Goal: Task Accomplishment & Management: Manage account settings

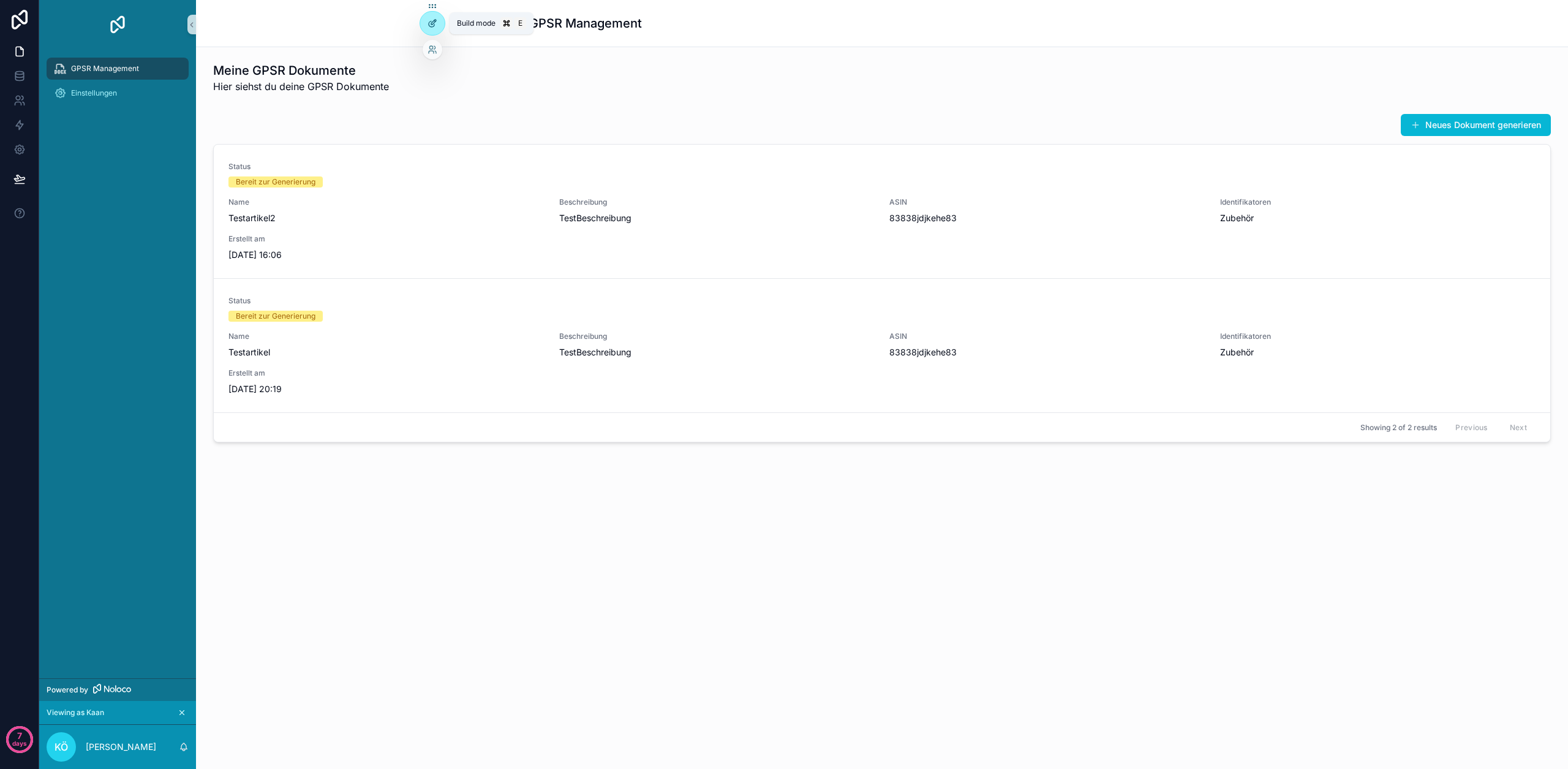
click at [423, 25] on div at bounding box center [432, 23] width 25 height 23
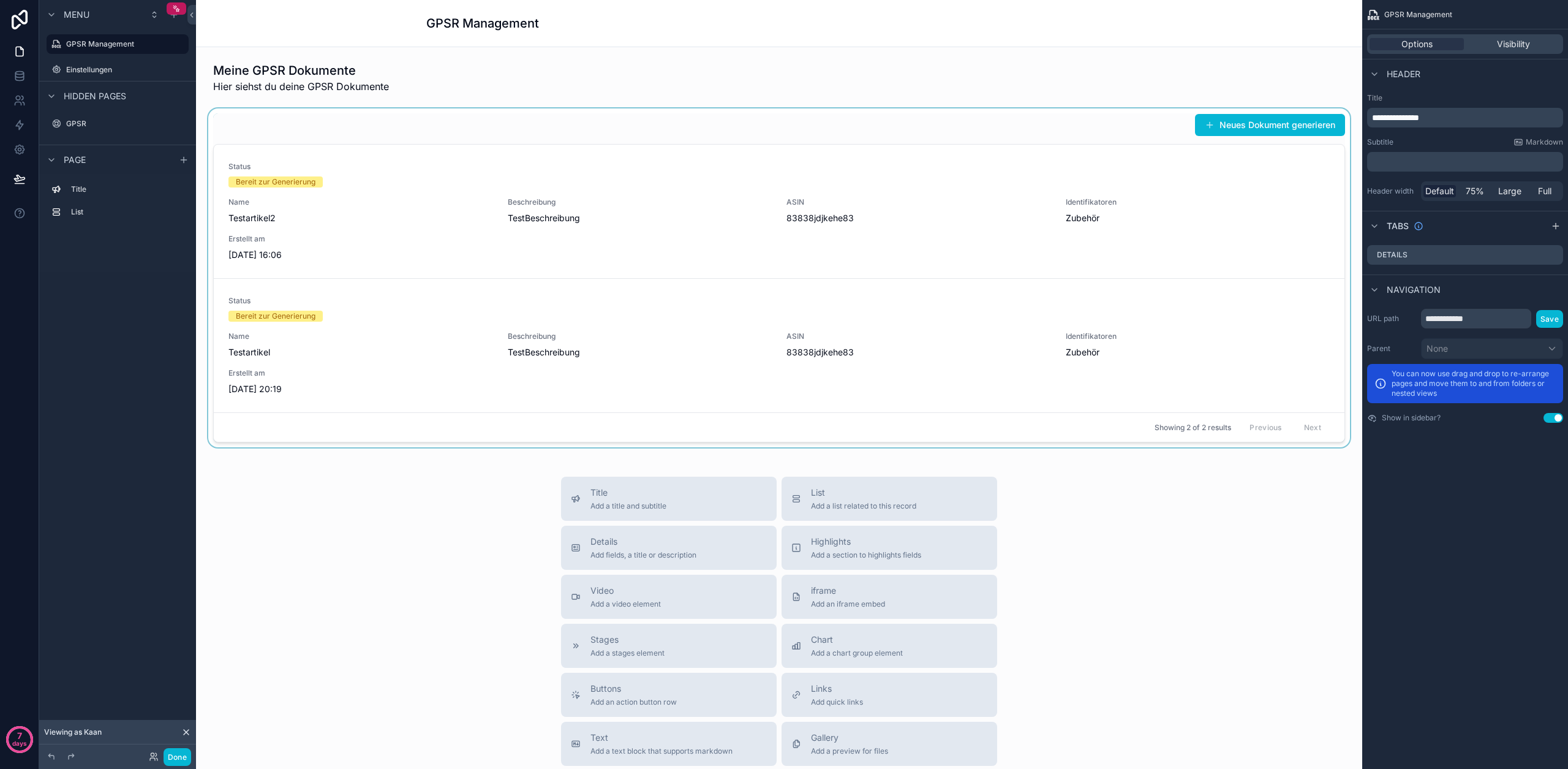
click at [444, 192] on div "scrollable content" at bounding box center [778, 278] width 1146 height 339
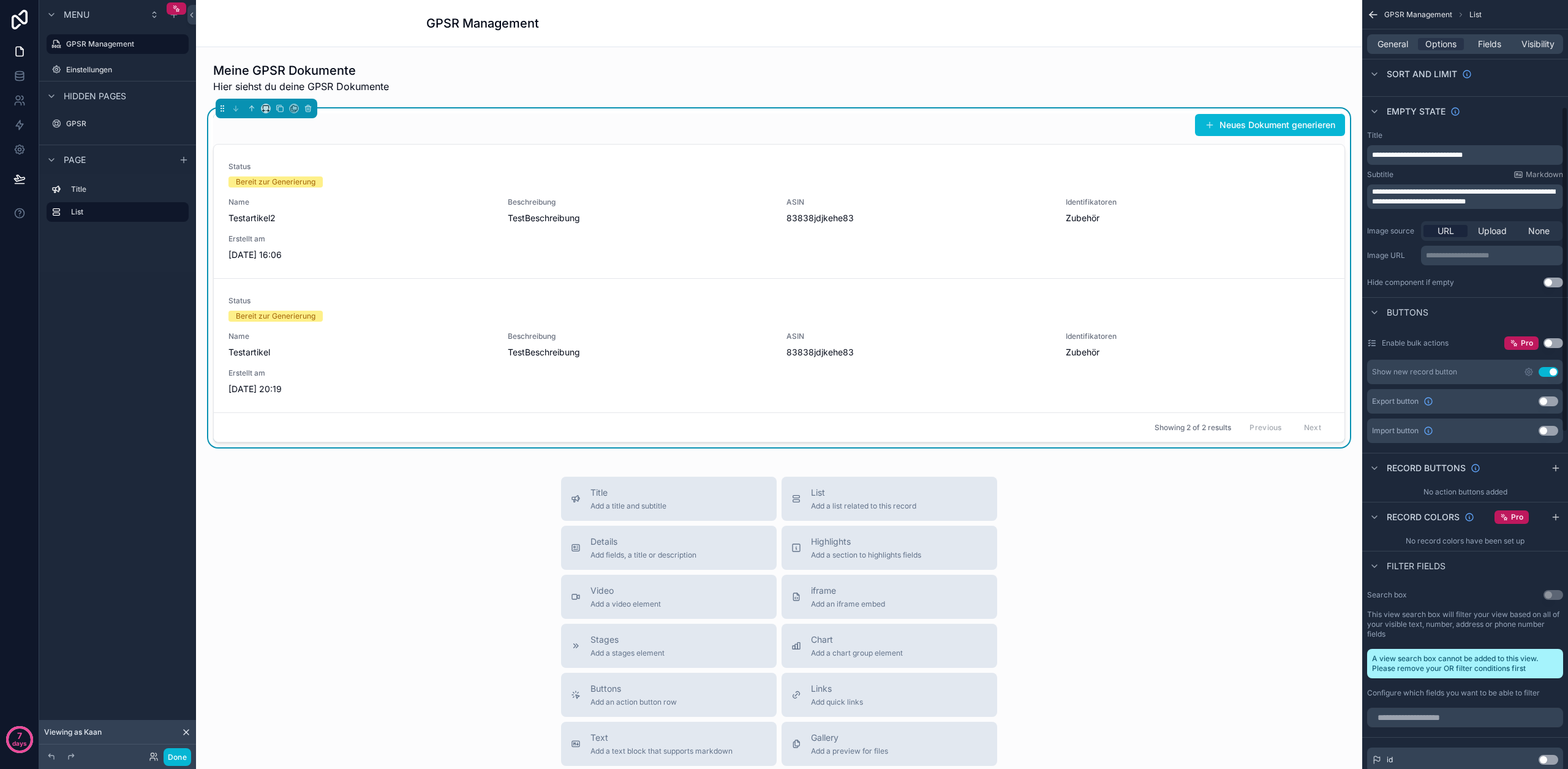
scroll to position [253, 0]
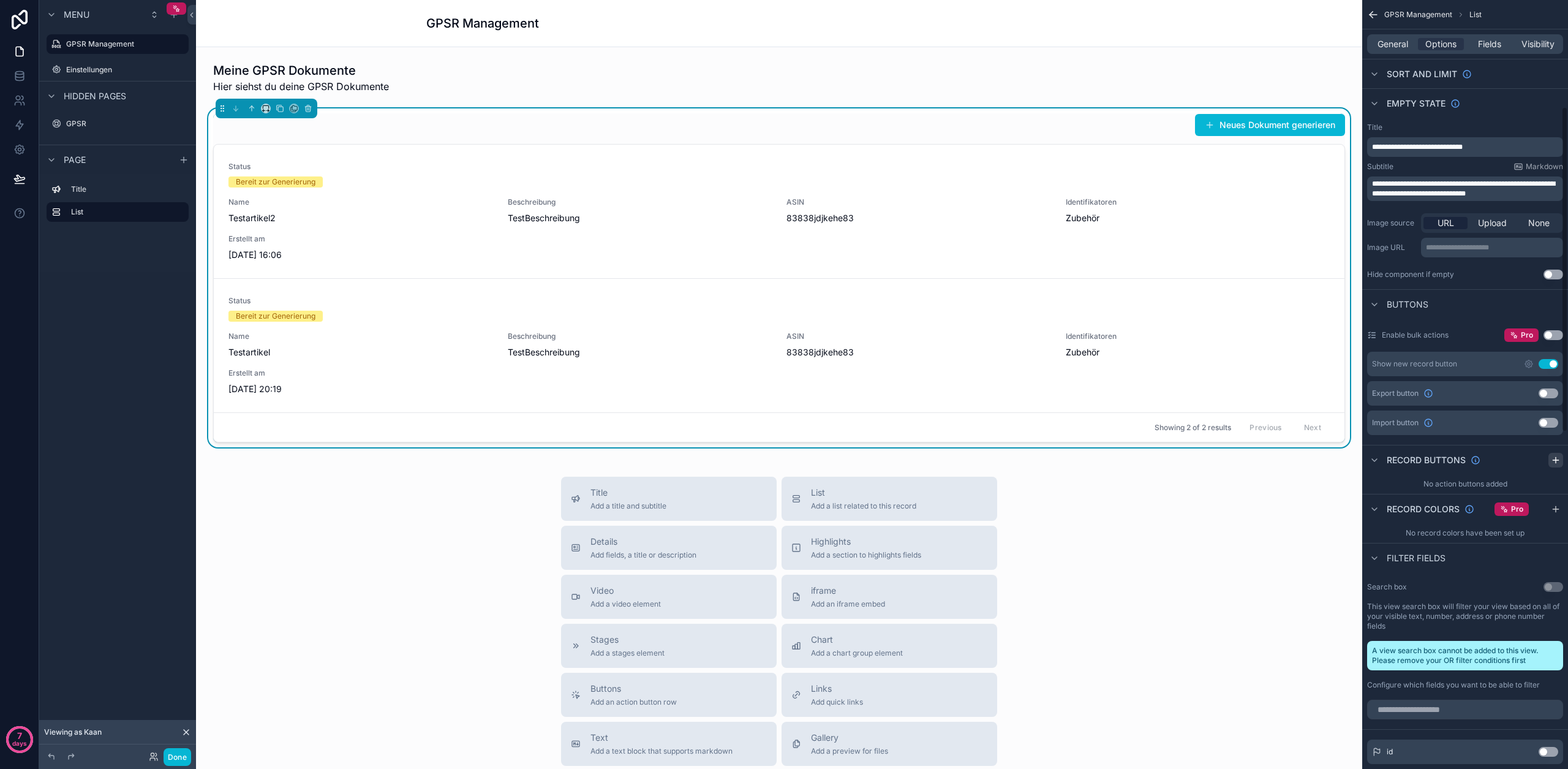
click at [1557, 462] on icon "scrollable content" at bounding box center [1555, 460] width 10 height 10
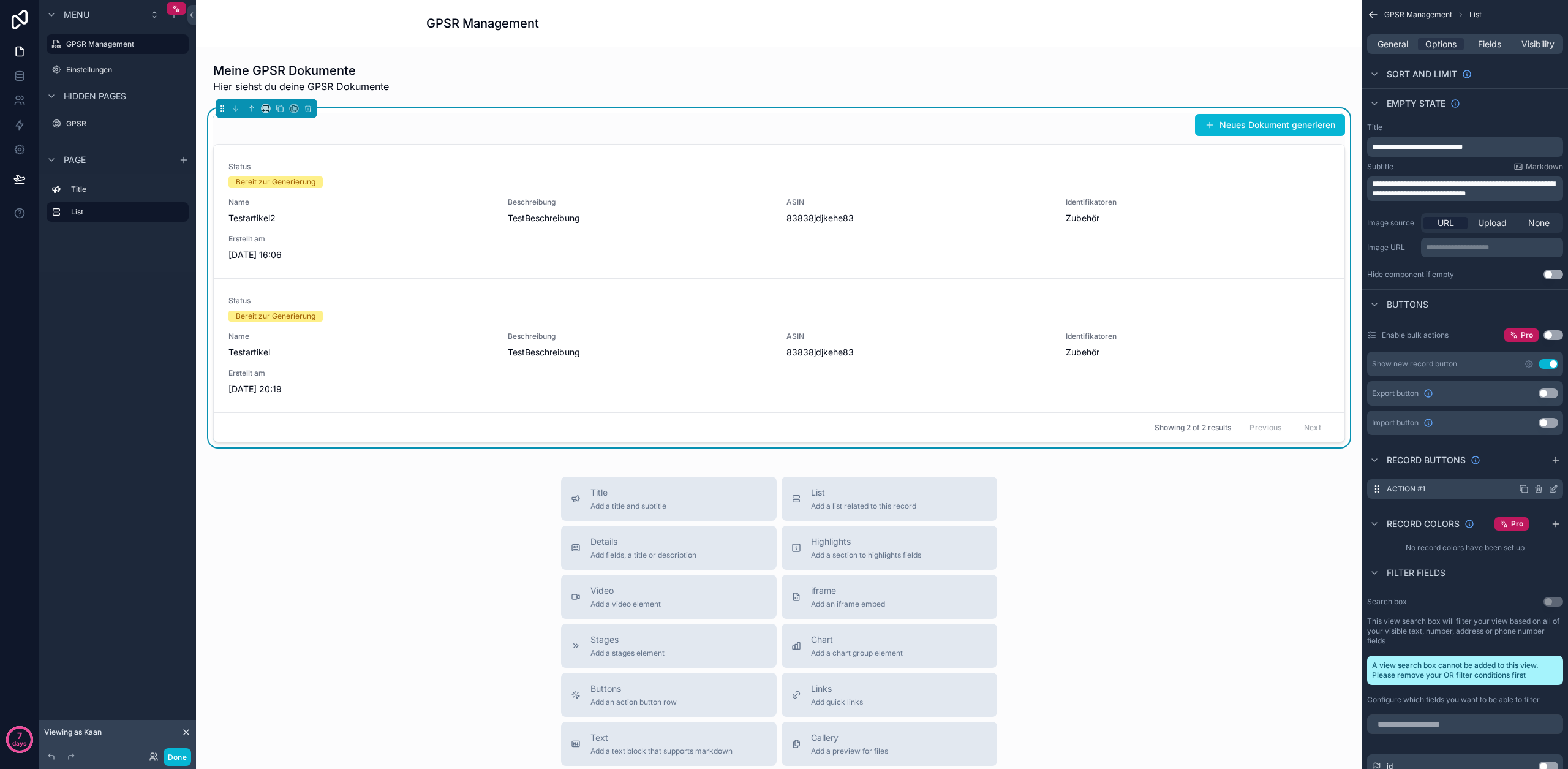
click at [1552, 489] on icon "scrollable content" at bounding box center [1555, 488] width 5 height 5
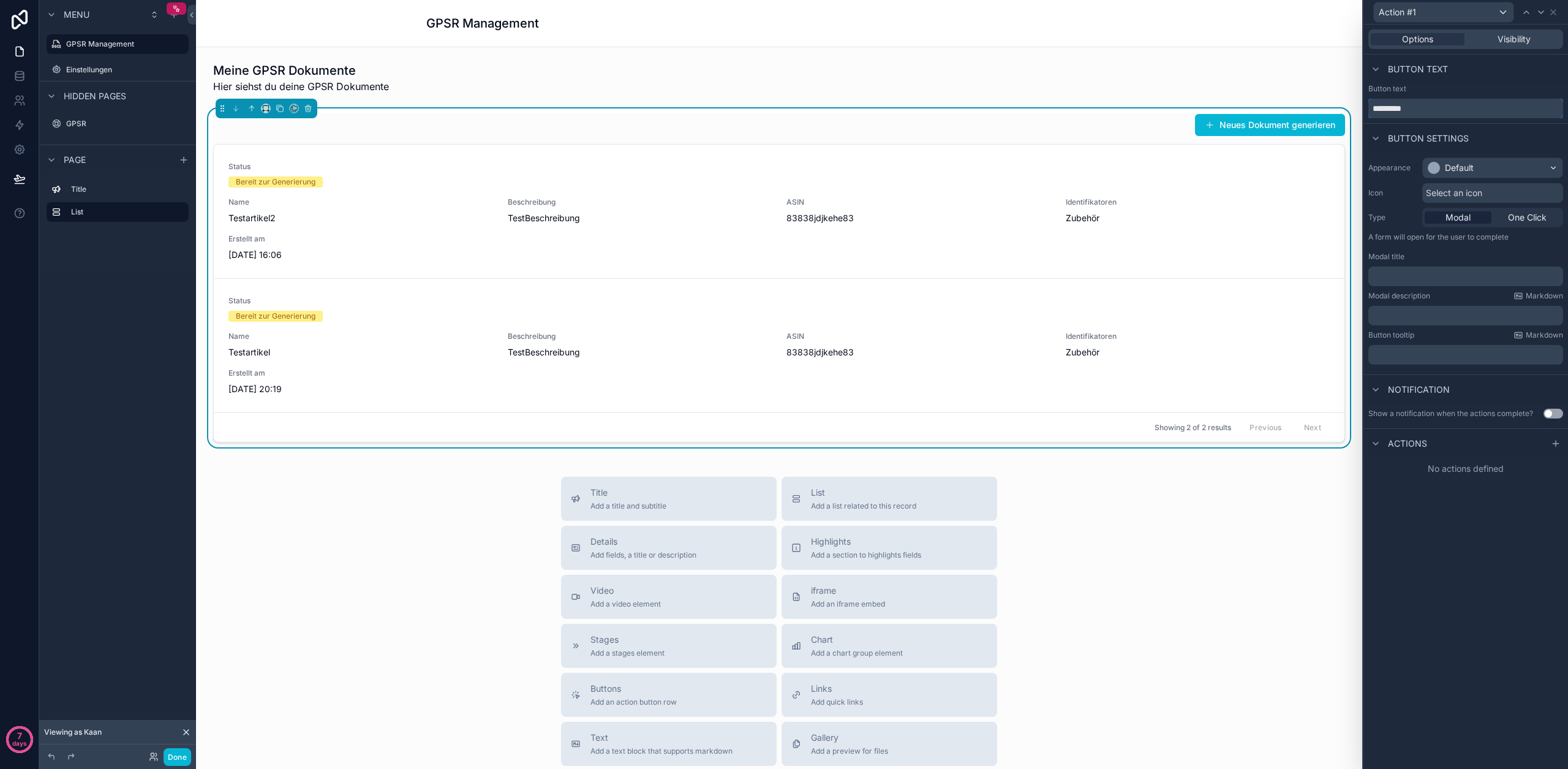
click at [1401, 103] on input "*********" at bounding box center [1466, 108] width 195 height 19
click at [1399, 103] on input "*********" at bounding box center [1466, 108] width 195 height 19
click at [1400, 109] on input "*********" at bounding box center [1466, 108] width 195 height 19
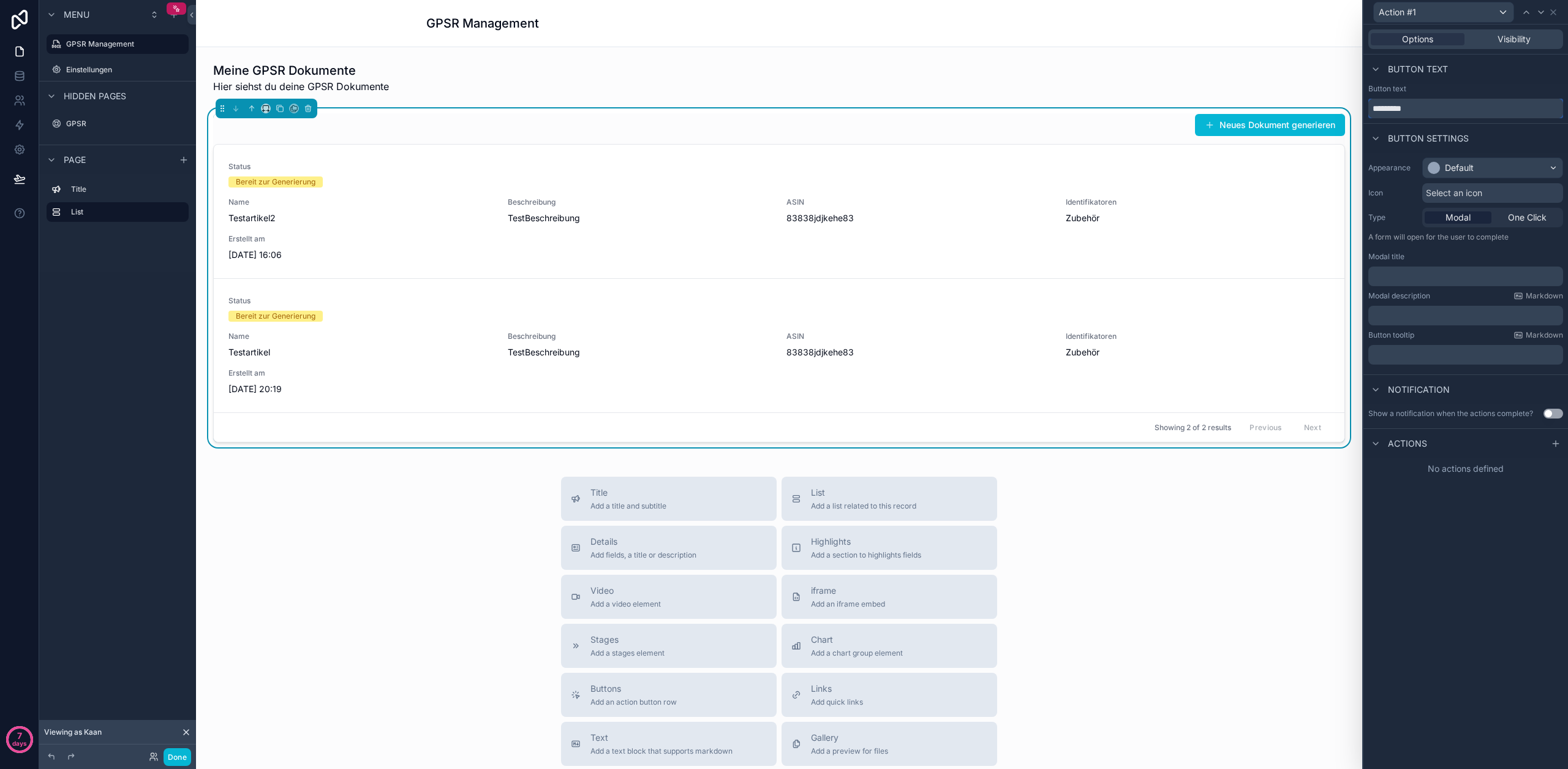
click at [1400, 109] on input "*********" at bounding box center [1466, 108] width 195 height 19
type input "**********"
click at [1464, 131] on div "Button settings" at bounding box center [1419, 138] width 100 height 15
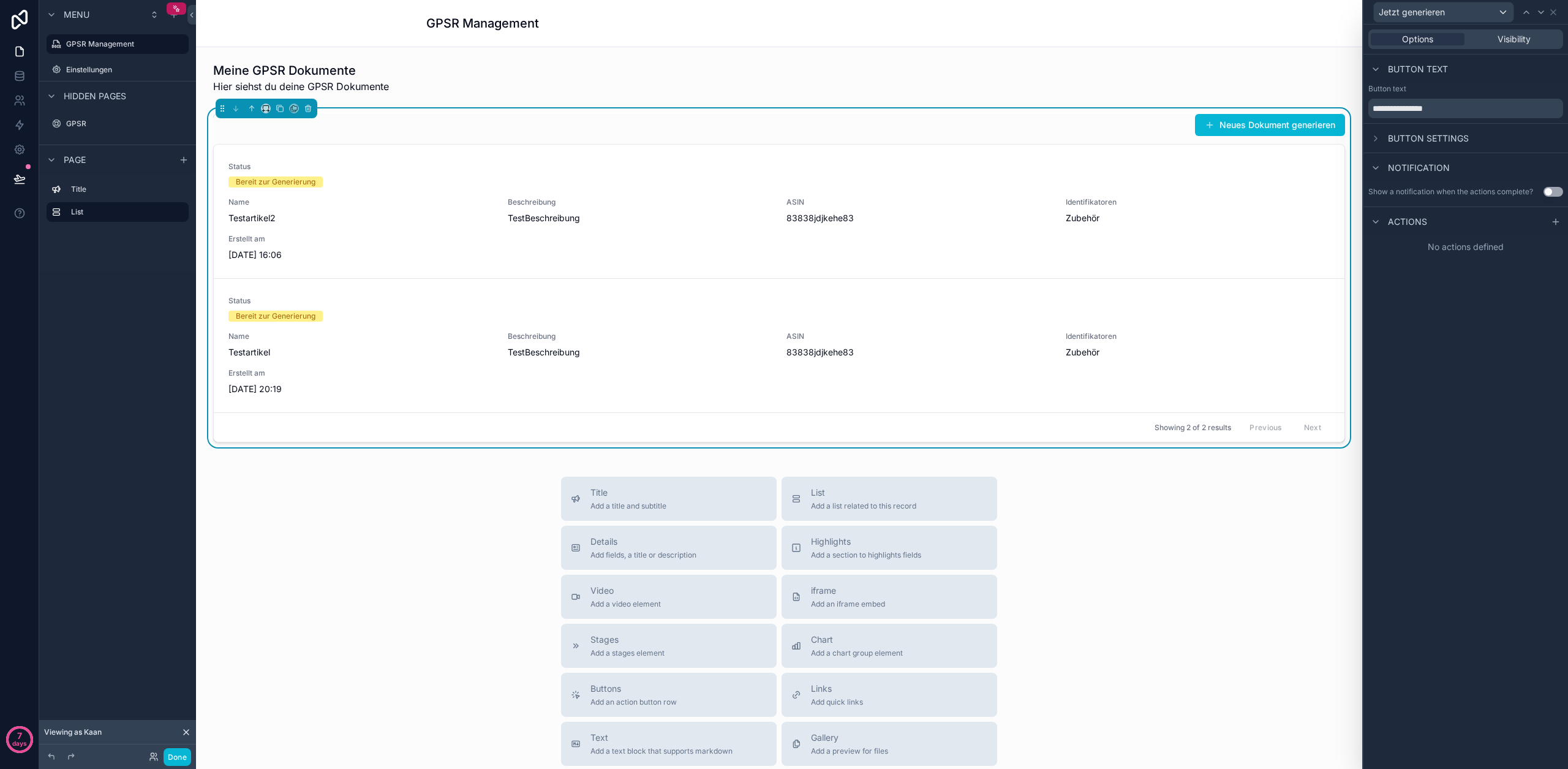
click at [1454, 131] on div "Button settings" at bounding box center [1419, 138] width 100 height 15
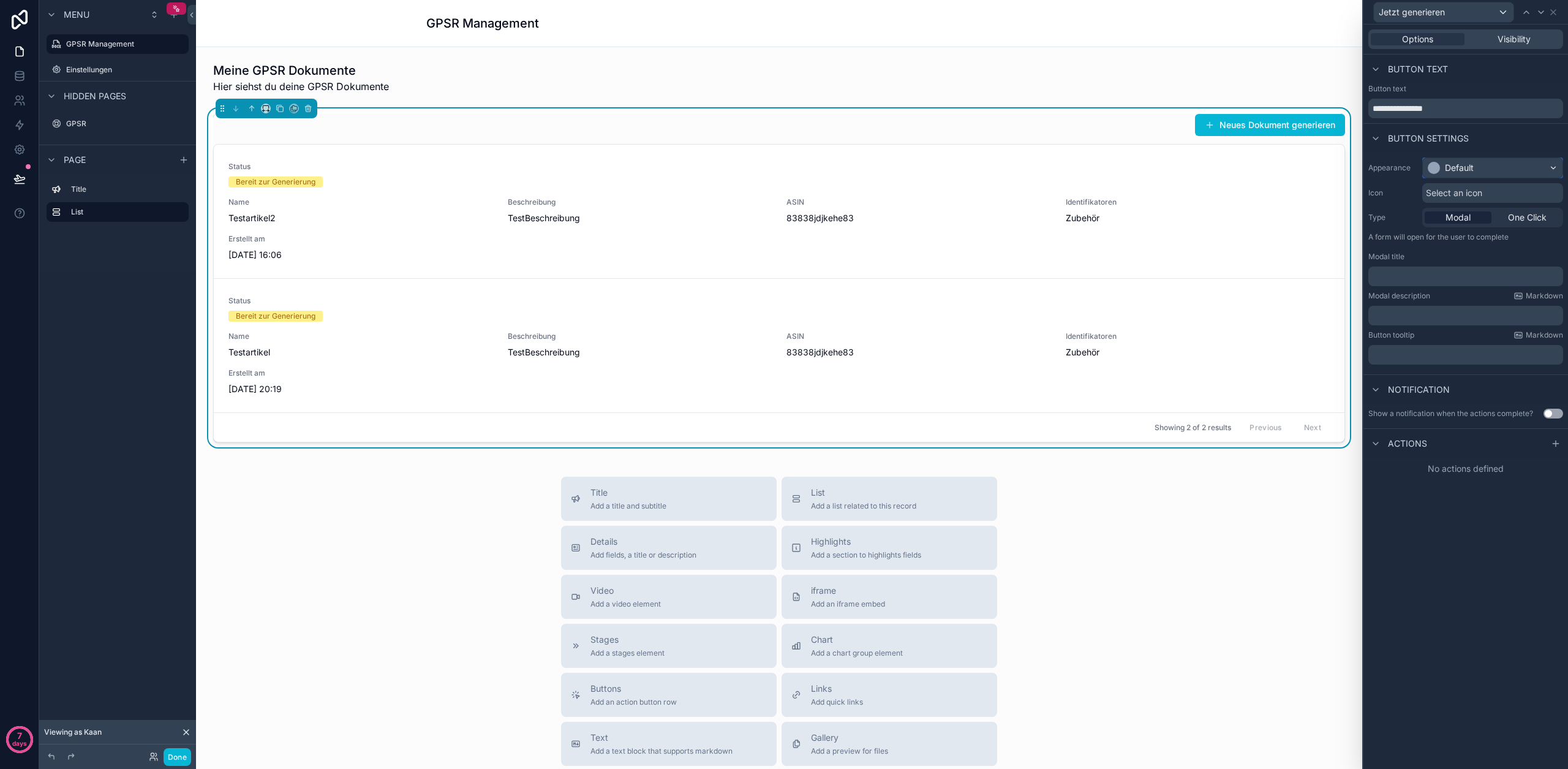
click at [1451, 159] on div "Default" at bounding box center [1492, 168] width 140 height 19
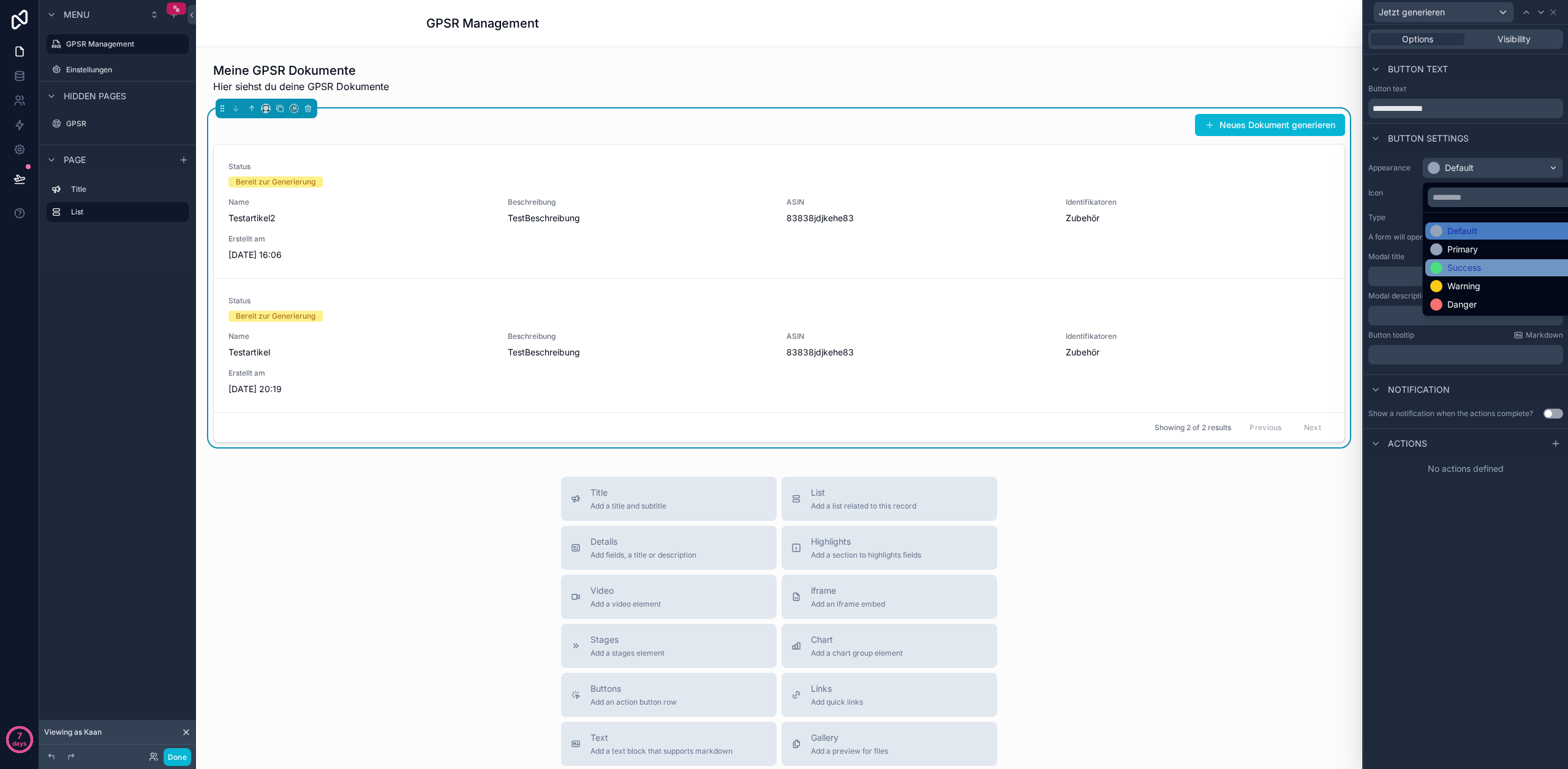
click at [1456, 274] on div "Success" at bounding box center [1506, 268] width 163 height 18
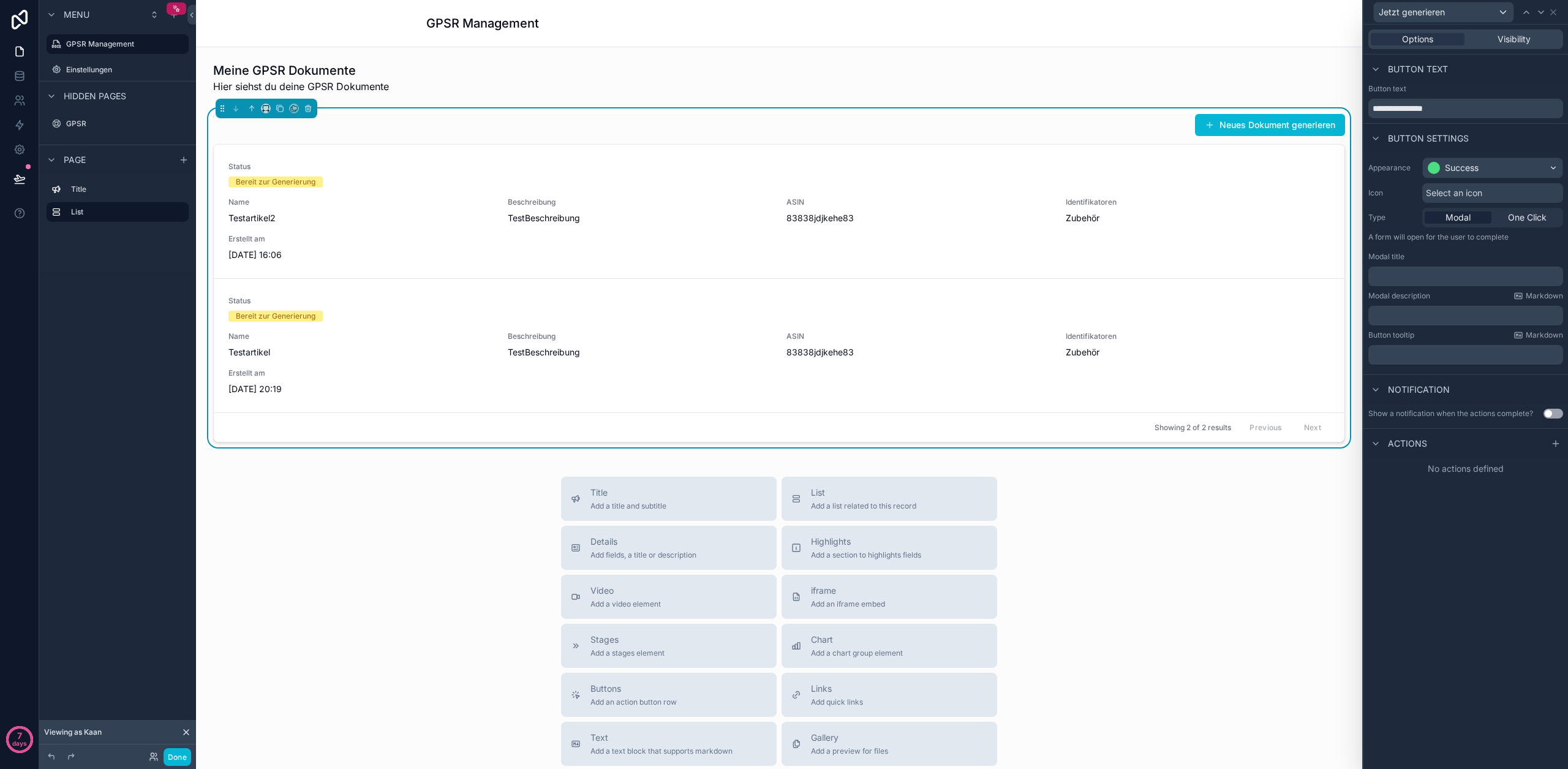
click at [1423, 276] on p "﻿" at bounding box center [1466, 276] width 187 height 12
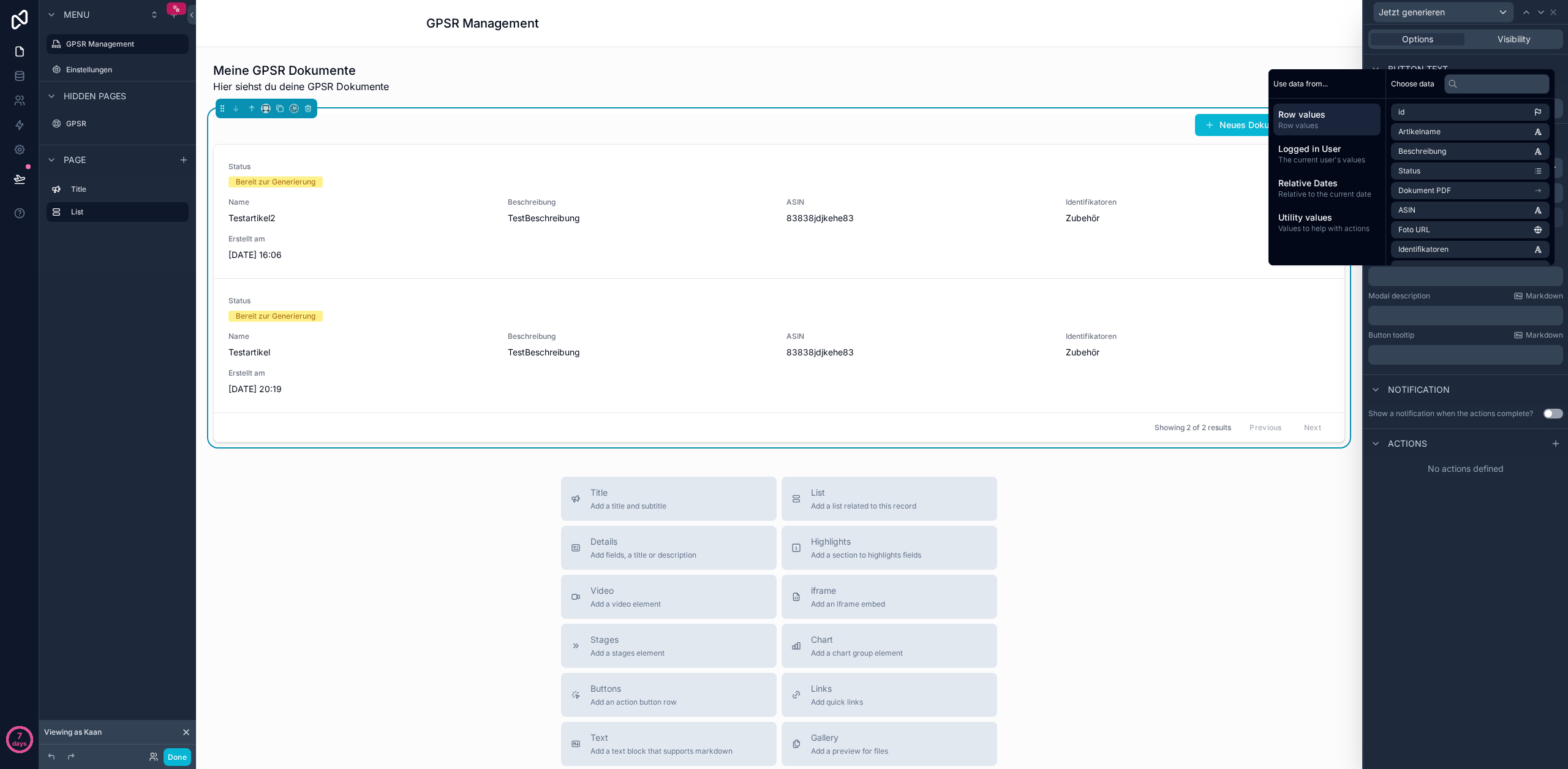
click at [1454, 296] on div "Modal description Markdown" at bounding box center [1466, 295] width 195 height 10
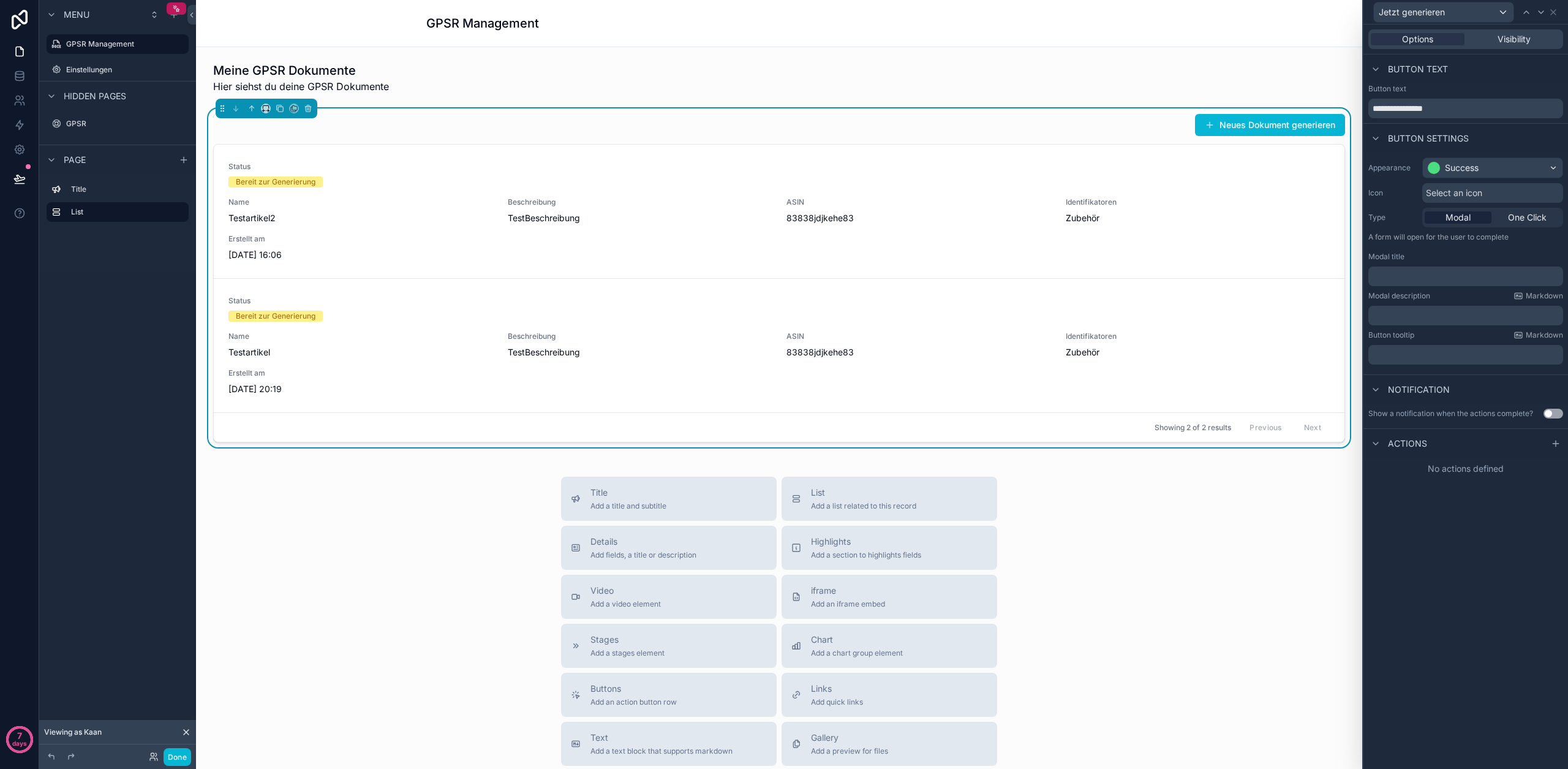
click at [1422, 310] on p "﻿" at bounding box center [1466, 316] width 187 height 12
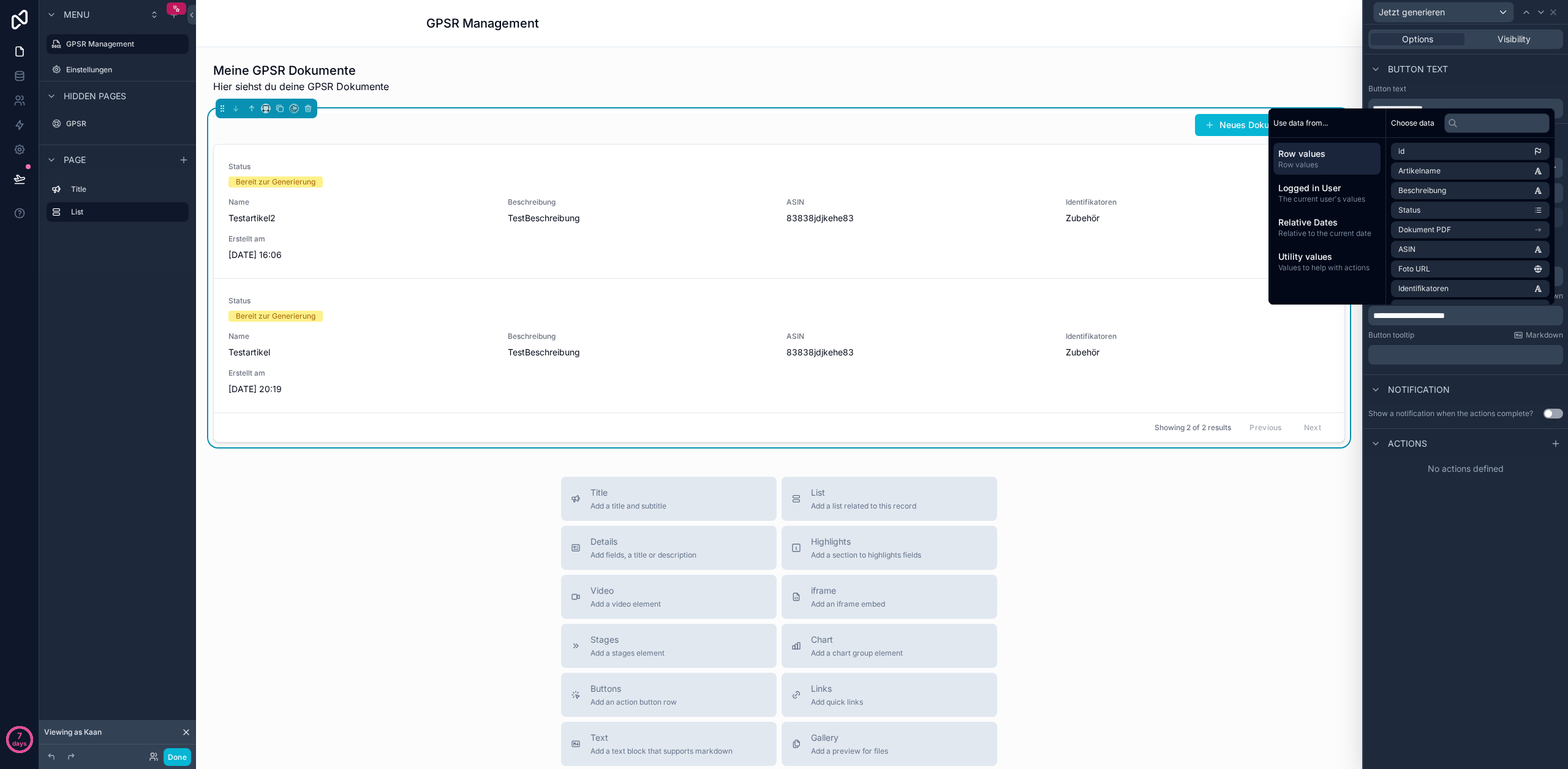
click at [1427, 537] on div "**********" at bounding box center [1465, 396] width 205 height 744
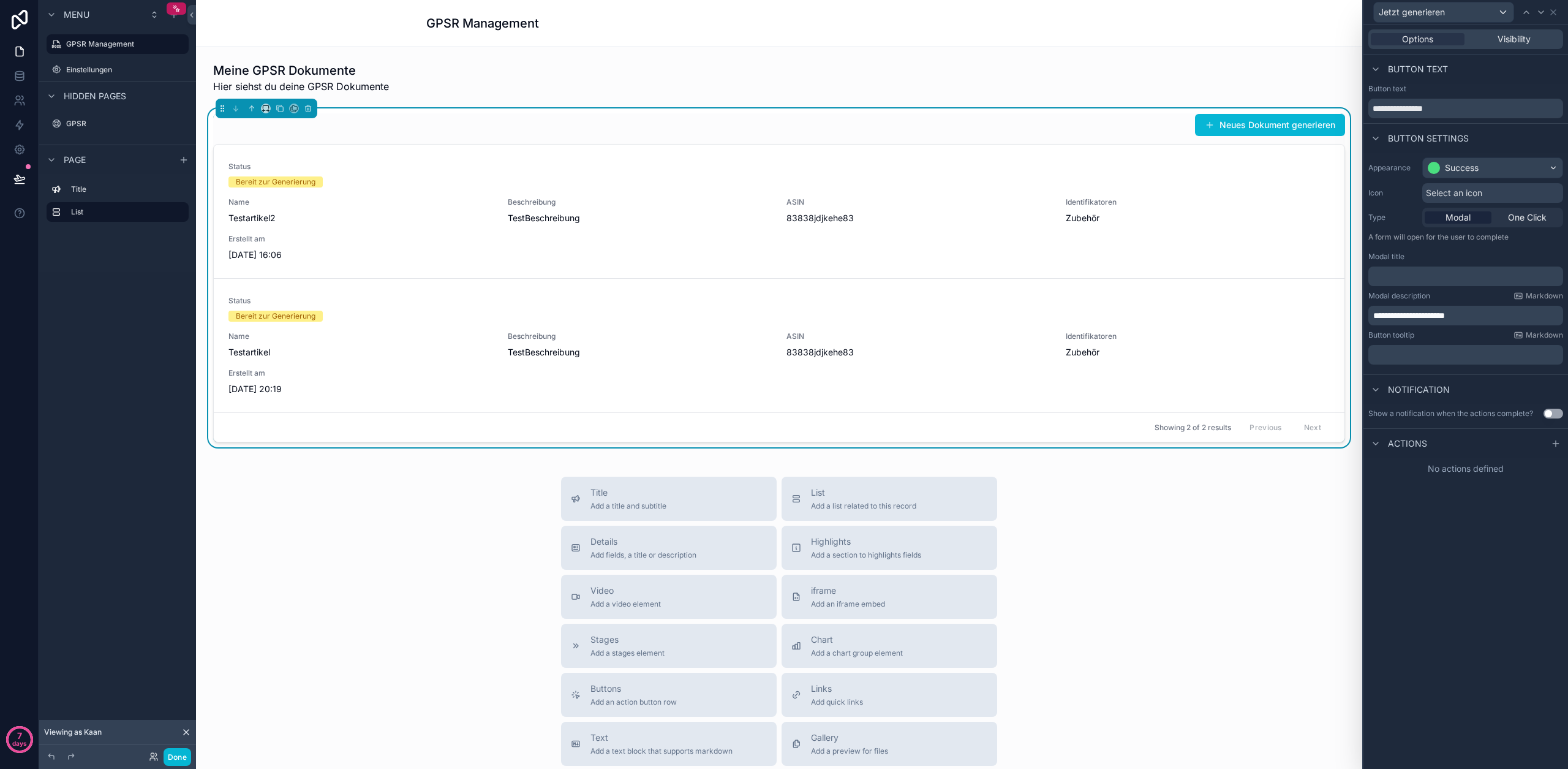
click at [1471, 312] on p "**********" at bounding box center [1466, 316] width 187 height 12
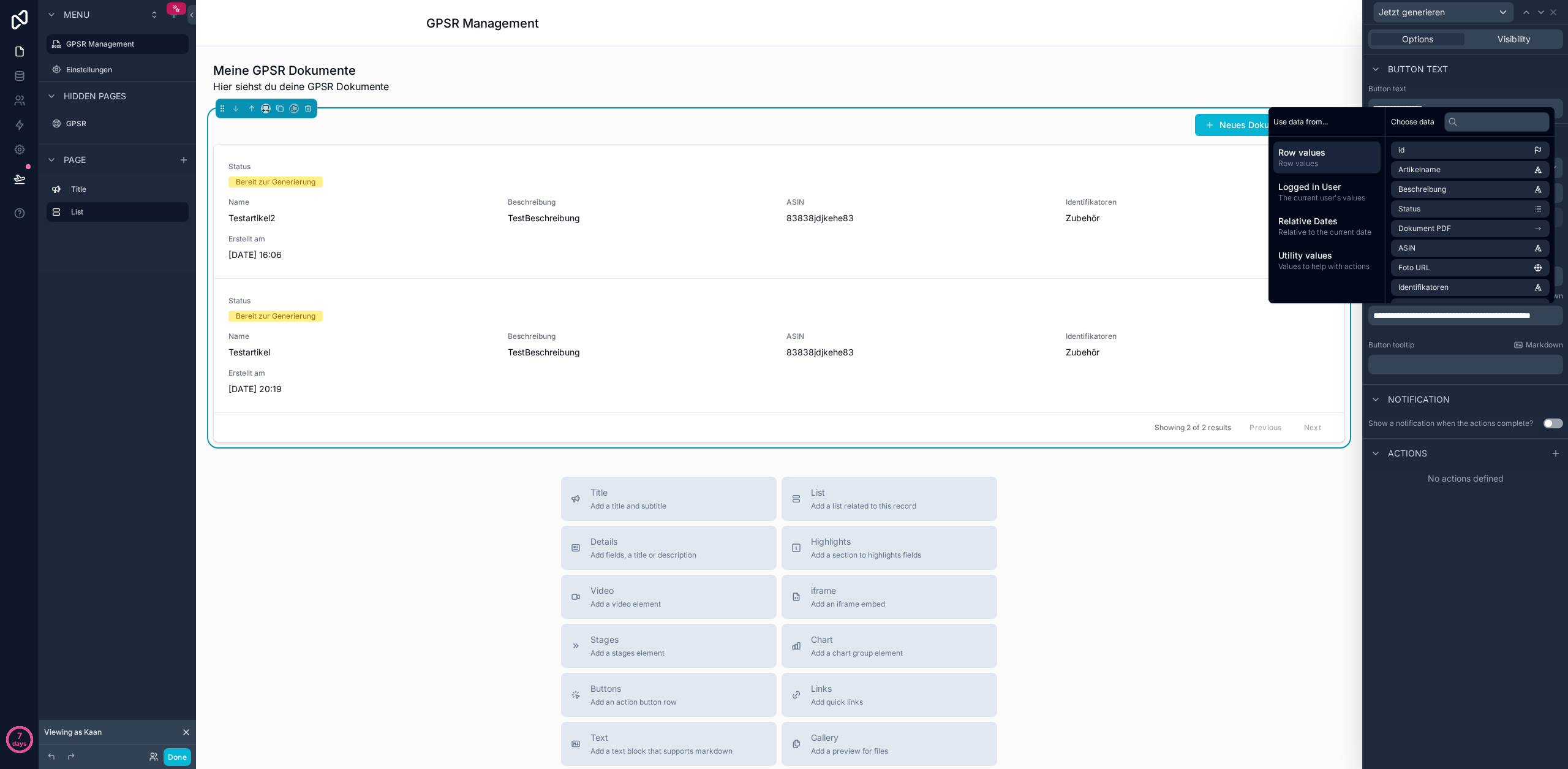
scroll to position [0, 0]
click at [1457, 345] on div "Button tooltip Markdown" at bounding box center [1466, 345] width 195 height 10
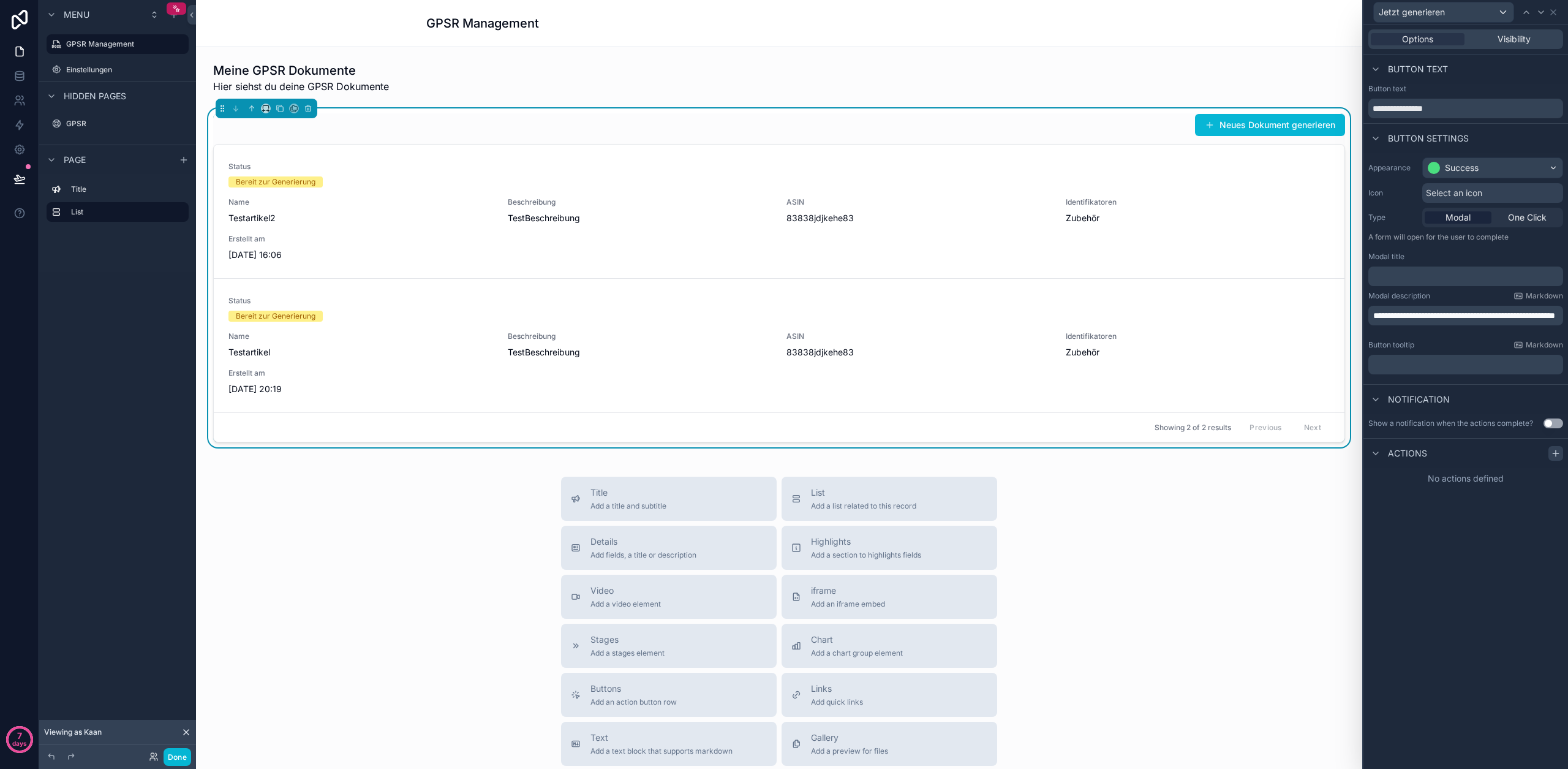
click at [1550, 450] on icon at bounding box center [1555, 453] width 10 height 10
click at [1437, 502] on div "Select a type" at bounding box center [1465, 503] width 184 height 19
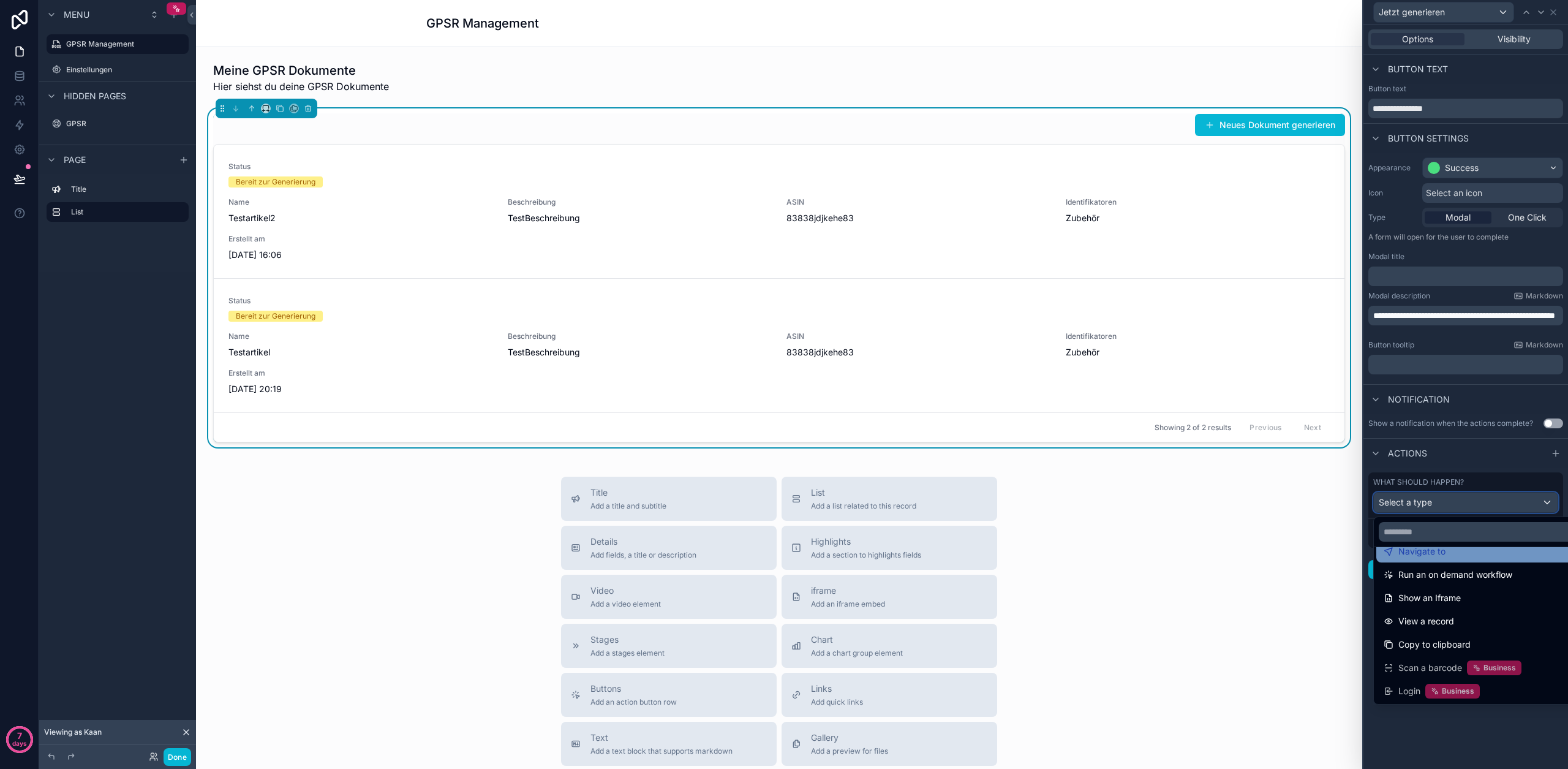
scroll to position [110, 0]
click at [1420, 569] on span "Run an on demand workflow" at bounding box center [1456, 574] width 114 height 15
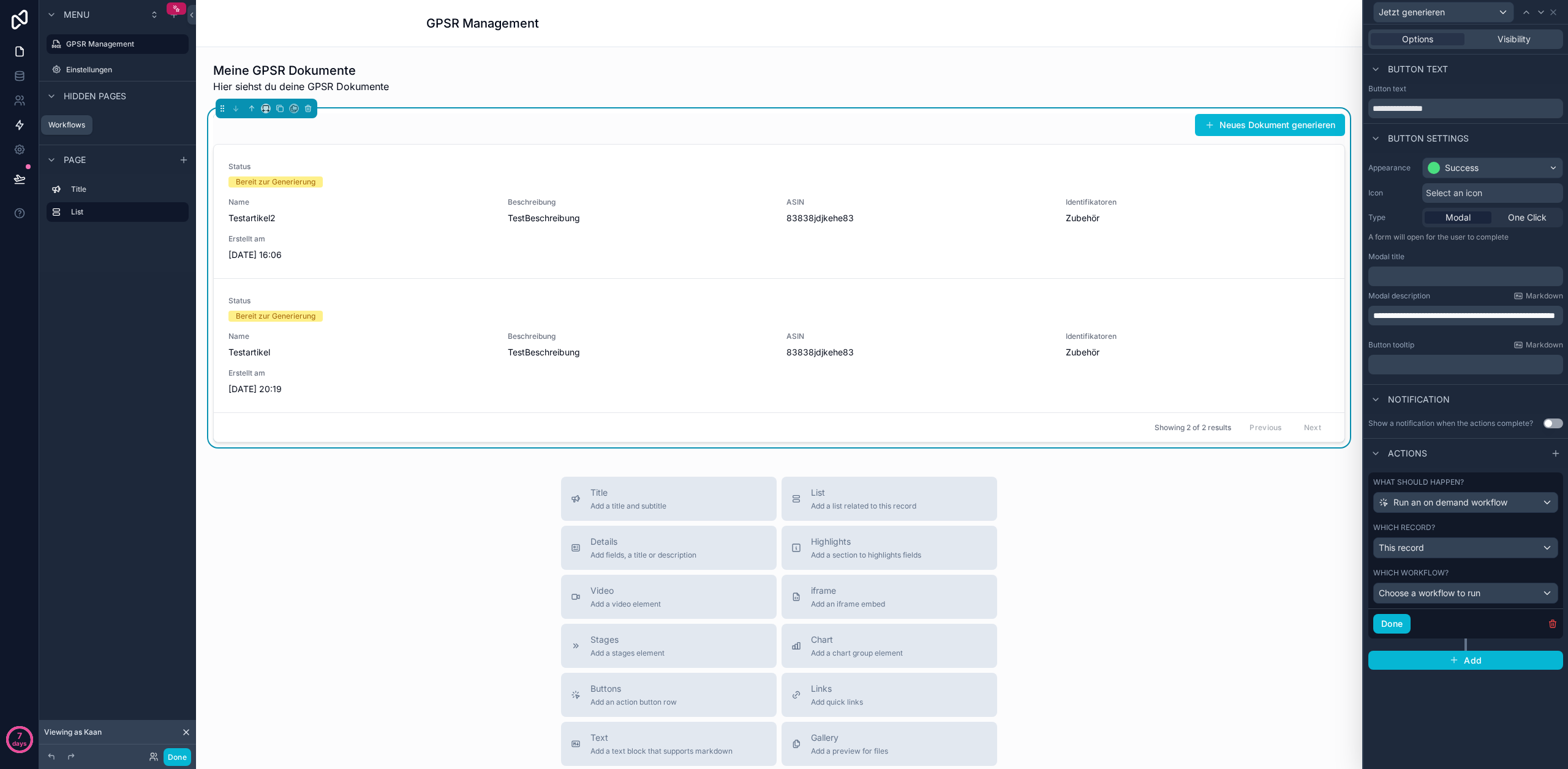
click at [24, 132] on link at bounding box center [19, 125] width 39 height 25
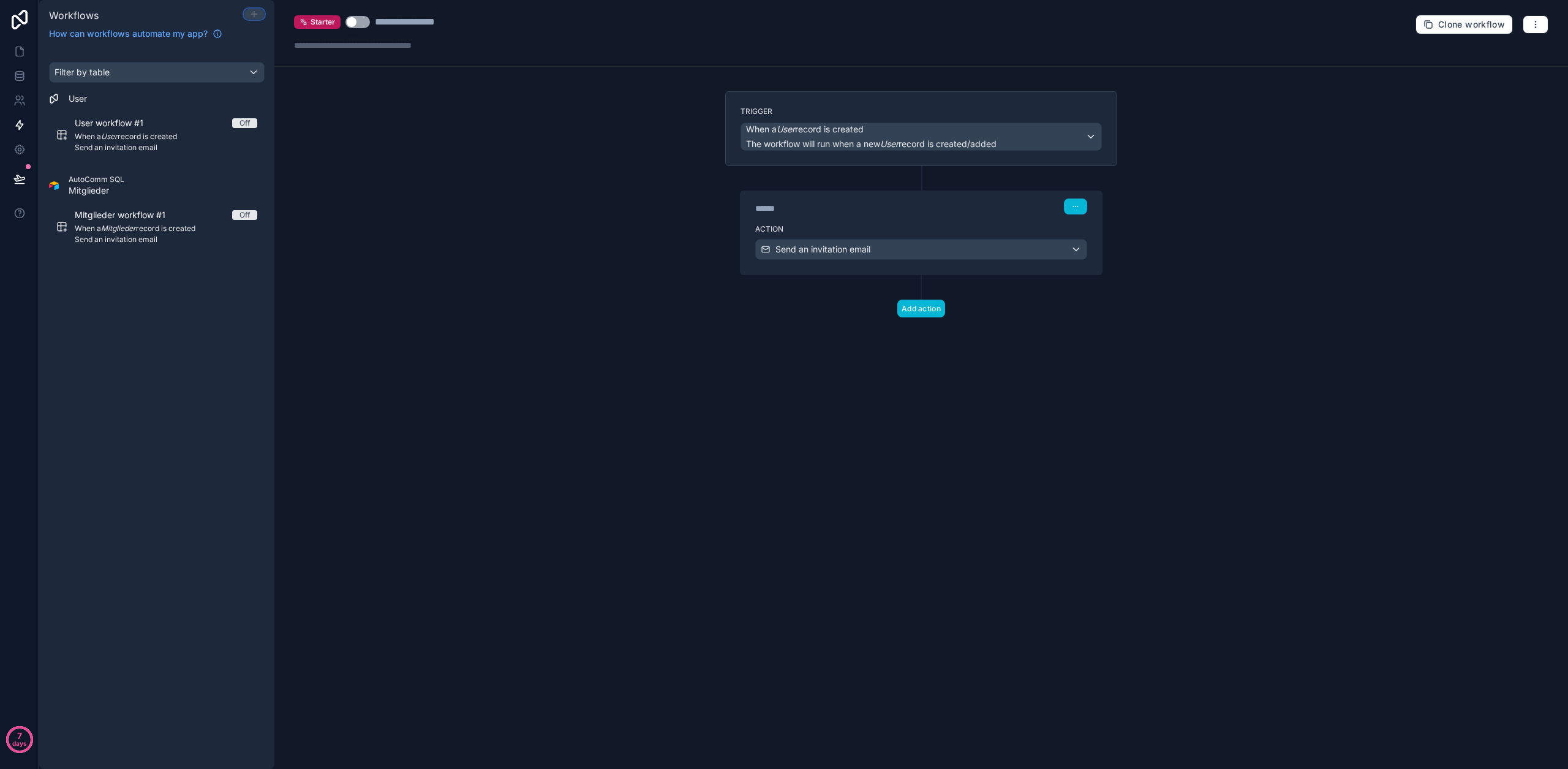
click at [251, 14] on icon at bounding box center [254, 13] width 10 height 10
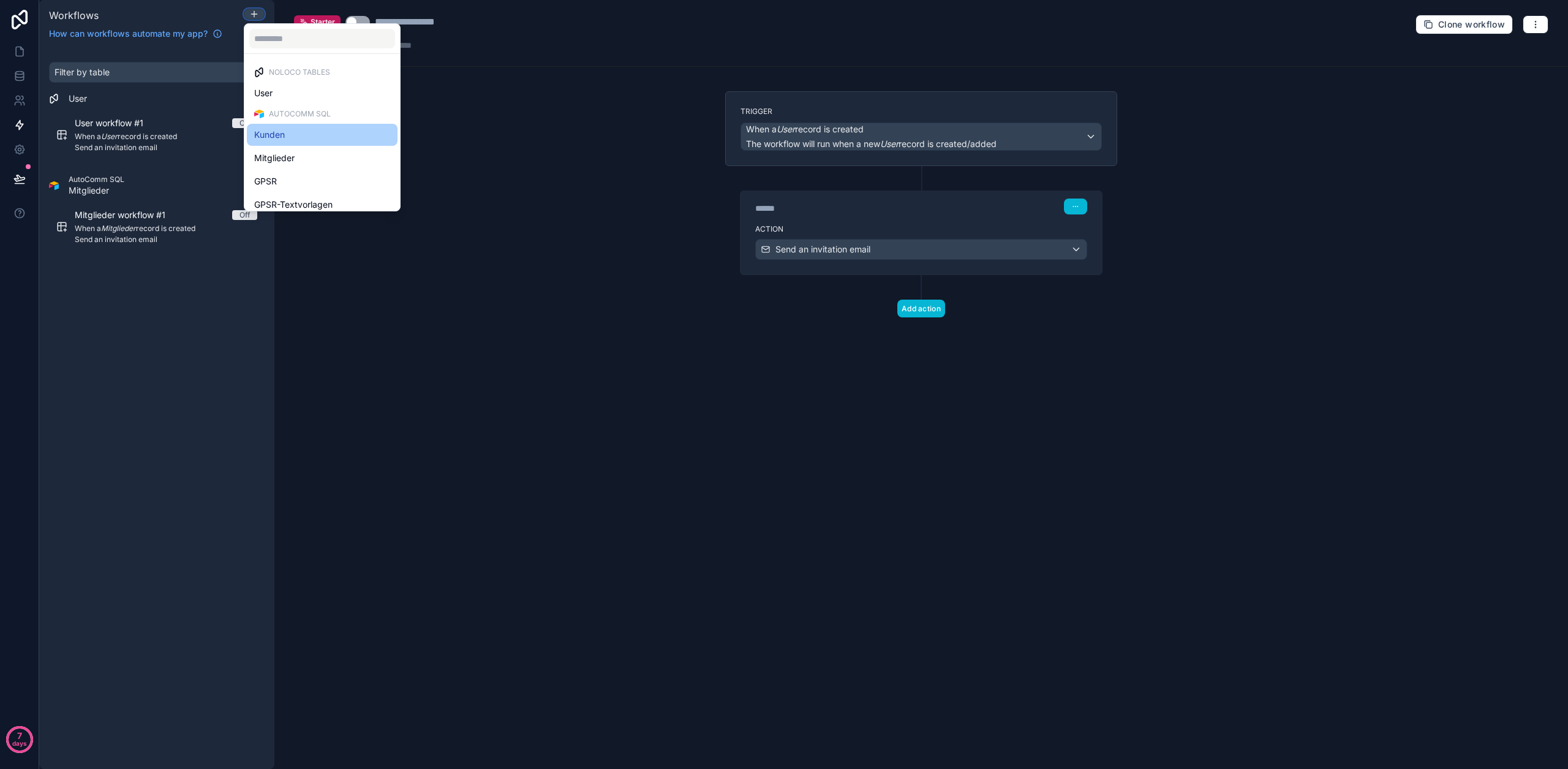
scroll to position [7, 0]
click at [274, 178] on span "GPSR" at bounding box center [265, 174] width 23 height 15
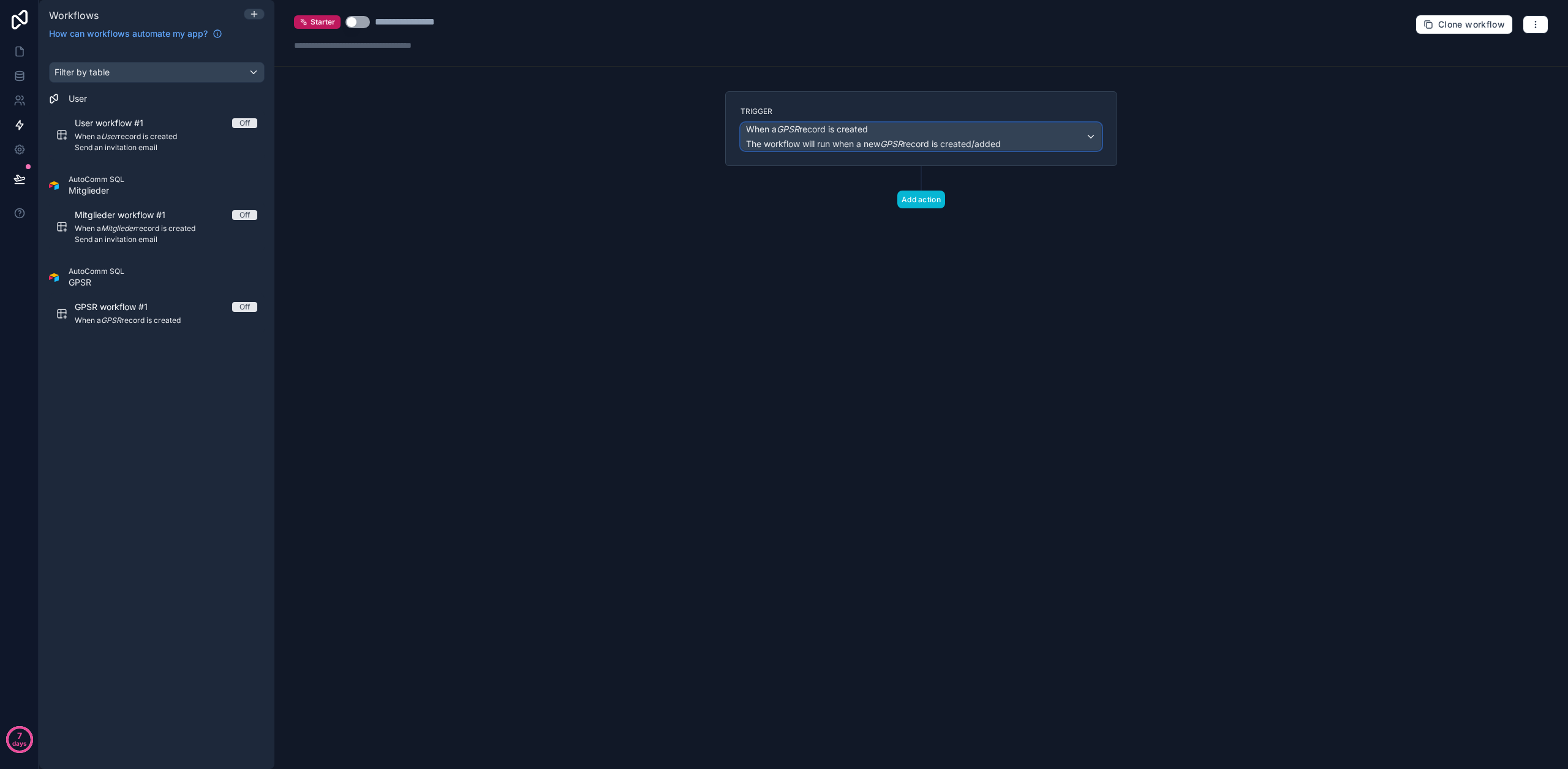
click at [838, 139] on span "The workflow will run when a new GPSR record is created/added" at bounding box center [873, 144] width 255 height 11
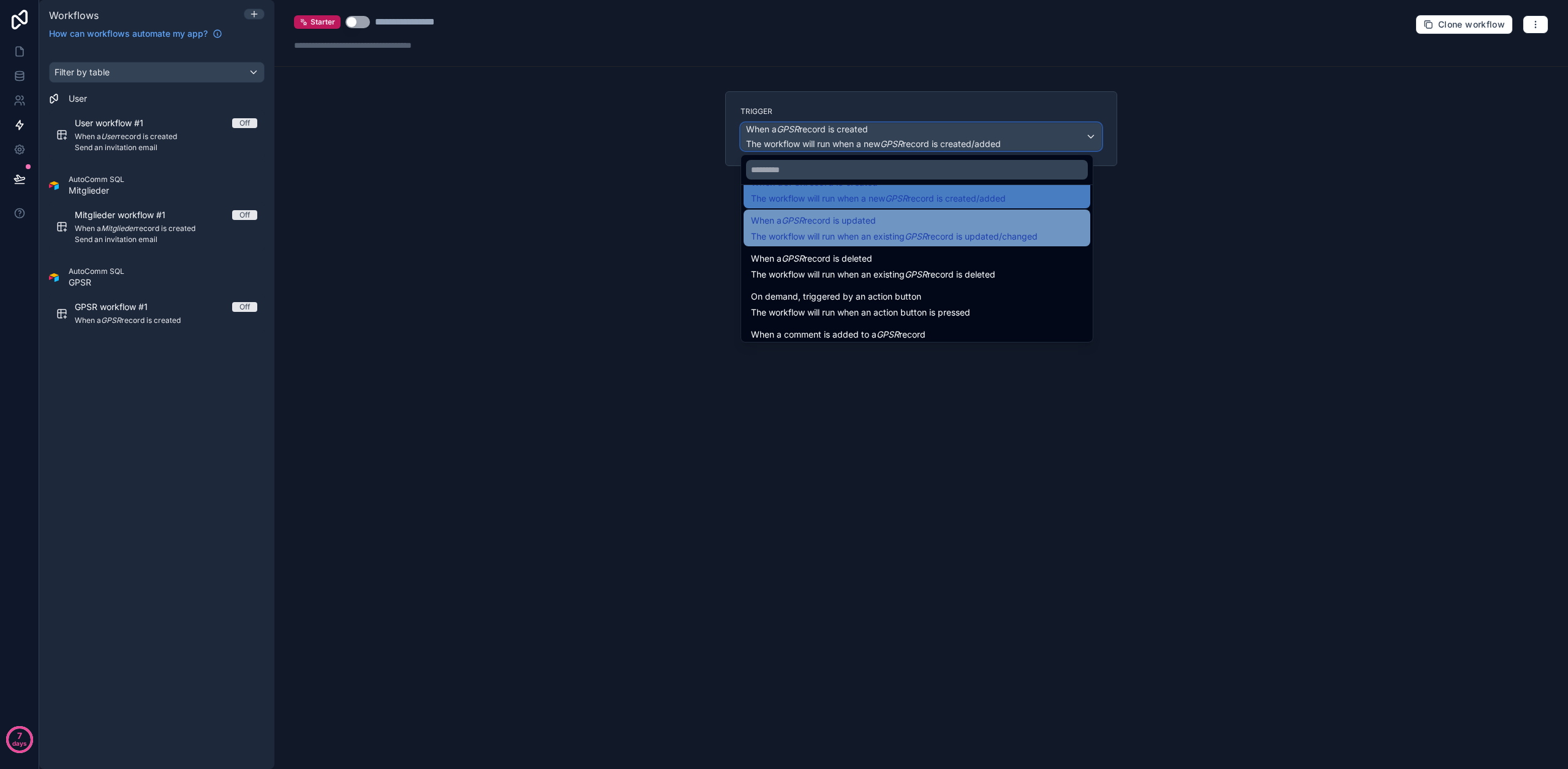
scroll to position [44, 0]
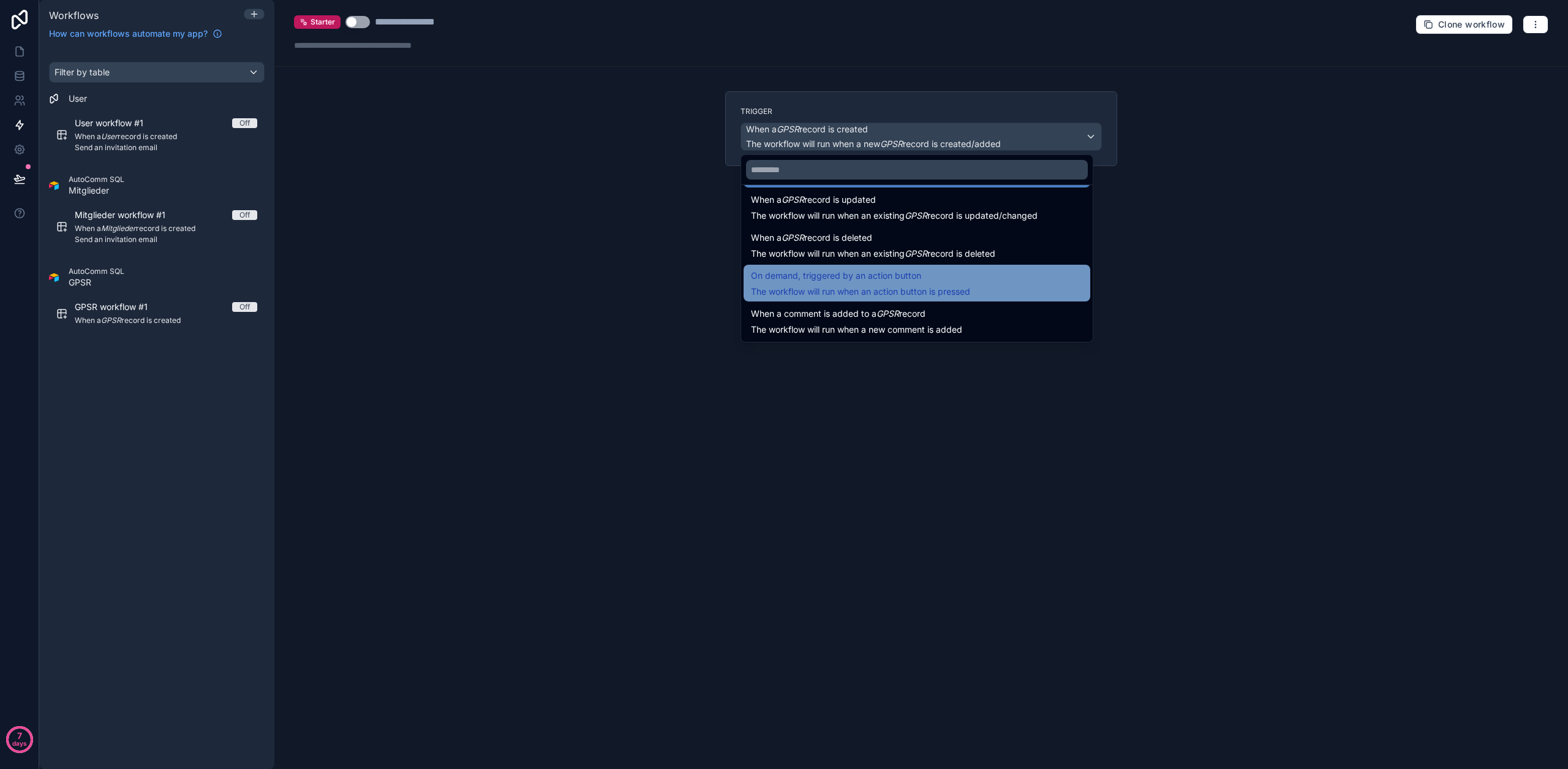
click at [869, 281] on span "On demand, triggered by an action button" at bounding box center [836, 275] width 170 height 15
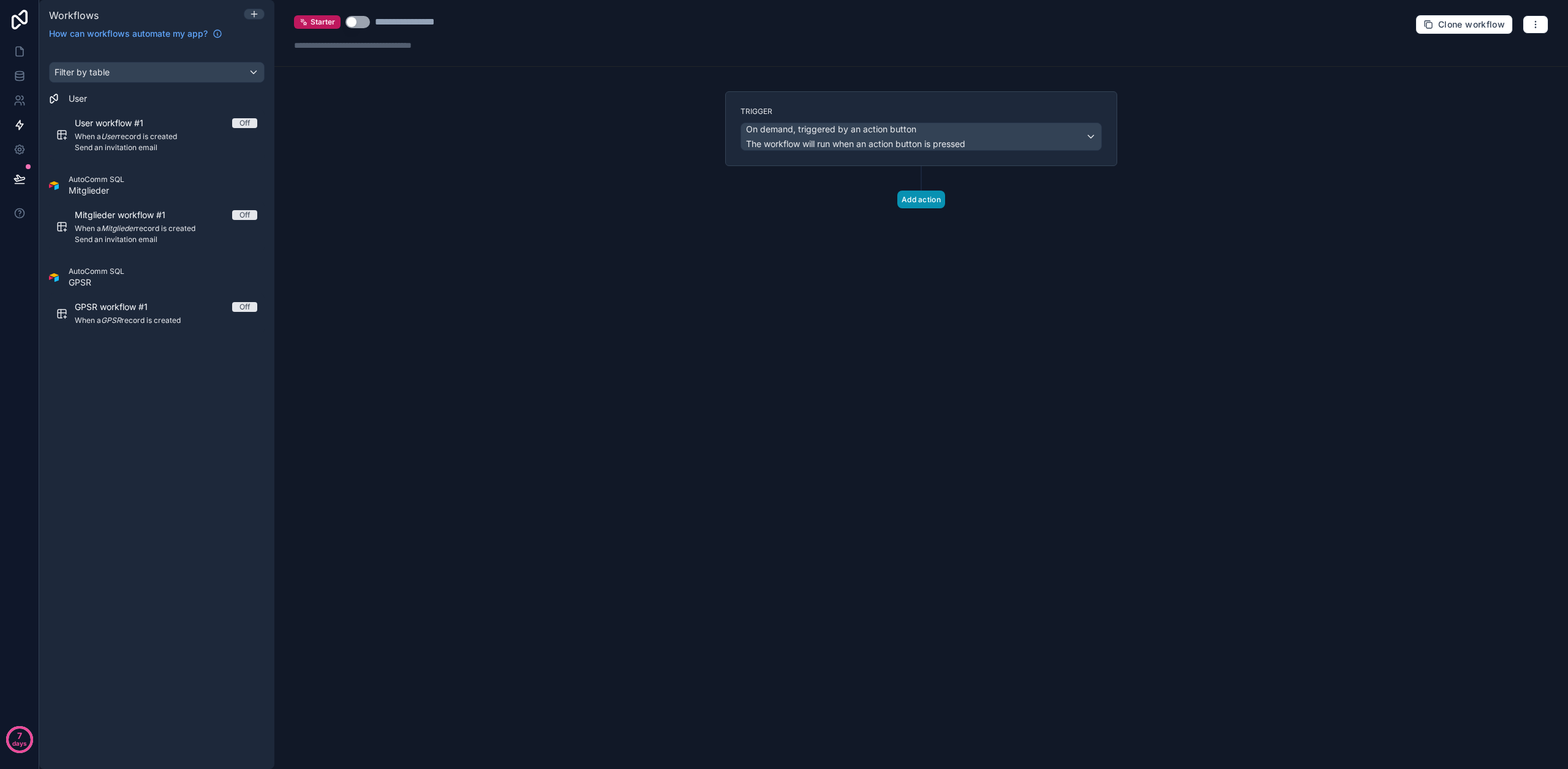
click at [910, 201] on button "Add action" at bounding box center [921, 200] width 47 height 18
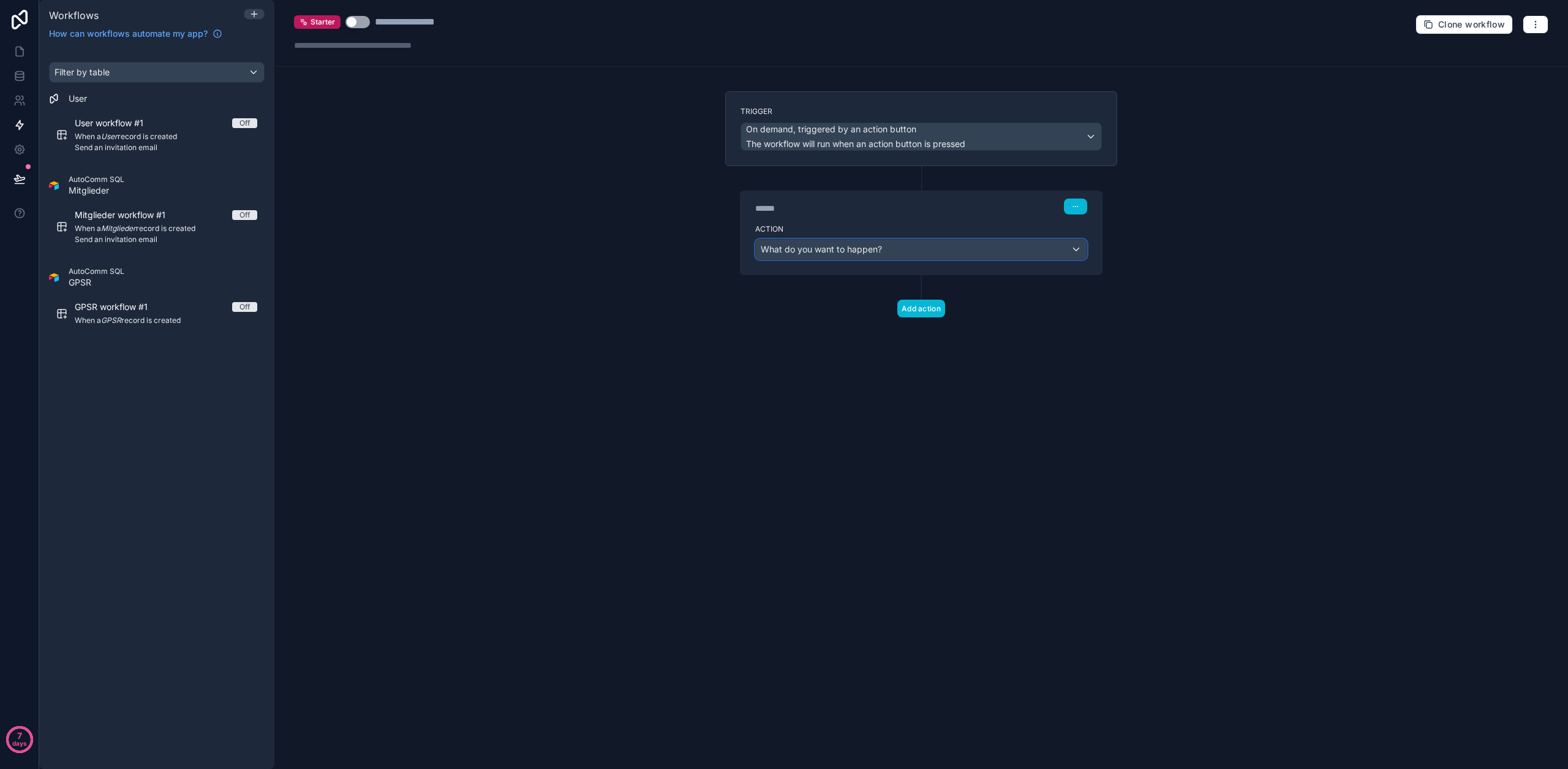
click at [896, 246] on div "What do you want to happen?" at bounding box center [921, 250] width 330 height 19
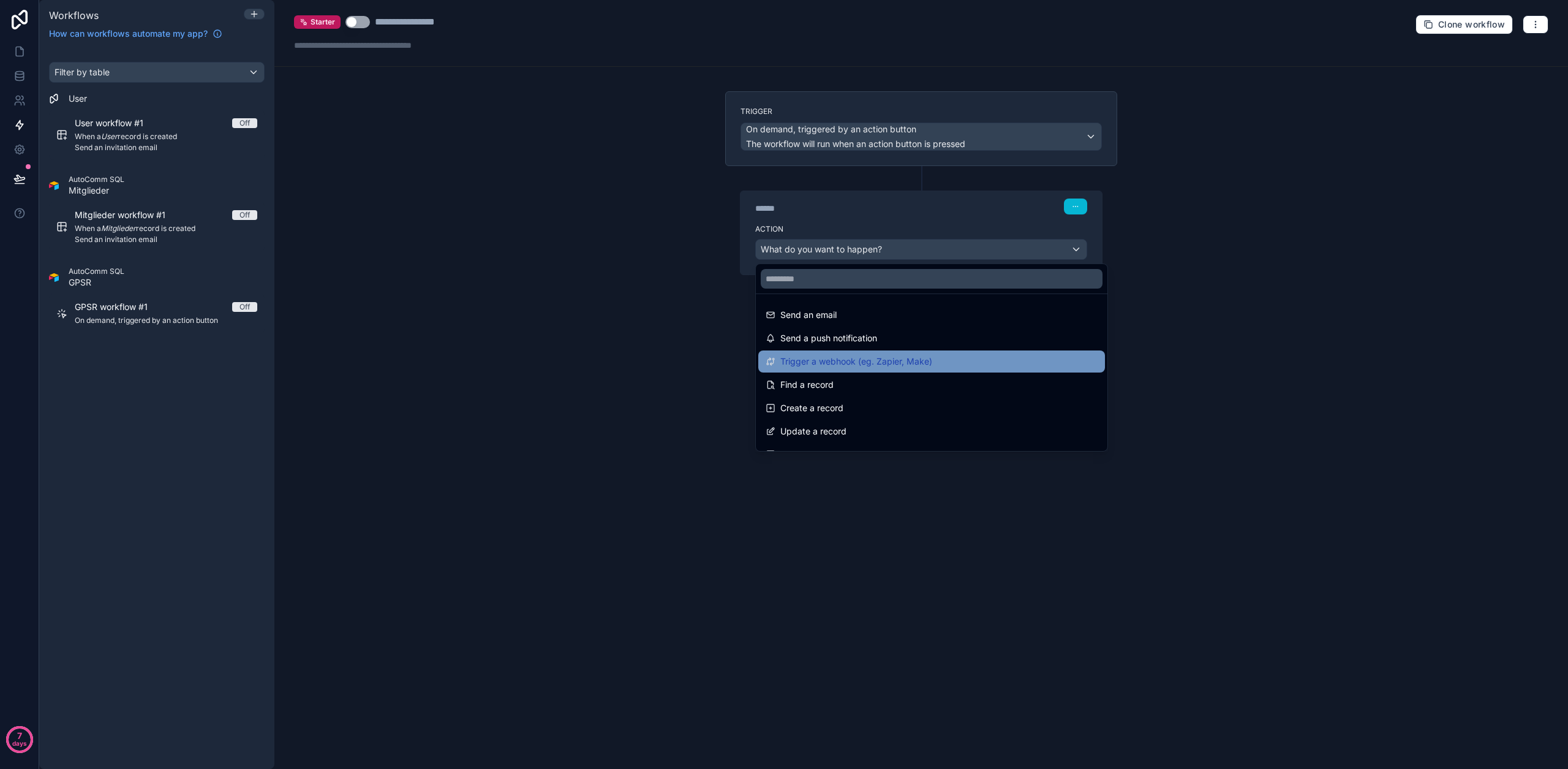
click at [861, 357] on span "Trigger a webhook (eg. Zapier, Make)" at bounding box center [856, 361] width 152 height 15
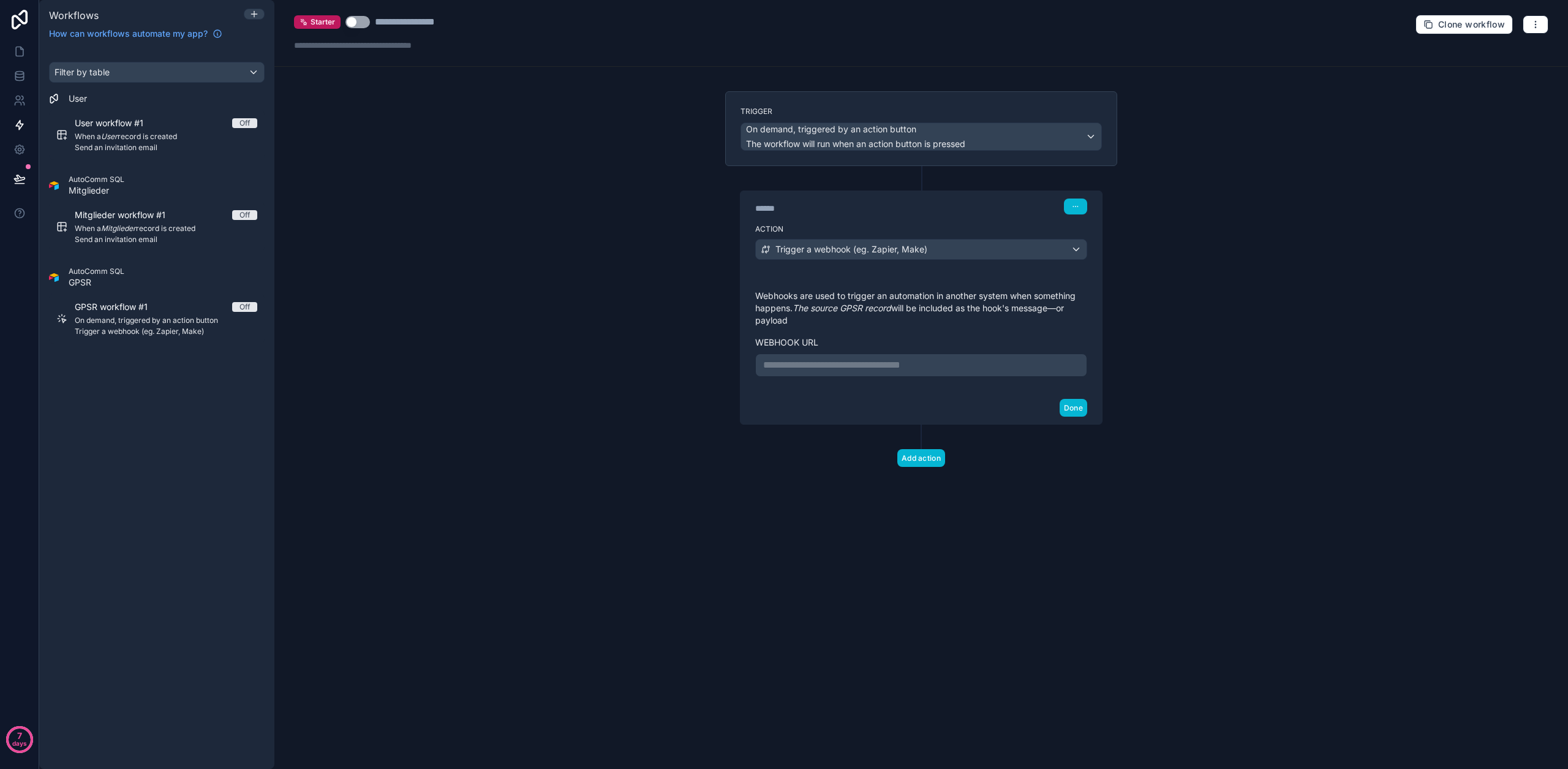
click at [844, 361] on p "**********" at bounding box center [921, 365] width 316 height 15
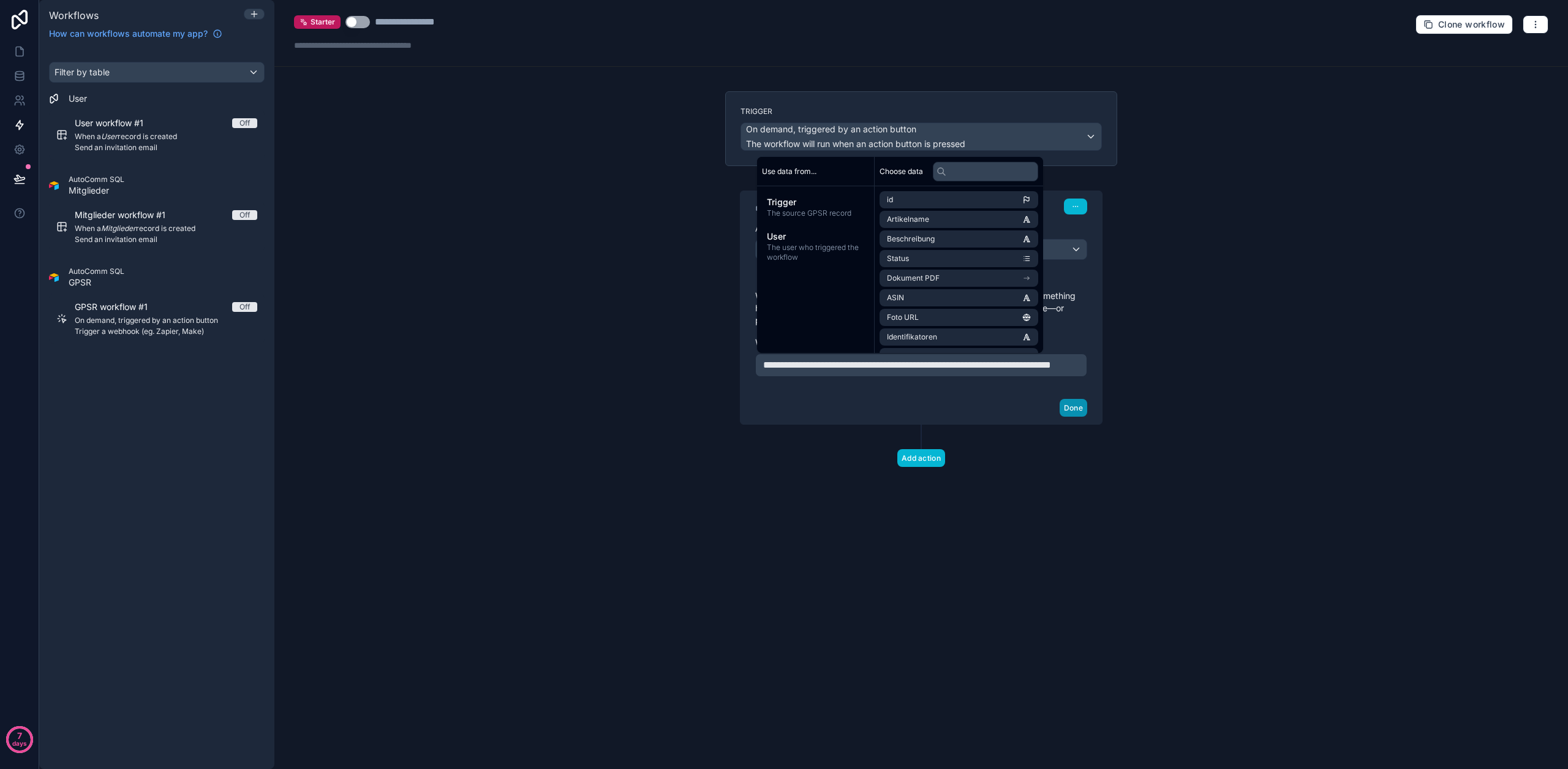
click at [1069, 417] on button "Done" at bounding box center [1073, 408] width 27 height 18
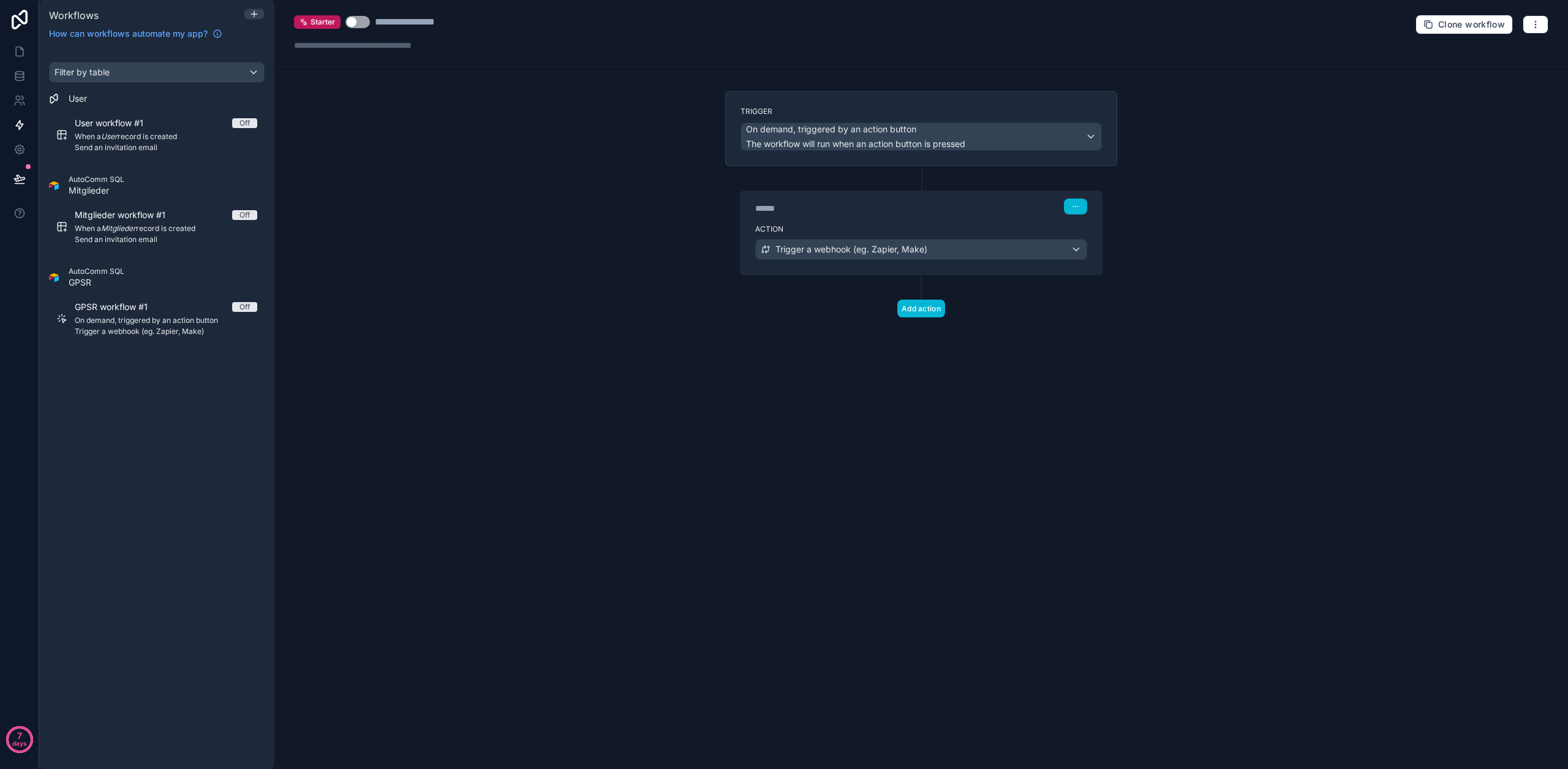
click at [420, 25] on div "**********" at bounding box center [422, 22] width 94 height 15
type div "**********"
click at [386, 89] on div "**********" at bounding box center [921, 384] width 1293 height 769
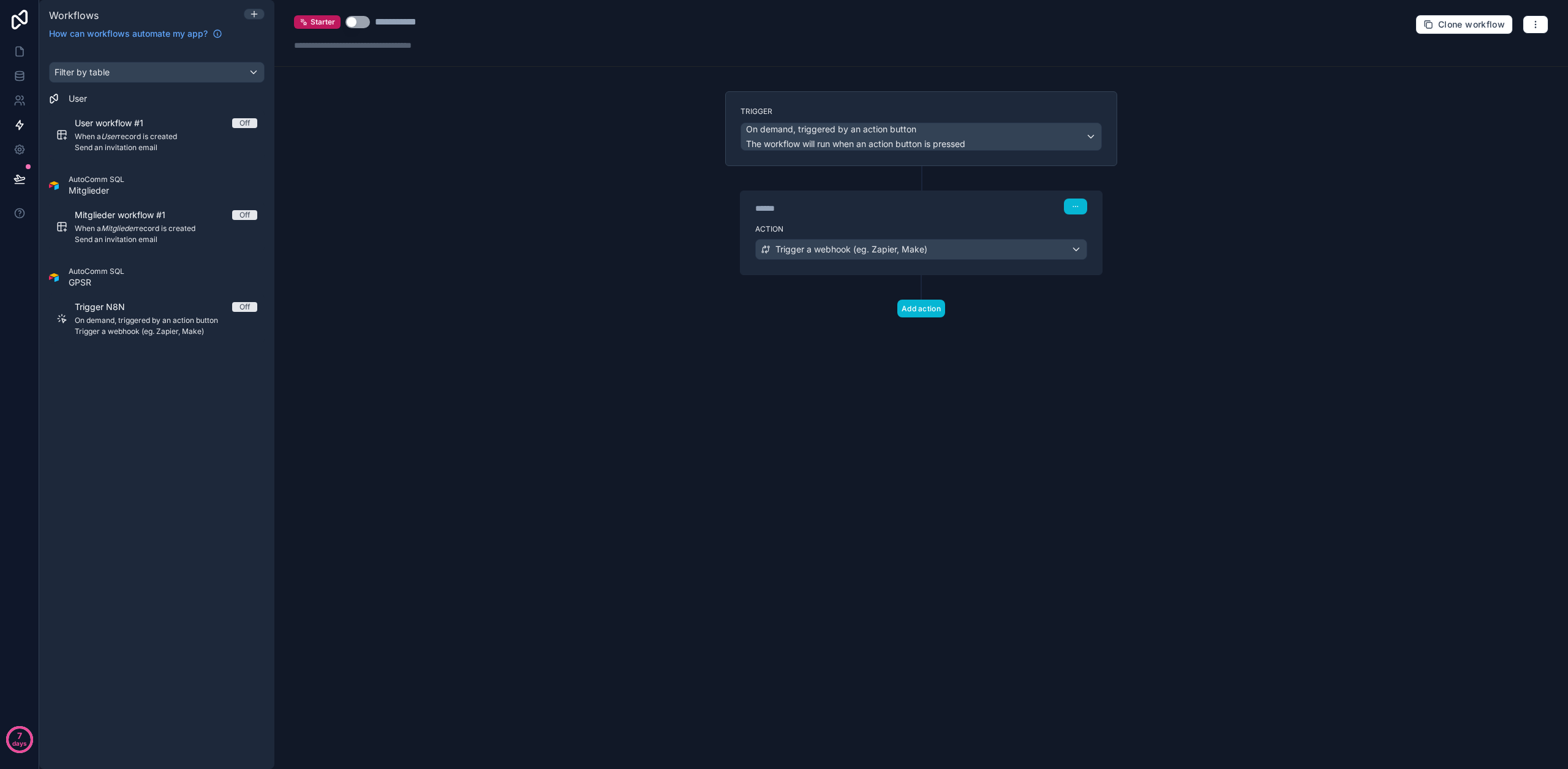
click at [359, 19] on button "Use setting" at bounding box center [358, 22] width 25 height 12
click at [1543, 29] on button "button" at bounding box center [1535, 24] width 25 height 18
click at [1480, 54] on span "Test workflow" at bounding box center [1502, 53] width 59 height 10
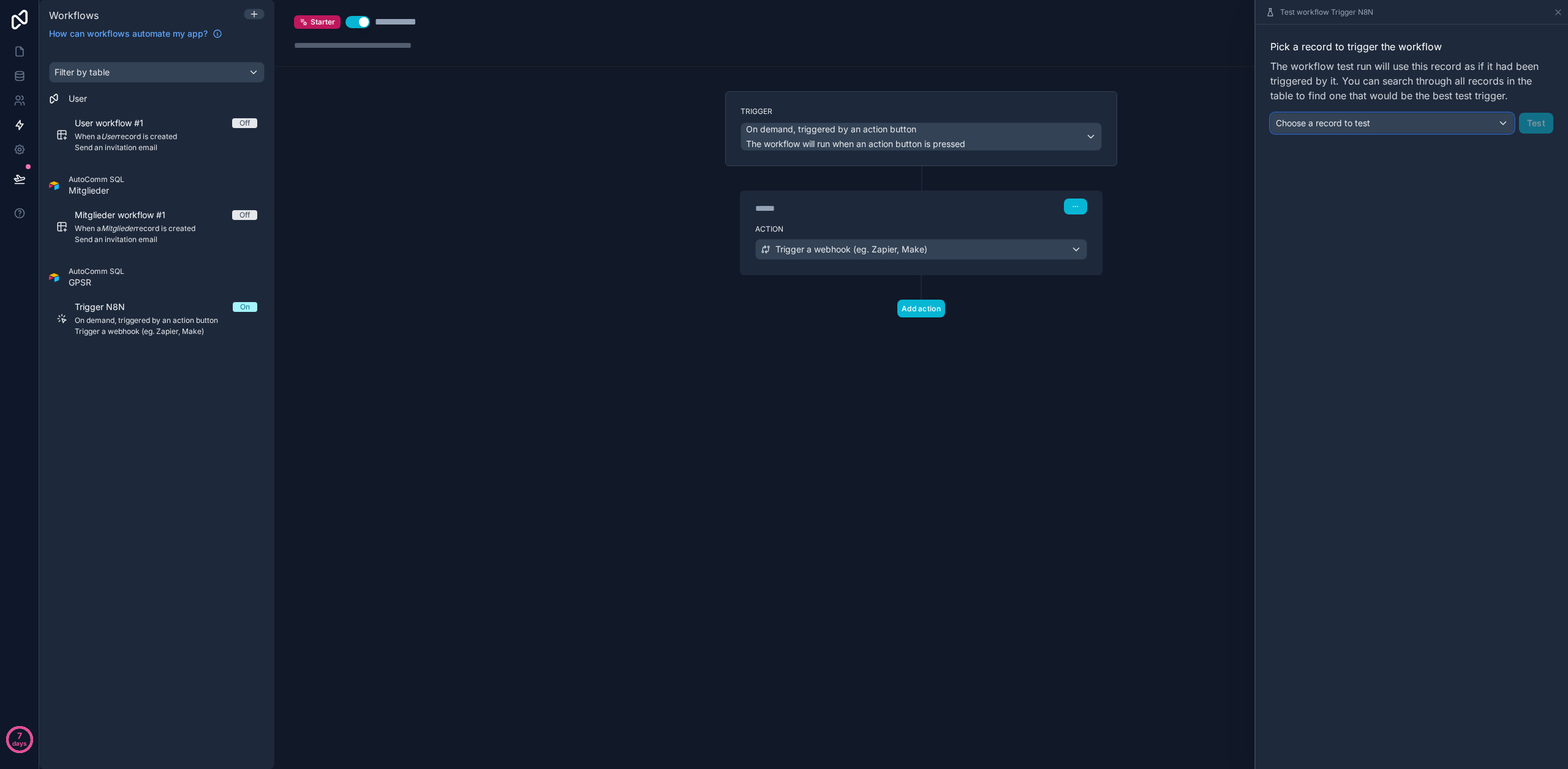
click at [1405, 127] on div "Choose a record to test" at bounding box center [1392, 123] width 242 height 19
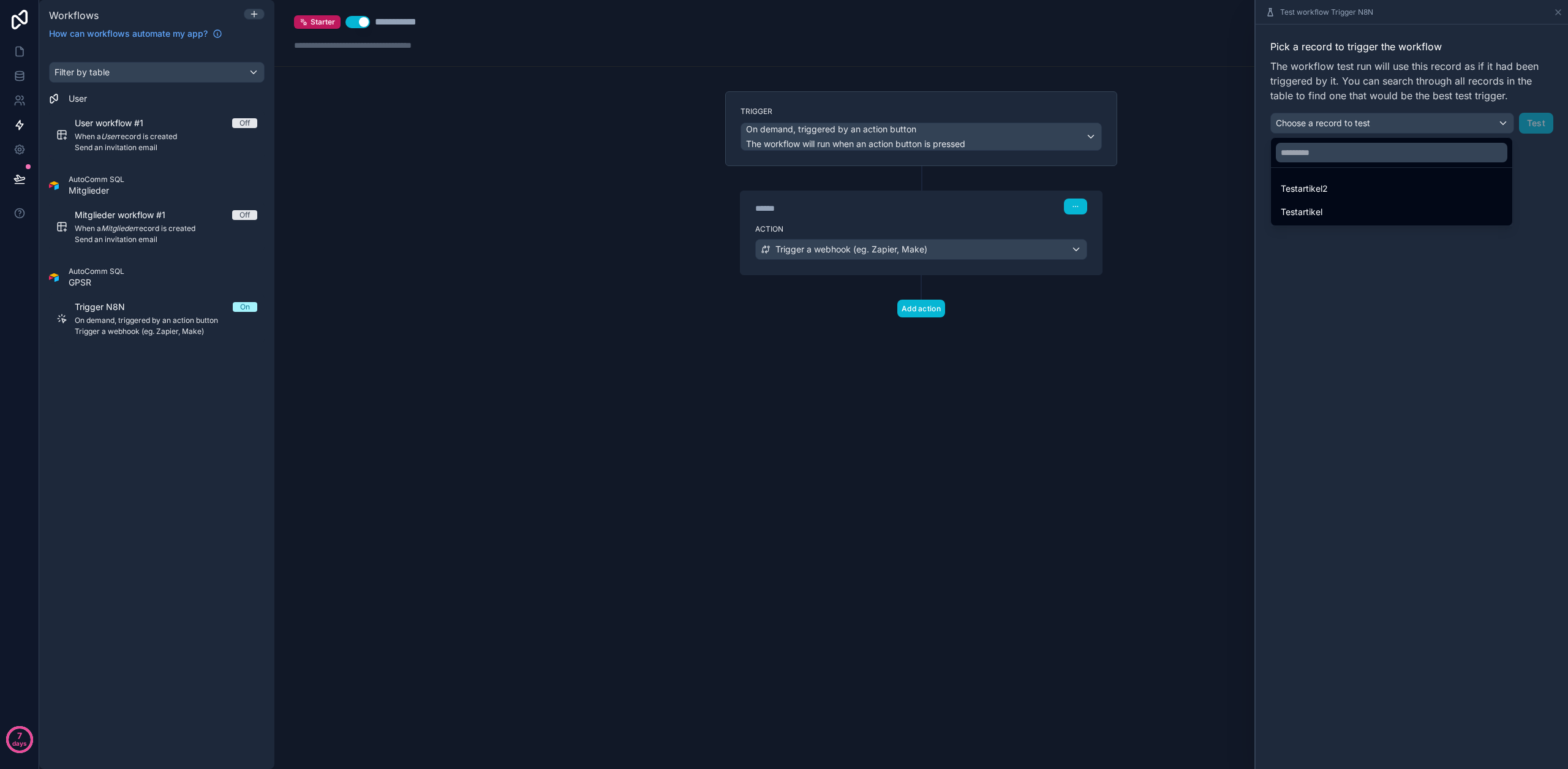
click at [1338, 208] on div "Testartikel" at bounding box center [1391, 212] width 221 height 15
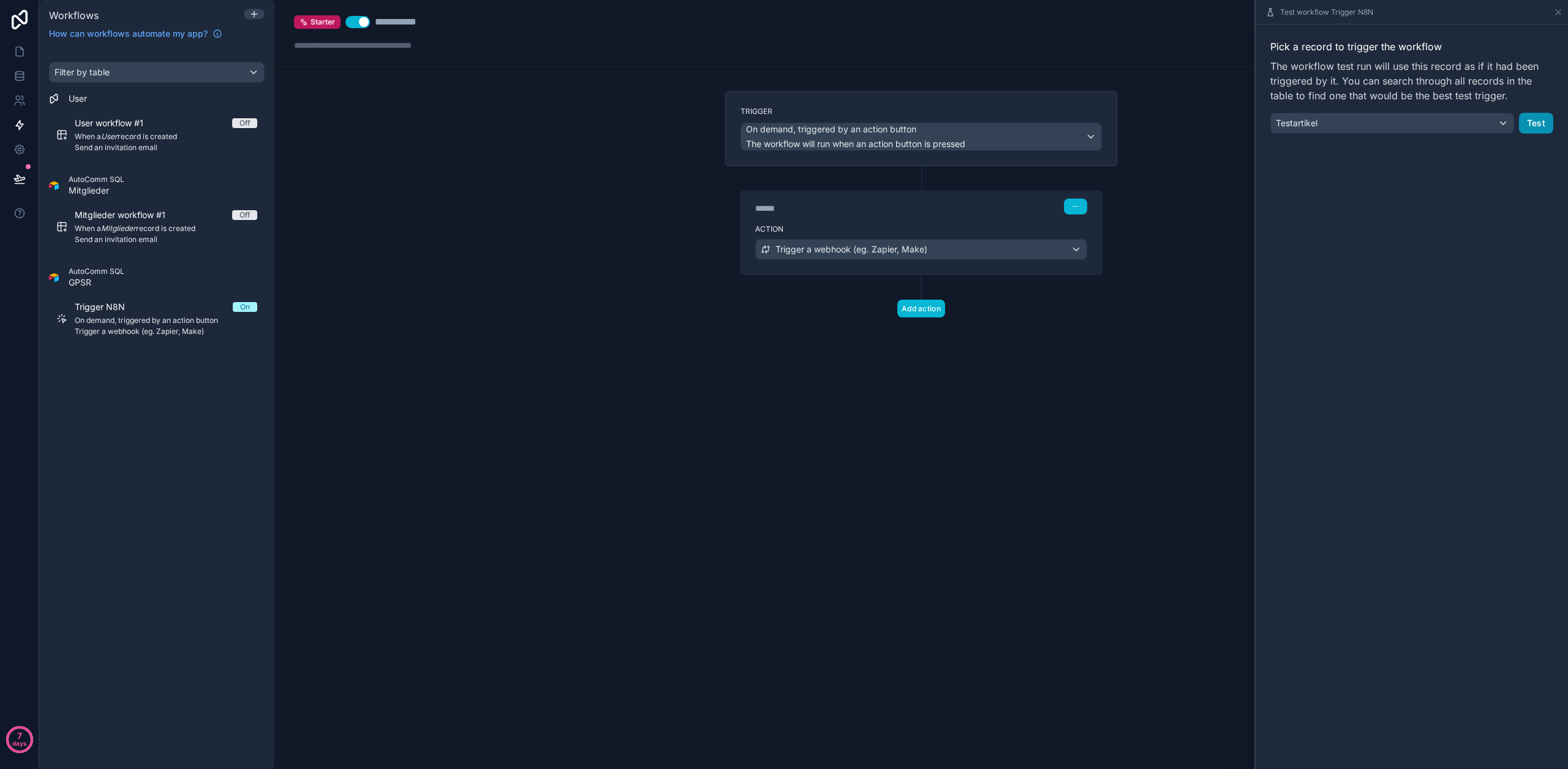
click at [1544, 129] on button "Test" at bounding box center [1535, 123] width 34 height 21
click at [1545, 128] on button "Test" at bounding box center [1535, 123] width 34 height 21
click at [1095, 82] on div "**********" at bounding box center [921, 384] width 1293 height 769
click at [1339, 24] on li "Something went wrong testing your workflow" at bounding box center [1439, 36] width 218 height 33
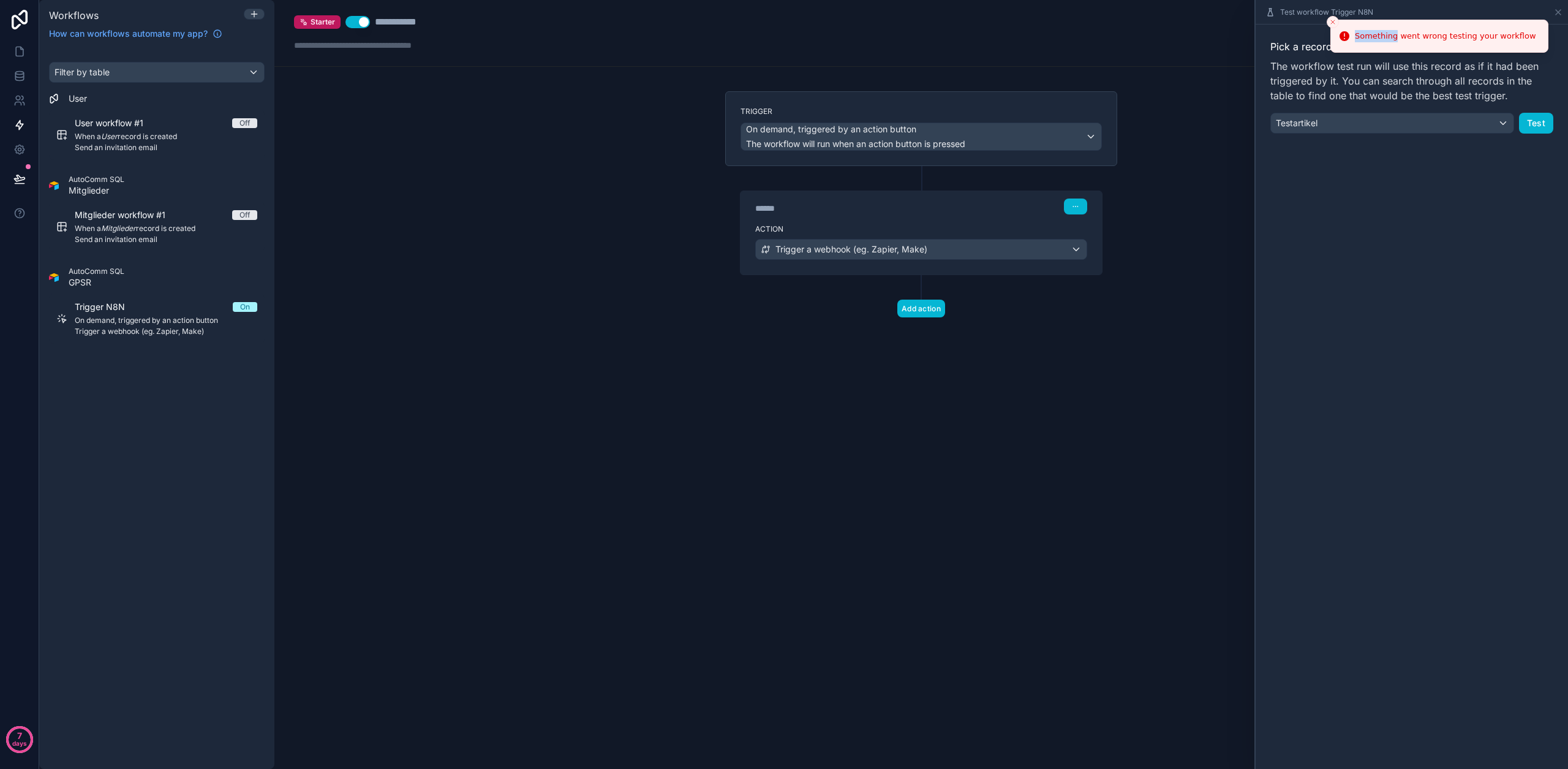
click at [1329, 23] on icon "Close toast" at bounding box center [1333, 22] width 7 height 7
click at [1558, 16] on icon at bounding box center [1557, 11] width 10 height 10
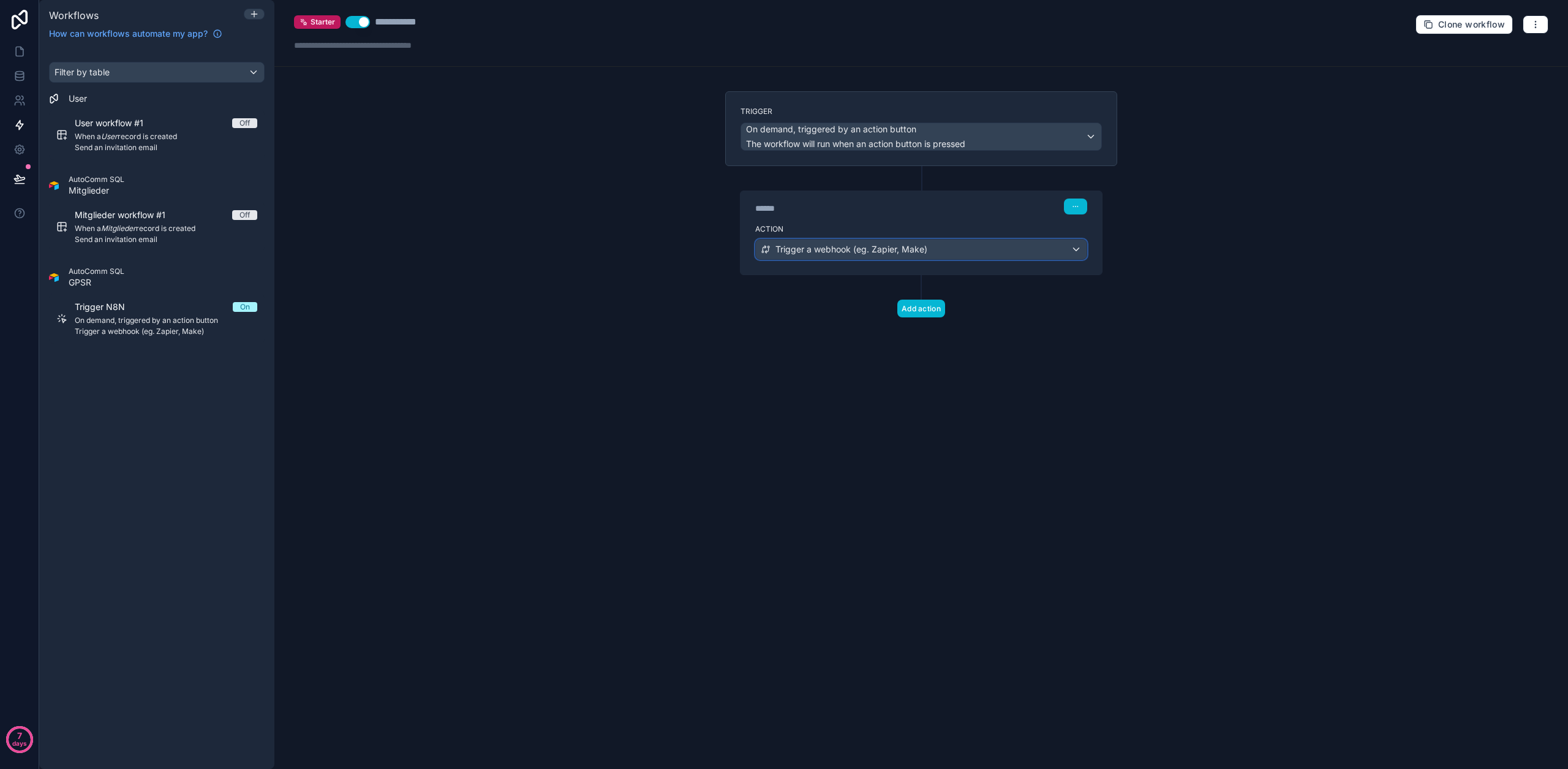
click at [951, 254] on div "Trigger a webhook (eg. Zapier, Make)" at bounding box center [921, 250] width 330 height 19
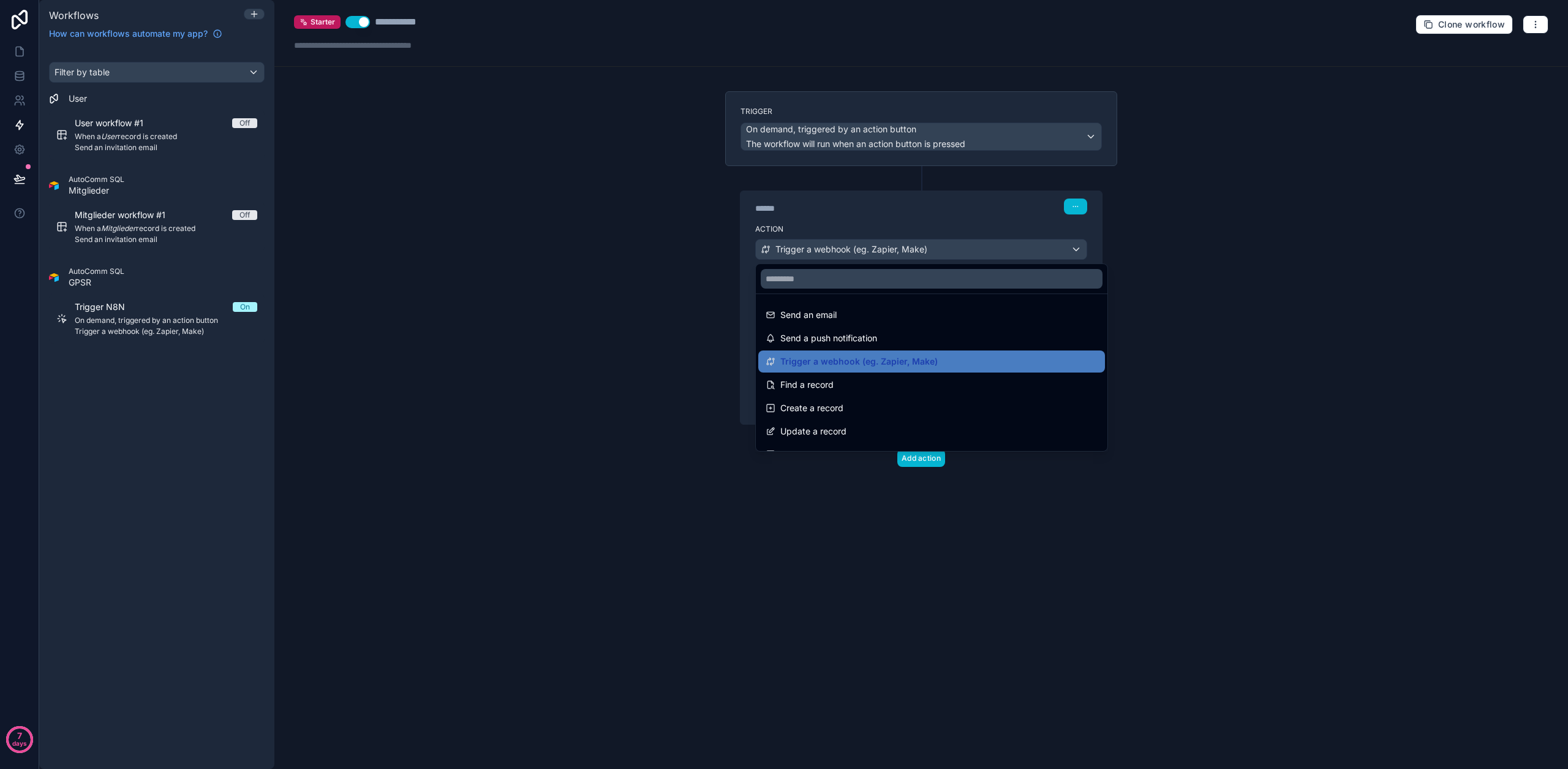
click at [959, 227] on div at bounding box center [784, 384] width 1568 height 769
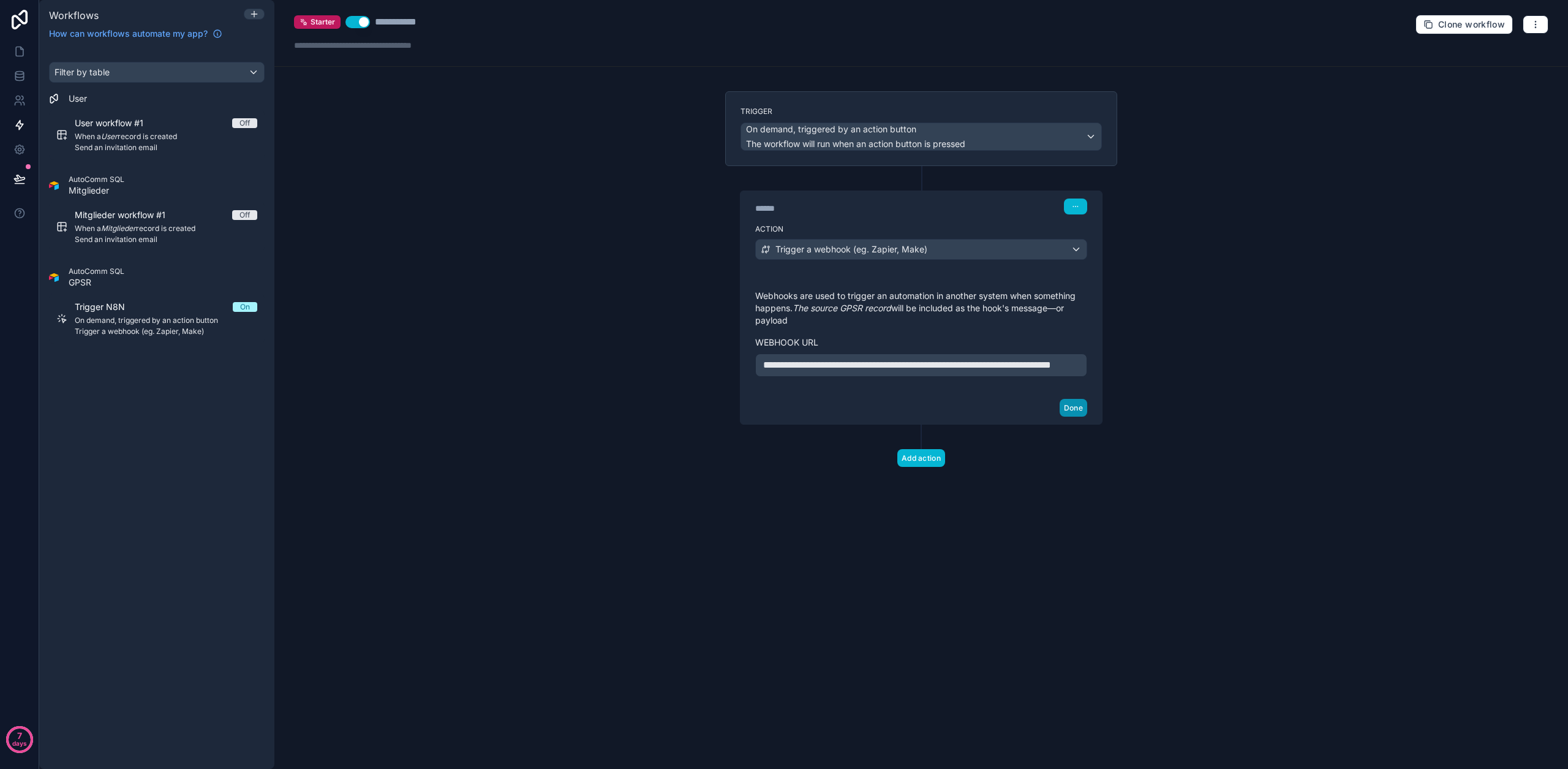
click at [1069, 417] on button "Done" at bounding box center [1073, 408] width 27 height 18
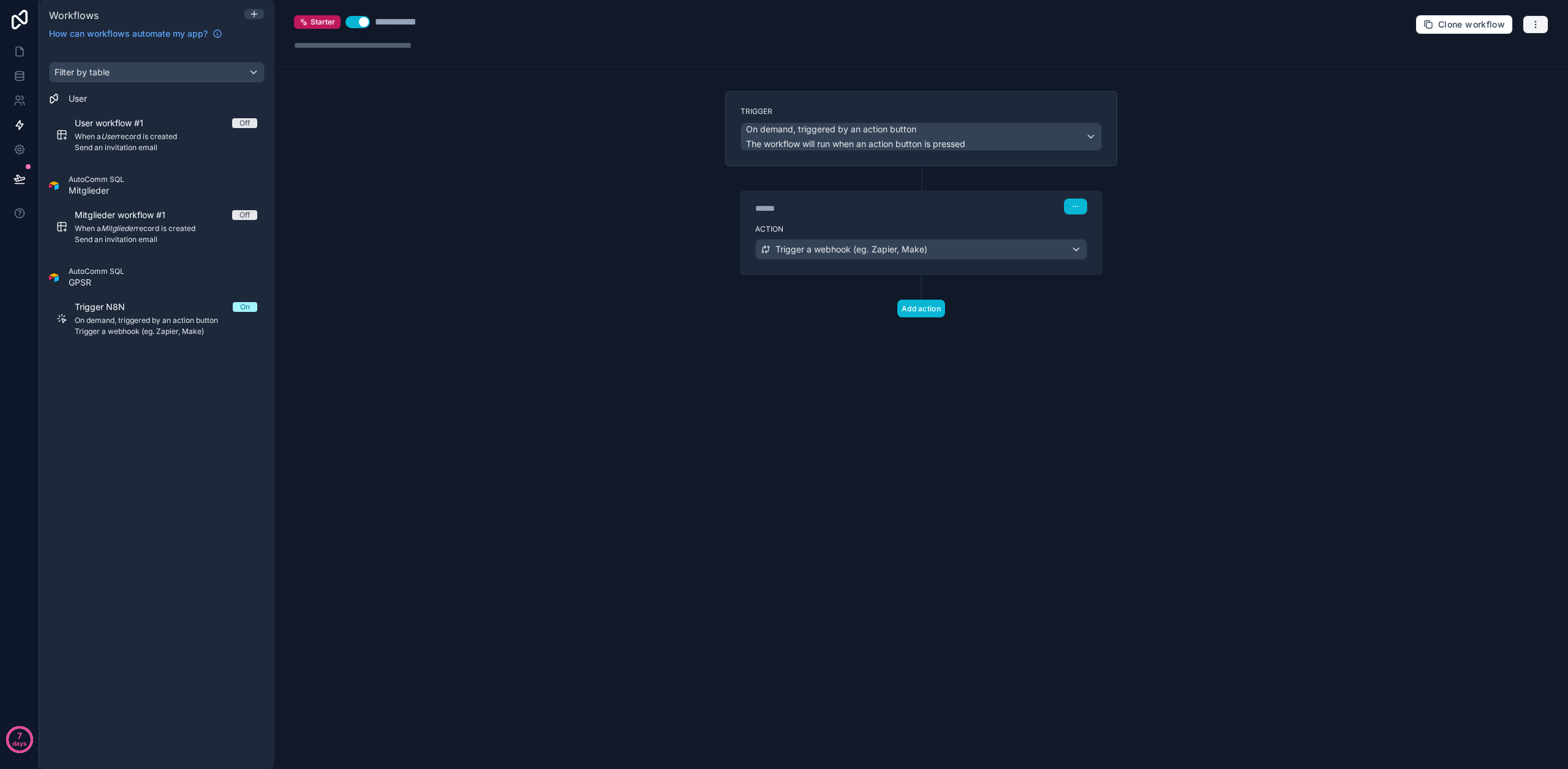
click at [1537, 27] on icon "button" at bounding box center [1535, 24] width 10 height 10
click at [1507, 56] on span "Test workflow" at bounding box center [1502, 53] width 59 height 10
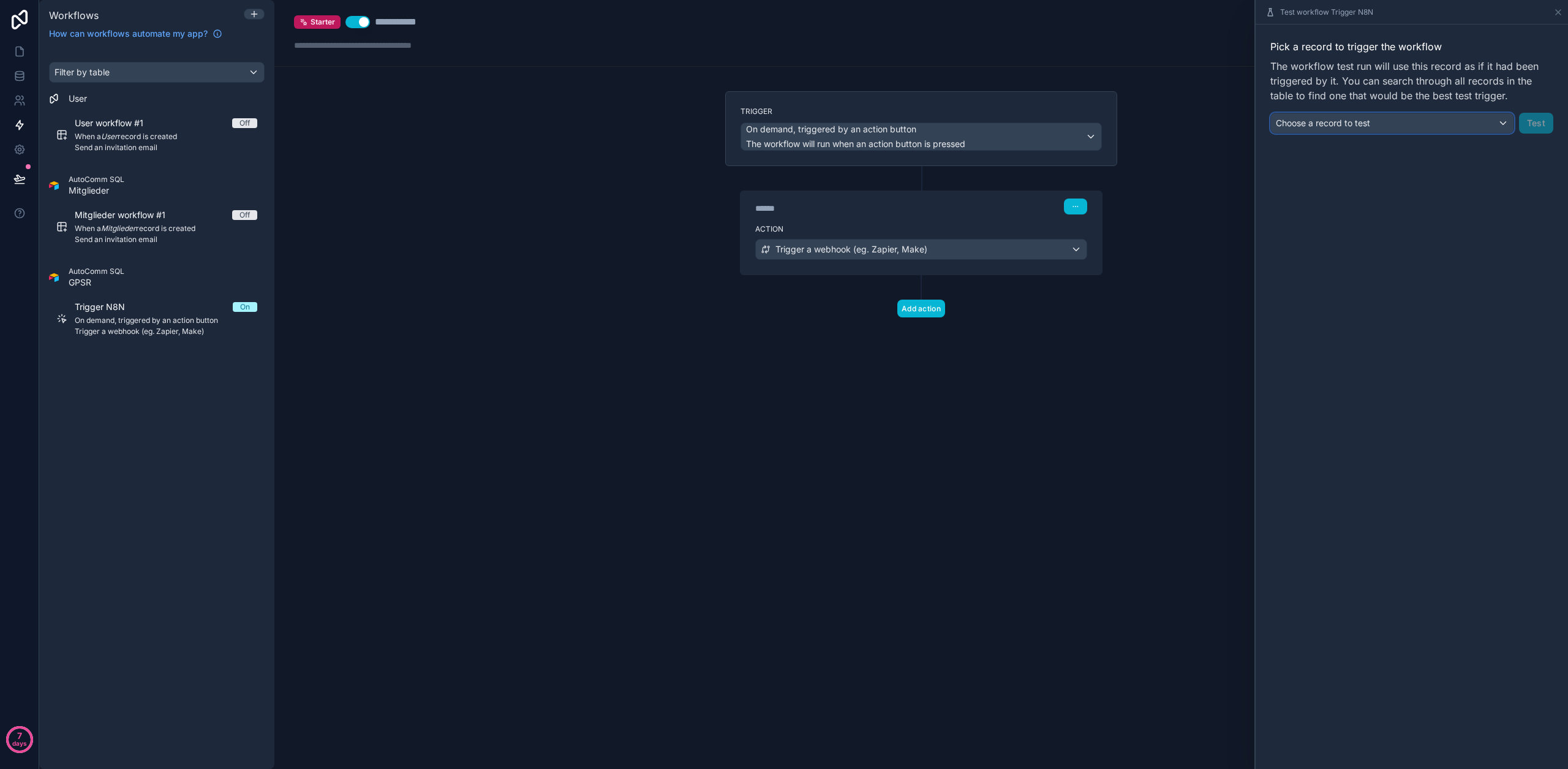
click at [1443, 119] on div "Choose a record to test" at bounding box center [1392, 123] width 242 height 19
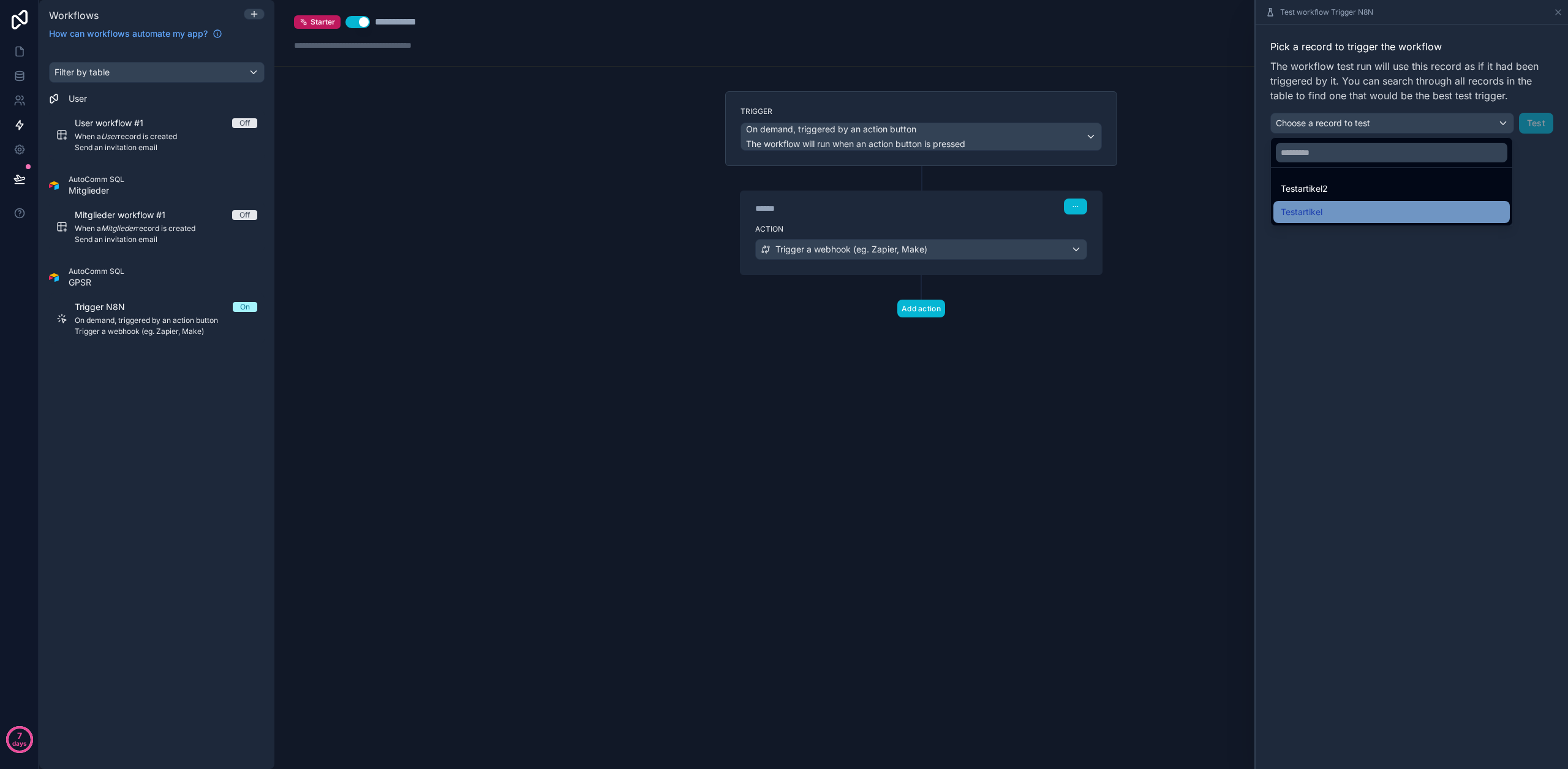
click at [1317, 209] on span "Testartikel" at bounding box center [1301, 212] width 41 height 15
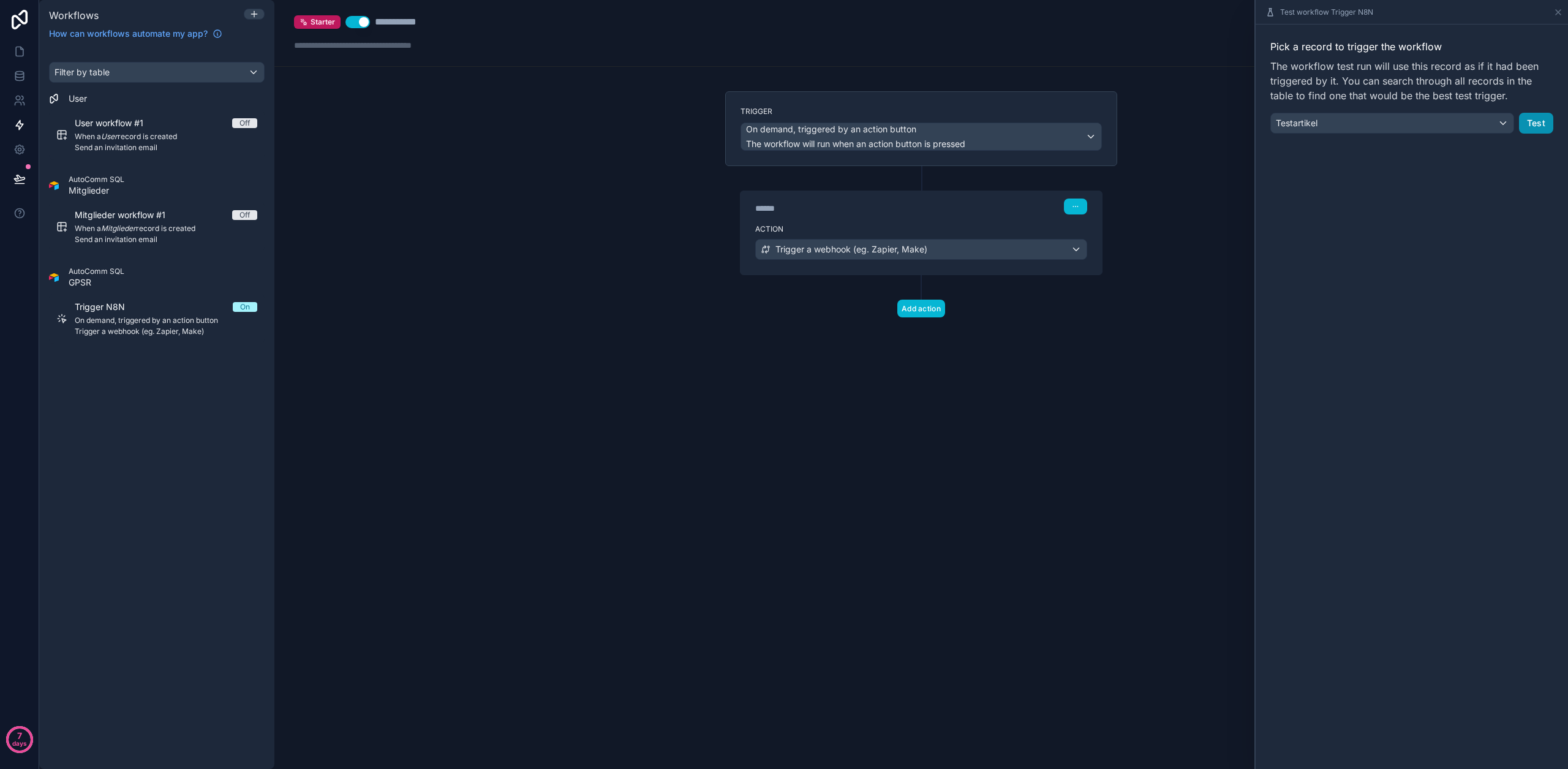
click at [1528, 121] on button "Test" at bounding box center [1535, 123] width 34 height 21
click at [1535, 117] on button "Test" at bounding box center [1535, 123] width 34 height 21
click at [1329, 18] on icon "Close toast" at bounding box center [1333, 22] width 7 height 7
click at [1558, 13] on icon at bounding box center [1557, 11] width 10 height 10
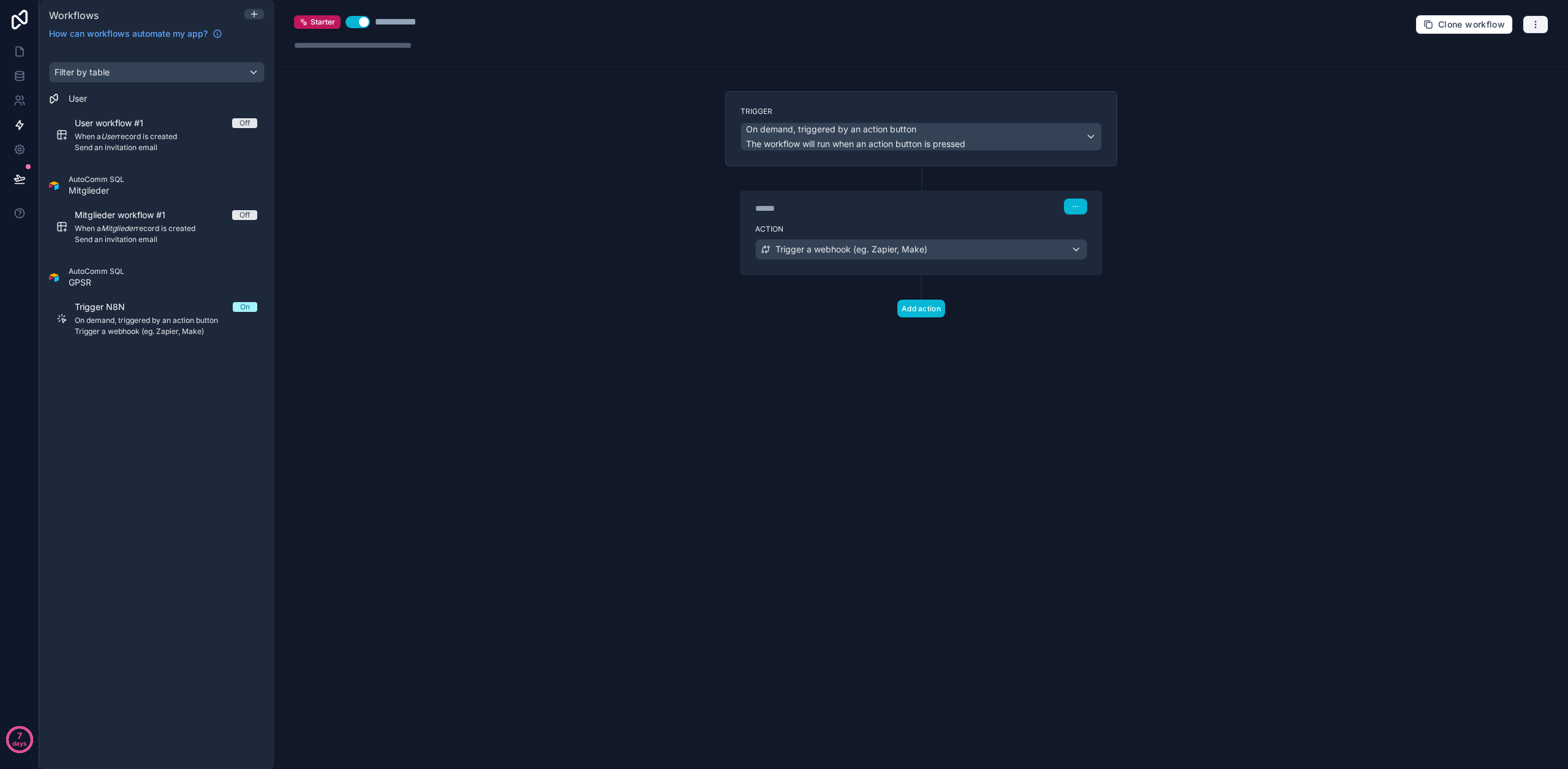
click at [1540, 25] on button "button" at bounding box center [1535, 24] width 25 height 18
click at [1502, 78] on button "Run history" at bounding box center [1493, 73] width 88 height 19
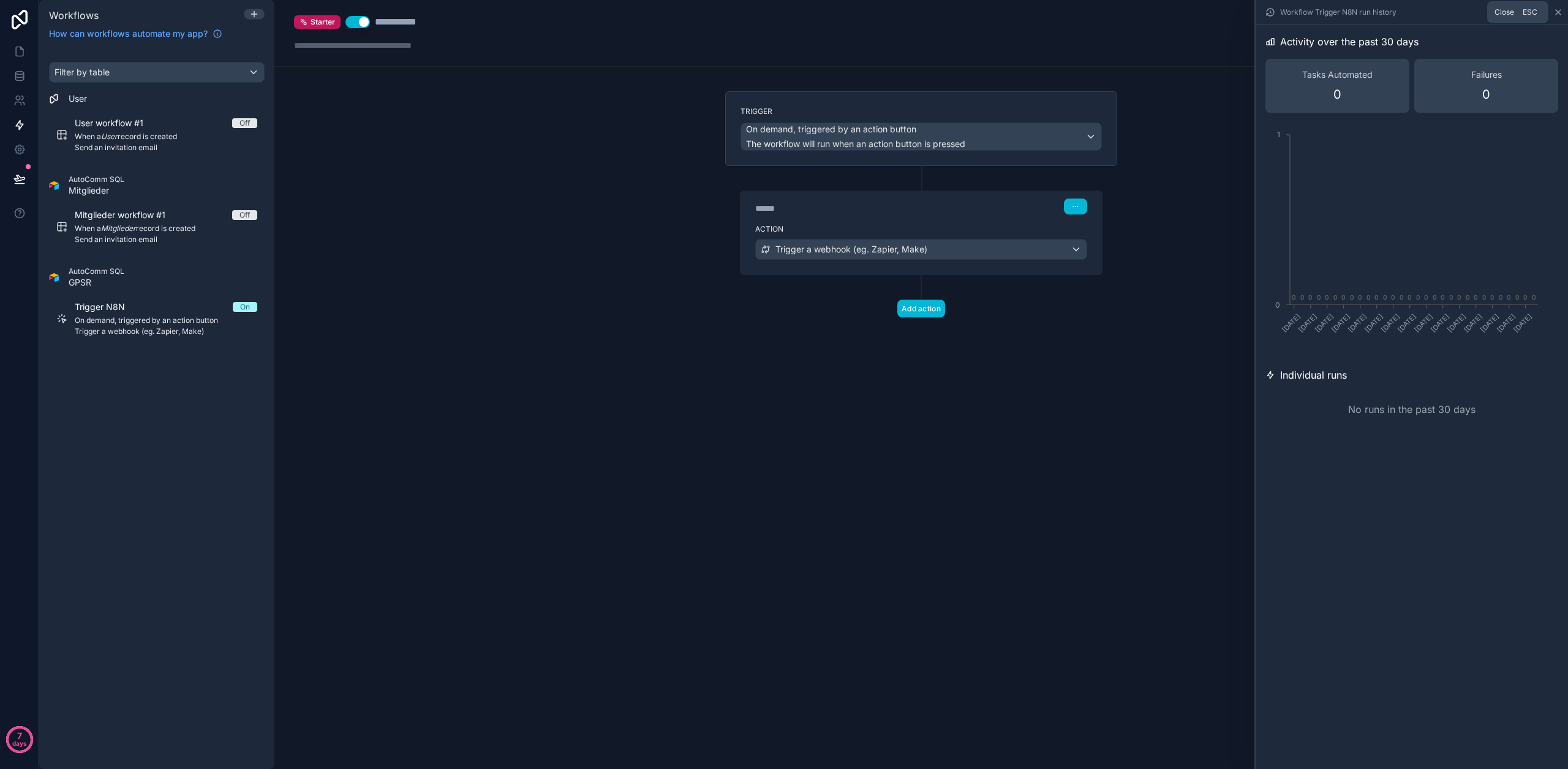
click at [1561, 17] on icon at bounding box center [1557, 11] width 10 height 10
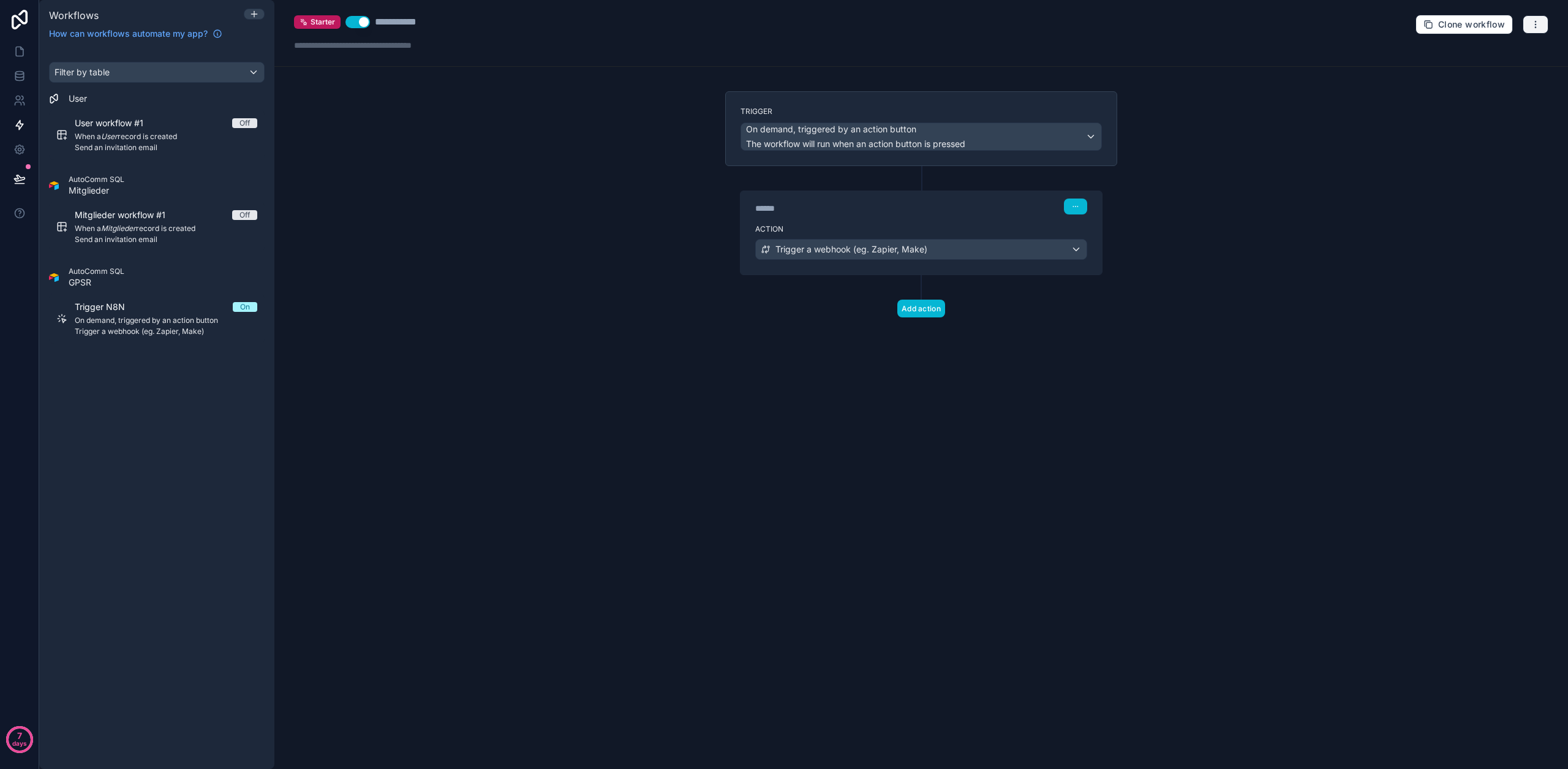
click at [1530, 19] on icon "button" at bounding box center [1535, 24] width 10 height 10
click at [1474, 54] on span "Test workflow" at bounding box center [1502, 53] width 59 height 10
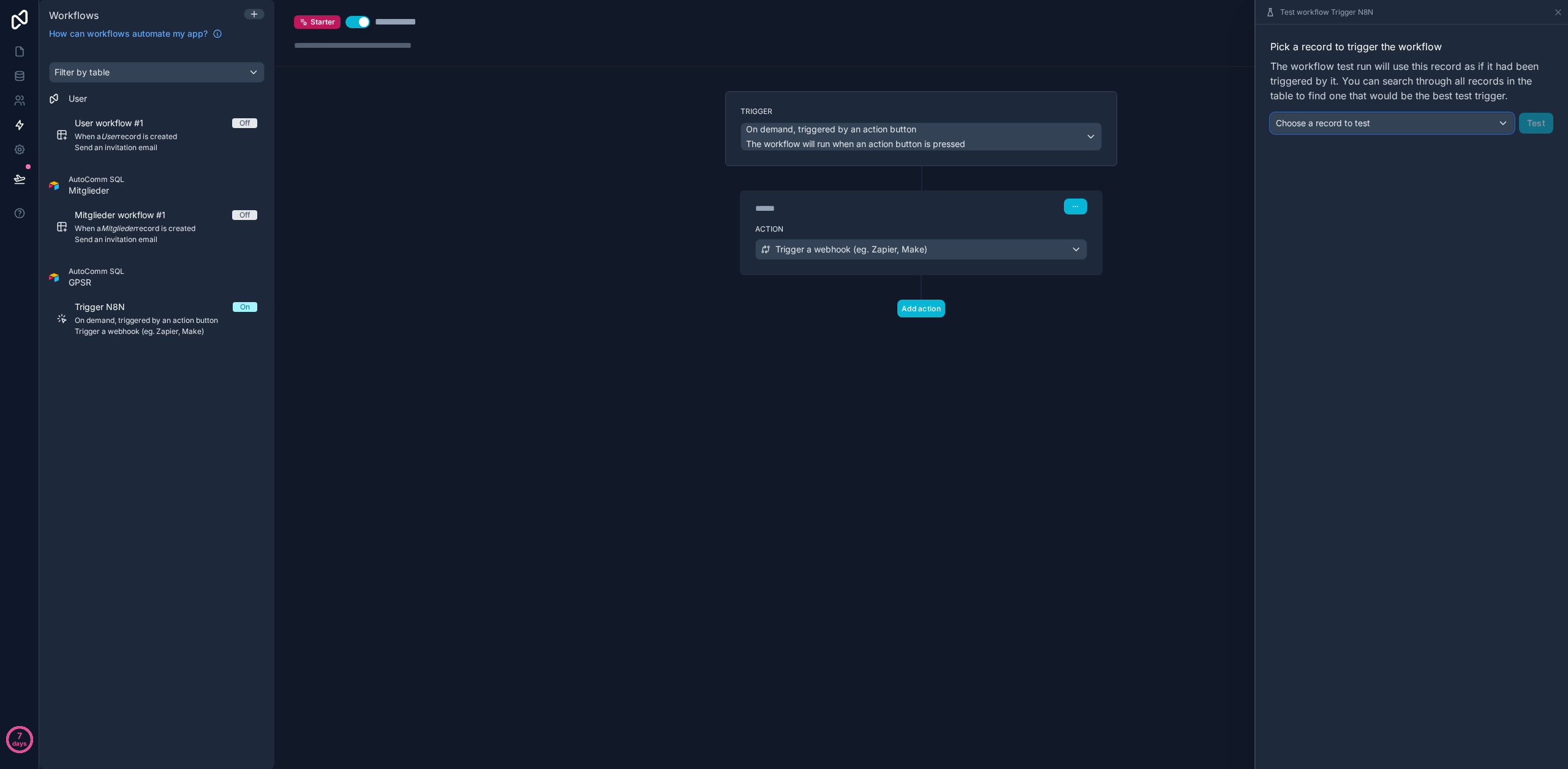
click at [1456, 119] on div "Choose a record to test" at bounding box center [1392, 123] width 242 height 19
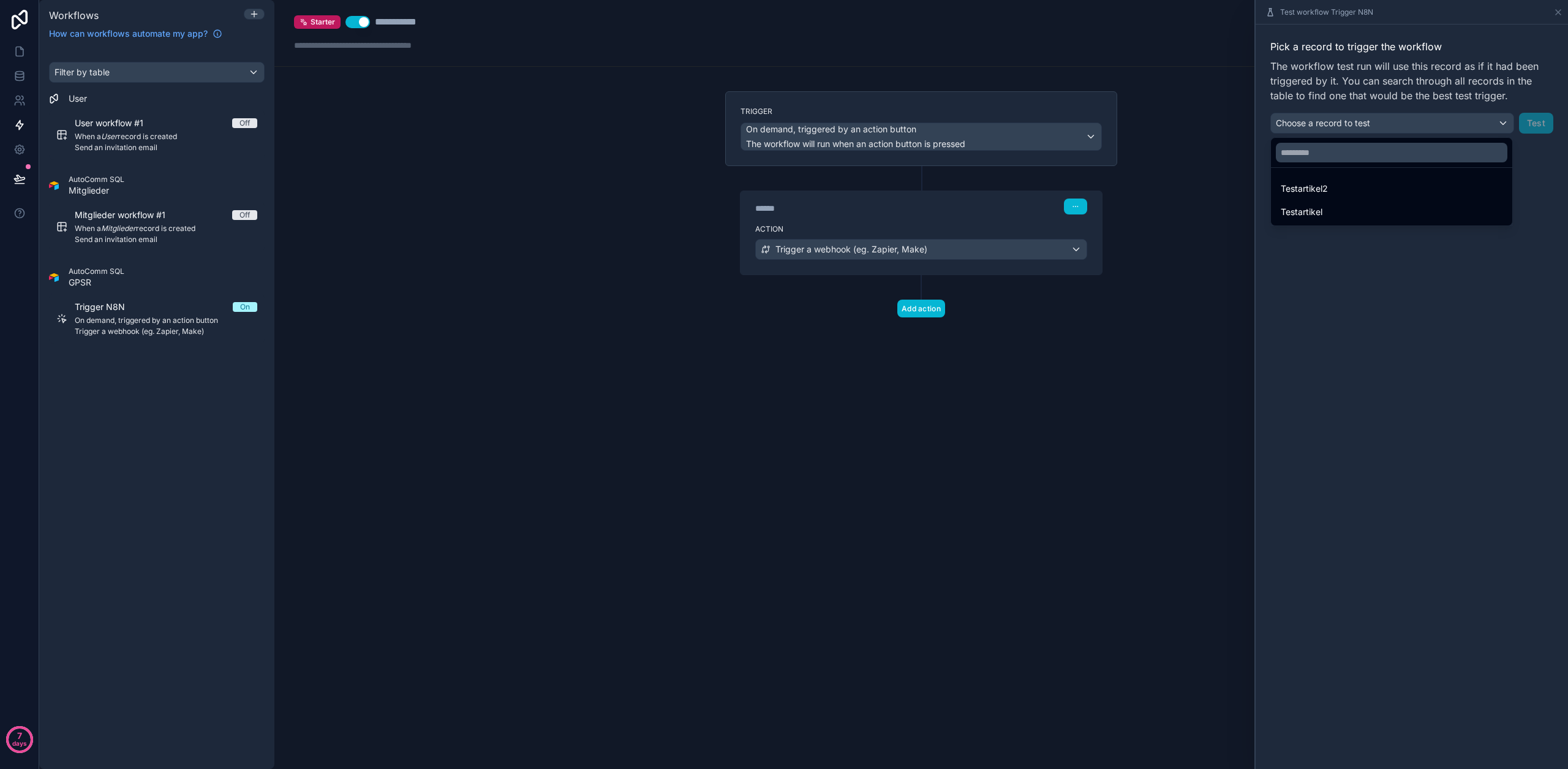
click at [1378, 207] on div "Testartikel" at bounding box center [1391, 212] width 221 height 15
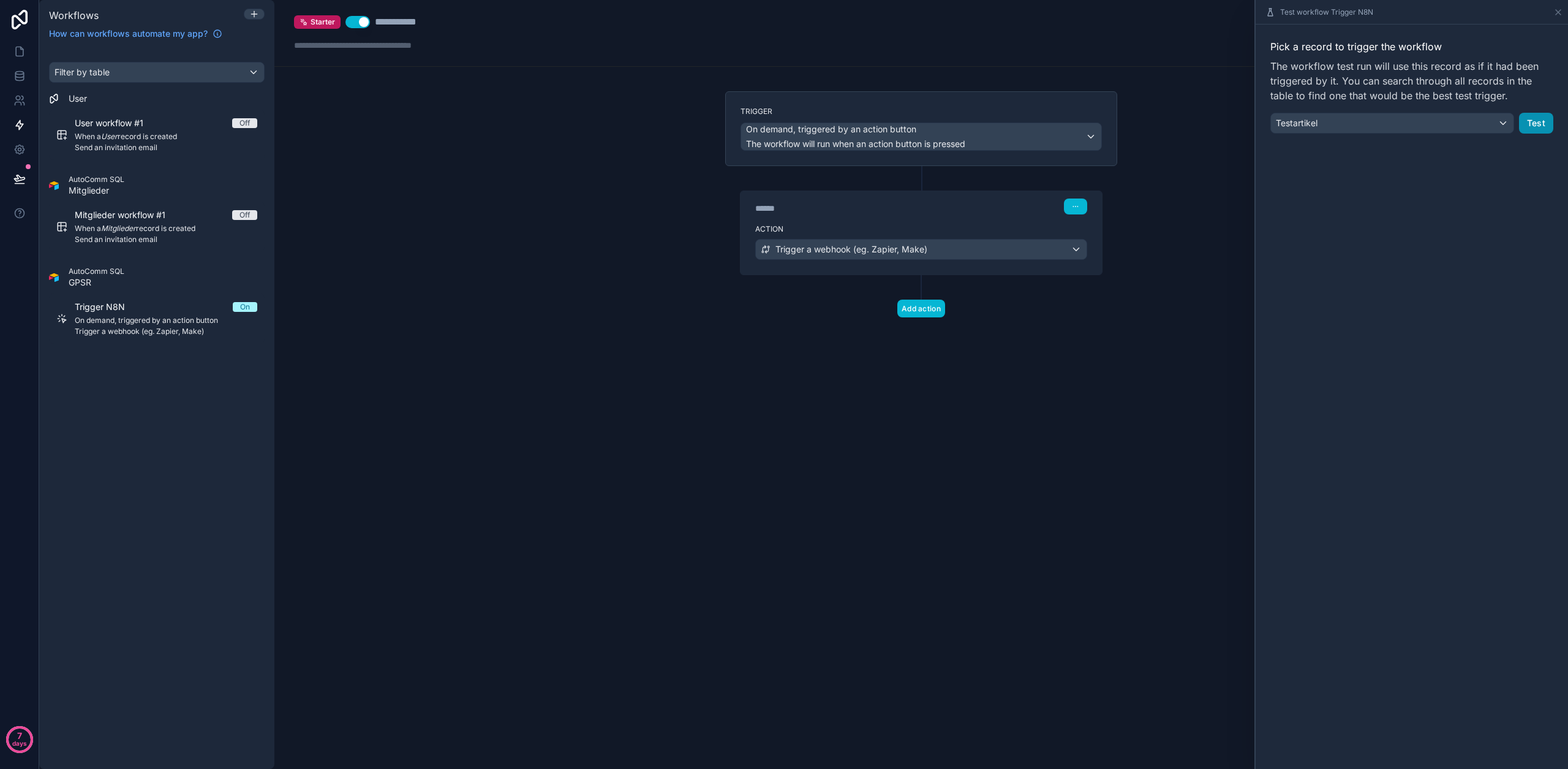
click at [1522, 125] on button "Test" at bounding box center [1535, 123] width 34 height 21
click at [1563, 9] on div "Test workflow Trigger N8N" at bounding box center [1412, 12] width 313 height 25
click at [1560, 11] on icon at bounding box center [1557, 11] width 10 height 10
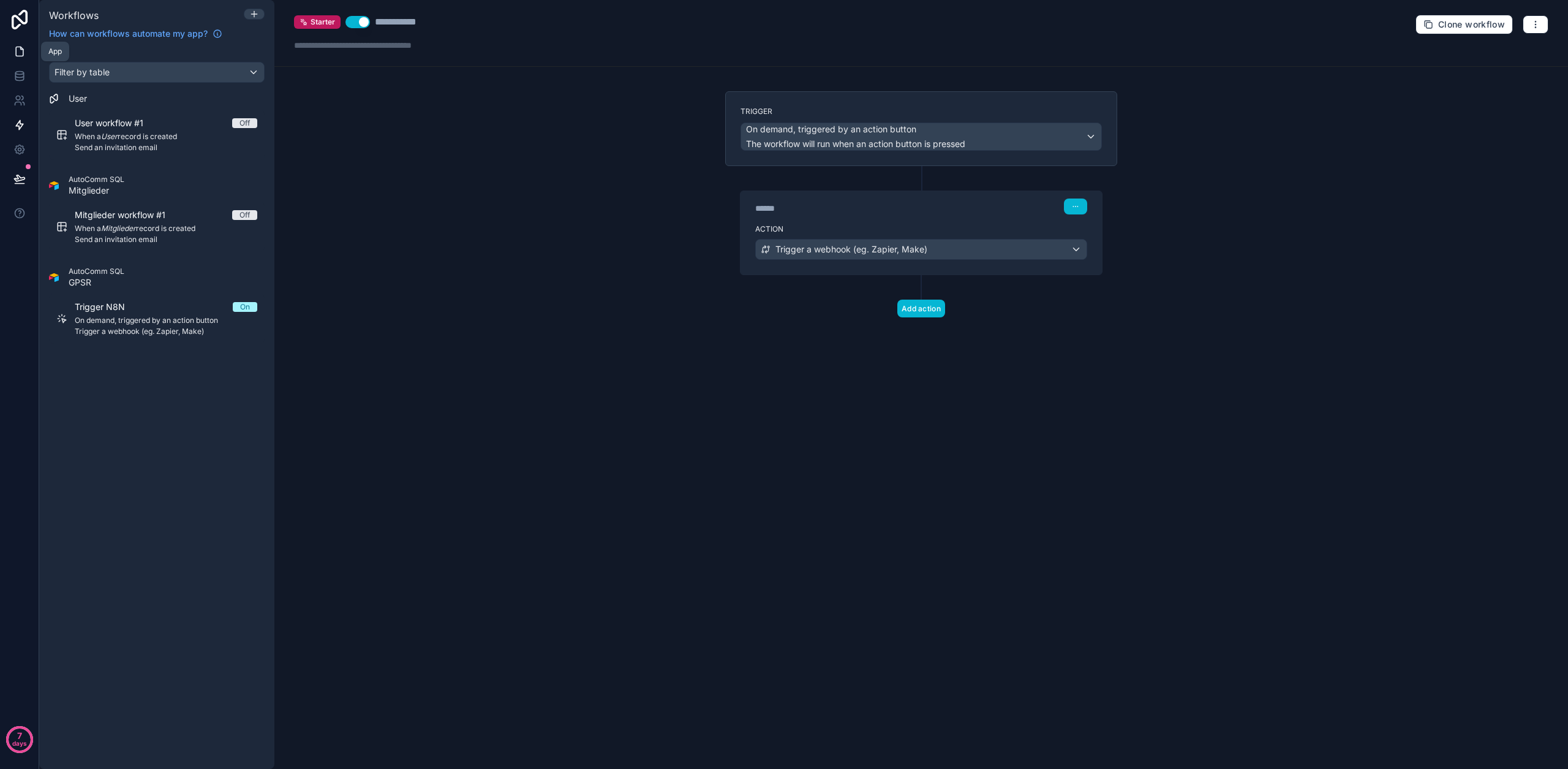
click at [21, 56] on icon at bounding box center [19, 52] width 7 height 9
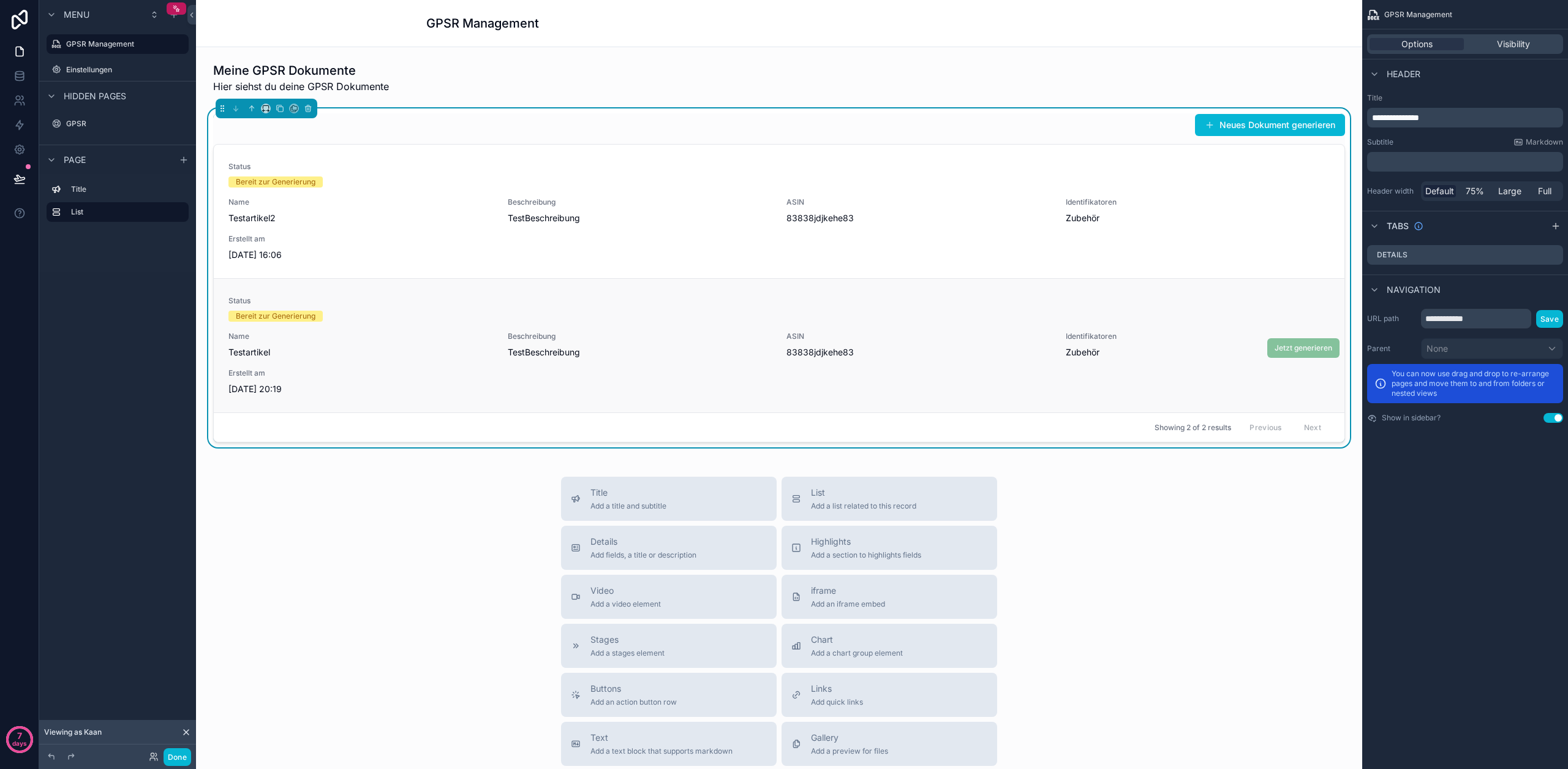
click at [1290, 344] on span "Jetzt generieren" at bounding box center [1303, 347] width 72 height 11
click at [354, 183] on div "Bereit zur Generierung" at bounding box center [779, 182] width 1102 height 11
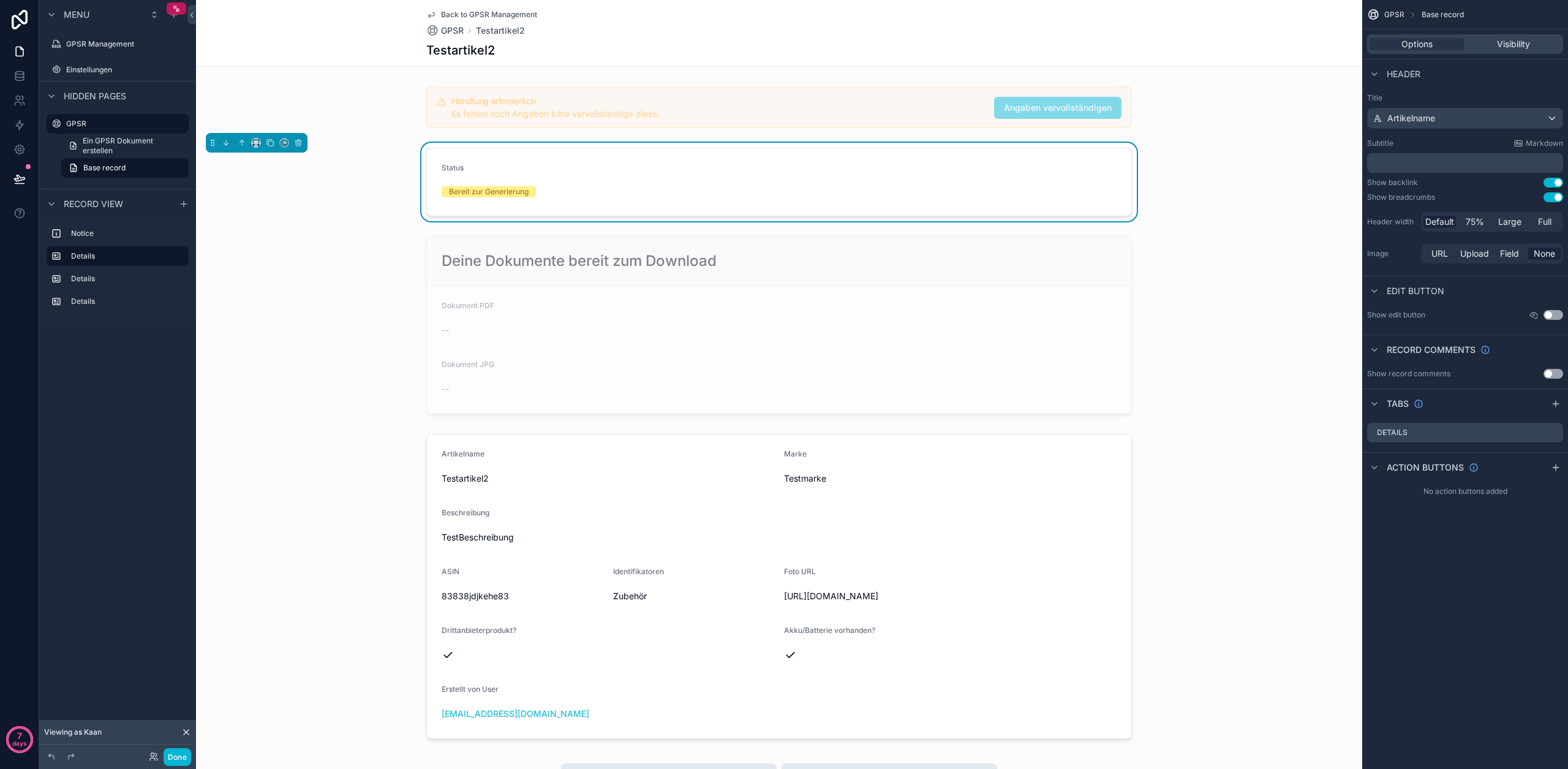
click at [468, 11] on span "Back to GPSR Management" at bounding box center [488, 14] width 96 height 10
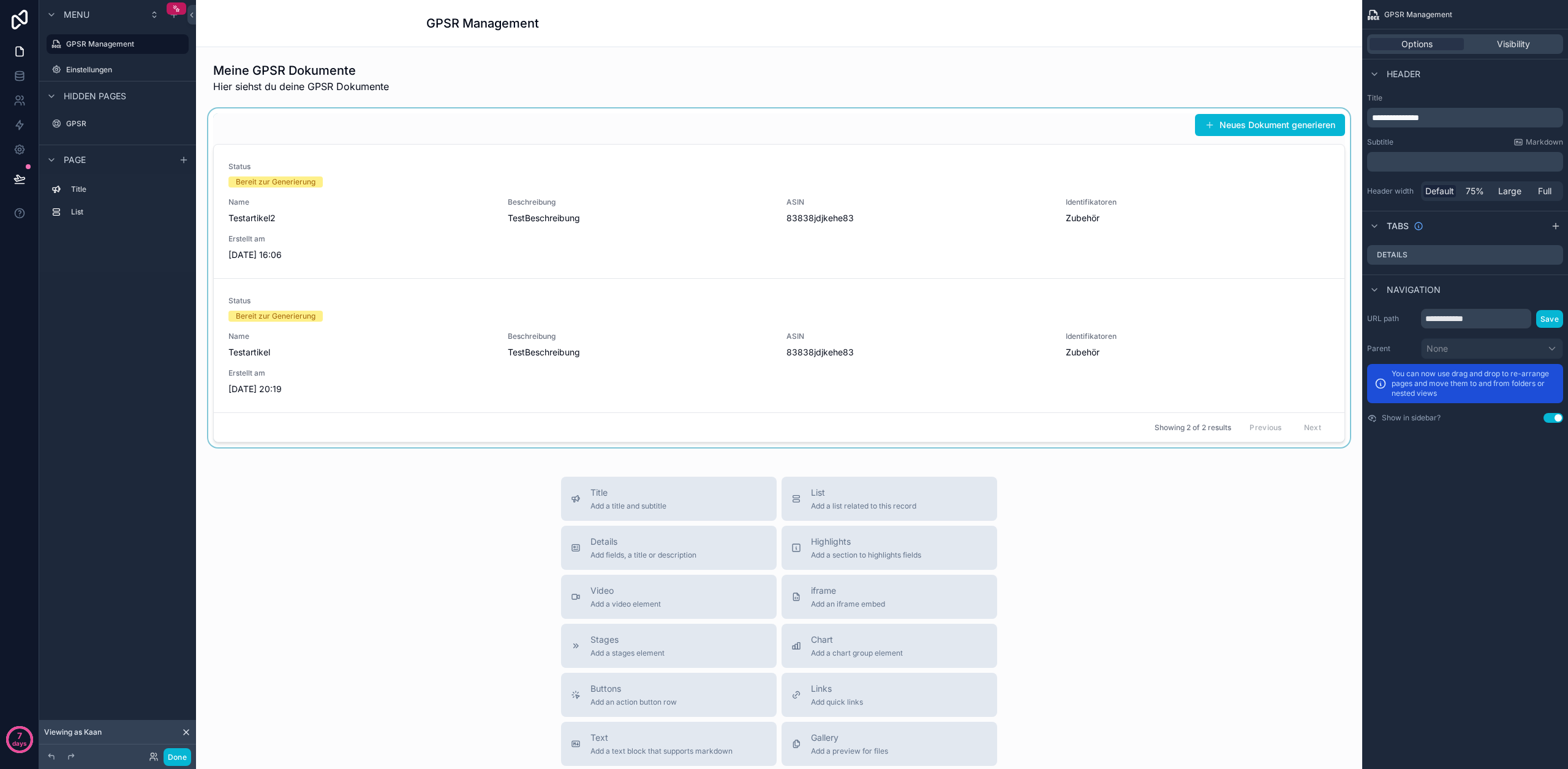
click at [804, 133] on div "scrollable content" at bounding box center [778, 278] width 1146 height 339
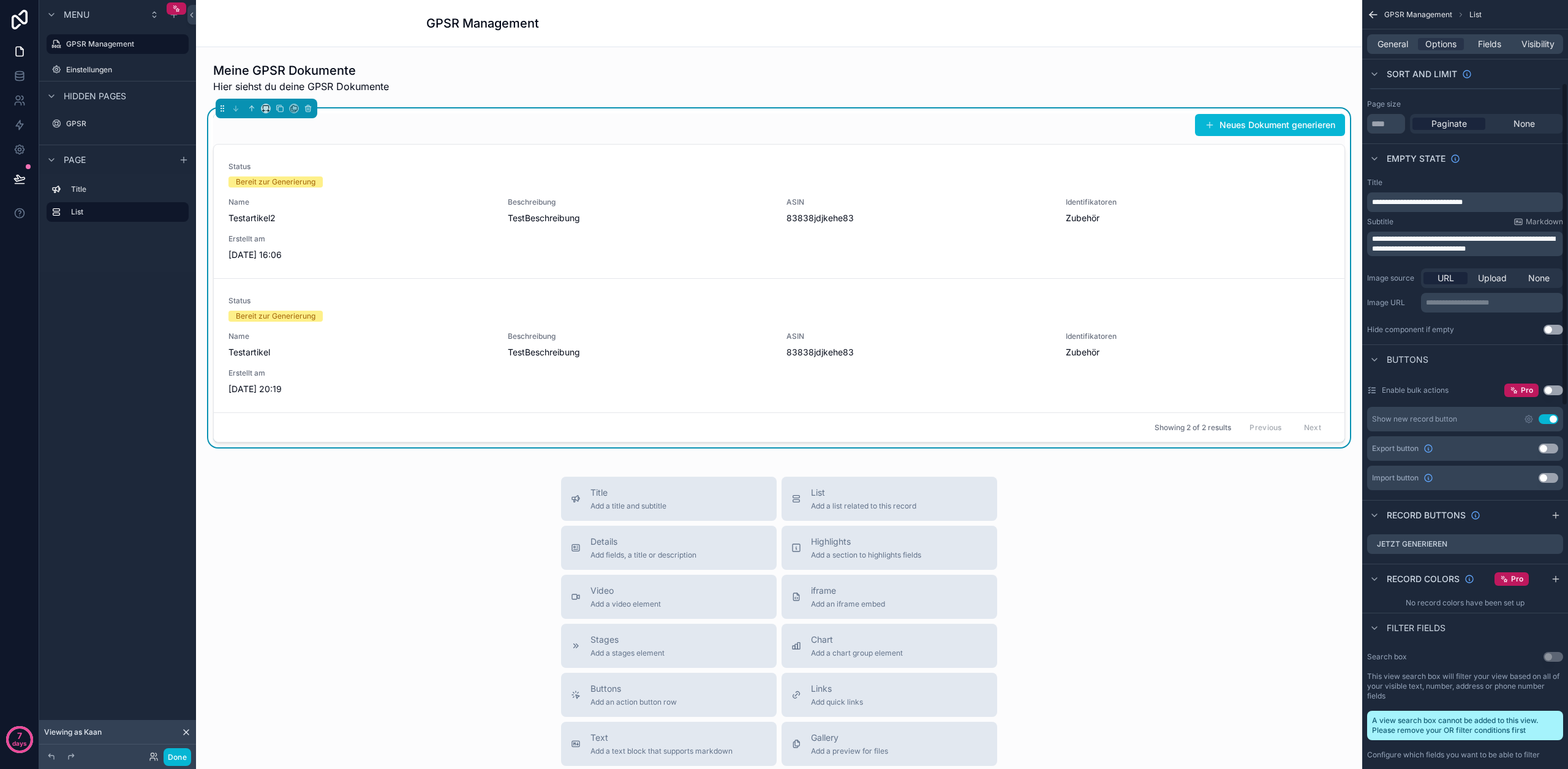
scroll to position [205, 0]
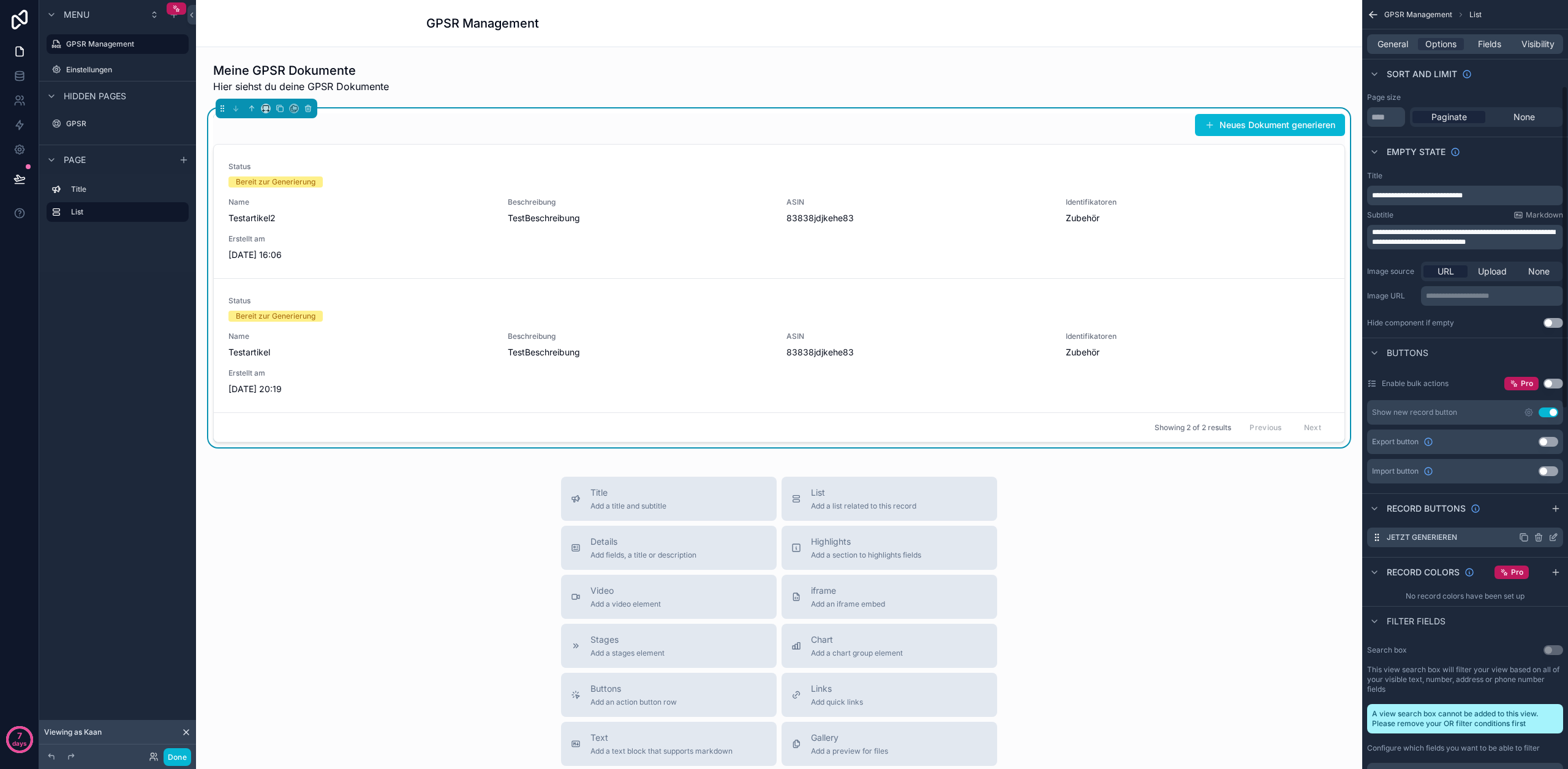
click at [1550, 540] on icon "scrollable content" at bounding box center [1552, 537] width 10 height 10
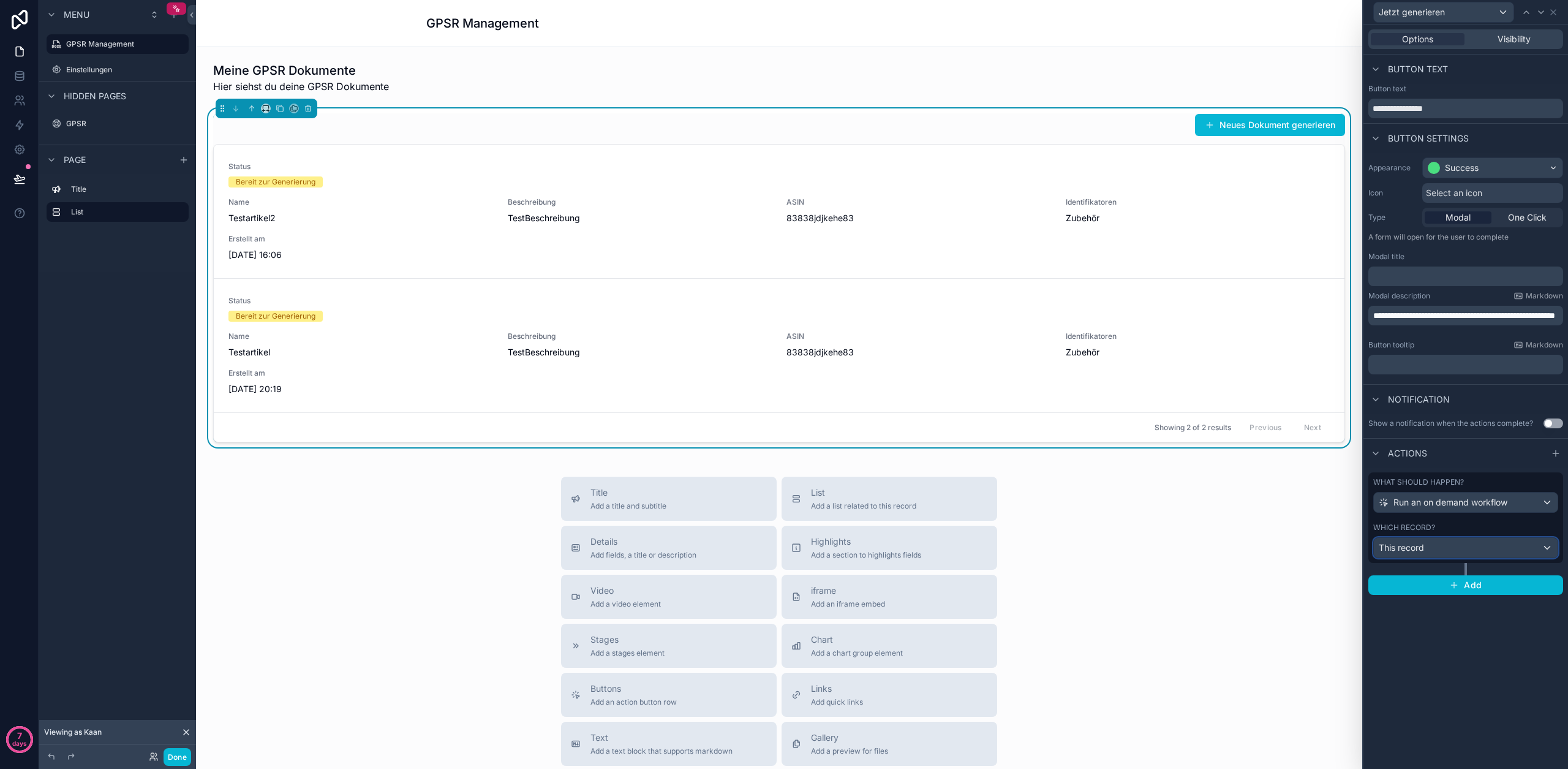
click at [1456, 548] on div "This record" at bounding box center [1465, 548] width 184 height 19
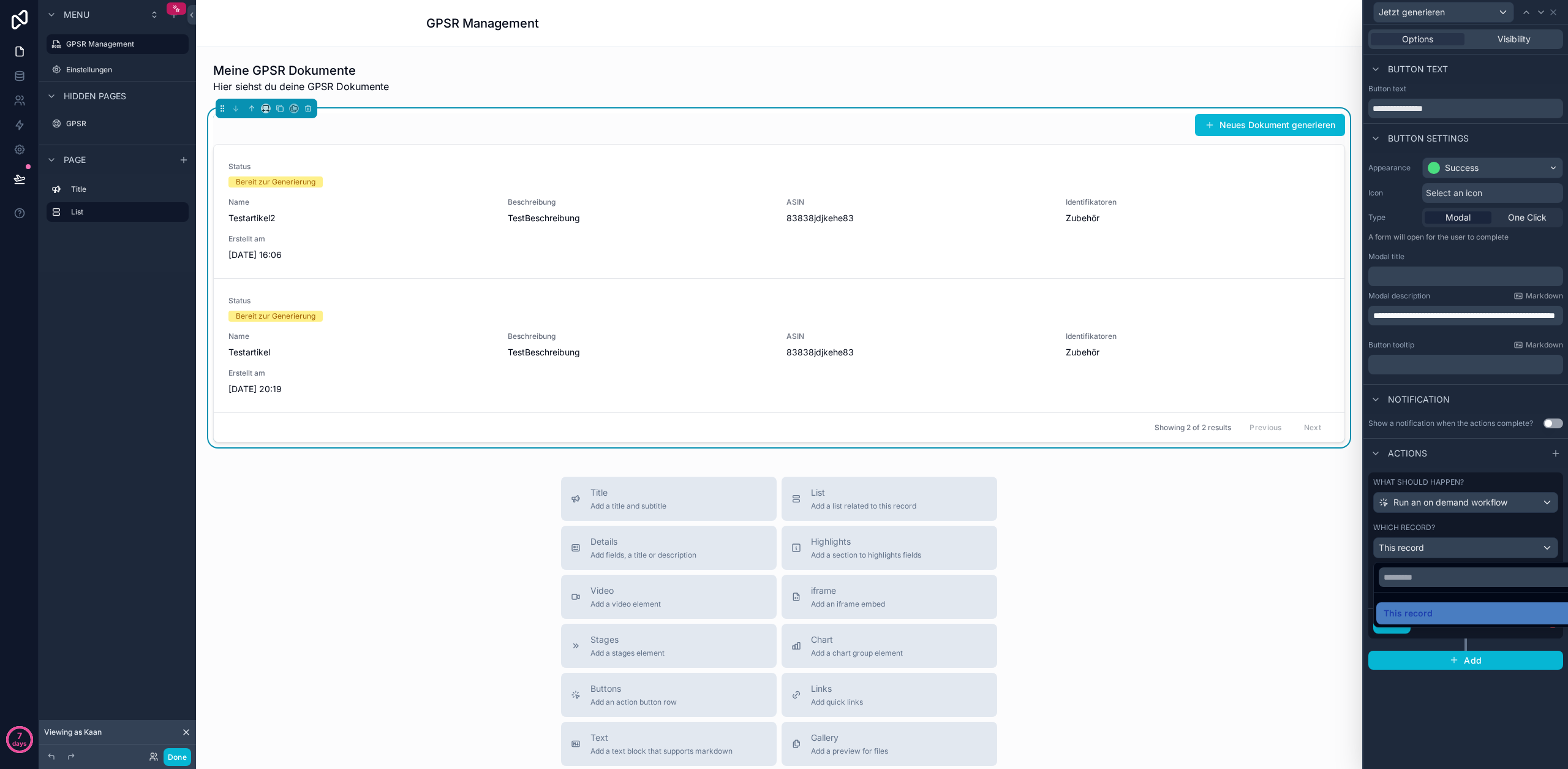
click at [1456, 552] on div at bounding box center [1465, 384] width 205 height 769
click at [1450, 599] on span "Choose a workflow to run" at bounding box center [1429, 593] width 102 height 12
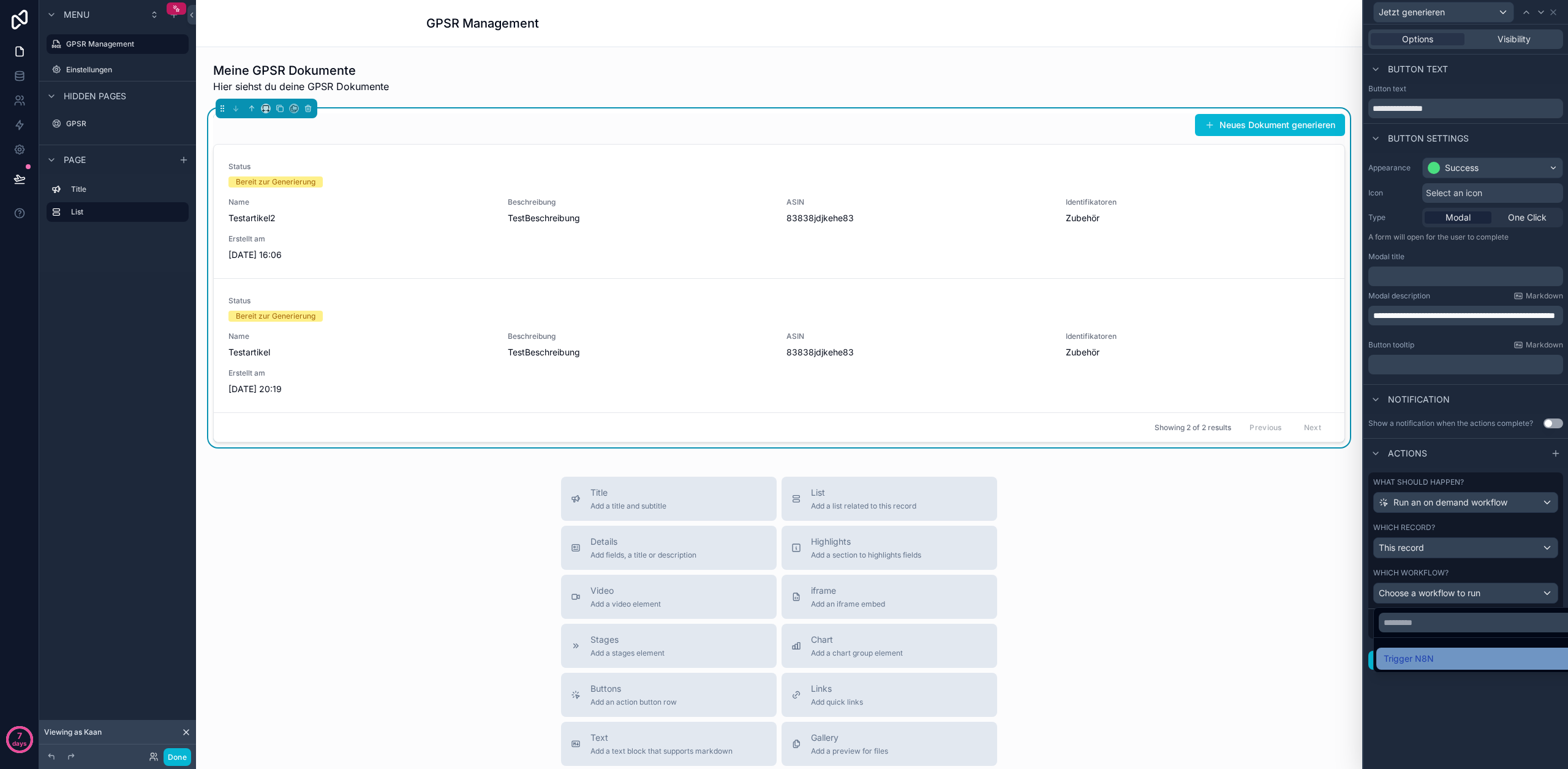
click at [1425, 657] on span "Trigger N8N" at bounding box center [1408, 658] width 50 height 15
click at [1393, 621] on button "Done" at bounding box center [1391, 624] width 38 height 19
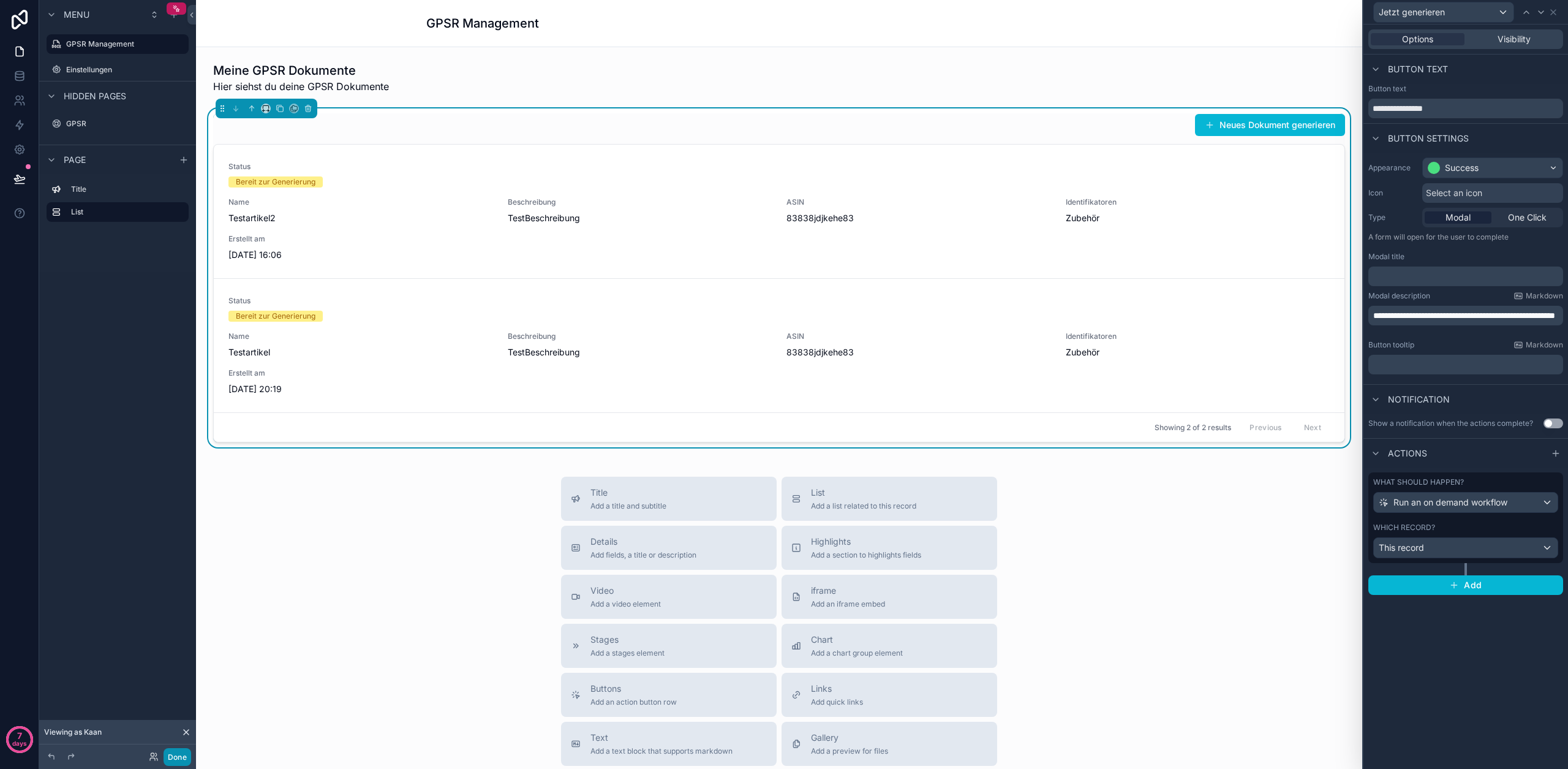
drag, startPoint x: 177, startPoint y: 758, endPoint x: 180, endPoint y: 633, distance: 125.0
click at [177, 758] on button "Done" at bounding box center [177, 757] width 27 height 18
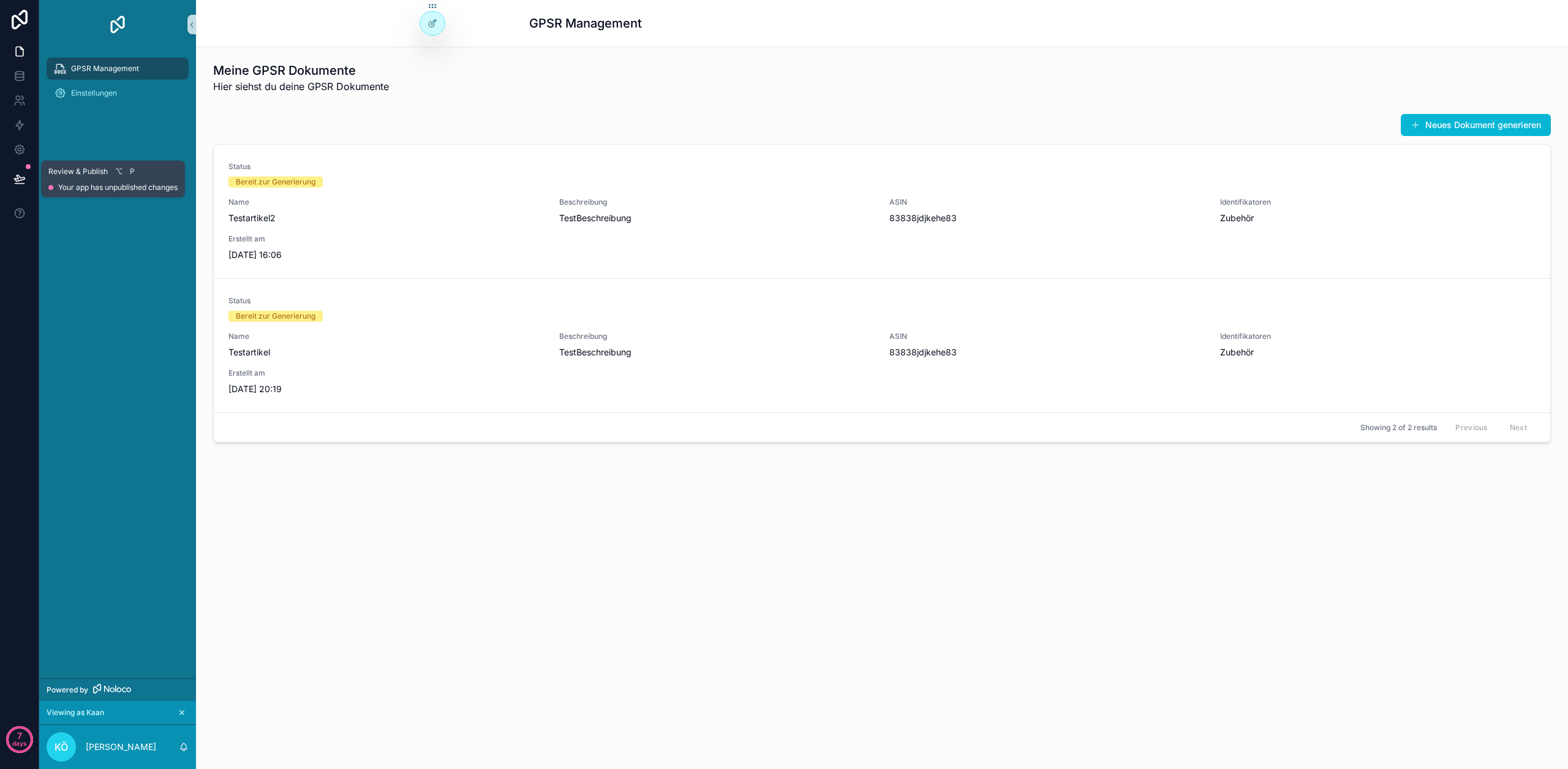
click at [10, 181] on button at bounding box center [19, 178] width 27 height 34
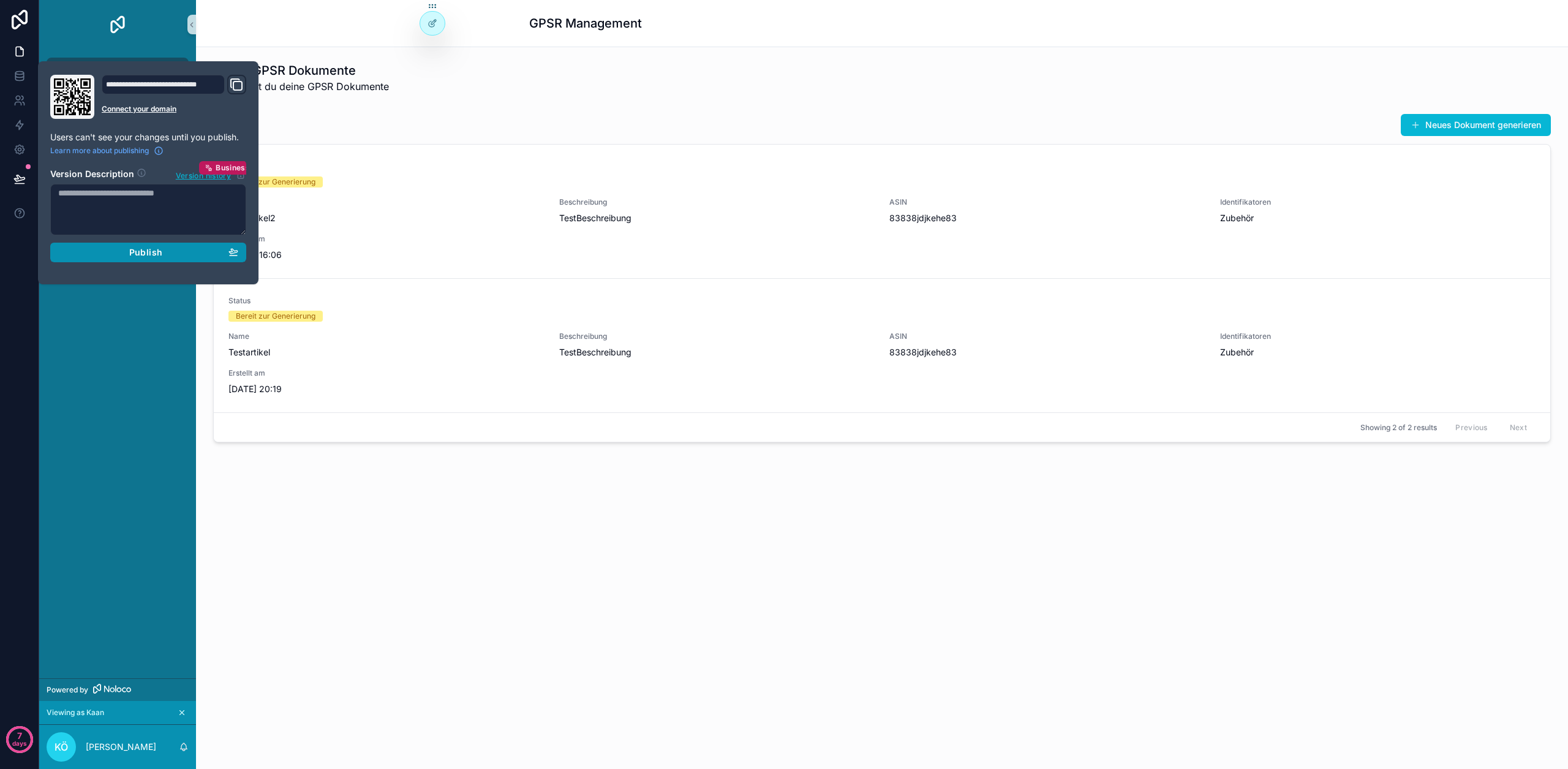
click at [130, 257] on span "Publish" at bounding box center [146, 252] width 33 height 11
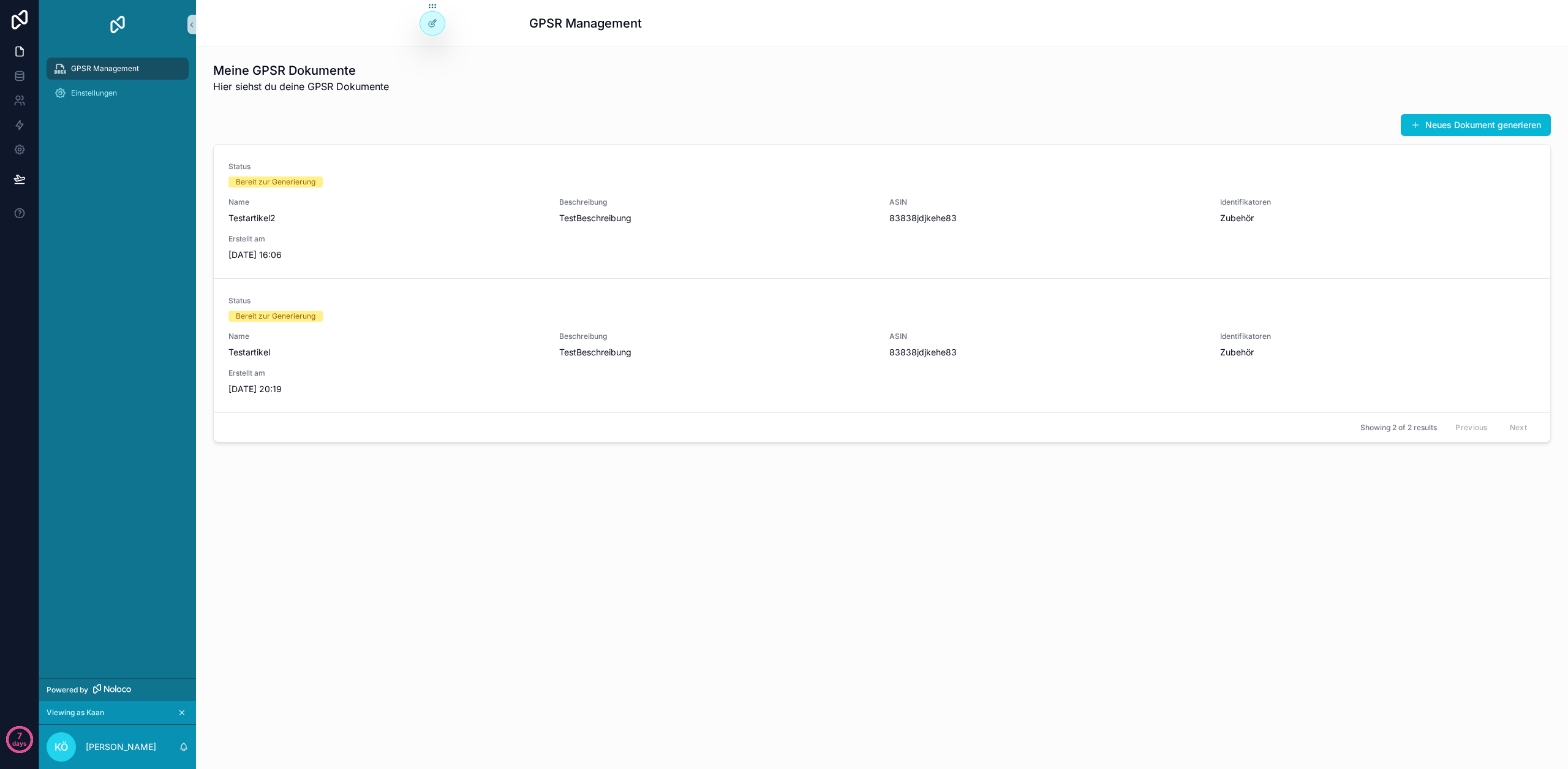
click at [369, 523] on div "Meine GPSR Dokumente Hier siehst du deine GPSR Dokumente Neues Dokument generie…" at bounding box center [882, 287] width 1372 height 478
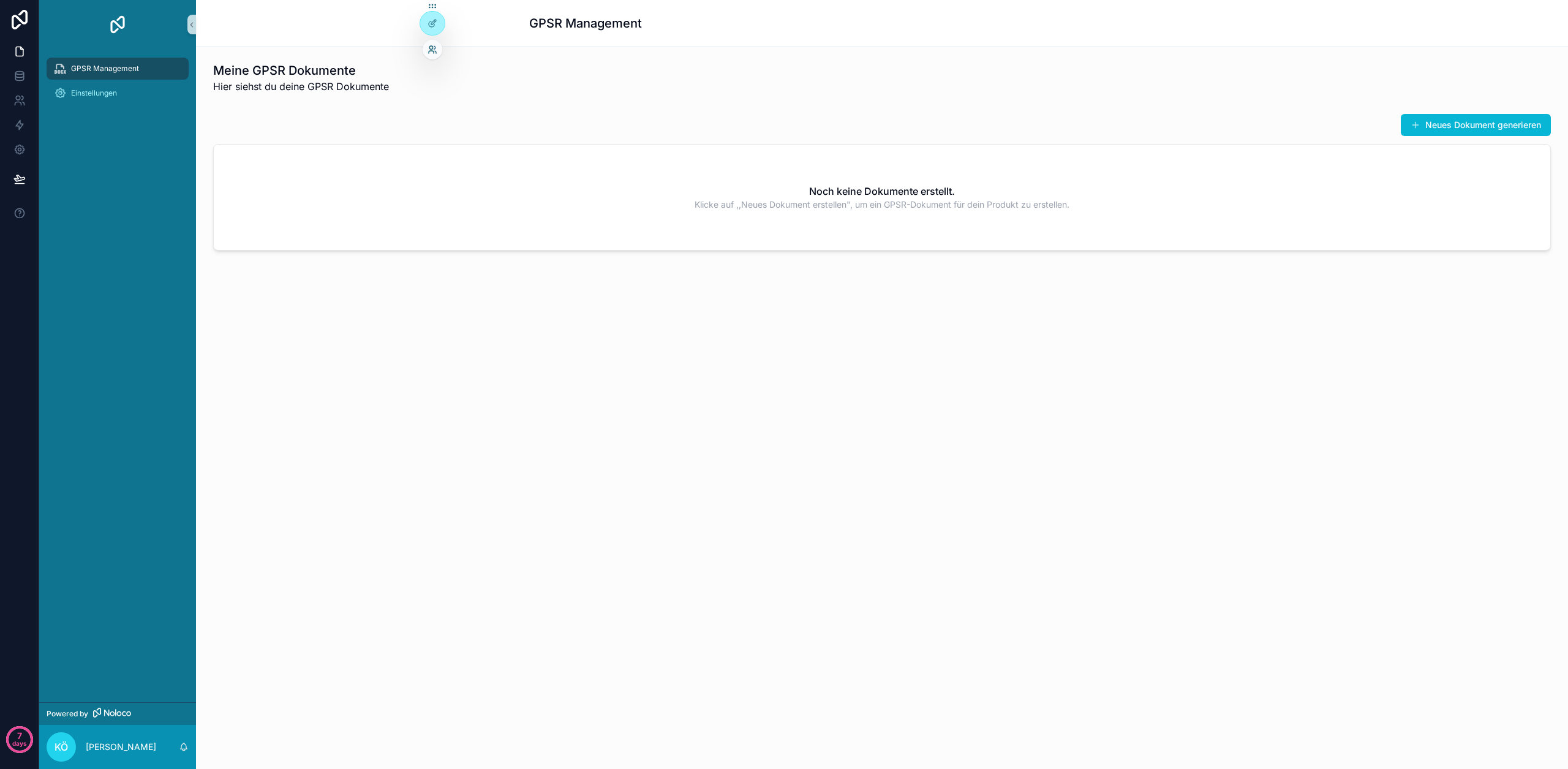
click at [430, 48] on icon at bounding box center [432, 49] width 10 height 10
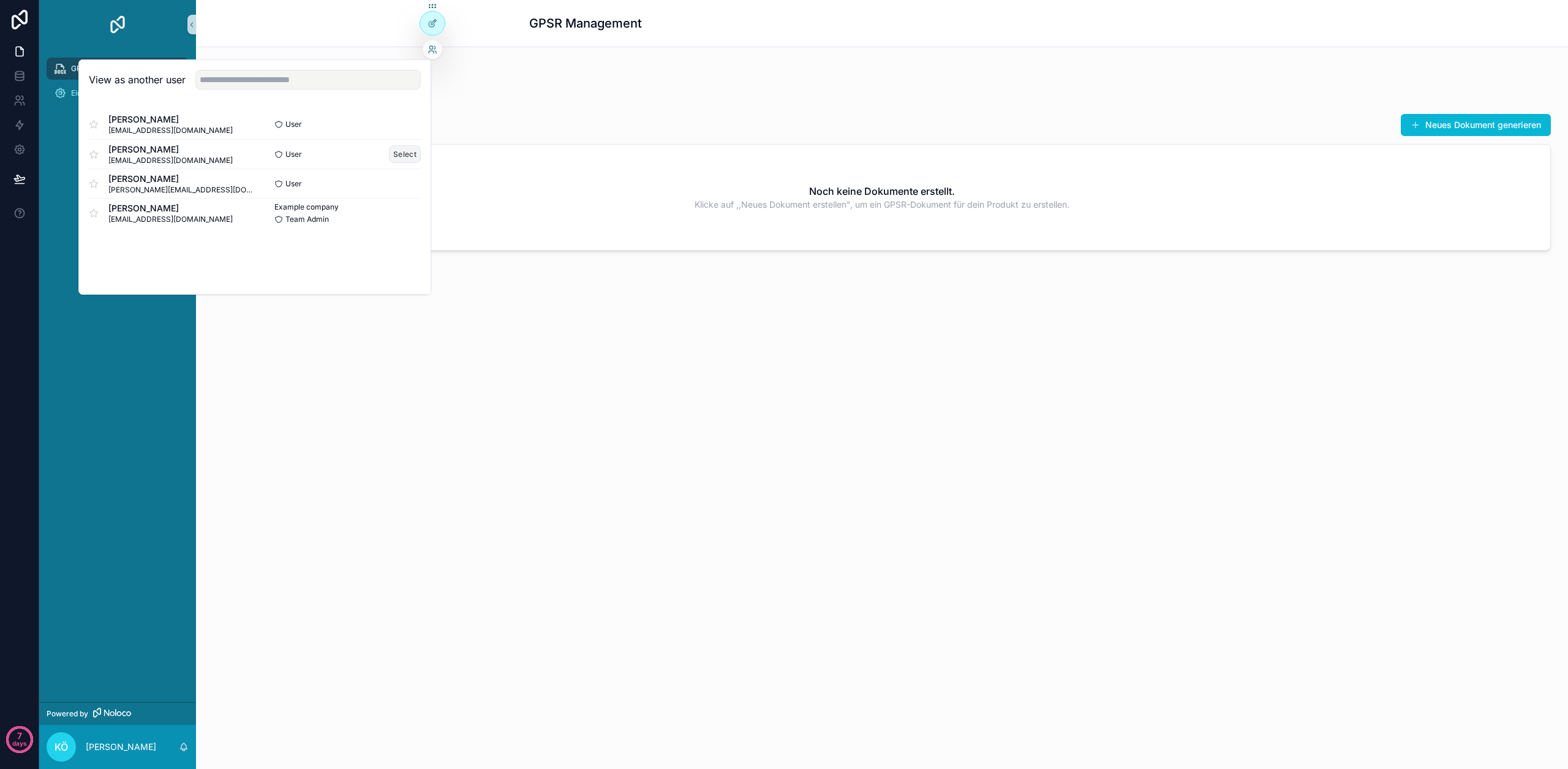
click at [394, 156] on button "Select" at bounding box center [405, 154] width 32 height 18
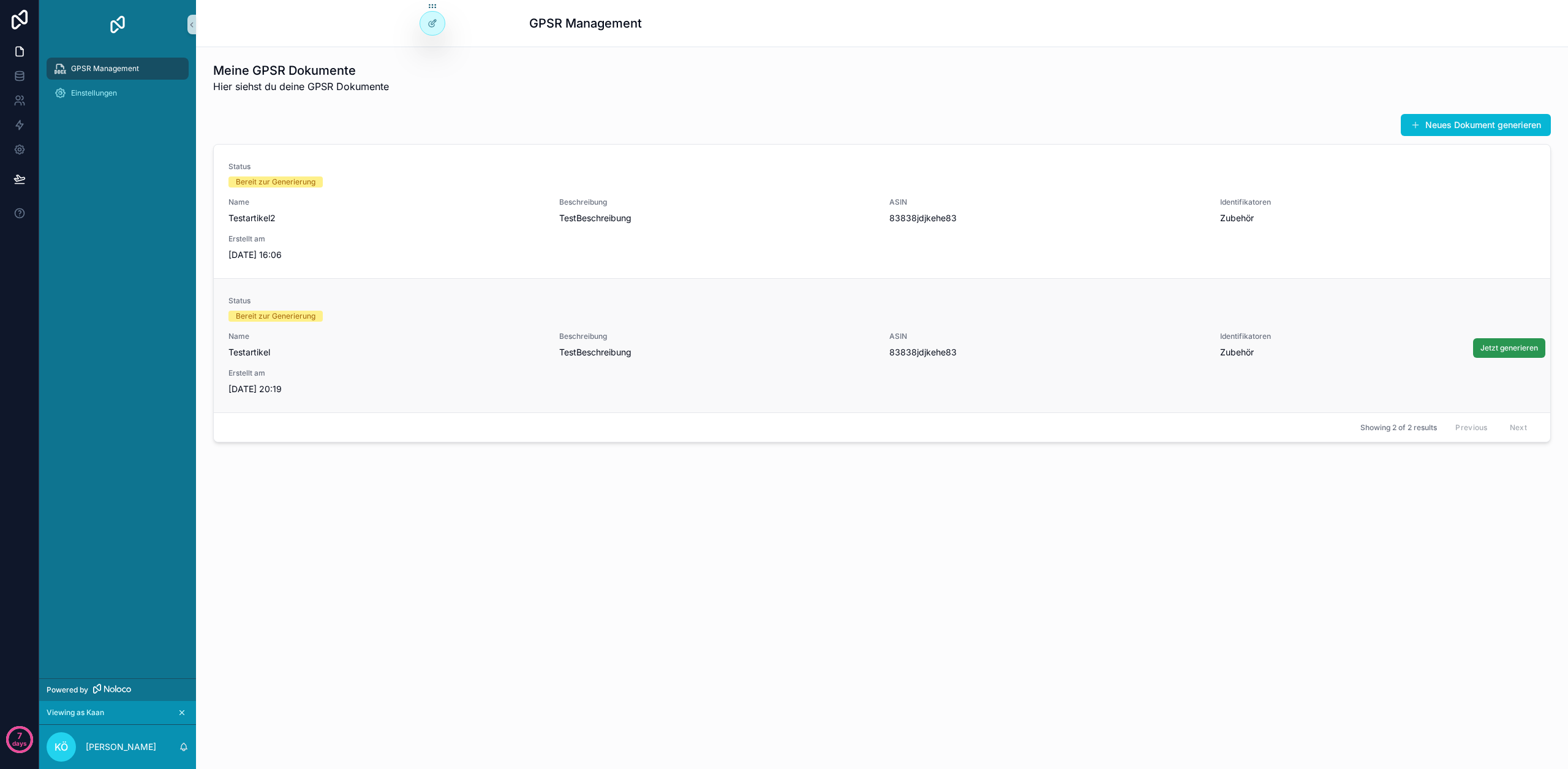
click at [1490, 351] on span "Jetzt generieren" at bounding box center [1509, 347] width 58 height 10
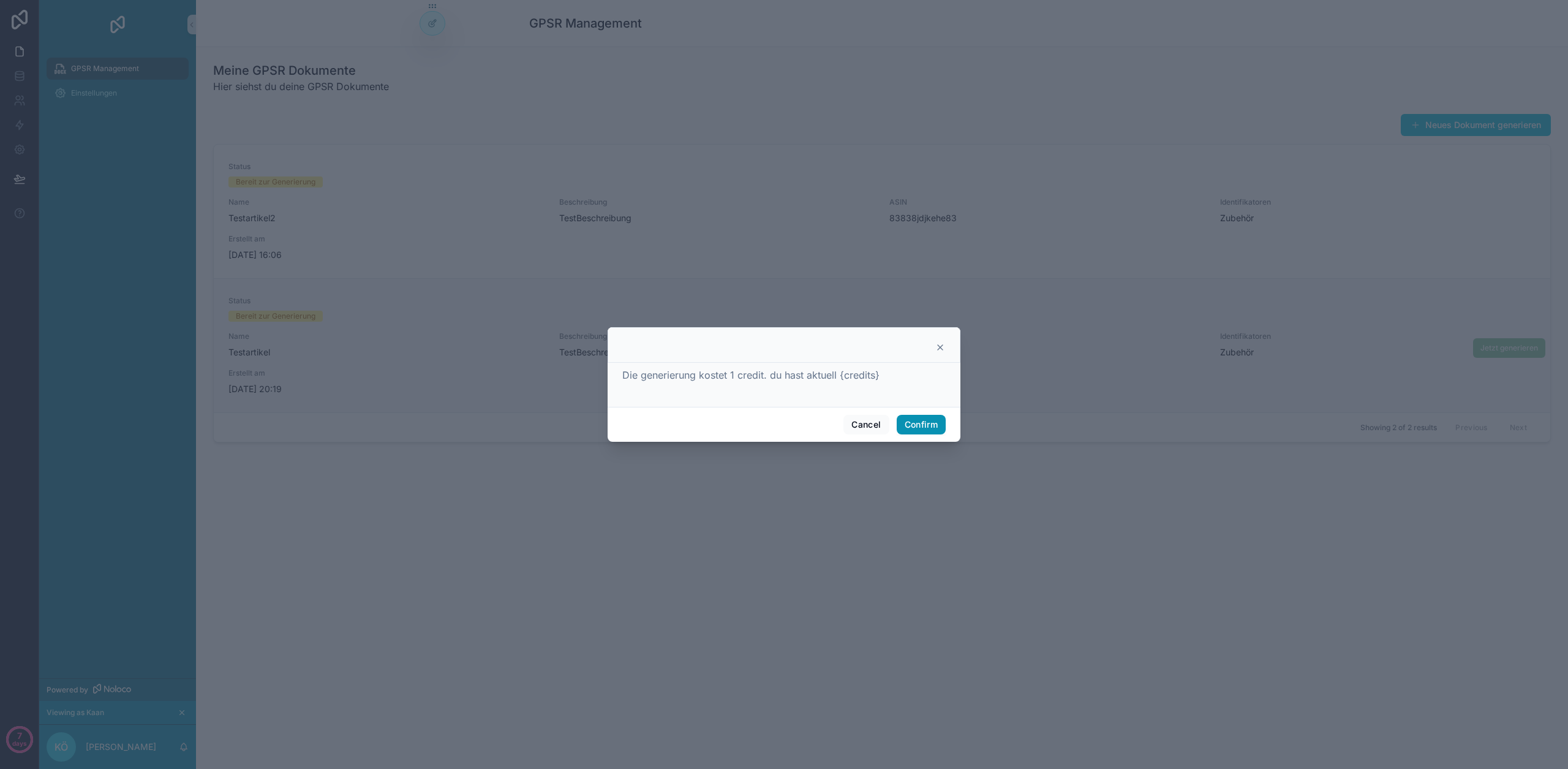
click at [913, 417] on button "Confirm" at bounding box center [921, 424] width 49 height 19
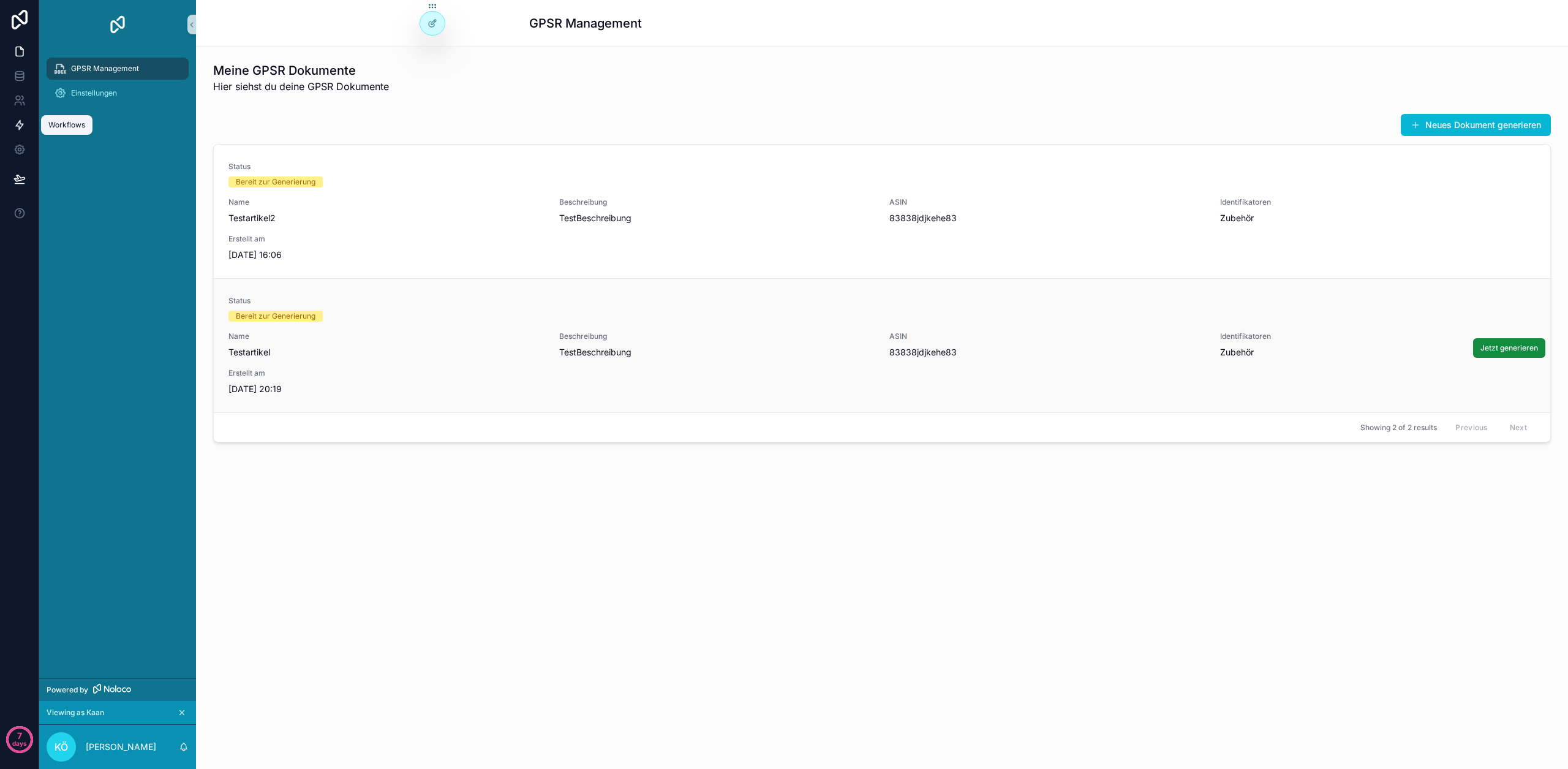
click at [27, 118] on link at bounding box center [19, 125] width 39 height 25
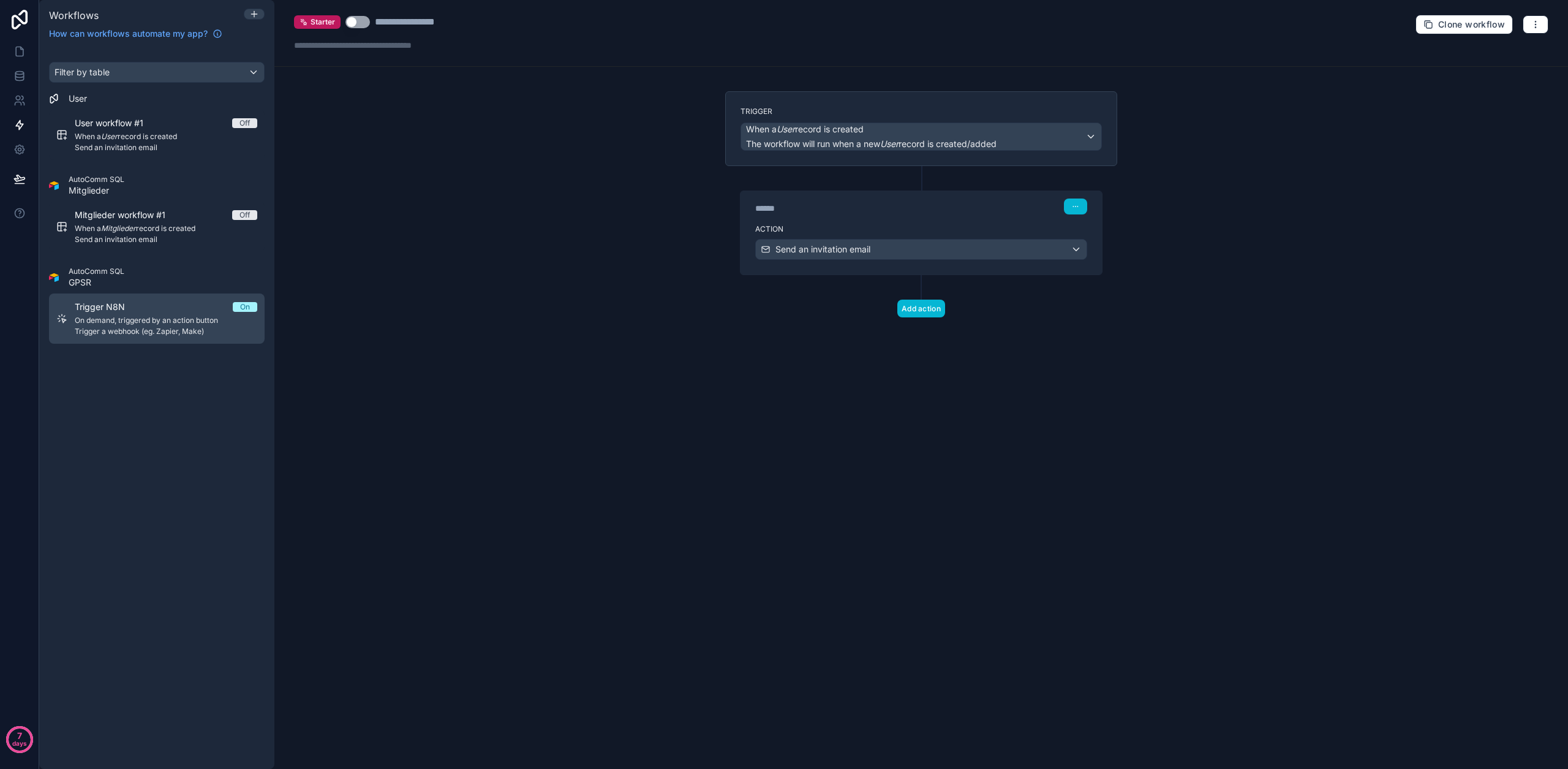
click at [137, 310] on span "Trigger N8N" at bounding box center [107, 307] width 65 height 12
click at [1535, 31] on button "button" at bounding box center [1535, 24] width 25 height 18
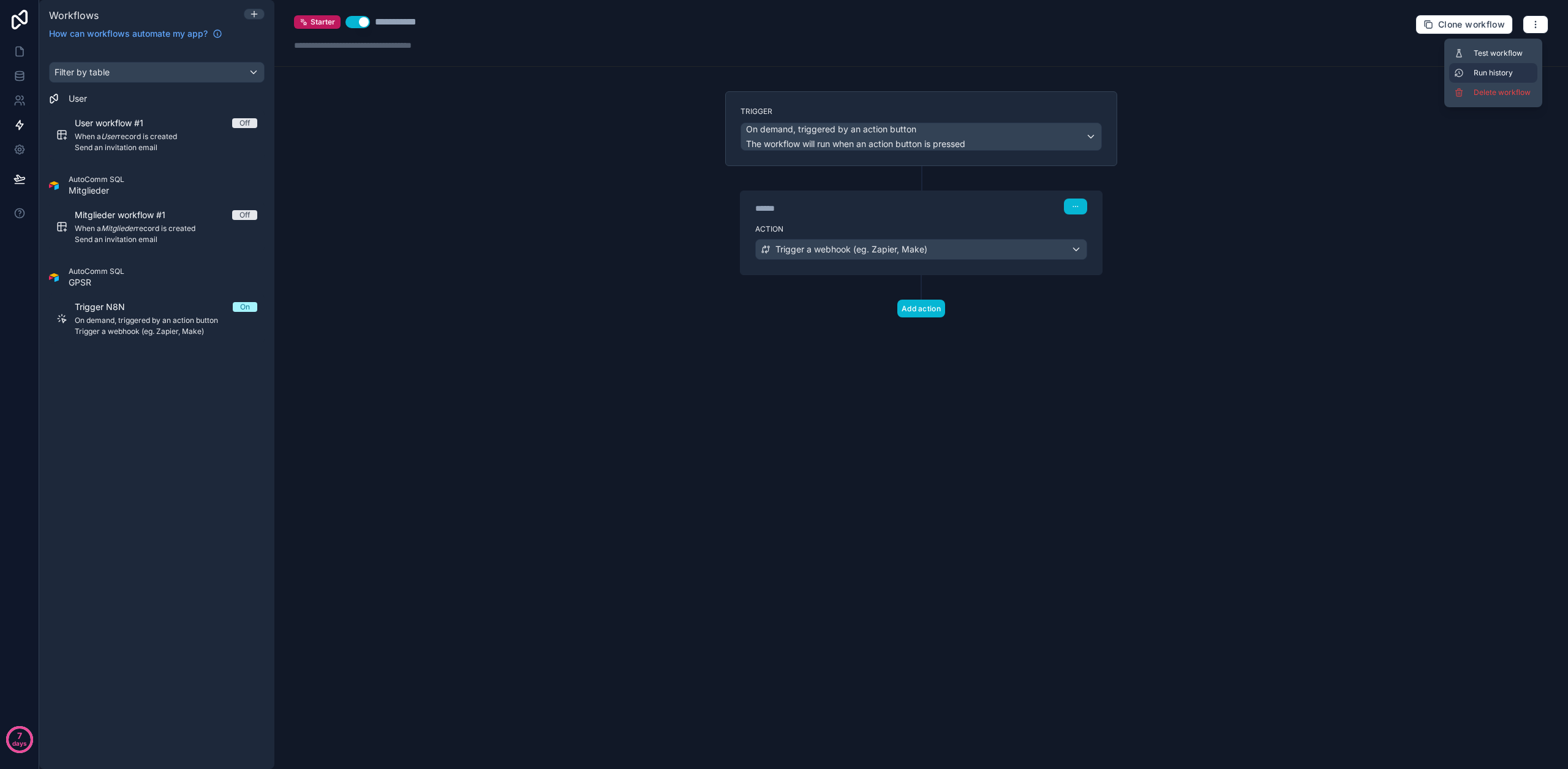
click at [1503, 79] on button "Run history" at bounding box center [1493, 73] width 88 height 19
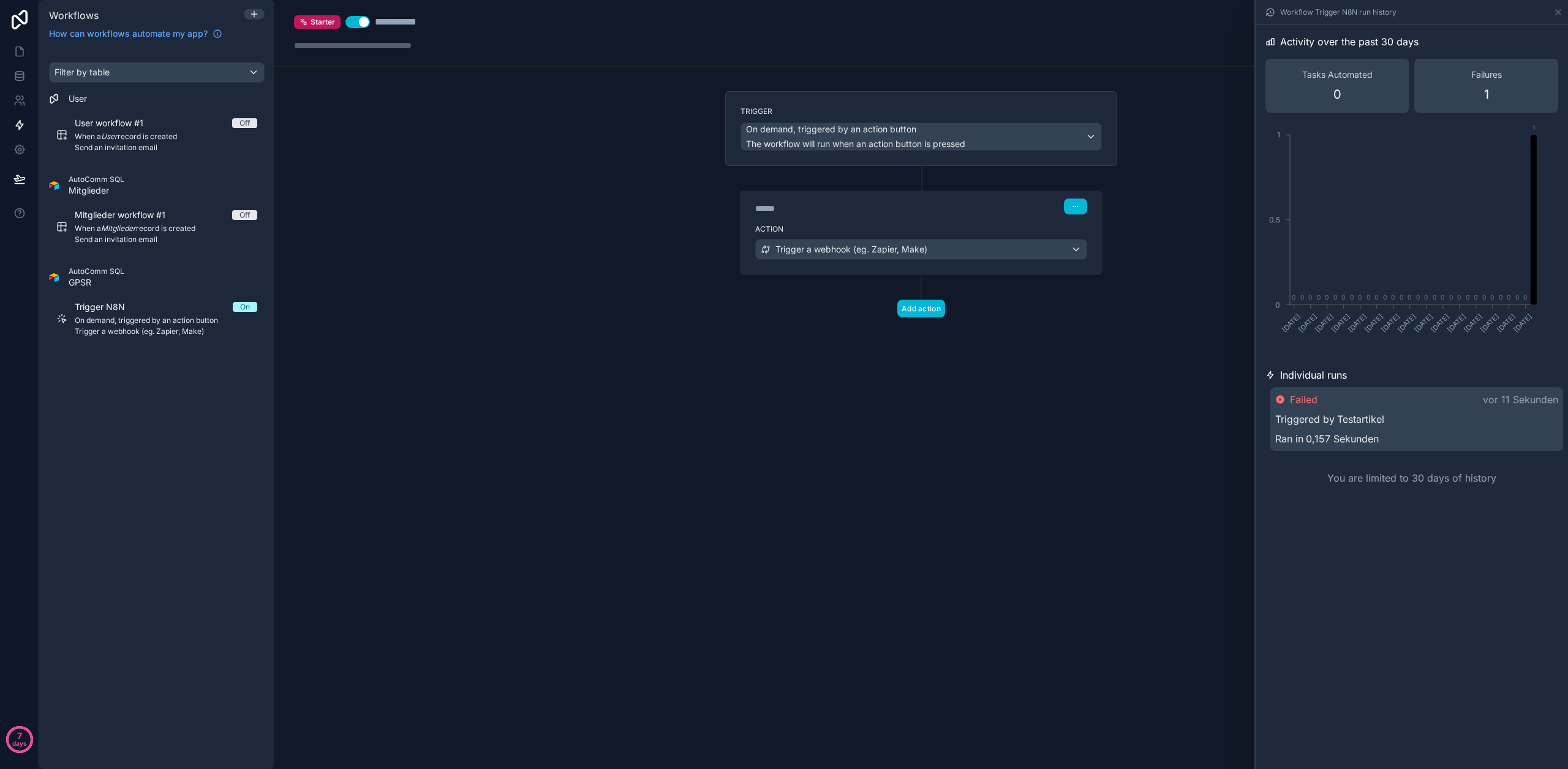
click at [1369, 412] on link "Testartikel" at bounding box center [1361, 419] width 47 height 15
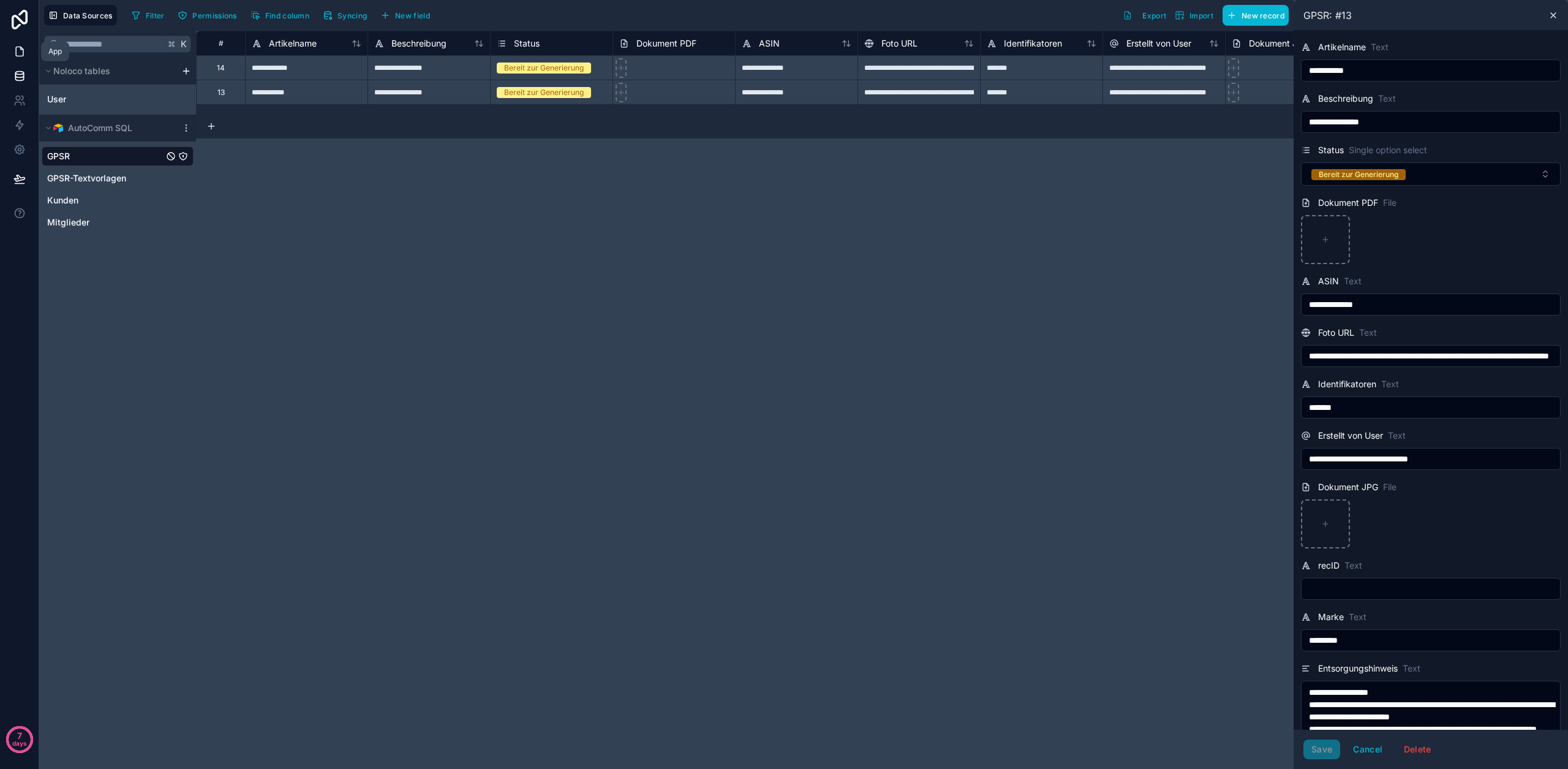
click at [25, 60] on link at bounding box center [19, 52] width 39 height 25
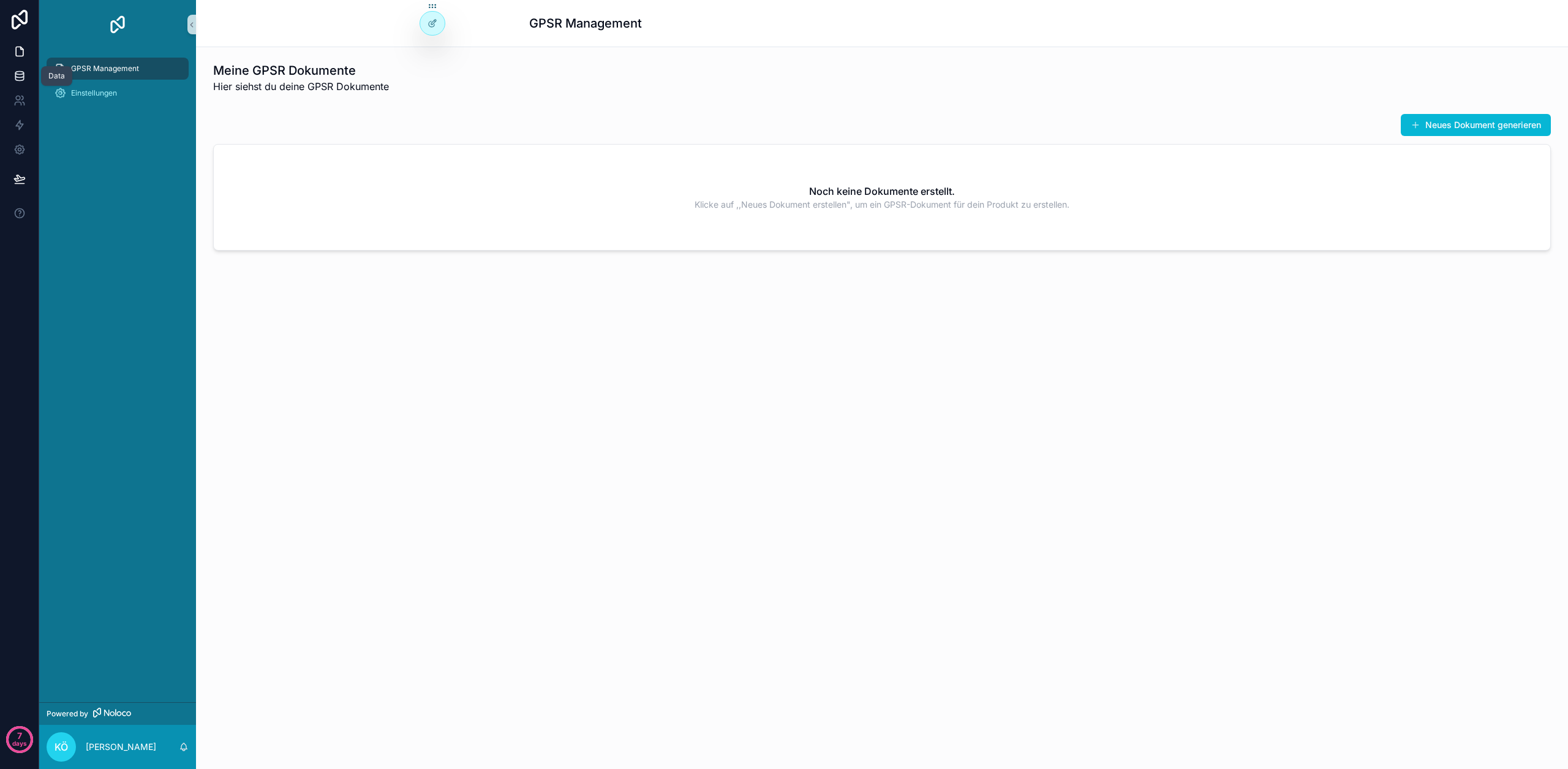
click at [15, 83] on link at bounding box center [19, 76] width 39 height 25
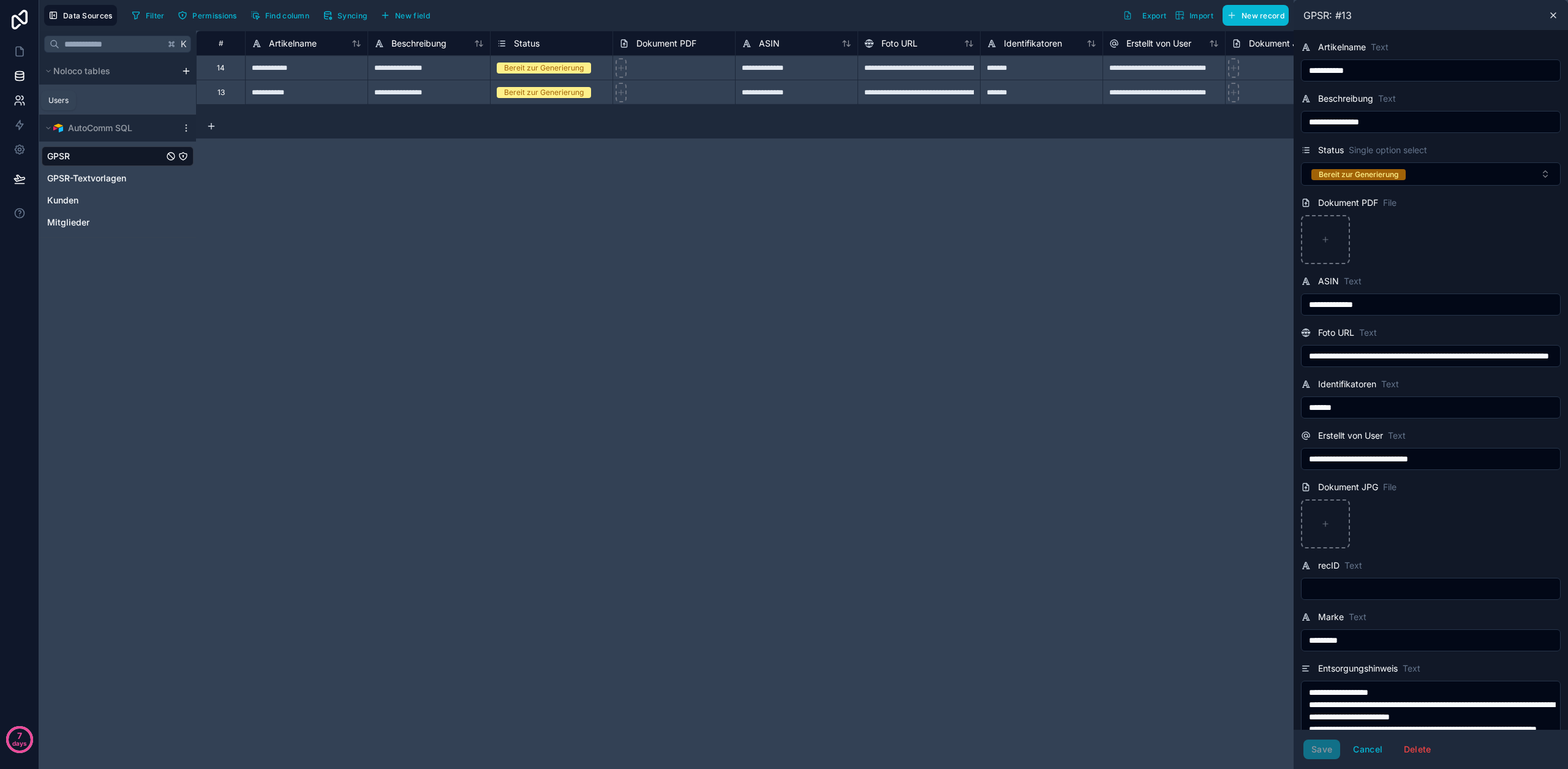
click at [16, 107] on link at bounding box center [19, 100] width 39 height 25
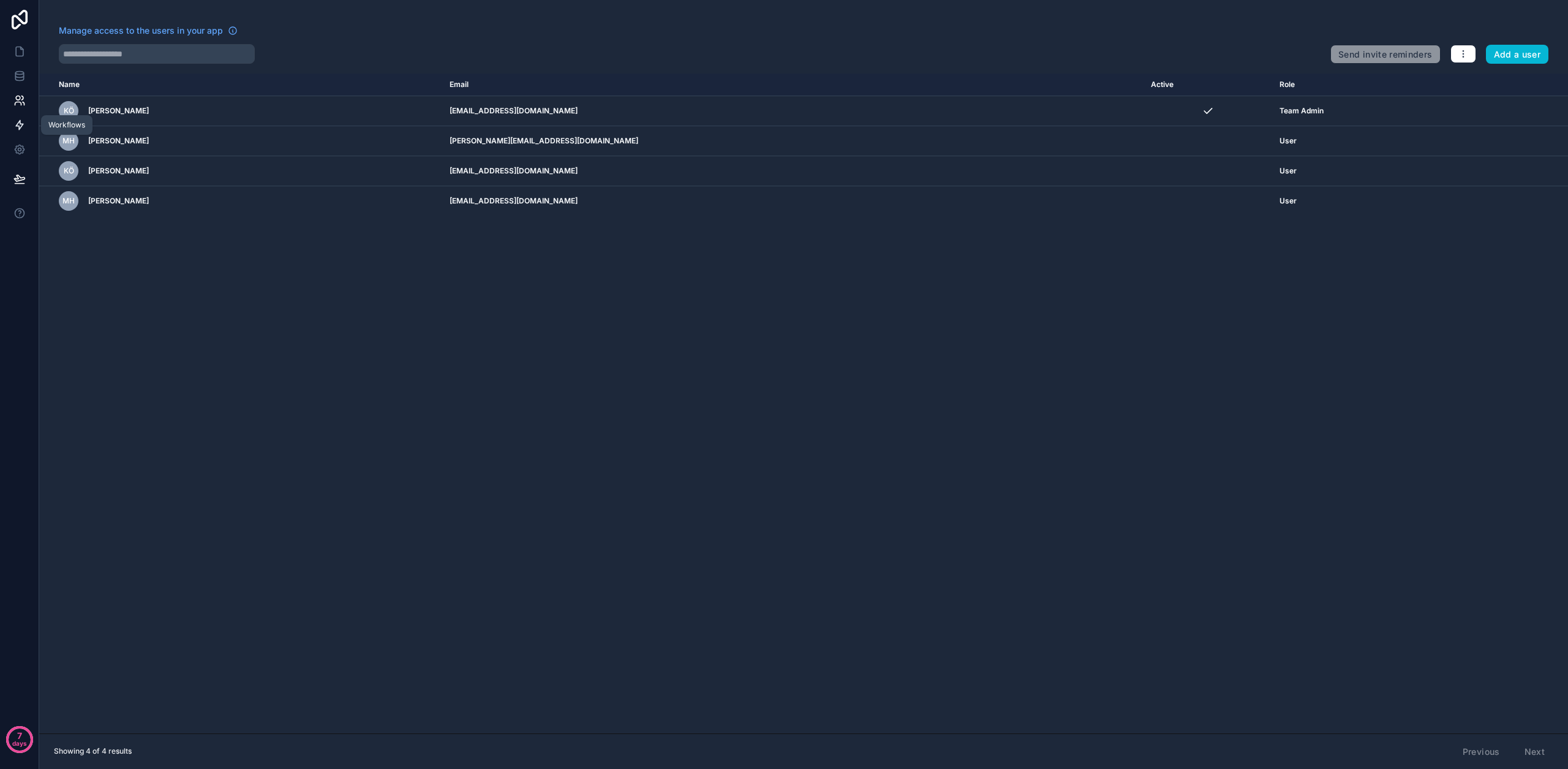
click at [20, 134] on link at bounding box center [19, 125] width 39 height 25
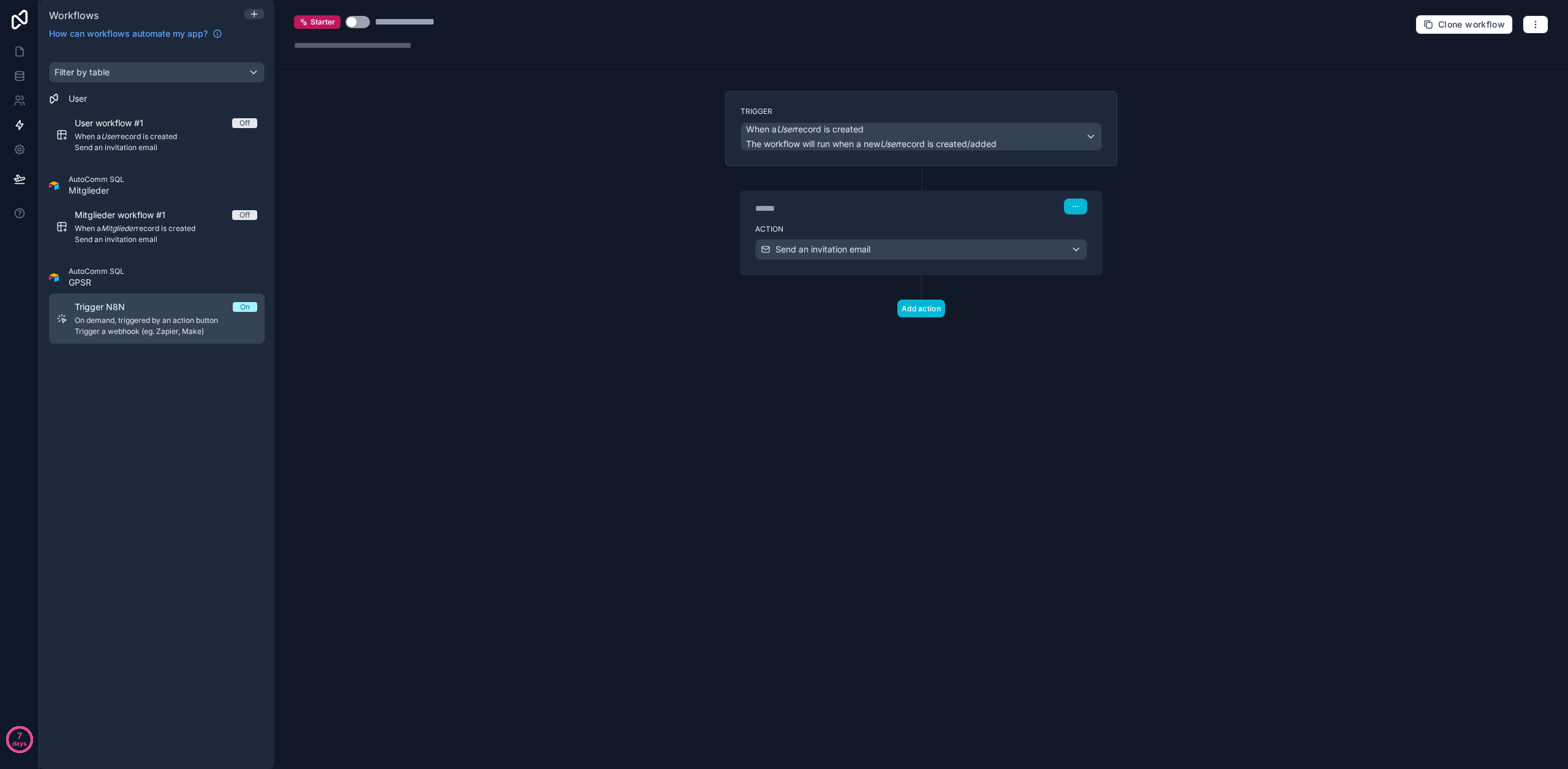
click at [85, 328] on span "Trigger a webhook (eg. Zapier, Make)" at bounding box center [166, 331] width 183 height 10
click at [828, 240] on div "Trigger a webhook (eg. Zapier, Make)" at bounding box center [921, 250] width 330 height 19
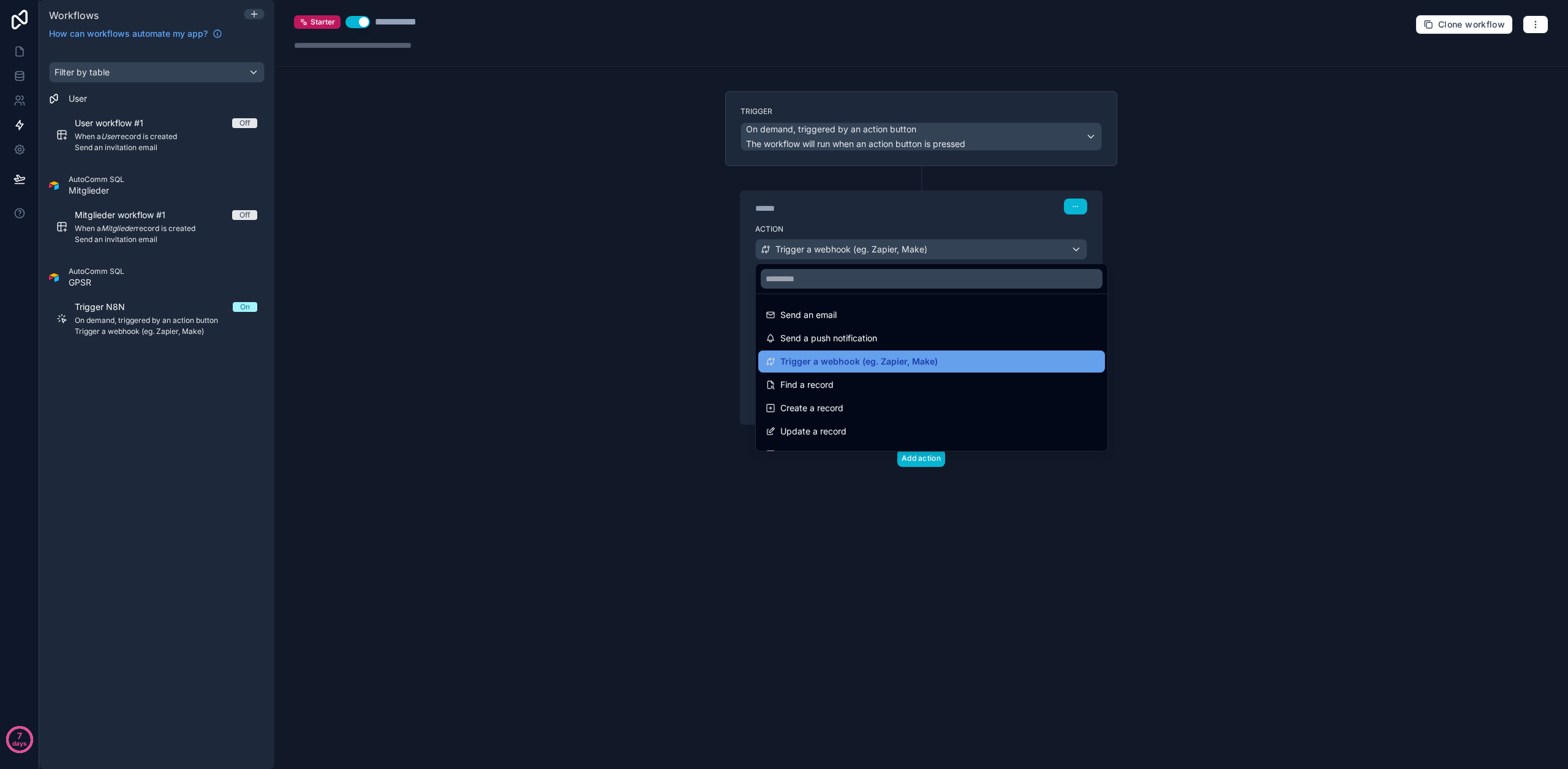
click at [841, 363] on span "Trigger a webhook (eg. Zapier, Make)" at bounding box center [858, 361] width 157 height 15
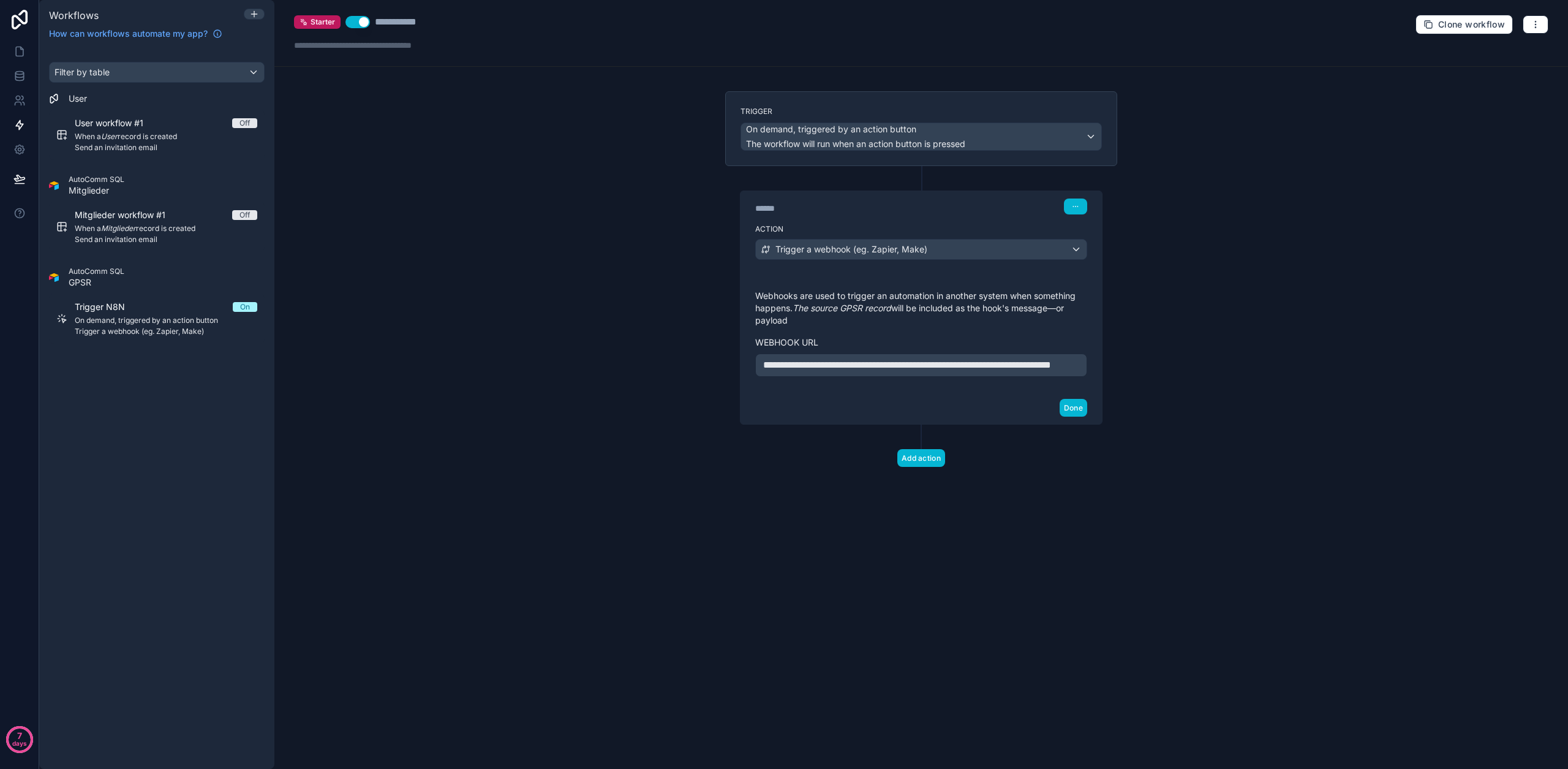
click at [830, 372] on p "**********" at bounding box center [921, 365] width 316 height 15
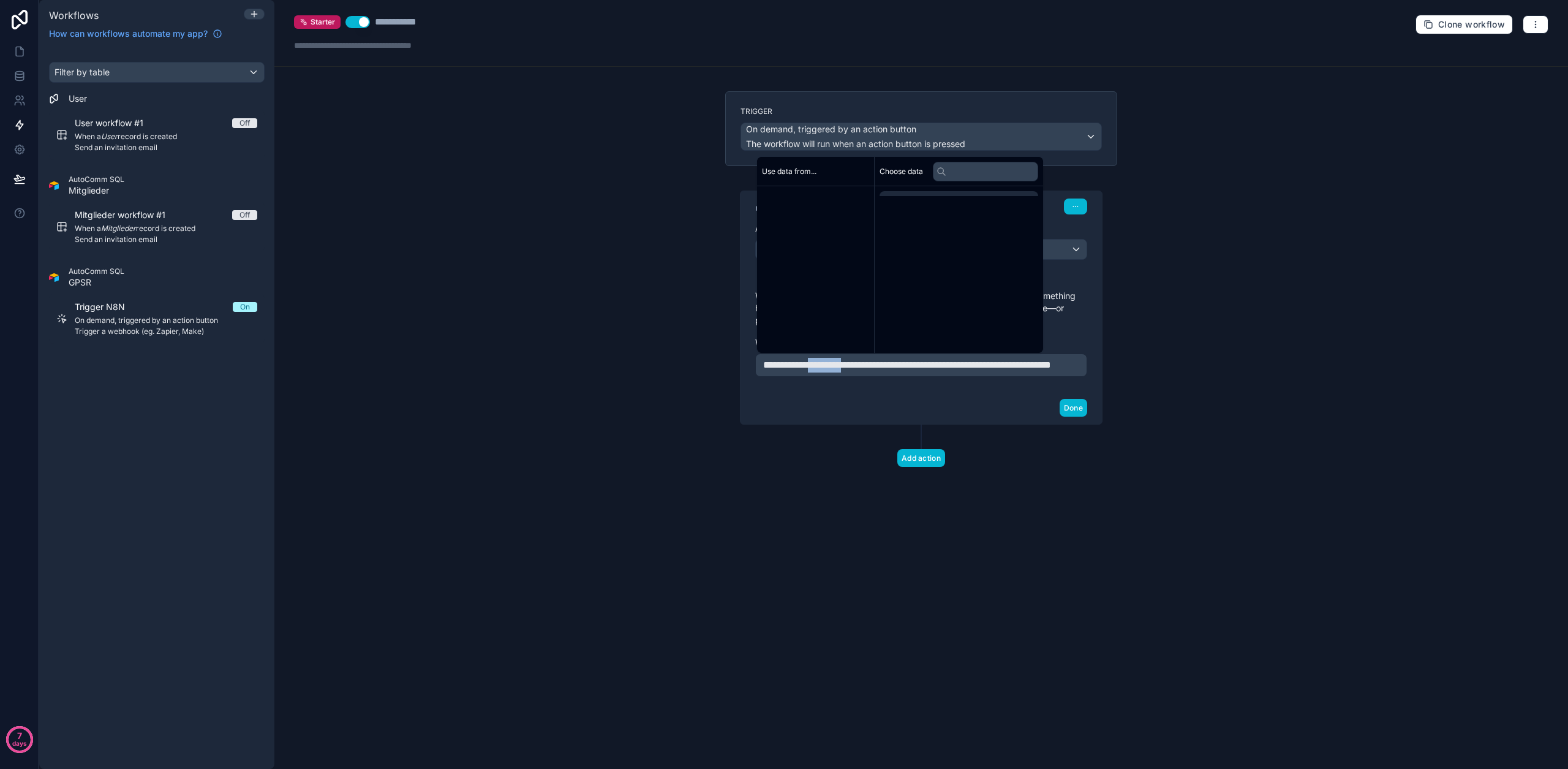
click at [830, 372] on p "**********" at bounding box center [921, 365] width 316 height 15
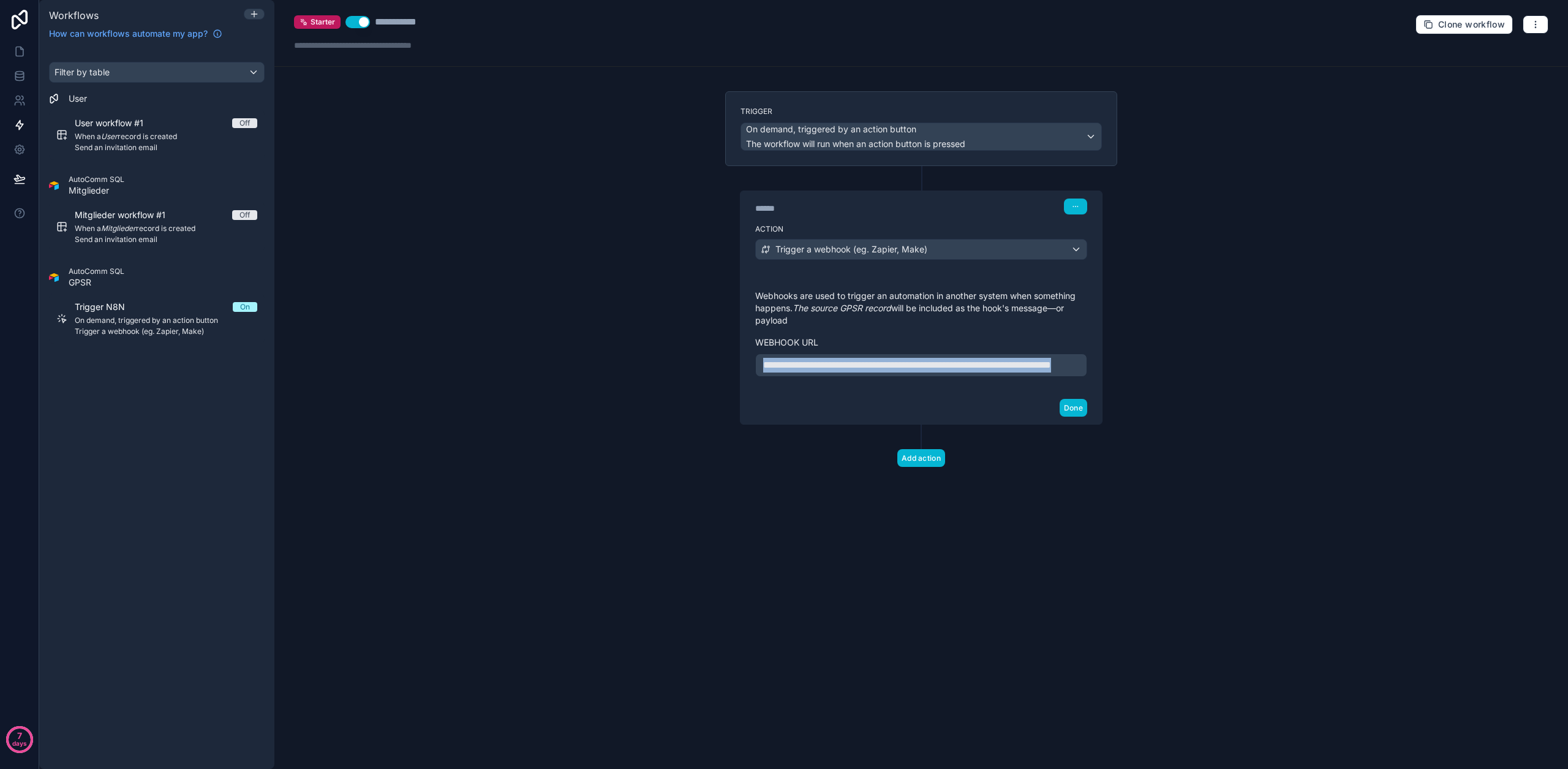
click at [830, 372] on p "**********" at bounding box center [921, 365] width 316 height 15
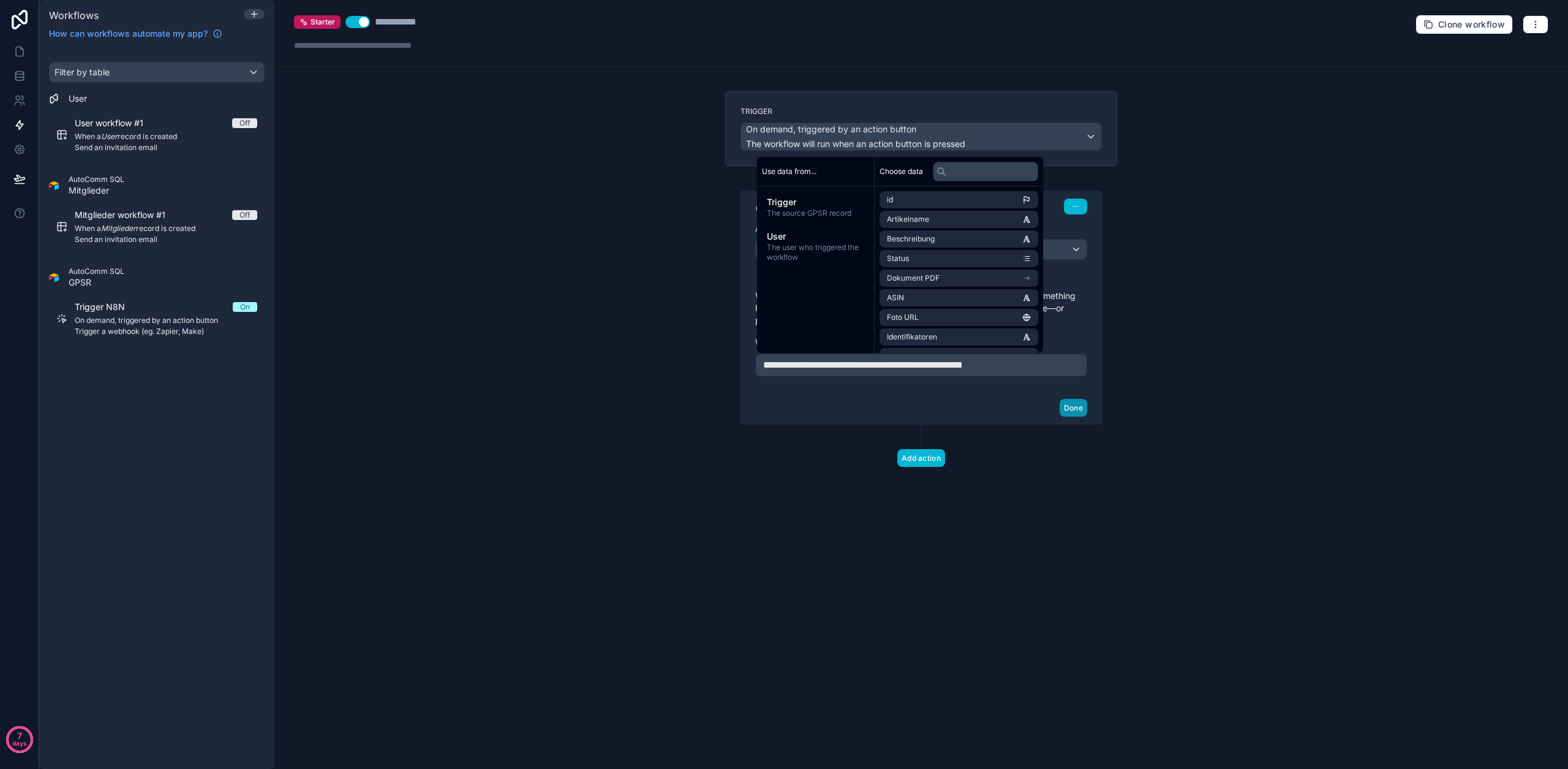
click at [1081, 409] on button "Done" at bounding box center [1073, 408] width 27 height 18
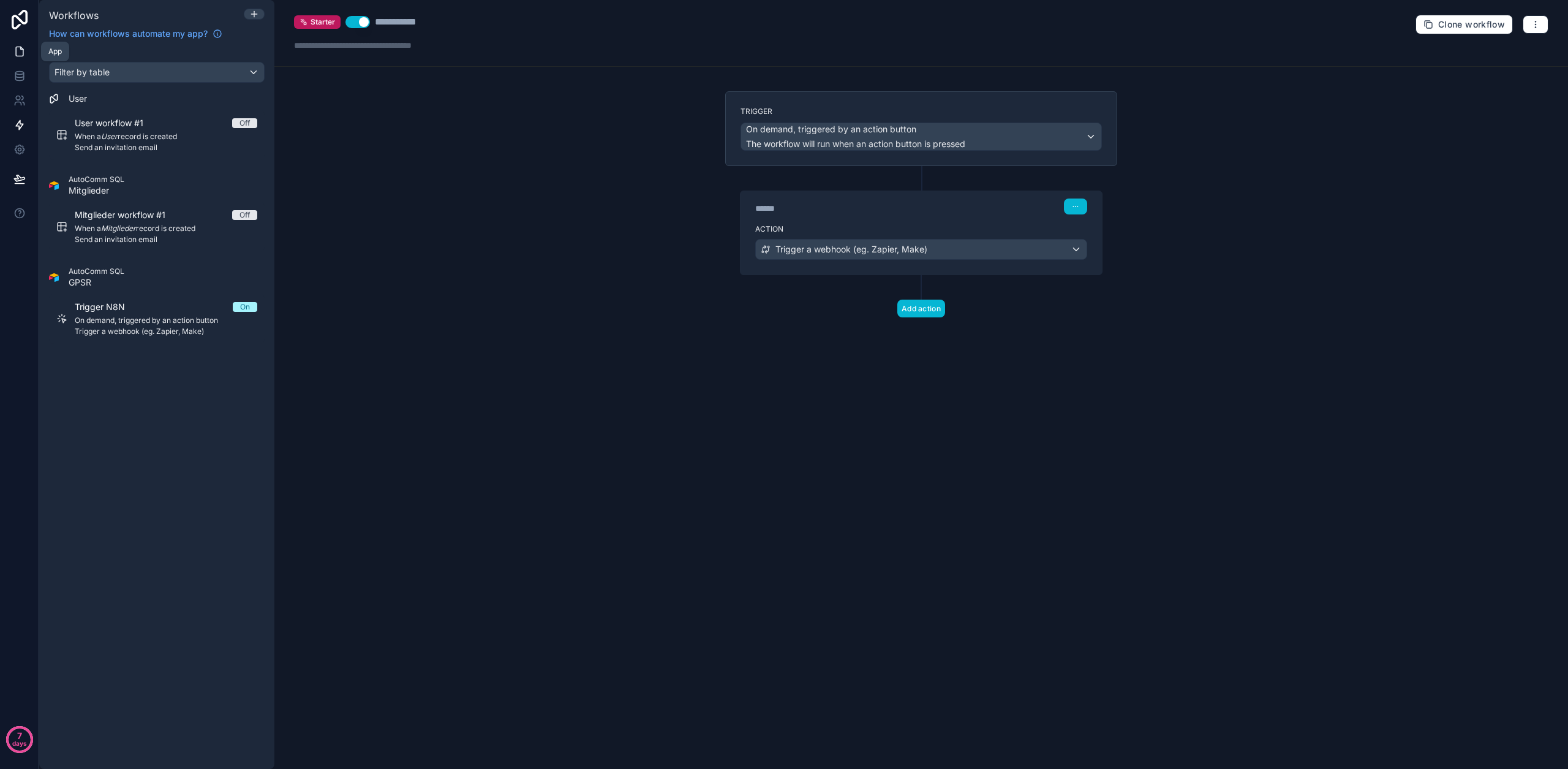
click at [17, 44] on link at bounding box center [19, 52] width 39 height 25
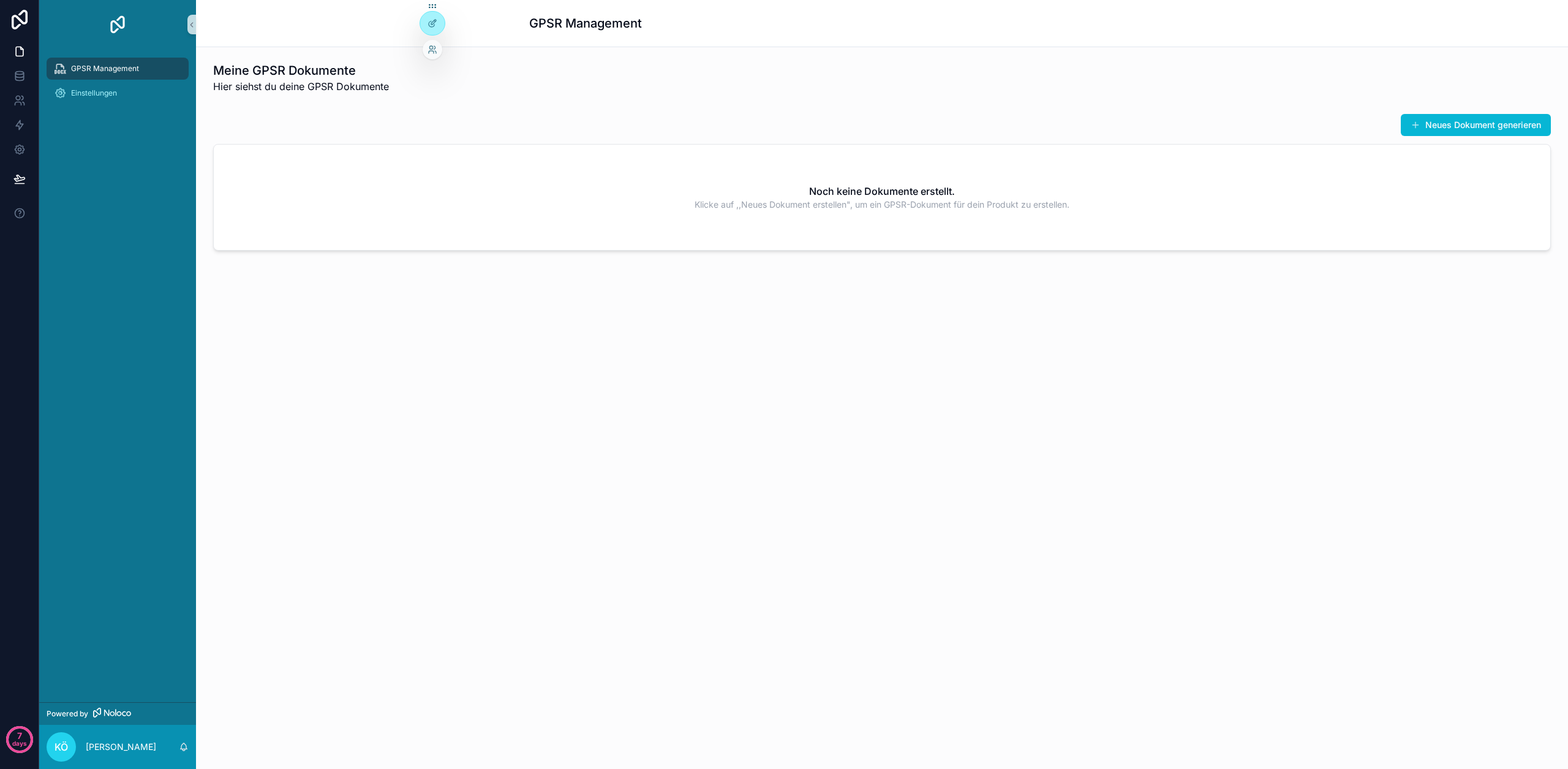
click at [426, 53] on div at bounding box center [432, 49] width 19 height 19
click at [434, 50] on icon at bounding box center [432, 49] width 10 height 10
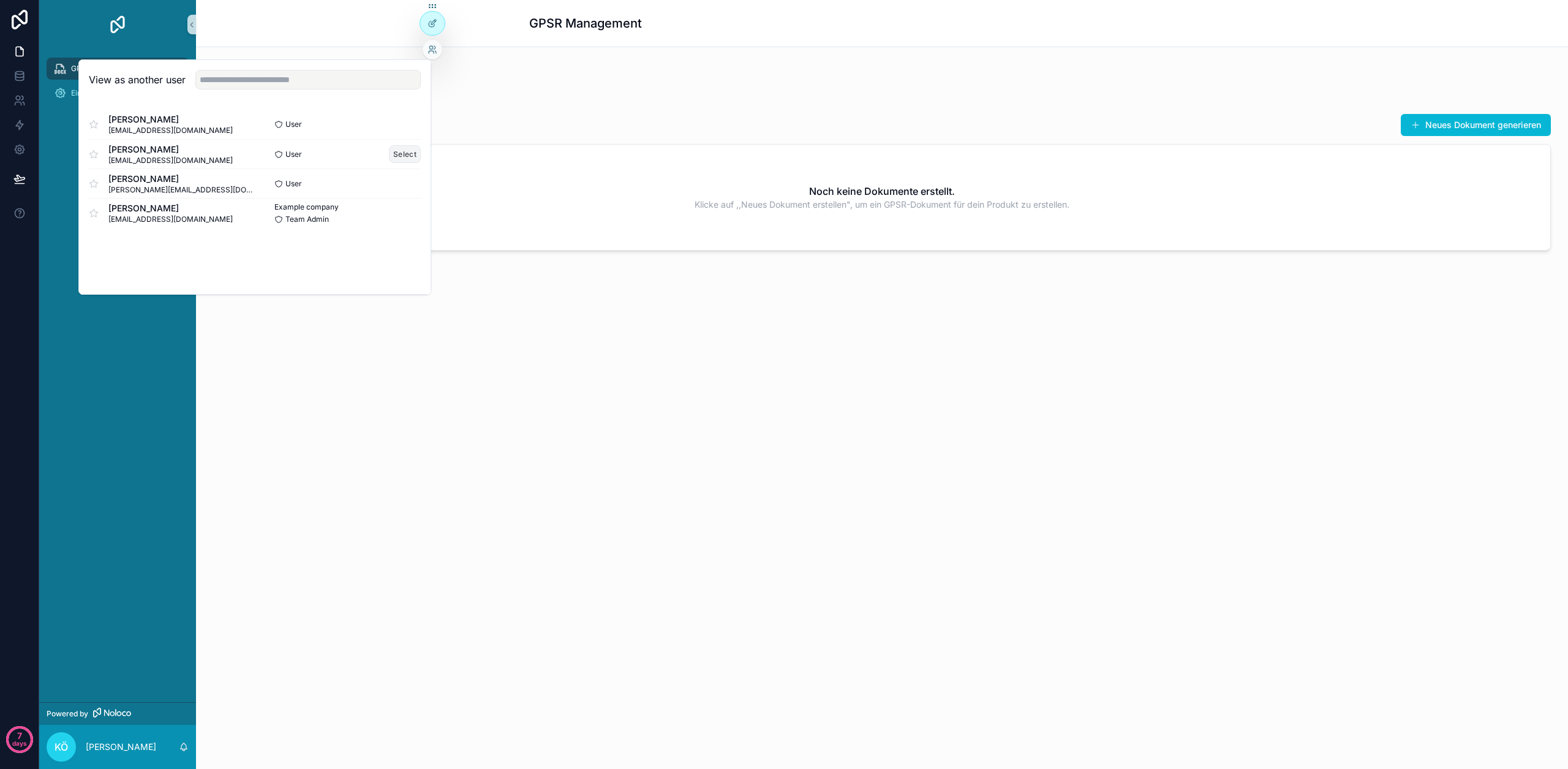
click at [394, 151] on button "Select" at bounding box center [405, 154] width 32 height 18
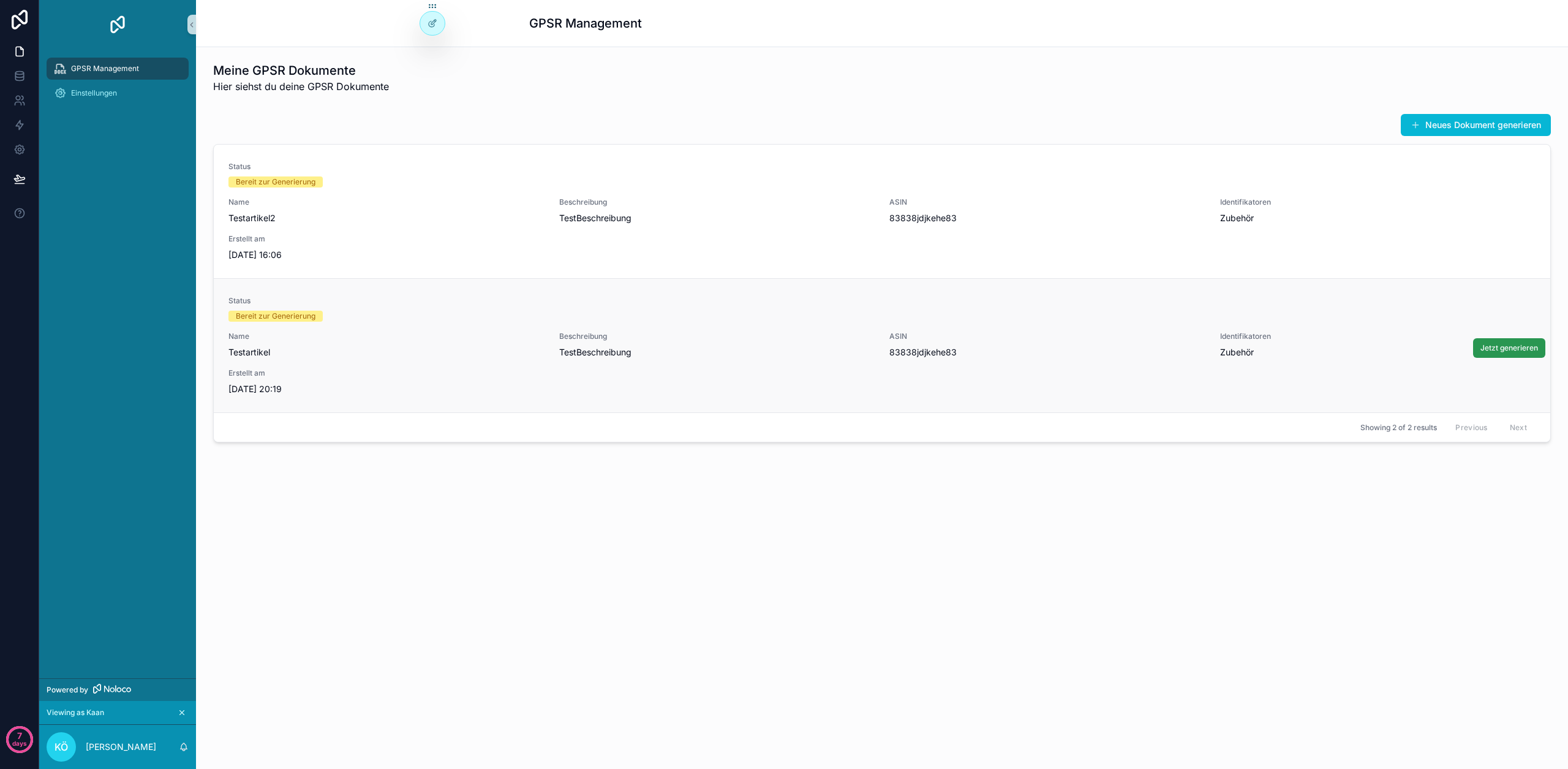
click at [1493, 352] on span "Jetzt generieren" at bounding box center [1509, 347] width 58 height 10
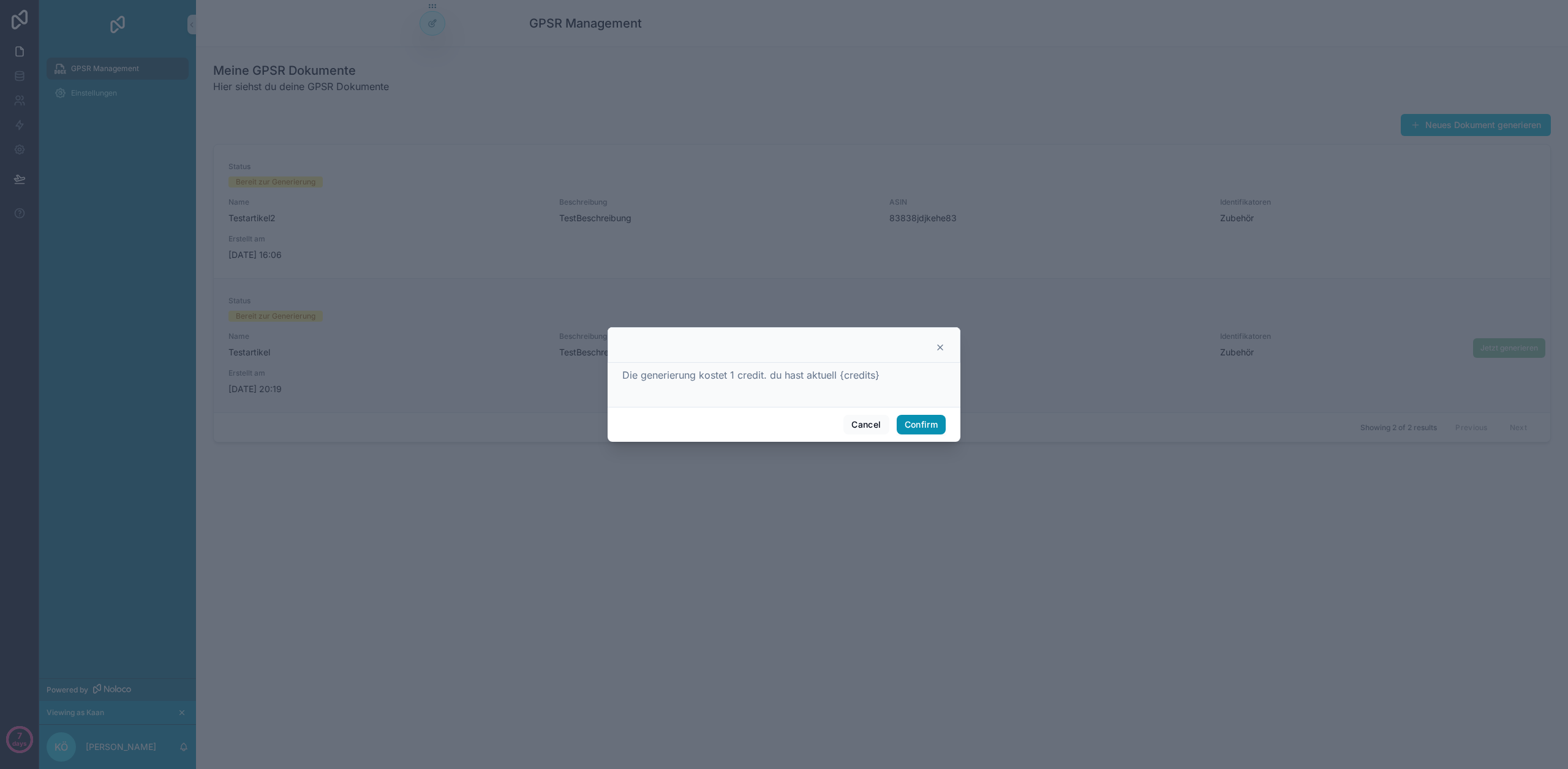
click at [911, 417] on button "Confirm" at bounding box center [921, 424] width 49 height 19
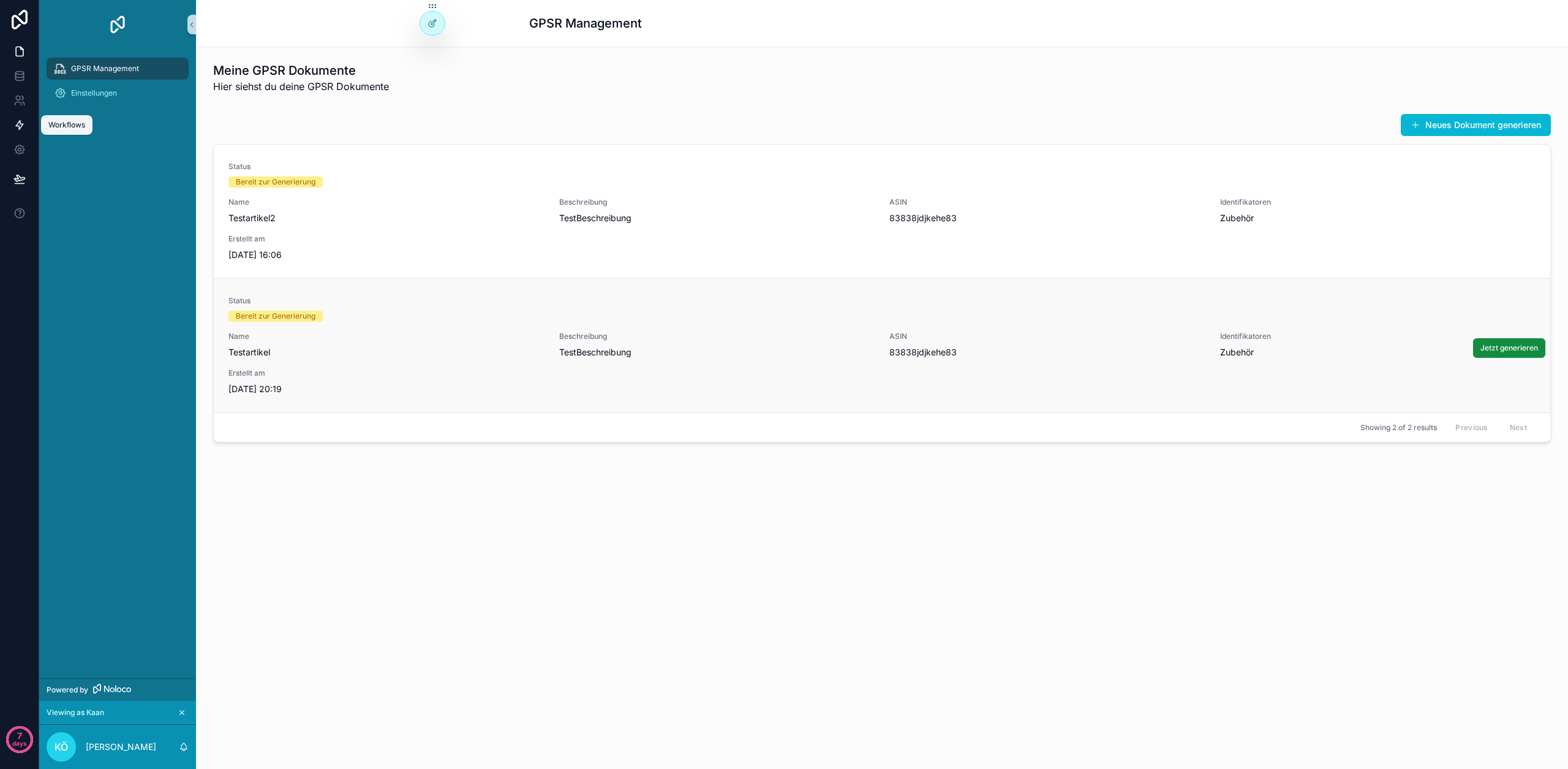
click at [25, 116] on link at bounding box center [19, 125] width 39 height 25
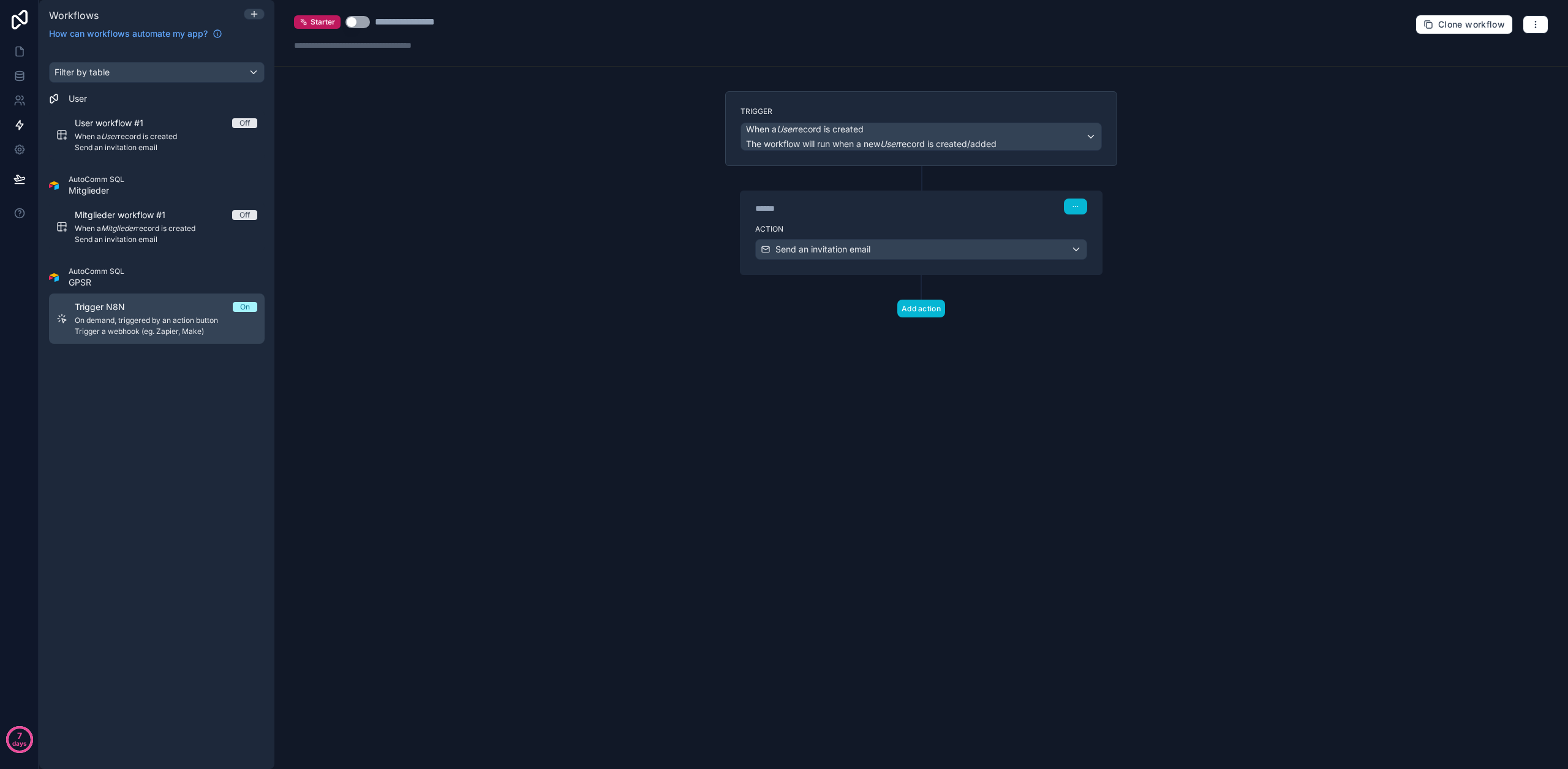
click at [193, 304] on div "Trigger N8N On" at bounding box center [166, 307] width 183 height 12
click at [890, 257] on div "Trigger a webhook (eg. Zapier, Make)" at bounding box center [921, 250] width 330 height 19
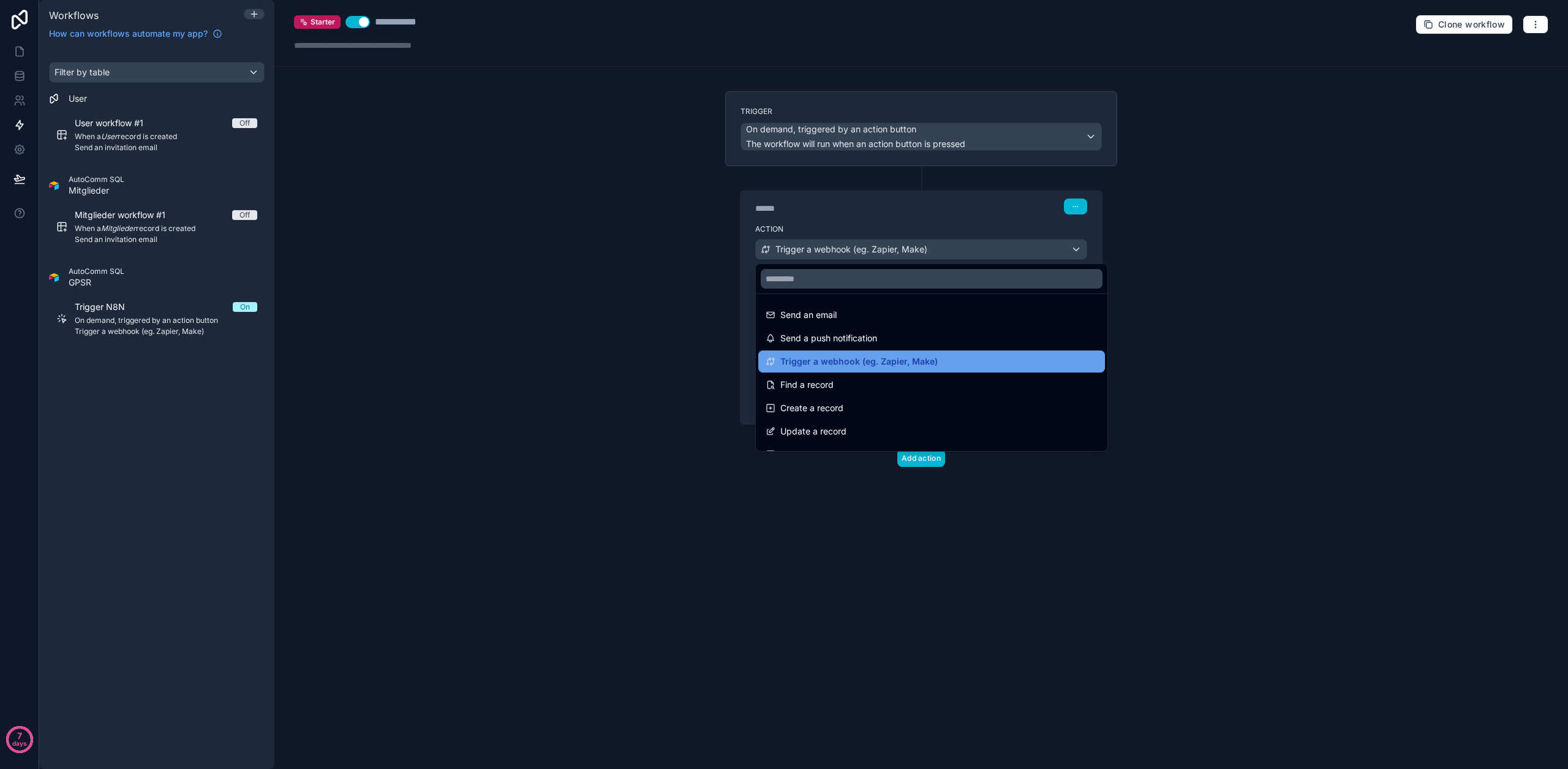
click at [884, 359] on span "Trigger a webhook (eg. Zapier, Make)" at bounding box center [858, 361] width 157 height 15
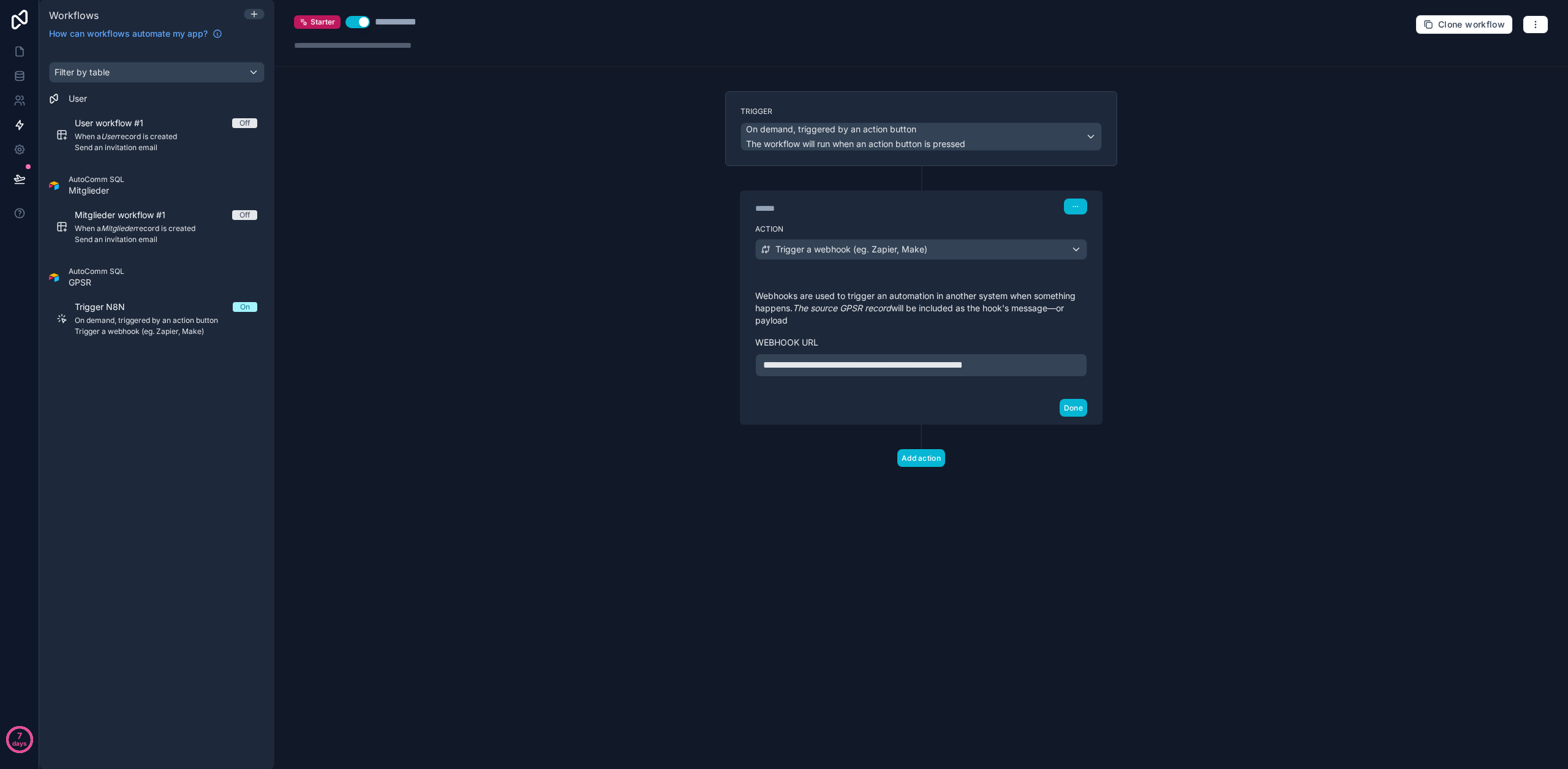
click at [849, 363] on span "**********" at bounding box center [863, 365] width 199 height 9
click at [1080, 417] on button "Done" at bounding box center [1073, 408] width 27 height 18
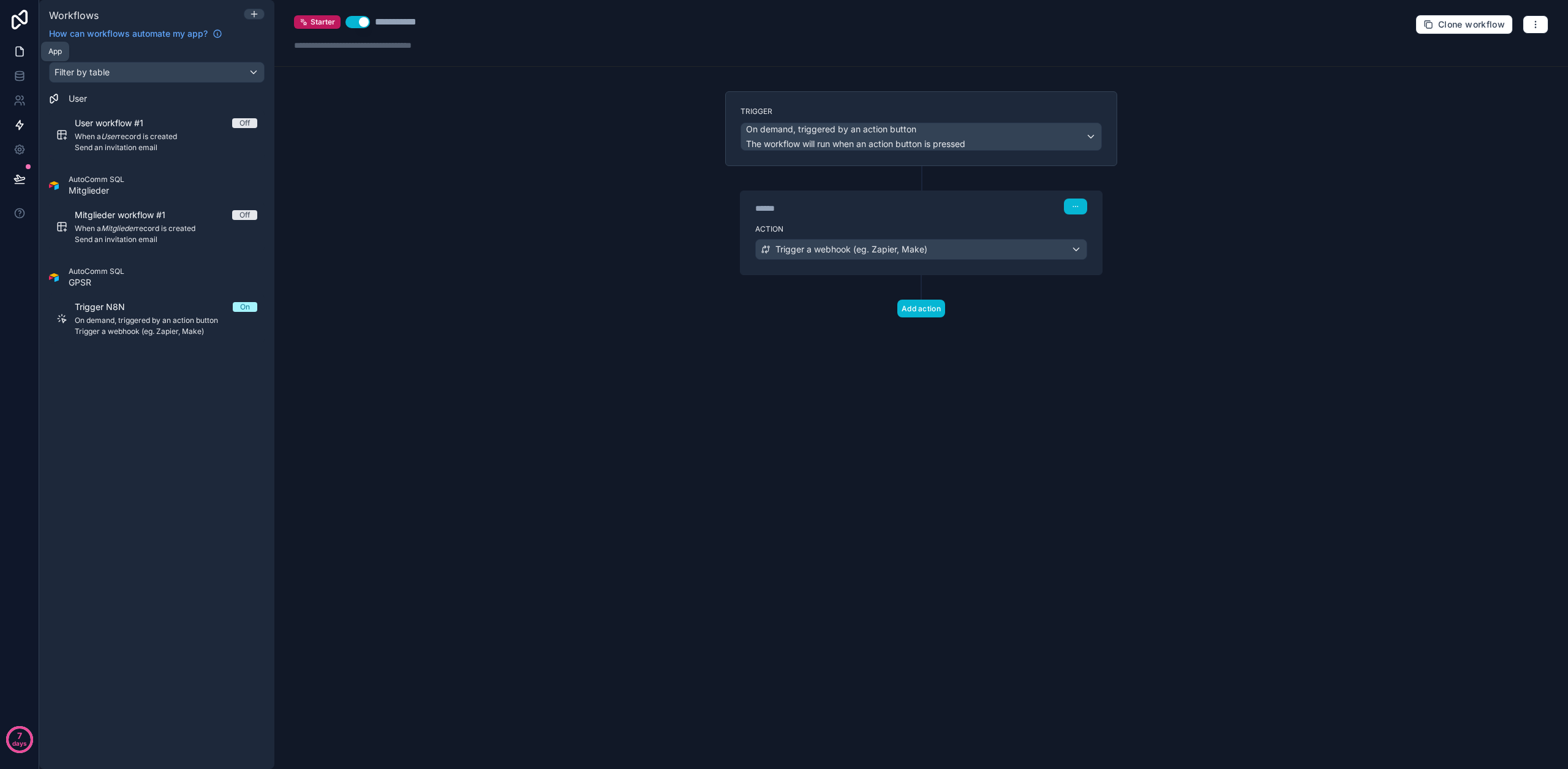
click at [23, 49] on icon at bounding box center [19, 52] width 12 height 12
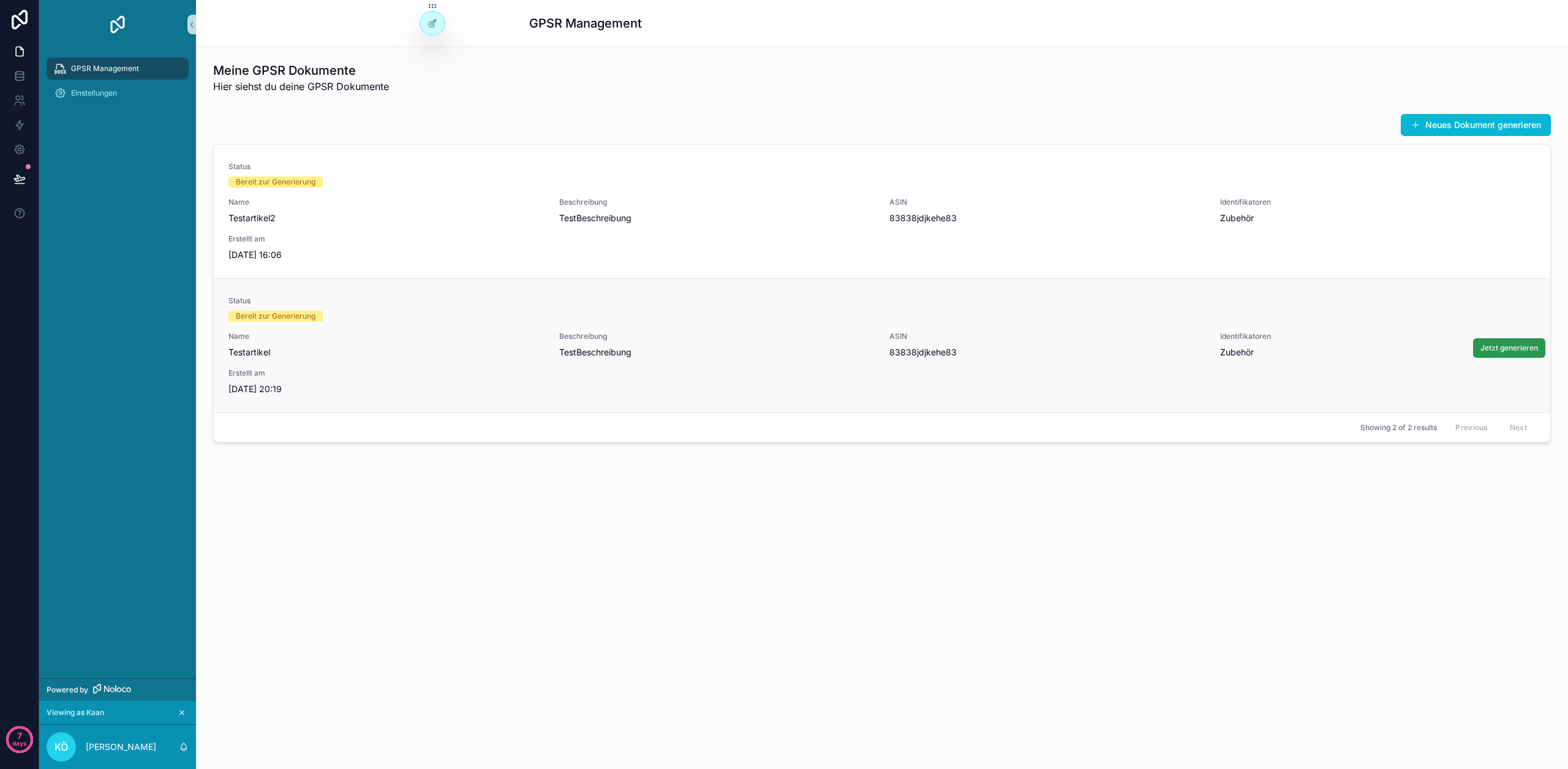
click at [1495, 352] on span "Jetzt generieren" at bounding box center [1509, 347] width 58 height 10
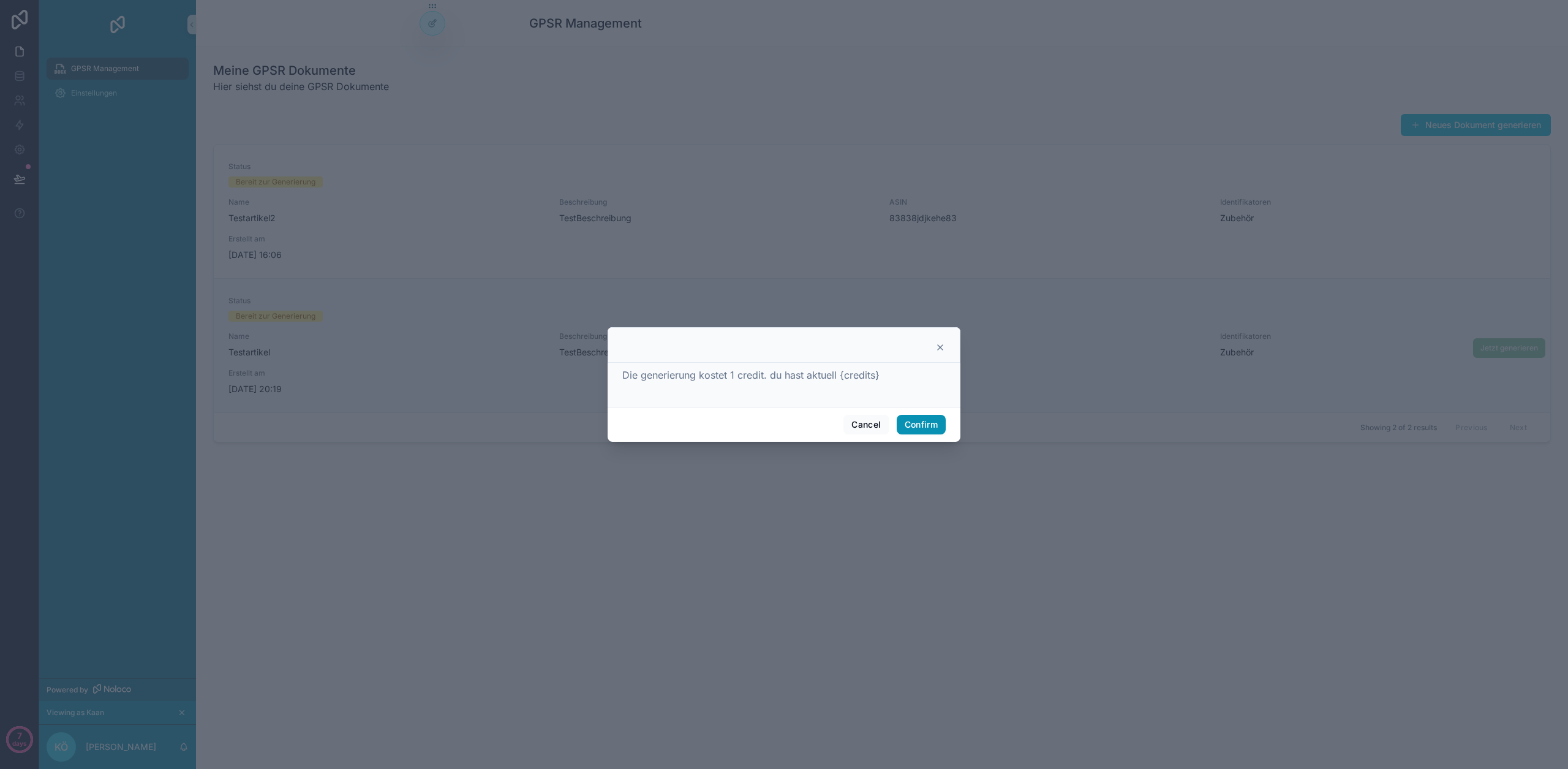
click at [920, 420] on button "Confirm" at bounding box center [921, 424] width 49 height 19
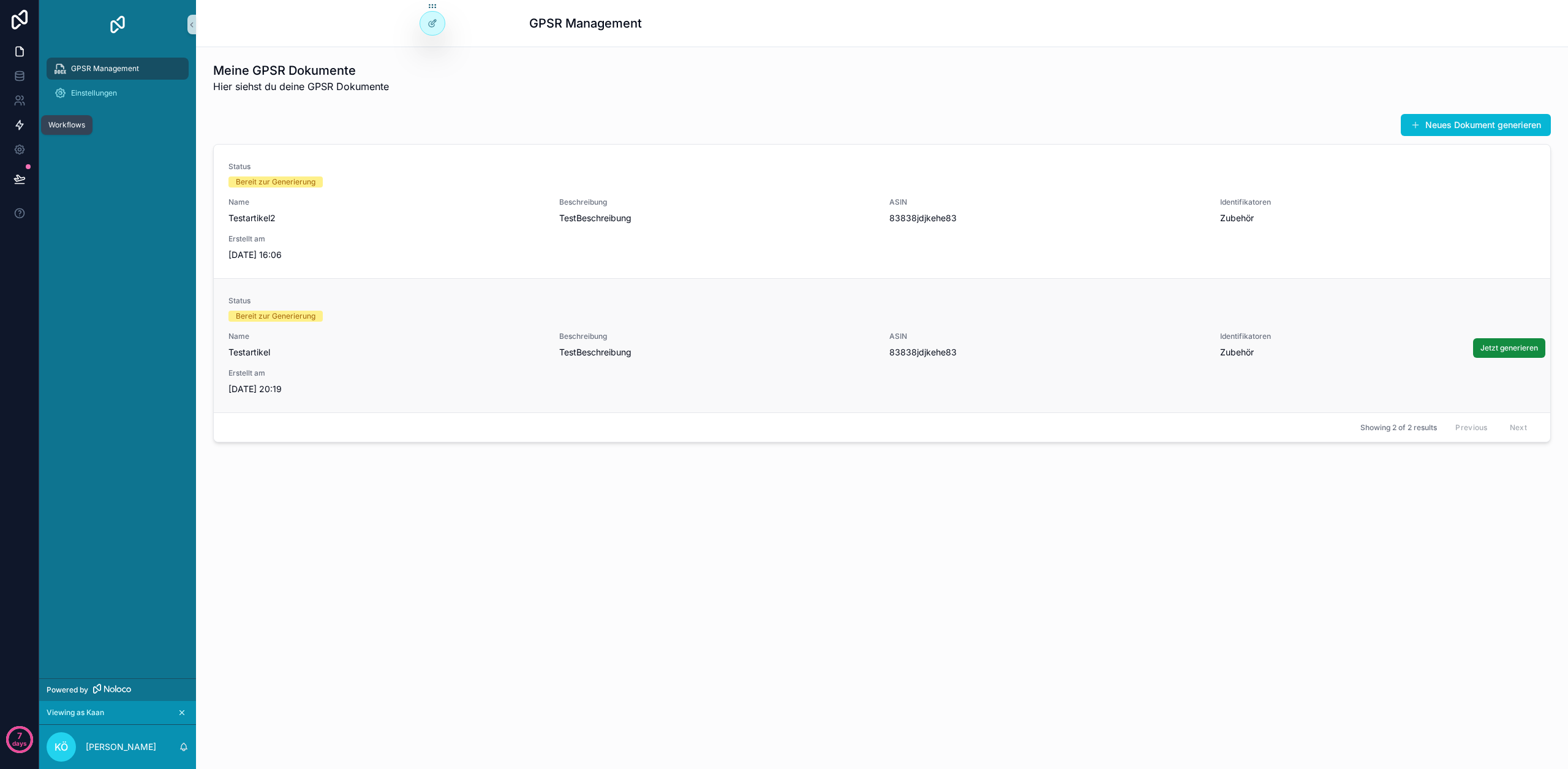
click at [3, 121] on link at bounding box center [19, 125] width 39 height 25
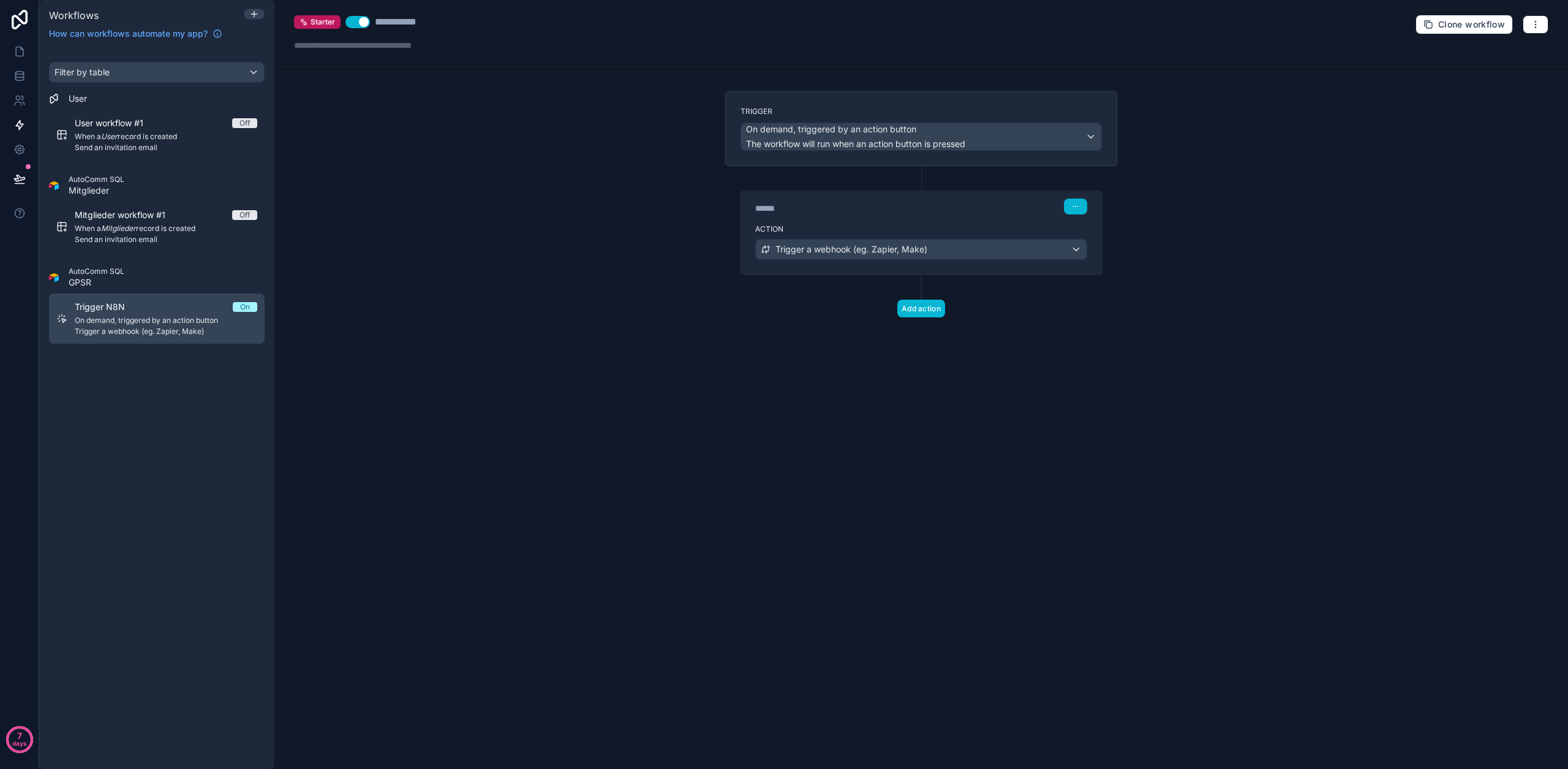
click at [112, 323] on span "On demand, triggered by an action button" at bounding box center [166, 320] width 183 height 10
click at [1538, 19] on icon "button" at bounding box center [1535, 24] width 10 height 10
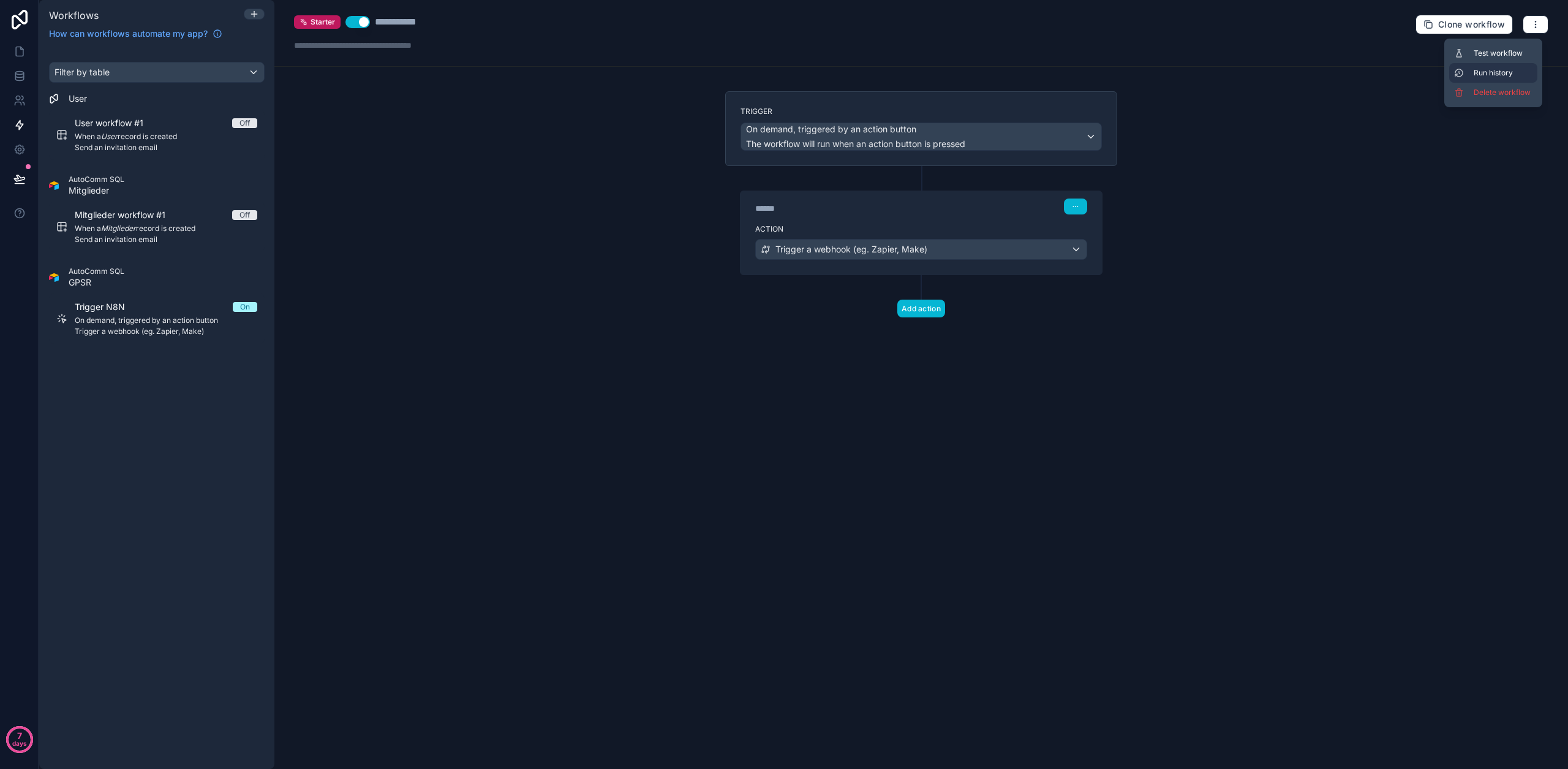
click at [1480, 75] on span "Run history" at bounding box center [1502, 72] width 59 height 10
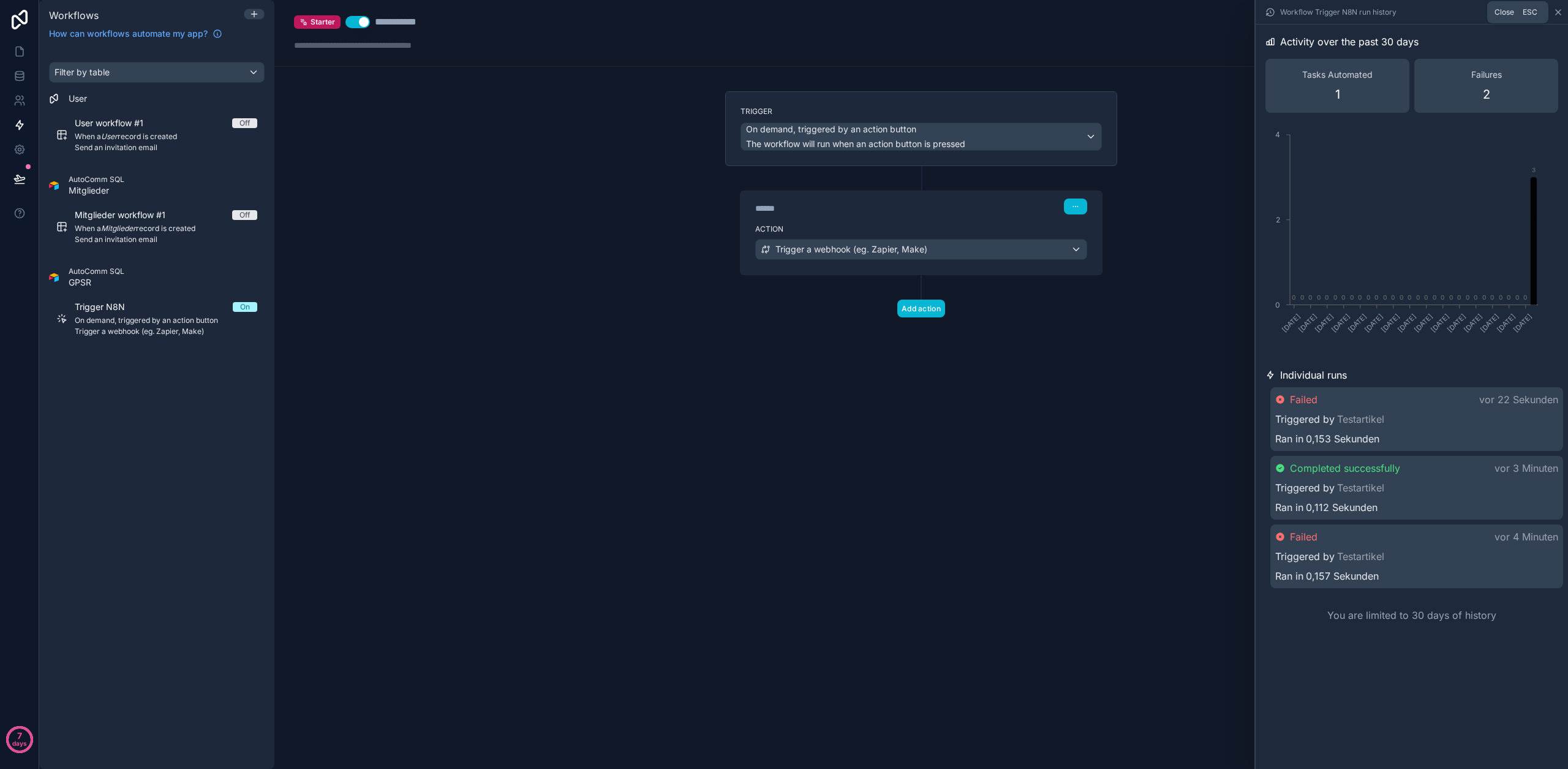
click at [1558, 11] on icon at bounding box center [1558, 12] width 5 height 5
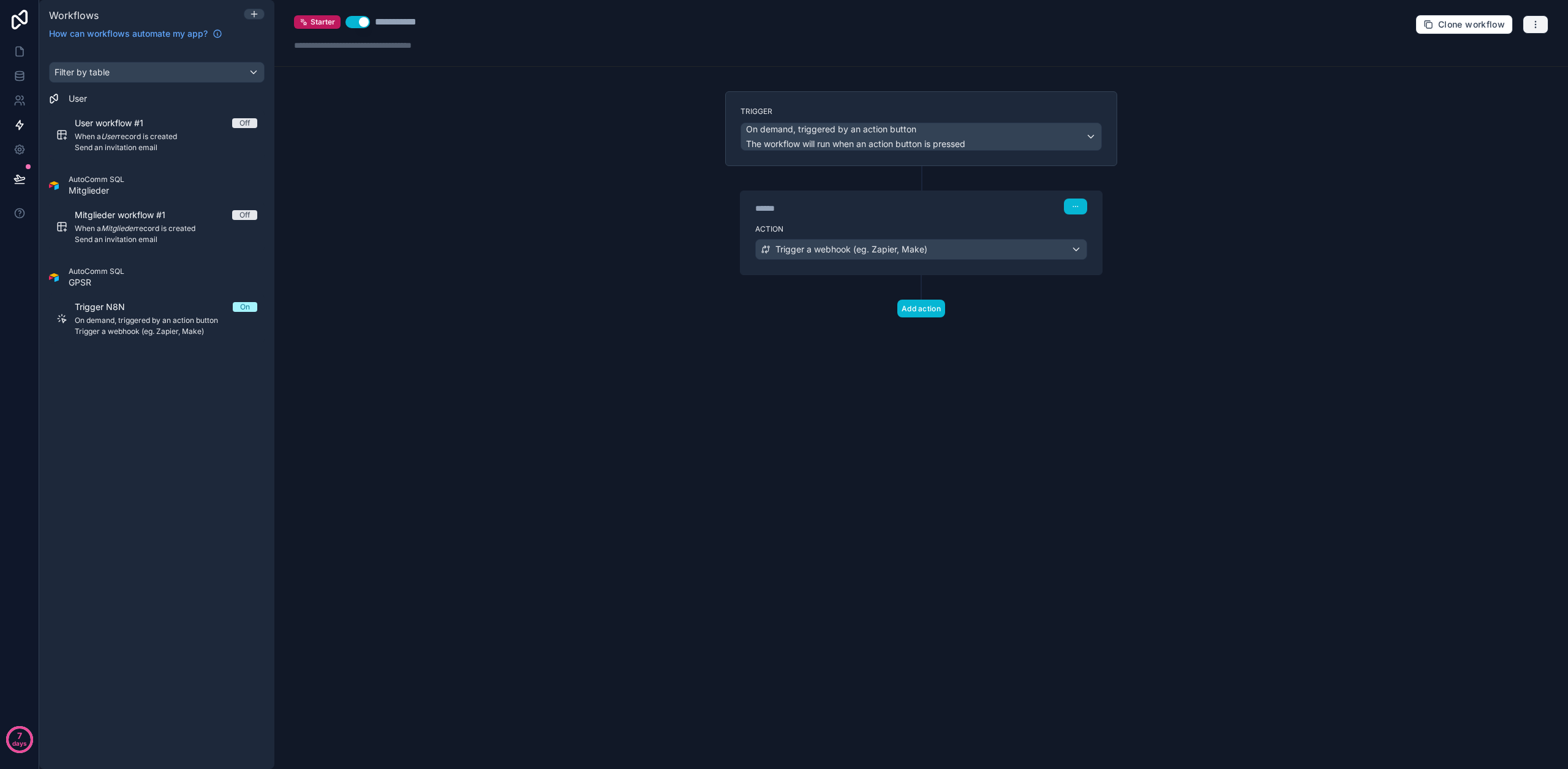
click at [1538, 28] on icon "button" at bounding box center [1535, 24] width 10 height 10
click at [1501, 54] on span "Test workflow" at bounding box center [1502, 53] width 59 height 10
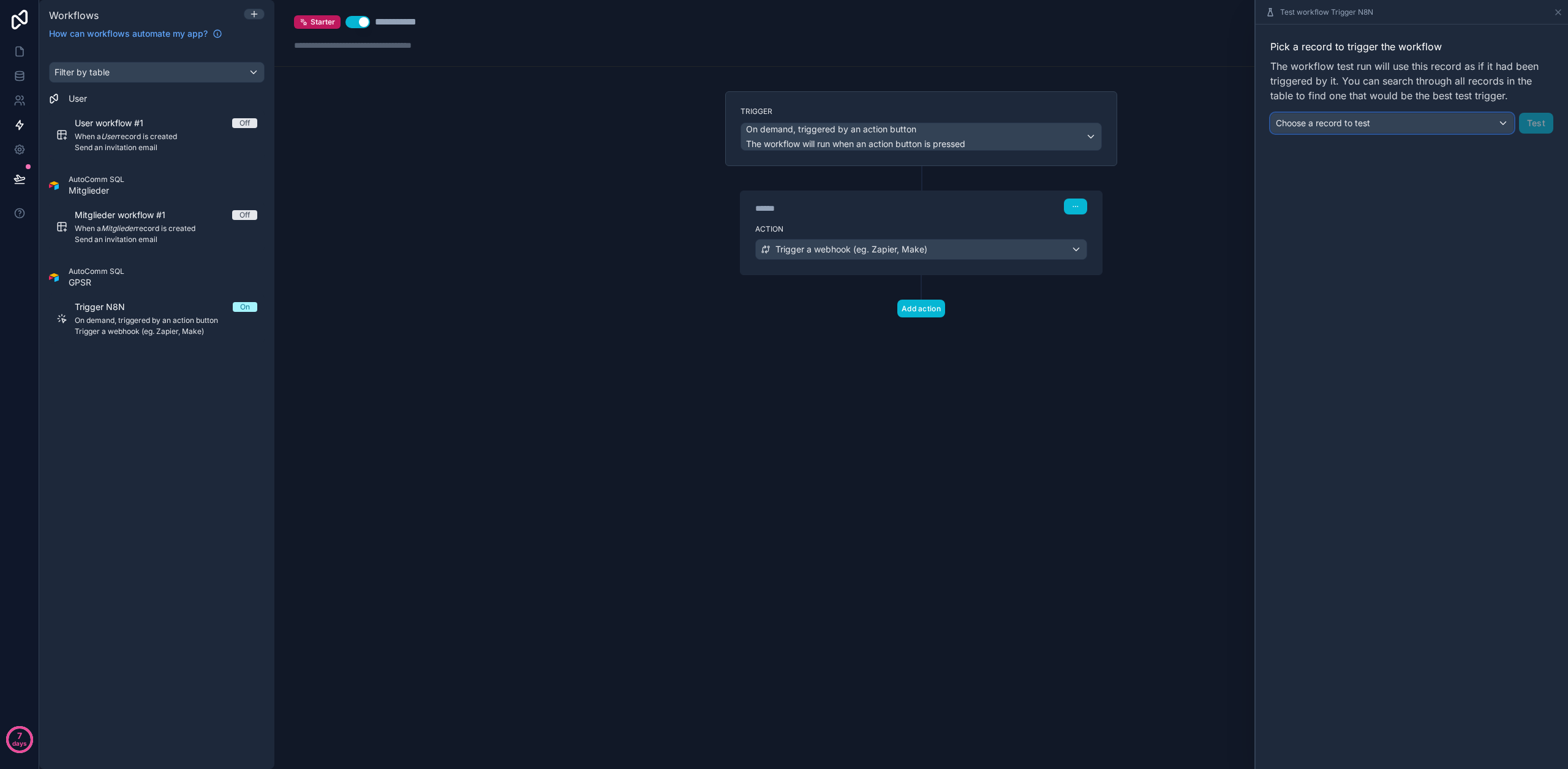
click at [1345, 132] on div "Choose a record to test" at bounding box center [1392, 123] width 242 height 19
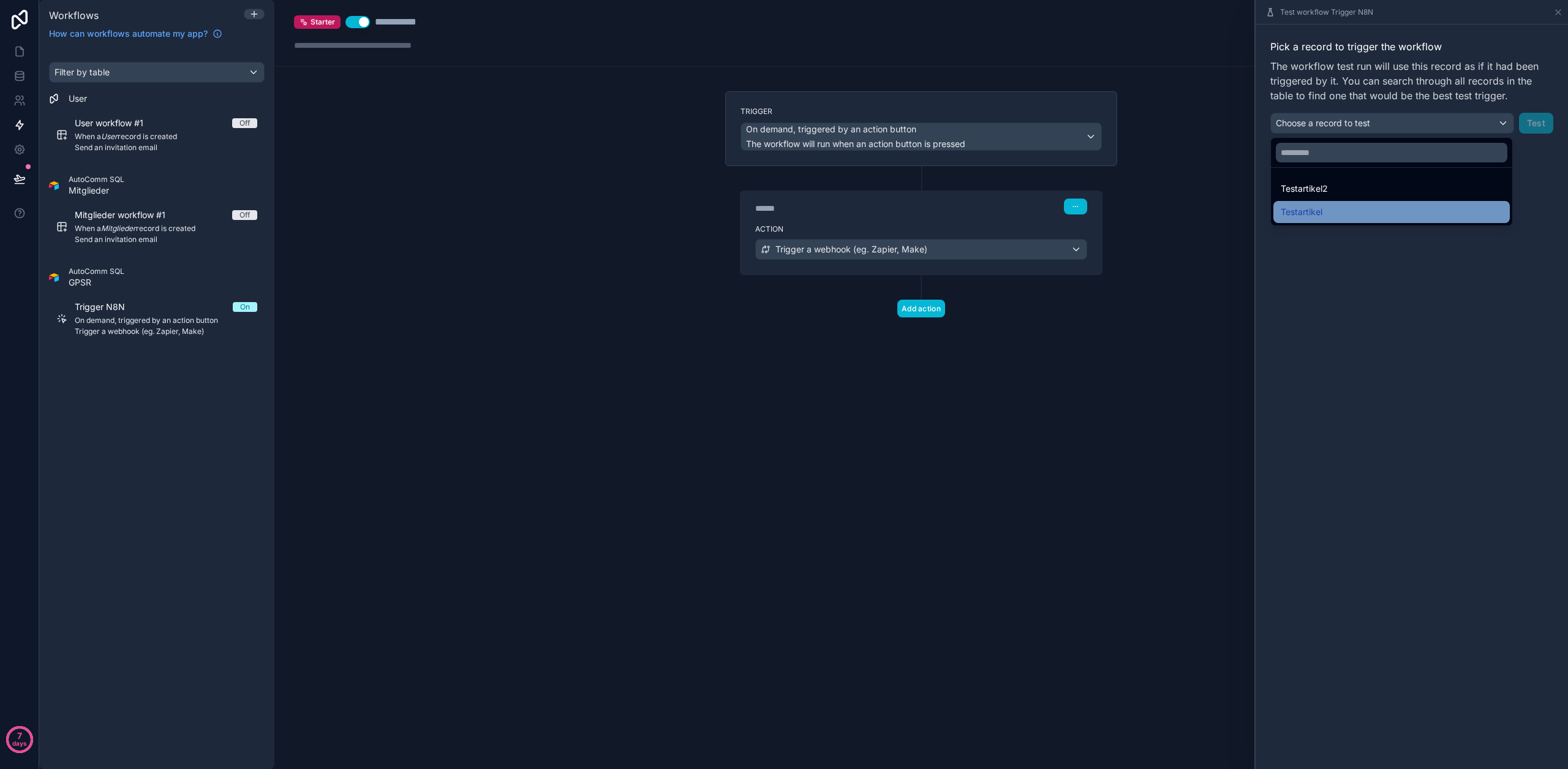
click at [1325, 208] on div "Testartikel" at bounding box center [1391, 212] width 221 height 15
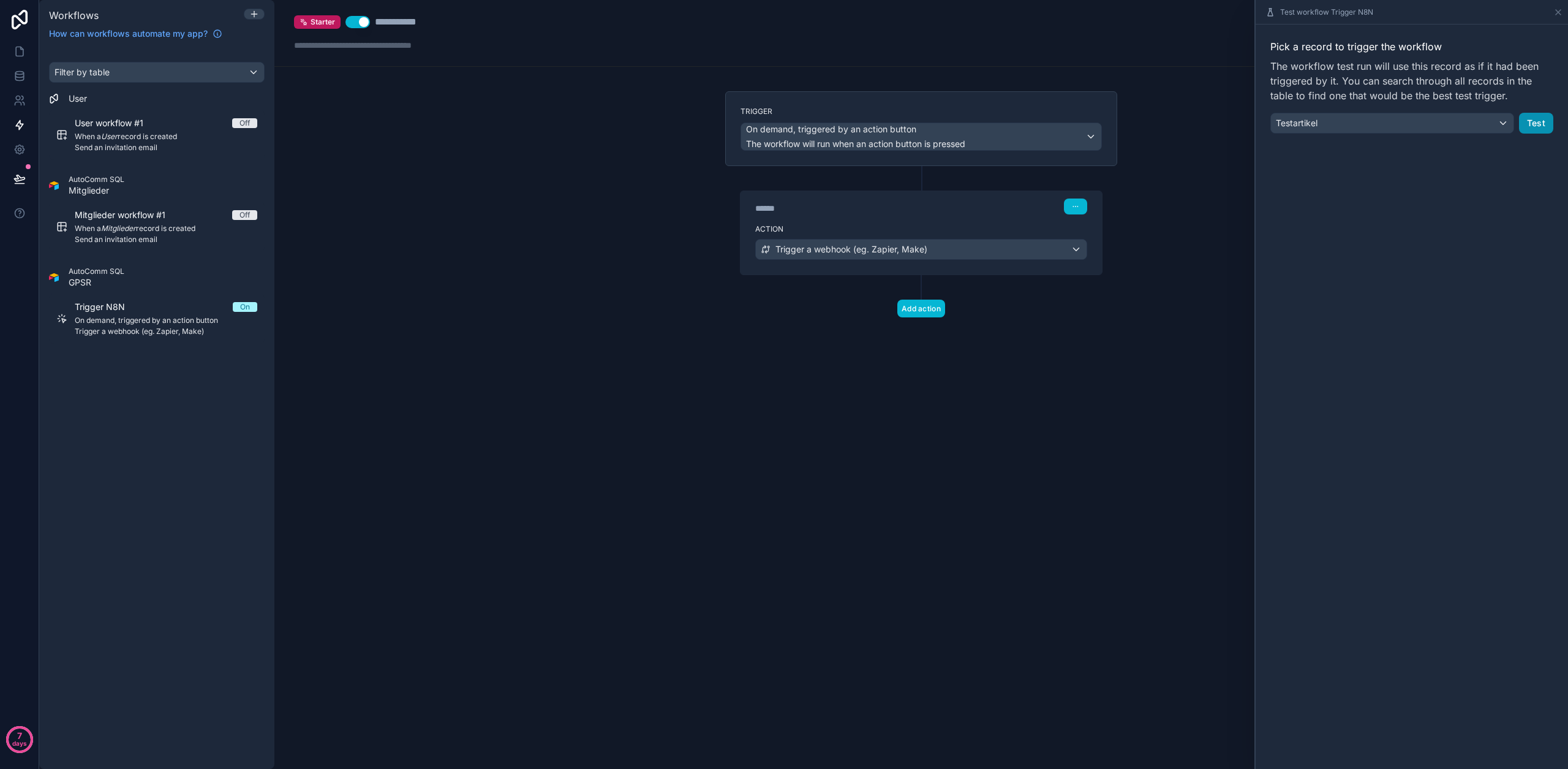
click at [1538, 123] on button "Test" at bounding box center [1535, 123] width 34 height 21
click at [1561, 16] on icon at bounding box center [1557, 11] width 10 height 10
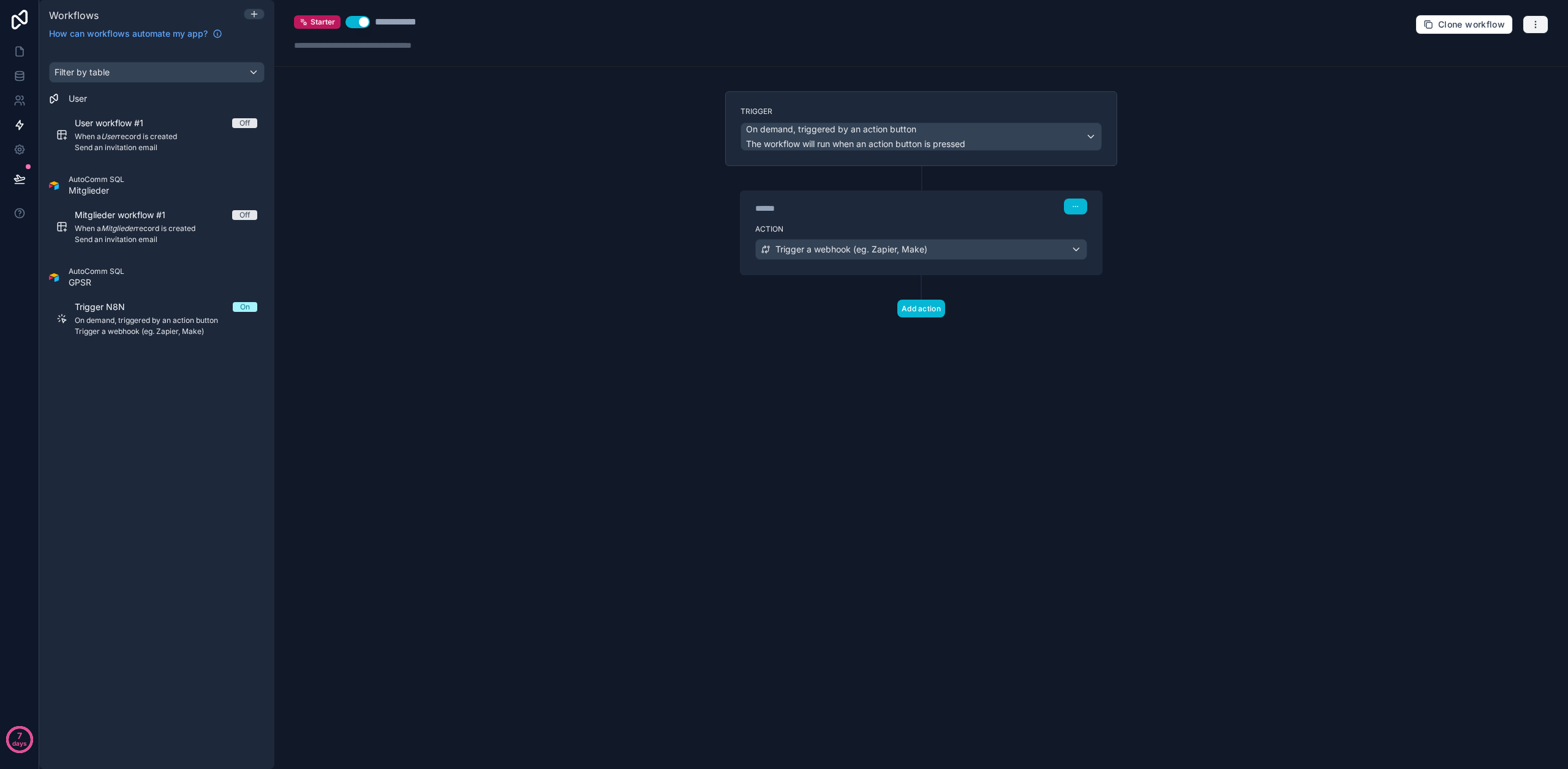
click at [1540, 27] on button "button" at bounding box center [1535, 24] width 25 height 18
click at [1498, 69] on span "Run history" at bounding box center [1502, 72] width 59 height 10
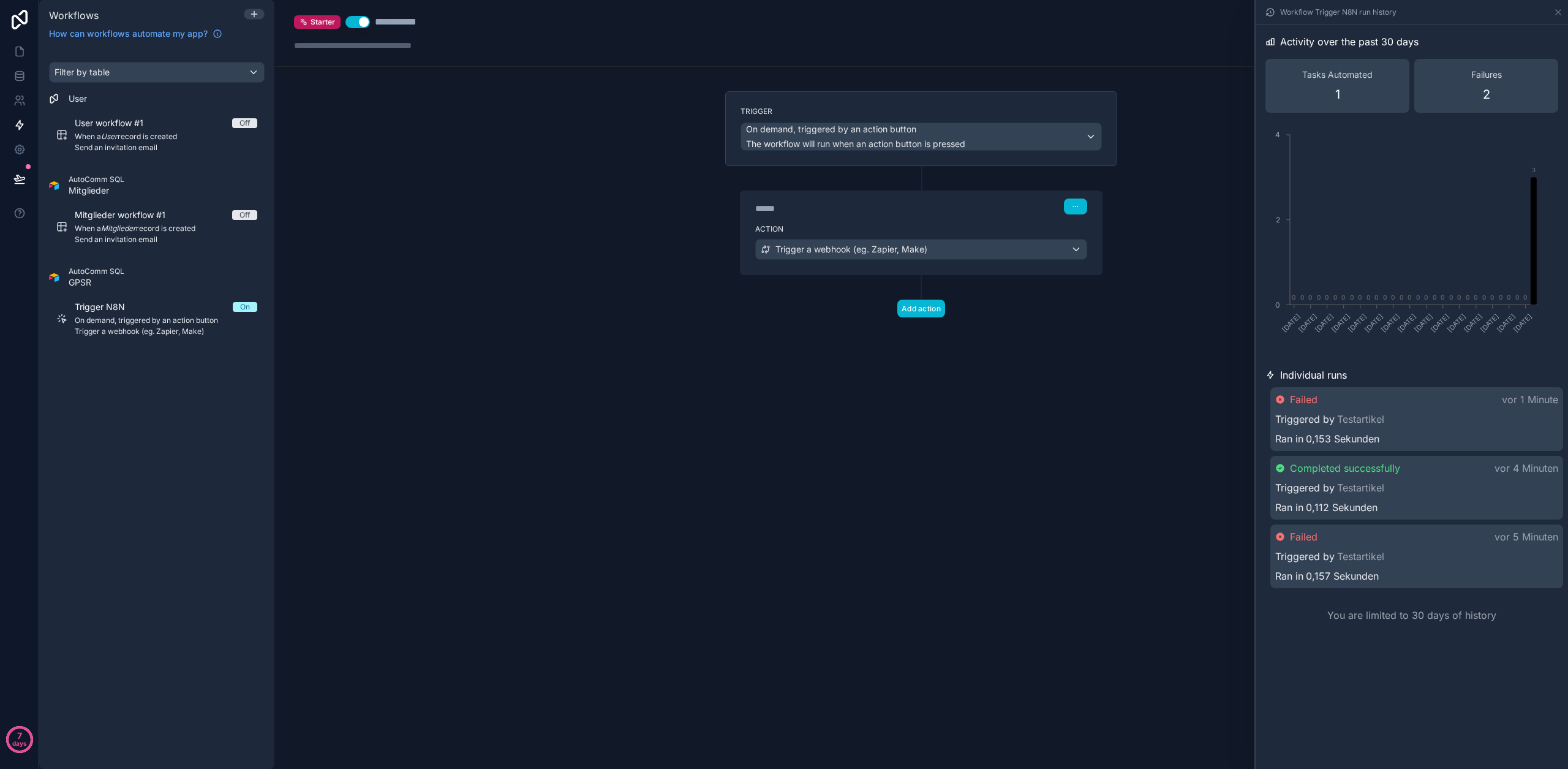
click at [1326, 405] on div "Failed vor 1 Minute" at bounding box center [1417, 399] width 283 height 15
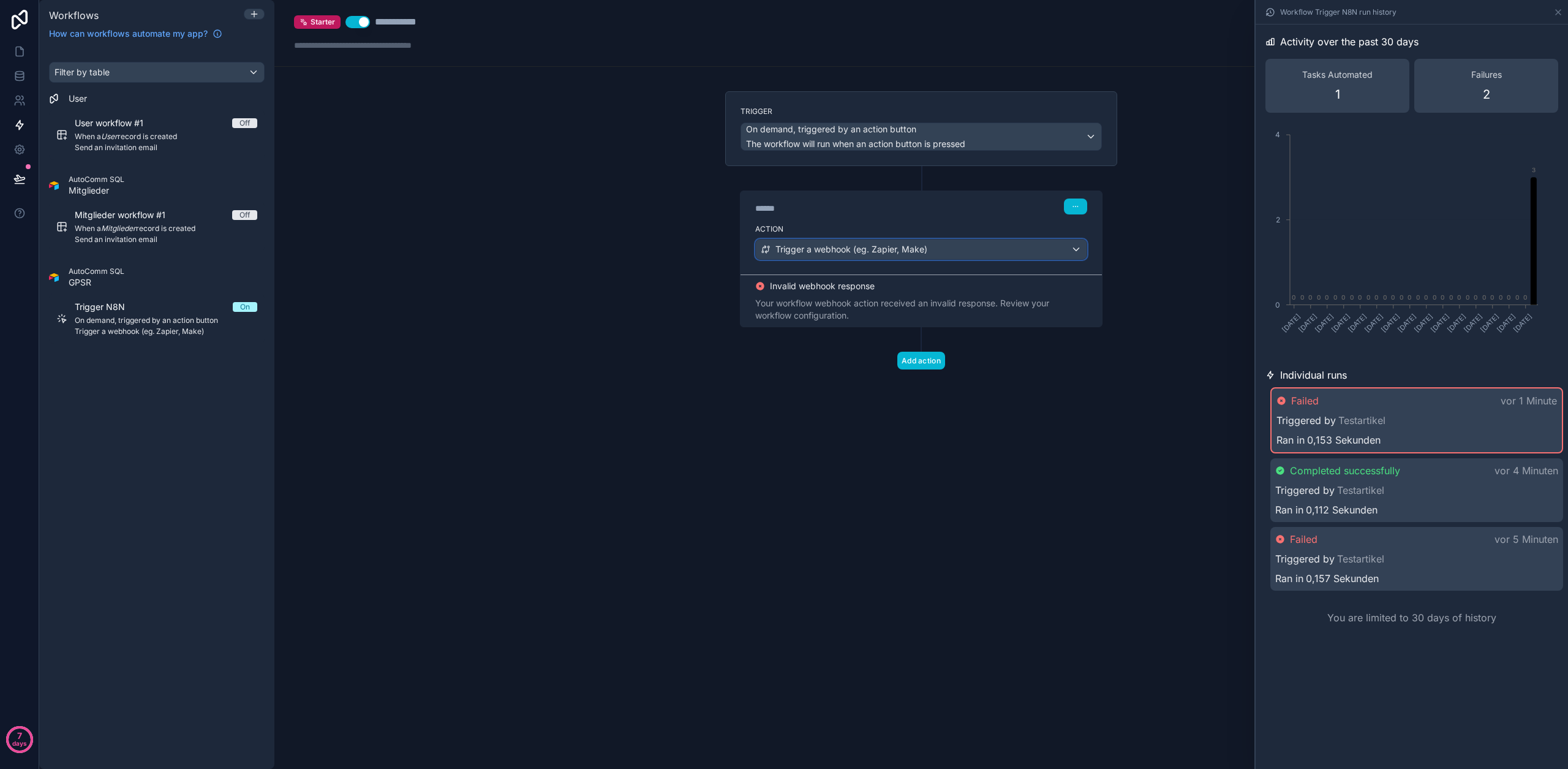
click at [945, 254] on div "Trigger a webhook (eg. Zapier, Make)" at bounding box center [921, 250] width 330 height 19
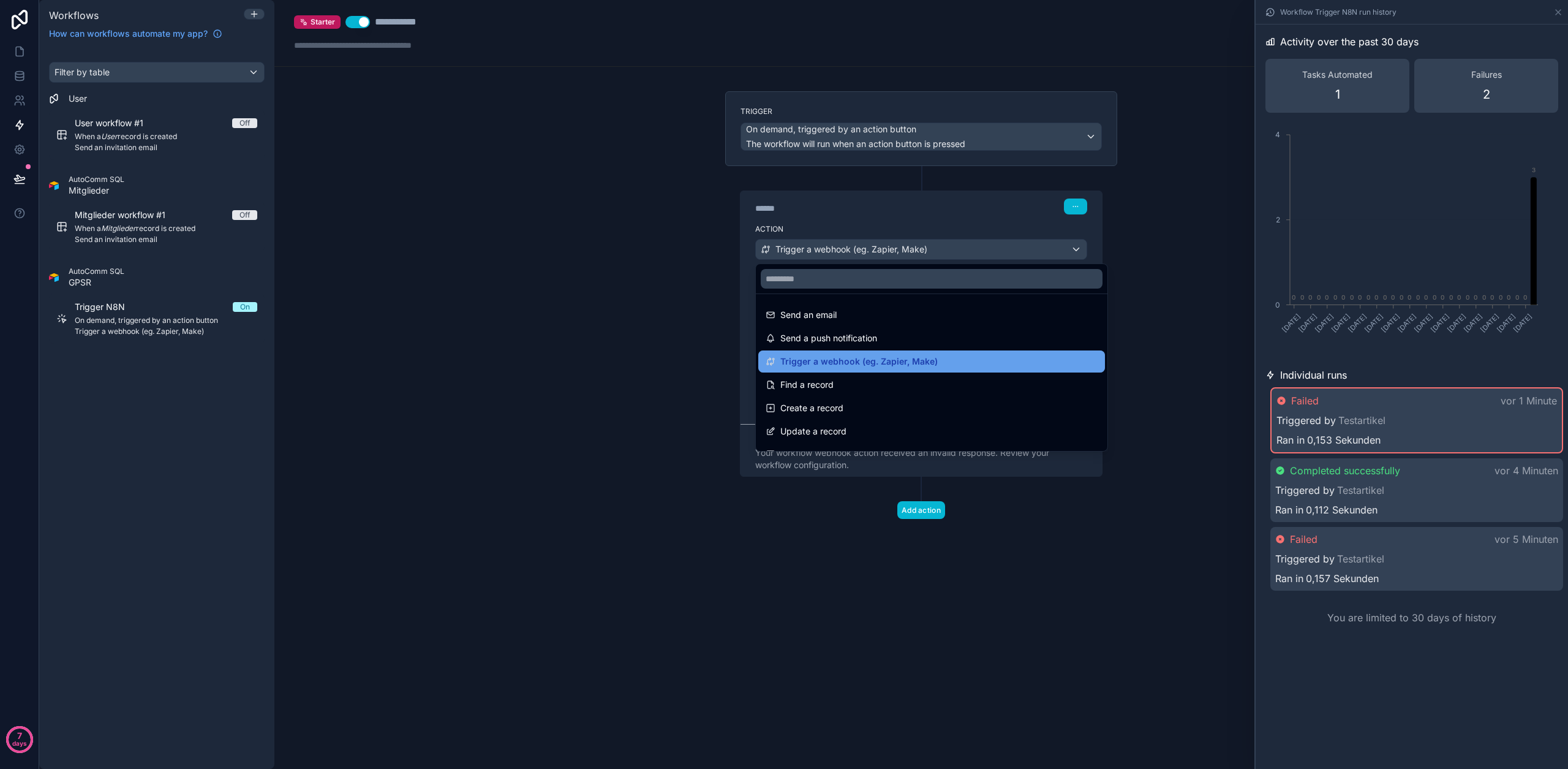
click at [899, 360] on span "Trigger a webhook (eg. Zapier, Make)" at bounding box center [858, 361] width 157 height 15
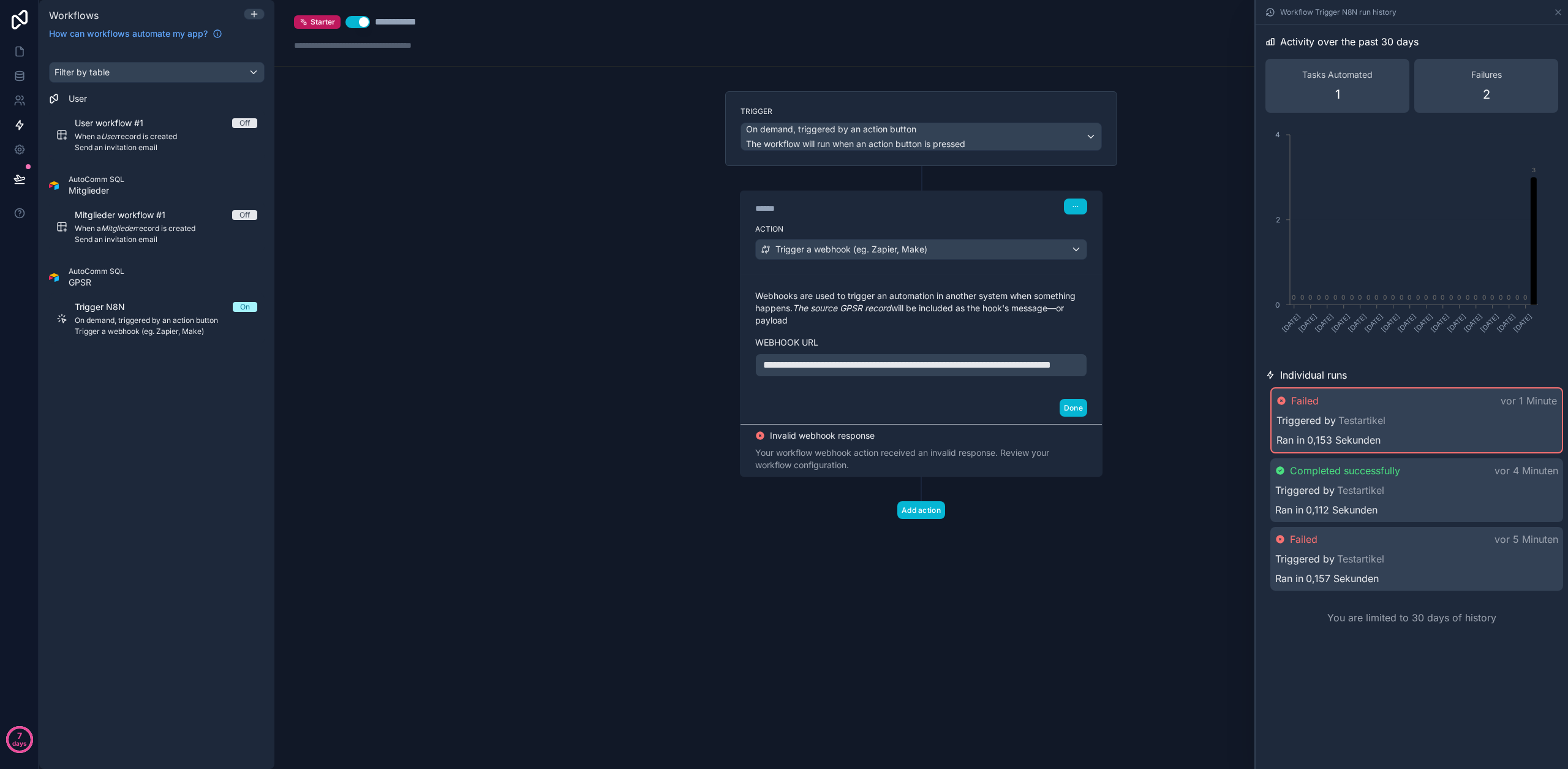
click at [844, 364] on span "**********" at bounding box center [907, 365] width 288 height 9
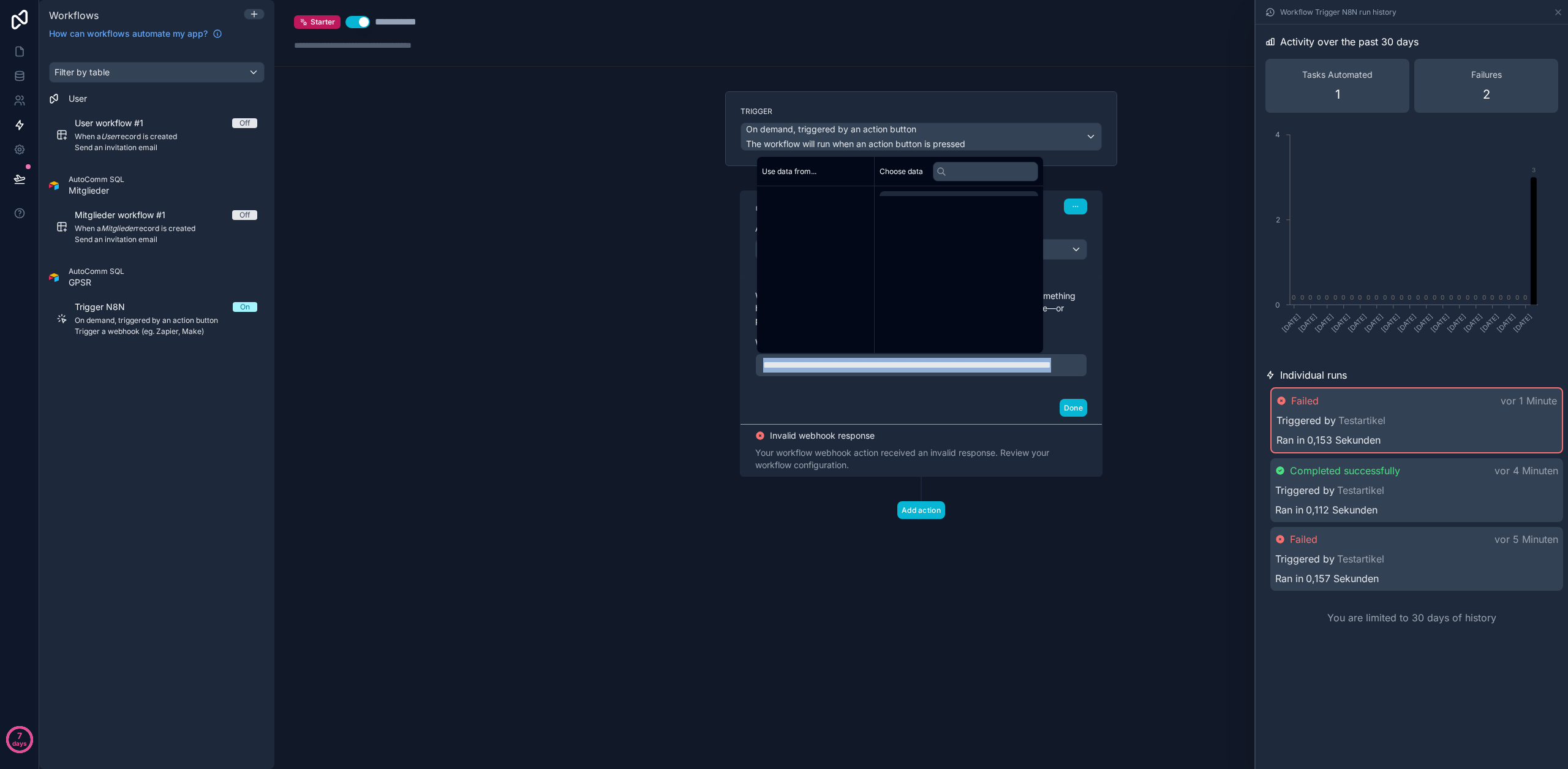
click at [844, 364] on span "**********" at bounding box center [907, 365] width 288 height 9
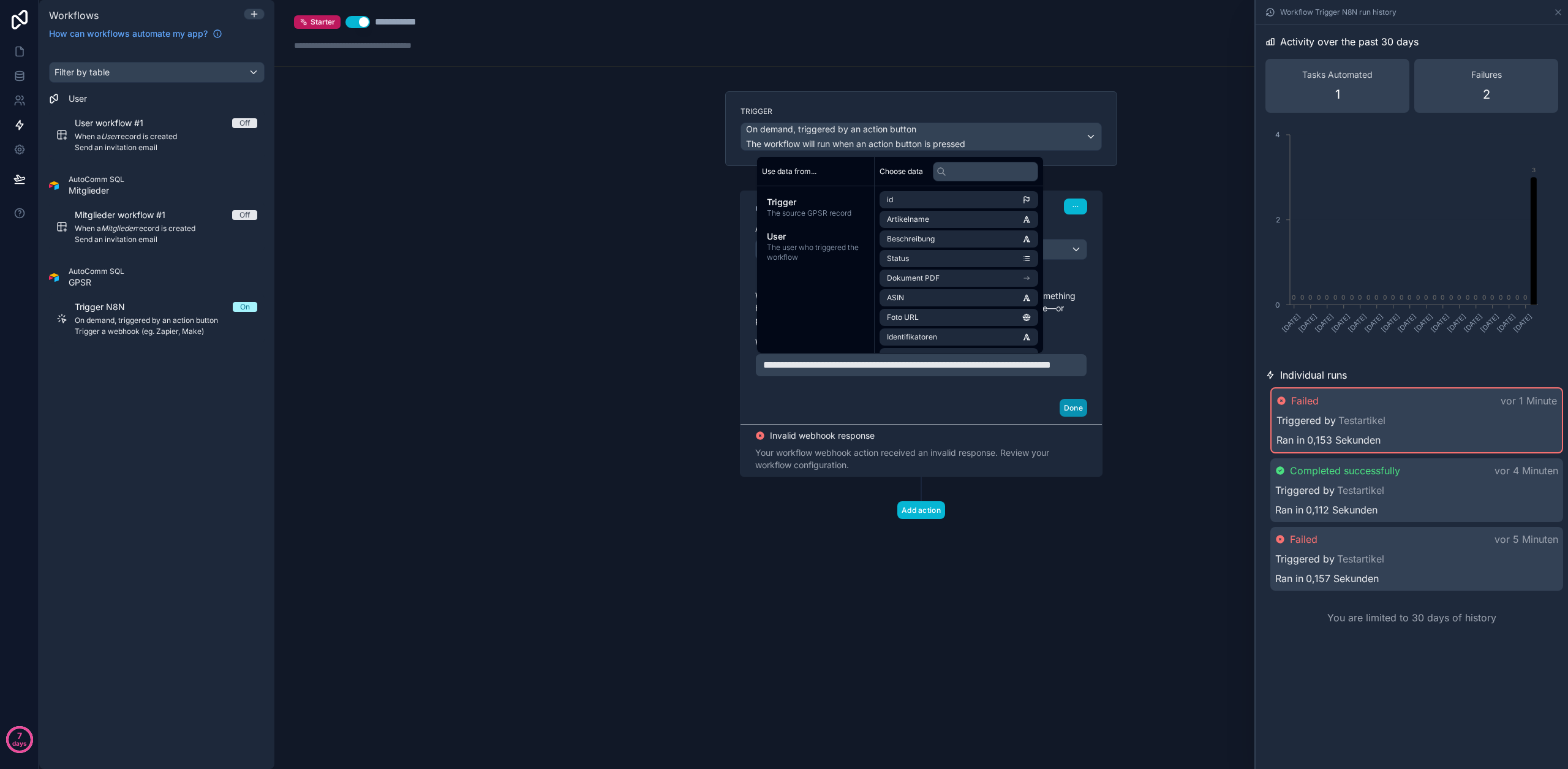
click at [1077, 417] on button "Done" at bounding box center [1073, 408] width 27 height 18
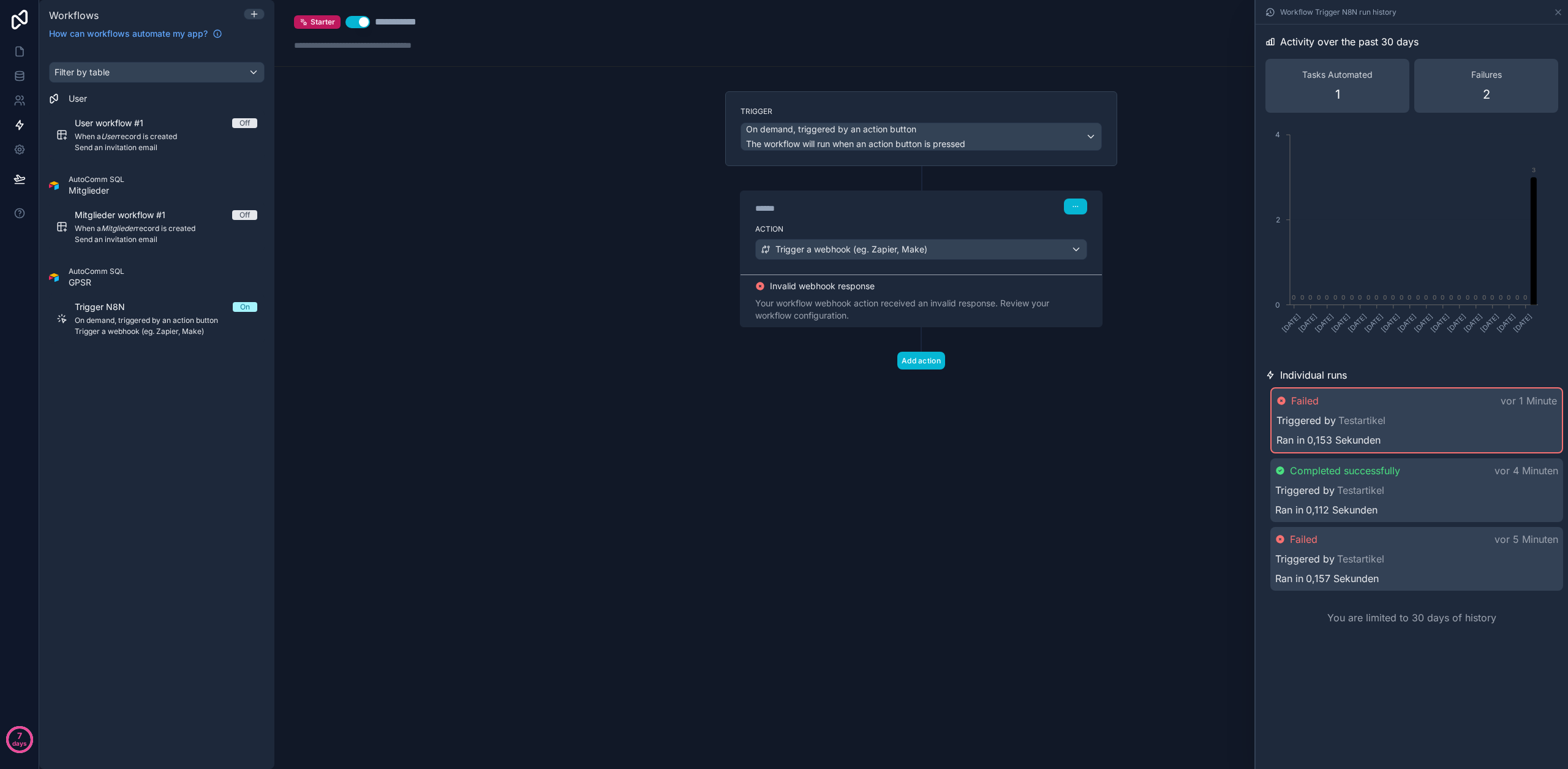
click at [1563, 10] on div "Workflow Trigger N8N run history" at bounding box center [1412, 12] width 313 height 25
click at [1558, 15] on icon at bounding box center [1557, 11] width 10 height 10
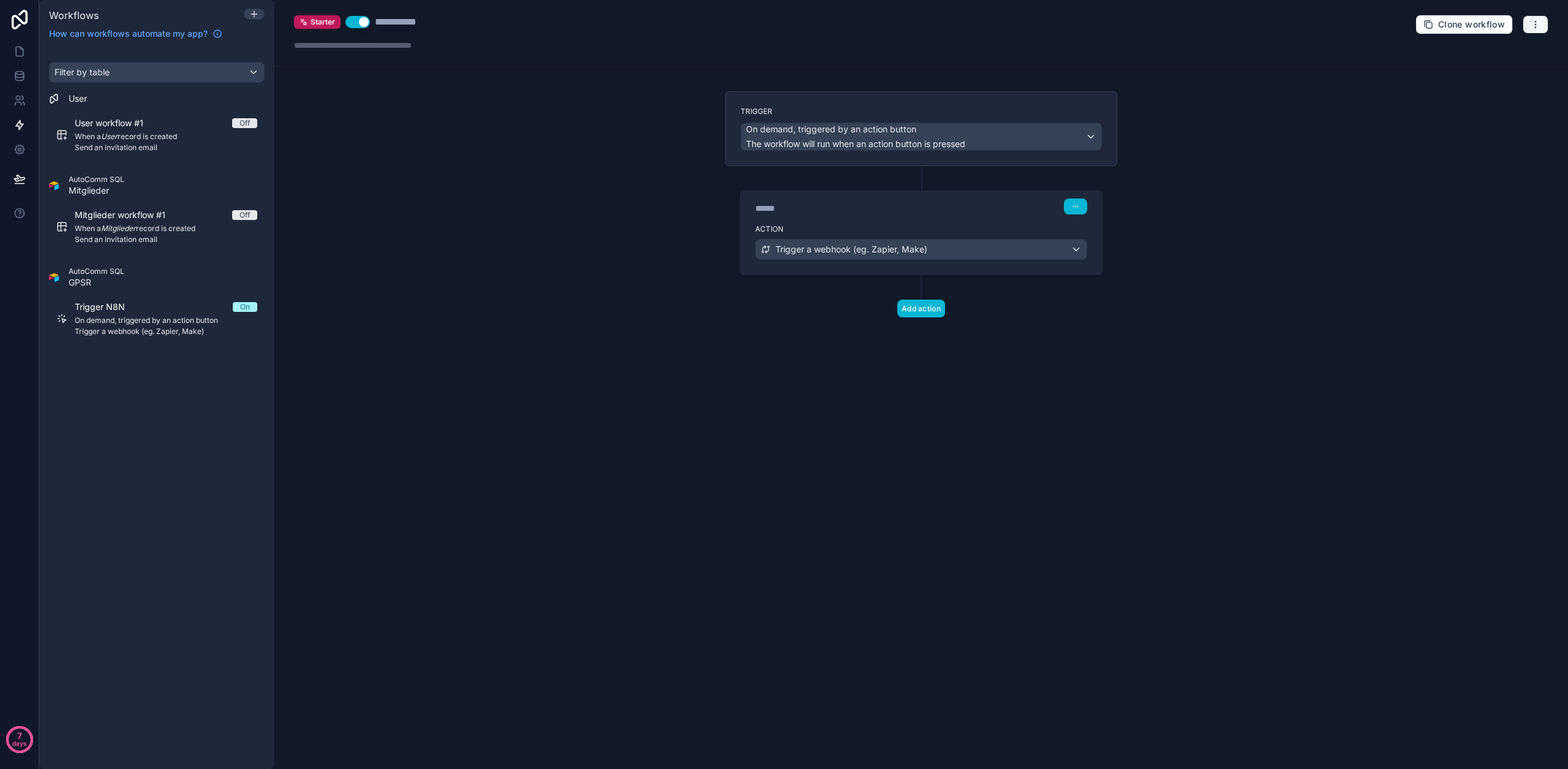
click at [1535, 24] on icon "button" at bounding box center [1535, 24] width 1 height 1
click at [1510, 58] on span "Test workflow" at bounding box center [1502, 53] width 59 height 10
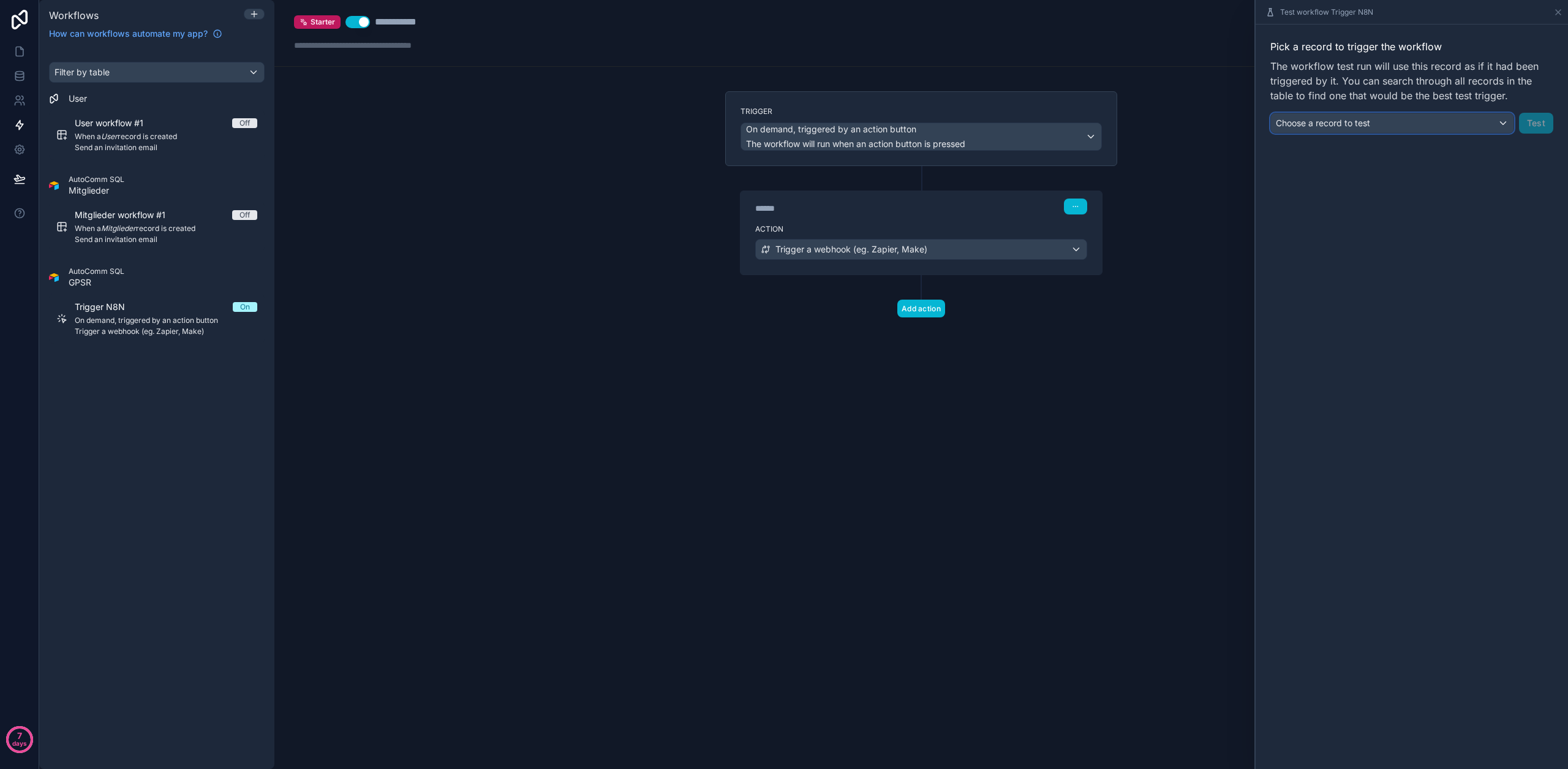
click at [1364, 120] on span "Choose a record to test" at bounding box center [1322, 123] width 94 height 11
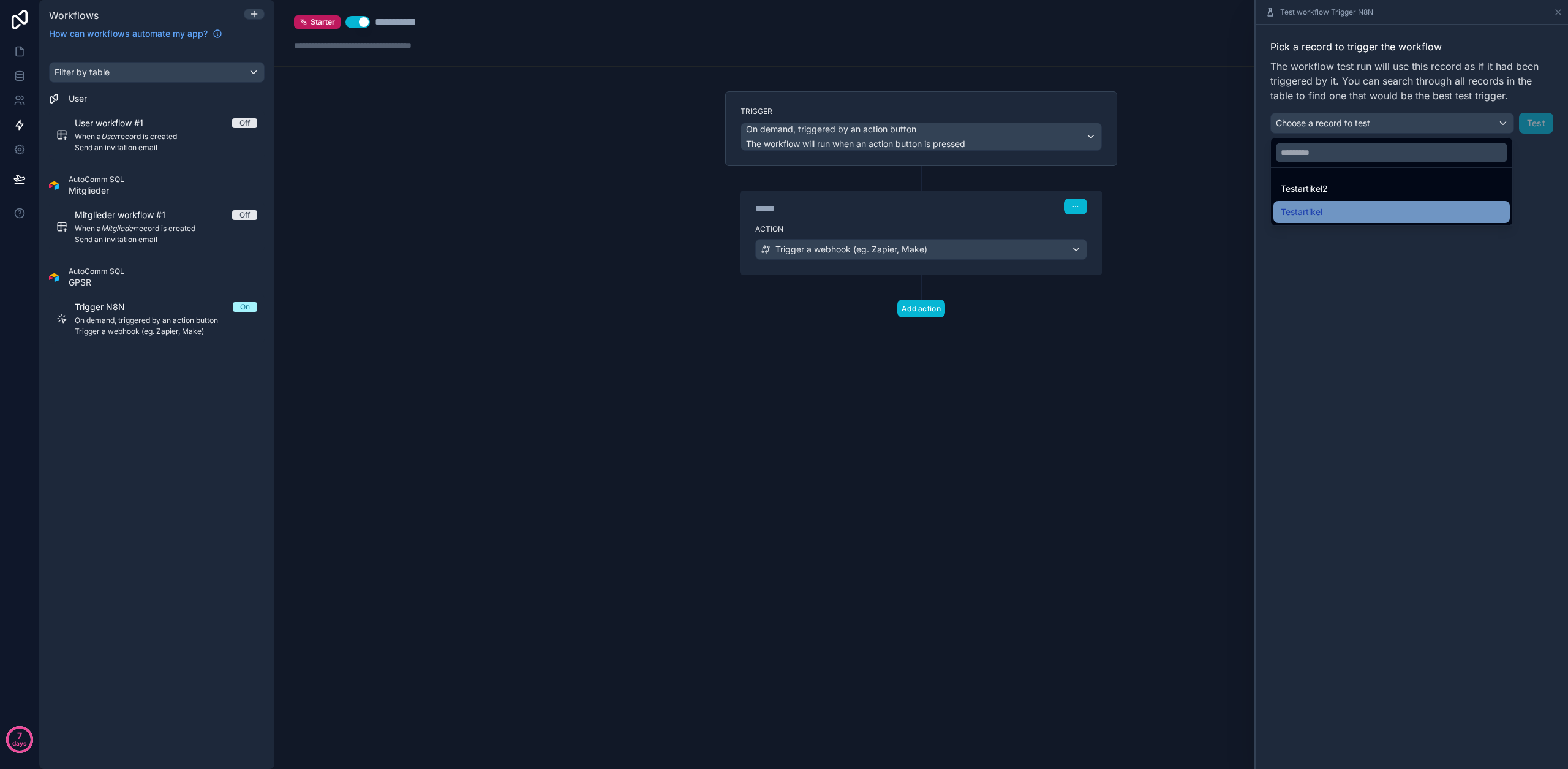
click at [1344, 208] on div "Testartikel" at bounding box center [1391, 212] width 221 height 15
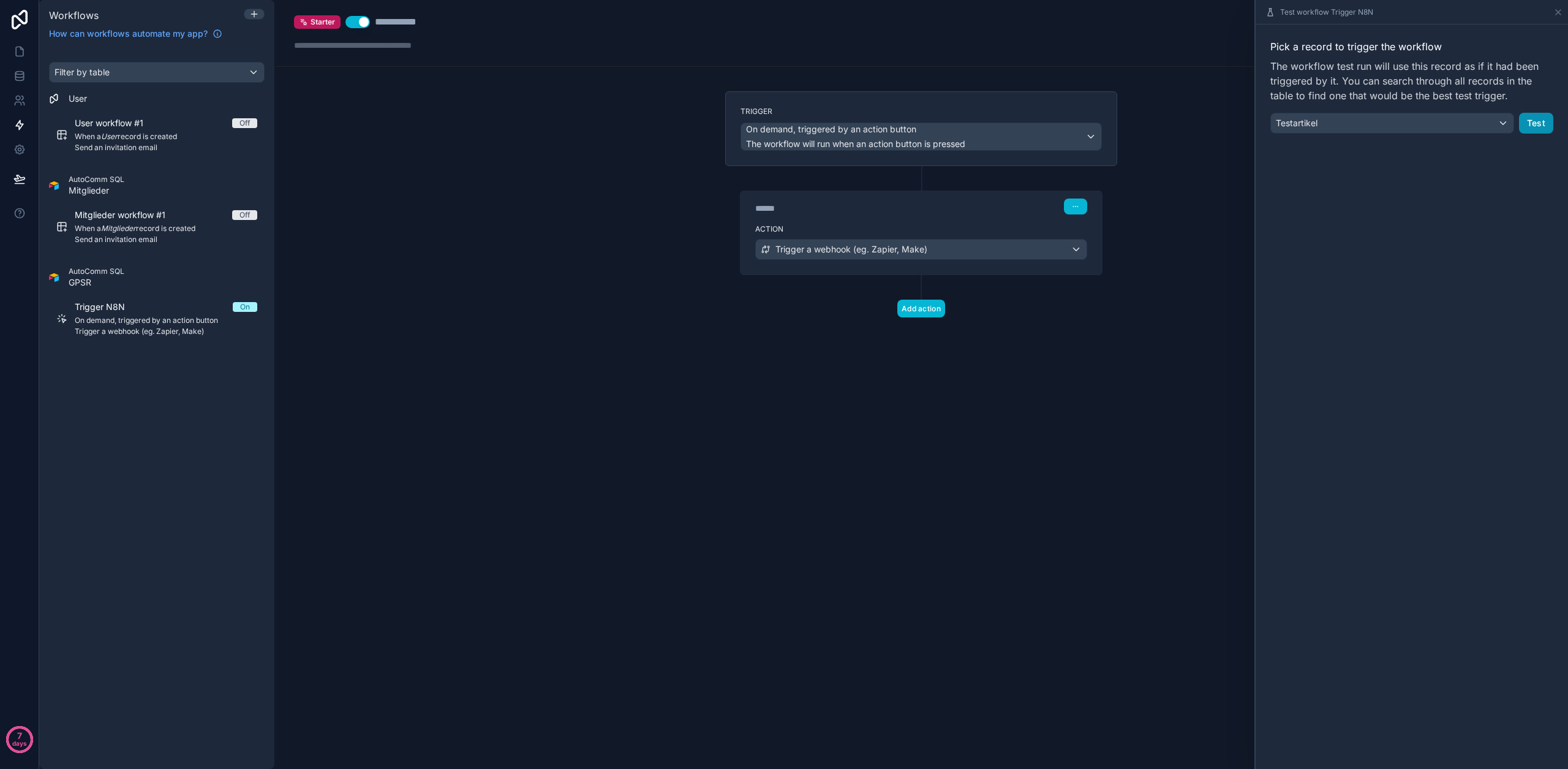
click at [1540, 121] on button "Test" at bounding box center [1535, 123] width 34 height 21
click at [1544, 125] on button "Test" at bounding box center [1535, 123] width 34 height 21
click at [1330, 19] on icon "Close toast" at bounding box center [1333, 22] width 7 height 7
click at [1538, 113] on button "Test" at bounding box center [1535, 123] width 34 height 21
click at [960, 251] on div "Trigger a webhook (eg. Zapier, Make)" at bounding box center [921, 250] width 330 height 19
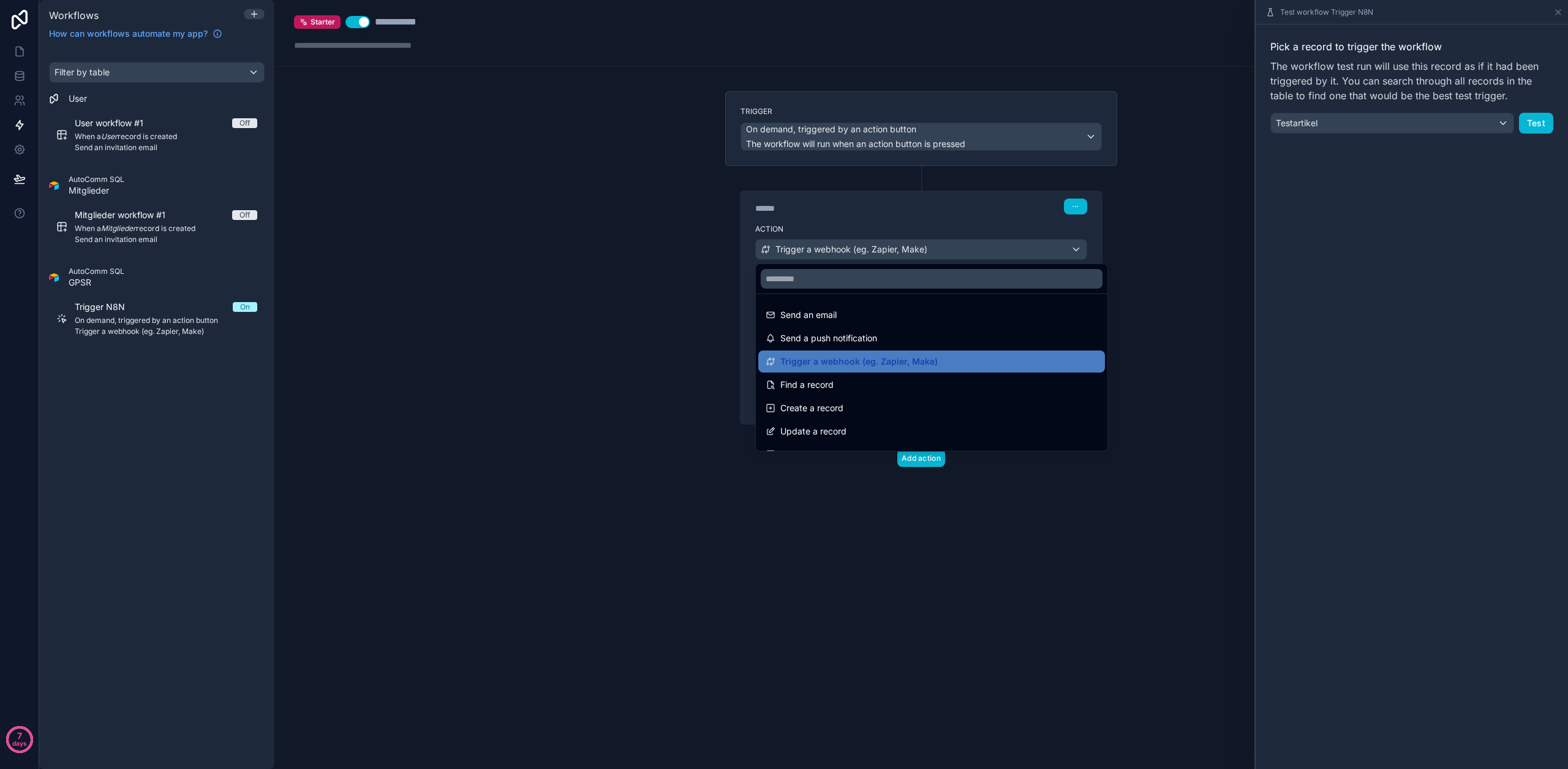
click at [956, 250] on div at bounding box center [784, 384] width 1568 height 769
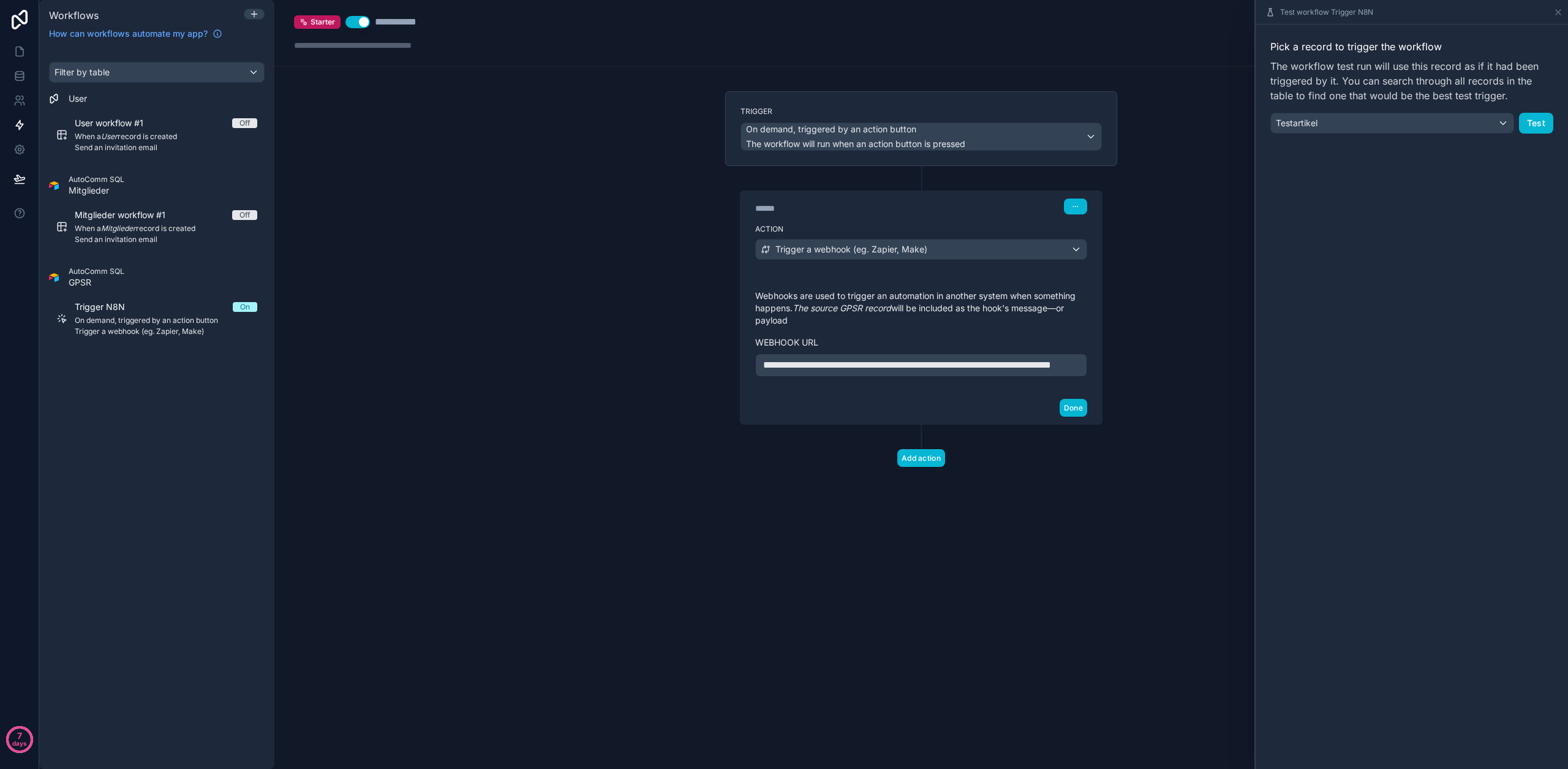
click at [905, 360] on span "**********" at bounding box center [907, 365] width 288 height 9
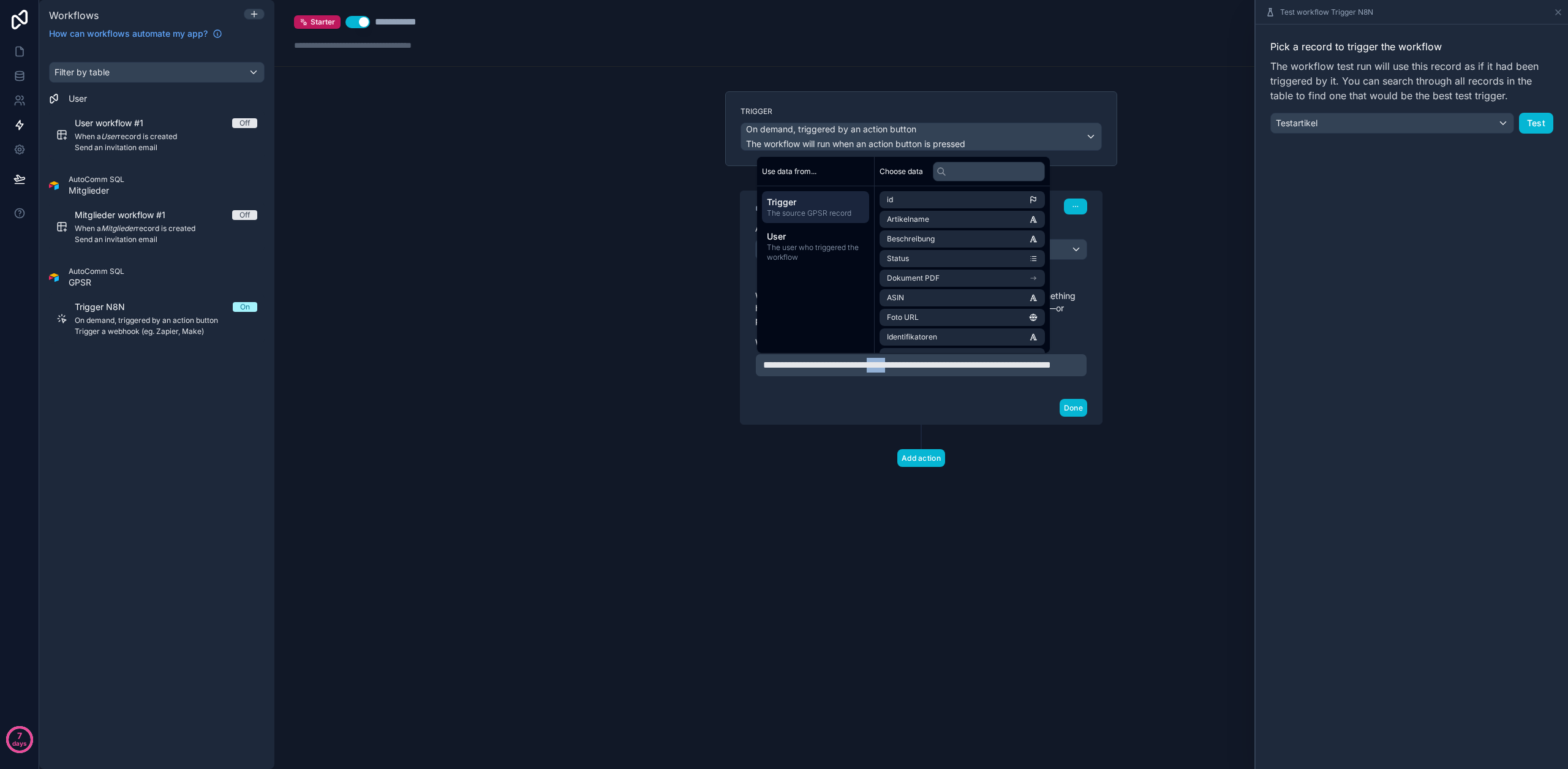
click at [905, 360] on span "**********" at bounding box center [907, 365] width 288 height 9
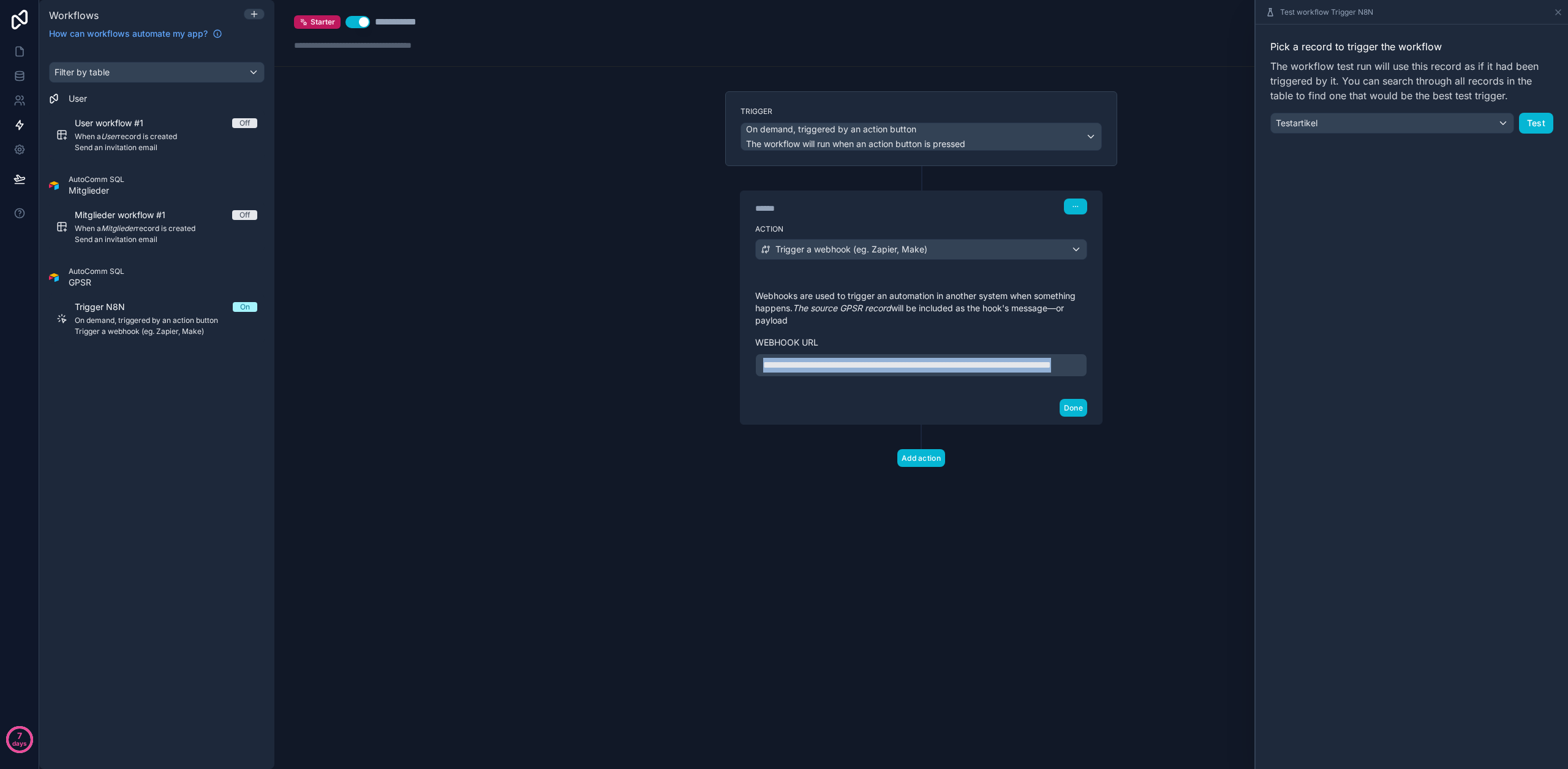
click at [905, 360] on span "**********" at bounding box center [907, 365] width 288 height 9
click at [1071, 417] on button "Done" at bounding box center [1073, 408] width 27 height 18
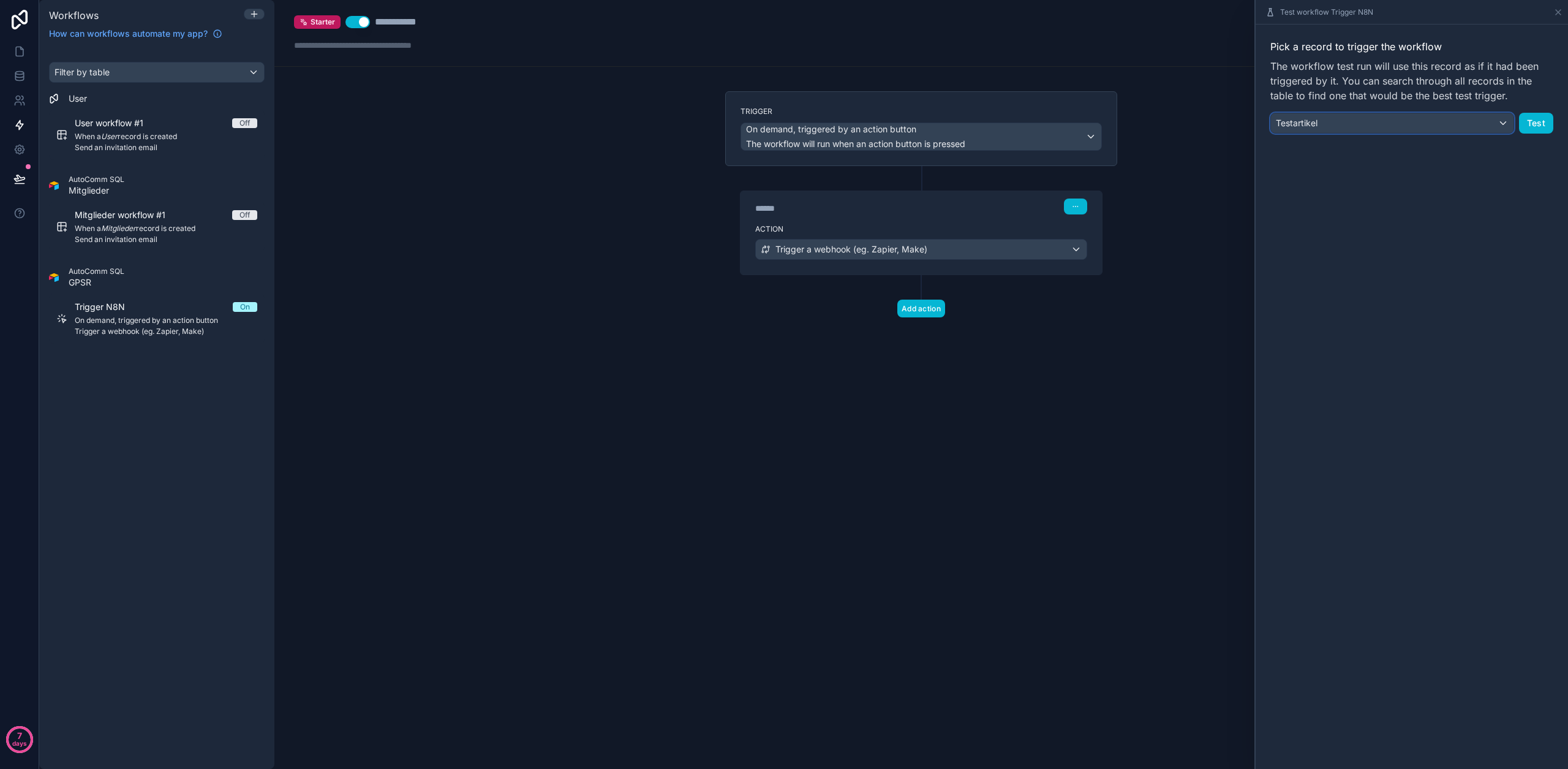
click at [1485, 123] on div "Testartikel" at bounding box center [1392, 123] width 242 height 19
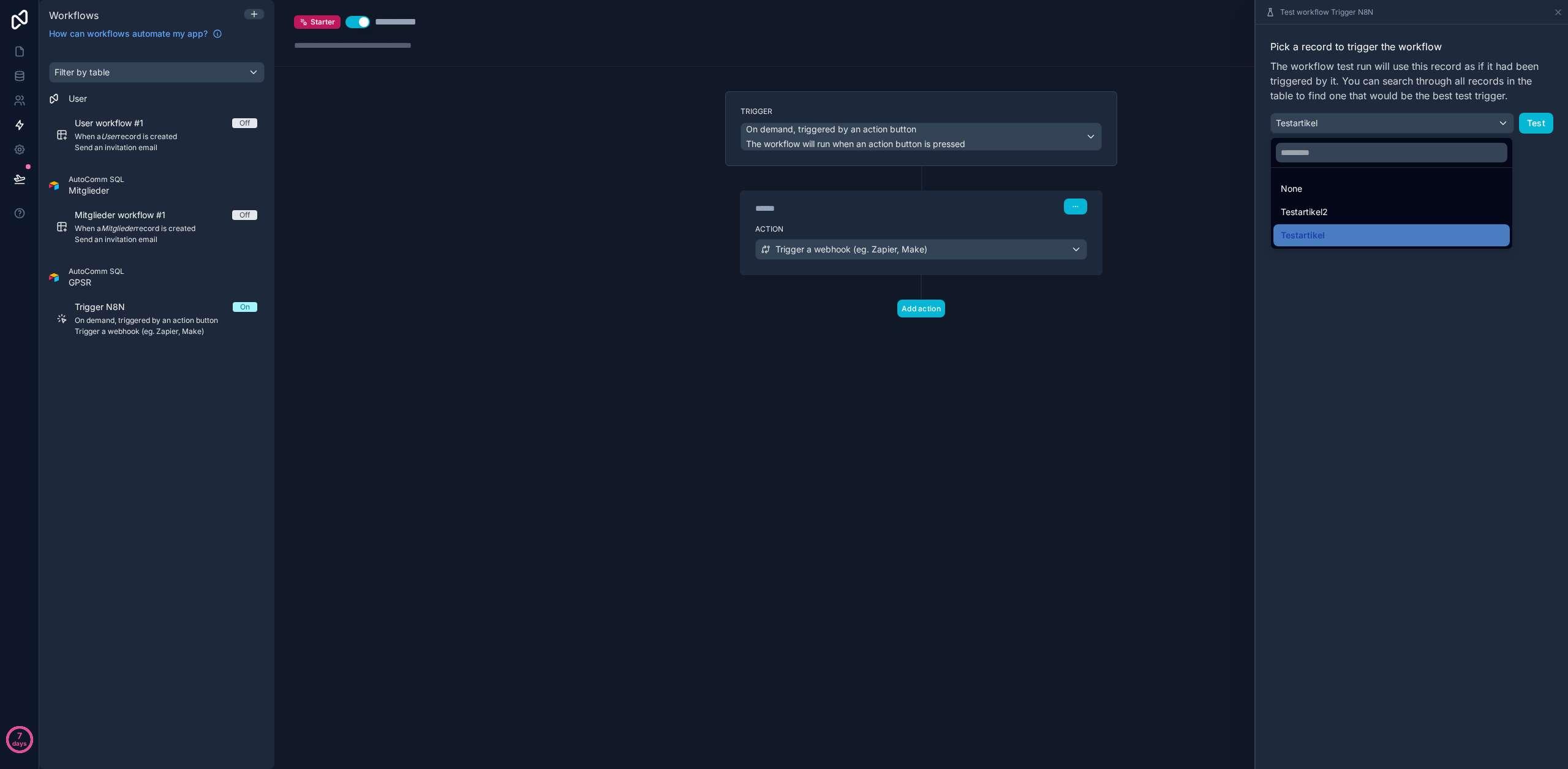
click at [1486, 124] on div at bounding box center [1412, 384] width 313 height 769
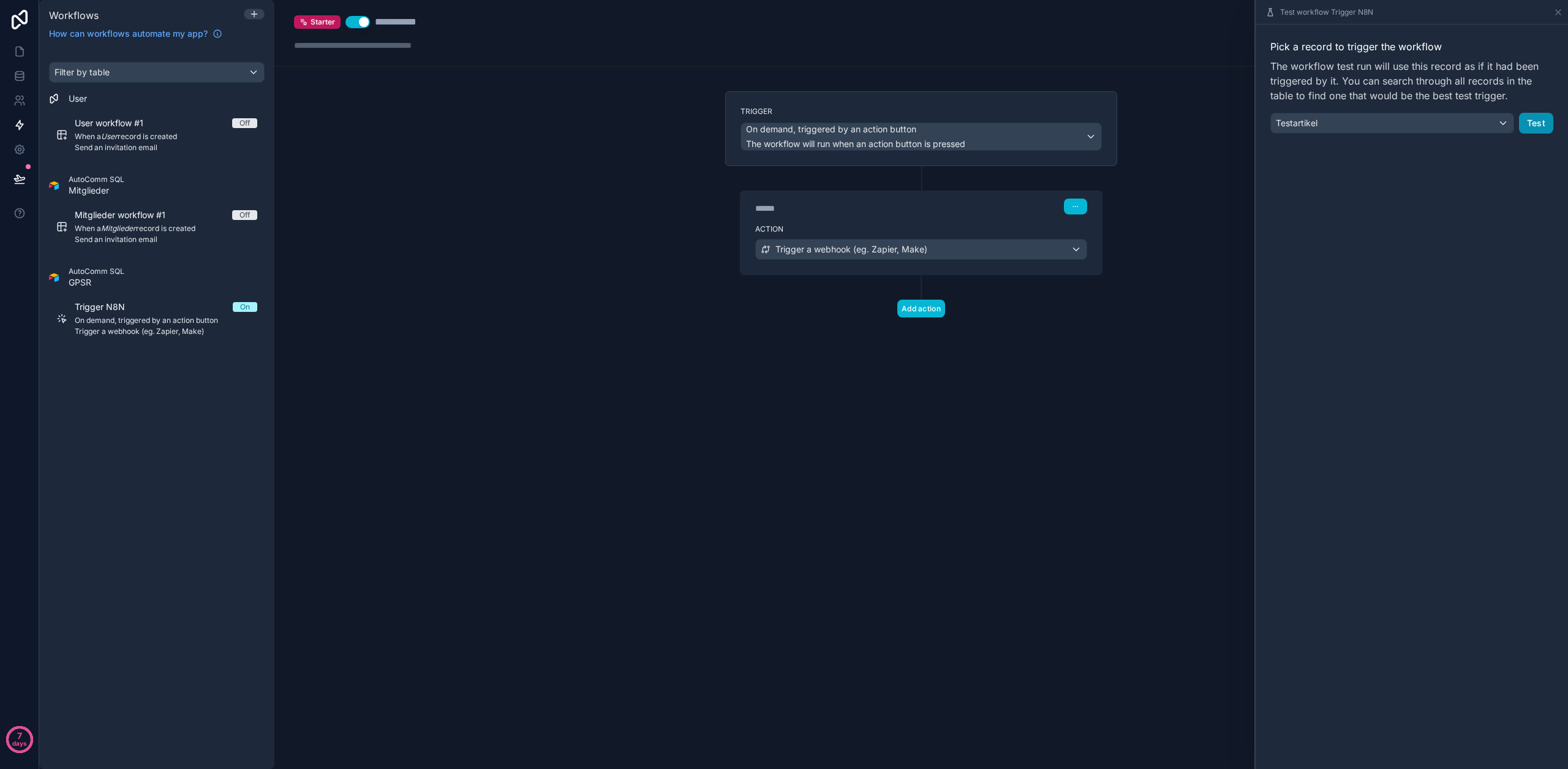
click at [1536, 125] on button "Test" at bounding box center [1535, 123] width 34 height 21
click at [1538, 130] on button "Test" at bounding box center [1535, 123] width 34 height 21
click at [1054, 228] on label "Action" at bounding box center [921, 229] width 332 height 10
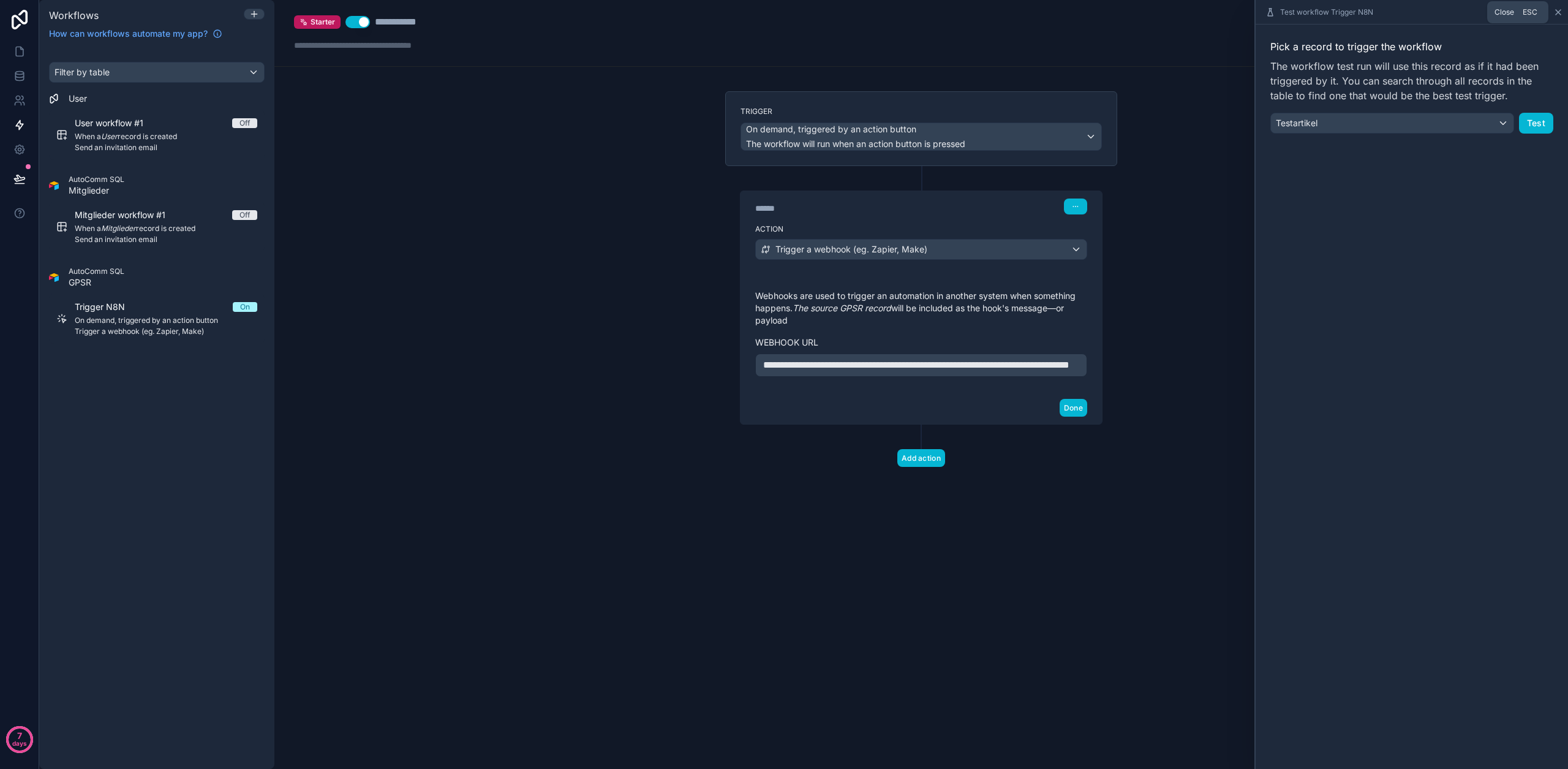
click at [1562, 11] on icon at bounding box center [1557, 11] width 10 height 10
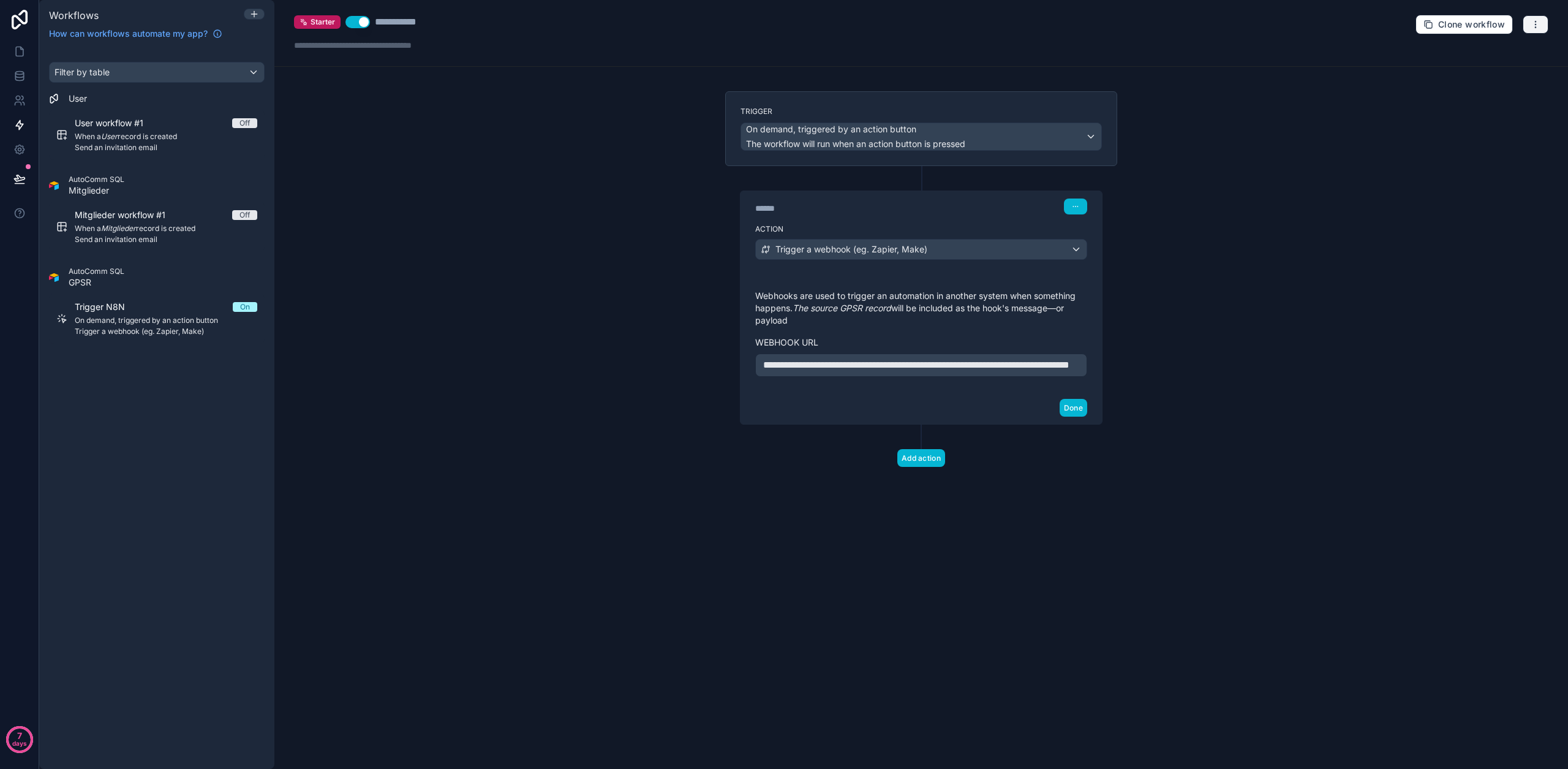
click at [1538, 25] on icon "button" at bounding box center [1535, 24] width 10 height 10
click at [1496, 68] on span "Run history" at bounding box center [1502, 72] width 59 height 10
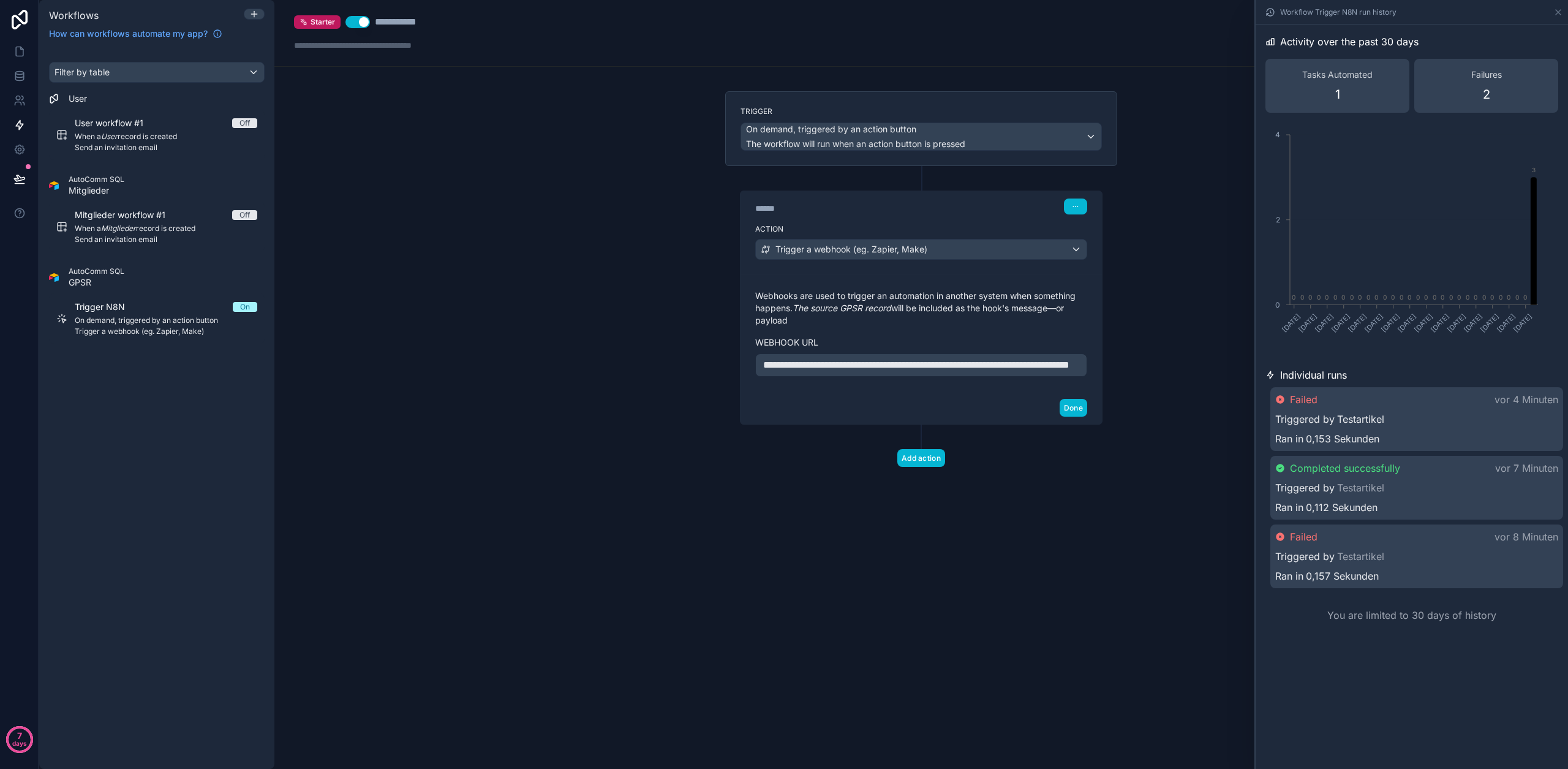
click at [1340, 424] on link "Testartikel" at bounding box center [1361, 419] width 47 height 15
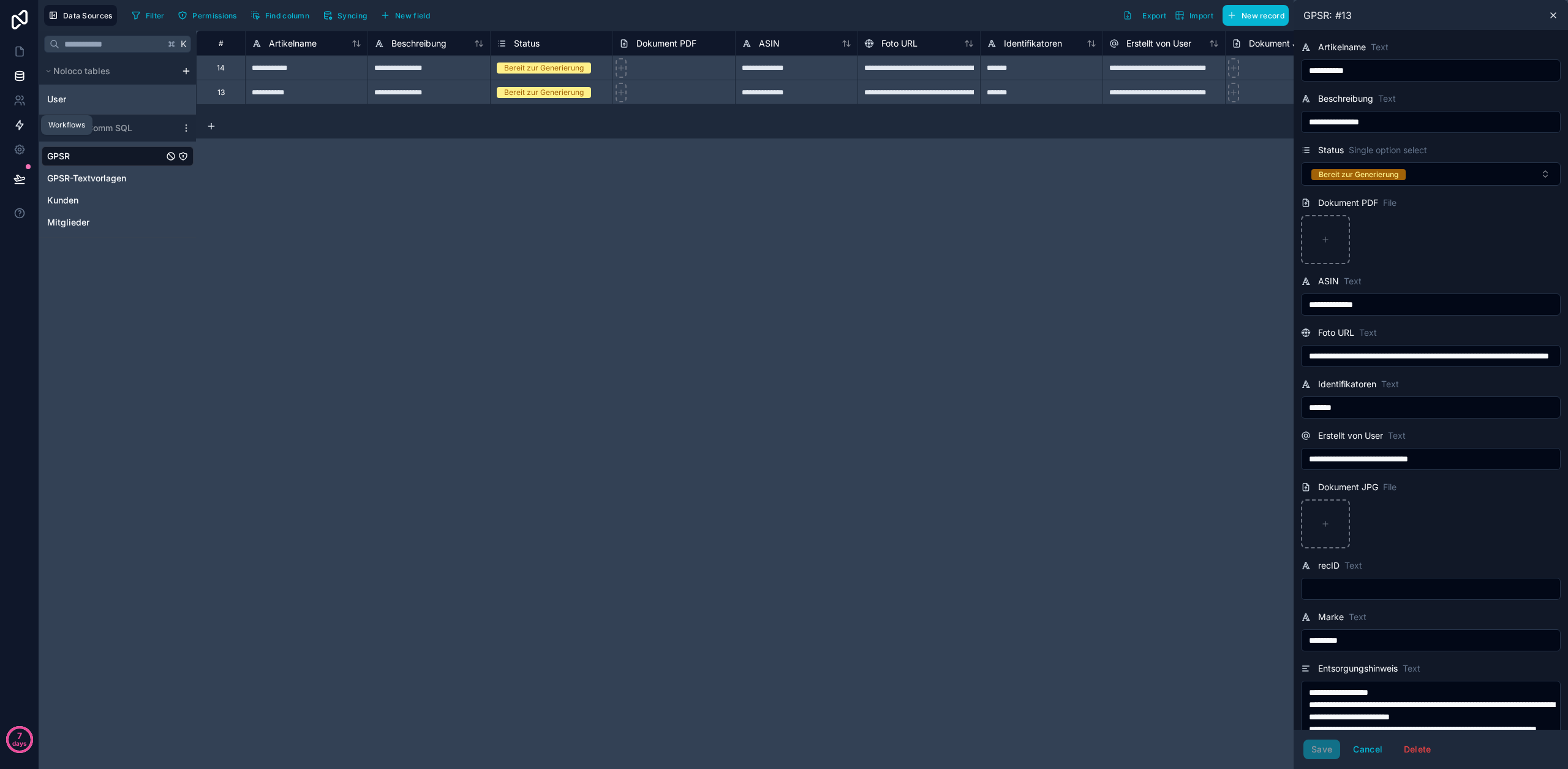
click at [13, 130] on icon at bounding box center [19, 125] width 12 height 12
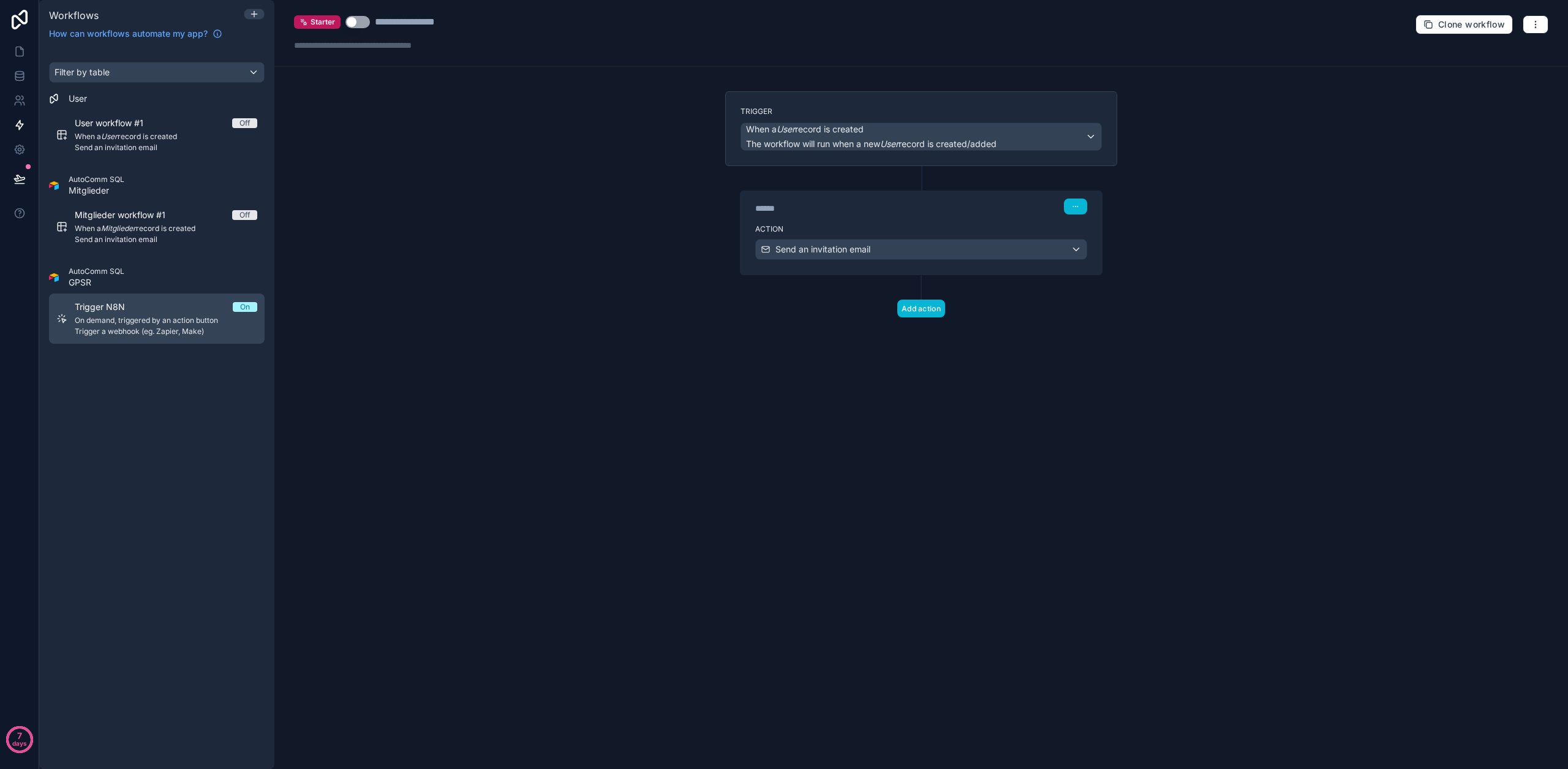
click at [120, 327] on span "Trigger a webhook (eg. Zapier, Make)" at bounding box center [166, 331] width 183 height 10
click at [1542, 25] on button "button" at bounding box center [1535, 24] width 25 height 18
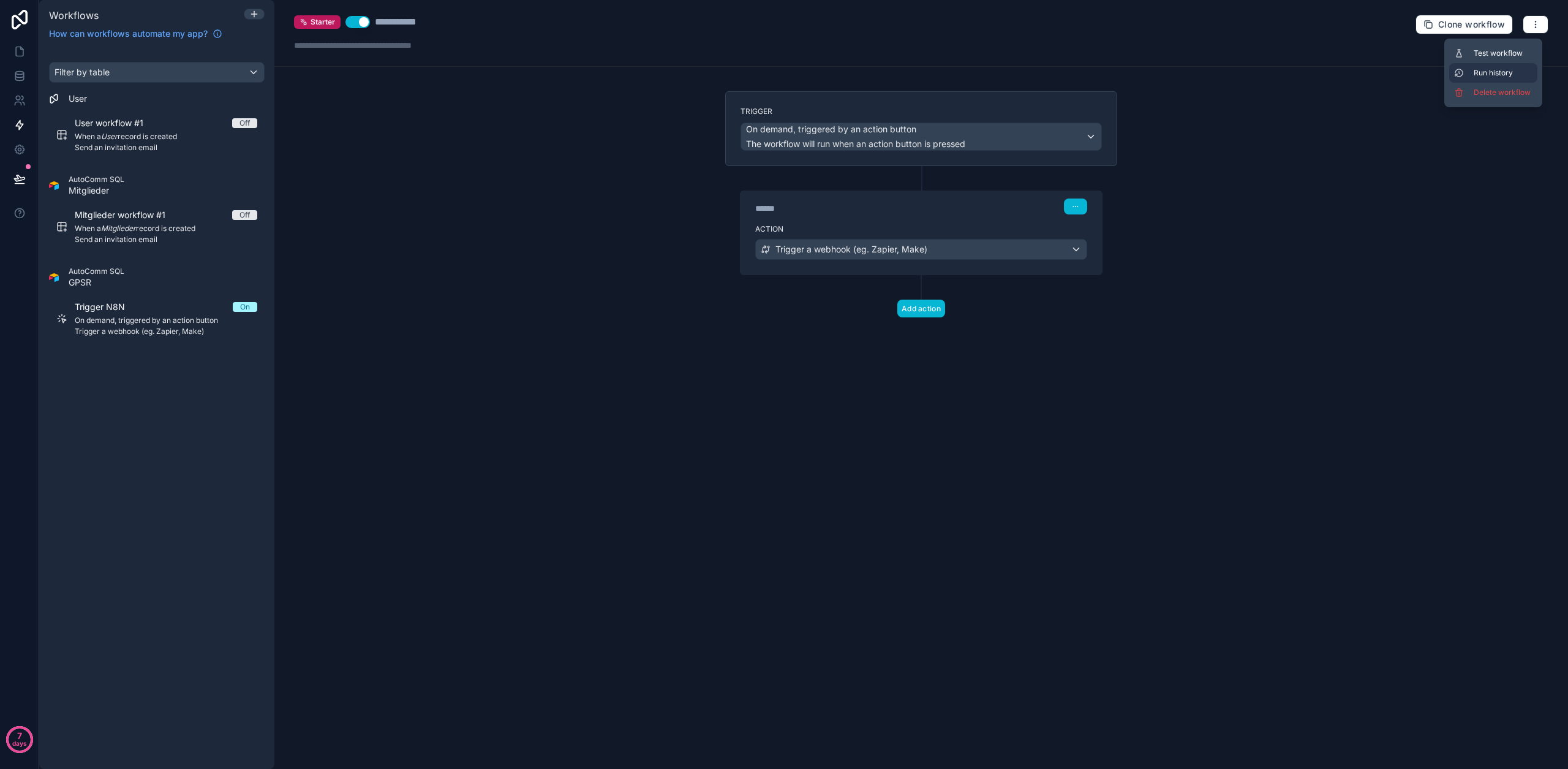
click at [1484, 69] on span "Run history" at bounding box center [1502, 72] width 59 height 10
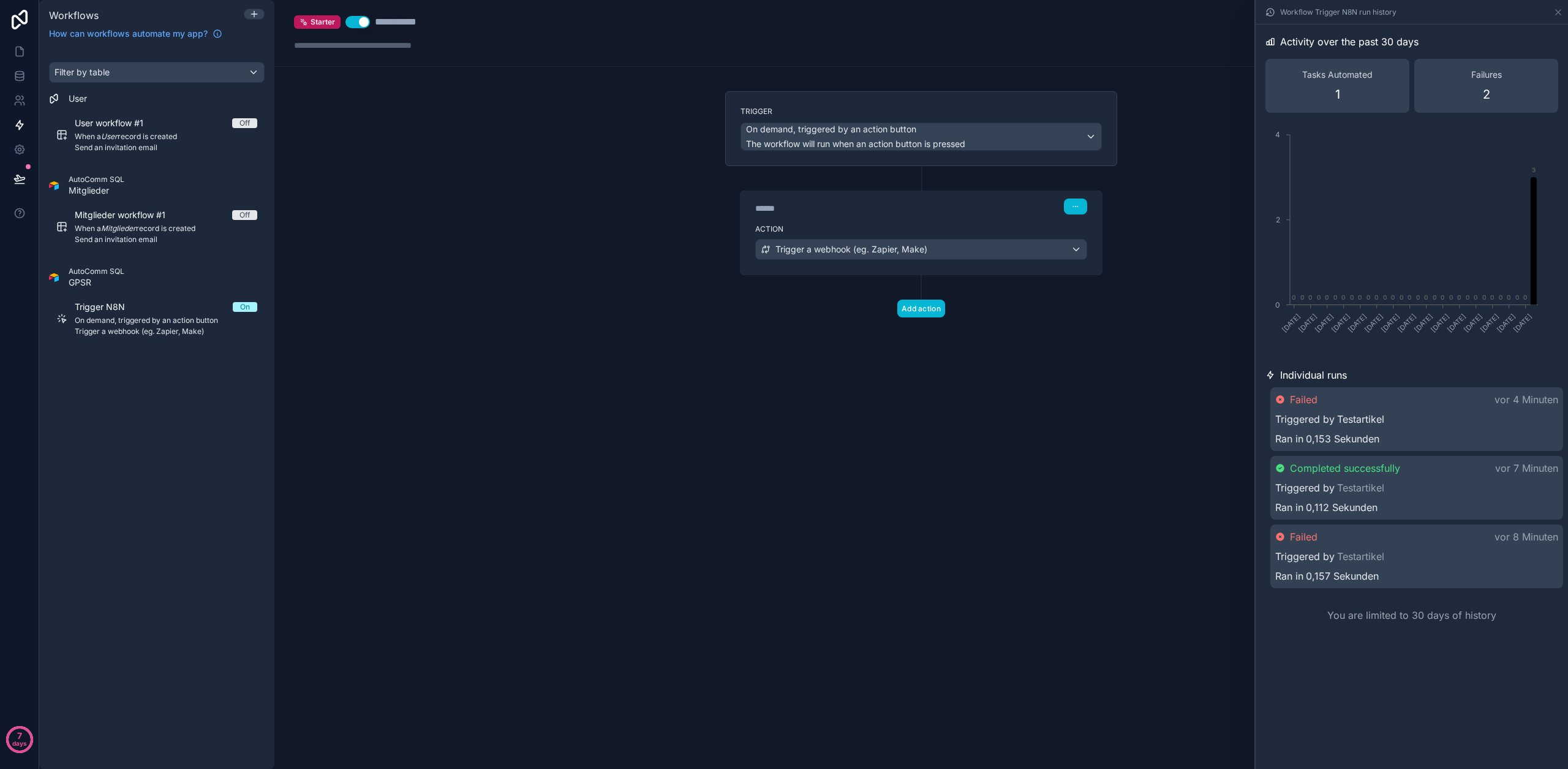
click at [1370, 416] on link "Testartikel" at bounding box center [1361, 419] width 47 height 15
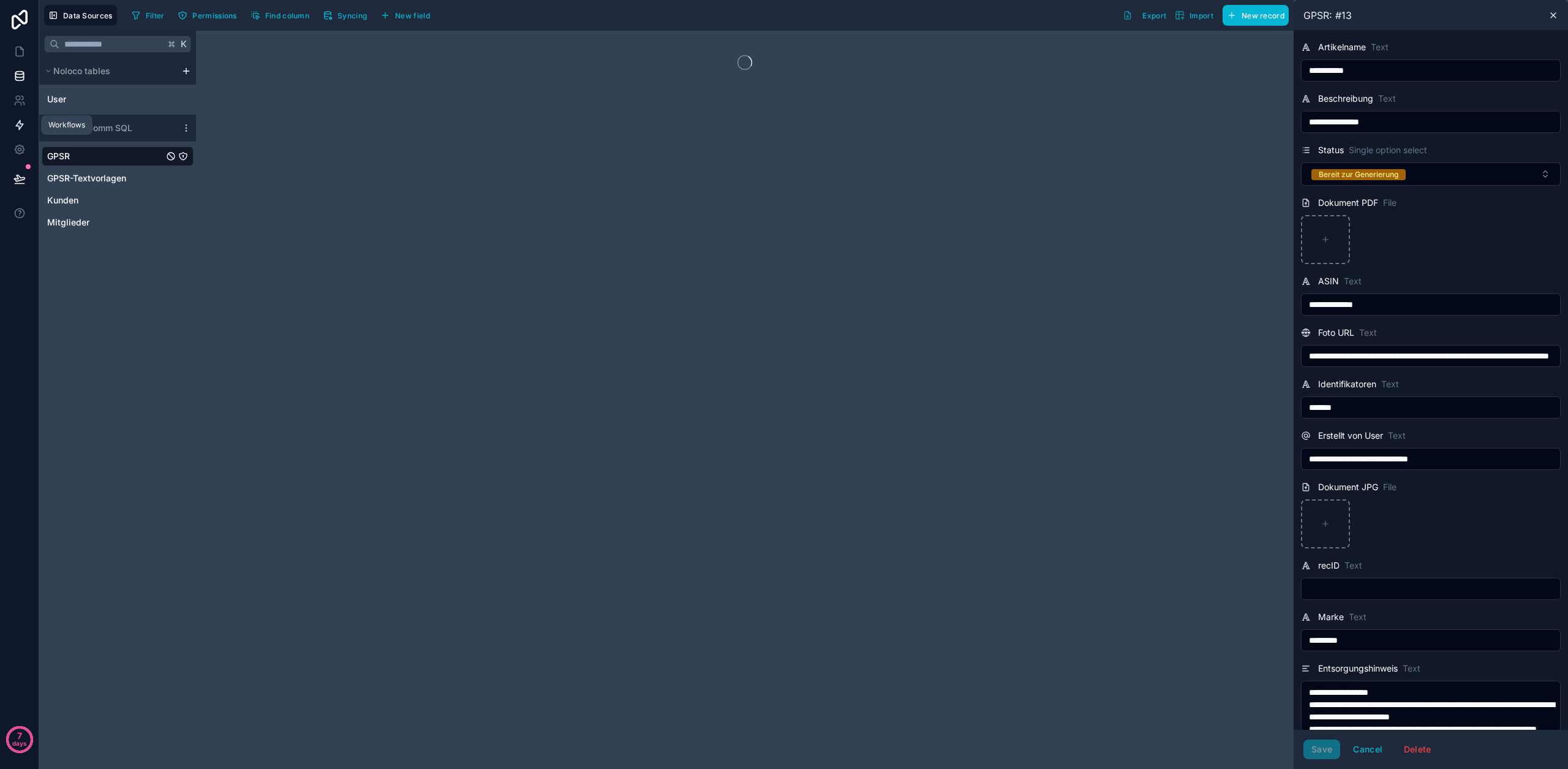
click at [11, 127] on link at bounding box center [19, 125] width 39 height 25
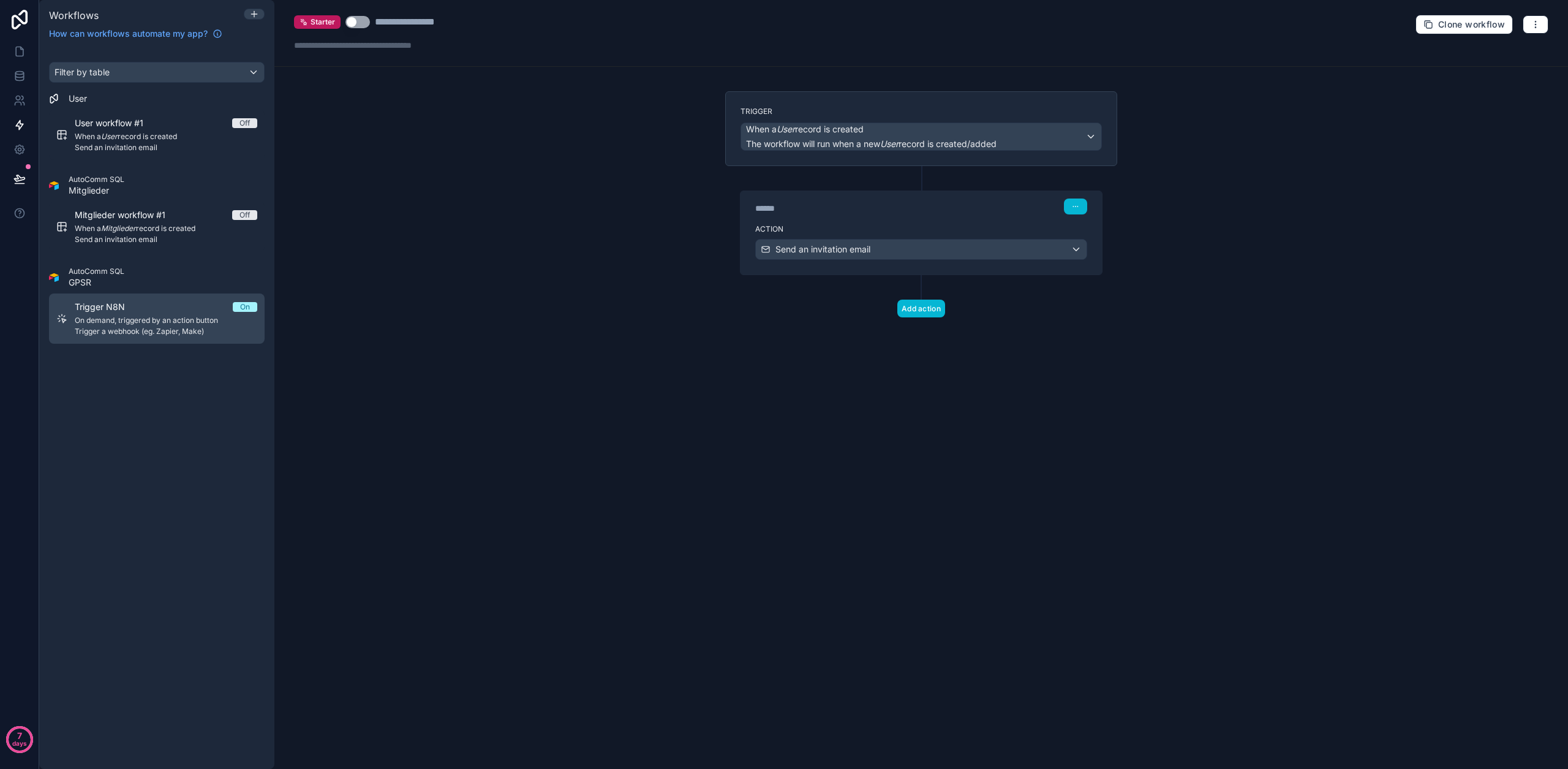
click at [114, 333] on span "Trigger a webhook (eg. Zapier, Make)" at bounding box center [166, 331] width 183 height 10
click at [1524, 25] on button "button" at bounding box center [1535, 24] width 25 height 18
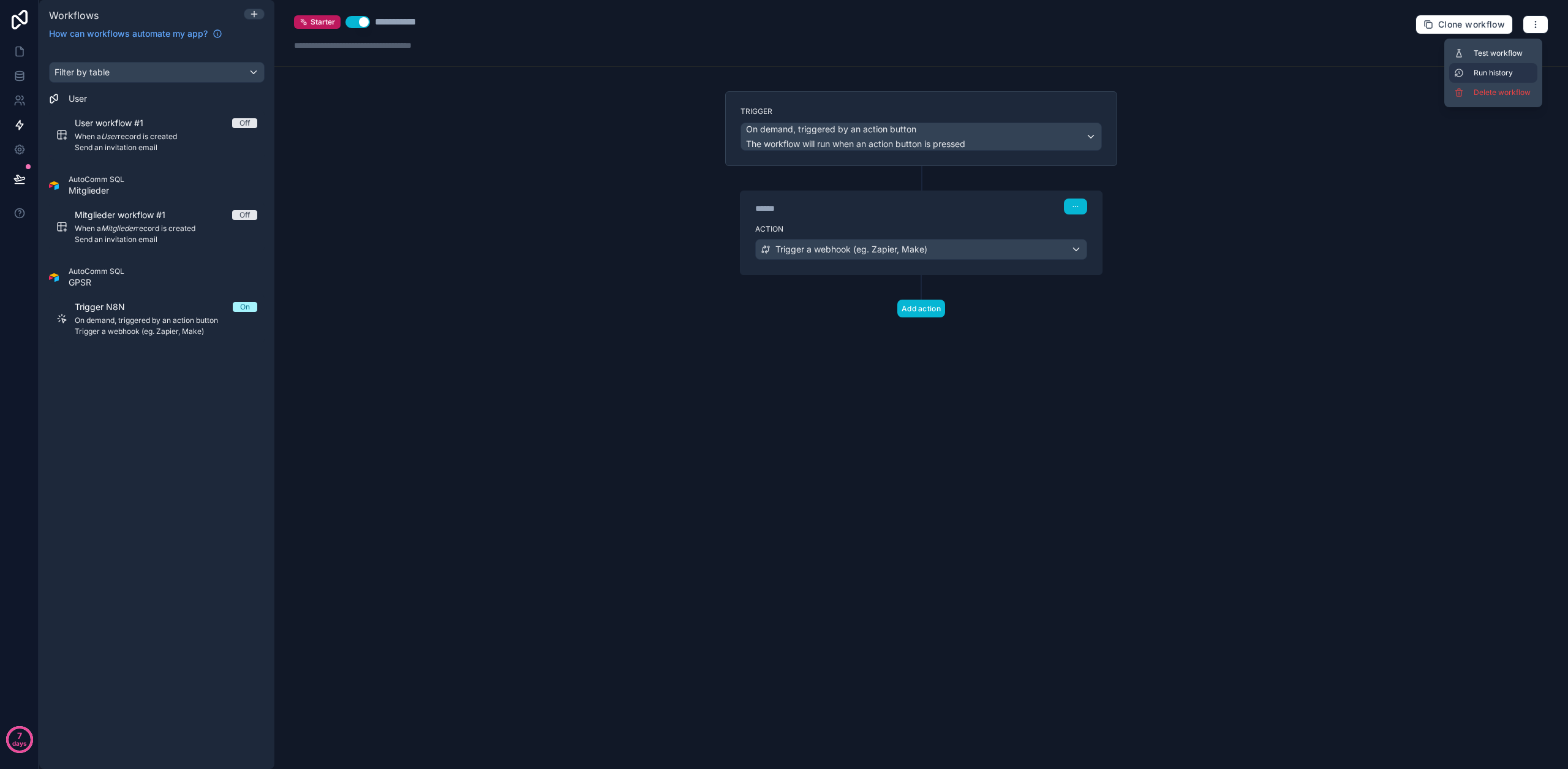
click at [1508, 67] on button "Run history" at bounding box center [1493, 73] width 88 height 19
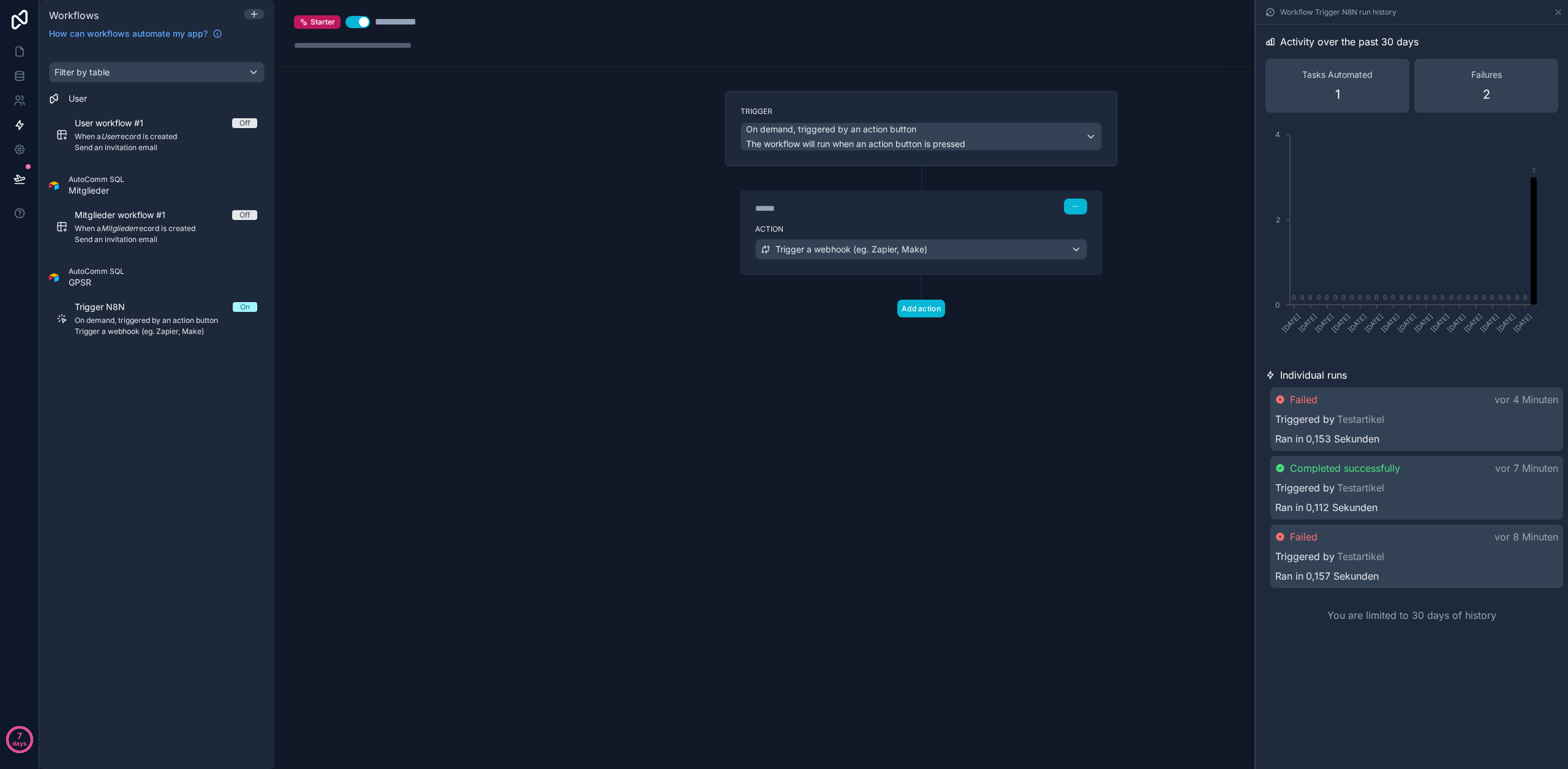
click at [1451, 392] on div "Failed vor 4 Minuten" at bounding box center [1417, 399] width 283 height 15
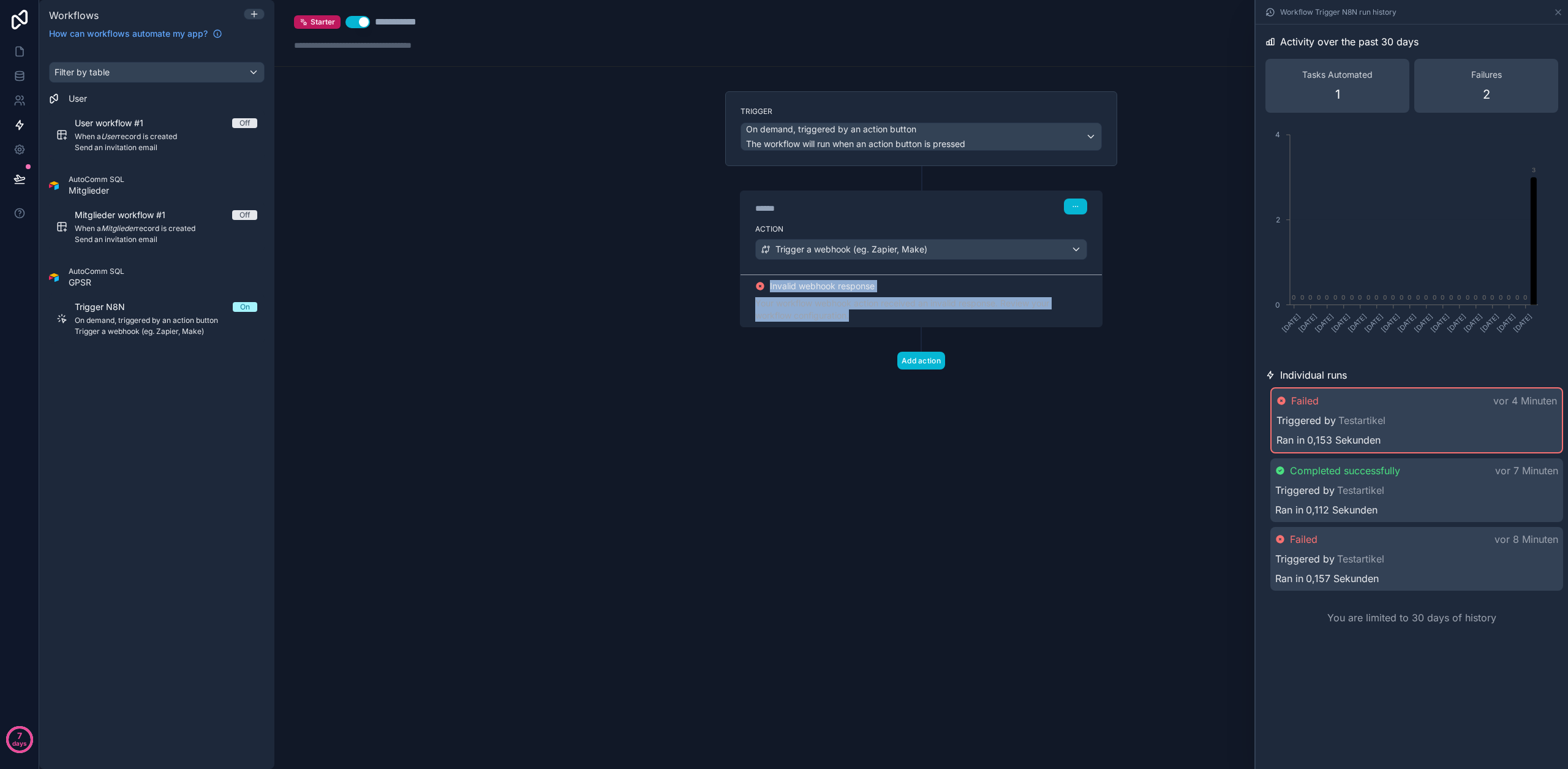
drag, startPoint x: 901, startPoint y: 312, endPoint x: 744, endPoint y: 287, distance: 159.0
click at [744, 287] on div "Invalid webhook response Your workflow webhook action received an invalid respo…" at bounding box center [921, 300] width 361 height 52
copy div "Invalid webhook response Your workflow webhook action received an invalid respo…"
click at [21, 54] on icon at bounding box center [19, 52] width 12 height 12
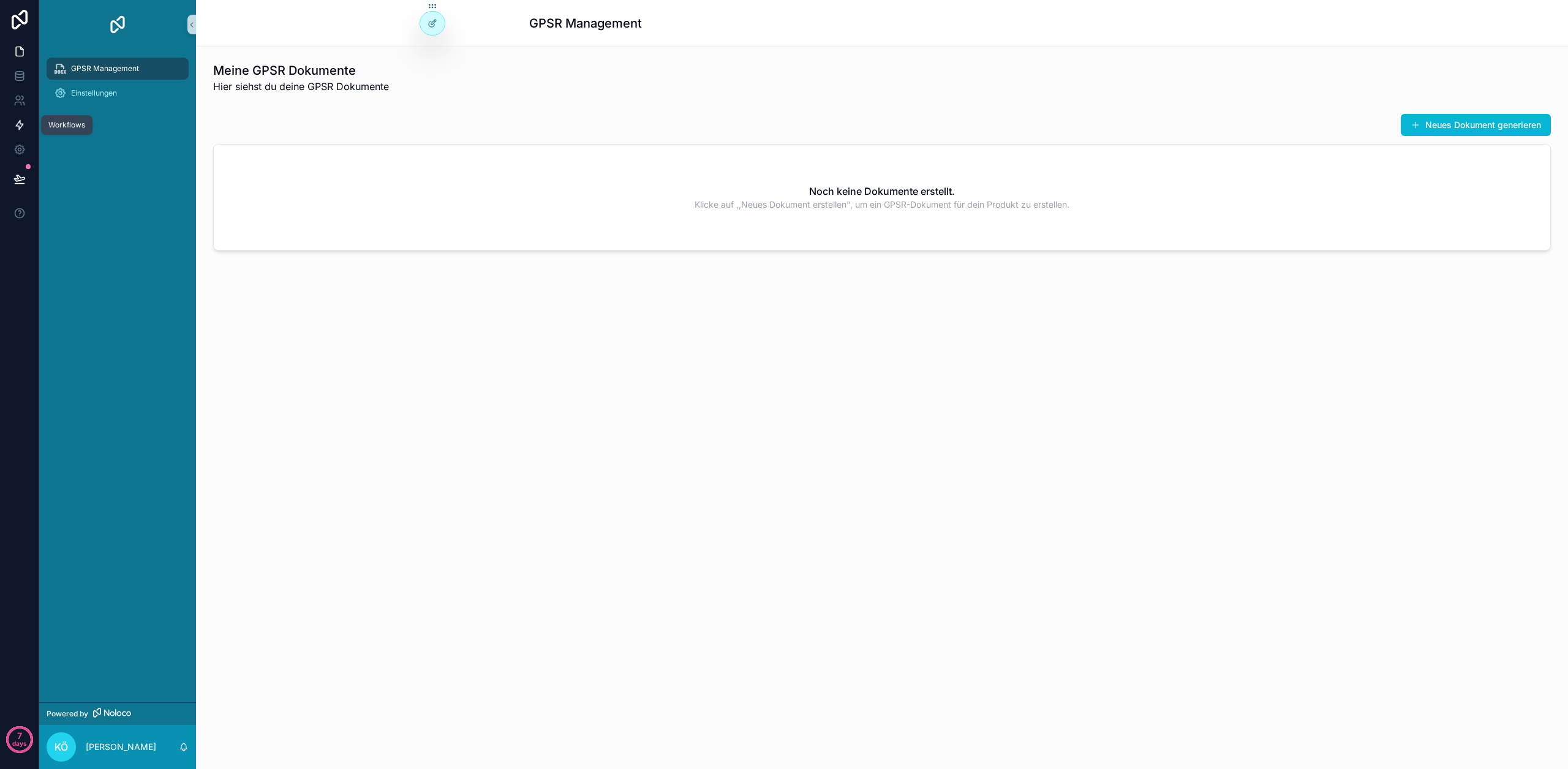
click at [9, 117] on link at bounding box center [19, 125] width 39 height 25
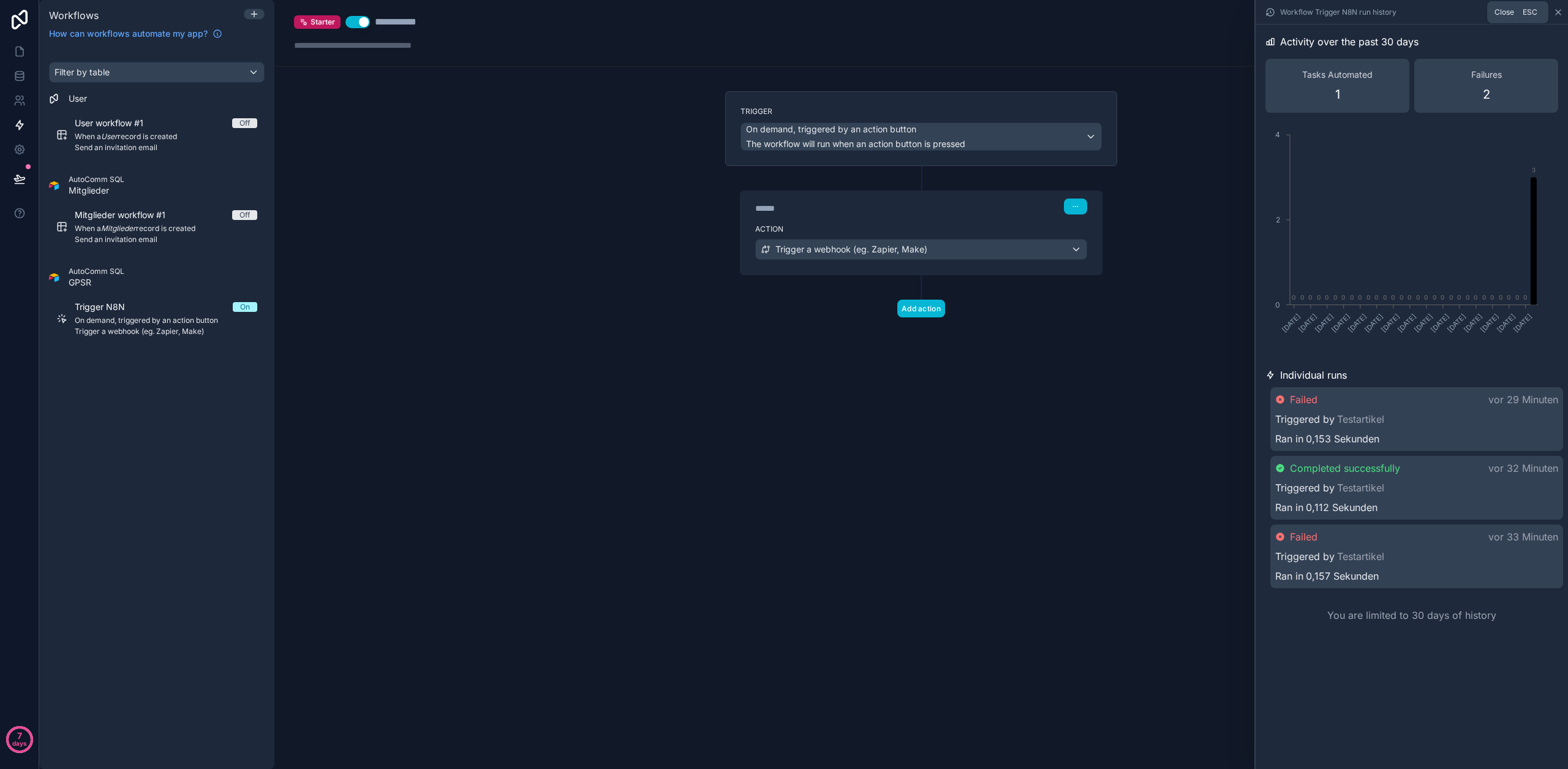
click at [1558, 11] on icon at bounding box center [1557, 11] width 10 height 10
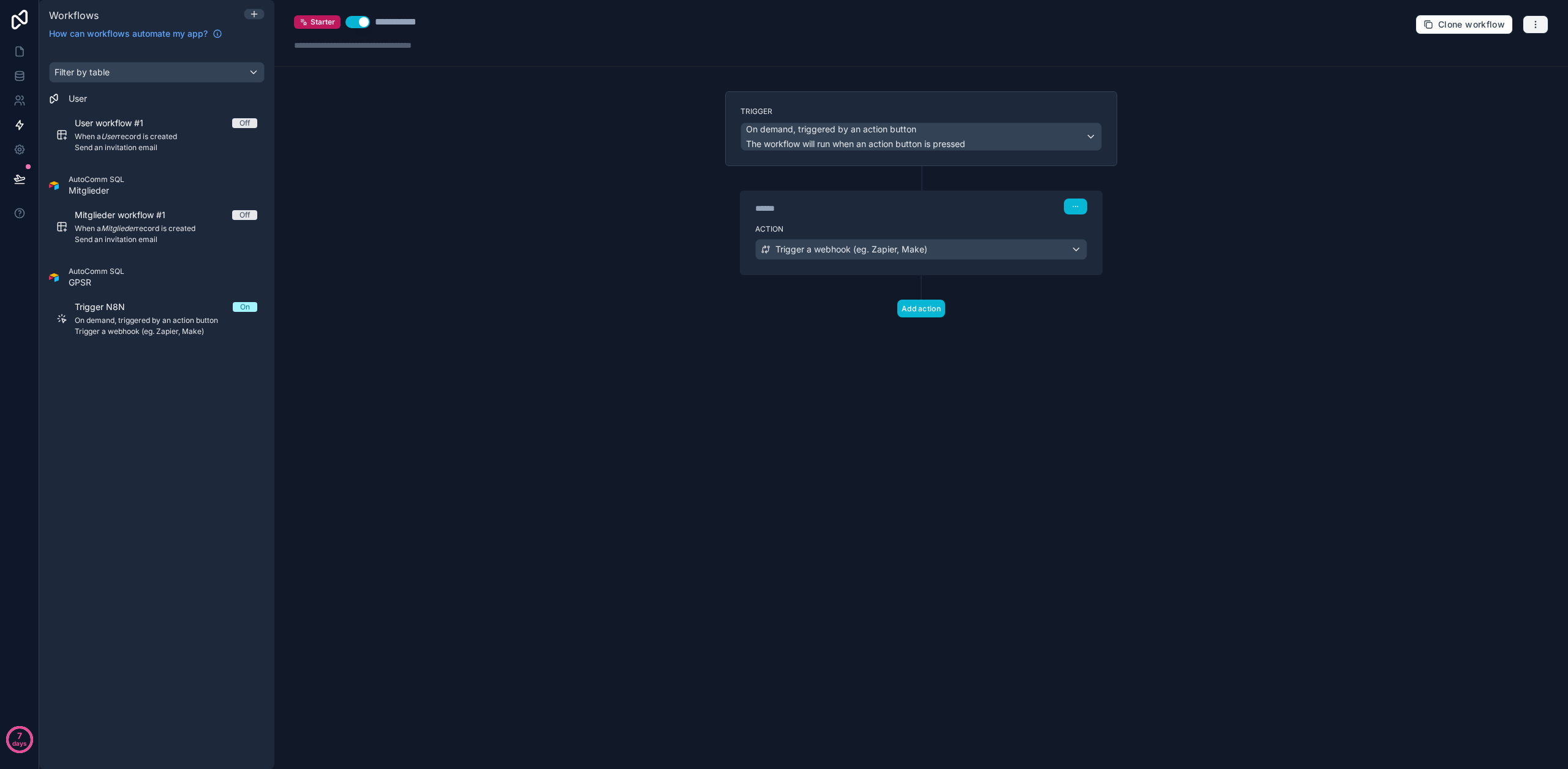
click at [1528, 27] on button "button" at bounding box center [1535, 24] width 25 height 18
click at [1505, 55] on span "Test workflow" at bounding box center [1502, 53] width 59 height 10
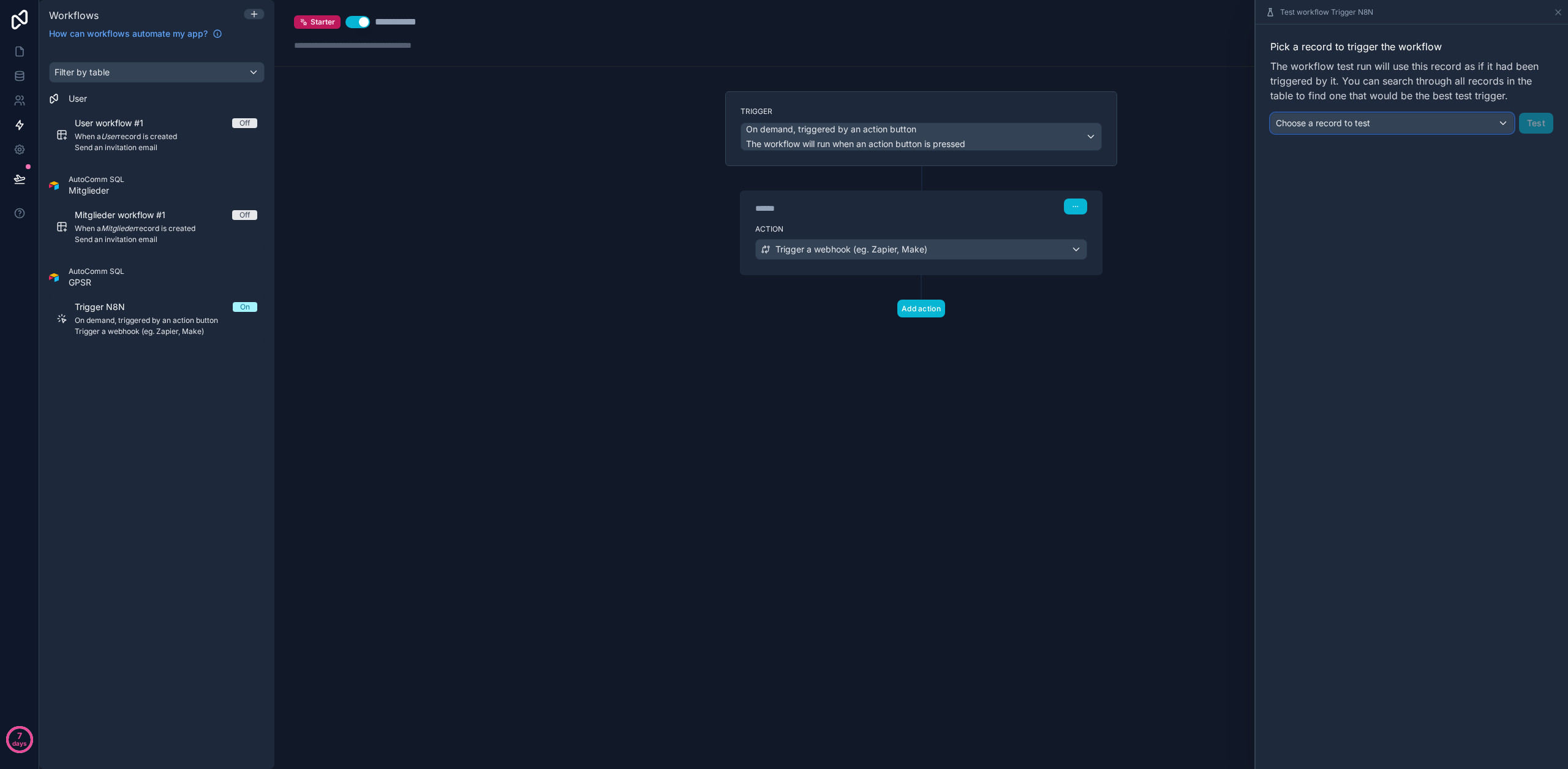
click at [1420, 117] on div "Choose a record to test" at bounding box center [1392, 123] width 242 height 19
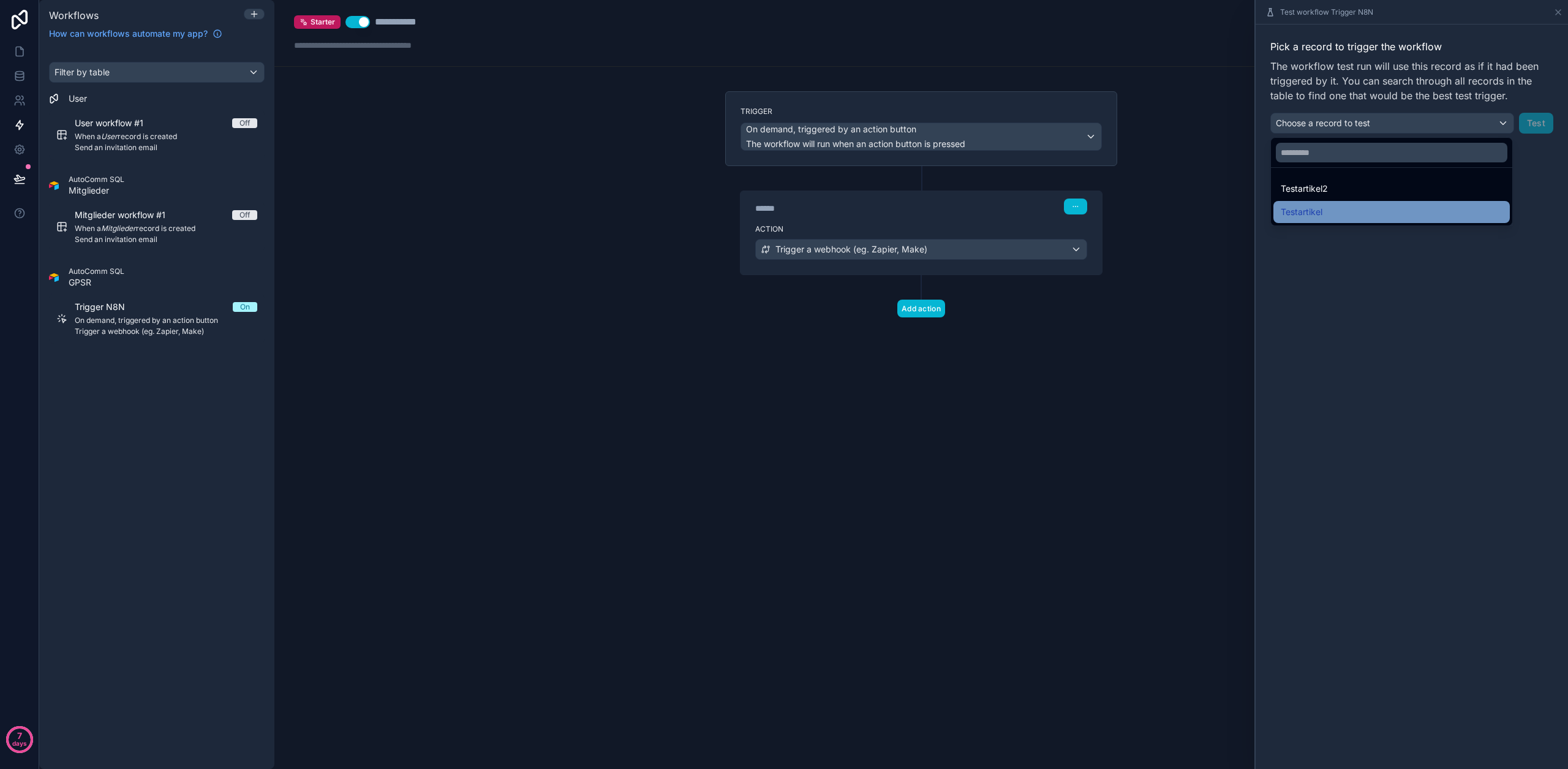
click at [1368, 212] on div "Testartikel" at bounding box center [1391, 212] width 221 height 15
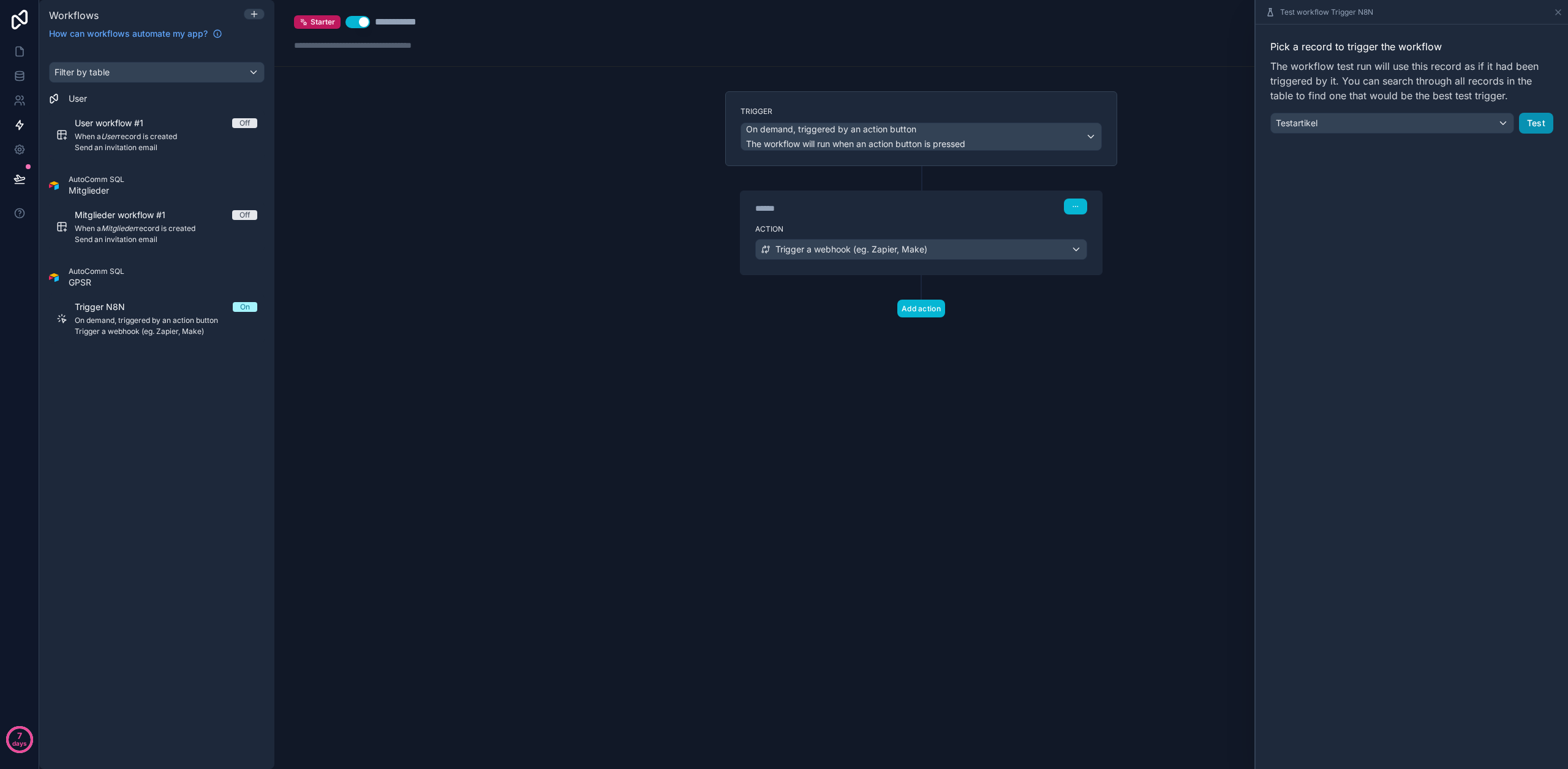
click at [1543, 129] on button "Test" at bounding box center [1535, 123] width 34 height 21
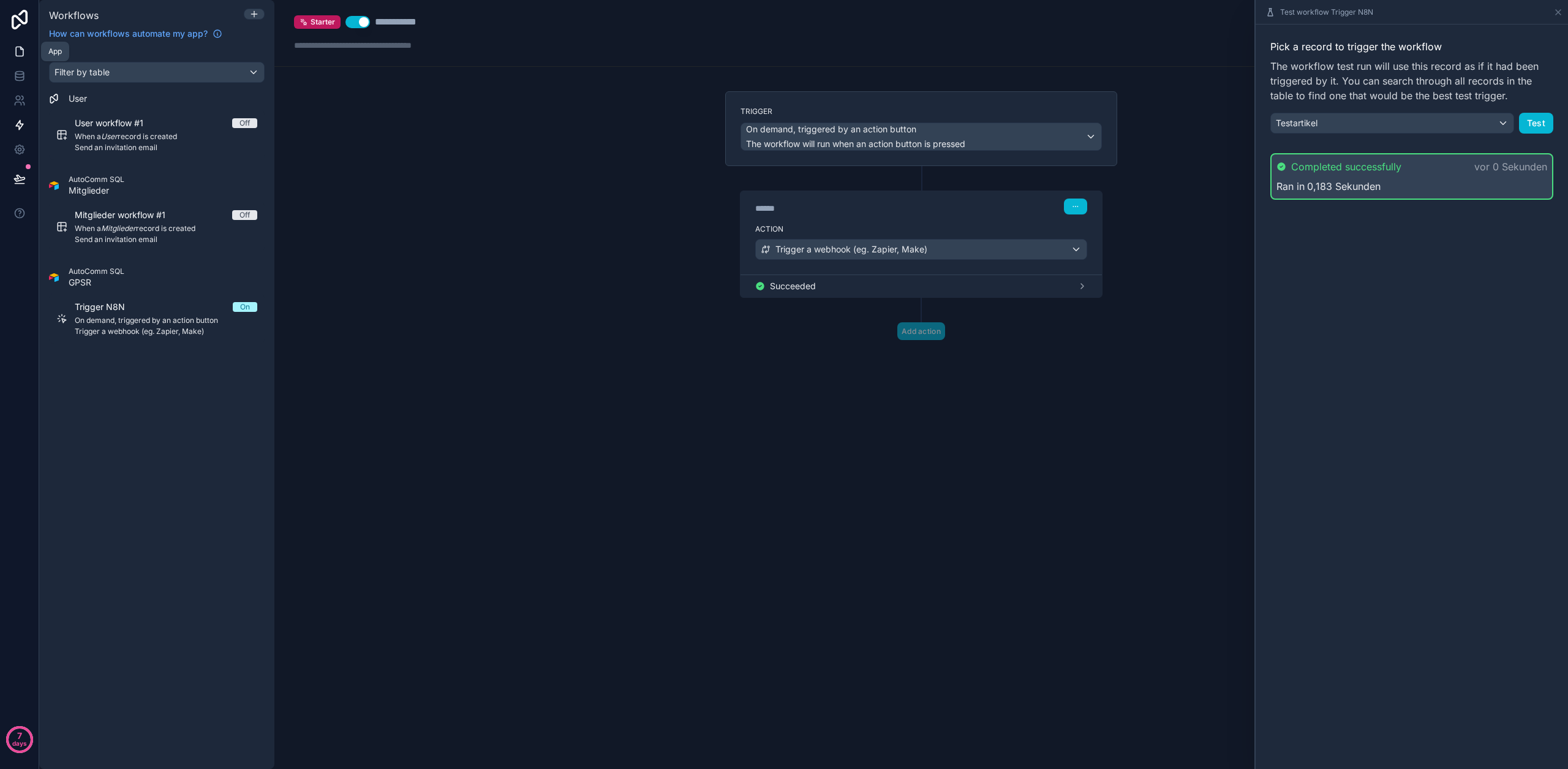
click at [23, 50] on icon at bounding box center [19, 52] width 12 height 12
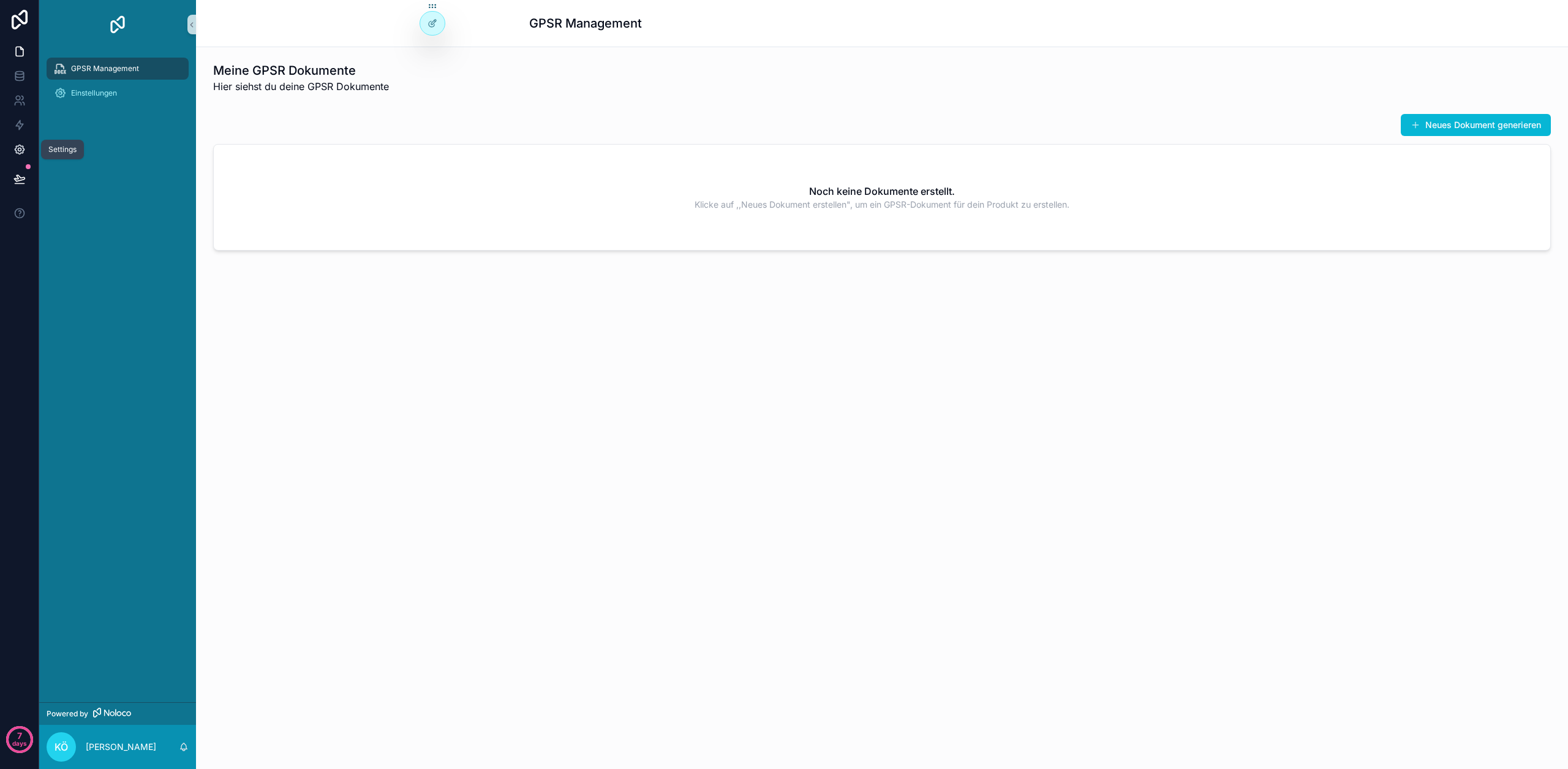
click at [28, 147] on link at bounding box center [19, 149] width 39 height 25
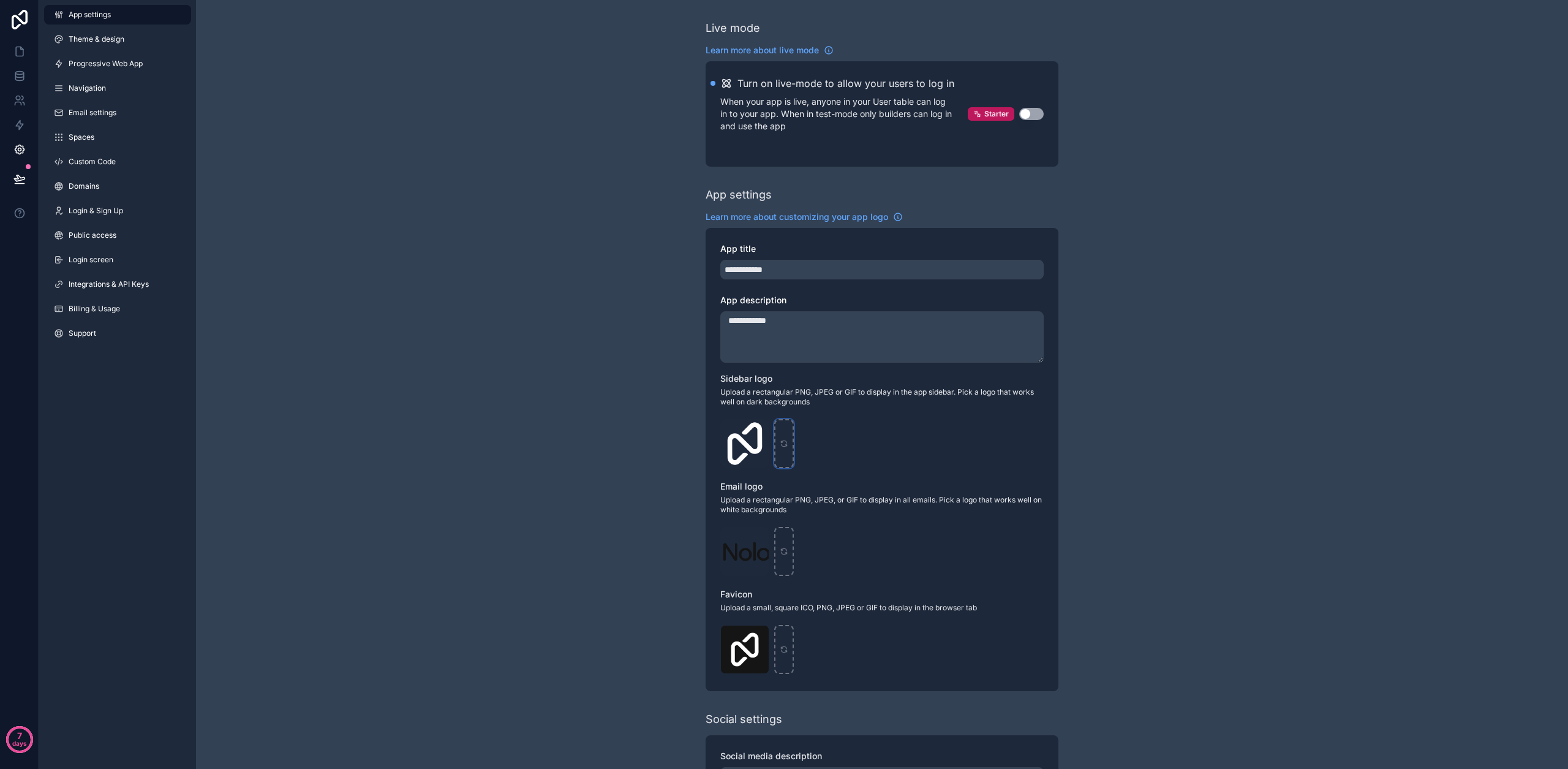
click at [788, 435] on div "scrollable content" at bounding box center [784, 444] width 19 height 49
type input "**********"
click at [785, 647] on icon "scrollable content" at bounding box center [784, 649] width 9 height 9
type input "**********"
click at [777, 553] on div "scrollable content" at bounding box center [784, 552] width 19 height 49
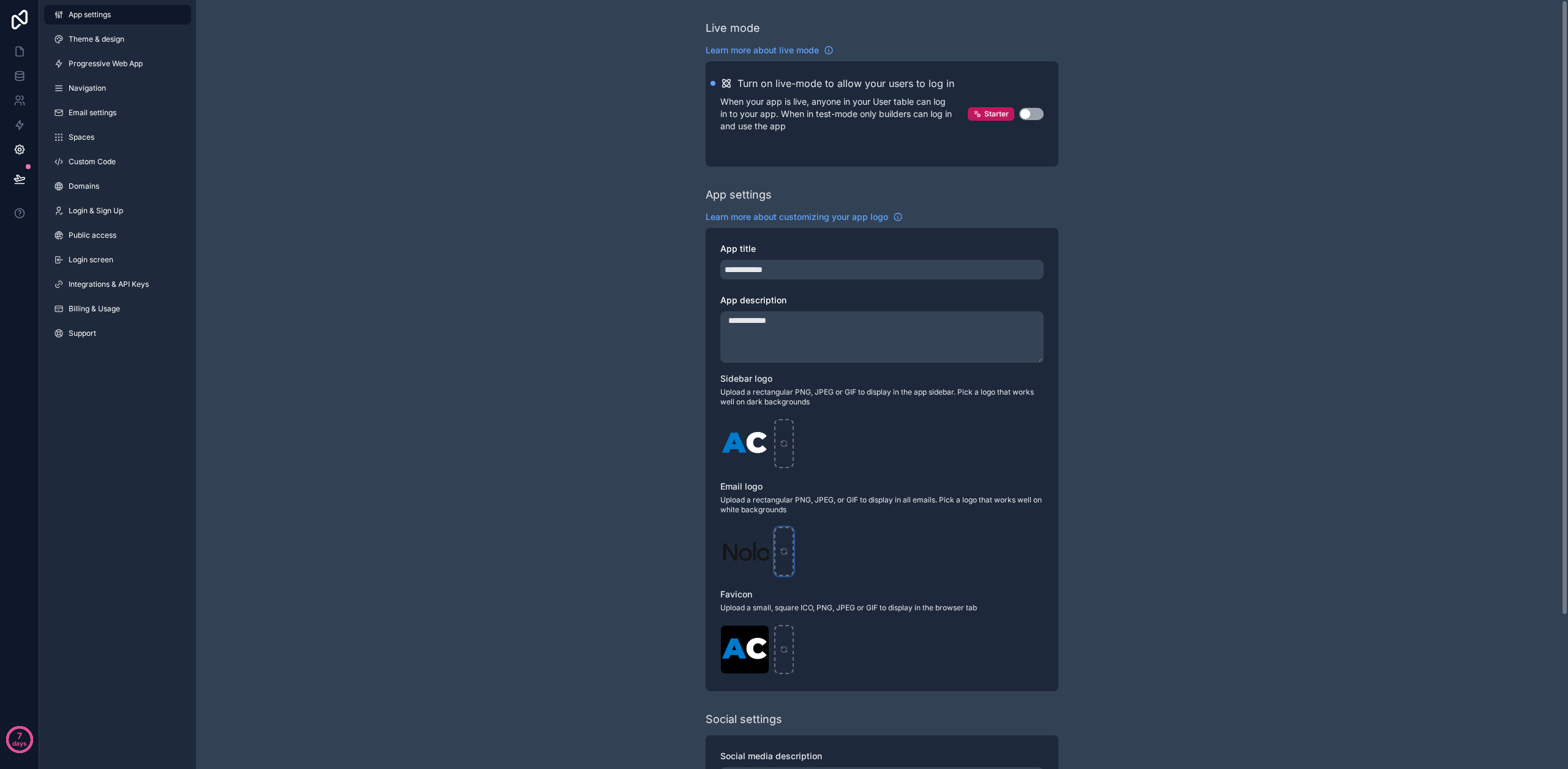
type input "**********"
click at [1029, 117] on button "Use setting" at bounding box center [1031, 114] width 25 height 12
click at [130, 46] on link "Theme & design" at bounding box center [117, 39] width 147 height 19
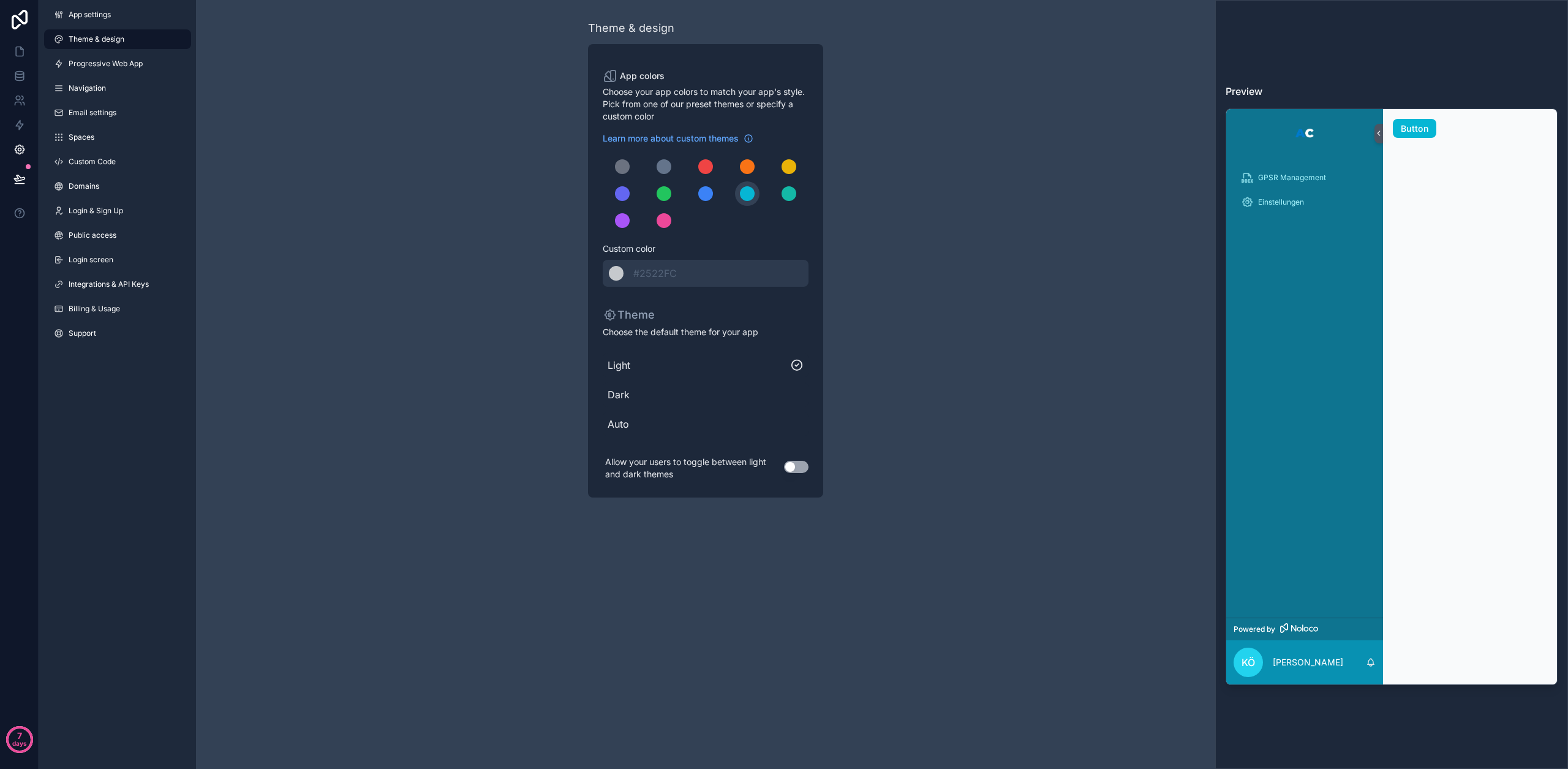
click at [795, 467] on button "Use setting" at bounding box center [796, 467] width 25 height 12
click at [628, 395] on span "Dark" at bounding box center [705, 395] width 196 height 15
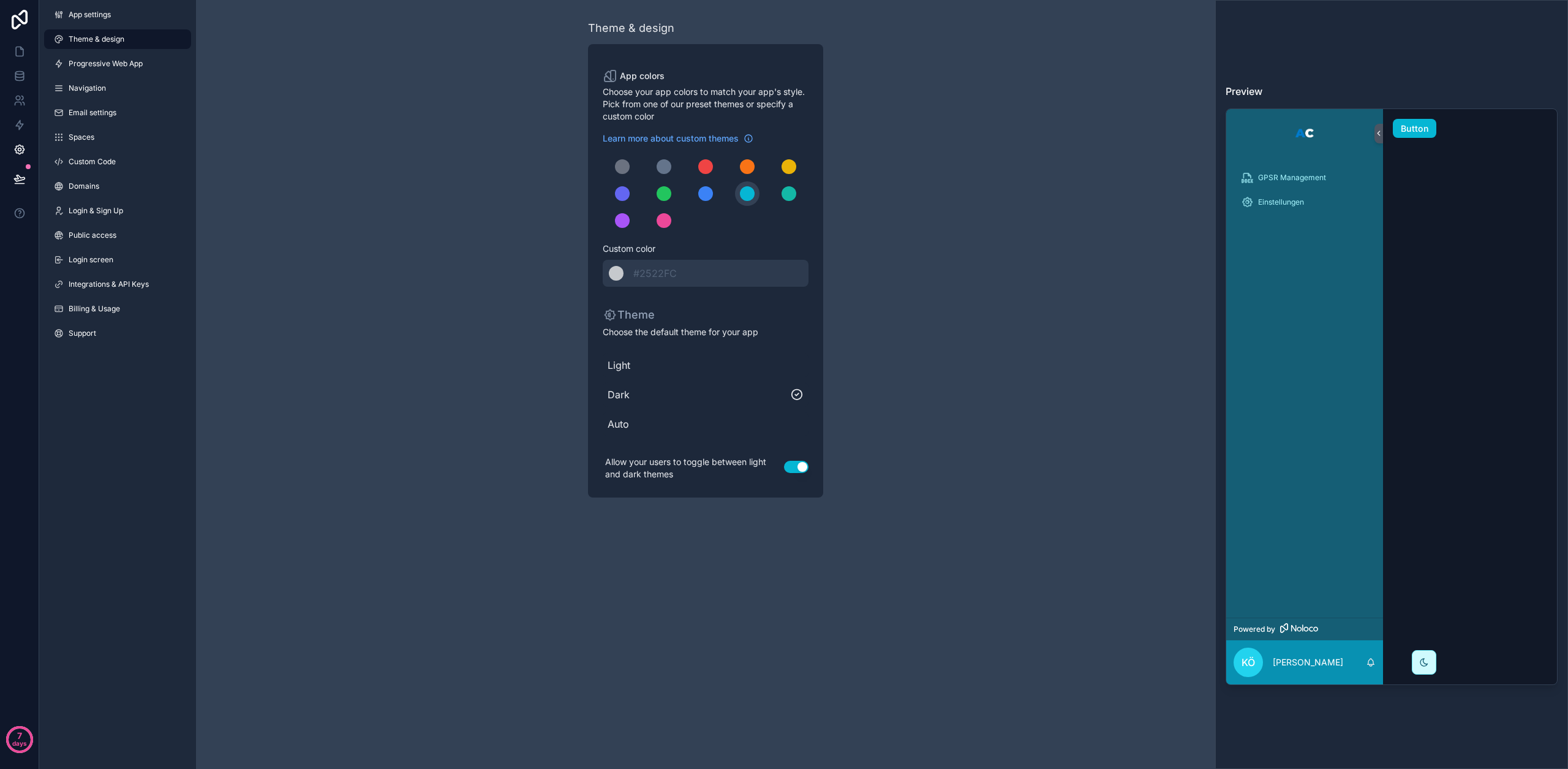
click at [611, 366] on span "Light" at bounding box center [705, 365] width 196 height 15
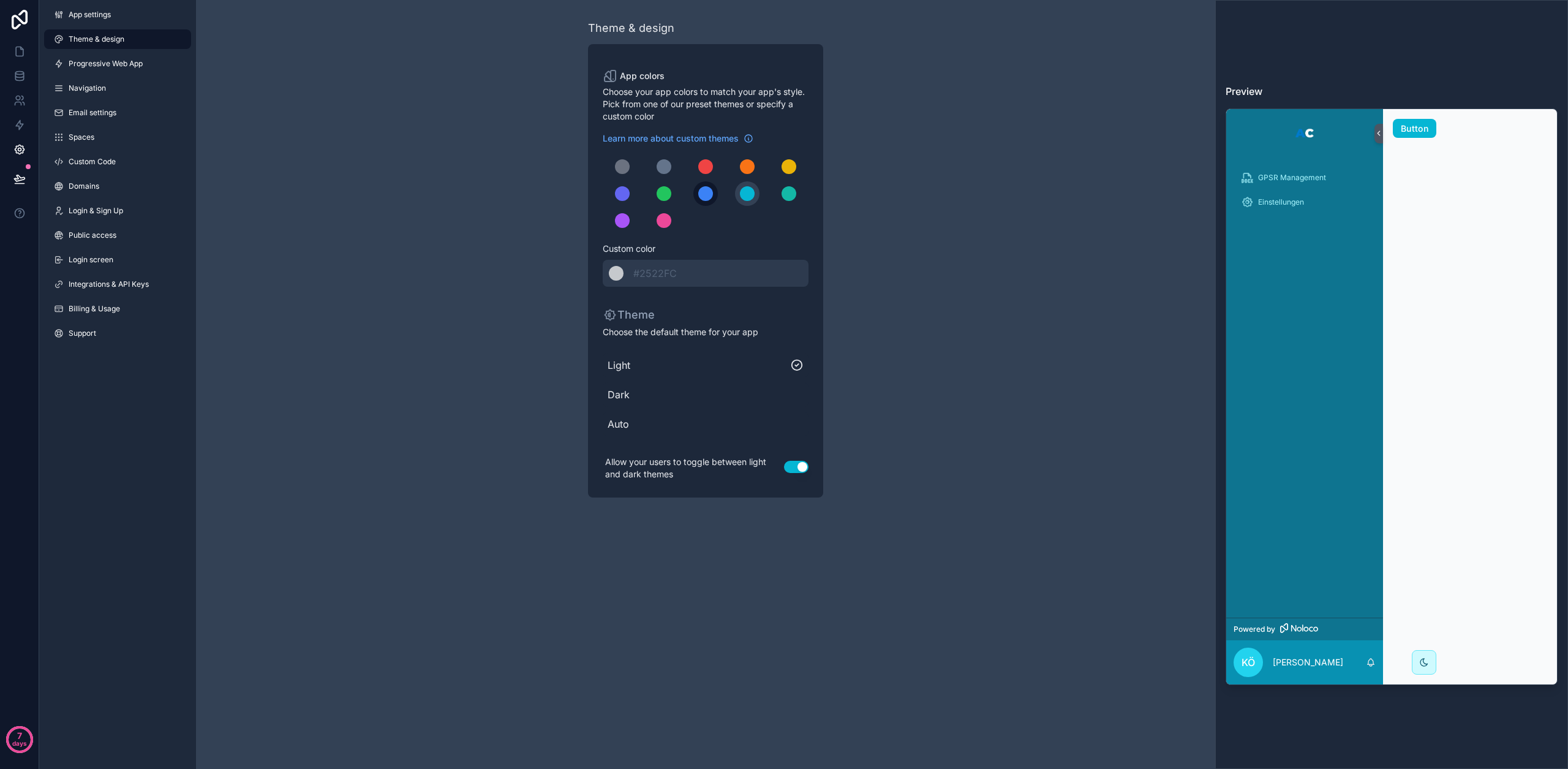
click at [711, 195] on div "scrollable content" at bounding box center [705, 193] width 15 height 15
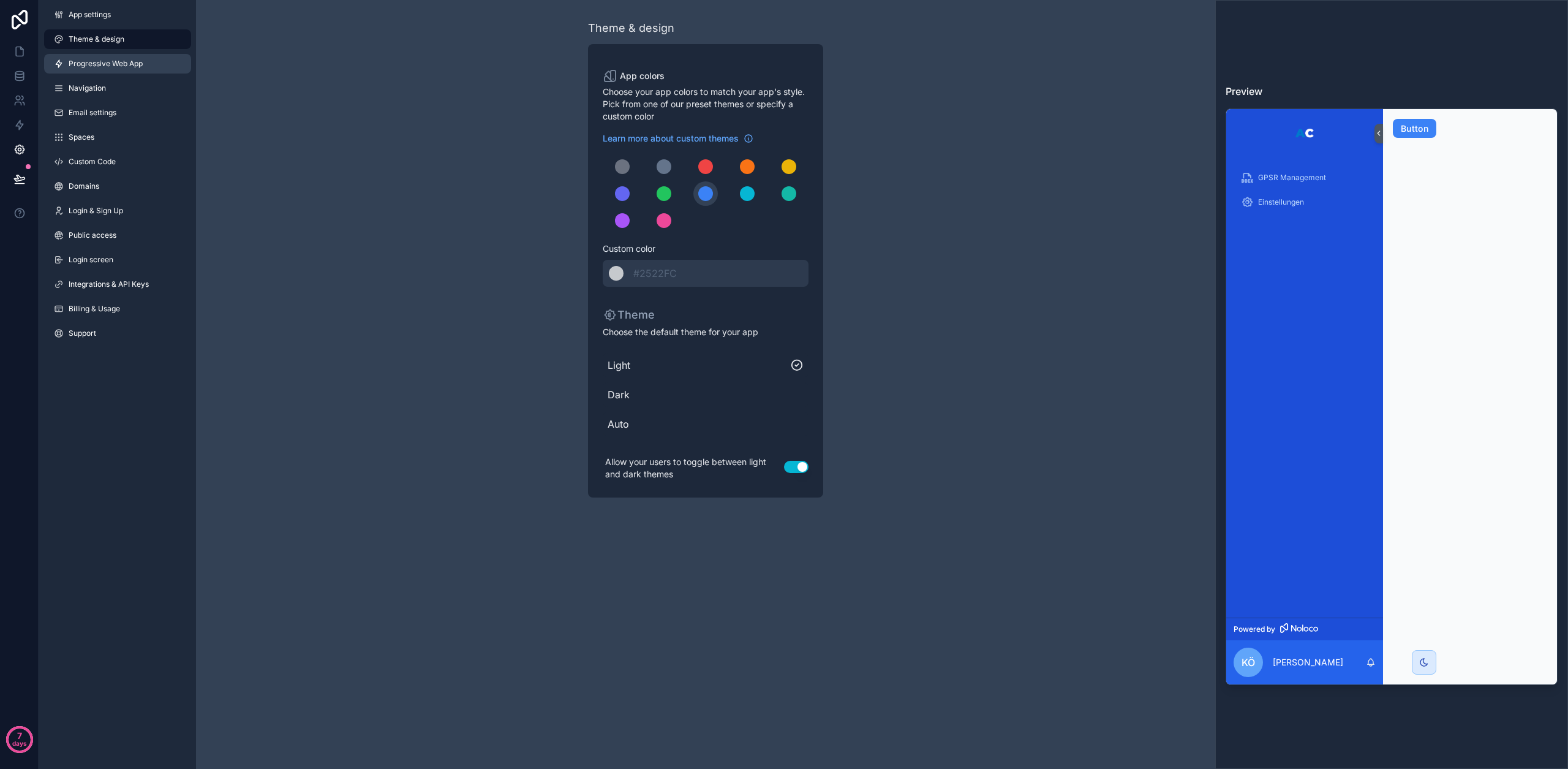
click at [116, 69] on link "Progressive Web App" at bounding box center [117, 63] width 147 height 19
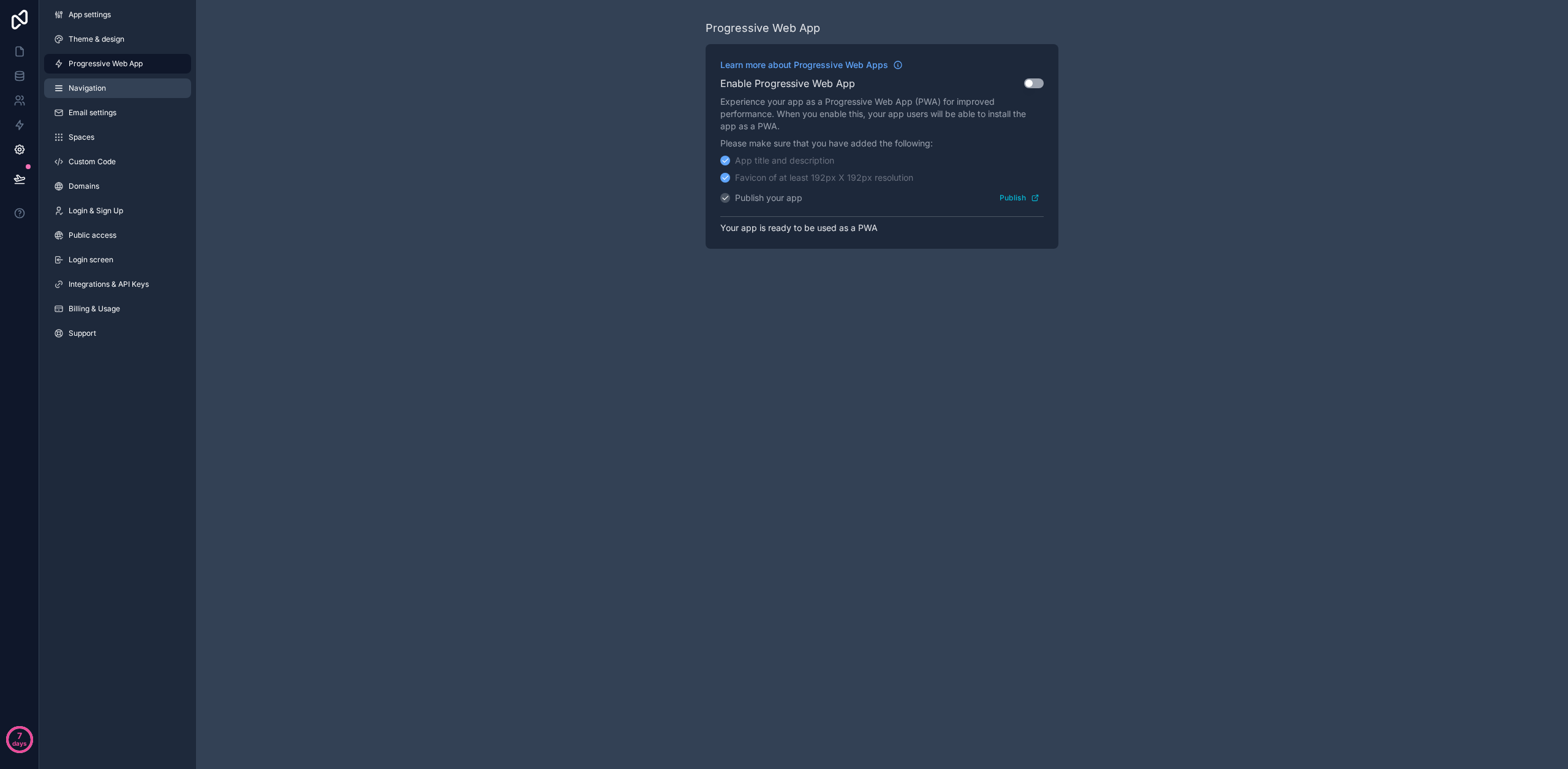
click at [114, 85] on link "Navigation" at bounding box center [117, 88] width 147 height 19
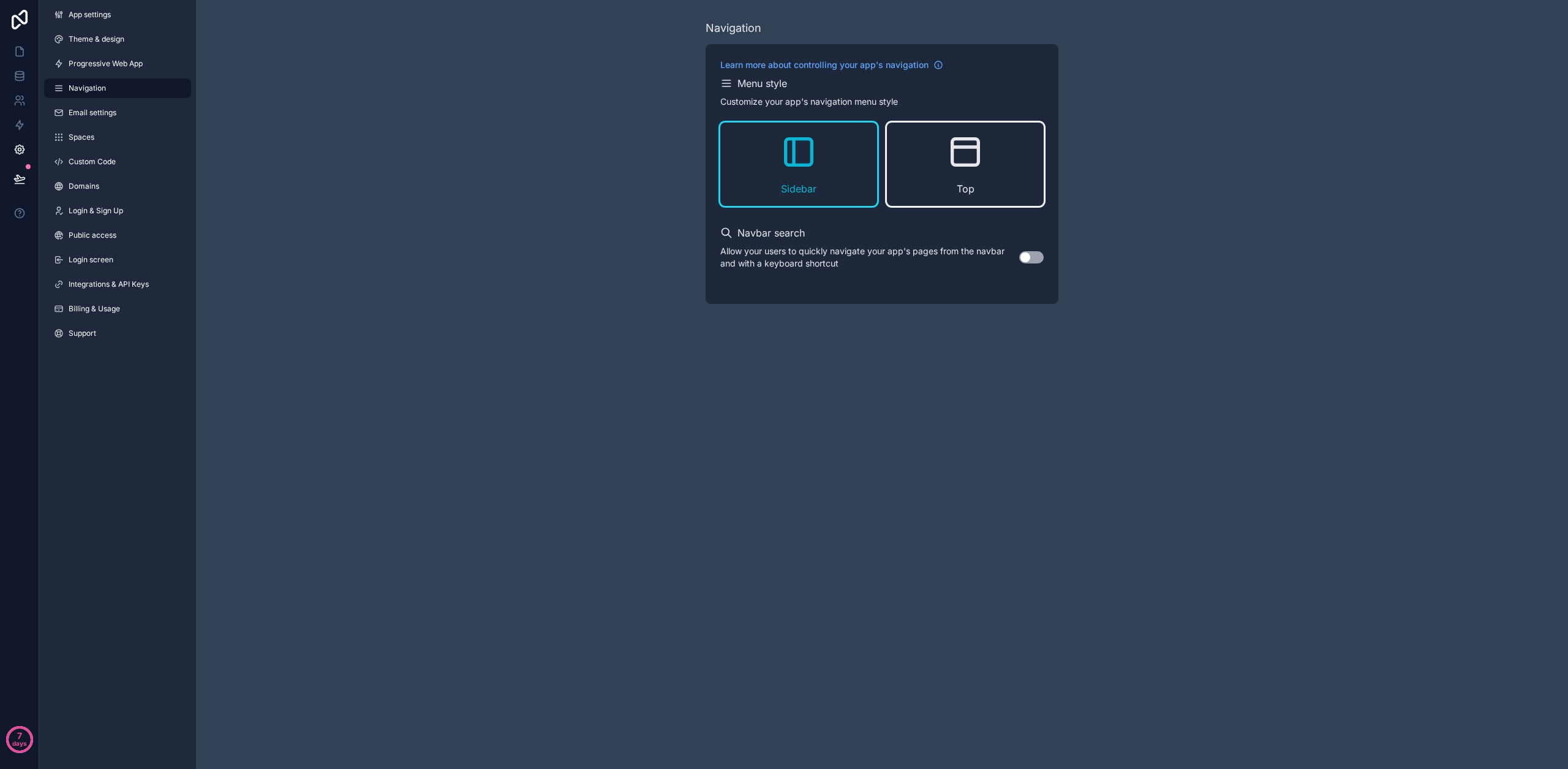
click at [968, 174] on div "Top" at bounding box center [965, 163] width 156 height 83
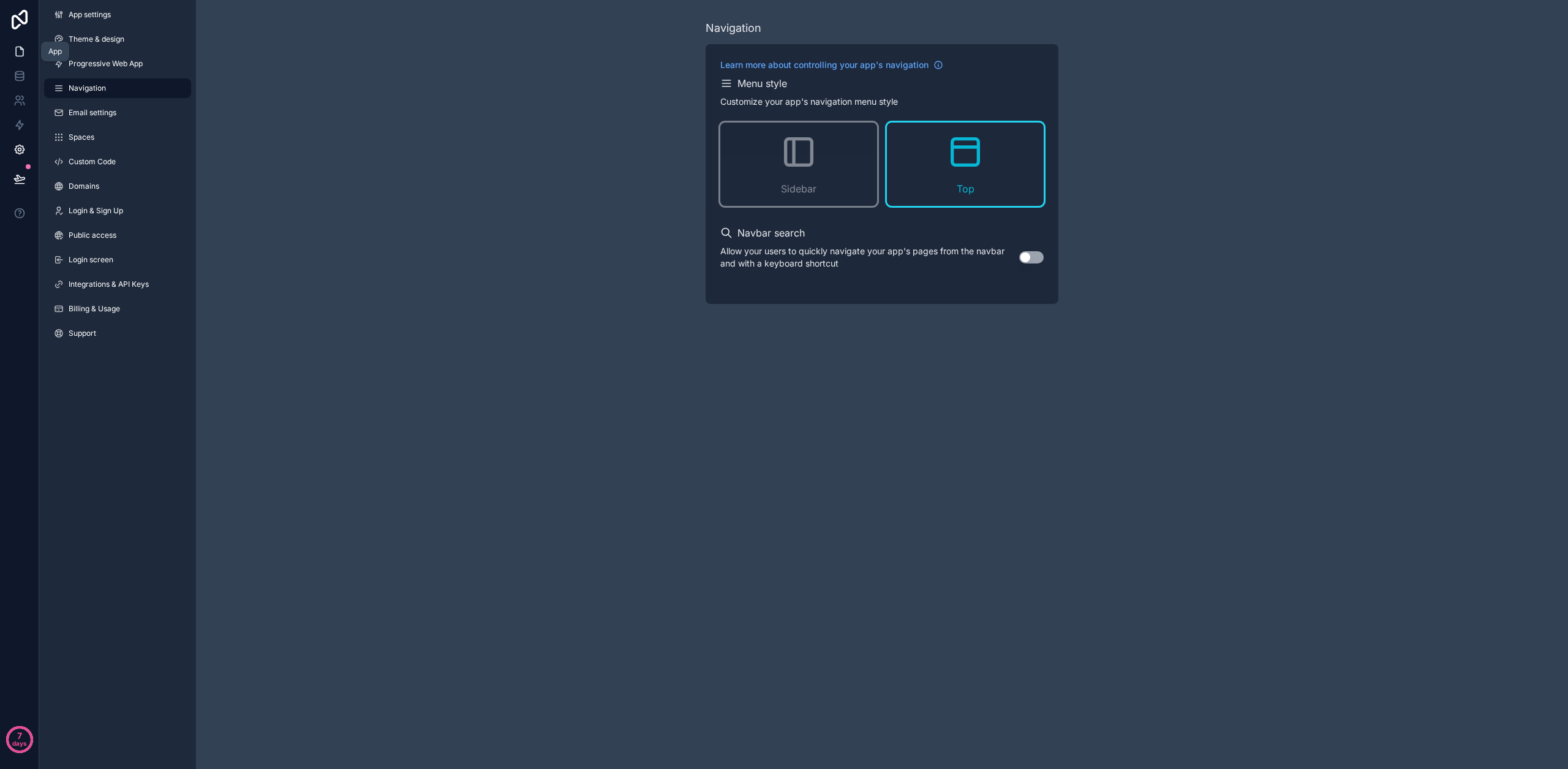
click at [25, 54] on link at bounding box center [19, 52] width 39 height 25
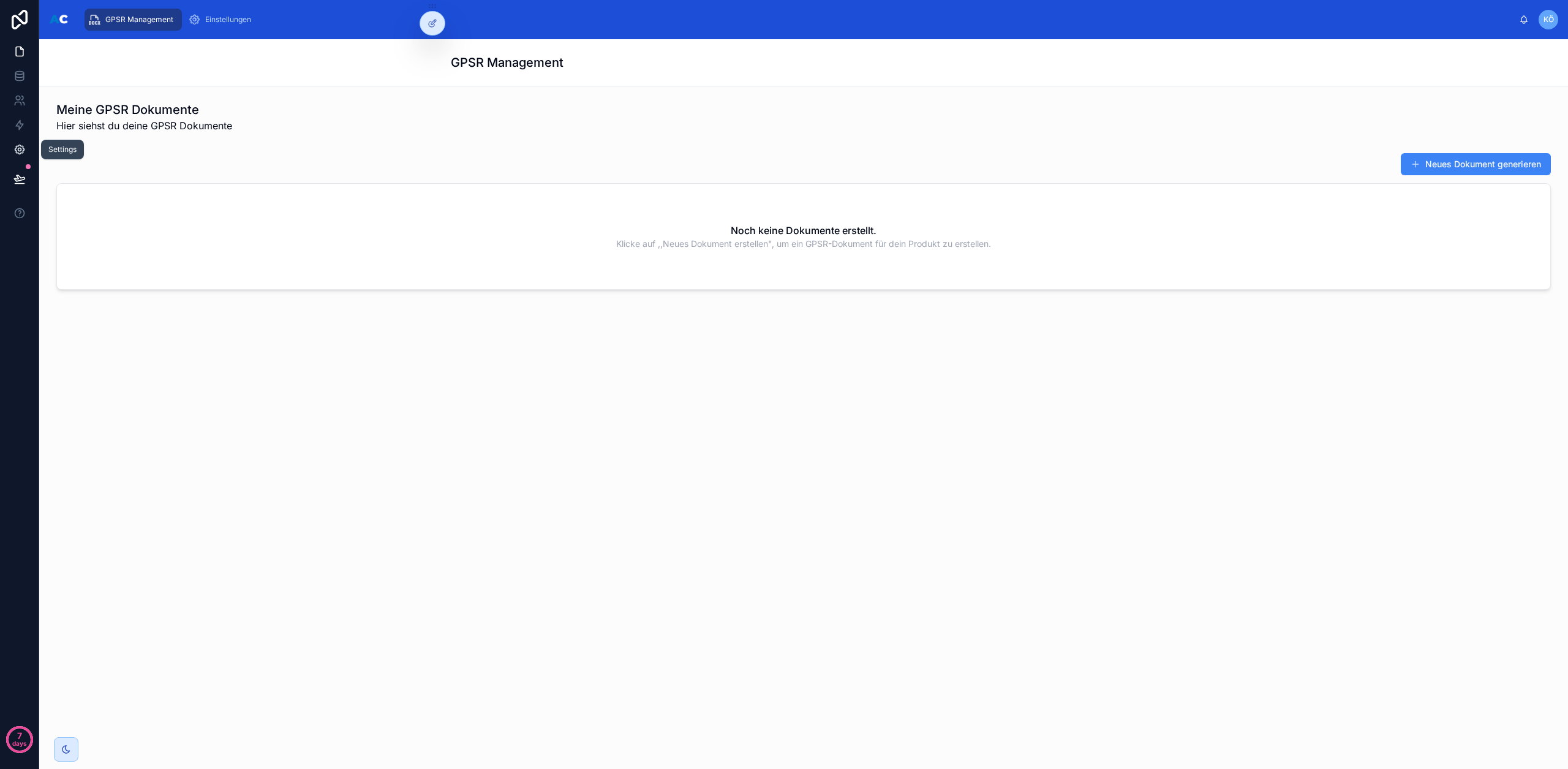
click at [25, 145] on link at bounding box center [19, 149] width 39 height 25
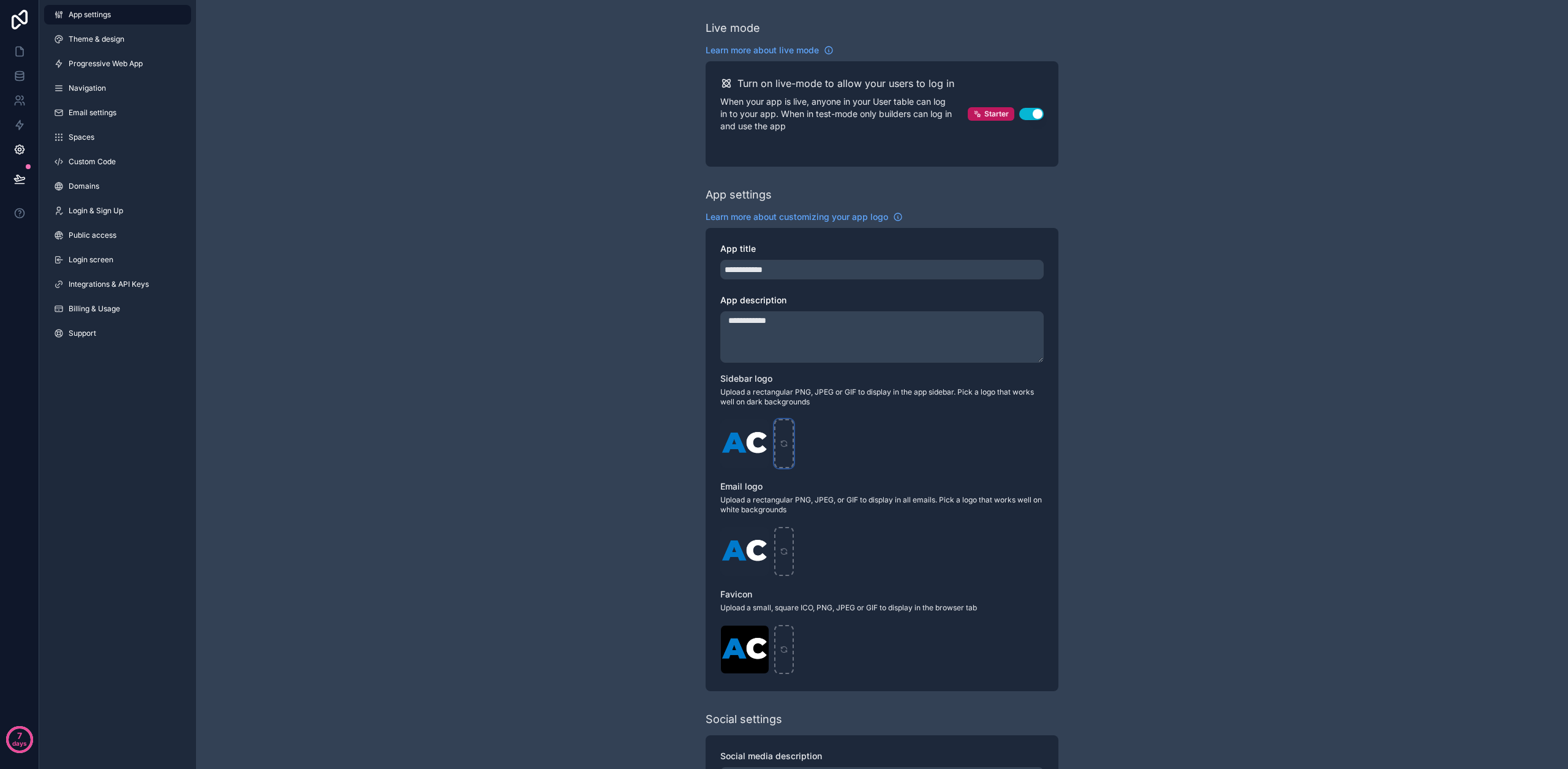
click at [784, 444] on icon "scrollable content" at bounding box center [784, 444] width 9 height 9
type input "**********"
click at [16, 47] on icon at bounding box center [19, 52] width 7 height 9
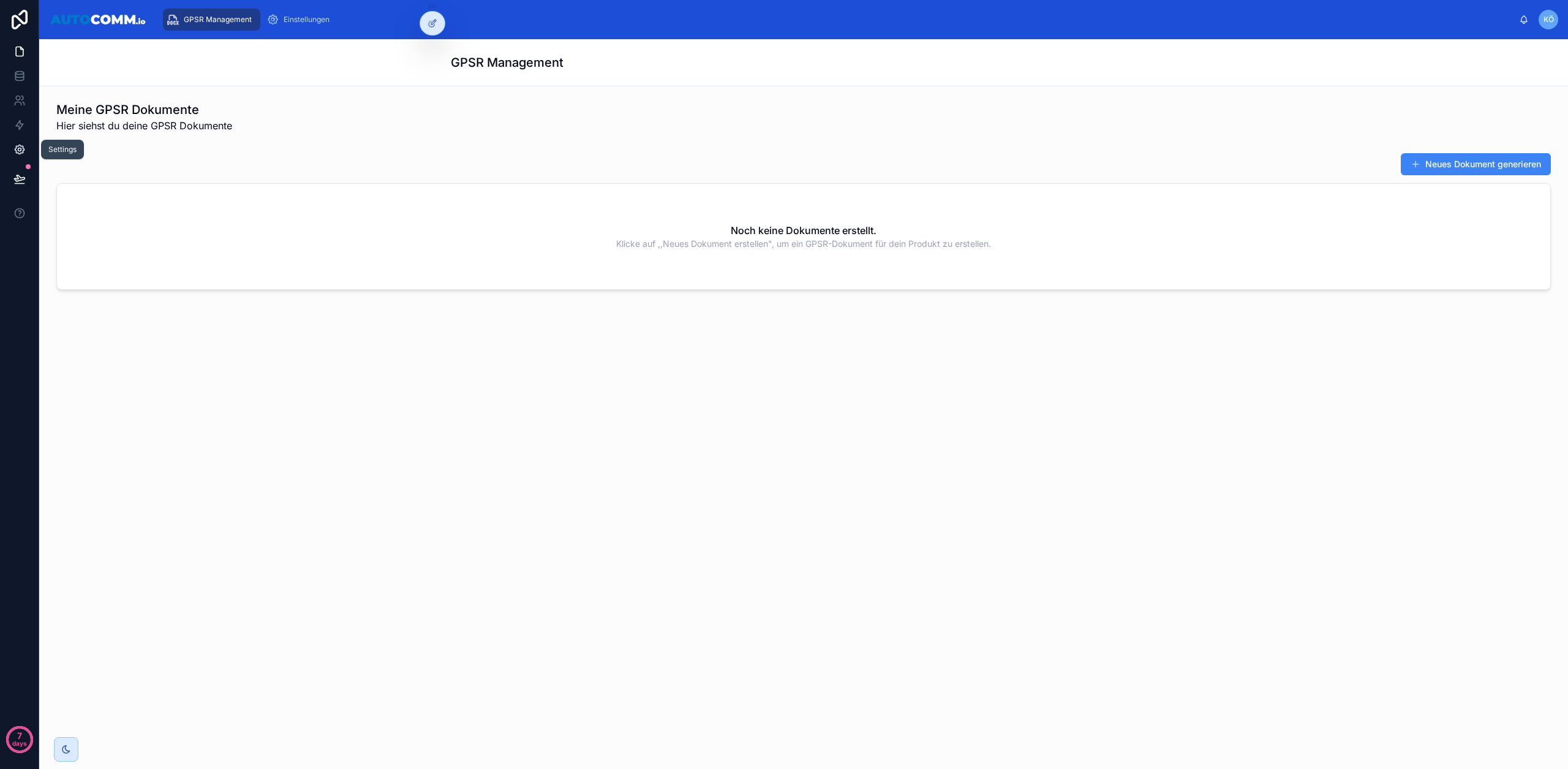
click at [18, 153] on icon at bounding box center [19, 149] width 9 height 9
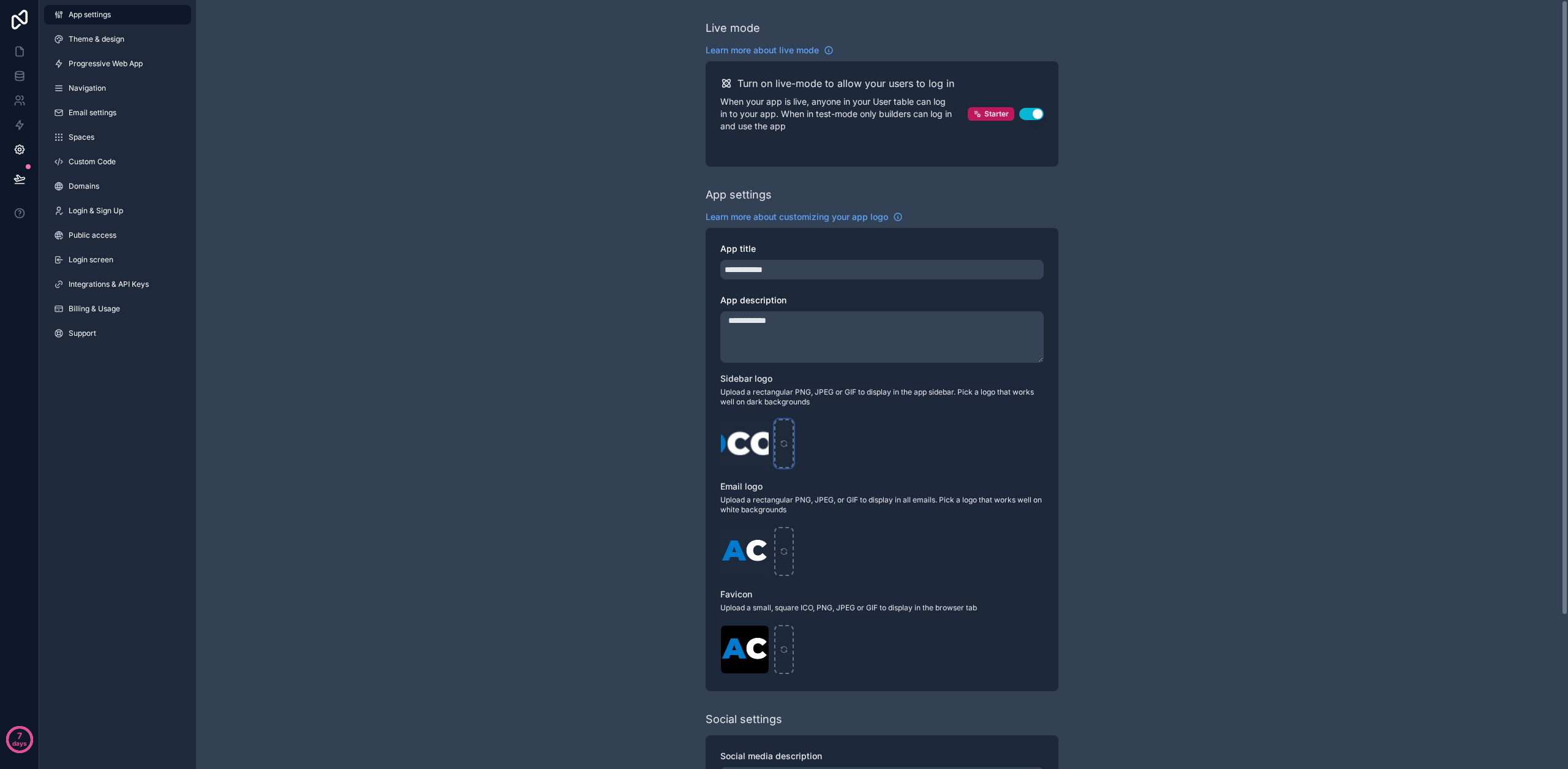
click at [785, 443] on icon "scrollable content" at bounding box center [784, 444] width 9 height 9
type input "**********"
click at [11, 49] on link at bounding box center [19, 52] width 39 height 25
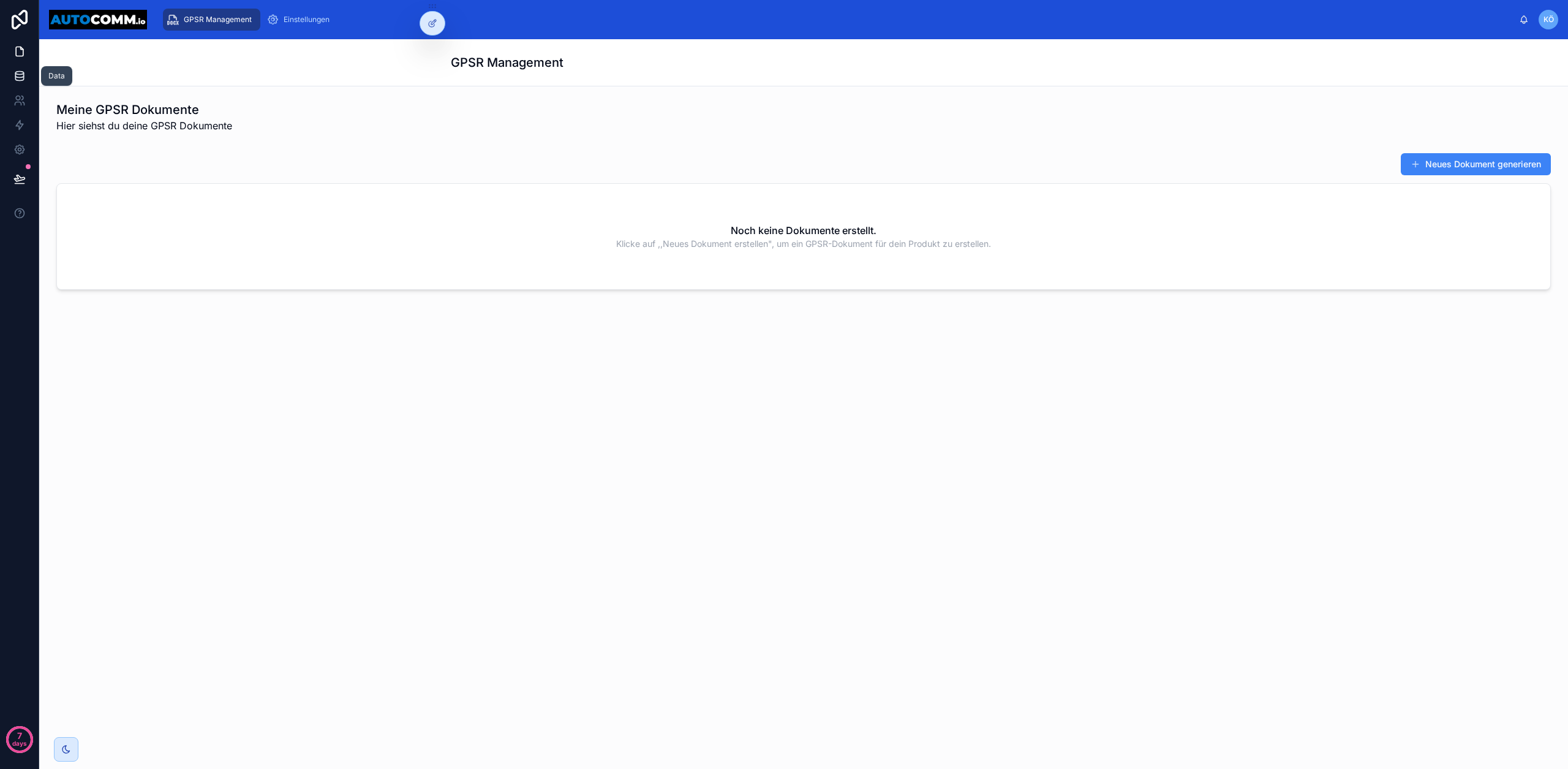
click at [22, 78] on icon at bounding box center [19, 76] width 12 height 12
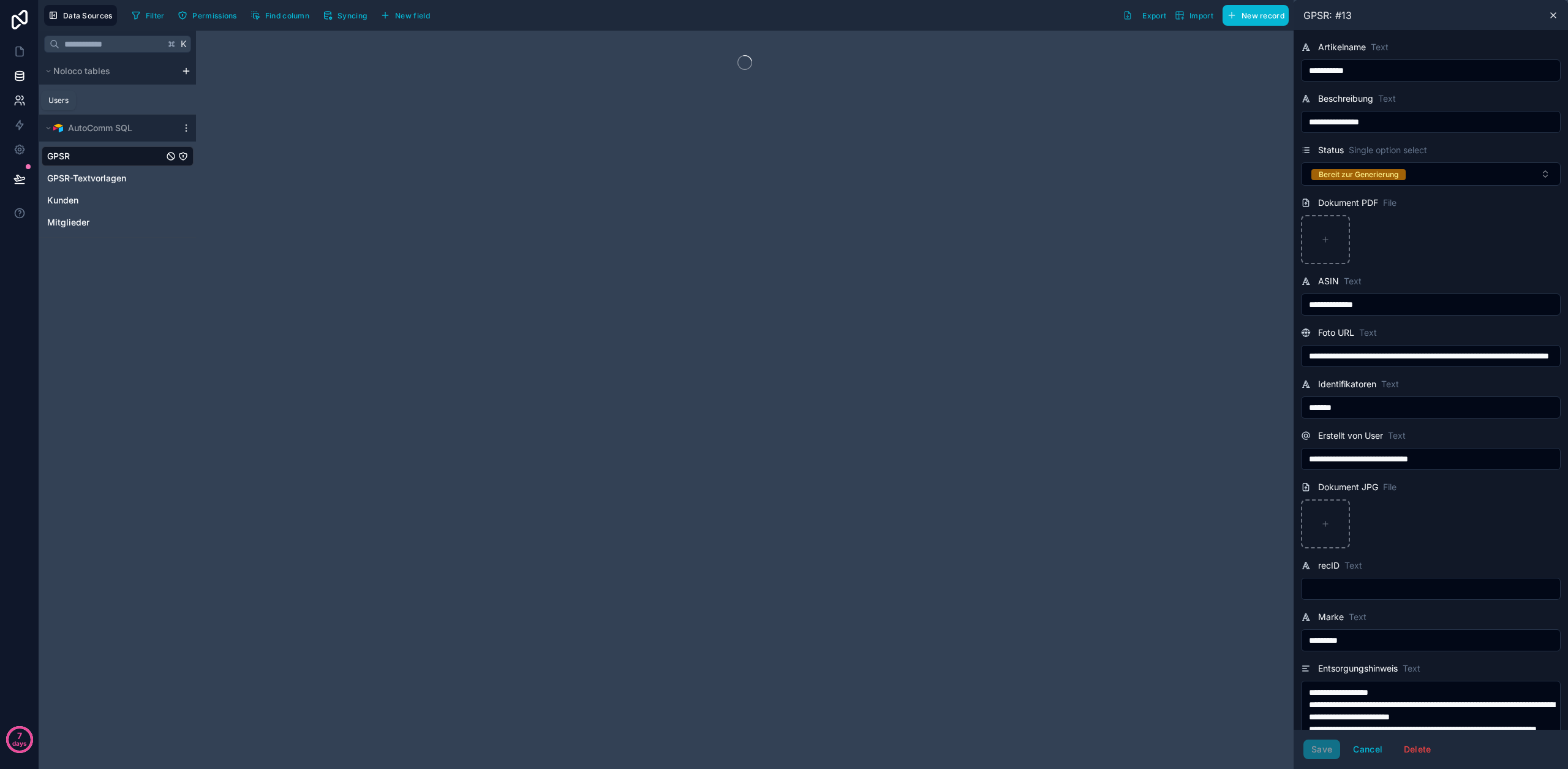
click at [27, 97] on link at bounding box center [19, 100] width 39 height 25
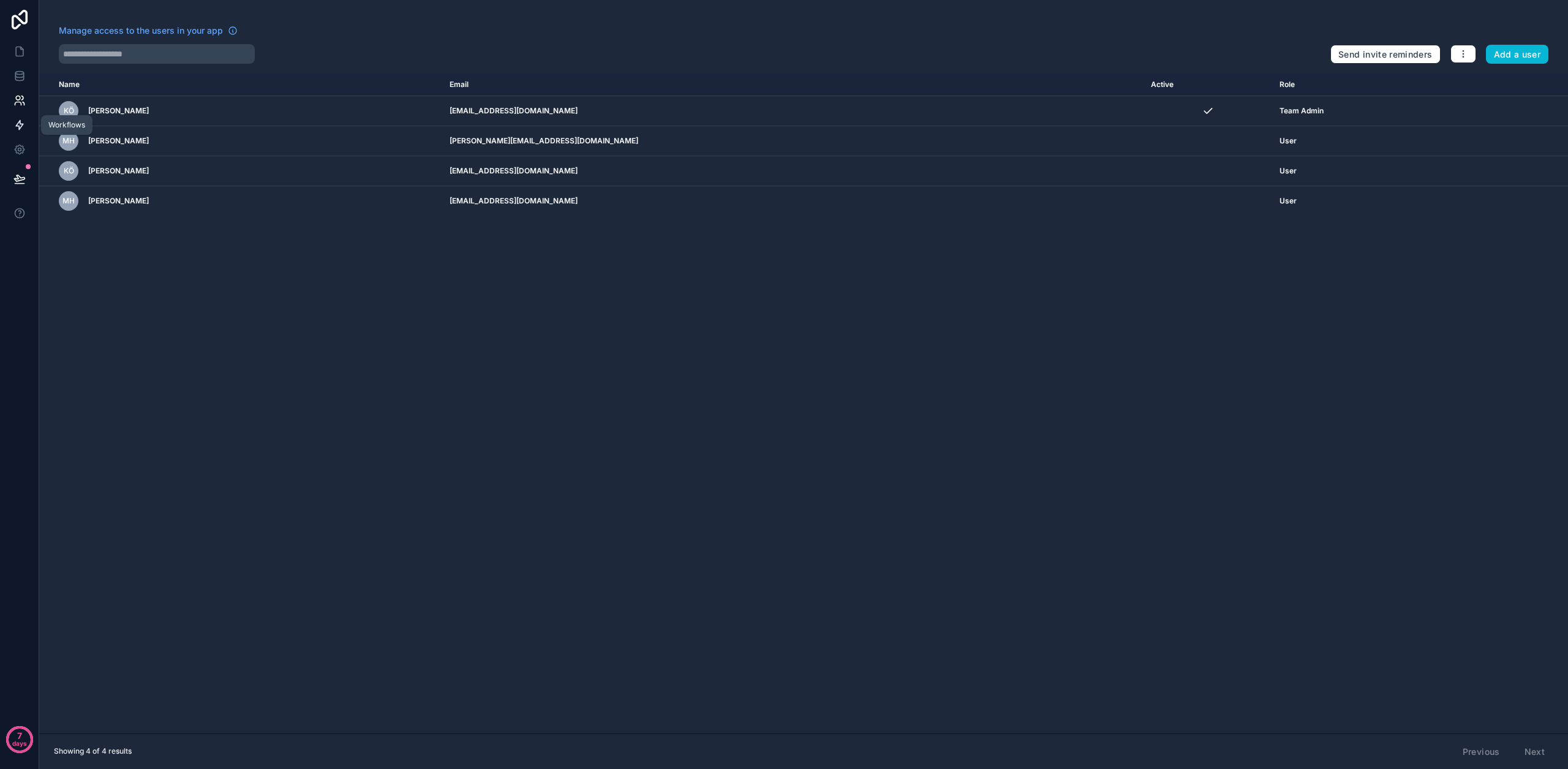
click at [17, 132] on link at bounding box center [19, 125] width 39 height 25
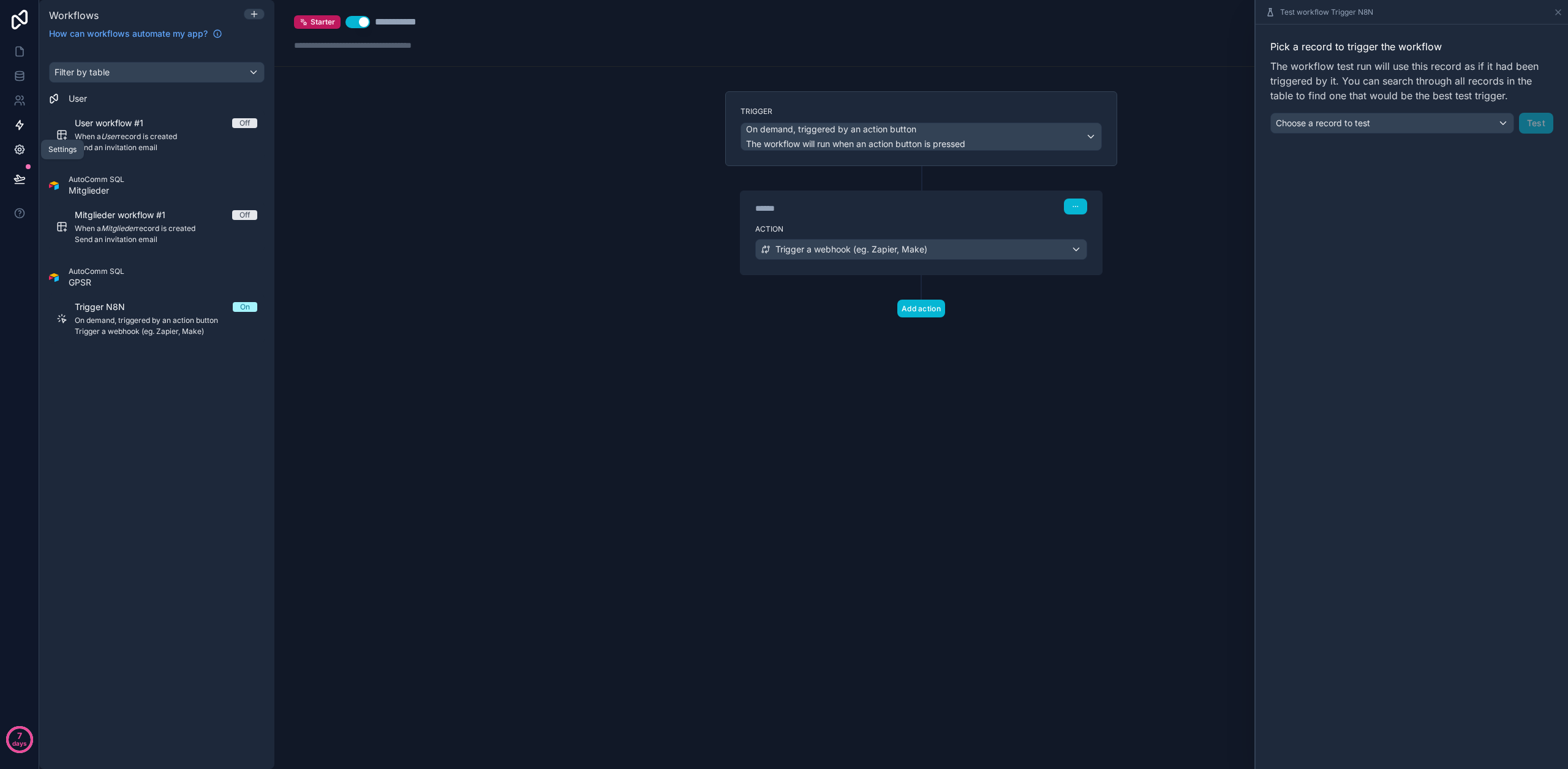
click at [21, 156] on link at bounding box center [19, 149] width 39 height 25
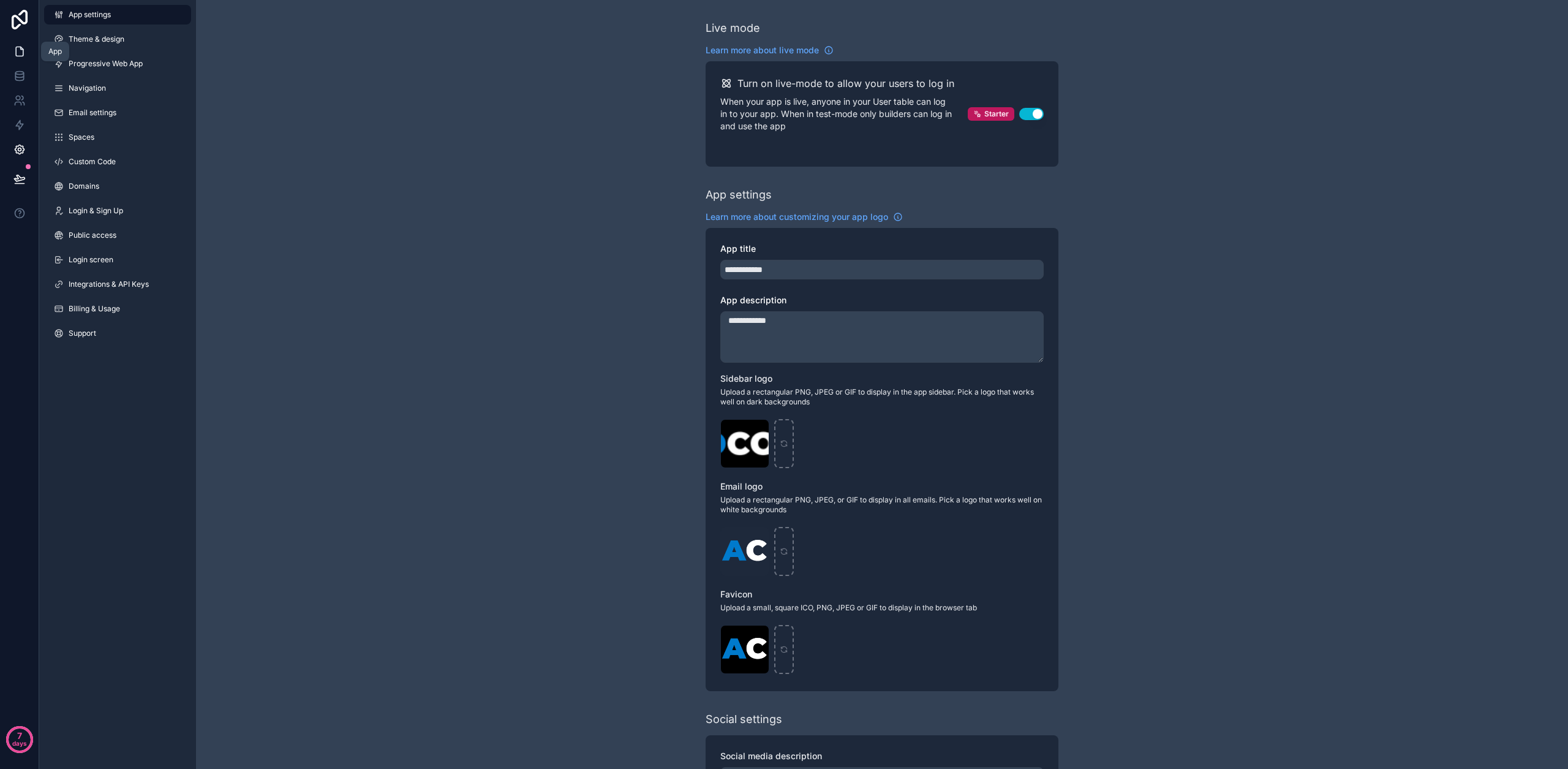
click at [13, 58] on link at bounding box center [19, 52] width 39 height 25
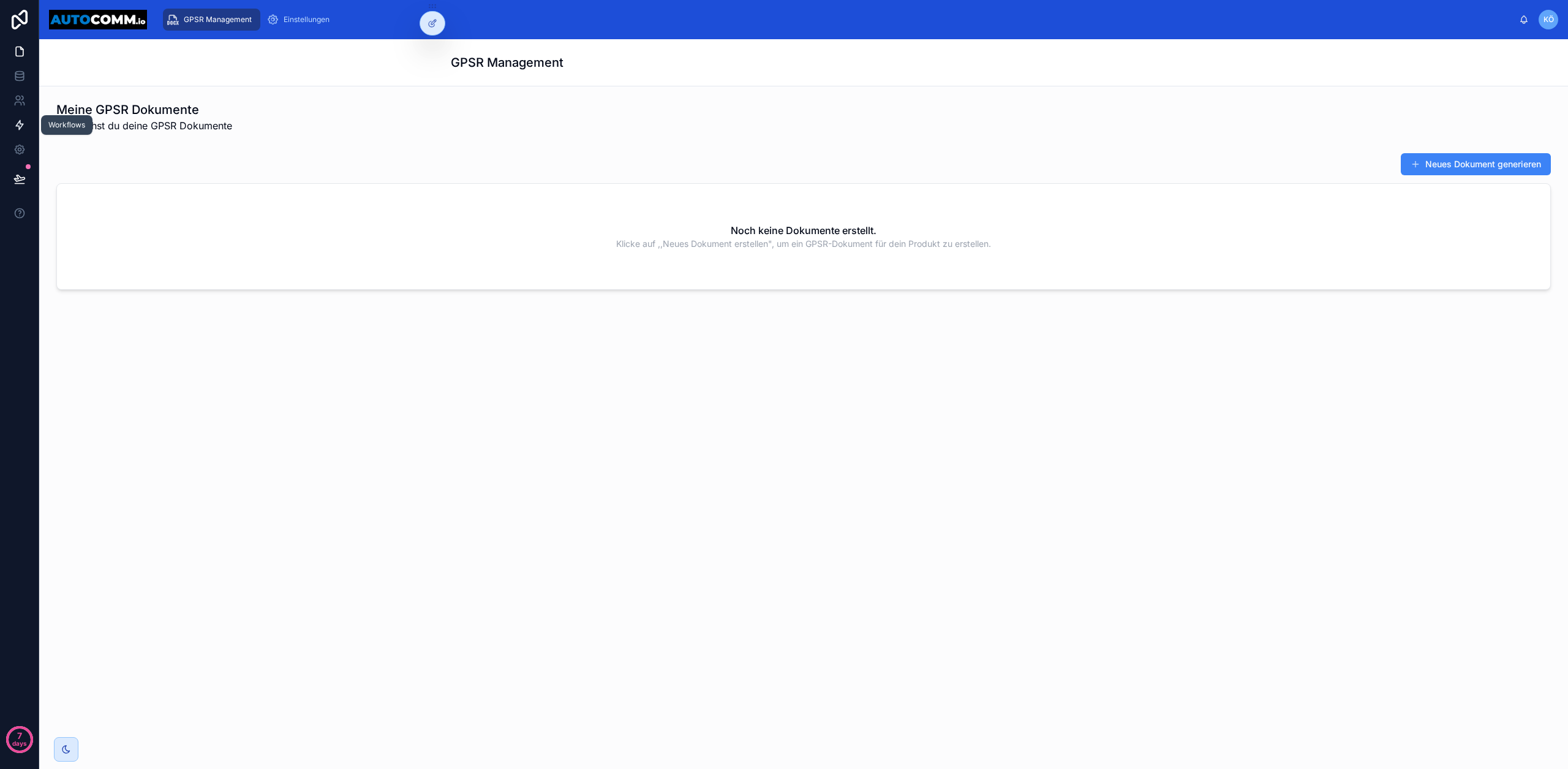
click at [25, 117] on link at bounding box center [19, 125] width 39 height 25
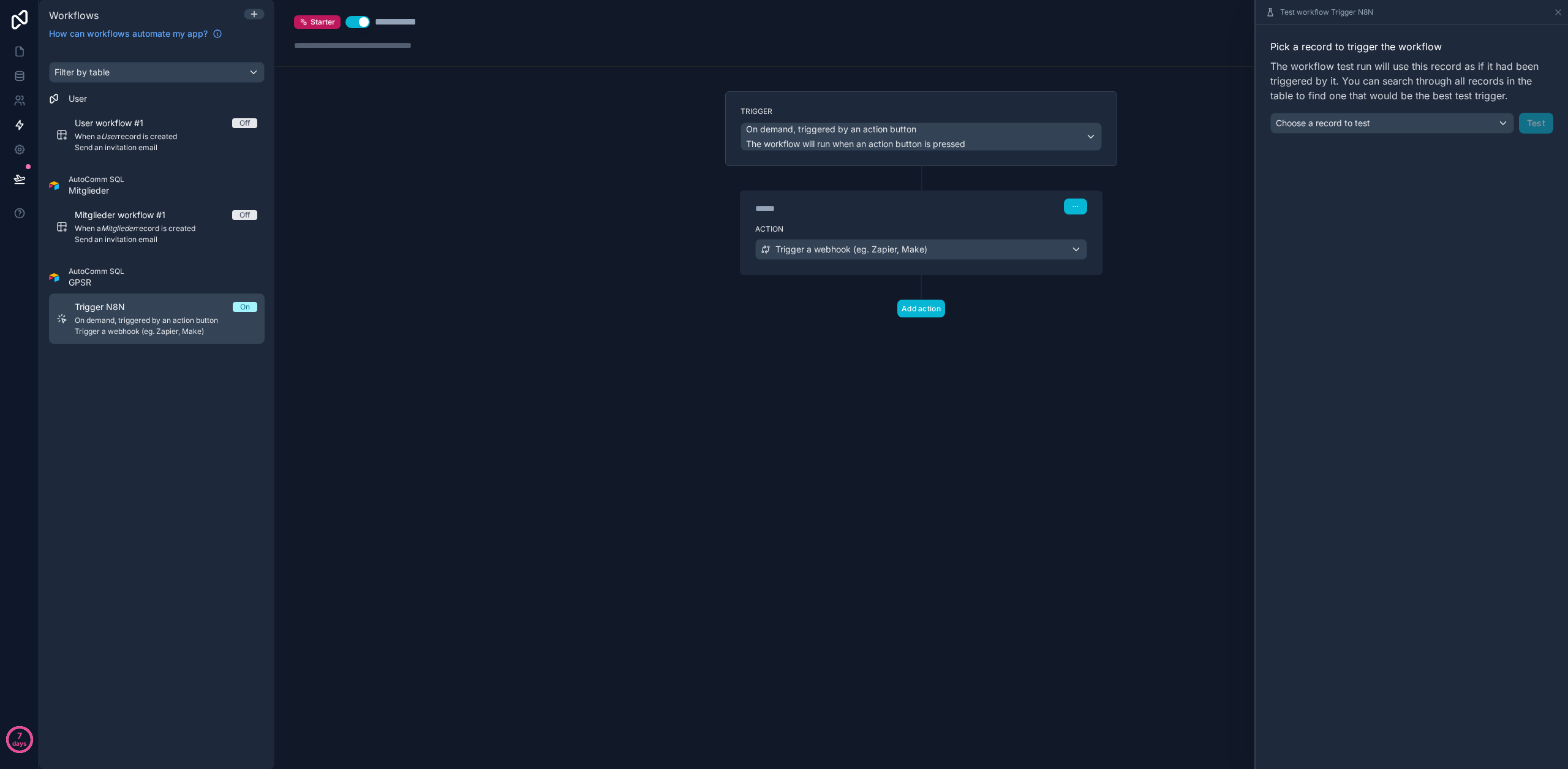
click at [168, 308] on div "Trigger N8N On" at bounding box center [166, 307] width 183 height 12
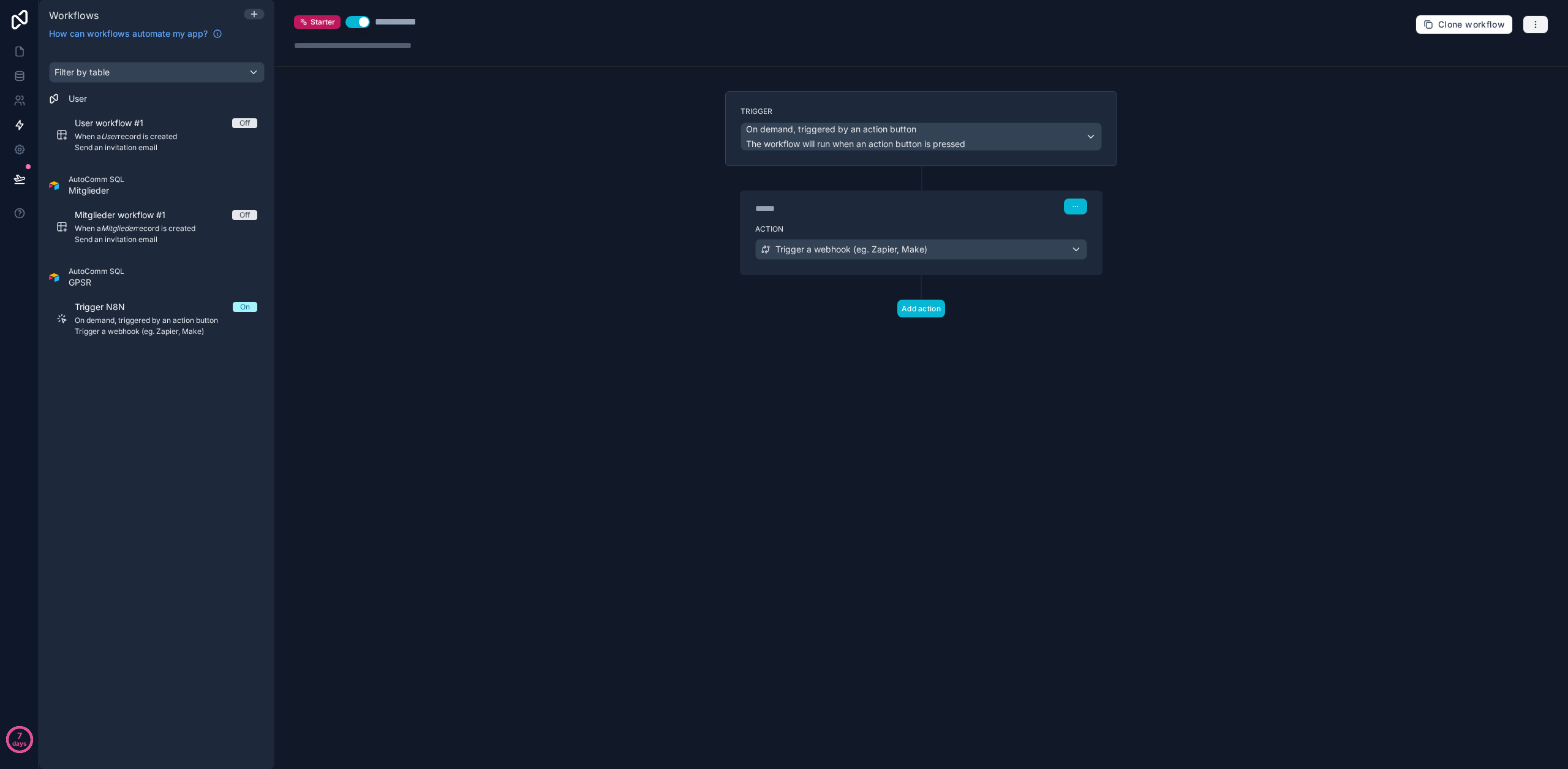
click at [1540, 28] on icon "button" at bounding box center [1535, 24] width 10 height 10
click at [1506, 55] on span "Test workflow" at bounding box center [1502, 53] width 59 height 10
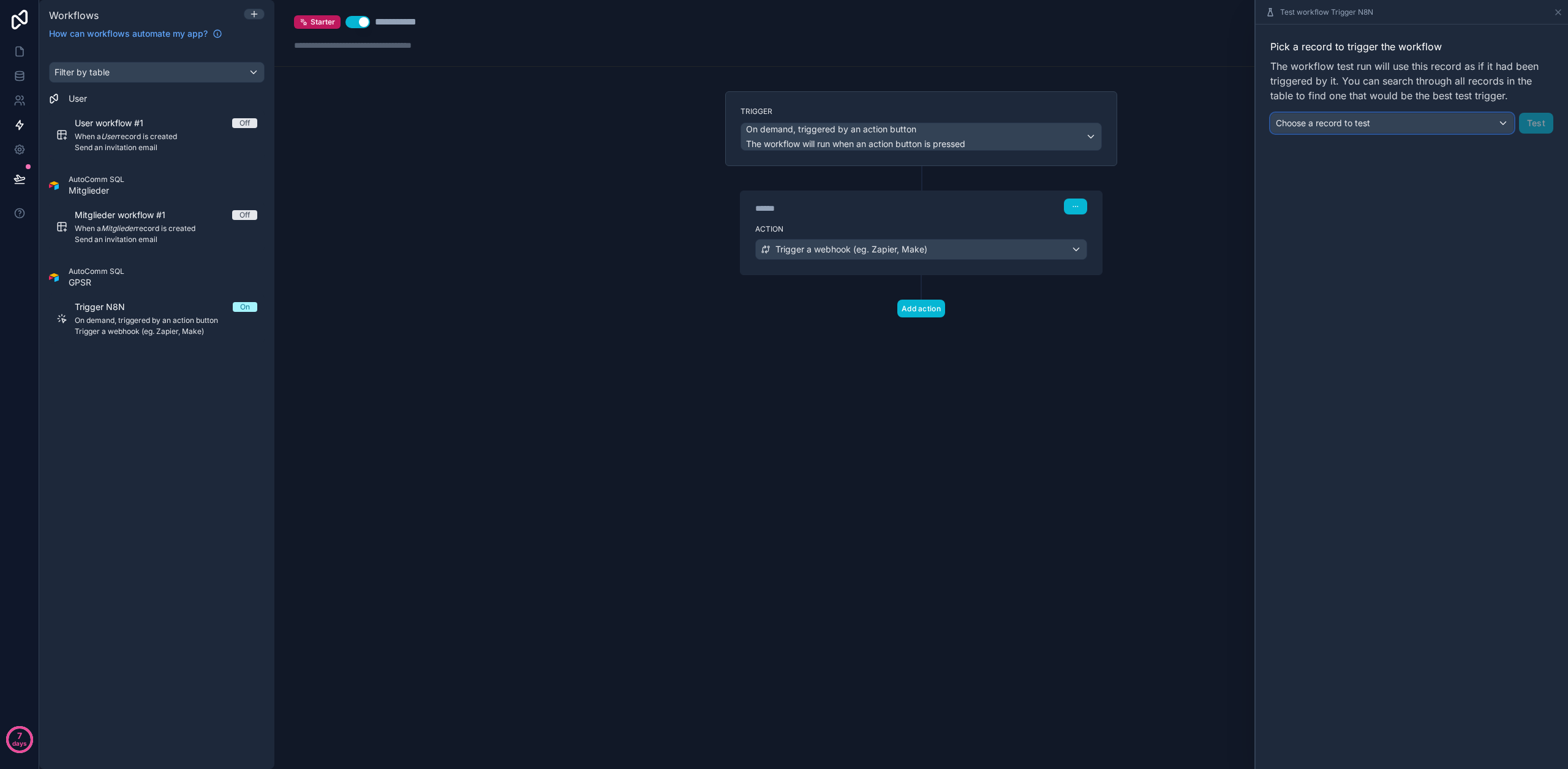
click at [1375, 120] on div "Choose a record to test" at bounding box center [1392, 123] width 242 height 19
click at [1307, 196] on div "Testartikel2" at bounding box center [1391, 188] width 236 height 22
click at [1539, 120] on button "Test" at bounding box center [1535, 123] width 34 height 21
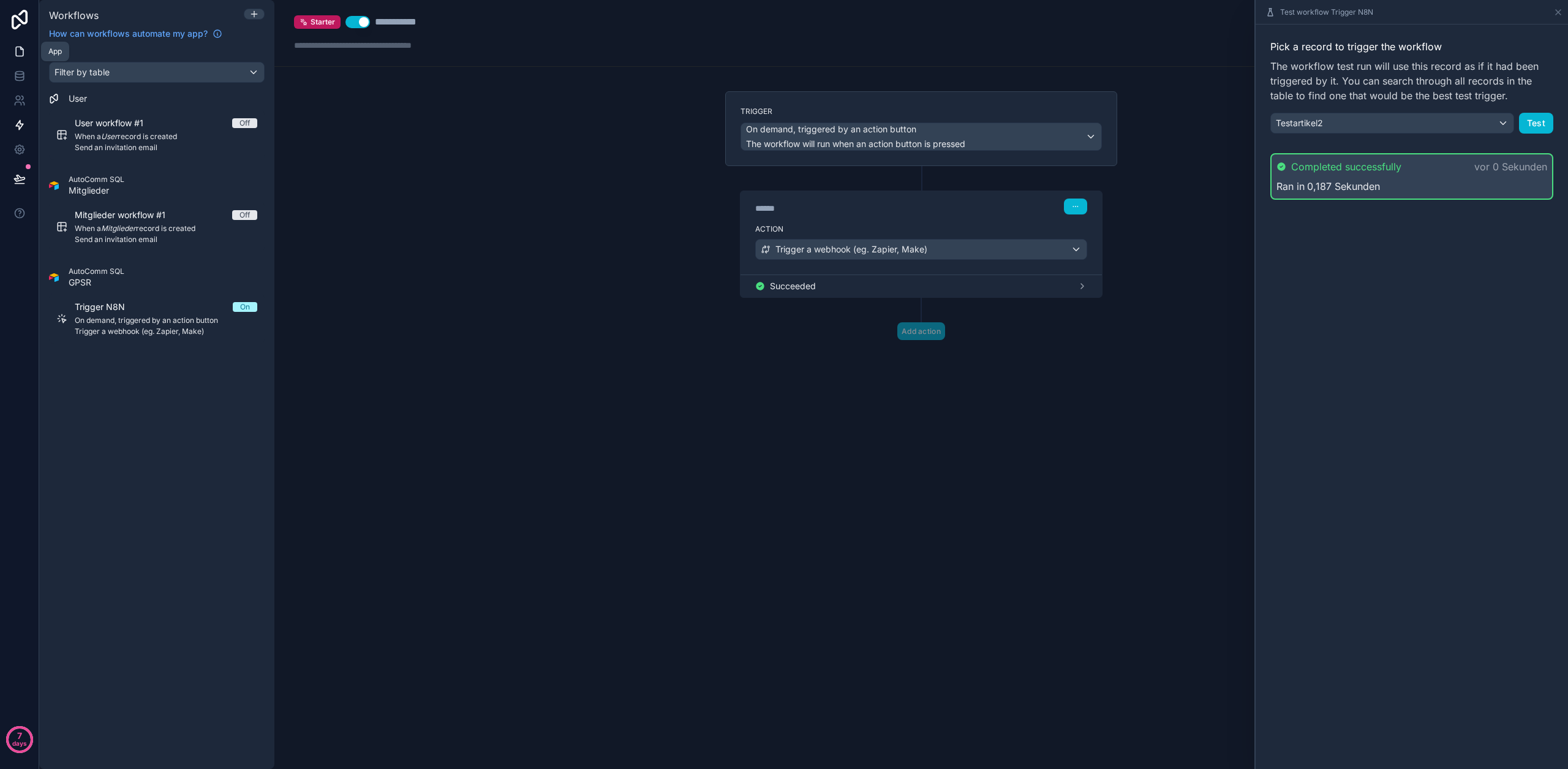
click at [8, 52] on link at bounding box center [19, 52] width 39 height 25
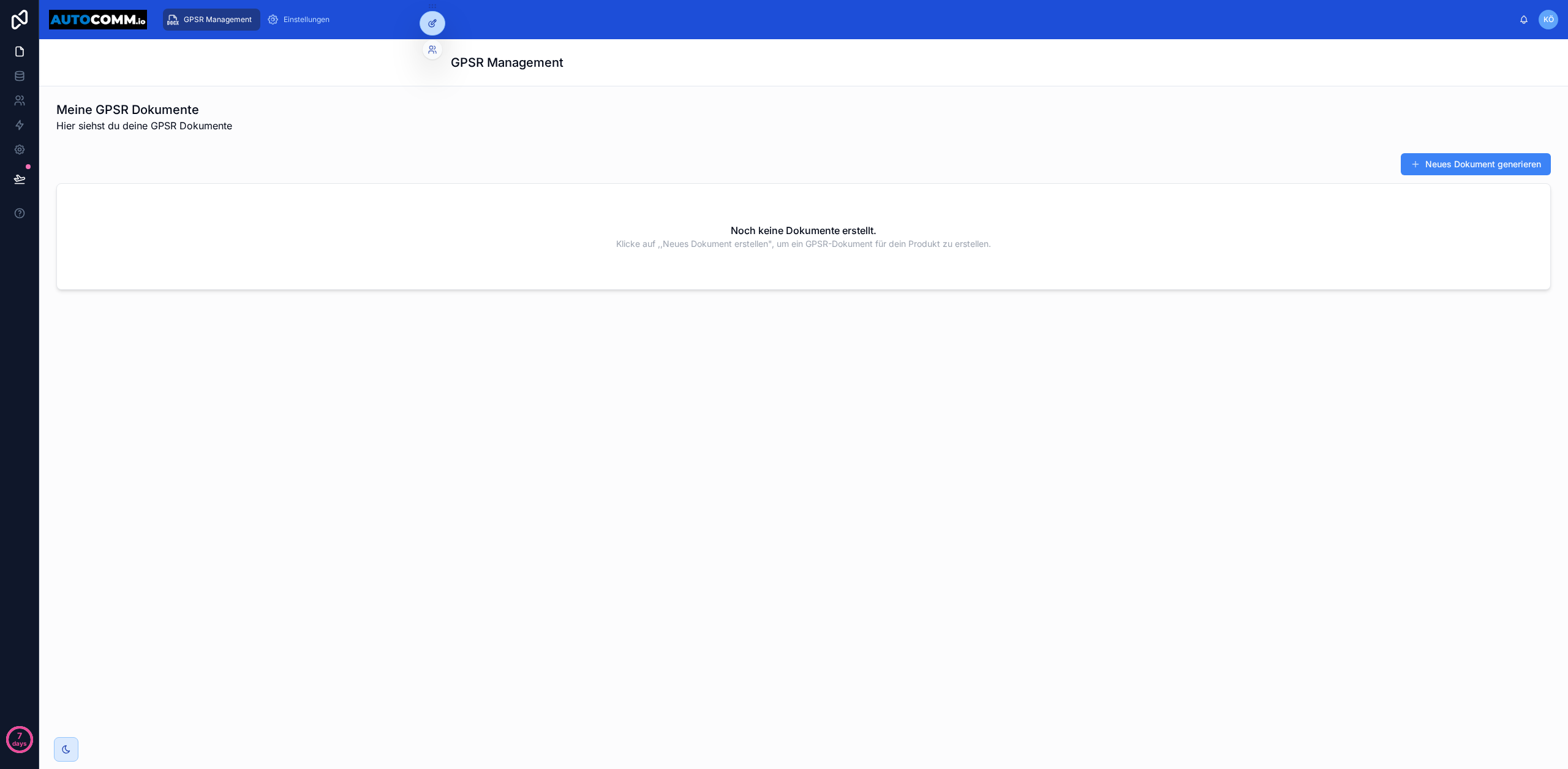
click at [426, 22] on div at bounding box center [432, 23] width 25 height 23
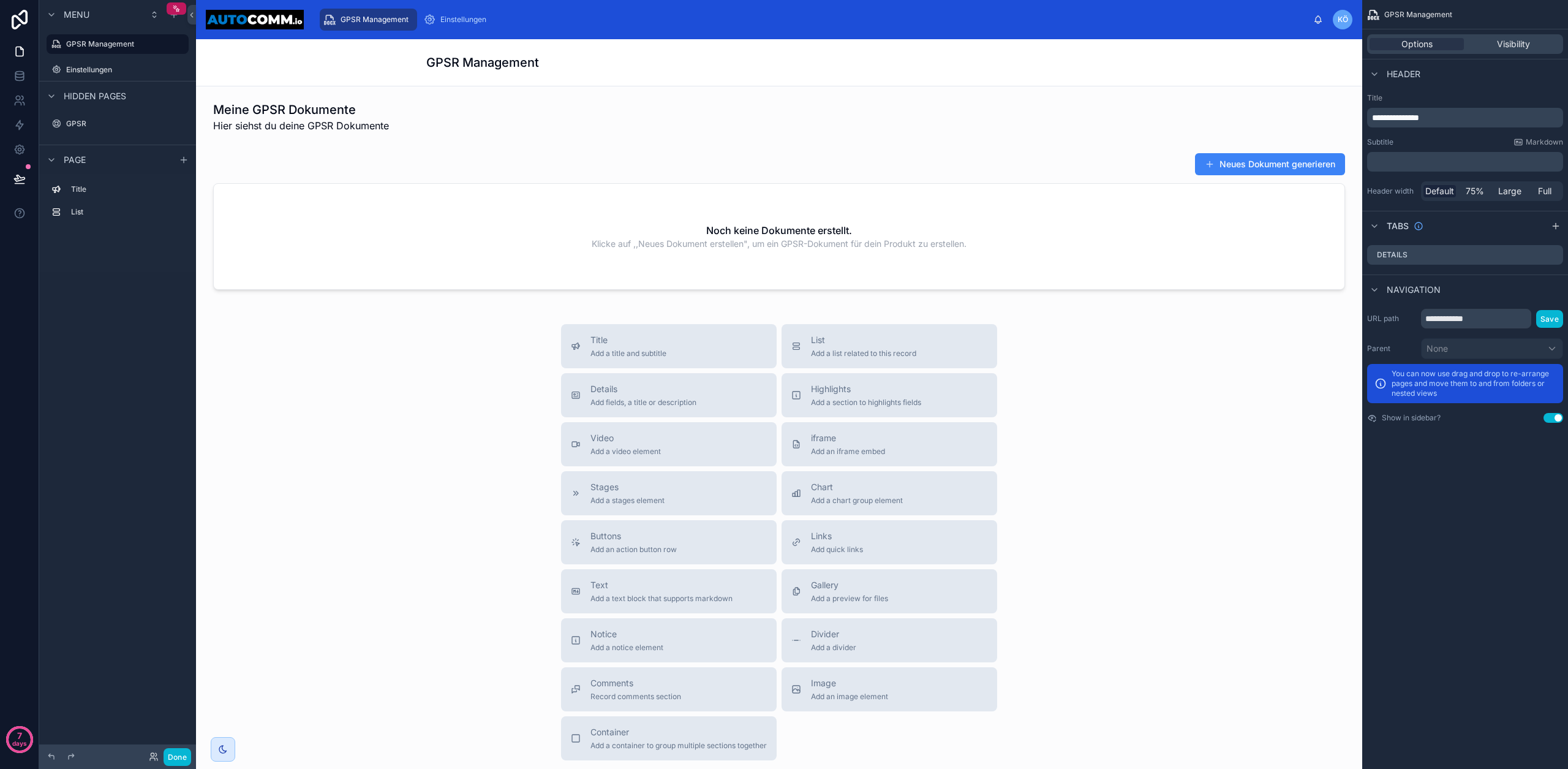
click at [350, 62] on div "GPSR Management" at bounding box center [778, 63] width 1166 height 47
click at [1540, 196] on span "Full" at bounding box center [1544, 192] width 13 height 12
click at [181, 752] on button "Done" at bounding box center [177, 757] width 27 height 18
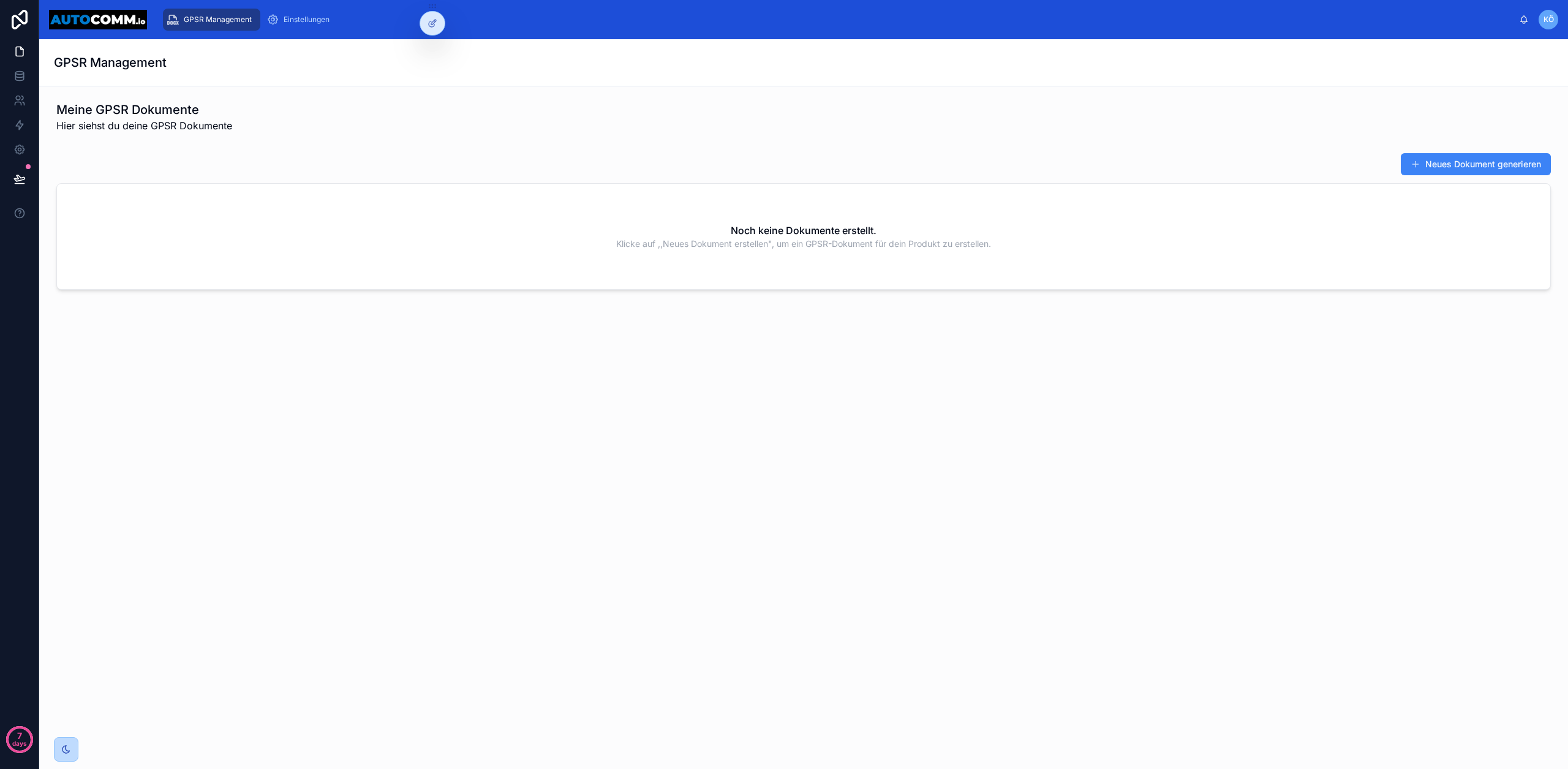
click at [61, 750] on div at bounding box center [66, 749] width 11 height 11
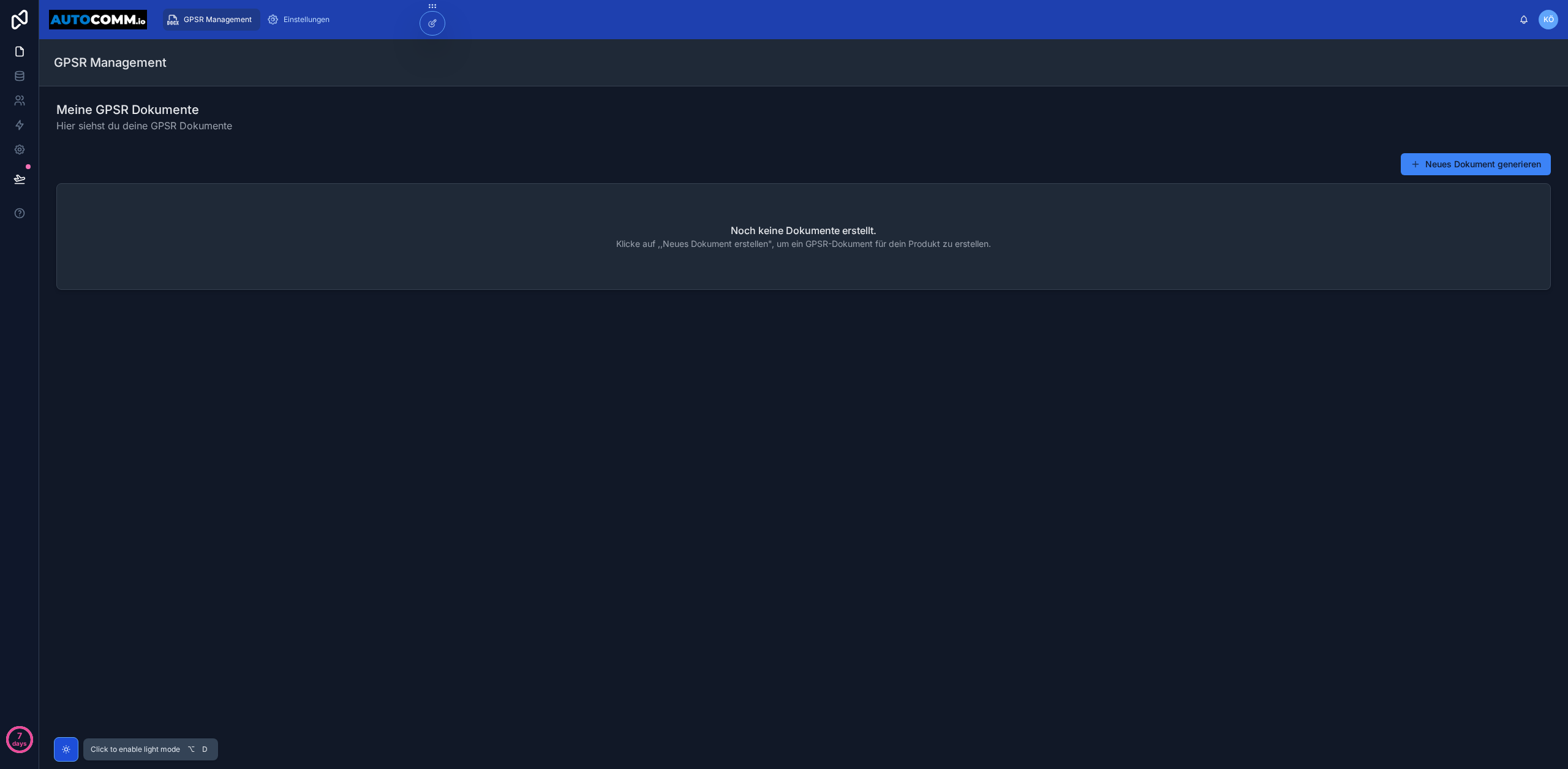
click at [66, 751] on icon at bounding box center [65, 749] width 3 height 3
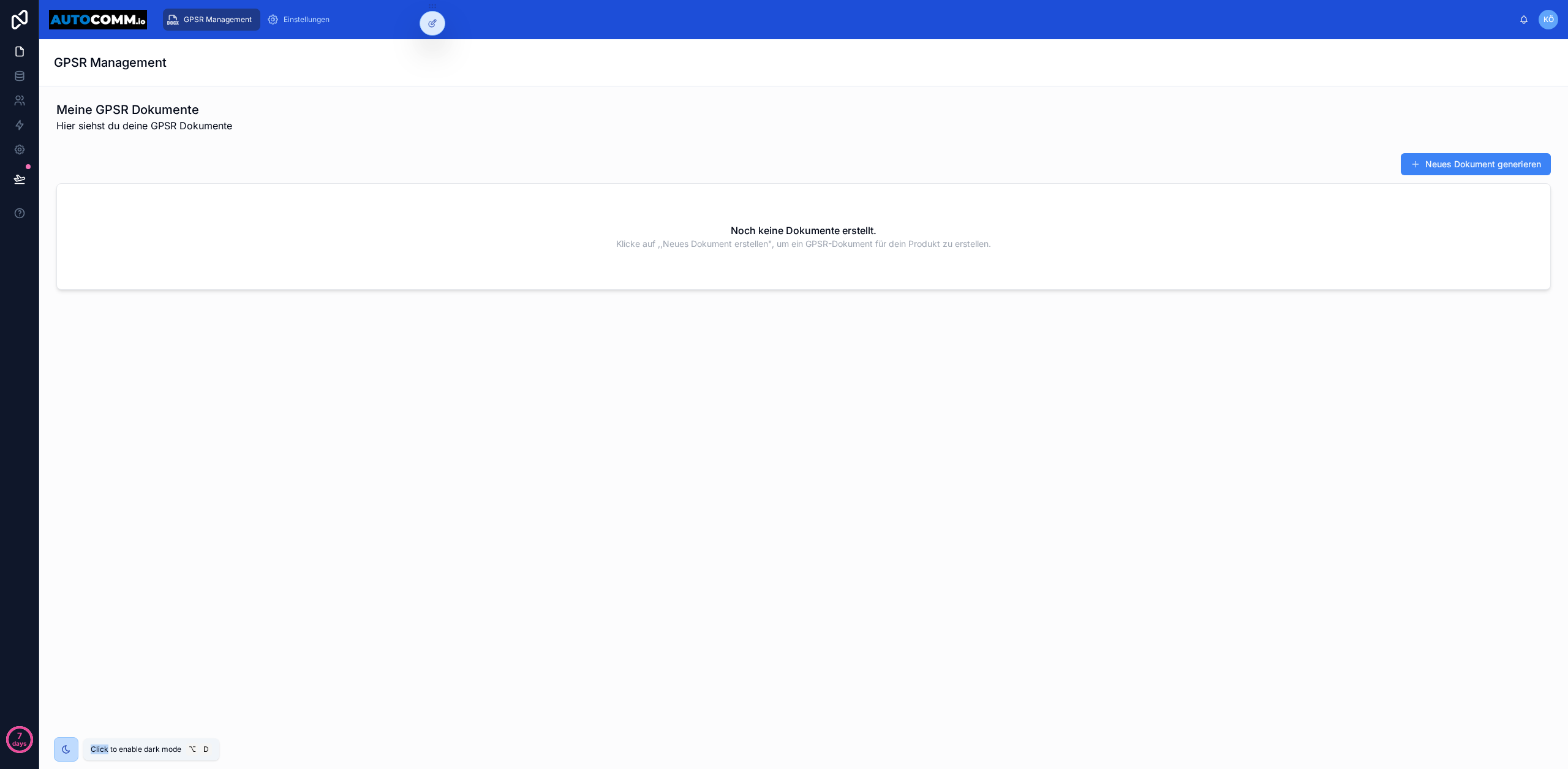
click at [66, 751] on icon at bounding box center [66, 749] width 10 height 10
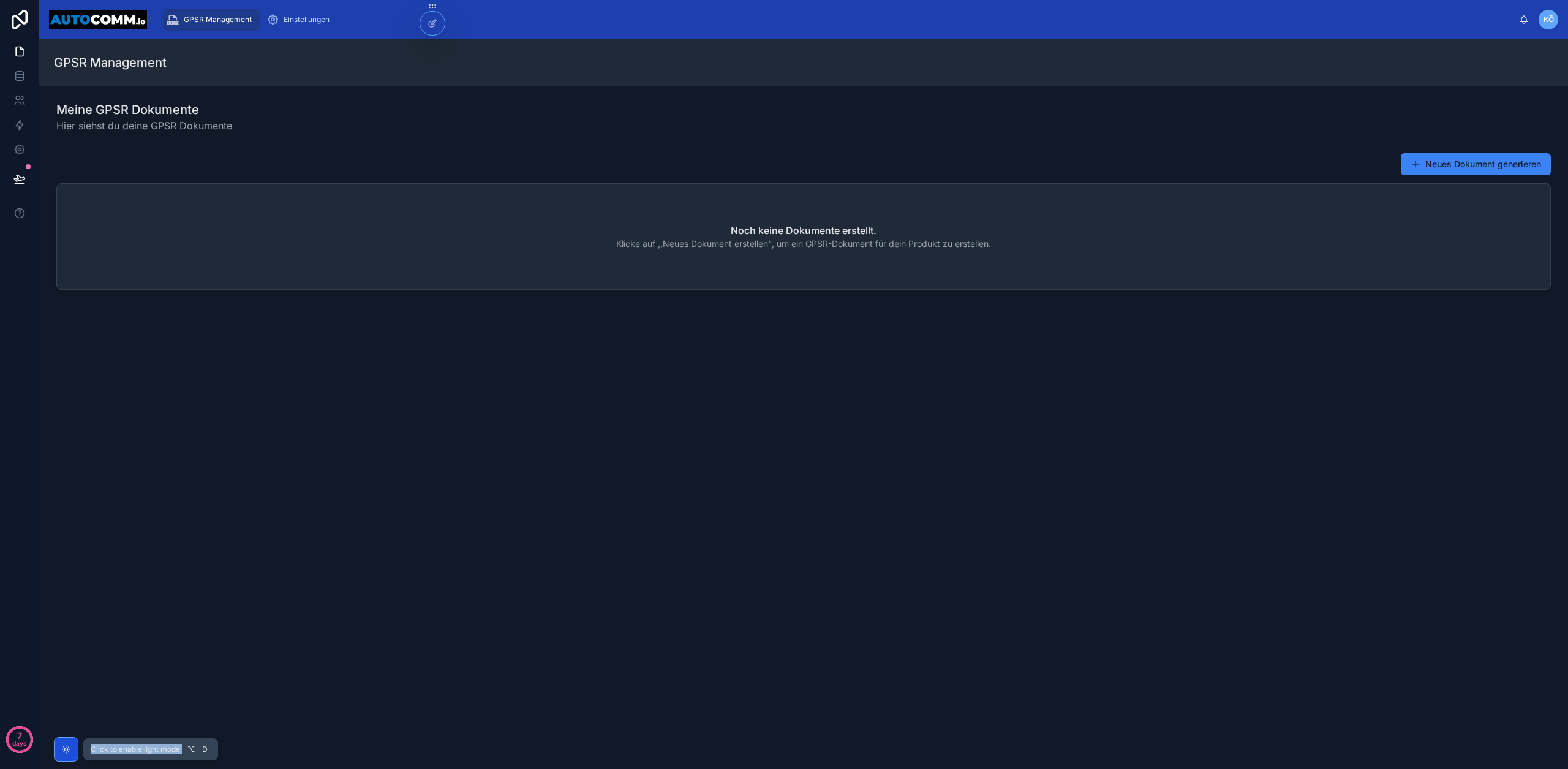
click at [66, 751] on icon at bounding box center [65, 749] width 3 height 3
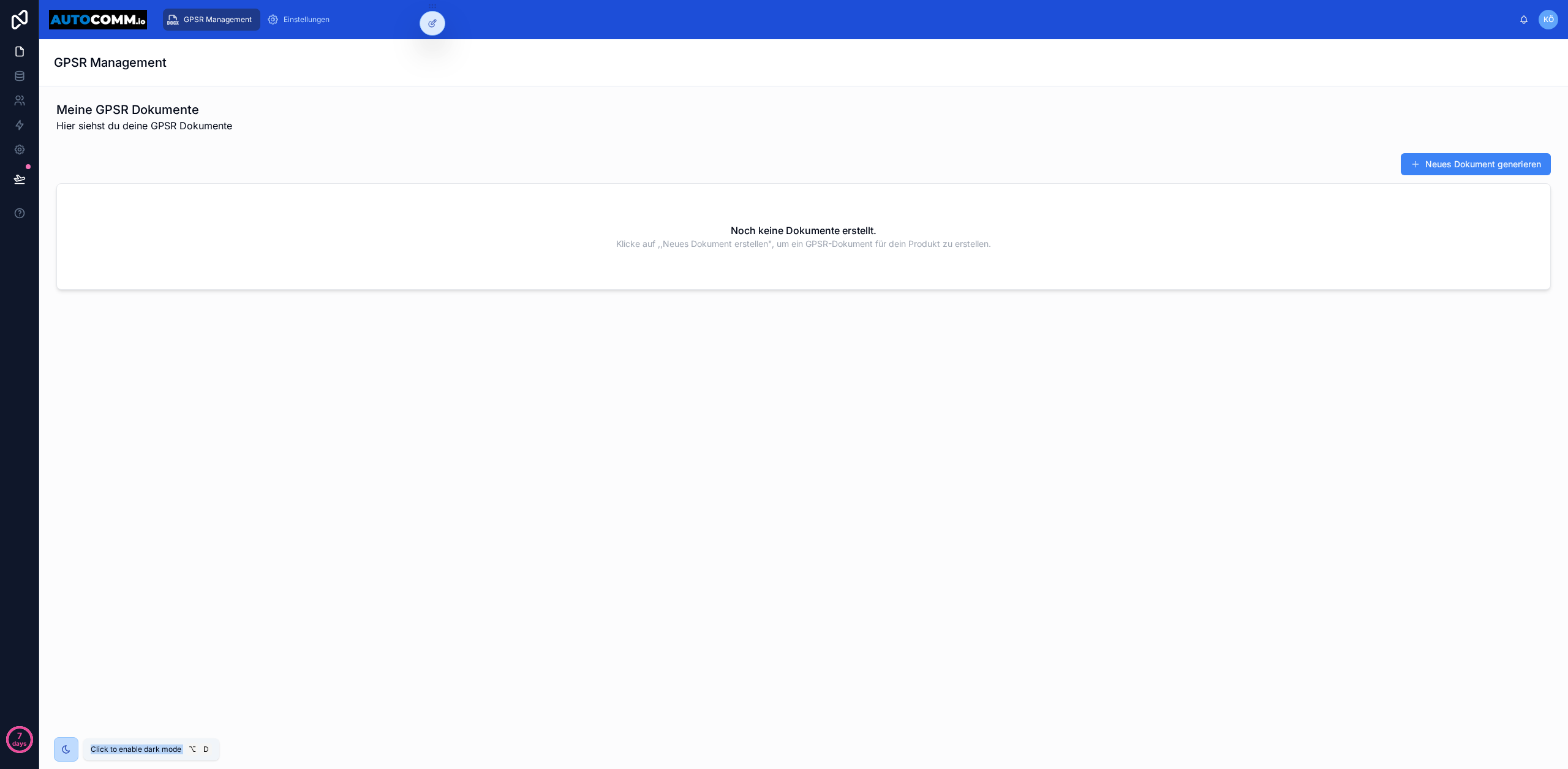
click at [66, 751] on icon at bounding box center [66, 749] width 10 height 10
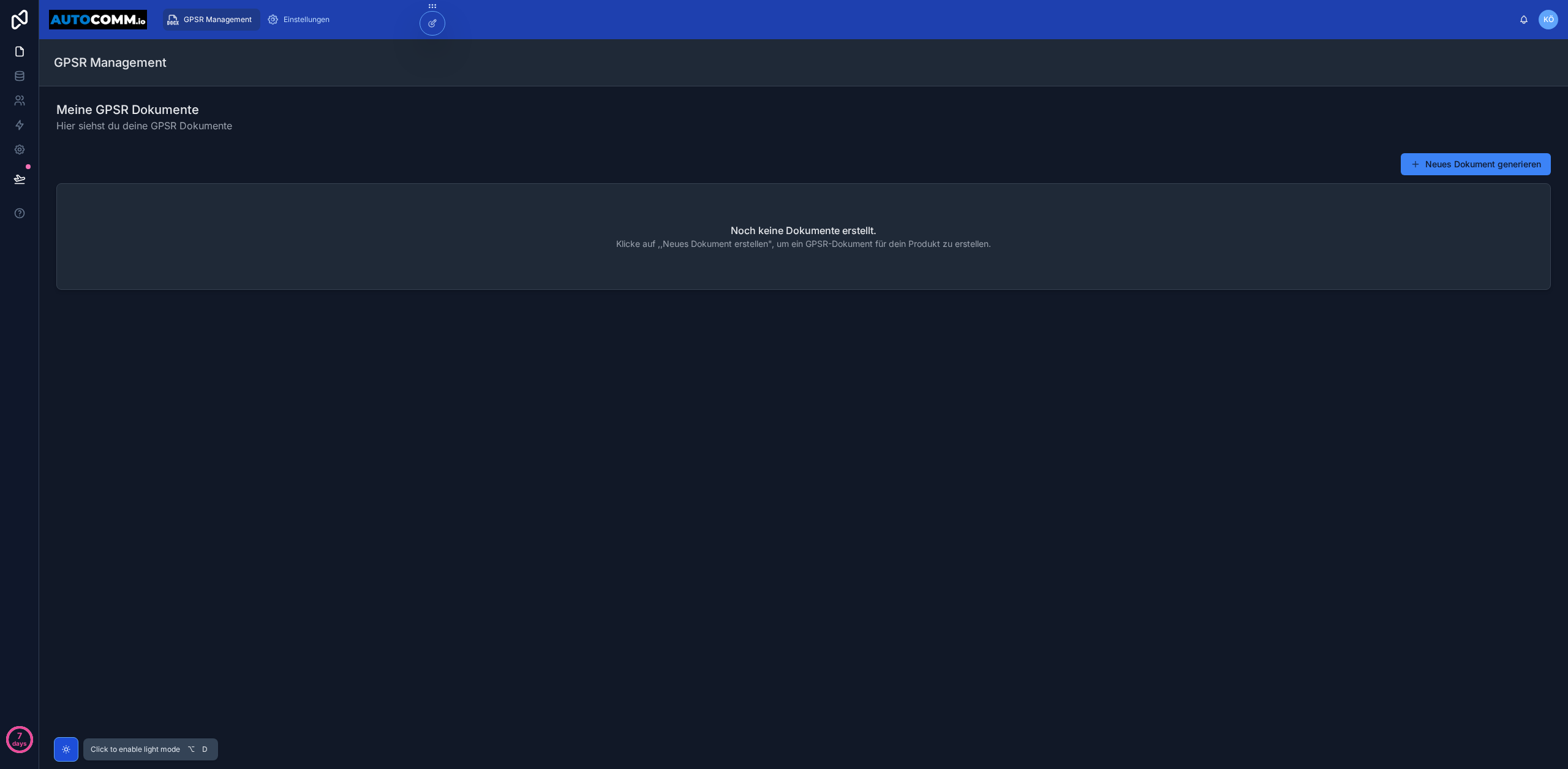
click at [66, 751] on icon at bounding box center [65, 749] width 3 height 3
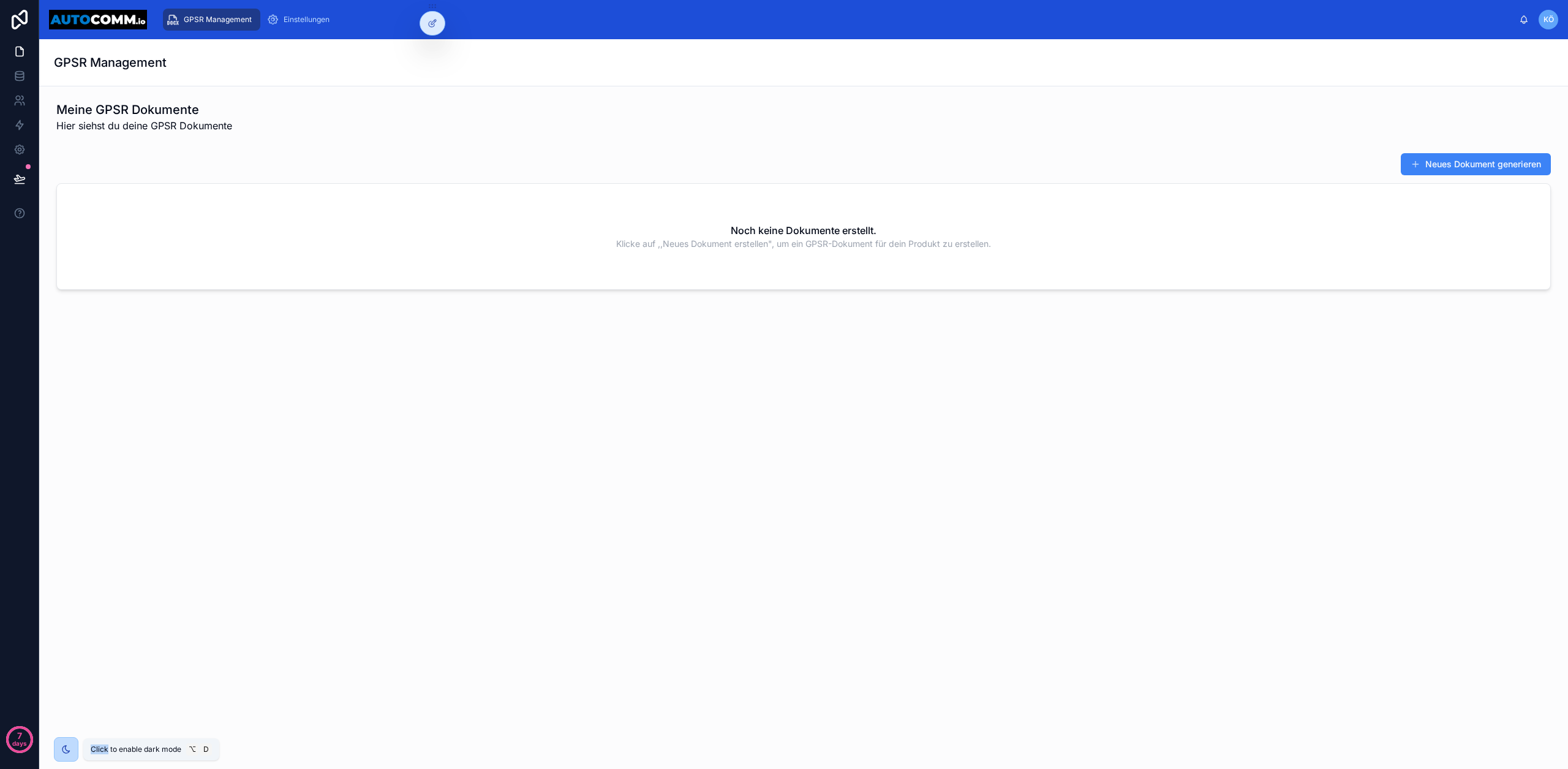
click at [66, 751] on icon at bounding box center [66, 749] width 10 height 10
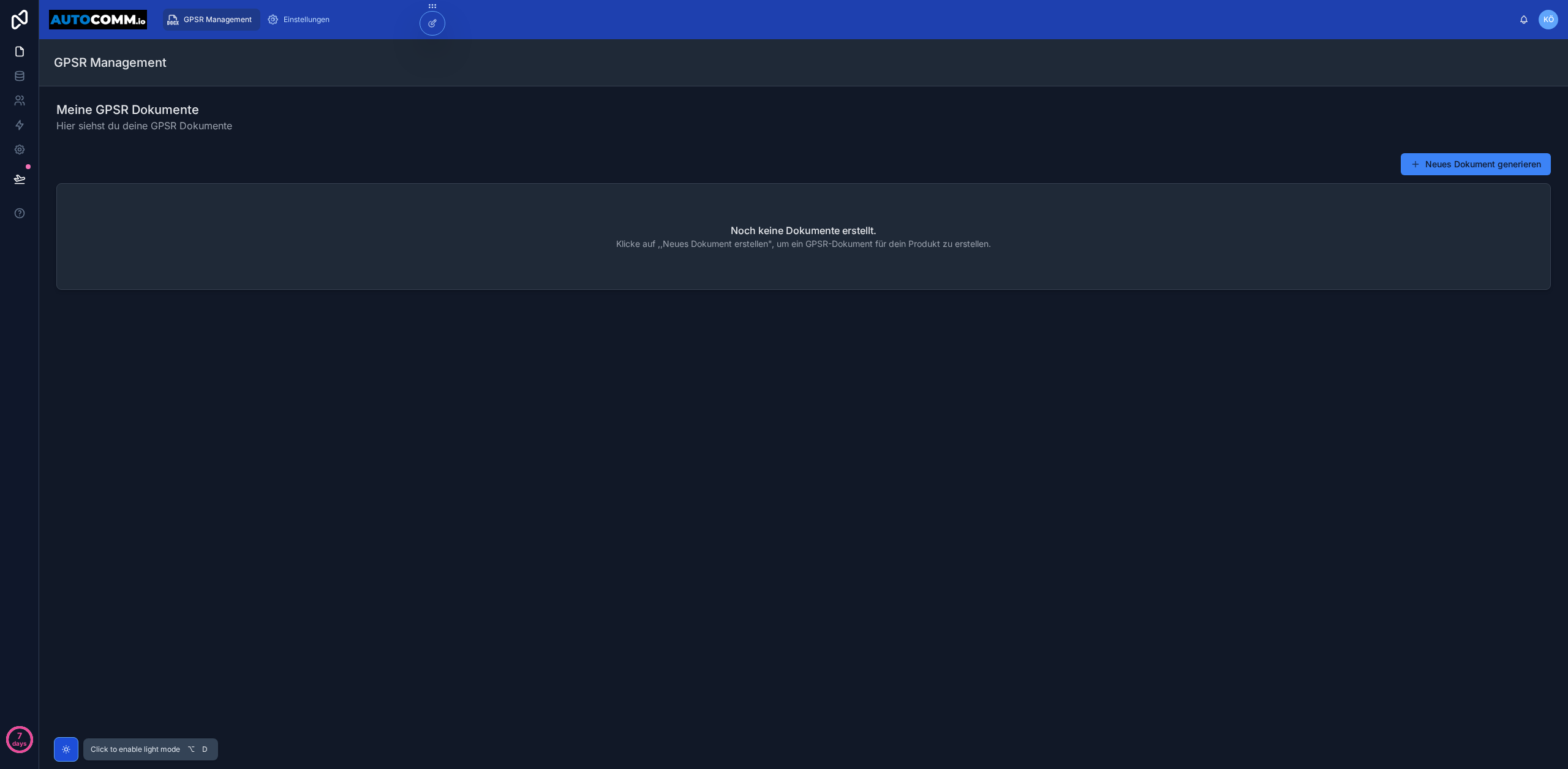
click at [66, 751] on icon at bounding box center [65, 749] width 3 height 3
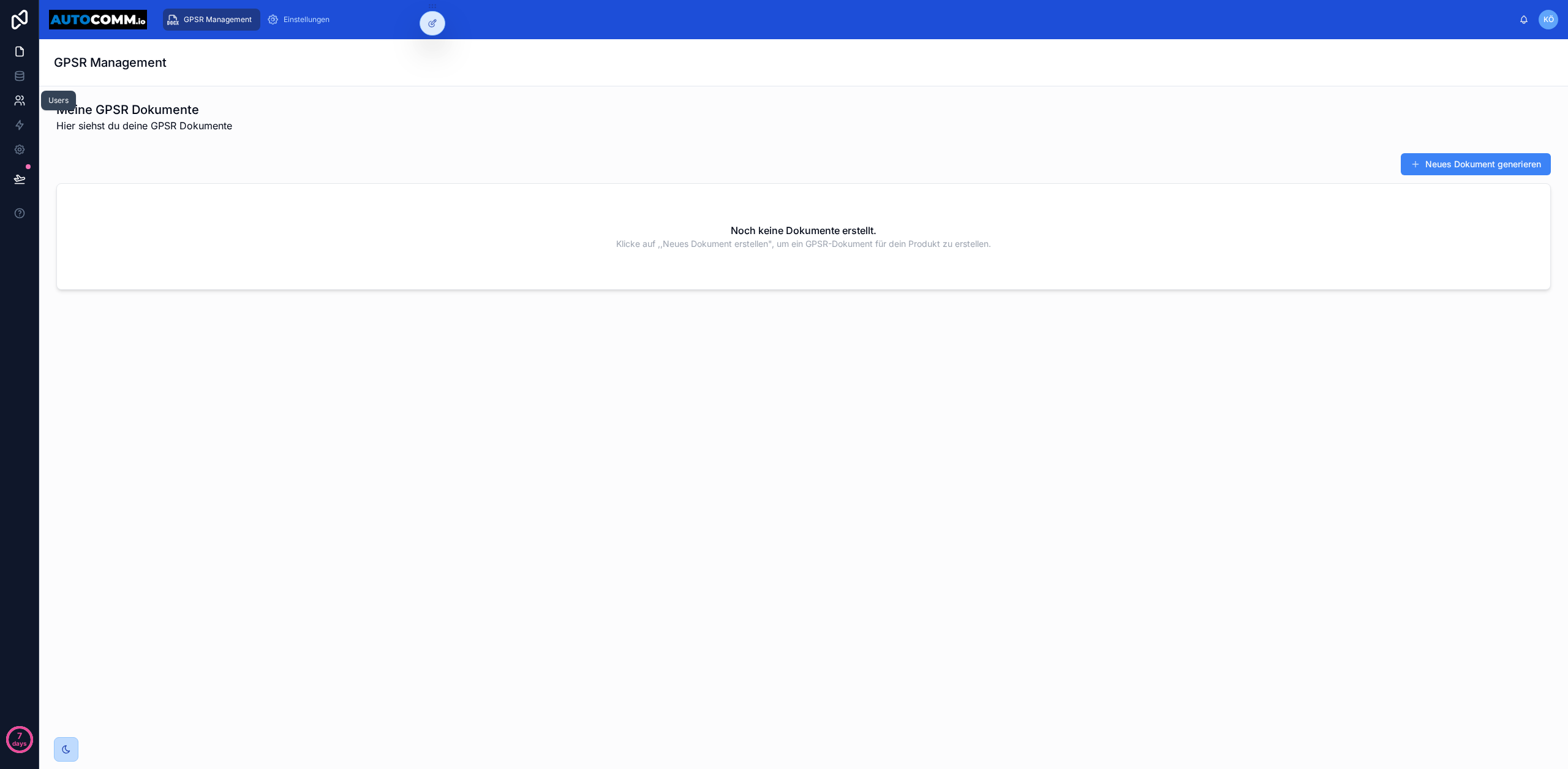
click at [21, 106] on link at bounding box center [19, 100] width 39 height 25
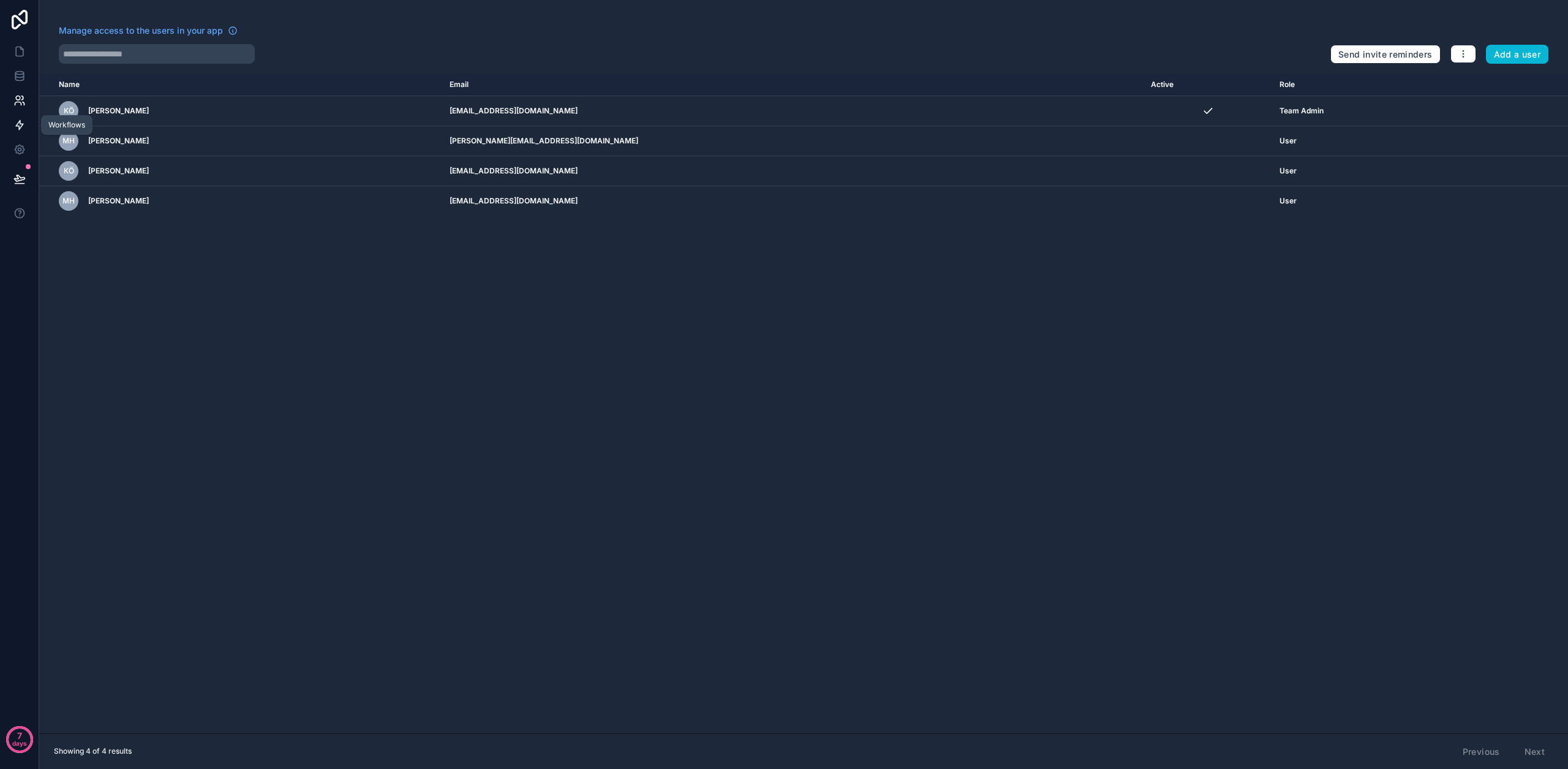
click at [13, 127] on icon at bounding box center [19, 125] width 12 height 12
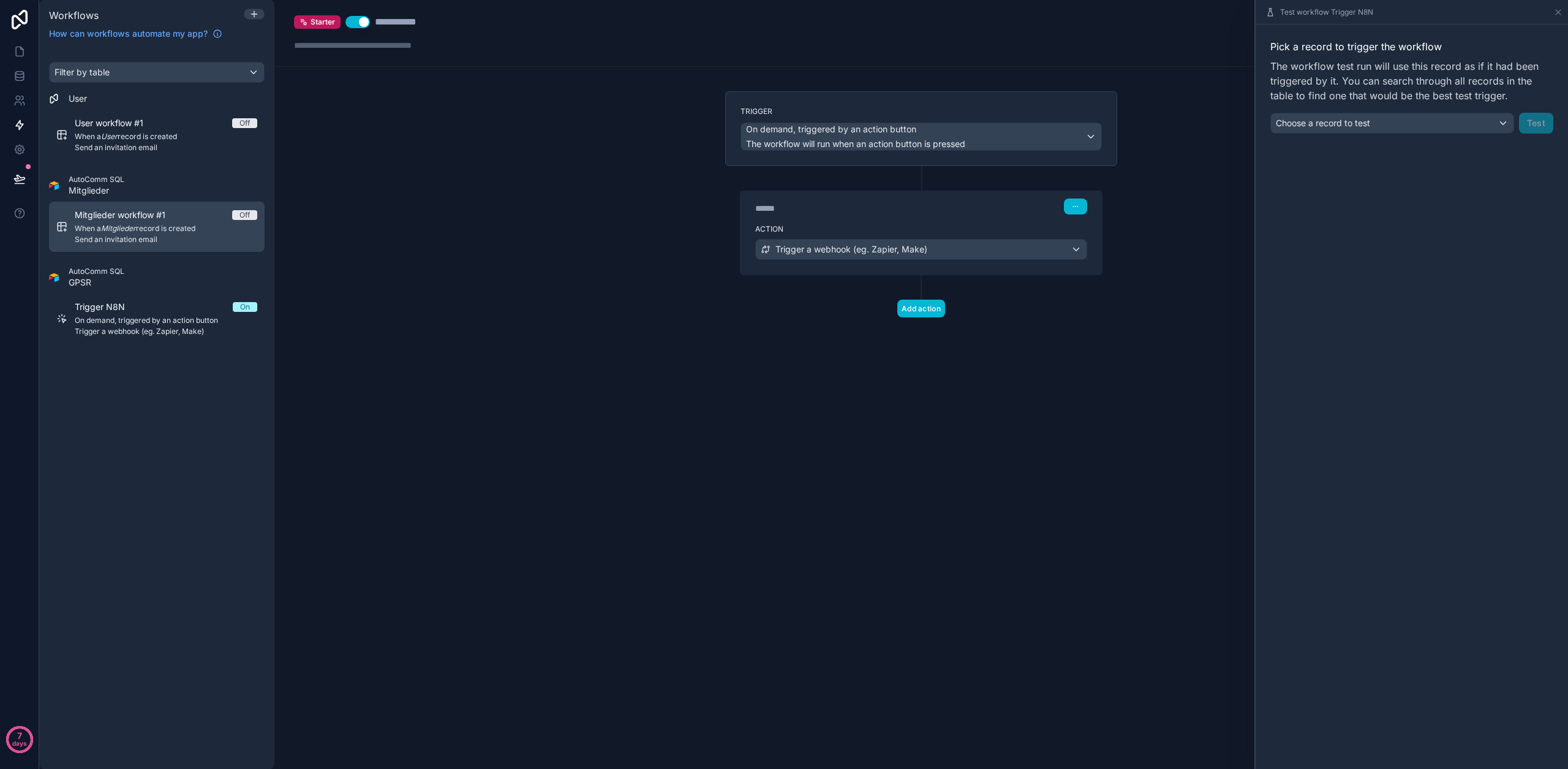
click at [228, 217] on div "Mitglieder workflow #1 Off" at bounding box center [166, 215] width 183 height 12
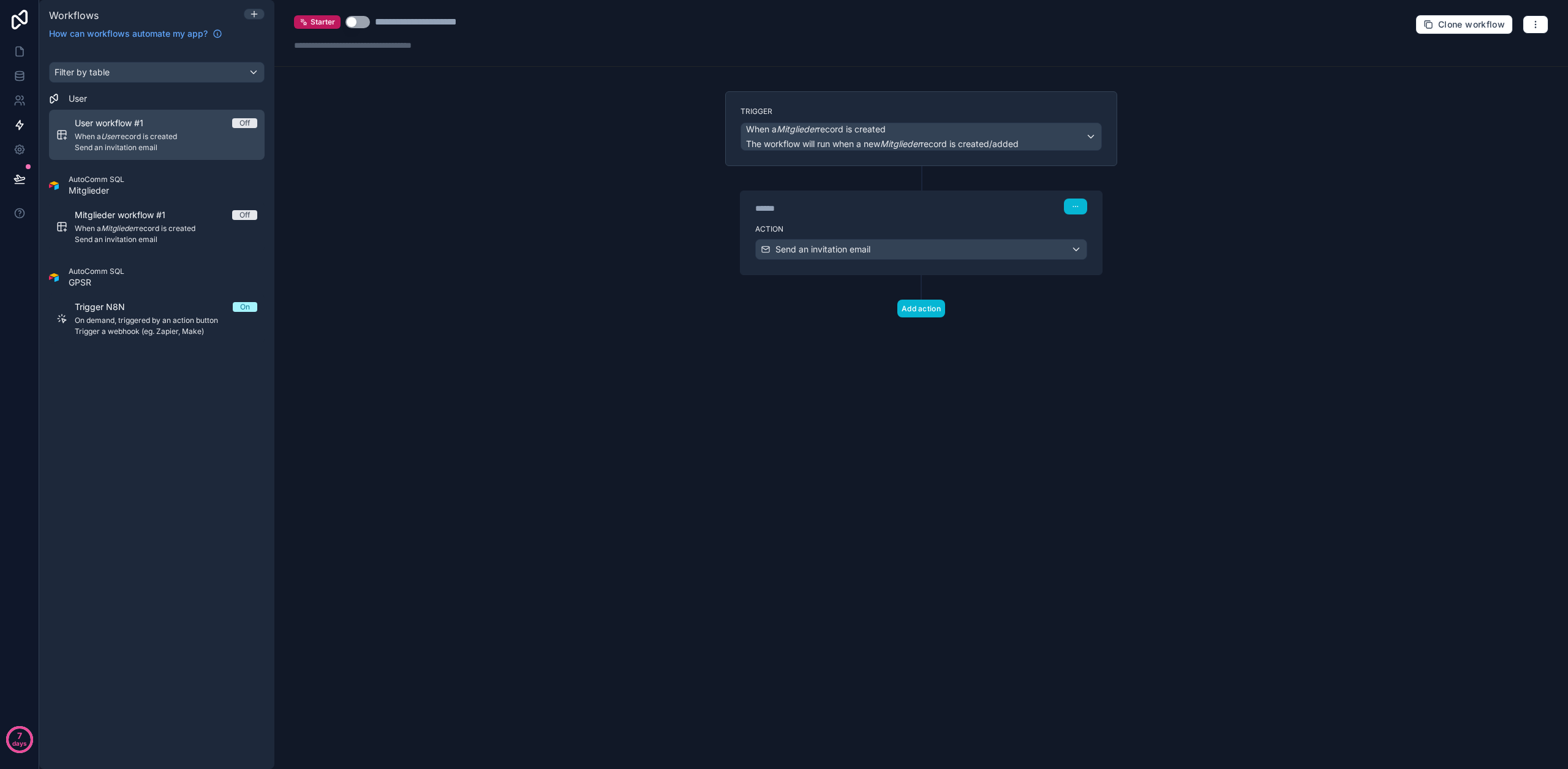
click at [126, 126] on span "User workflow #1" at bounding box center [116, 123] width 83 height 12
click at [852, 246] on span "Send an invitation email" at bounding box center [823, 250] width 95 height 12
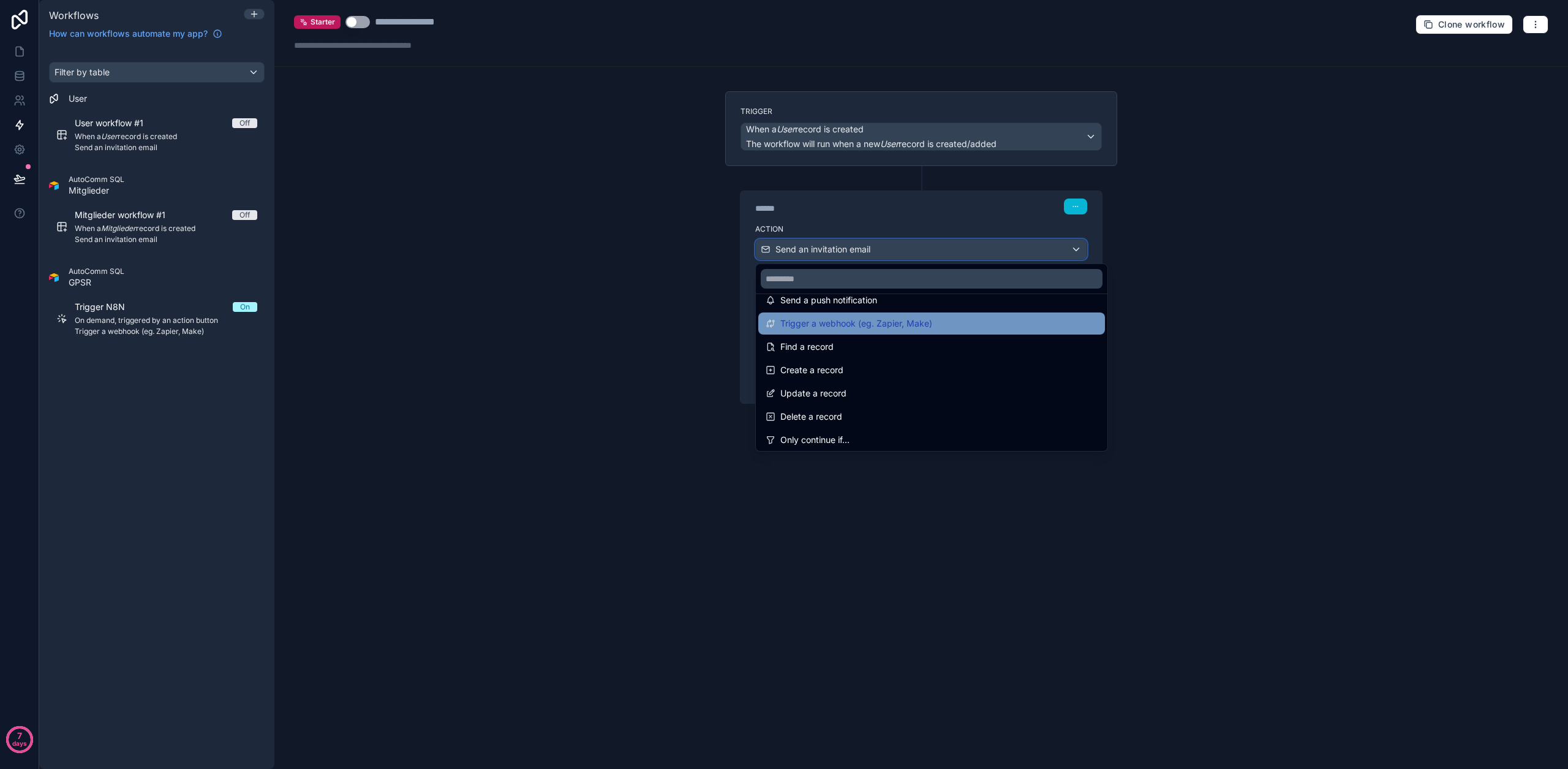
scroll to position [161, 0]
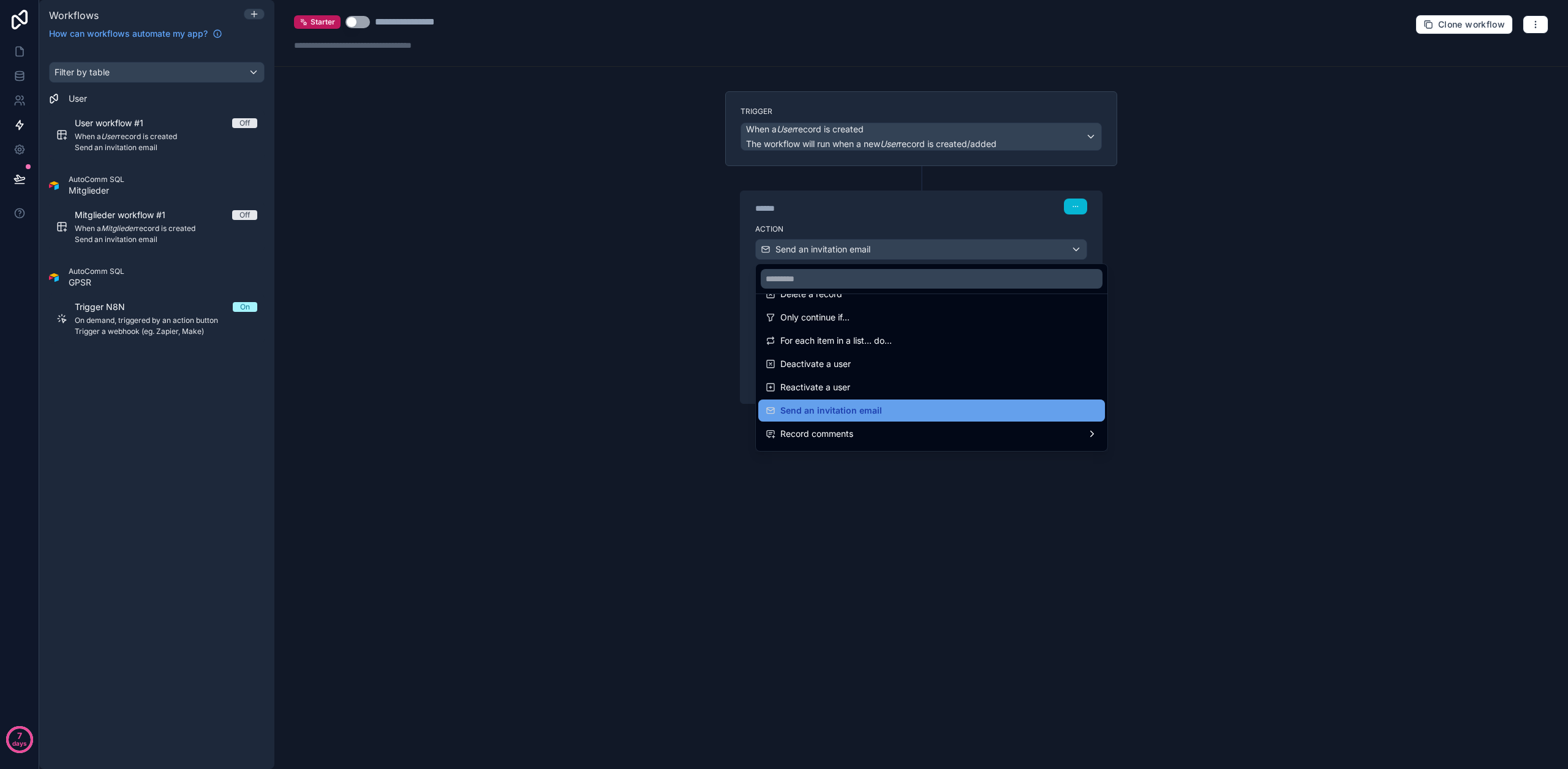
click at [856, 410] on span "Send an invitation email" at bounding box center [831, 410] width 102 height 15
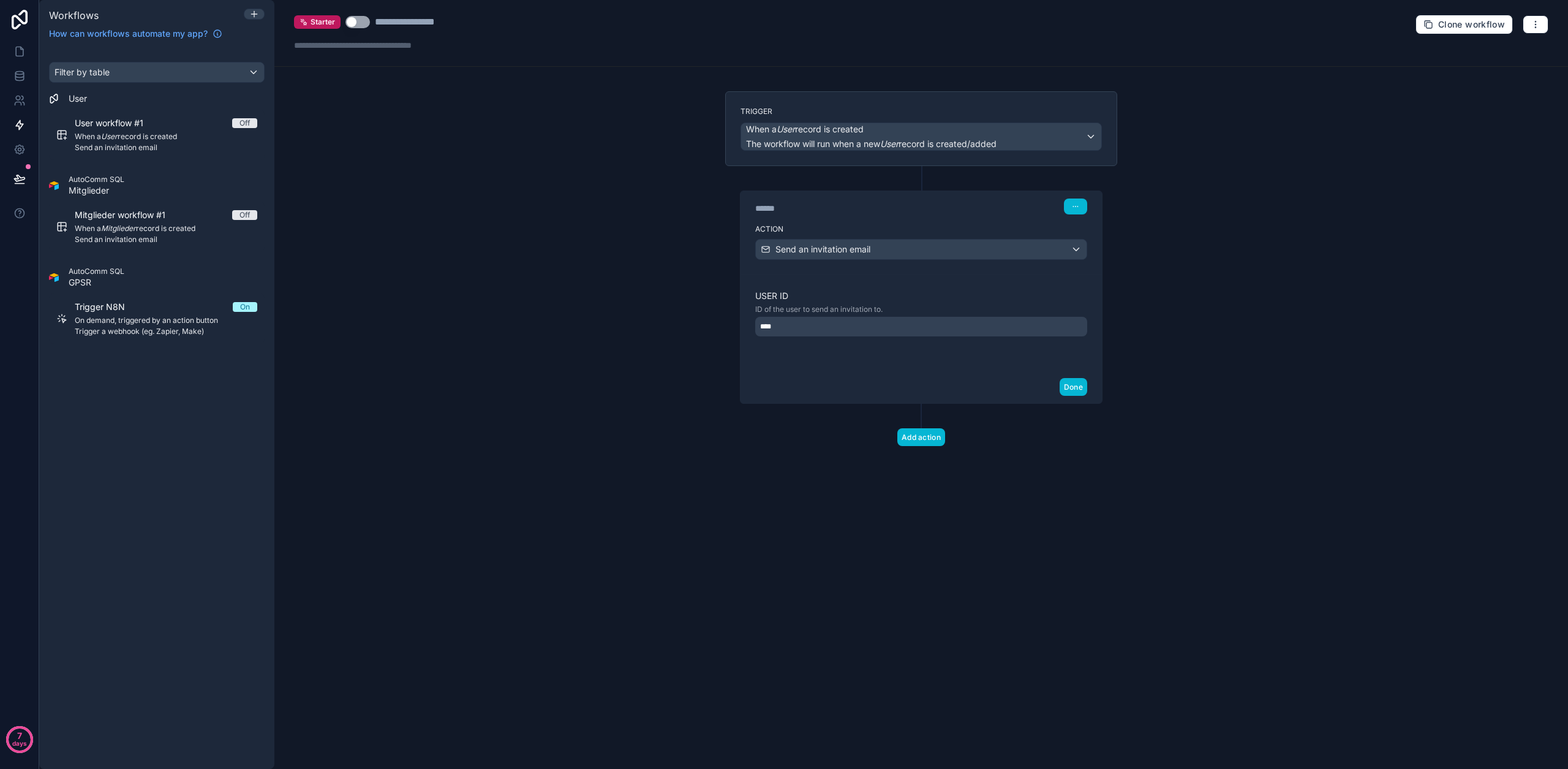
click at [844, 330] on div "****" at bounding box center [921, 326] width 332 height 19
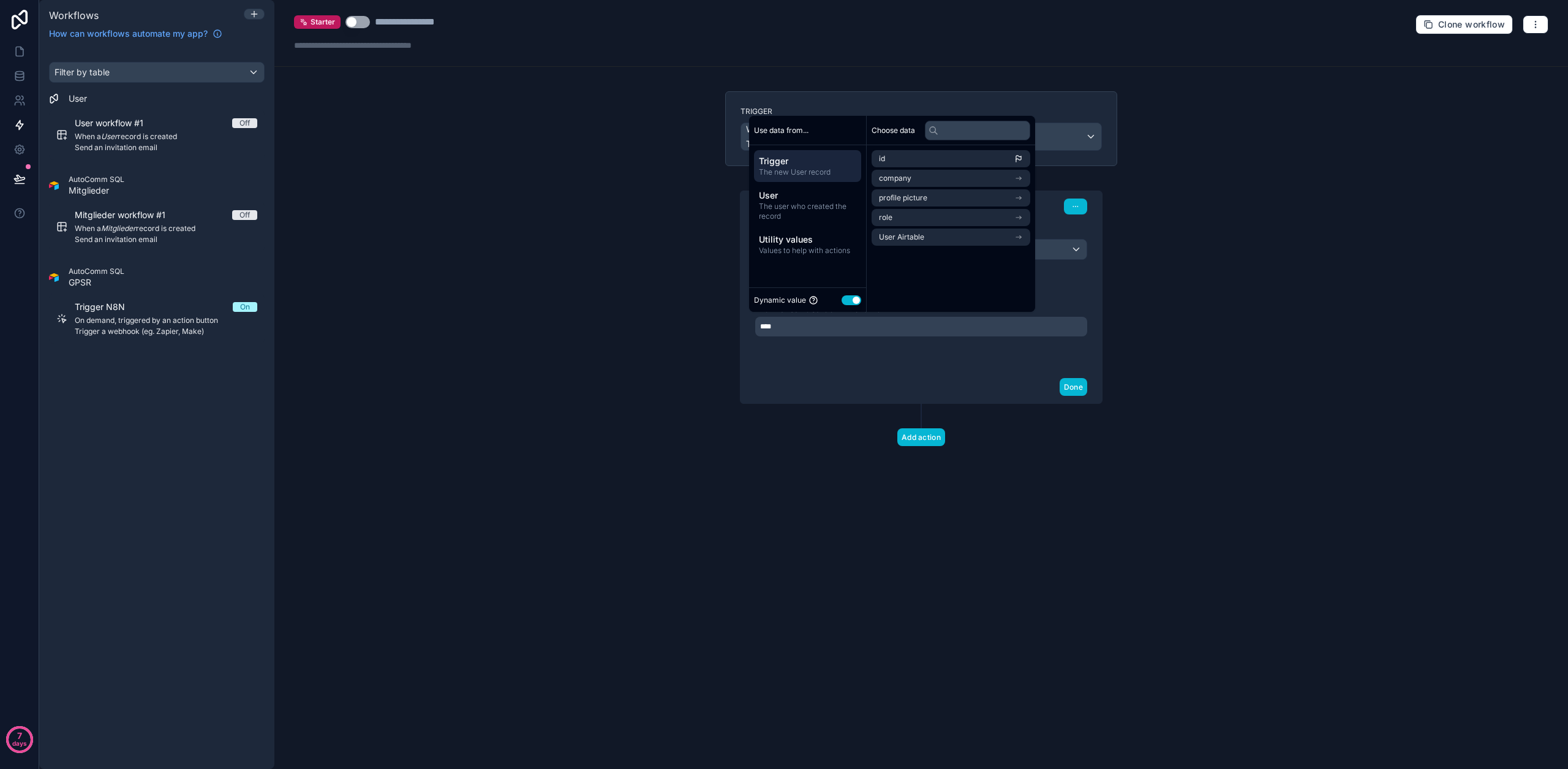
click at [851, 301] on button "Use setting" at bounding box center [851, 300] width 19 height 10
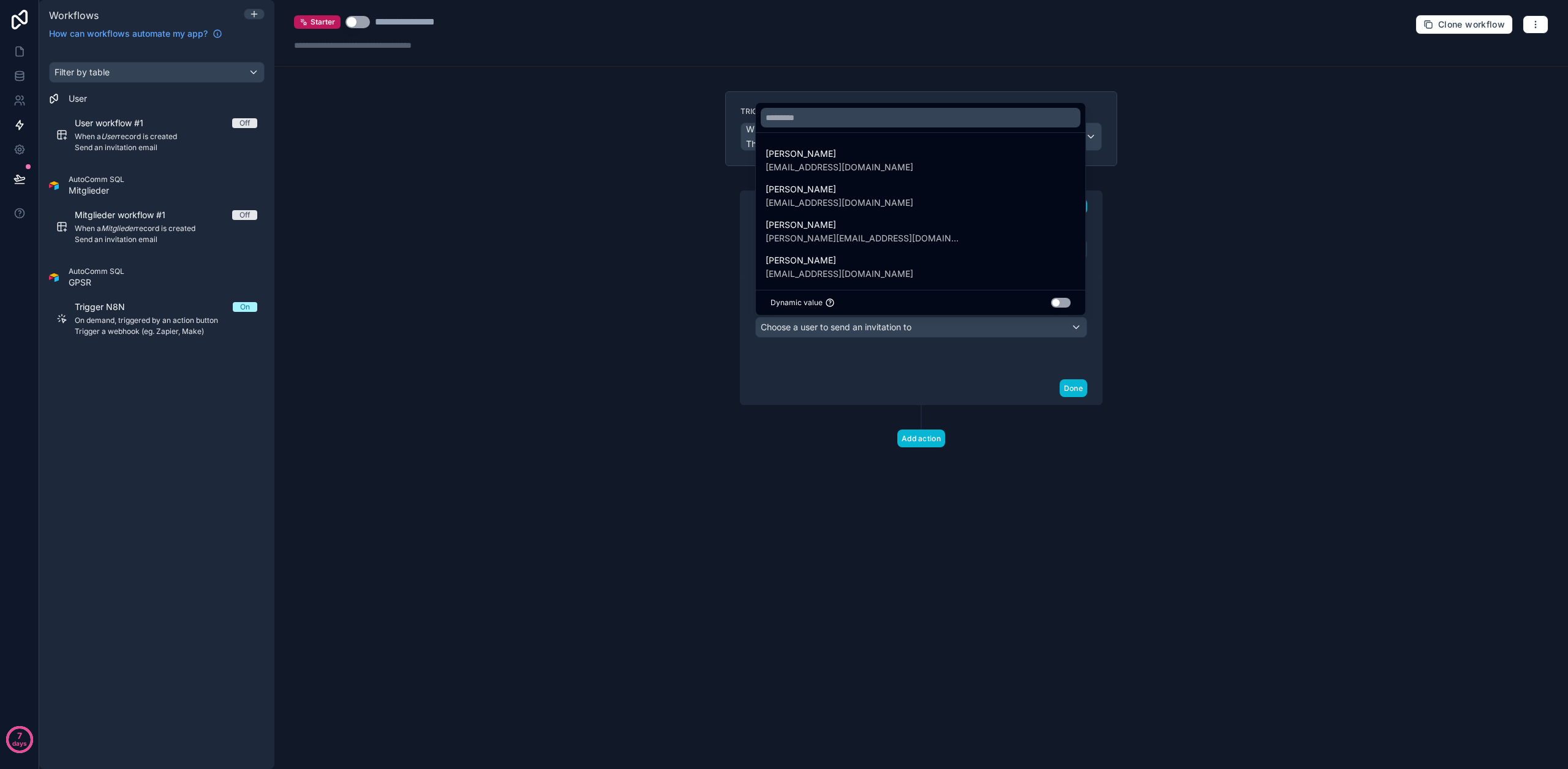
click at [1059, 304] on button "Use setting" at bounding box center [1060, 302] width 19 height 10
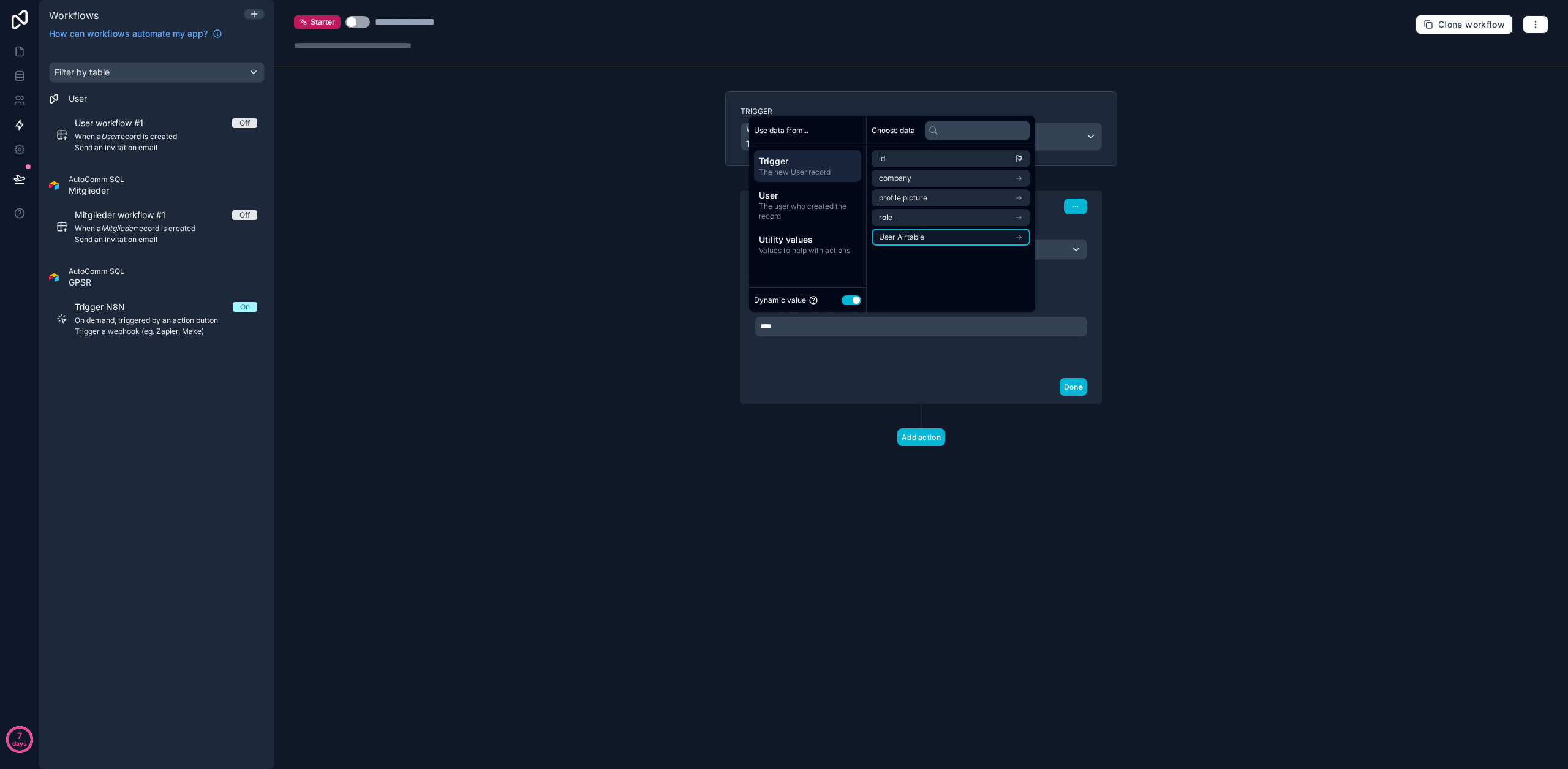
click at [926, 239] on li "User Airtable" at bounding box center [950, 237] width 159 height 18
click at [934, 207] on li "user (from user airtable)" at bounding box center [950, 200] width 159 height 18
click at [928, 279] on li "User Airtable" at bounding box center [950, 279] width 159 height 18
click at [931, 243] on span "user (from user airtable)" at bounding box center [921, 239] width 84 height 10
click at [887, 156] on div "User Airtable" at bounding box center [950, 159] width 159 height 18
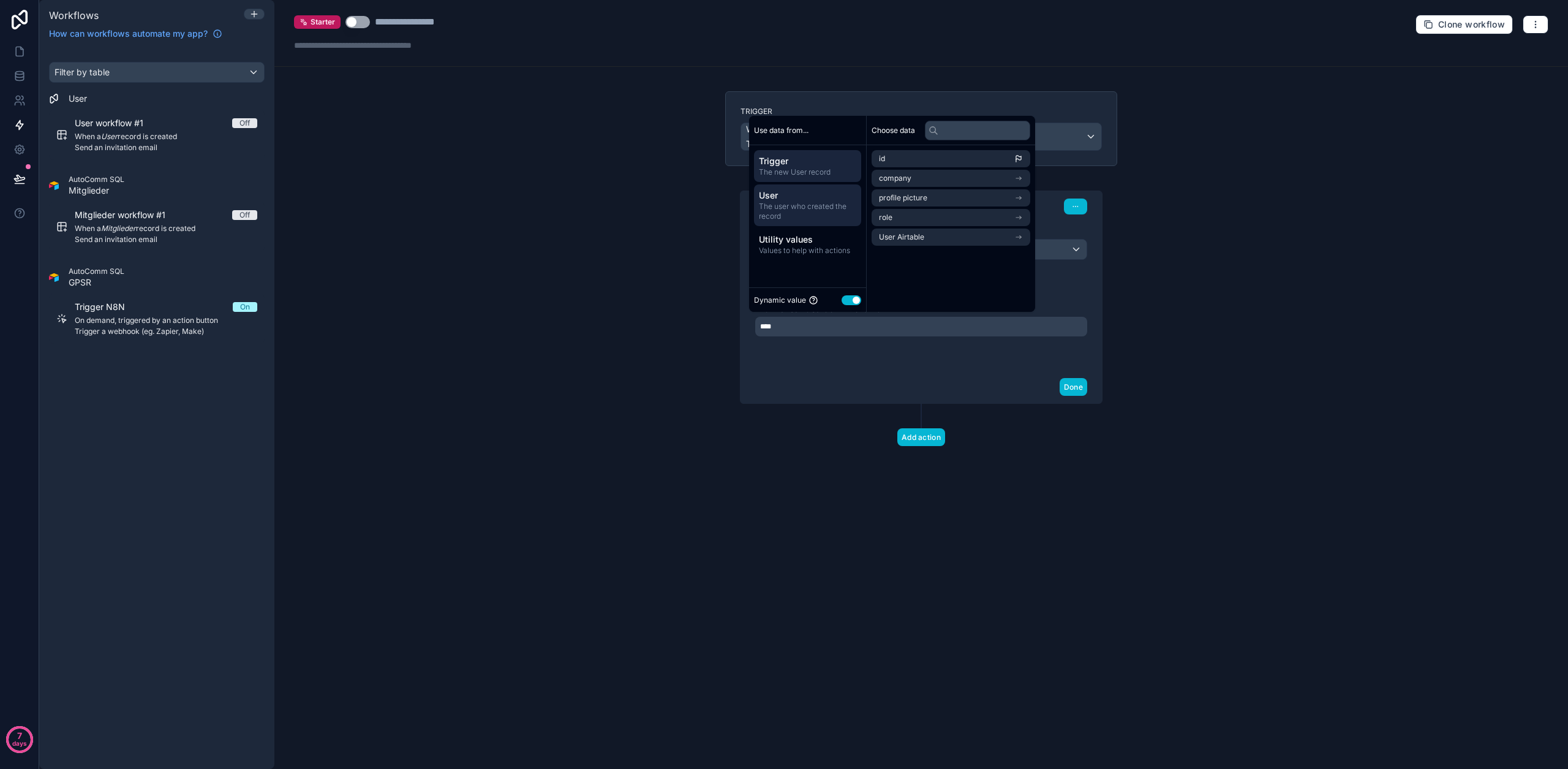
click at [810, 194] on span "User" at bounding box center [807, 195] width 98 height 12
click at [870, 356] on div "User ID ID of the user to send an invitation to. ****" at bounding box center [921, 322] width 361 height 96
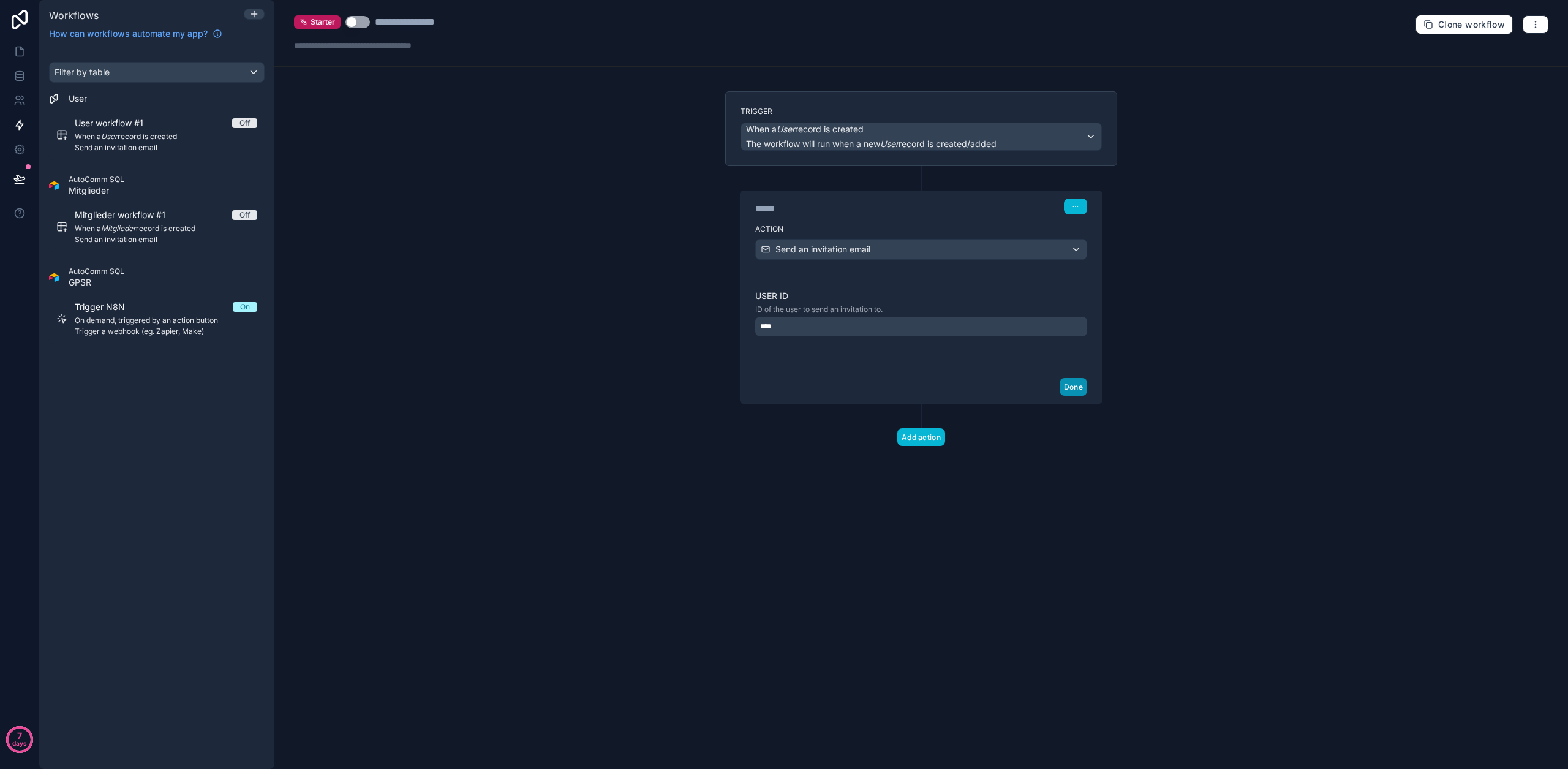
click at [1078, 389] on button "Done" at bounding box center [1073, 387] width 27 height 18
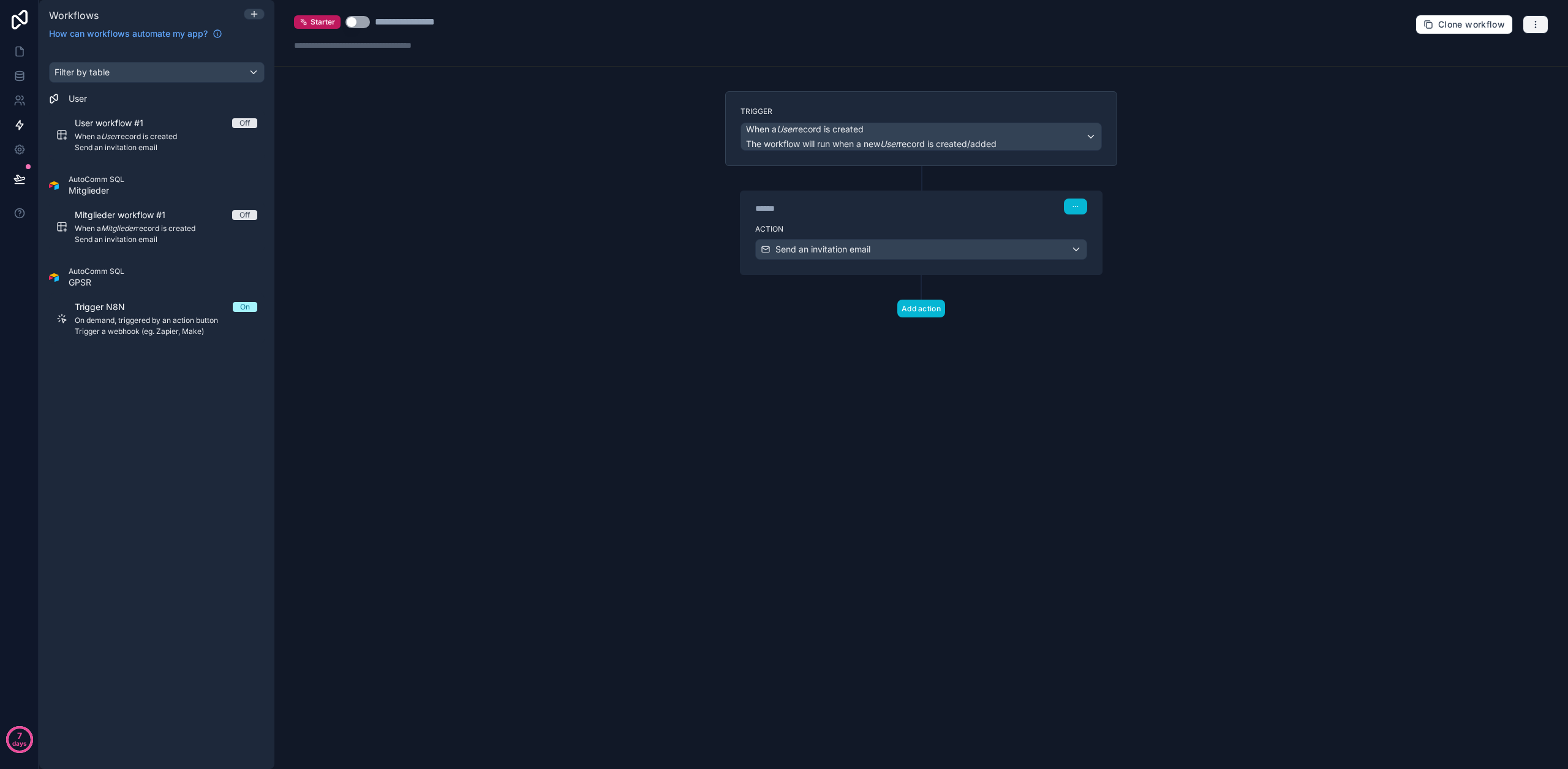
click at [1527, 29] on button "button" at bounding box center [1535, 24] width 25 height 18
click at [1498, 54] on span "Test workflow" at bounding box center [1502, 53] width 59 height 10
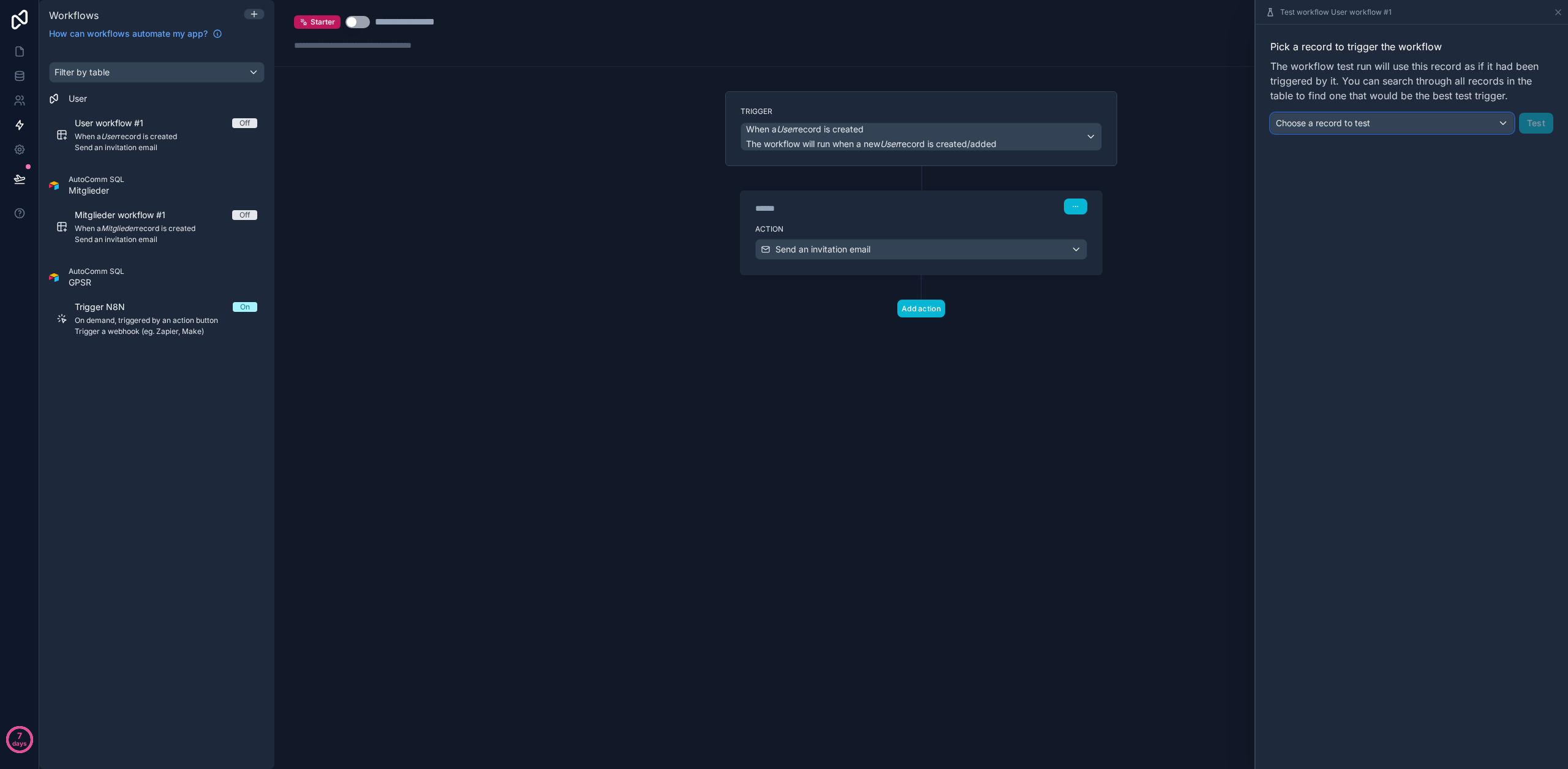
click at [1377, 117] on div "Choose a record to test" at bounding box center [1392, 123] width 242 height 19
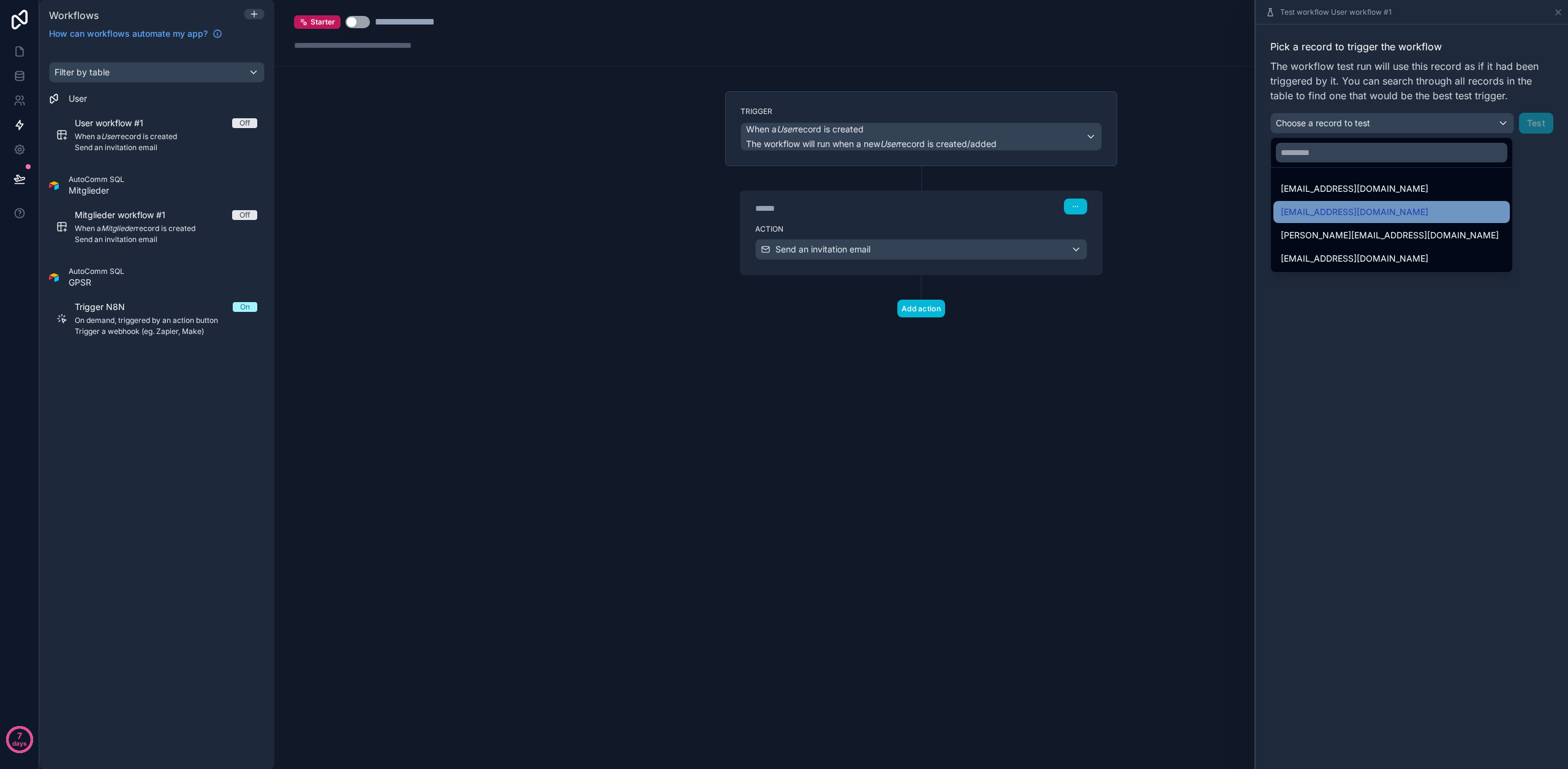
click at [1358, 213] on span "[EMAIL_ADDRESS][DOMAIN_NAME]" at bounding box center [1355, 212] width 148 height 15
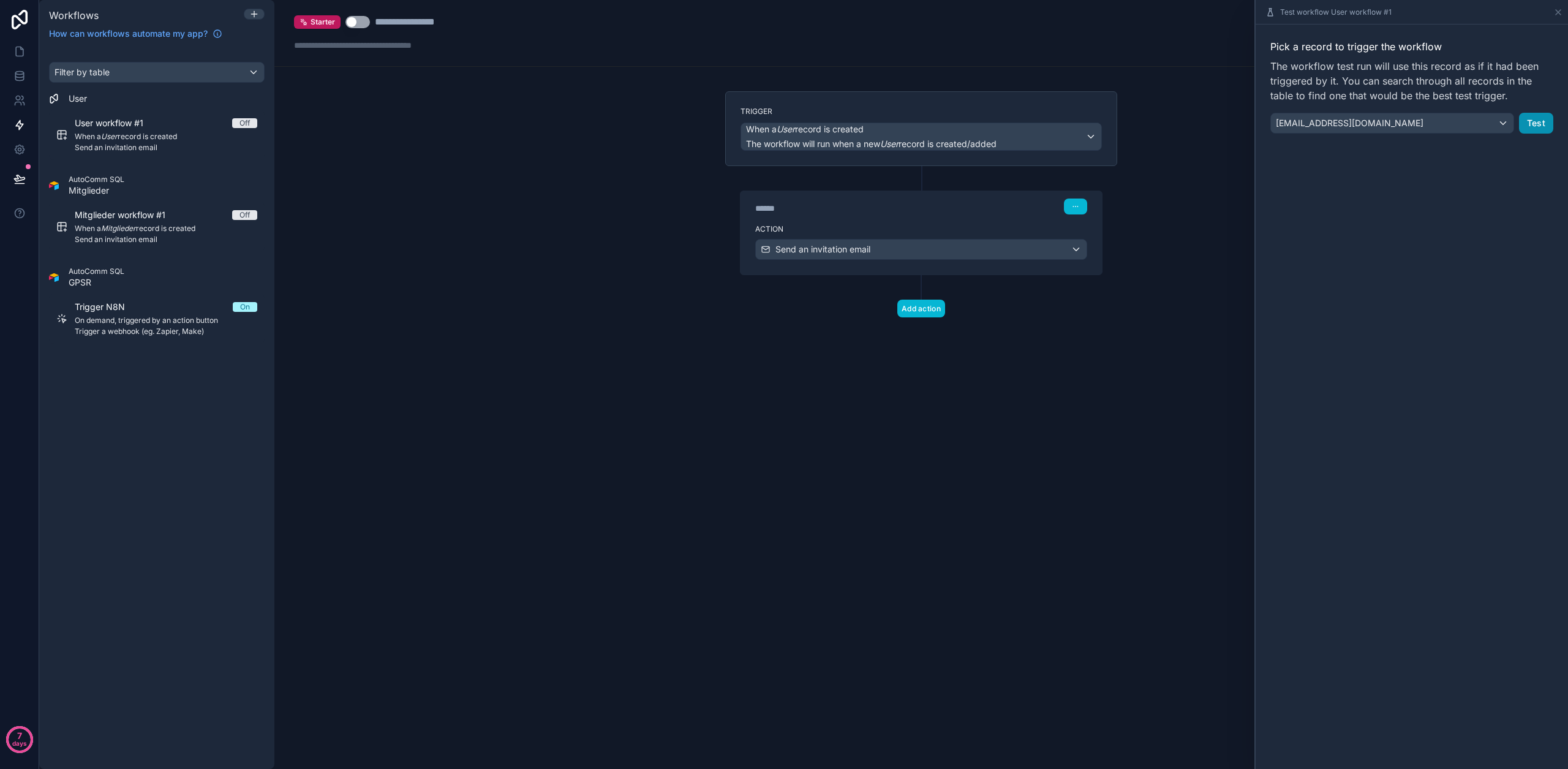
click at [1531, 129] on button "Test" at bounding box center [1535, 123] width 34 height 21
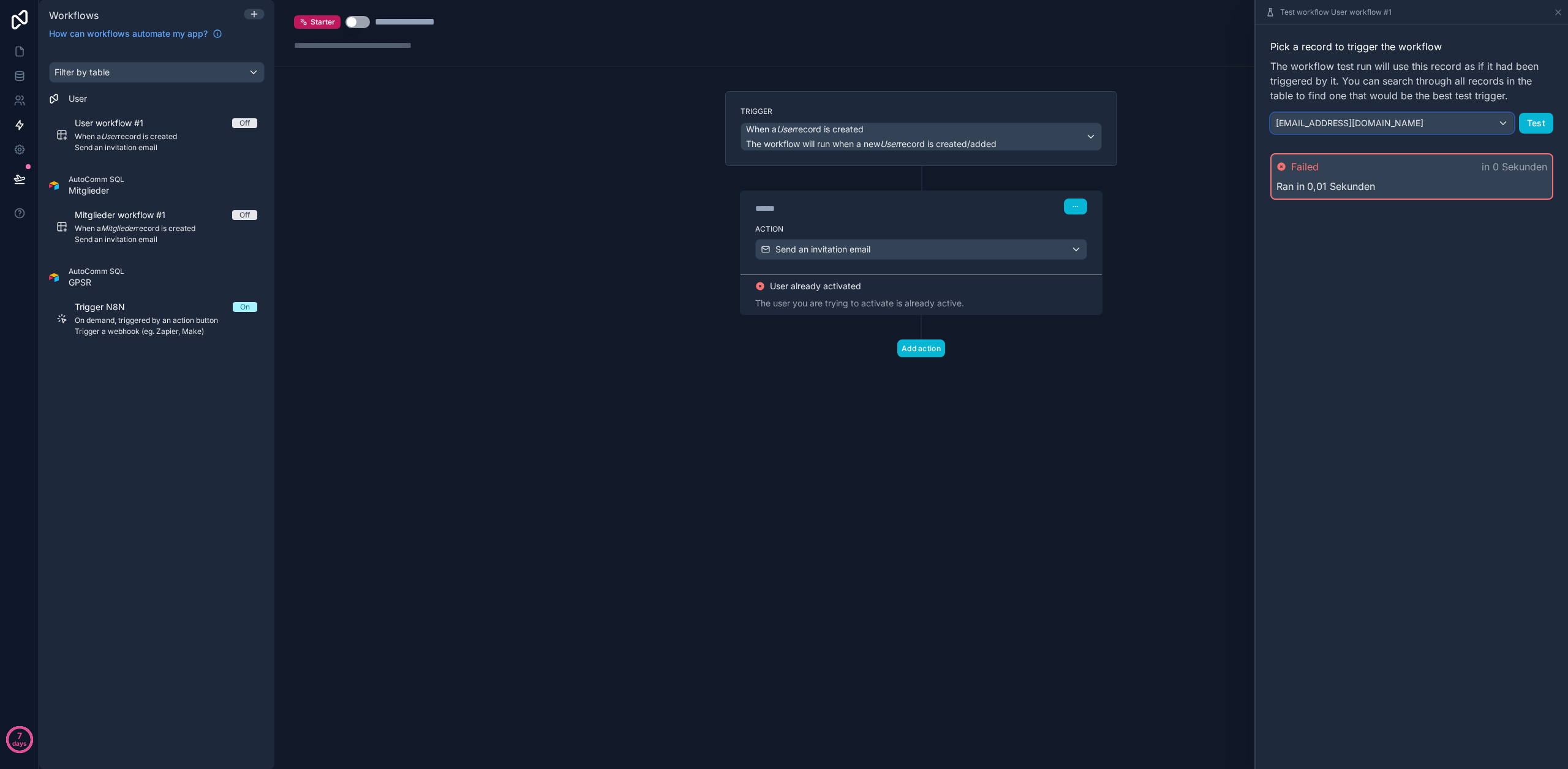
click at [1492, 127] on div "[EMAIL_ADDRESS][DOMAIN_NAME]" at bounding box center [1392, 123] width 242 height 19
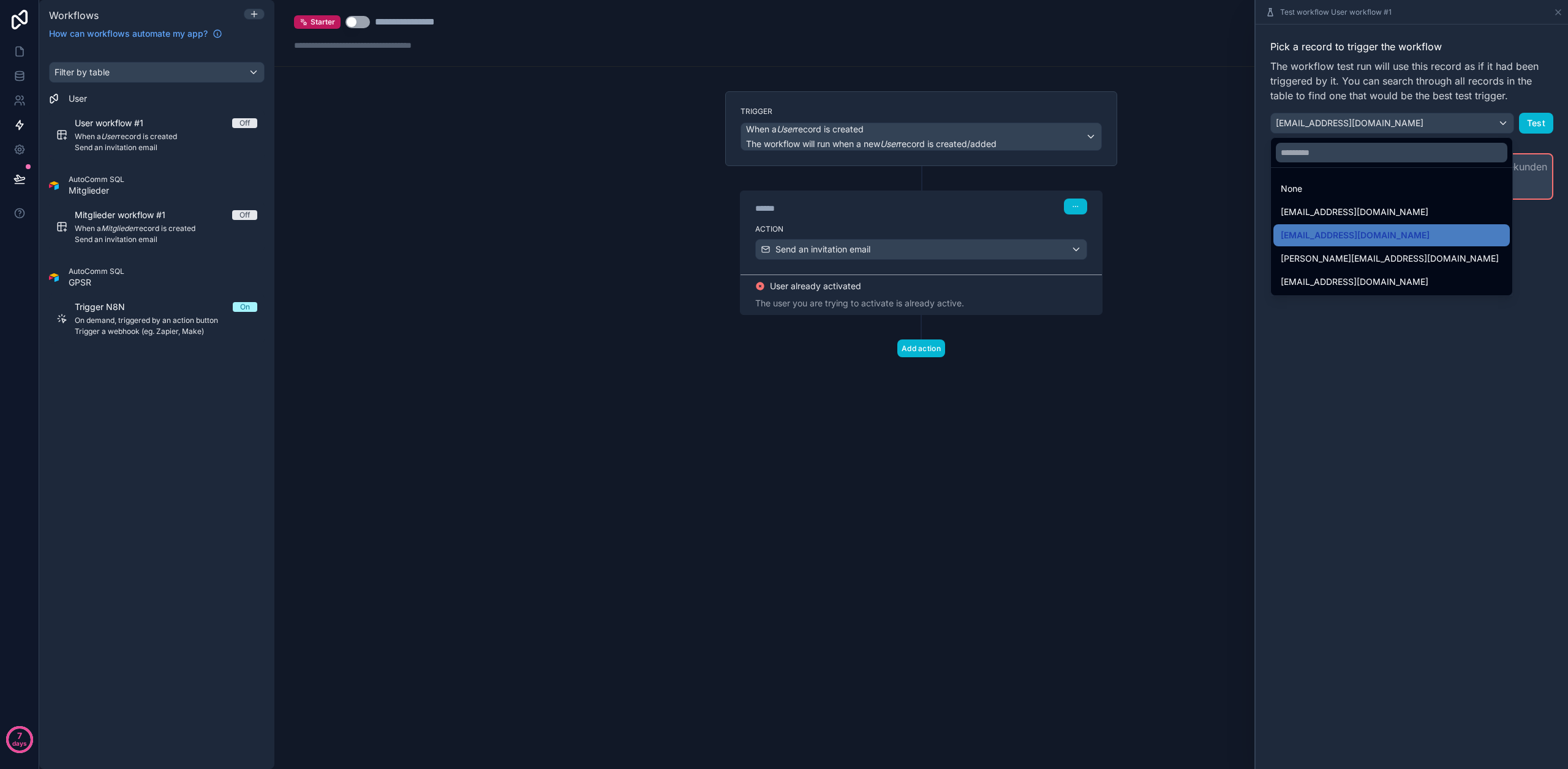
click at [1492, 127] on div at bounding box center [1412, 384] width 313 height 769
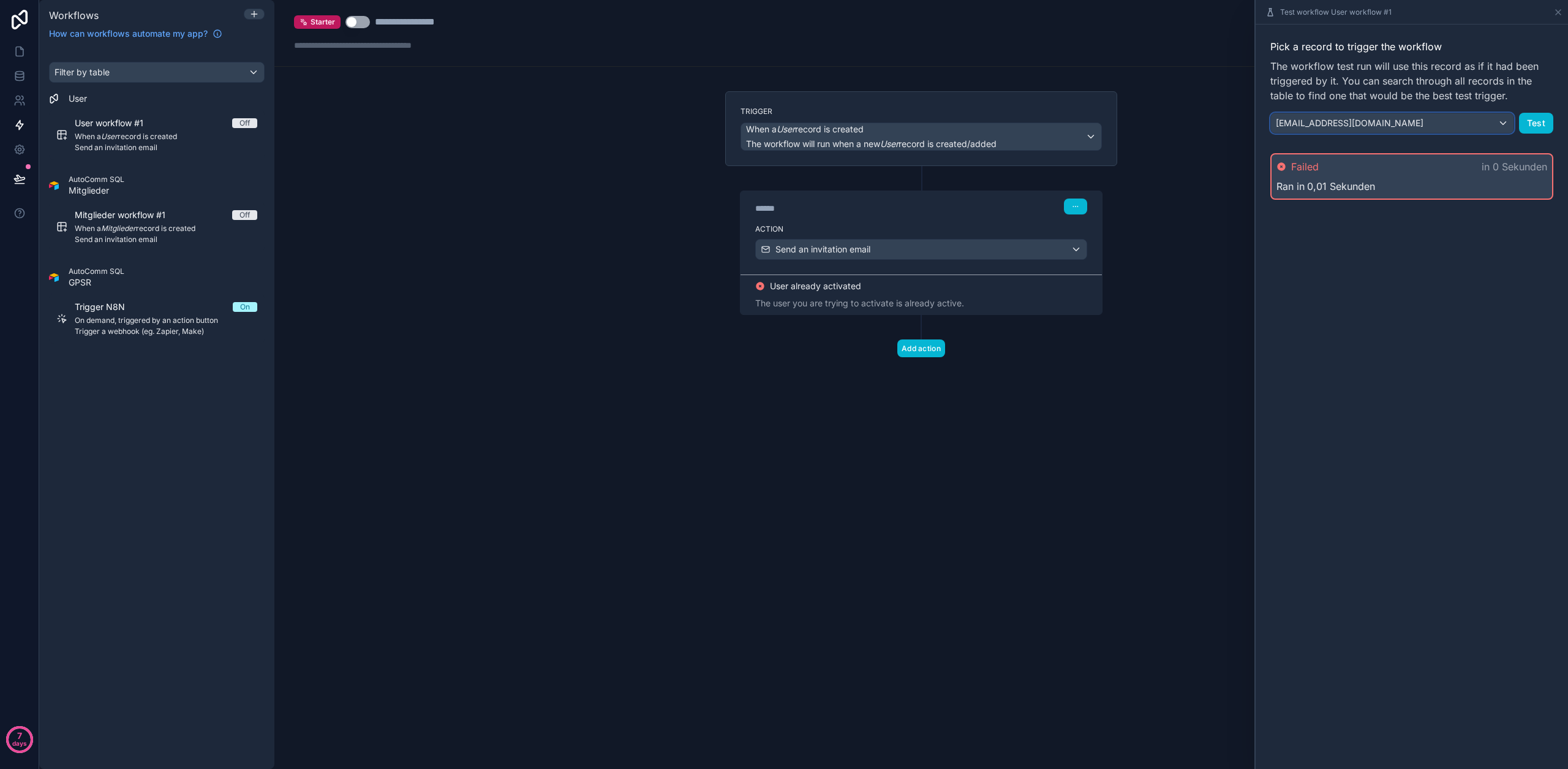
click at [1402, 125] on span "[EMAIL_ADDRESS][DOMAIN_NAME]" at bounding box center [1349, 123] width 148 height 12
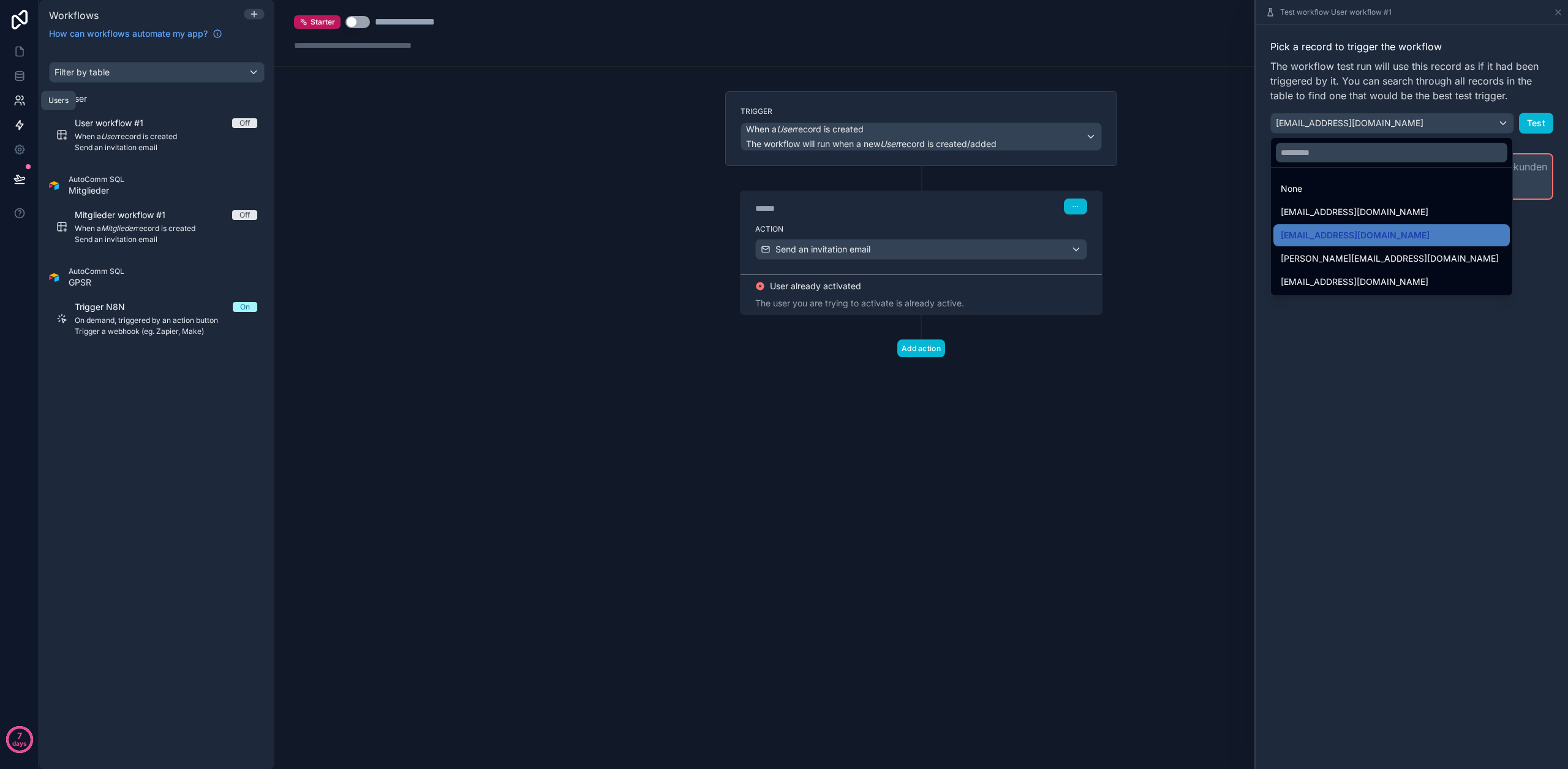
click at [11, 94] on link at bounding box center [19, 100] width 39 height 25
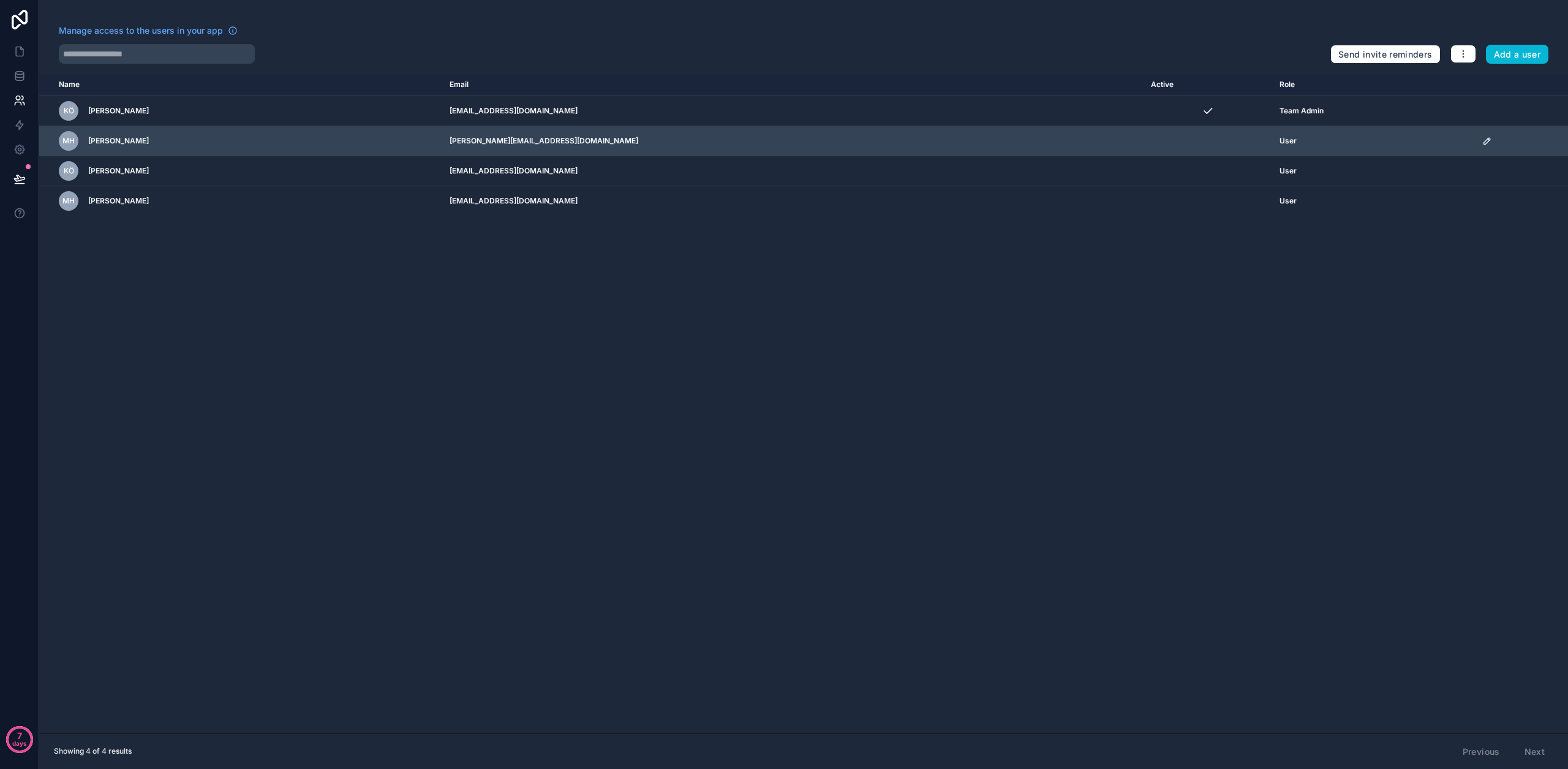
click at [1482, 143] on icon "scrollable content" at bounding box center [1486, 141] width 10 height 10
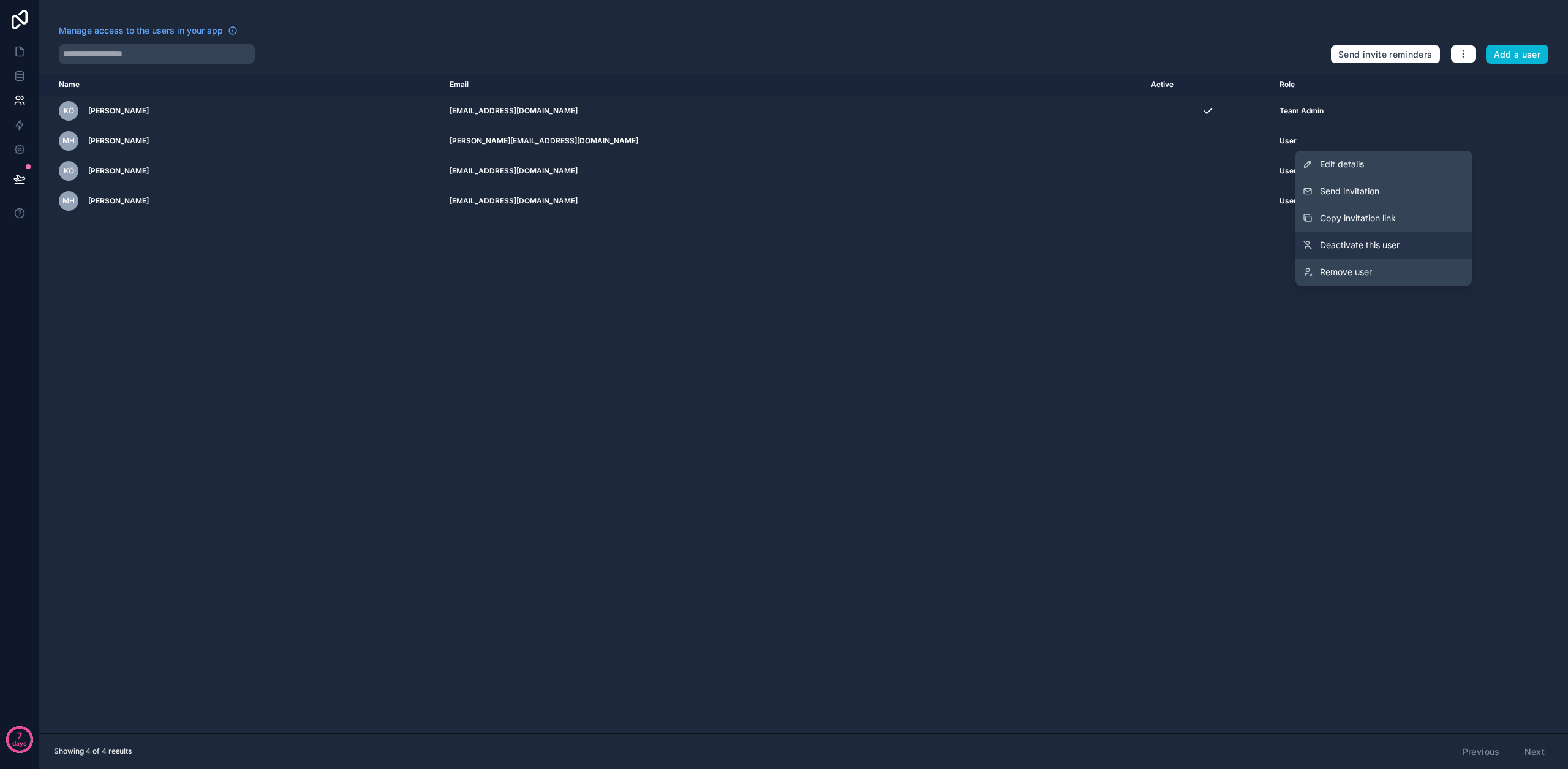
click at [1371, 248] on span "Deactivate this user" at bounding box center [1359, 245] width 80 height 12
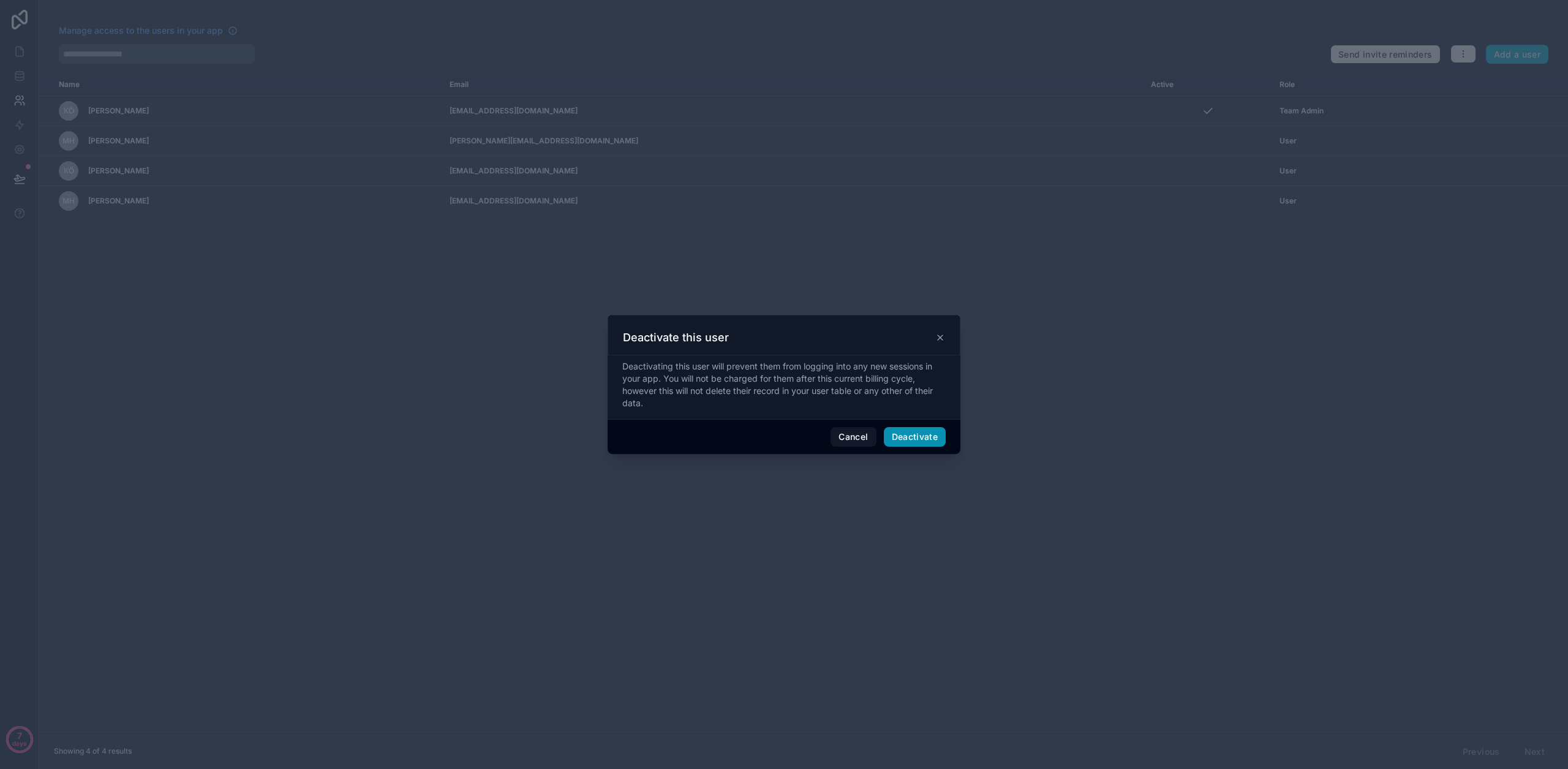
click at [936, 435] on button "Deactivate" at bounding box center [914, 437] width 62 height 19
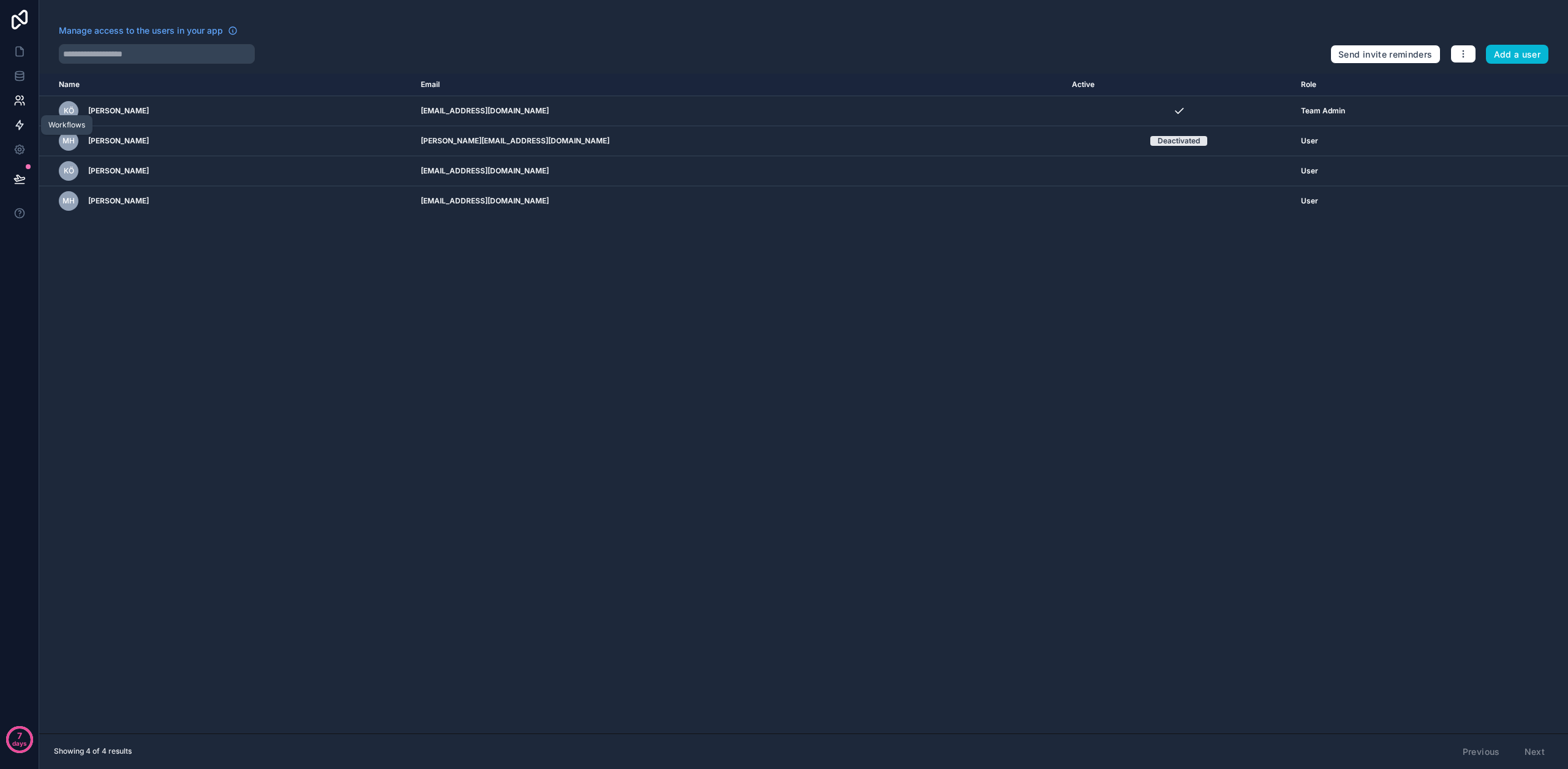
click at [10, 127] on link at bounding box center [19, 125] width 39 height 25
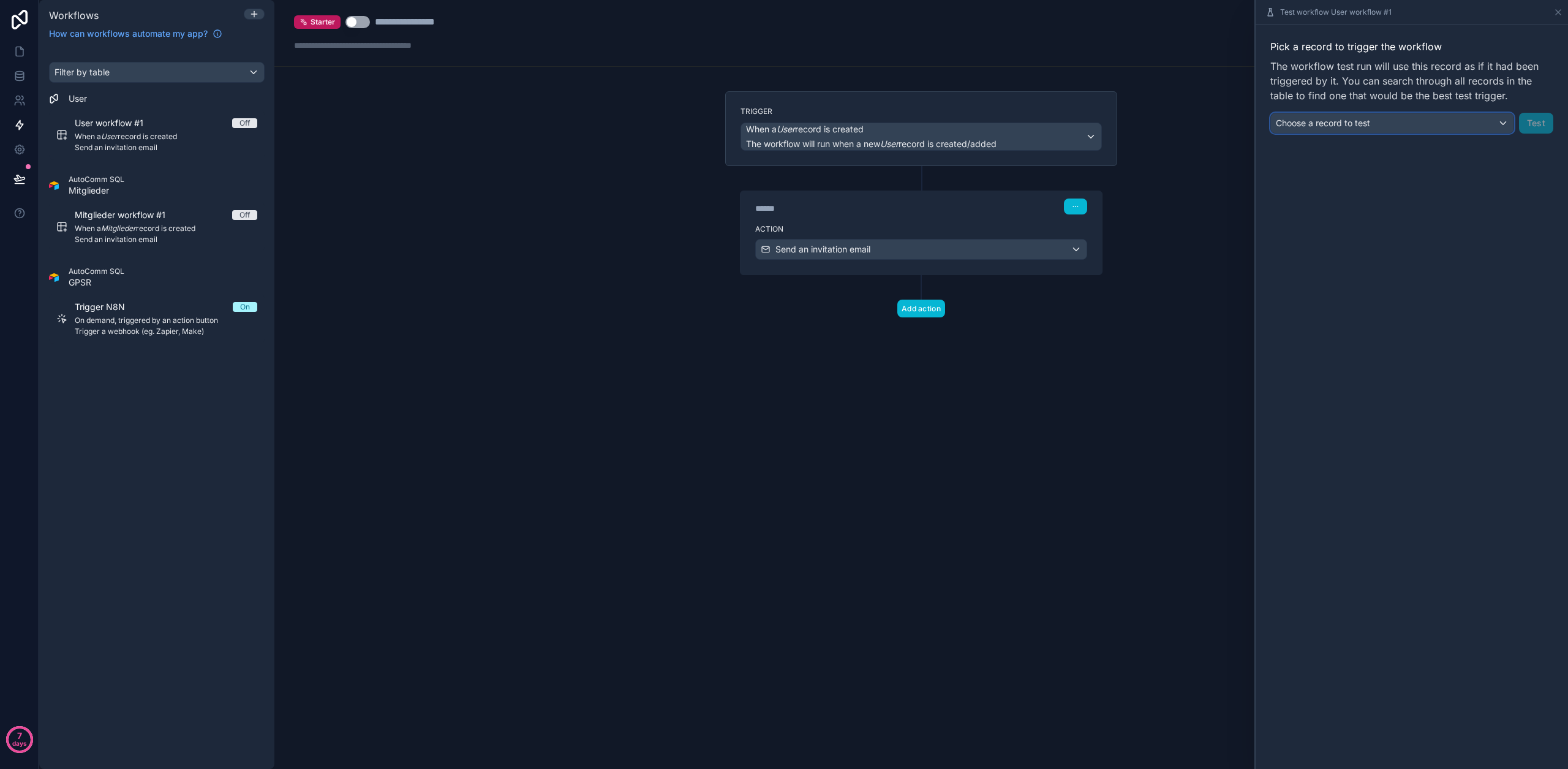
click at [1415, 117] on div "Choose a record to test" at bounding box center [1392, 123] width 242 height 19
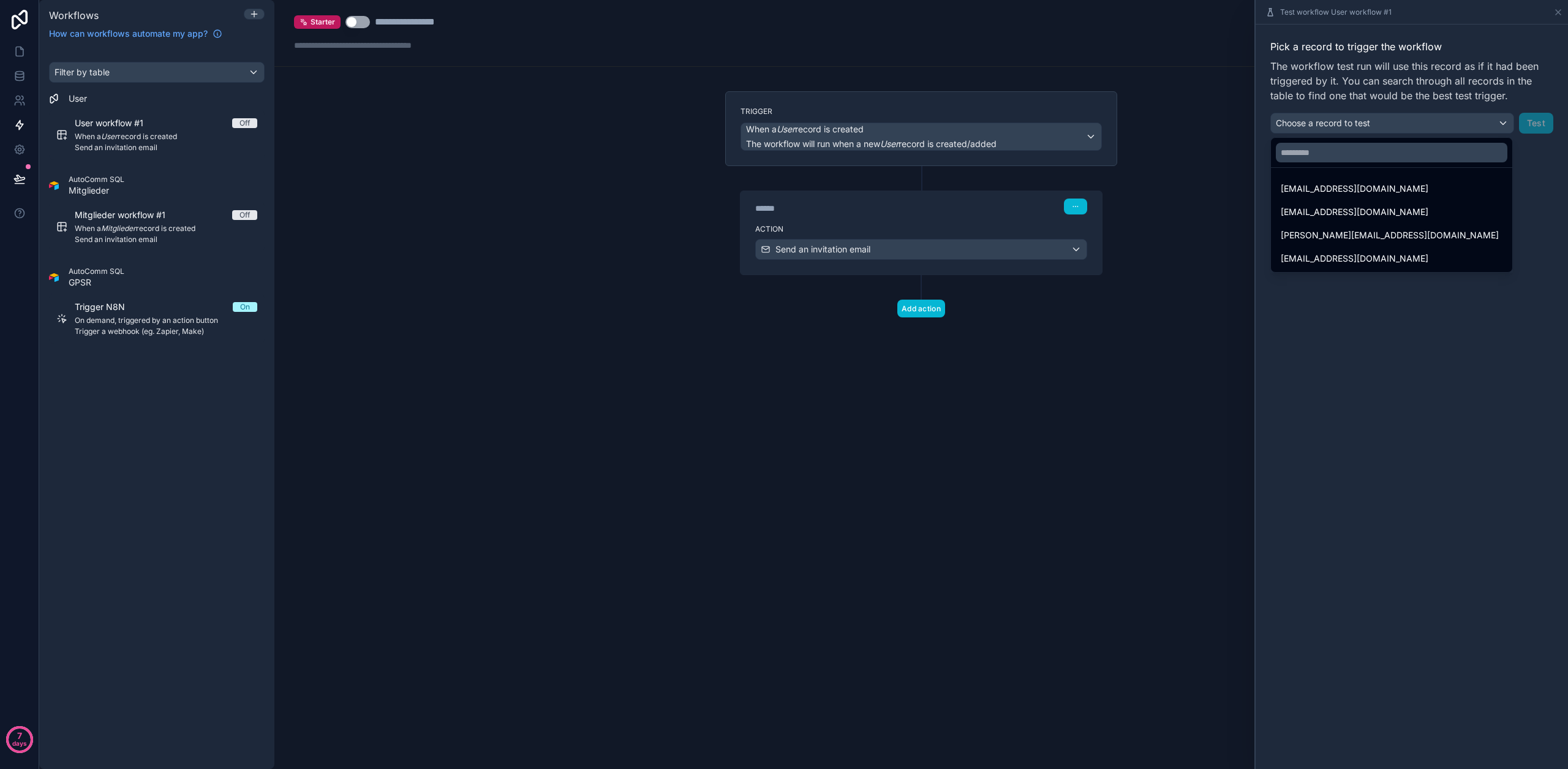
click at [1408, 195] on div "[EMAIL_ADDRESS][DOMAIN_NAME]" at bounding box center [1391, 188] width 221 height 15
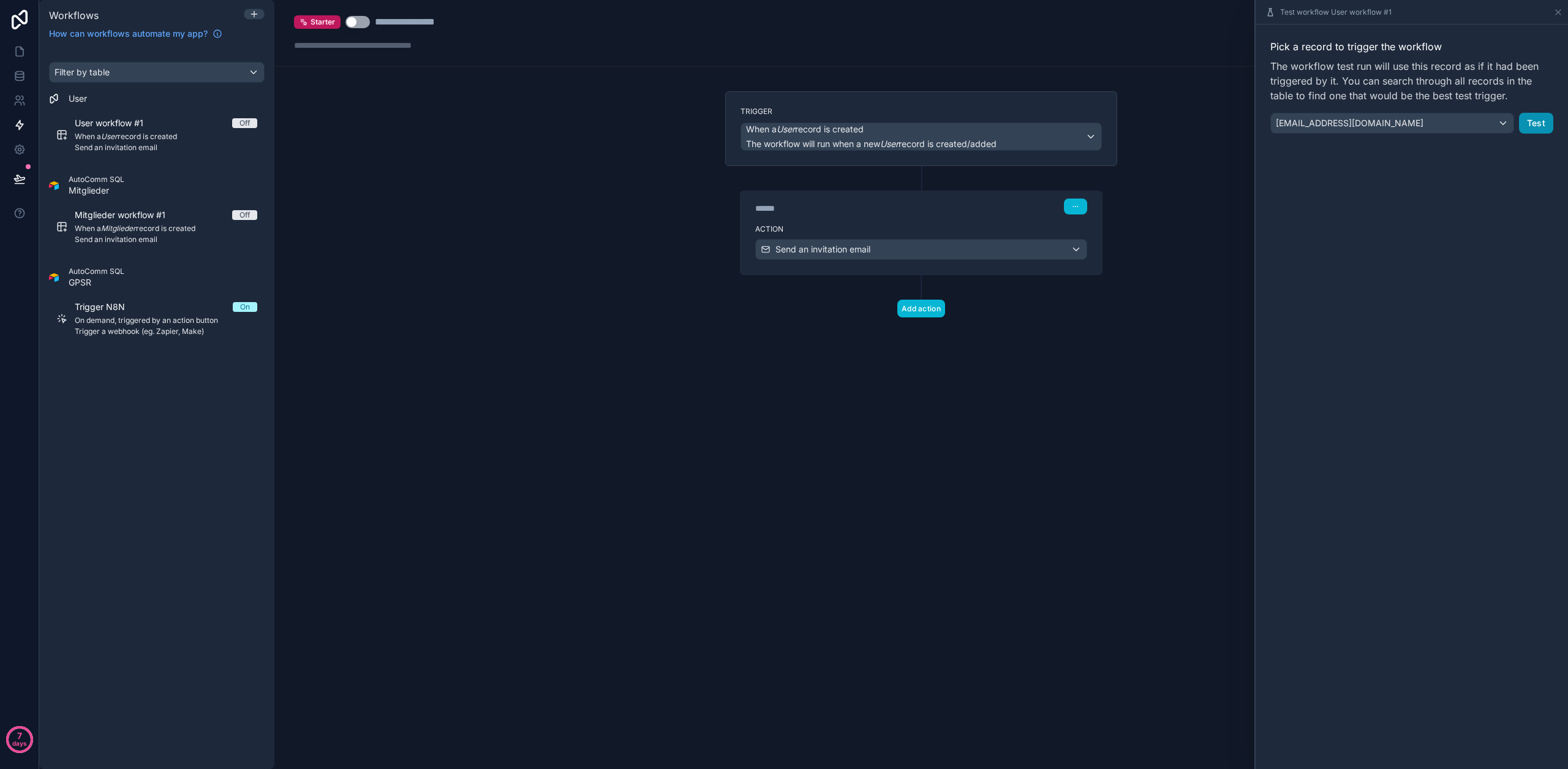
click at [1540, 117] on button "Test" at bounding box center [1535, 123] width 34 height 21
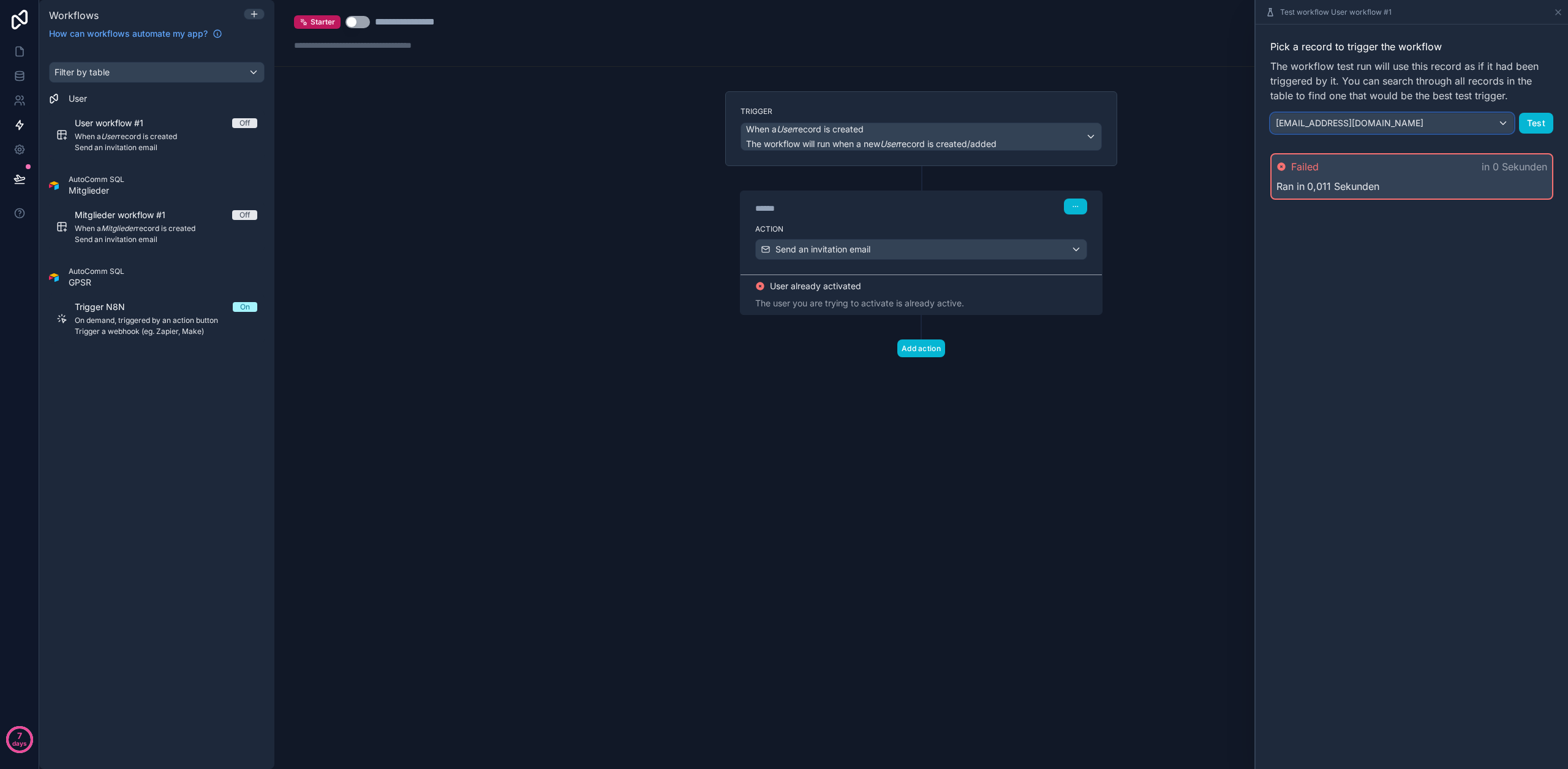
click at [1463, 120] on div "[EMAIL_ADDRESS][DOMAIN_NAME]" at bounding box center [1392, 123] width 242 height 19
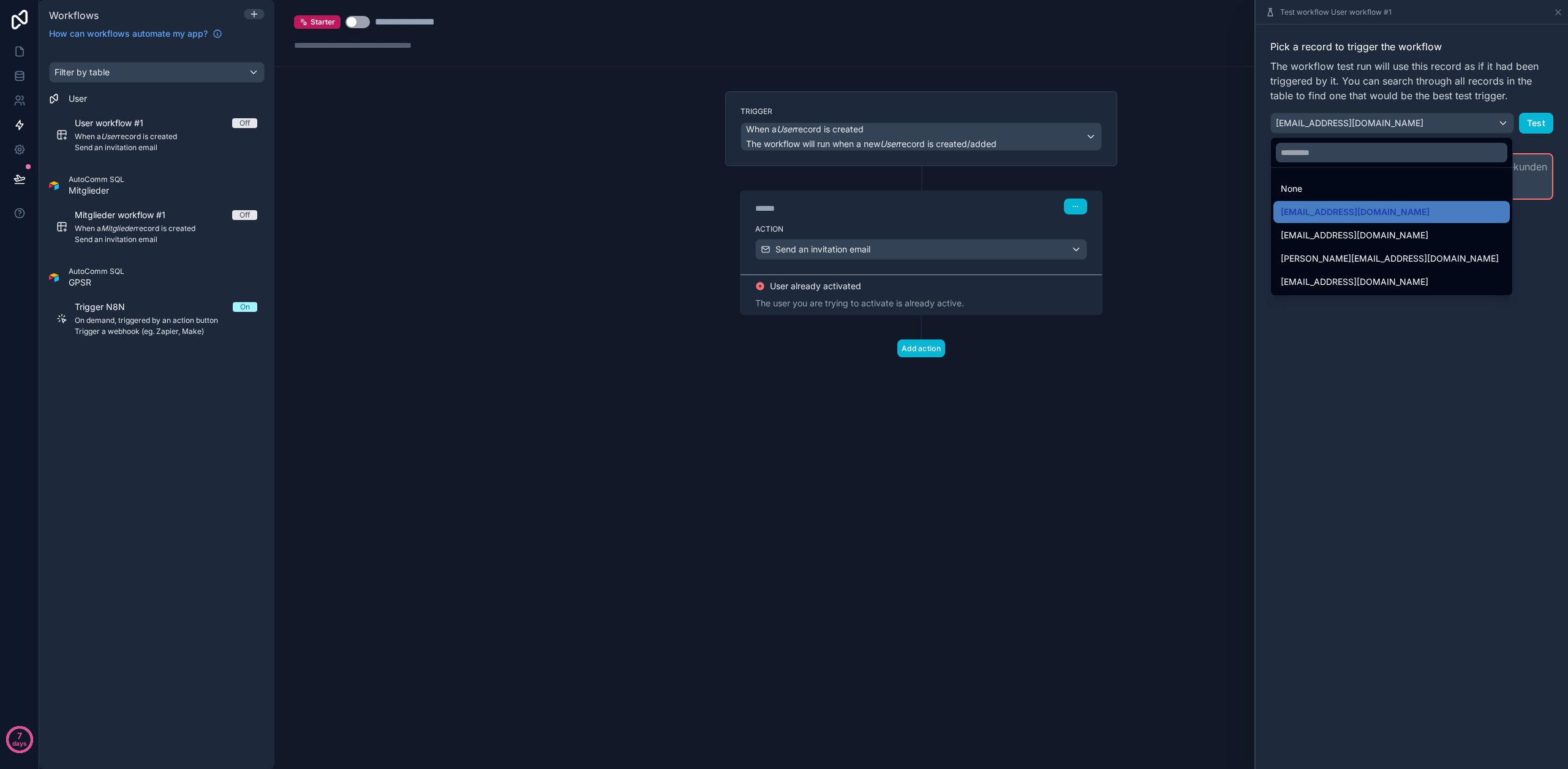
click at [1246, 220] on div "**********" at bounding box center [921, 384] width 1293 height 769
click at [12, 101] on link at bounding box center [19, 100] width 39 height 25
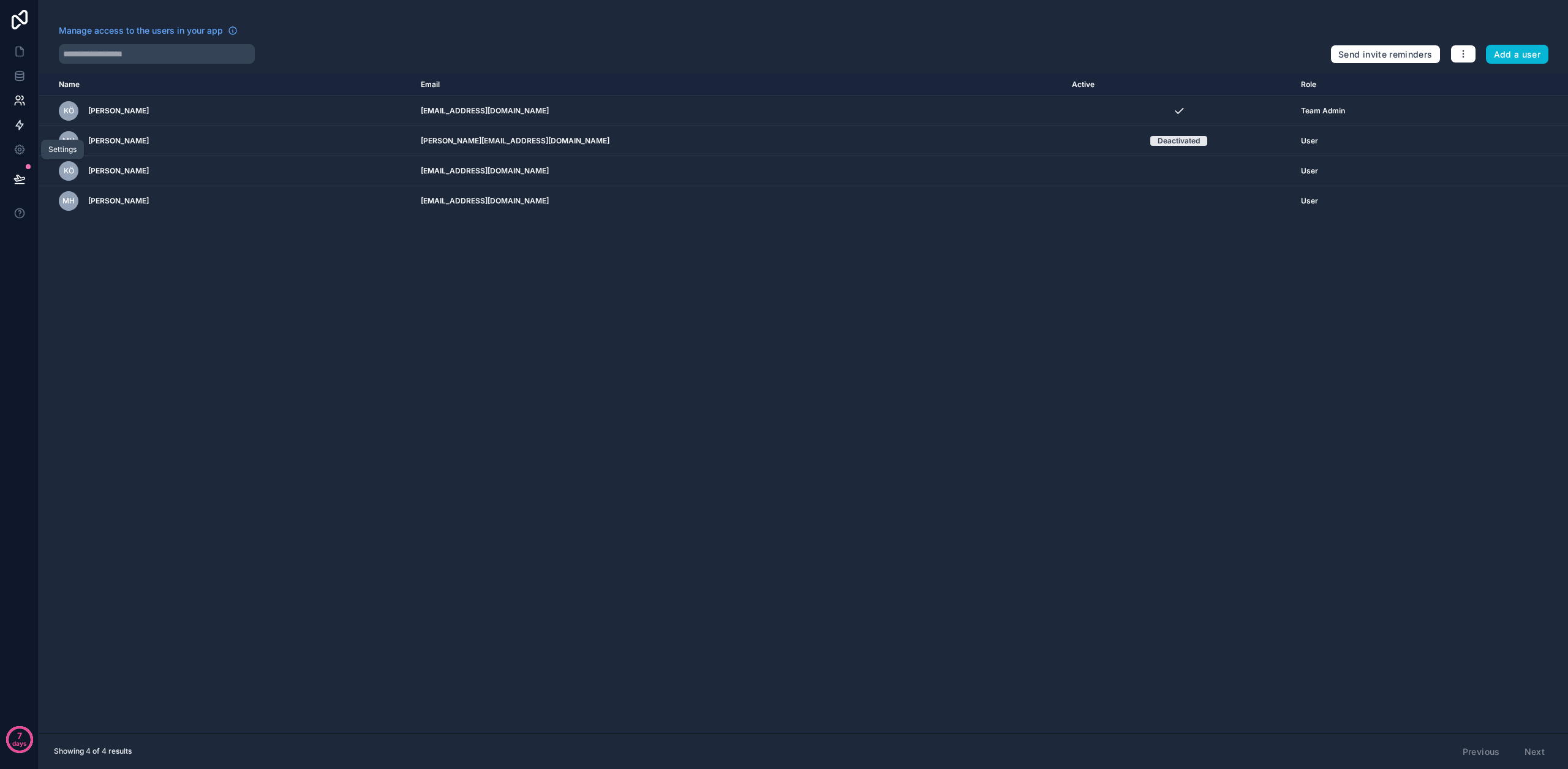
click at [16, 123] on icon at bounding box center [19, 125] width 12 height 12
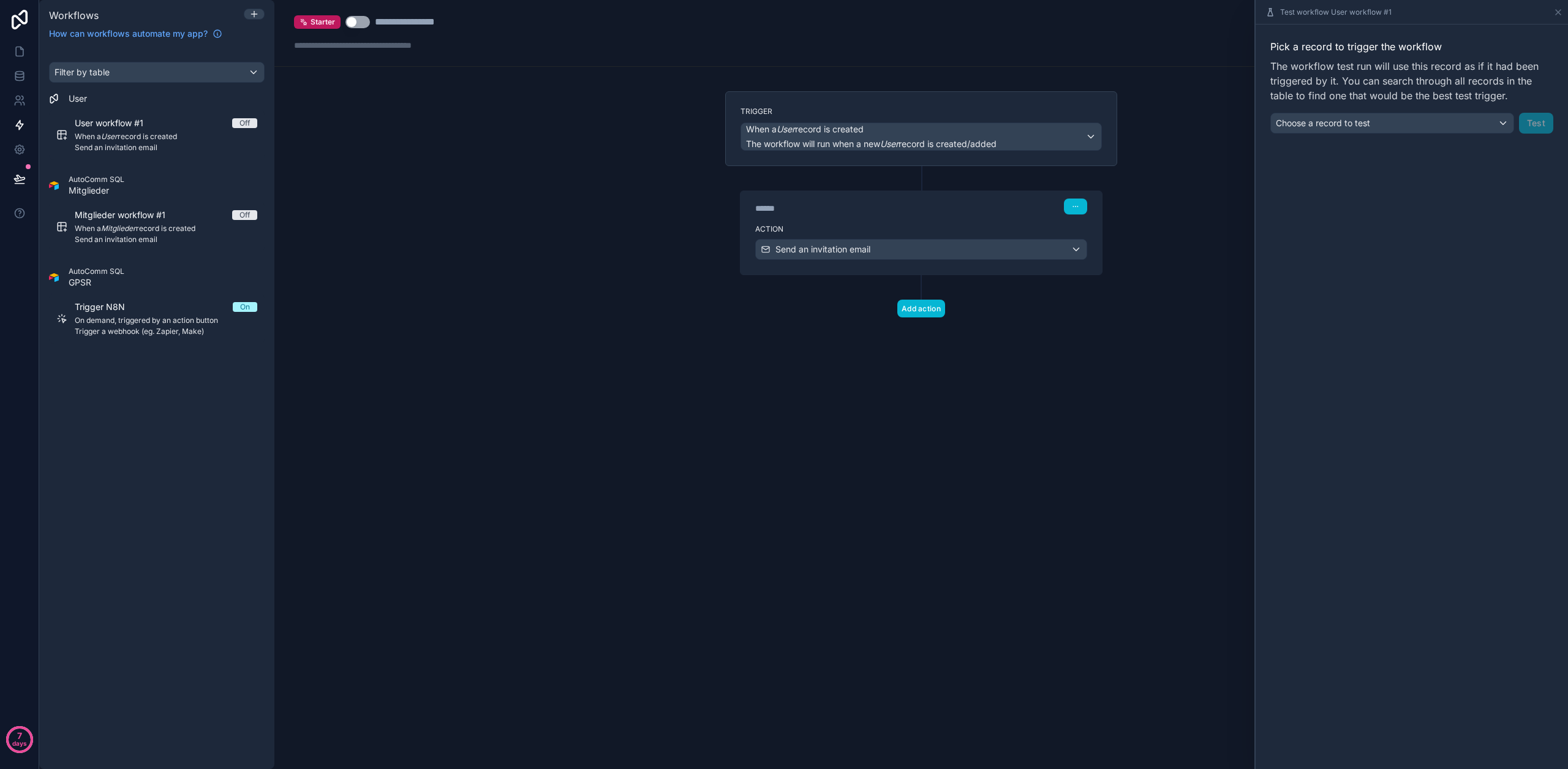
click at [365, 24] on button "Use setting" at bounding box center [358, 22] width 25 height 12
click at [29, 50] on link at bounding box center [19, 52] width 39 height 25
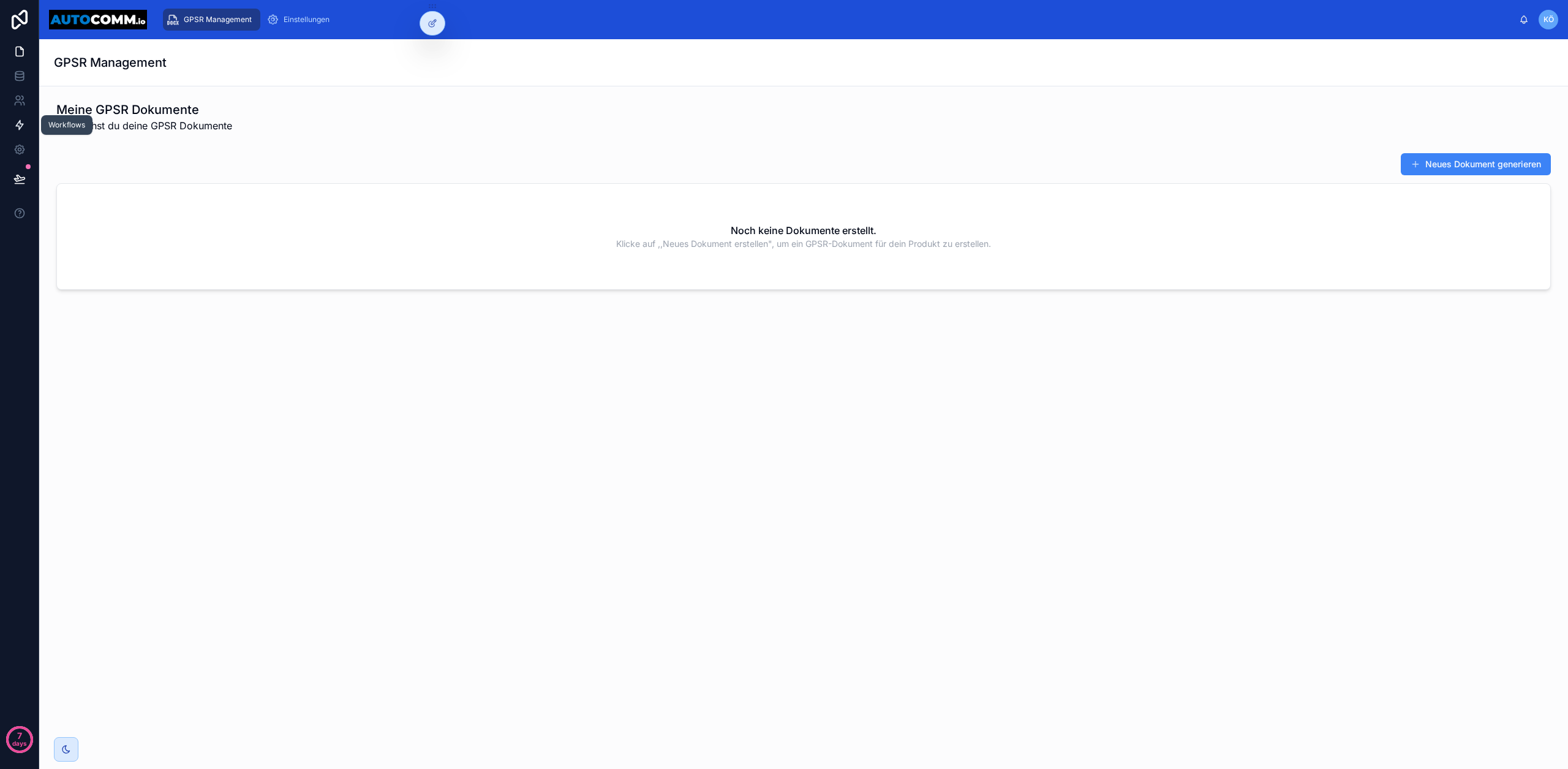
click at [31, 132] on link at bounding box center [19, 125] width 39 height 25
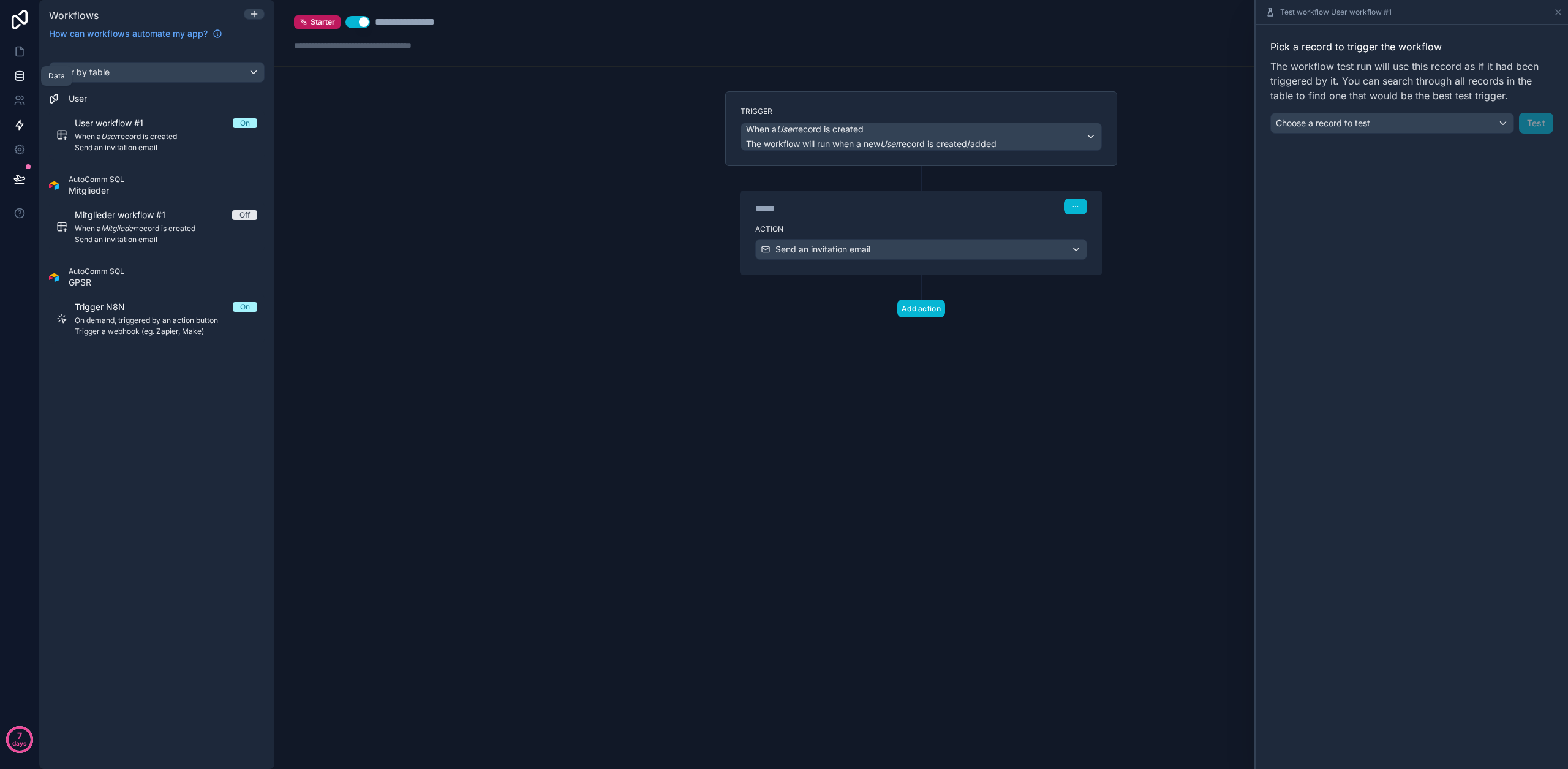
click at [16, 86] on link at bounding box center [19, 76] width 39 height 25
click at [17, 87] on link at bounding box center [19, 76] width 39 height 25
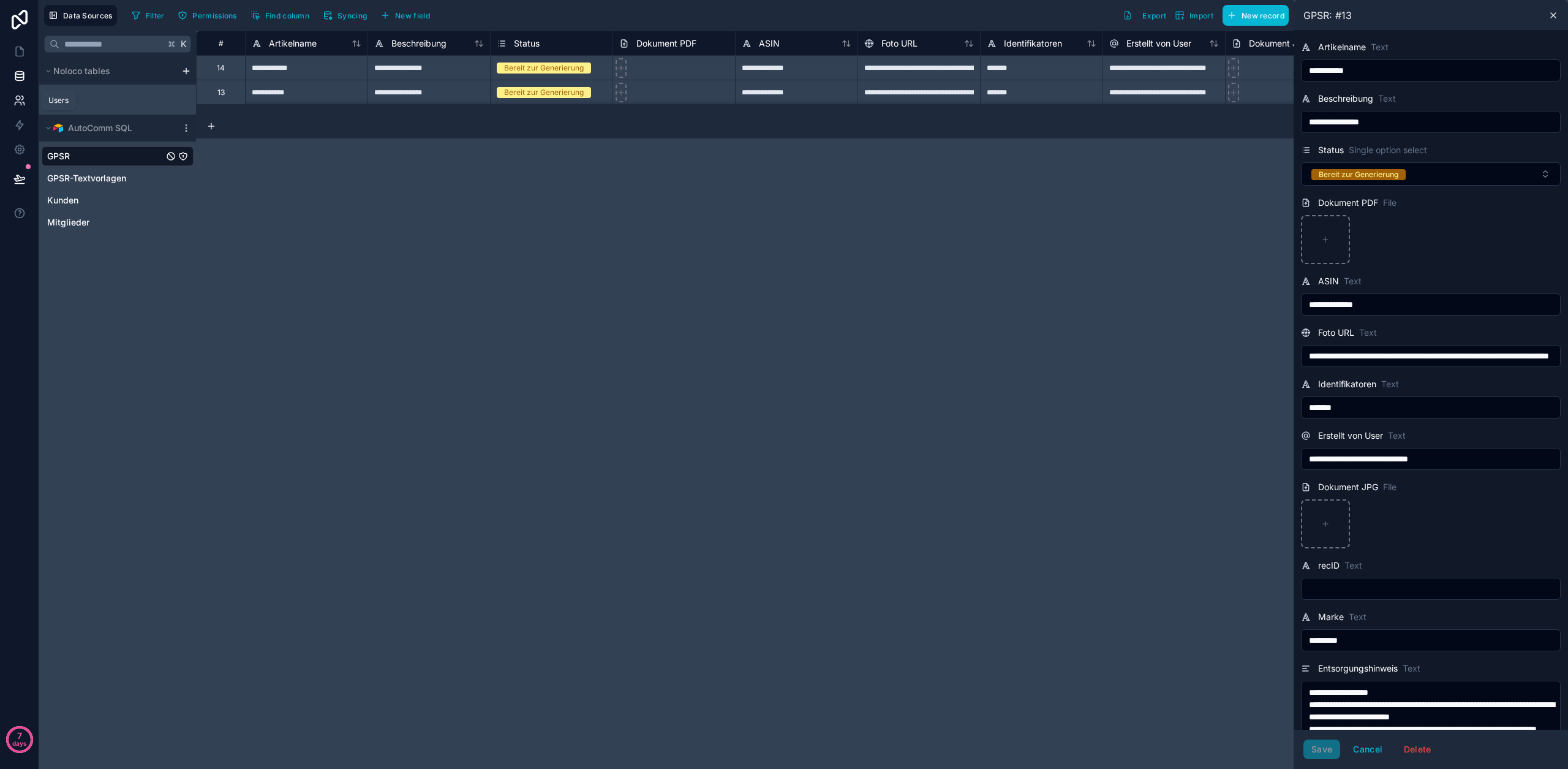
click at [18, 98] on icon at bounding box center [19, 100] width 12 height 12
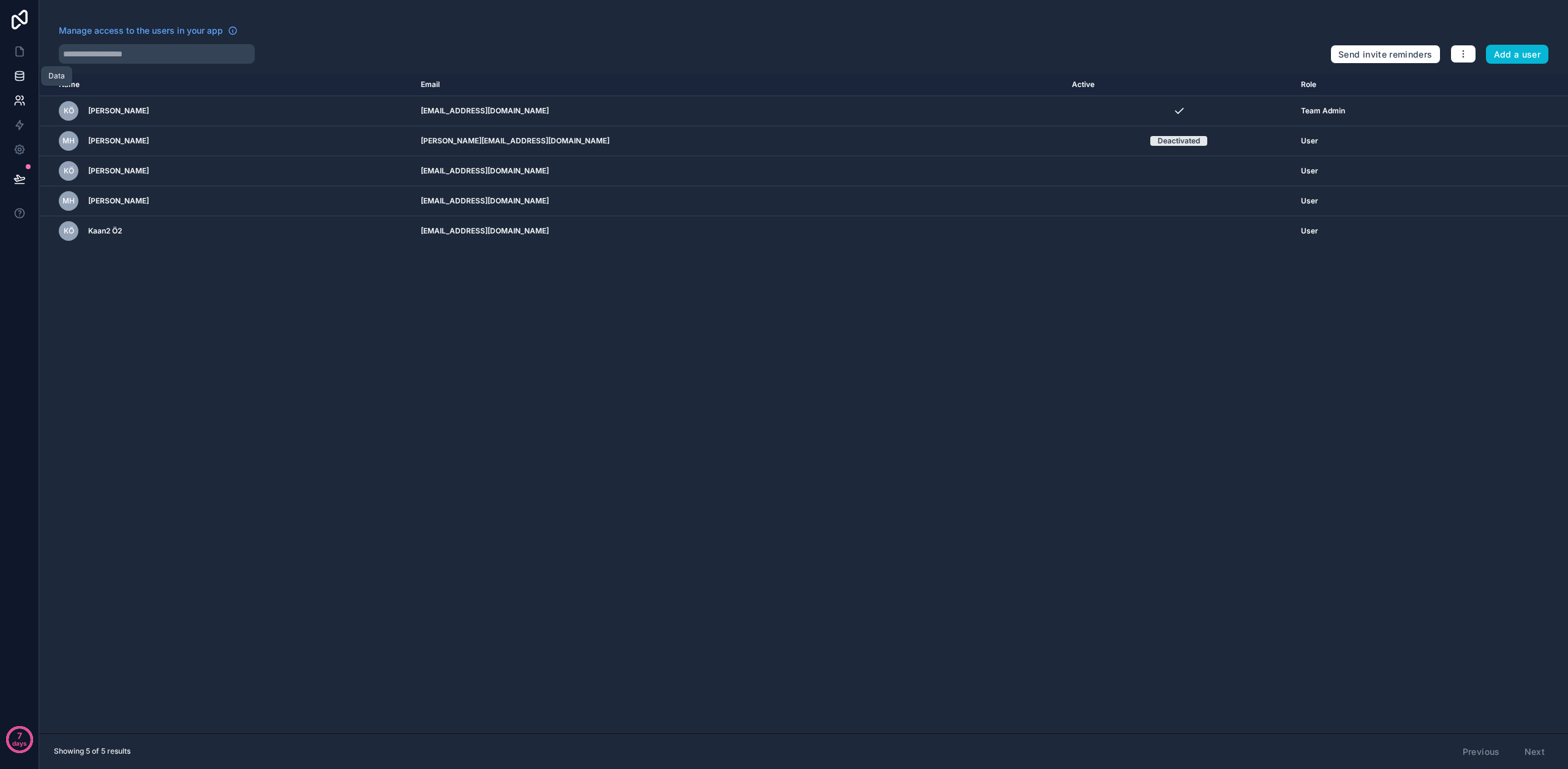
click at [17, 74] on icon at bounding box center [18, 73] width 8 height 3
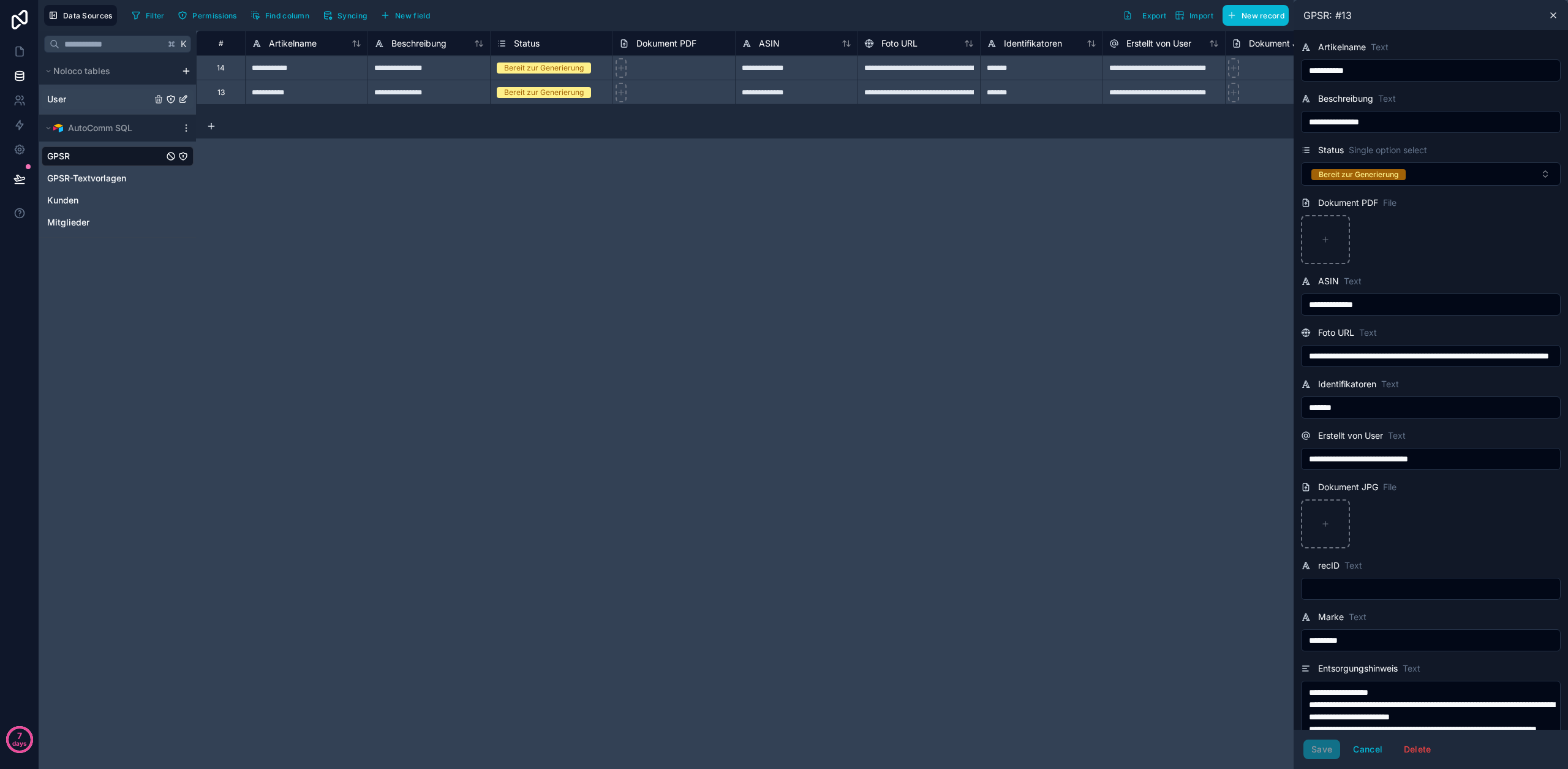
click at [81, 94] on link "User" at bounding box center [99, 99] width 105 height 12
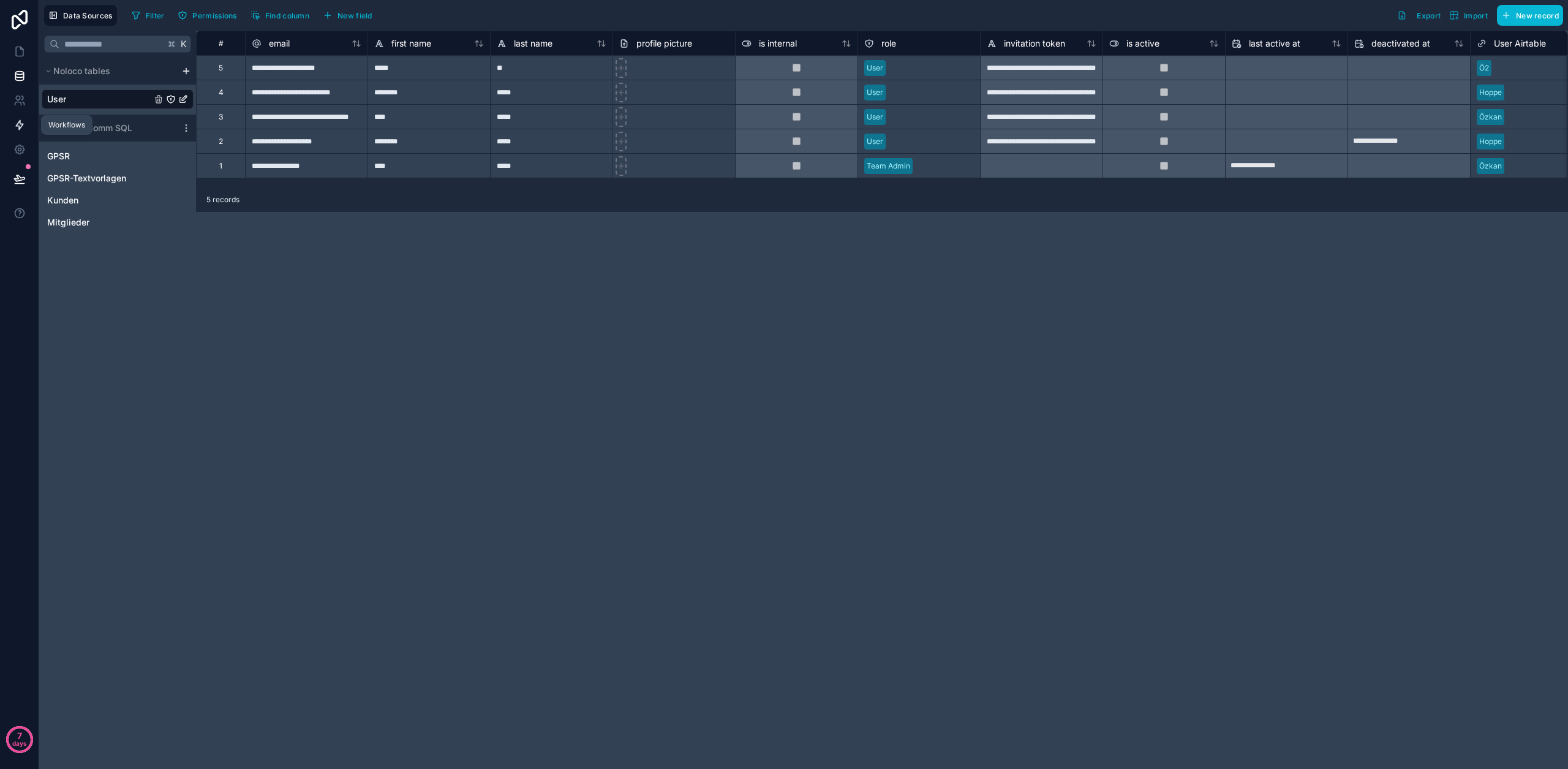
click at [19, 120] on icon at bounding box center [19, 125] width 7 height 9
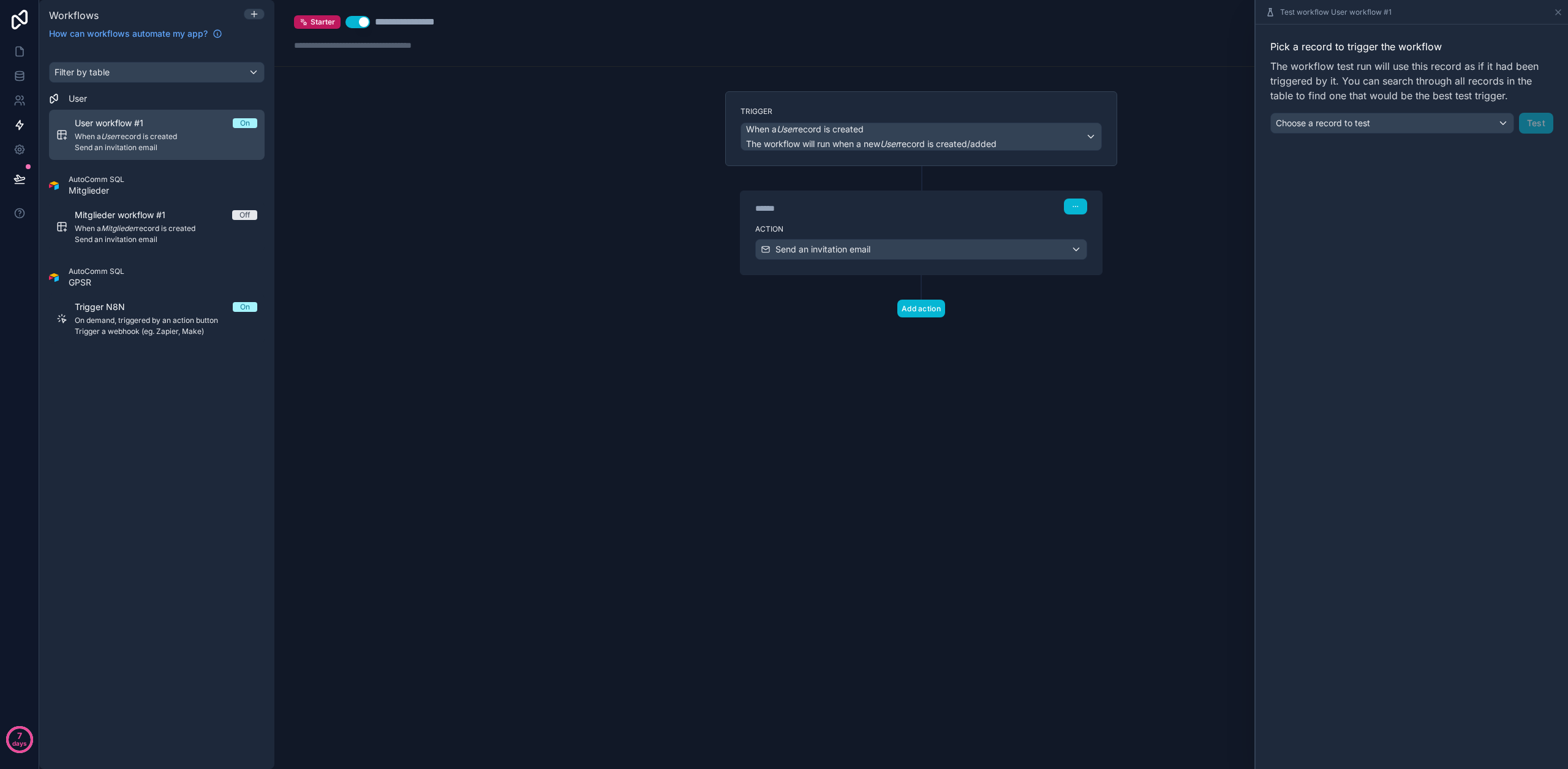
click at [156, 124] on span "User workflow #1" at bounding box center [116, 123] width 83 height 12
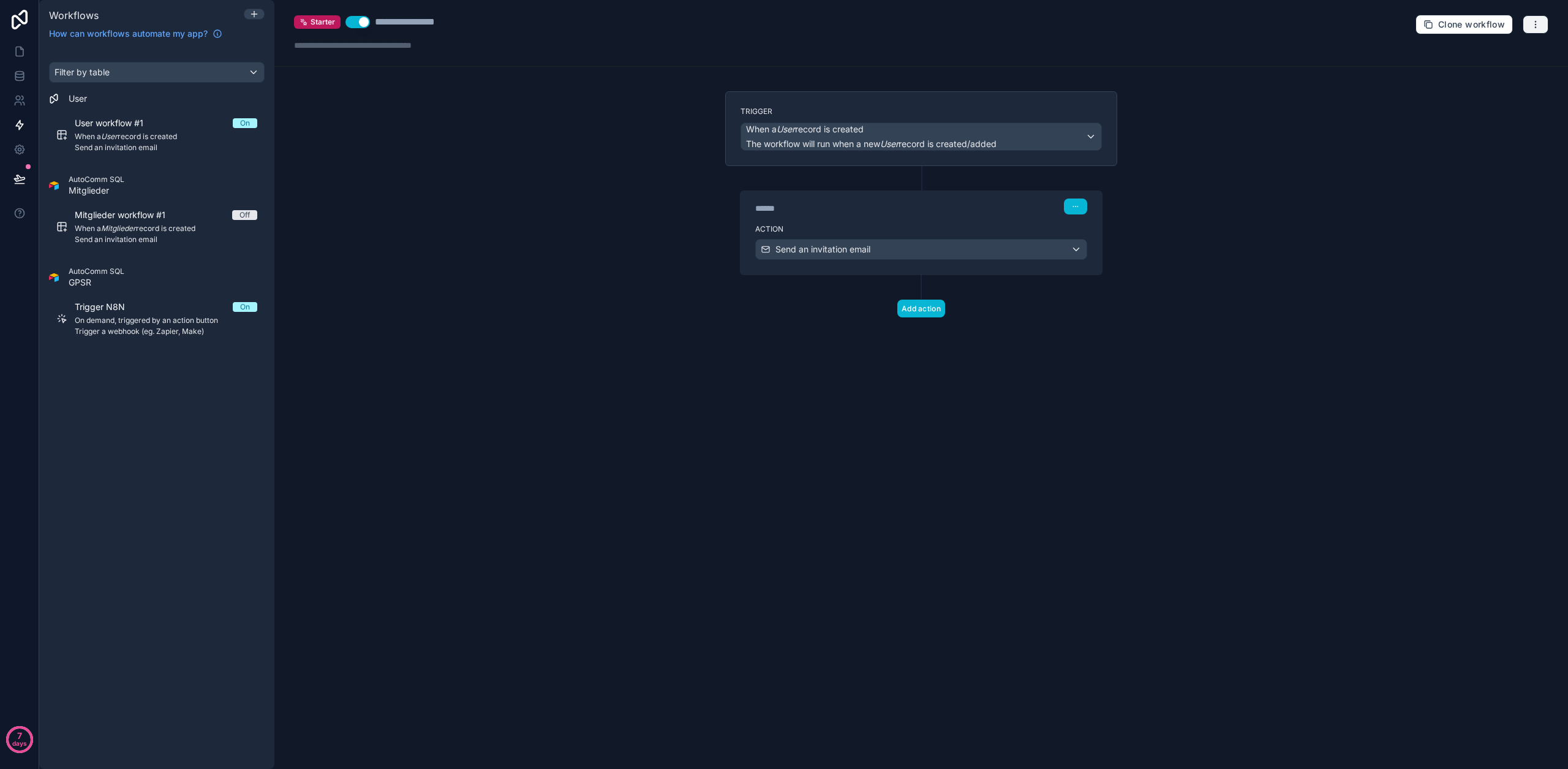
click at [1538, 30] on button "button" at bounding box center [1535, 24] width 25 height 18
click at [1516, 74] on span "Run history" at bounding box center [1502, 72] width 59 height 10
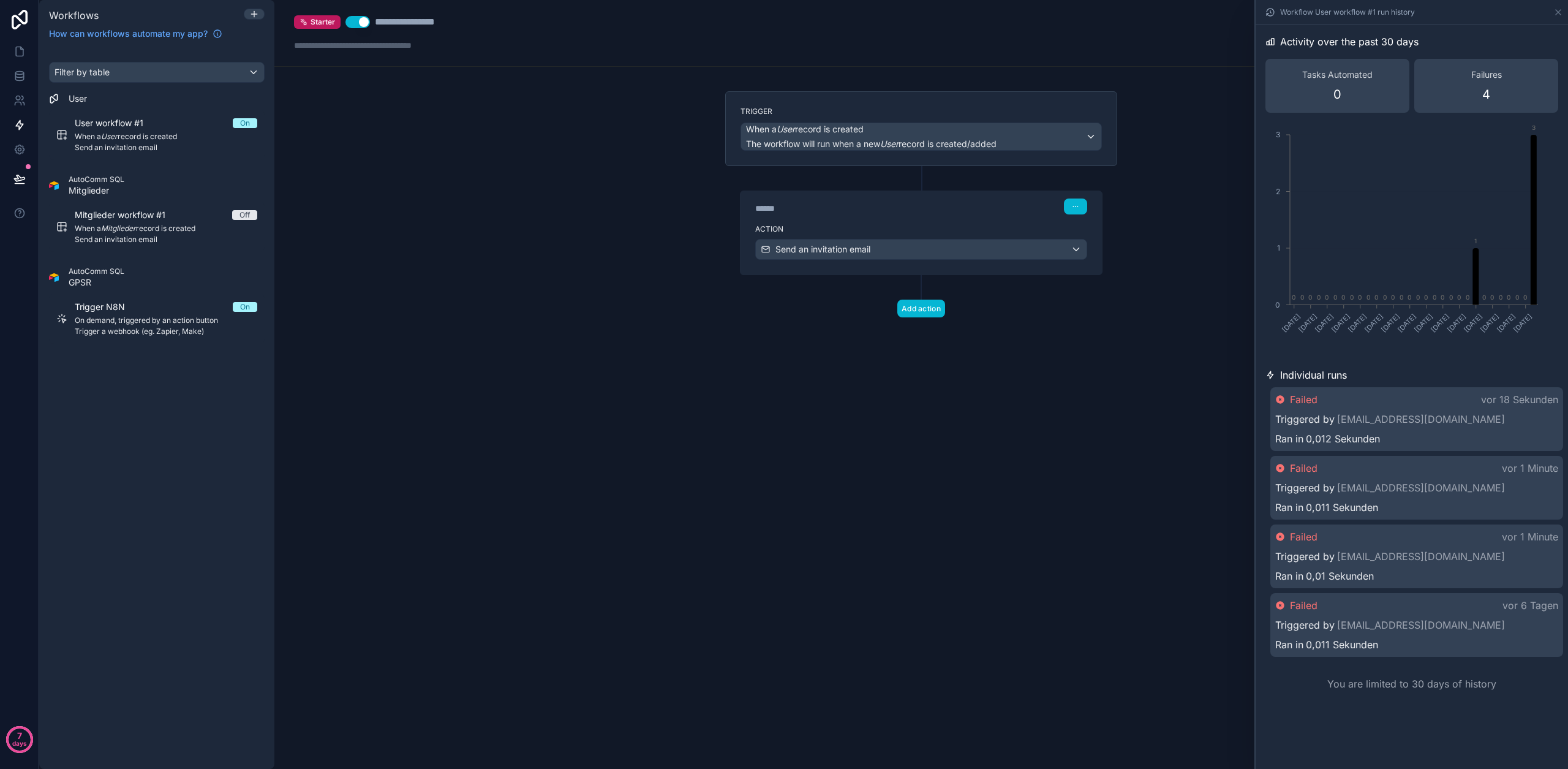
click at [1396, 395] on div "Failed vor 18 Sekunden" at bounding box center [1417, 399] width 283 height 15
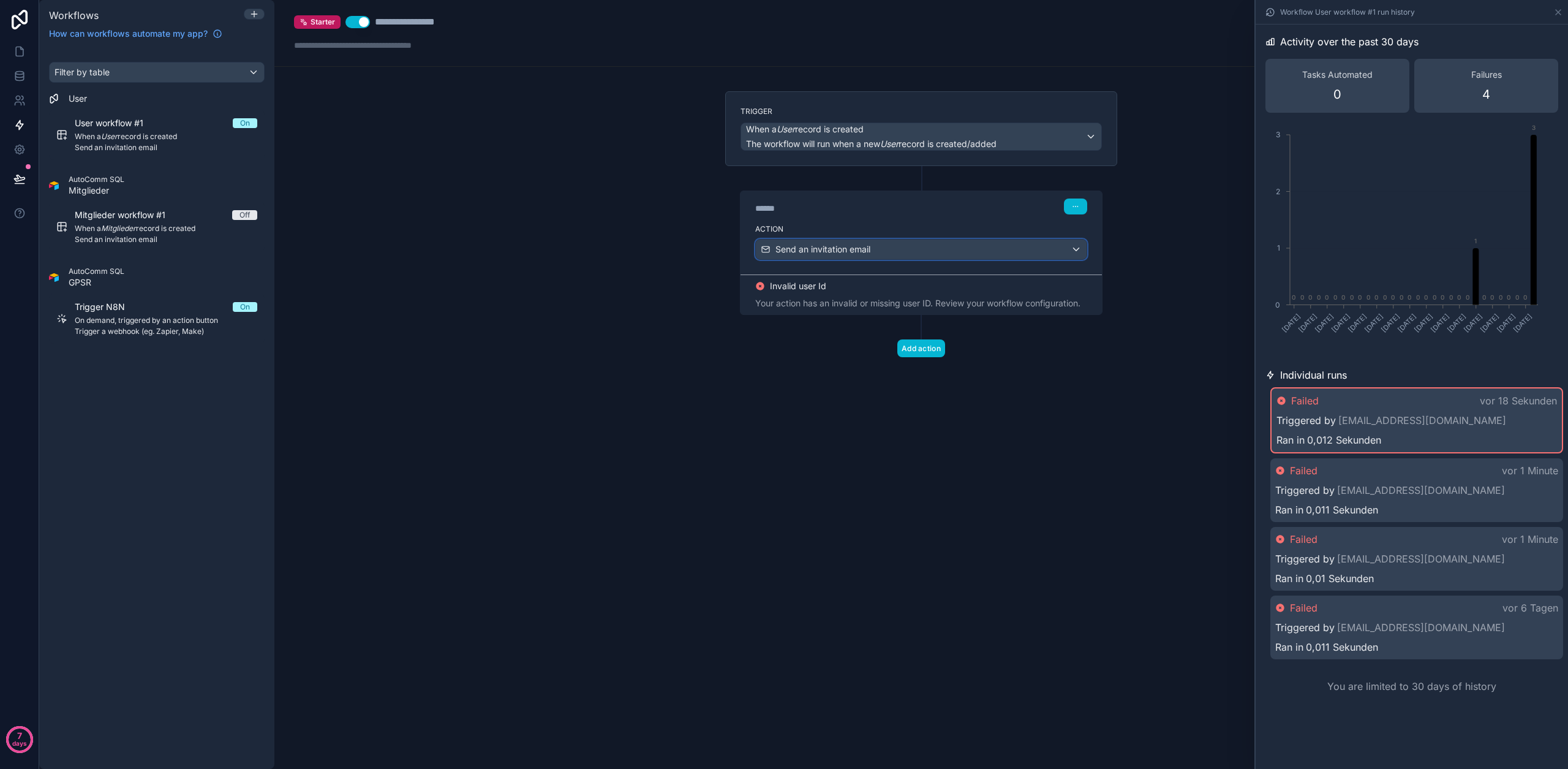
click at [1011, 240] on div "Send an invitation email" at bounding box center [921, 250] width 330 height 19
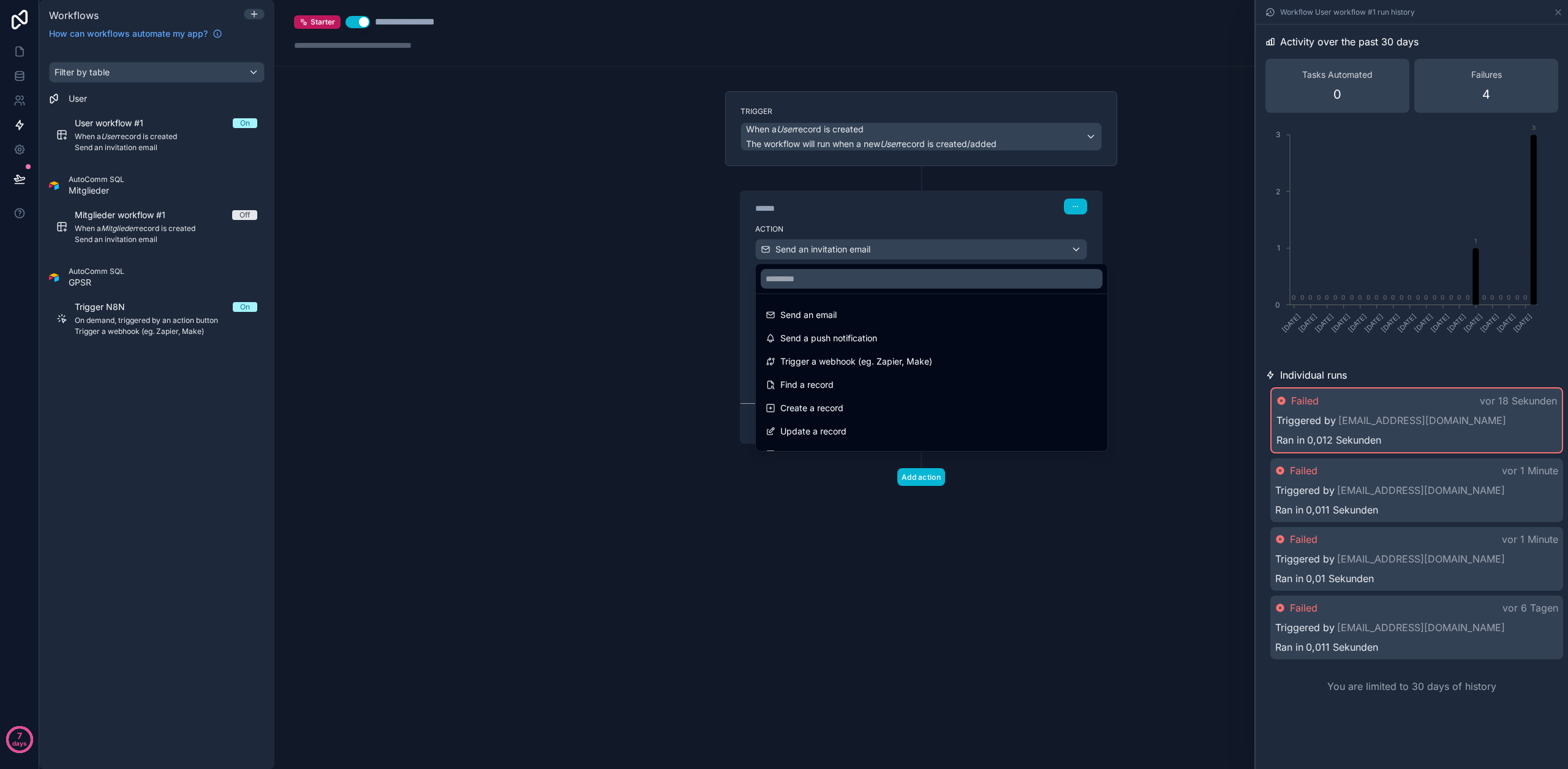
click at [994, 258] on div at bounding box center [784, 384] width 1568 height 769
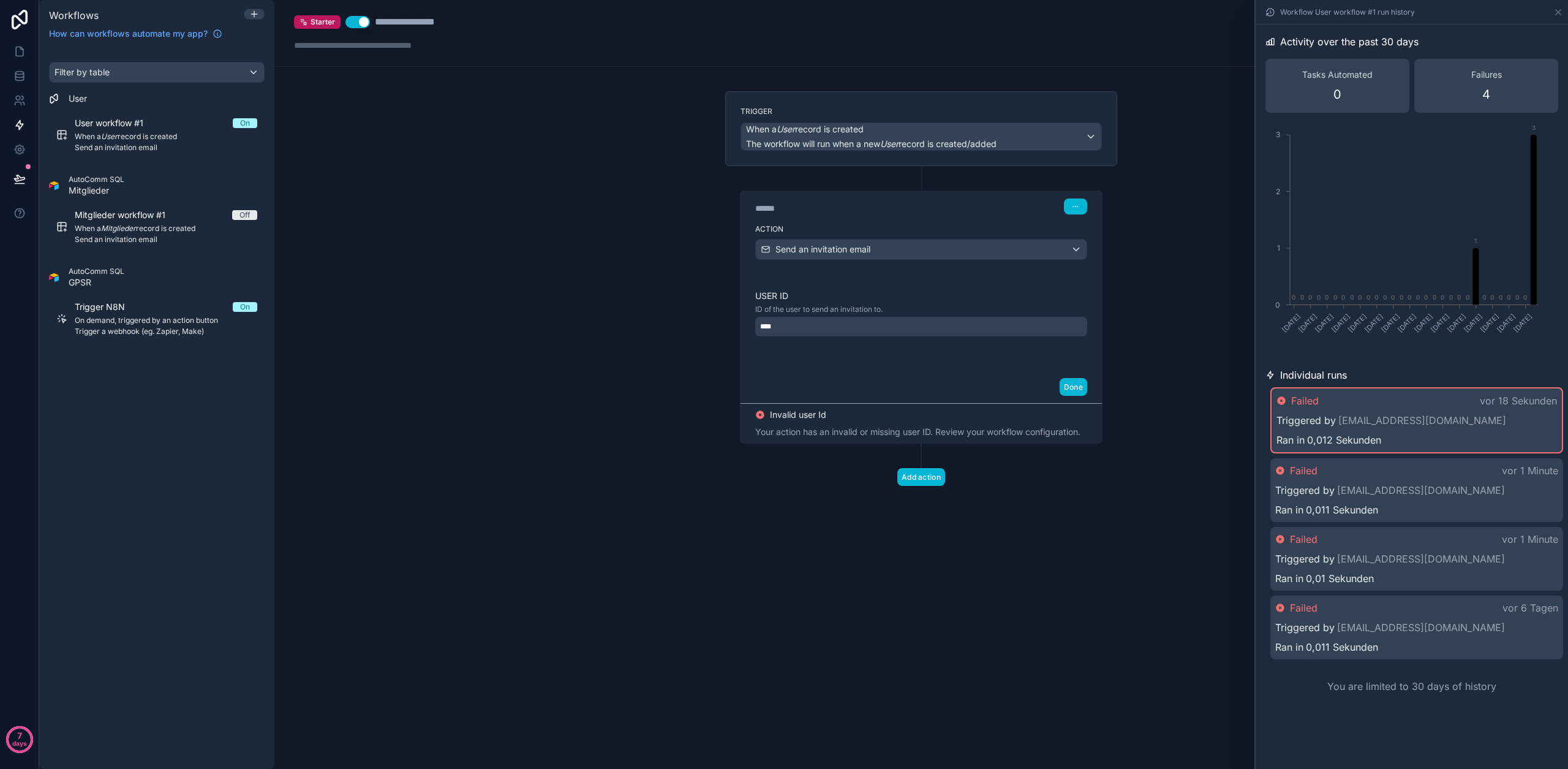
click at [956, 322] on div "****" at bounding box center [921, 326] width 332 height 19
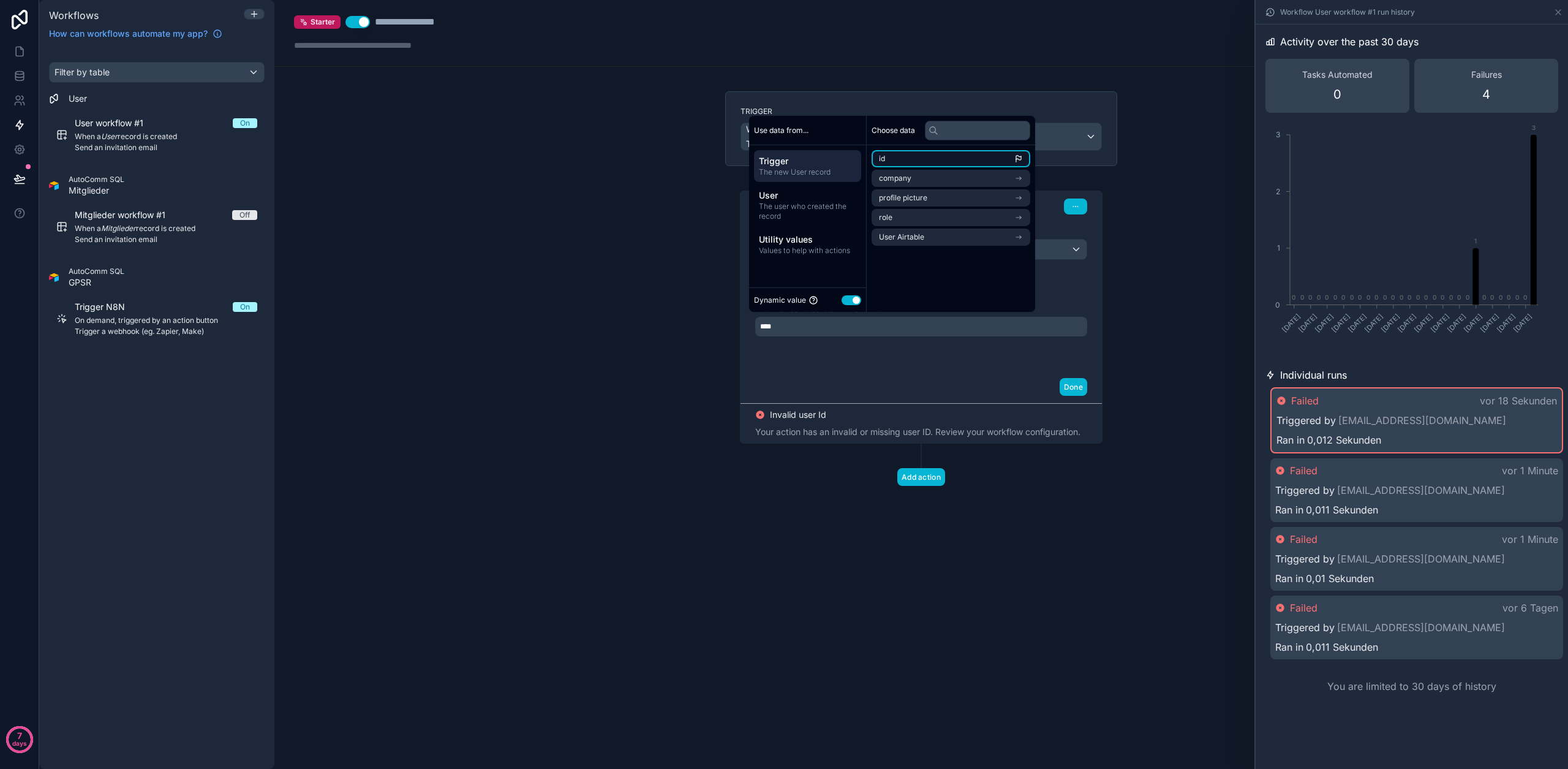
click at [929, 163] on li "id" at bounding box center [950, 159] width 159 height 18
click at [909, 342] on div "User ID ID of the user to send an invitation to. *******" at bounding box center [921, 323] width 332 height 66
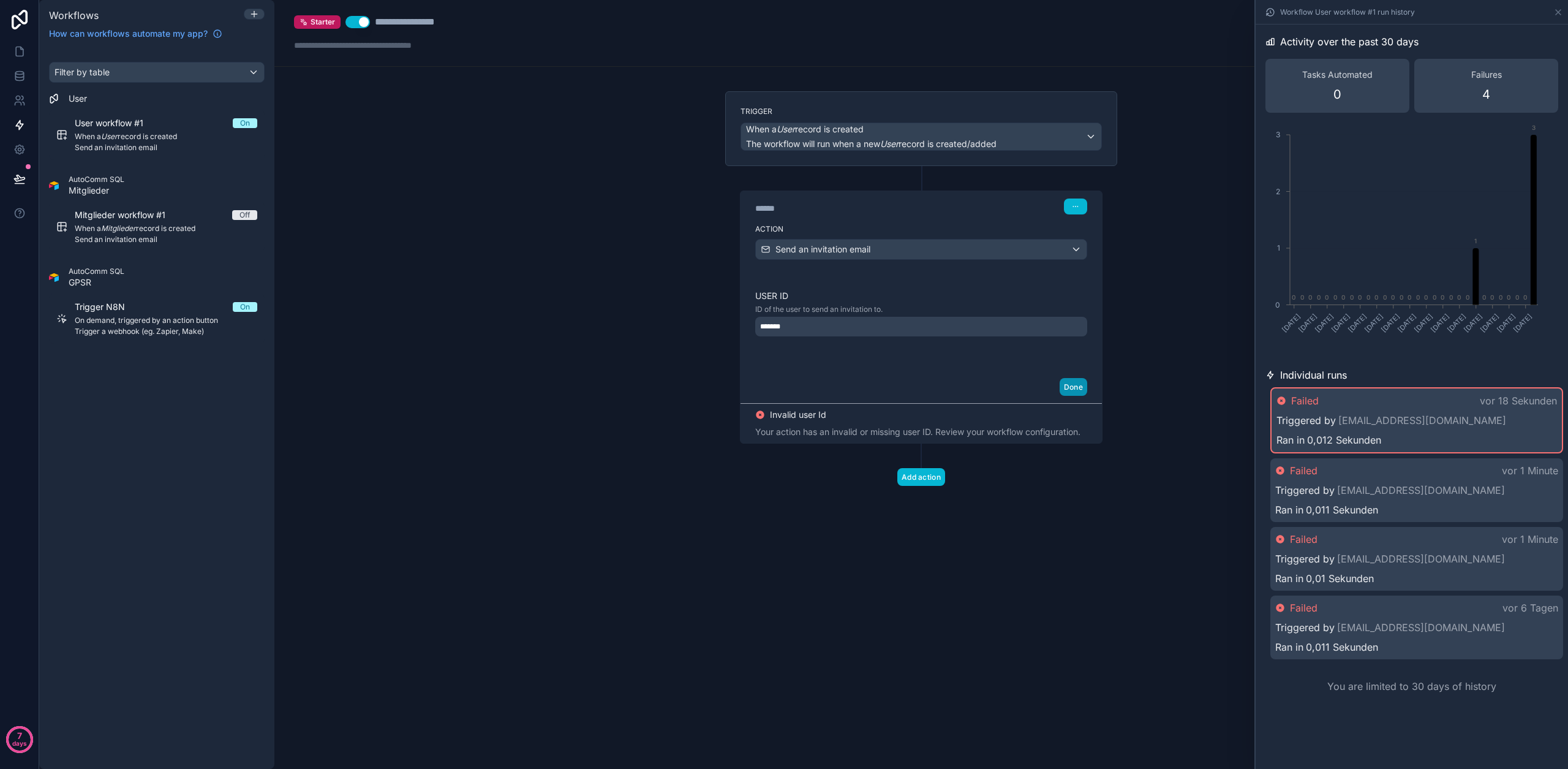
click at [1063, 384] on button "Done" at bounding box center [1073, 387] width 27 height 18
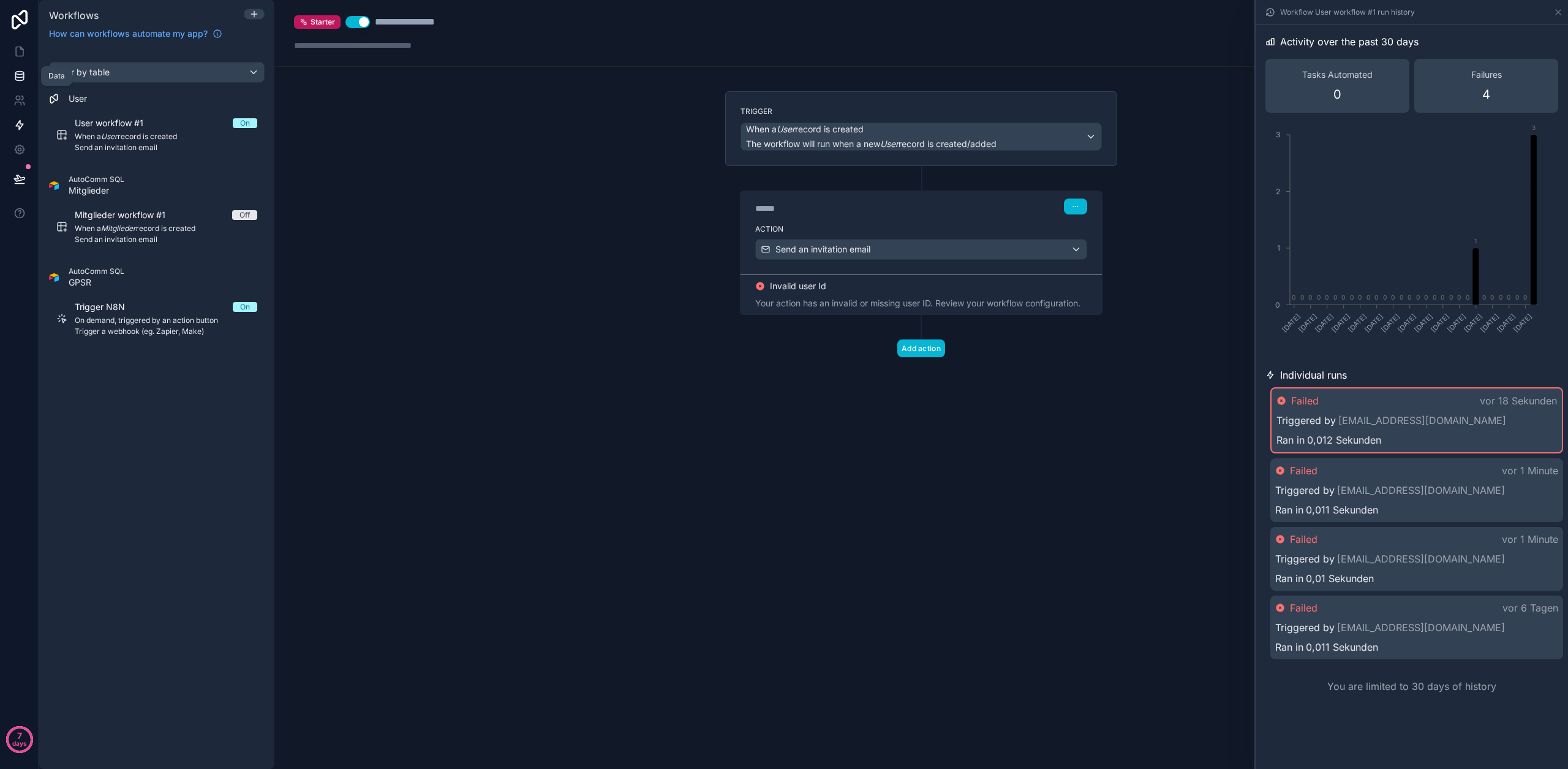
click at [12, 80] on link at bounding box center [19, 76] width 39 height 25
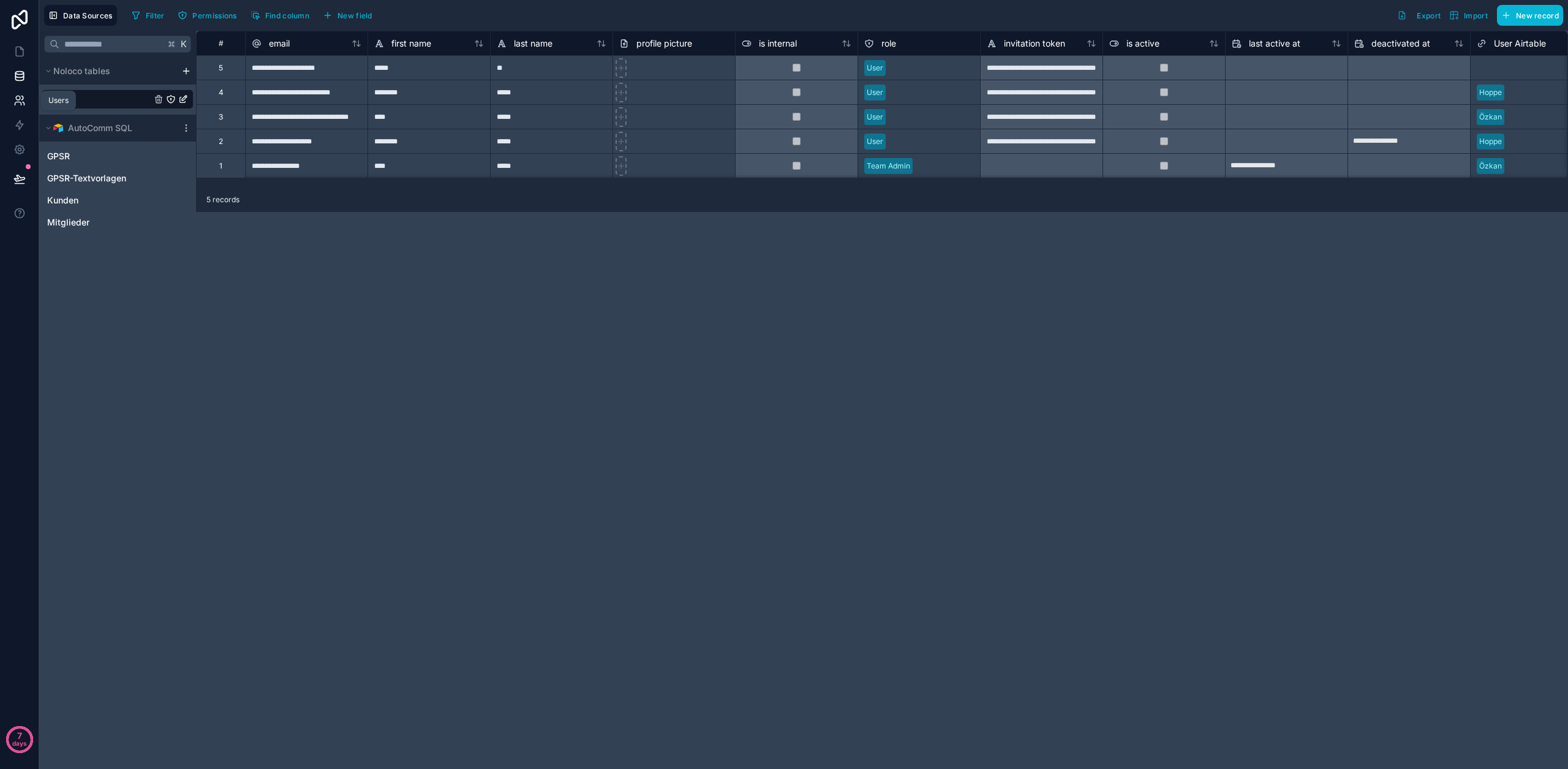
click at [18, 109] on link at bounding box center [19, 100] width 39 height 25
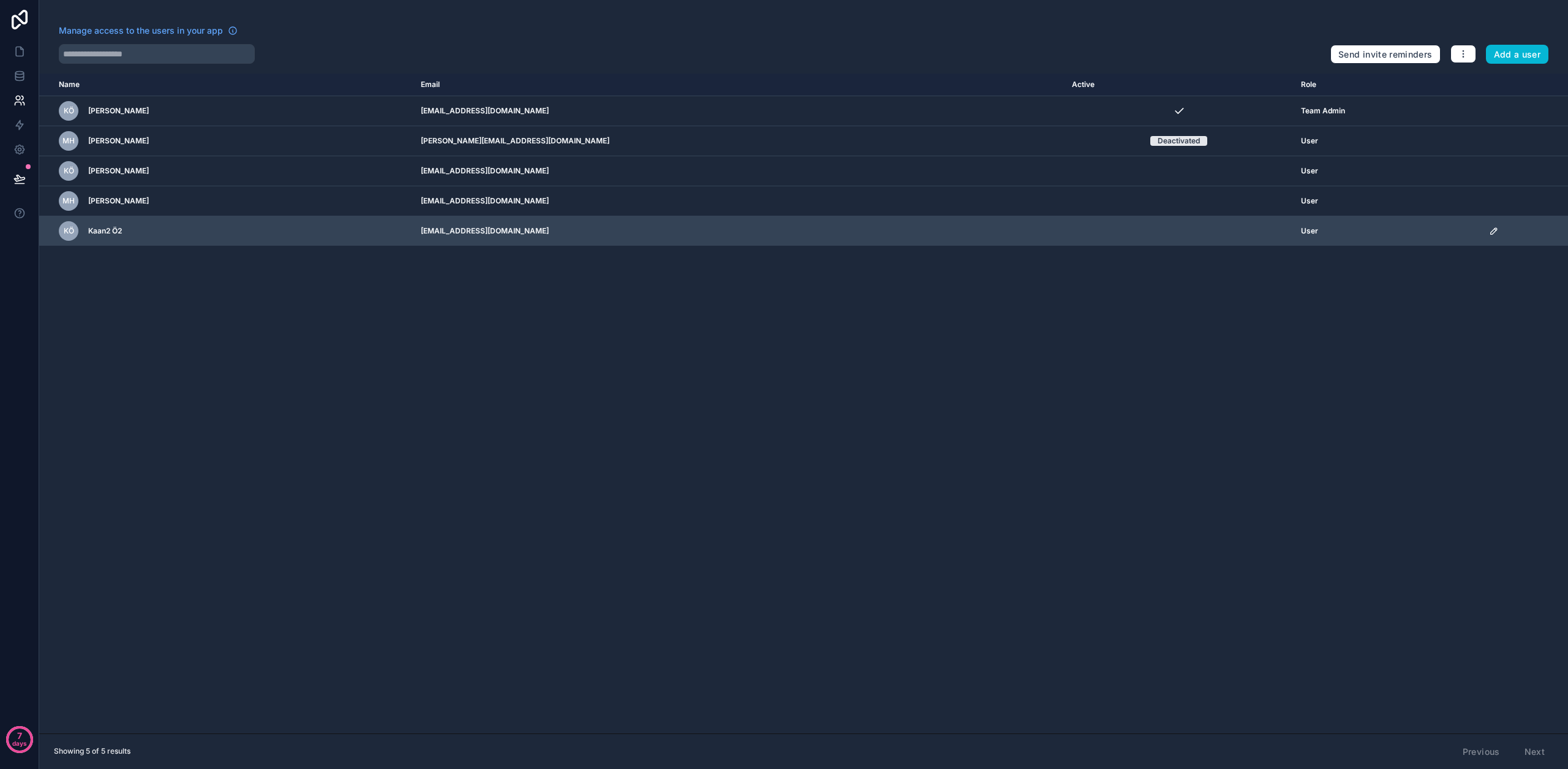
click at [1489, 233] on icon "scrollable content" at bounding box center [1493, 230] width 10 height 10
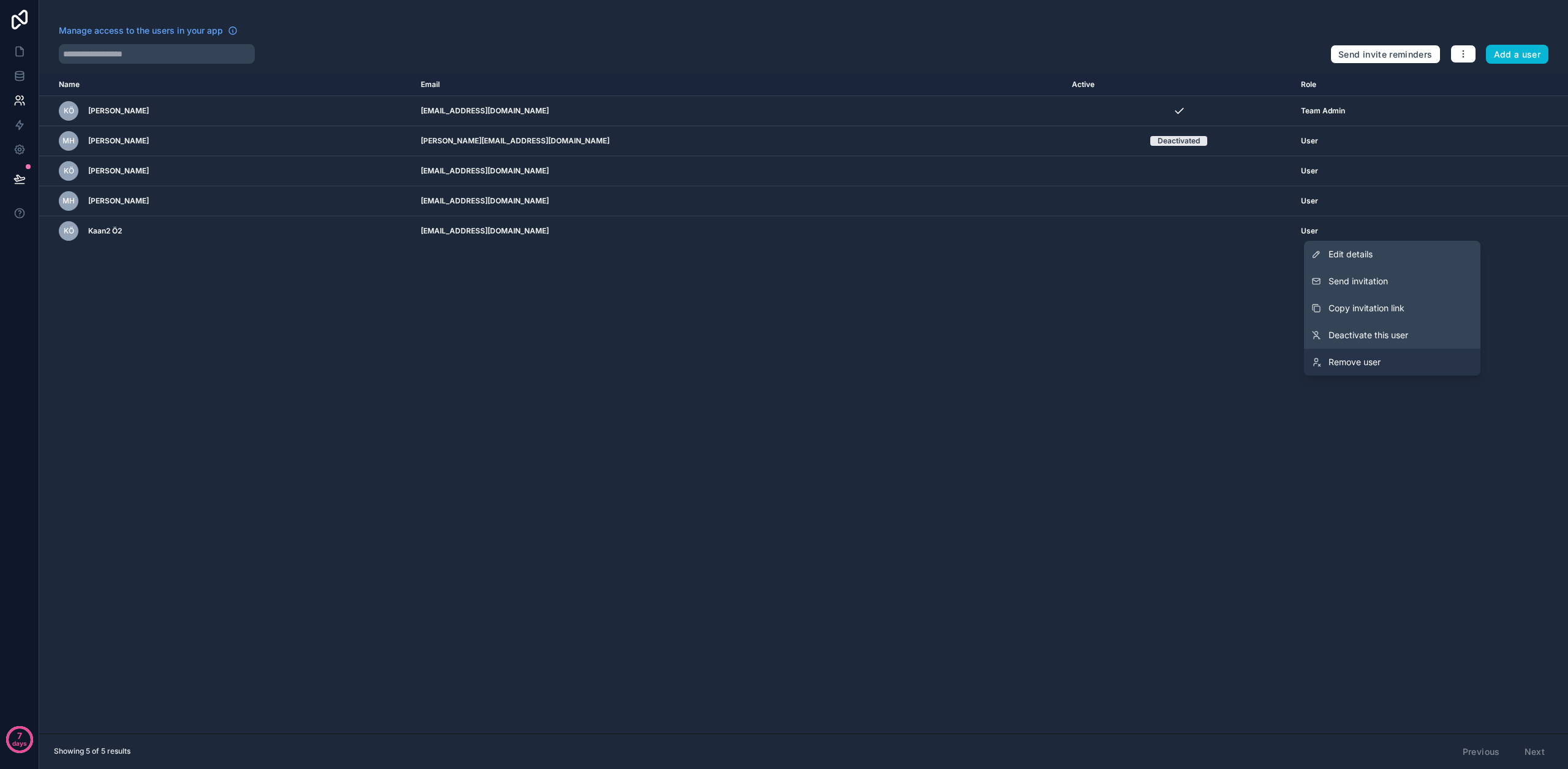
click at [1369, 365] on span "Remove user" at bounding box center [1354, 362] width 52 height 12
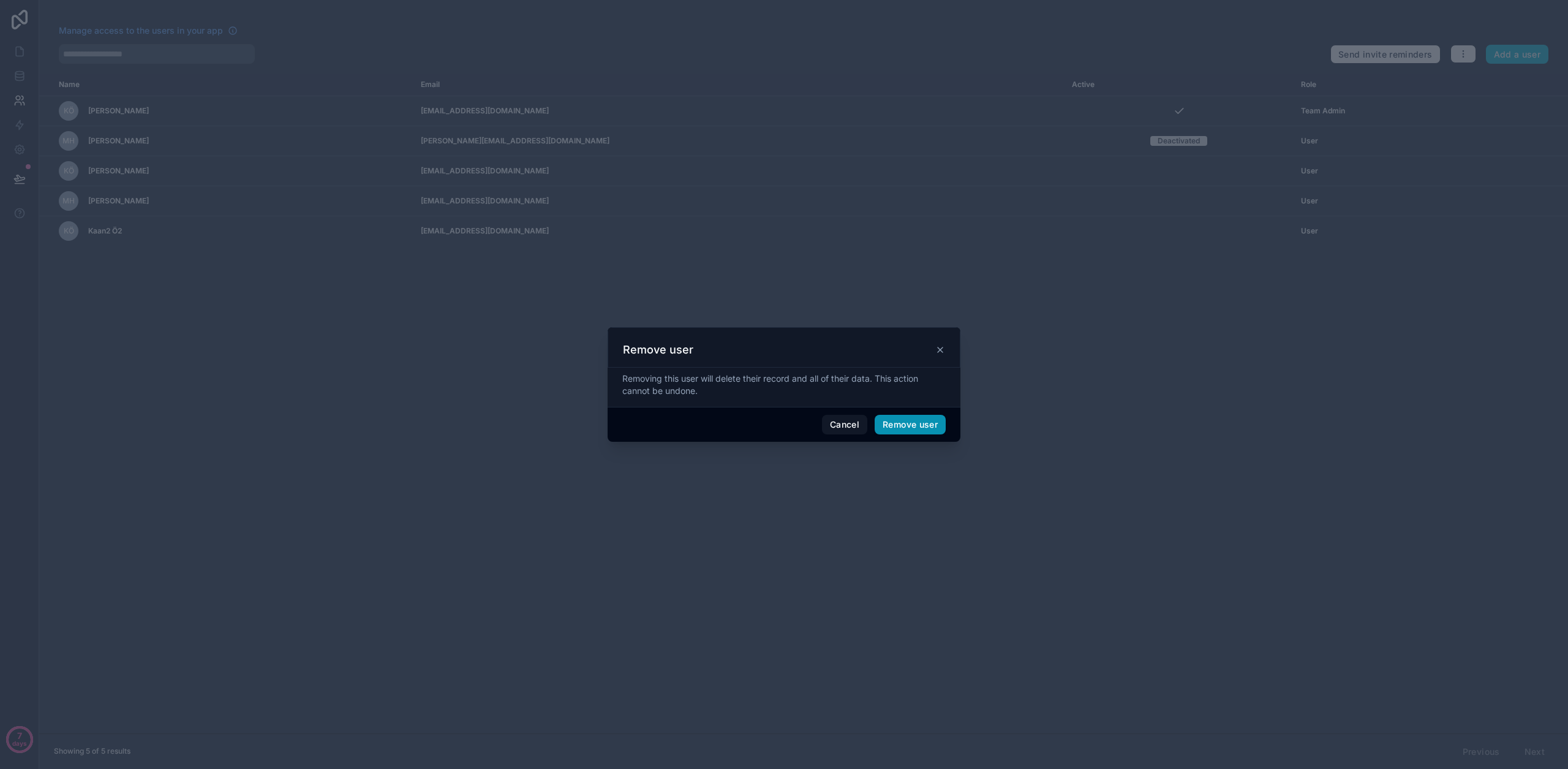
click at [895, 424] on button "Remove user" at bounding box center [910, 424] width 71 height 19
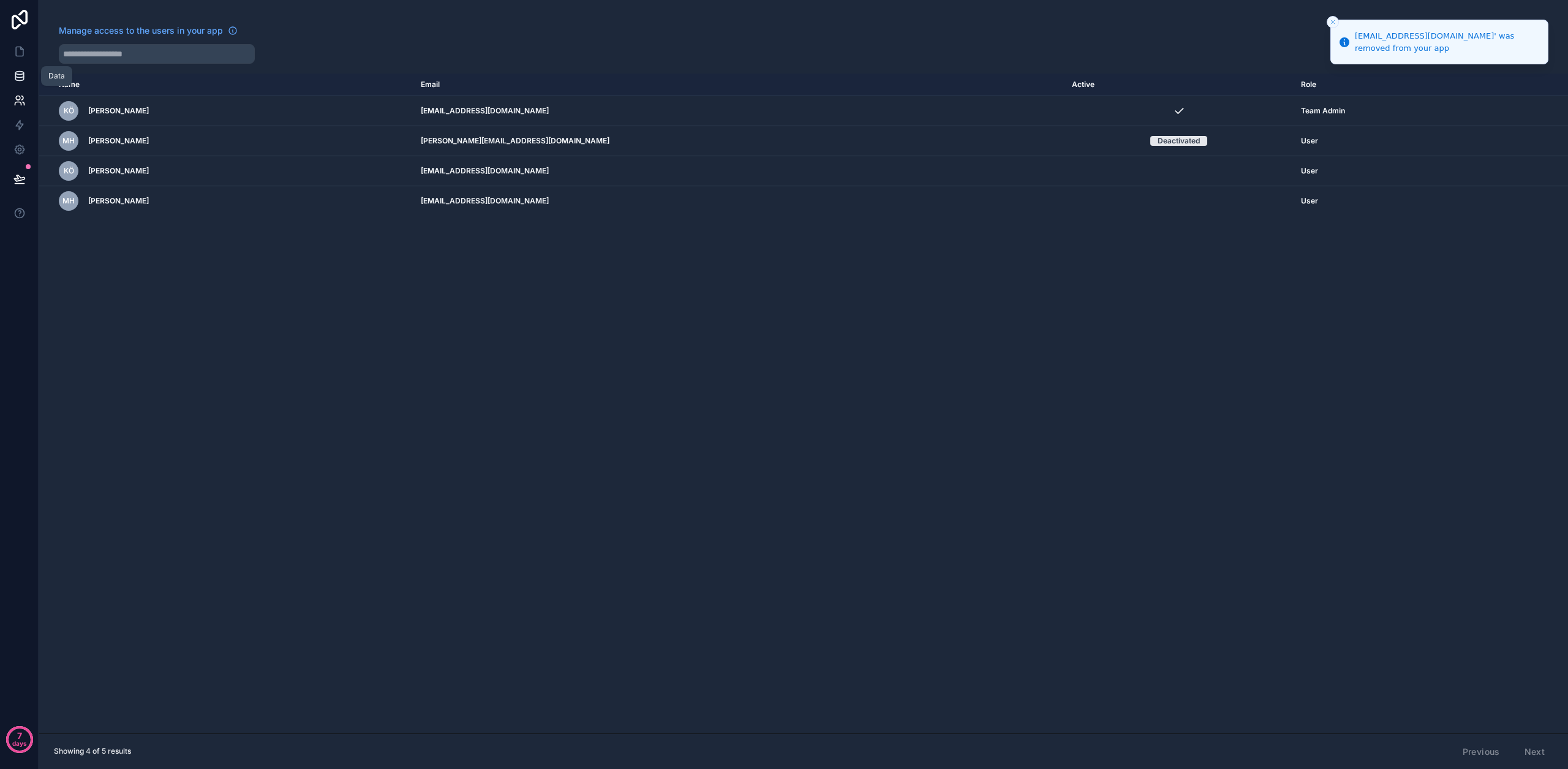
click at [23, 74] on icon at bounding box center [18, 76] width 8 height 5
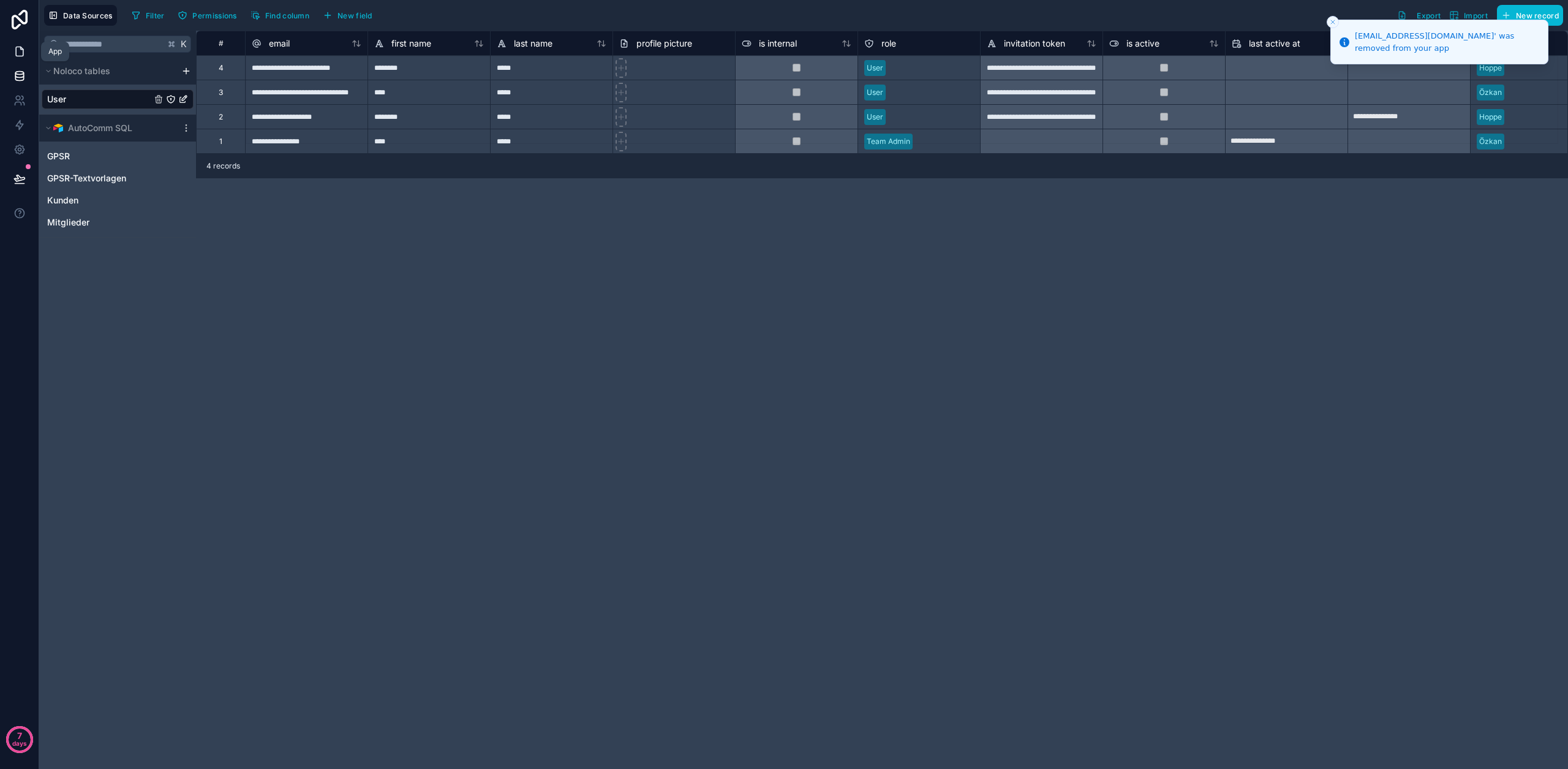
click at [25, 55] on icon at bounding box center [19, 52] width 12 height 12
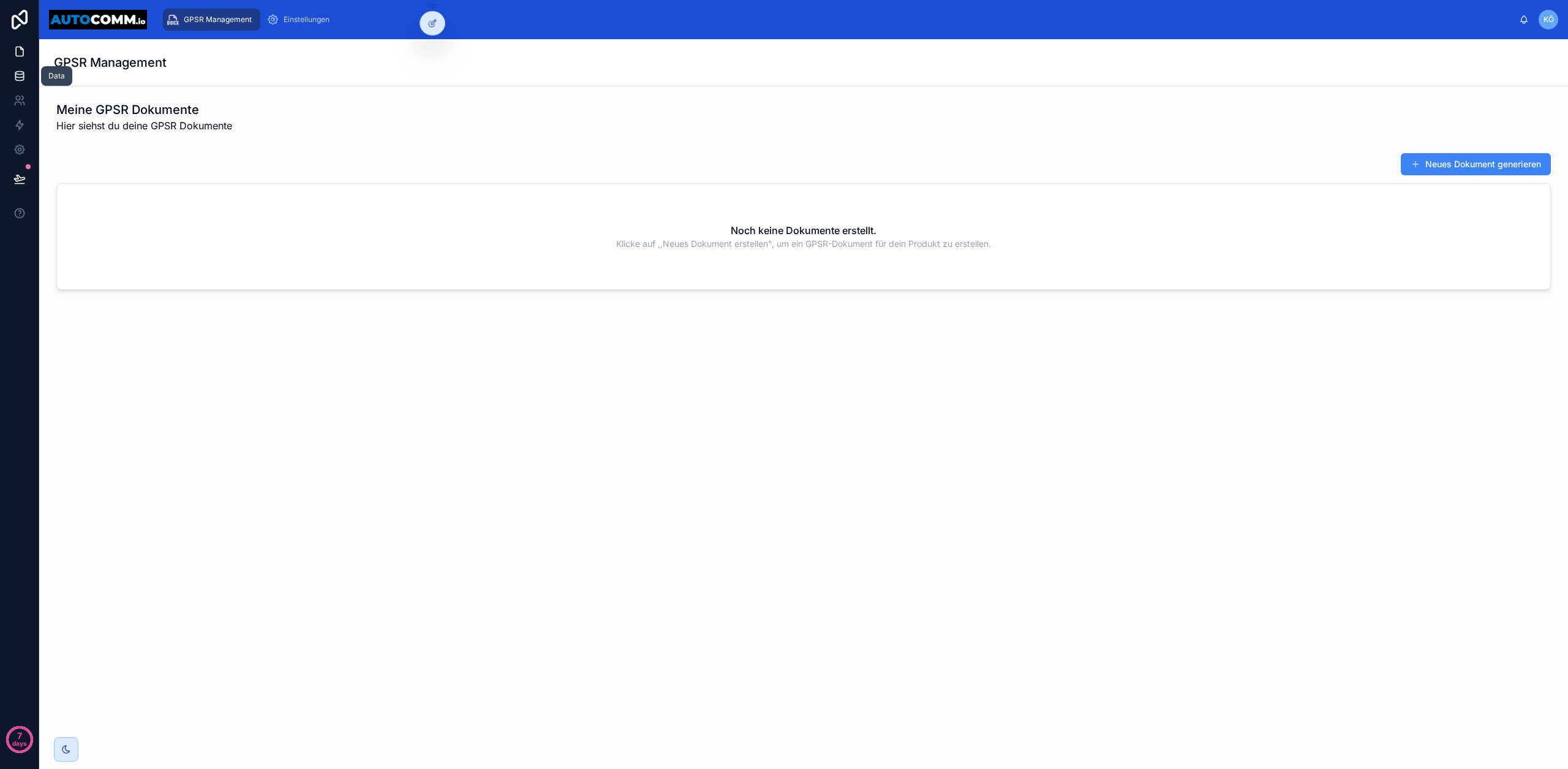
click at [25, 75] on link at bounding box center [19, 76] width 39 height 25
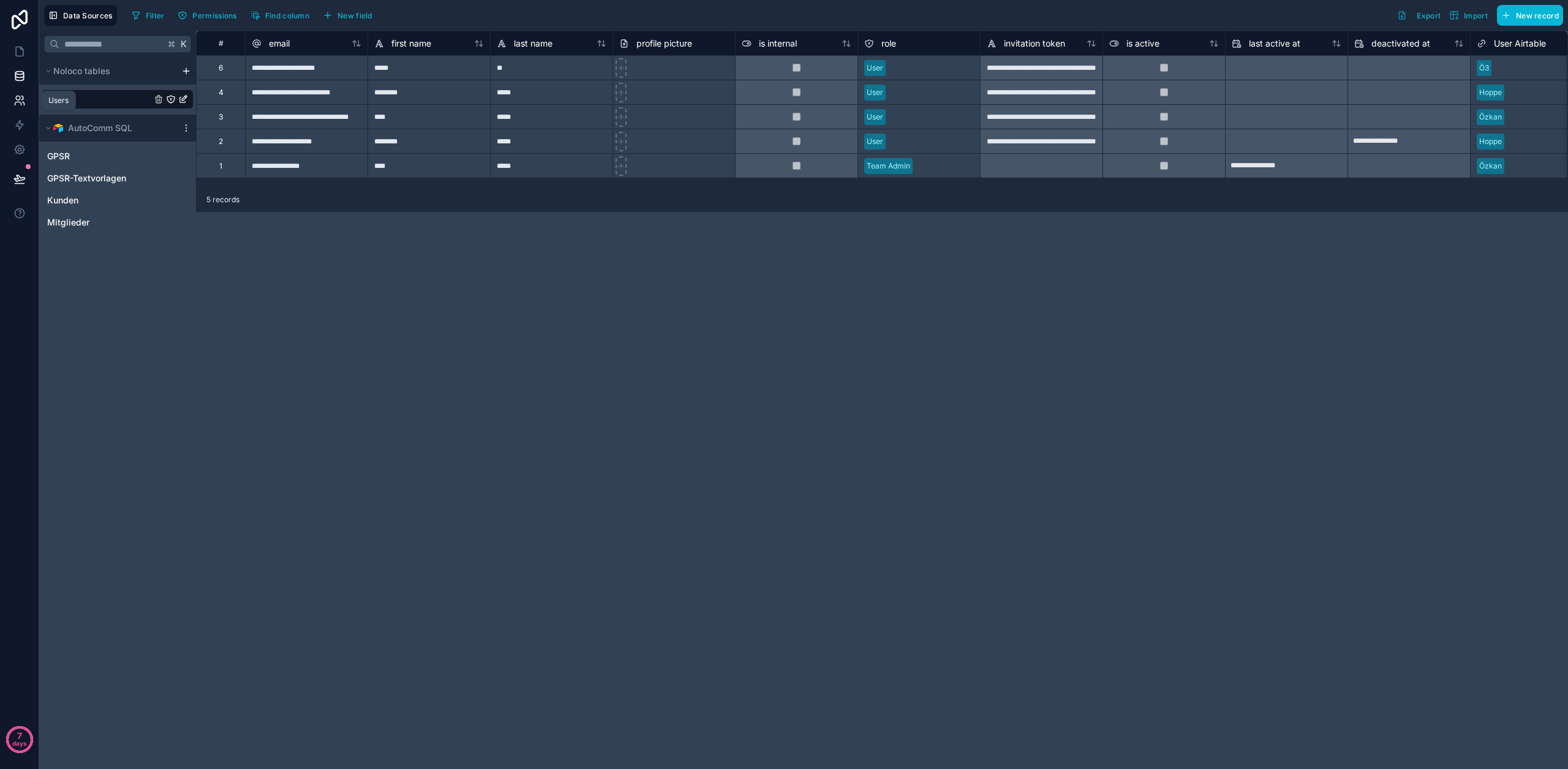
click at [17, 105] on icon at bounding box center [19, 100] width 12 height 12
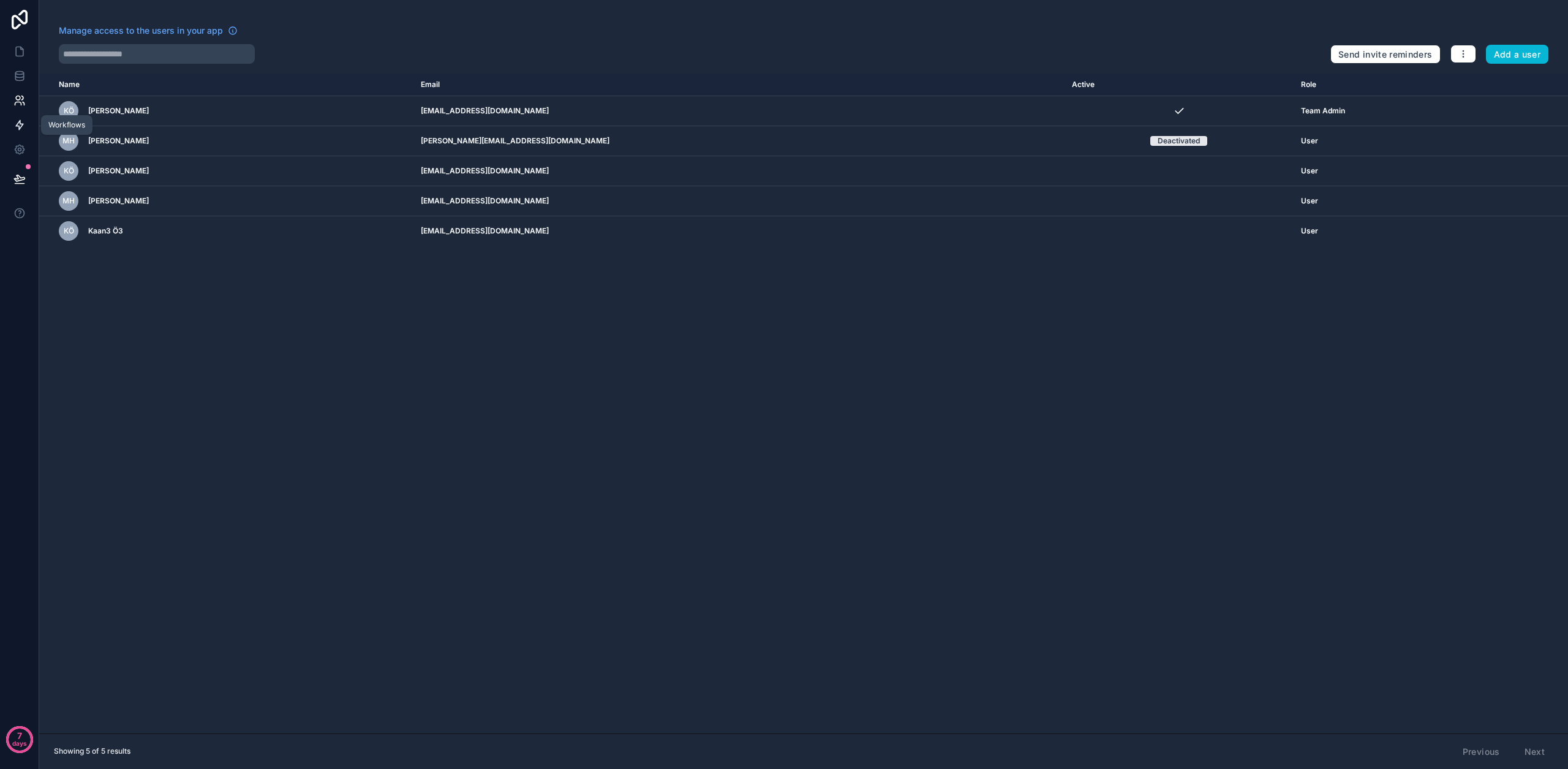
click at [23, 126] on icon at bounding box center [19, 125] width 12 height 12
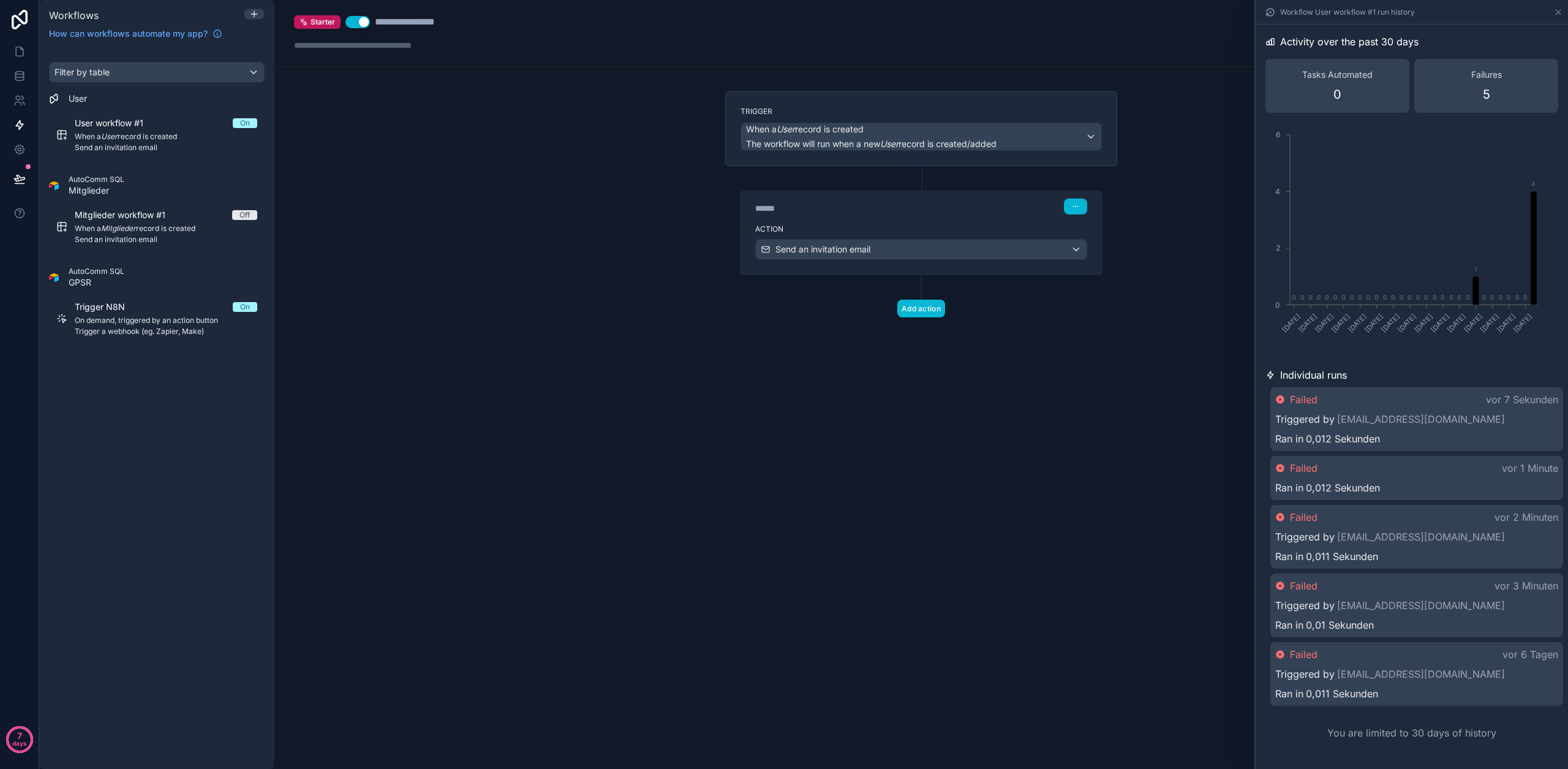
click at [1465, 403] on div "Failed vor 7 Sekunden" at bounding box center [1417, 399] width 283 height 15
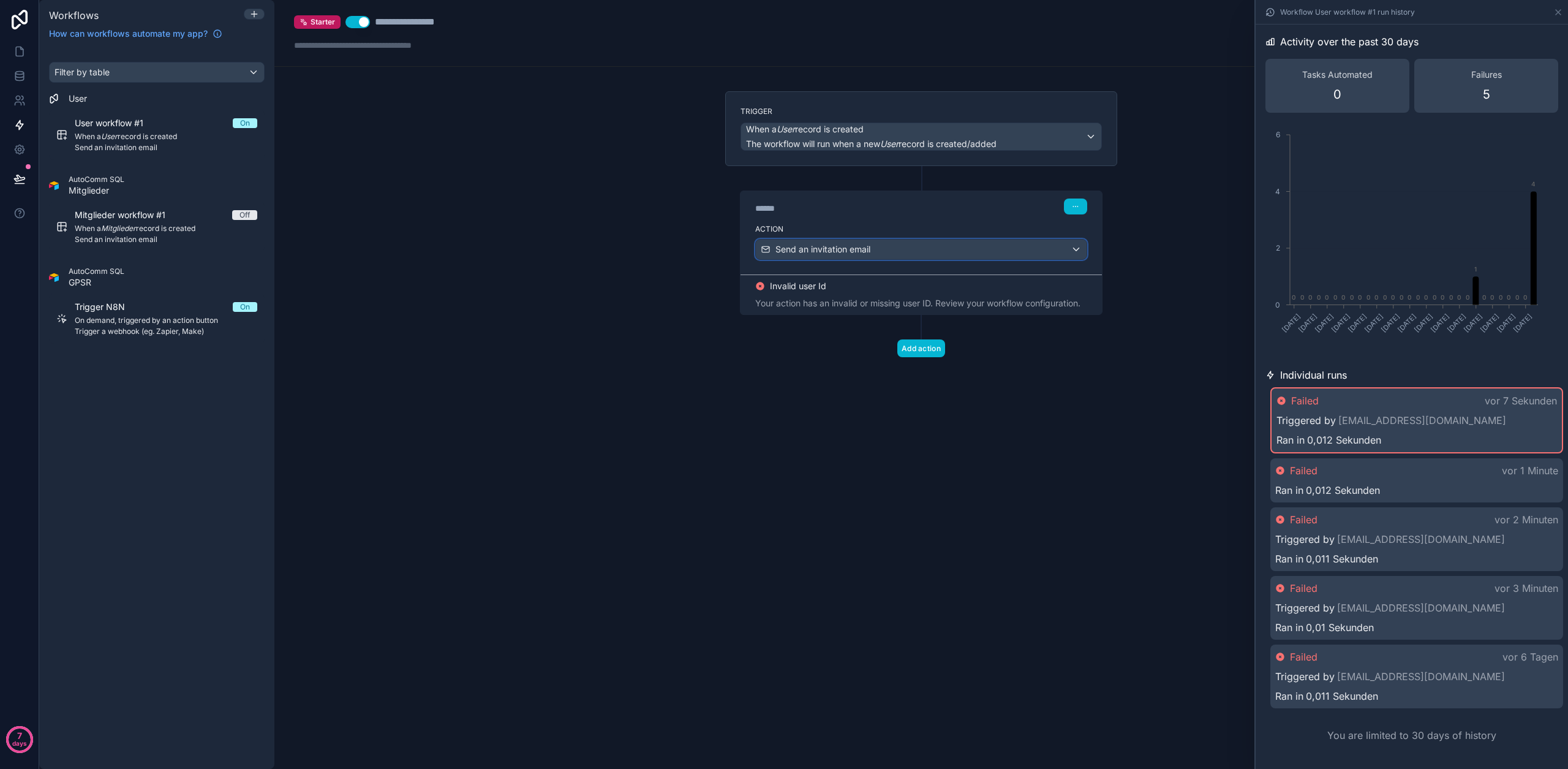
click at [936, 253] on div "Send an invitation email" at bounding box center [921, 250] width 330 height 19
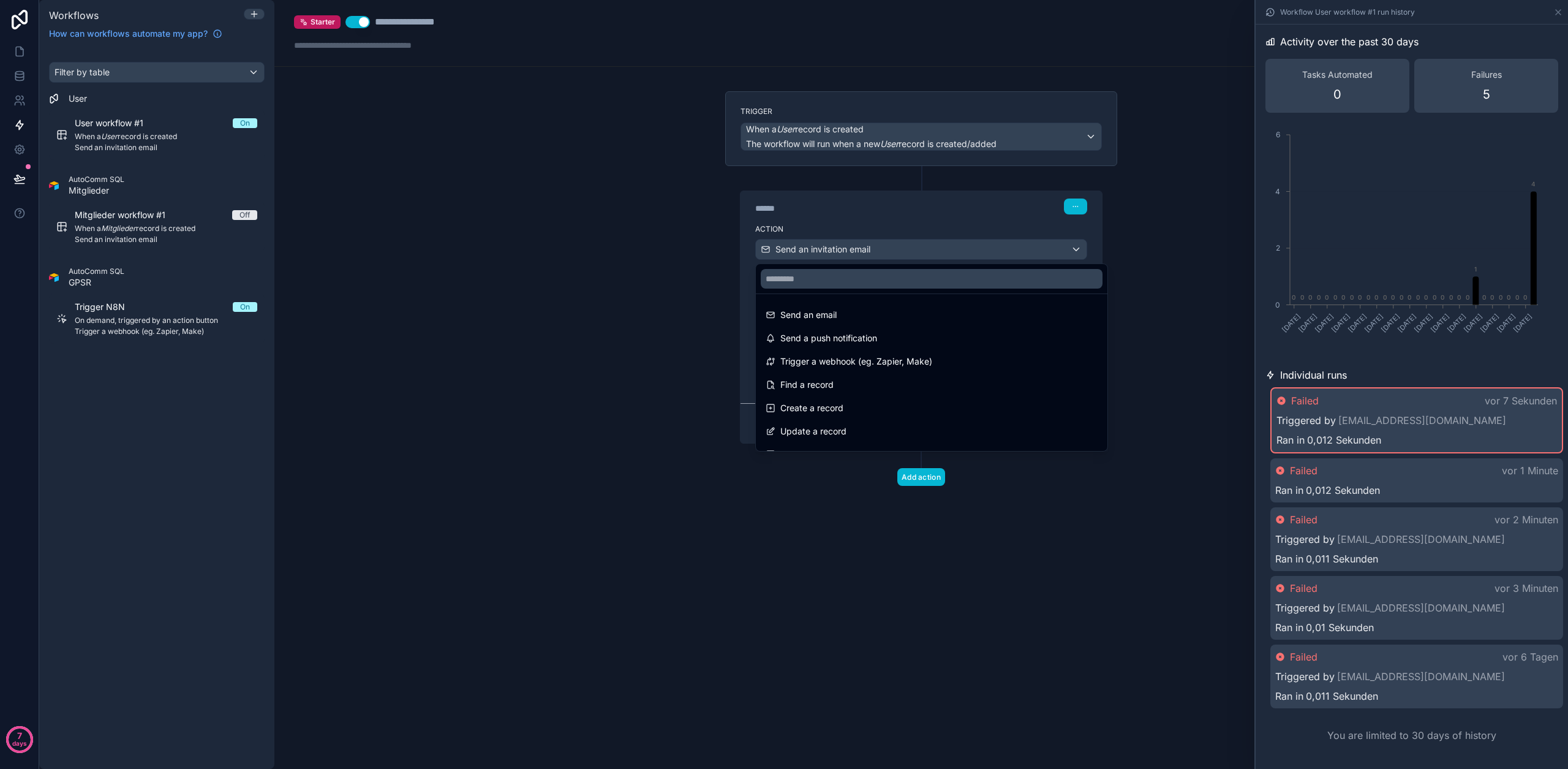
click at [936, 254] on div at bounding box center [784, 384] width 1568 height 769
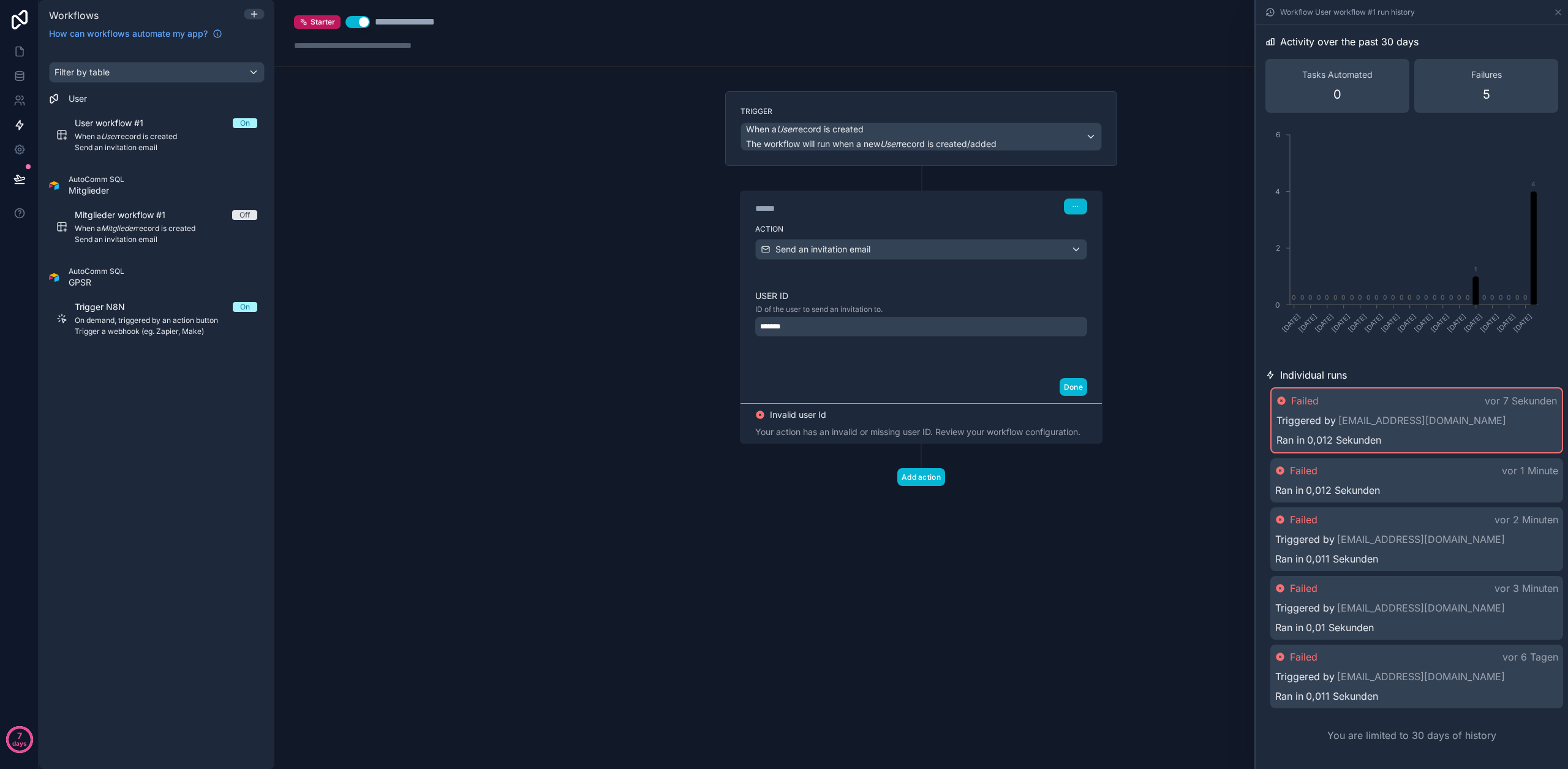
click at [927, 337] on div "User ID ID of the user to send an invitation to. *******" at bounding box center [921, 323] width 332 height 66
click at [925, 331] on div "*******" at bounding box center [921, 326] width 332 height 19
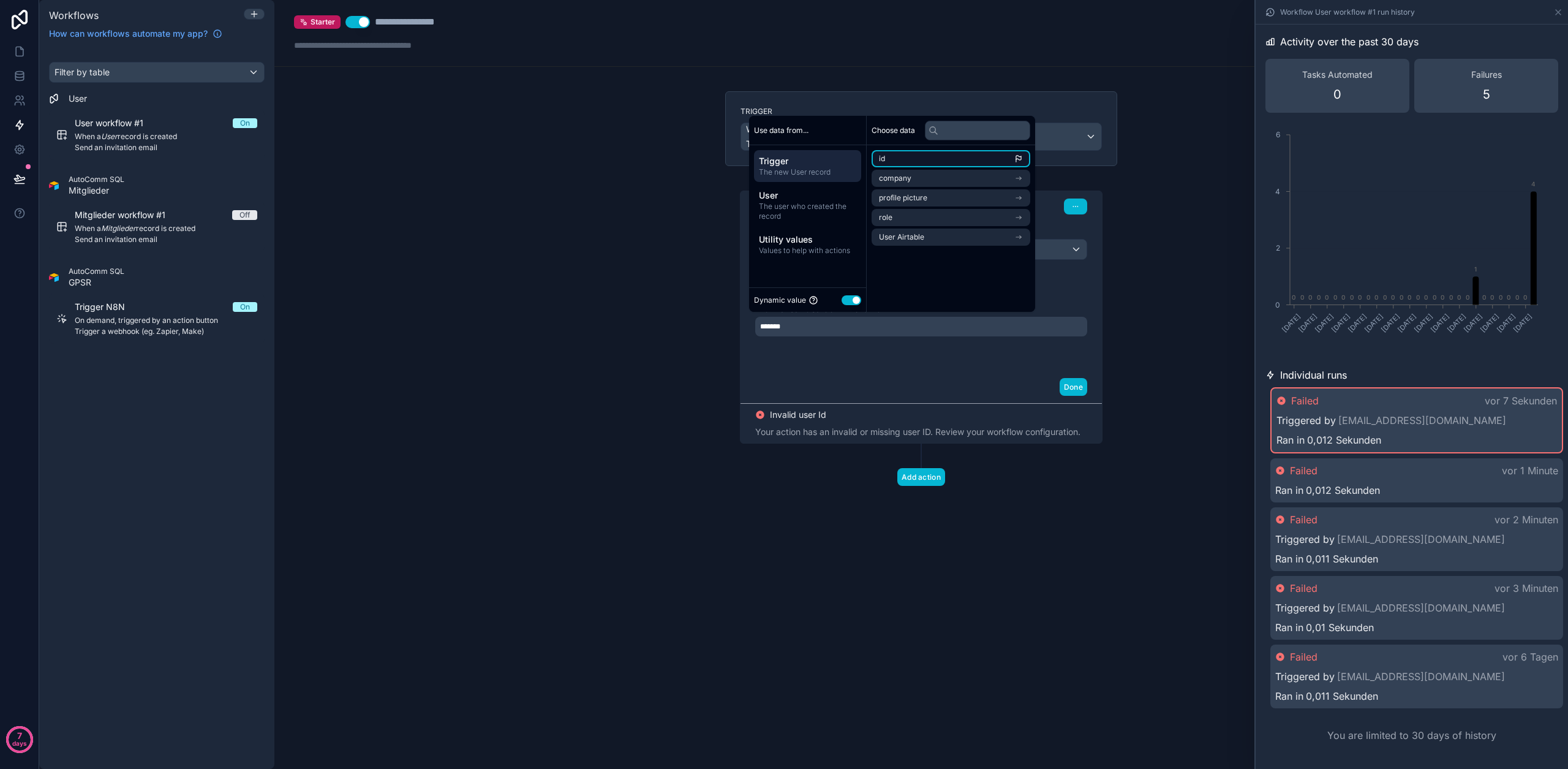
click at [905, 161] on li "id" at bounding box center [950, 159] width 159 height 18
click at [818, 197] on span "User" at bounding box center [807, 195] width 98 height 12
click at [910, 159] on li "id" at bounding box center [950, 159] width 159 height 18
click at [1084, 388] on button "Done" at bounding box center [1073, 387] width 27 height 18
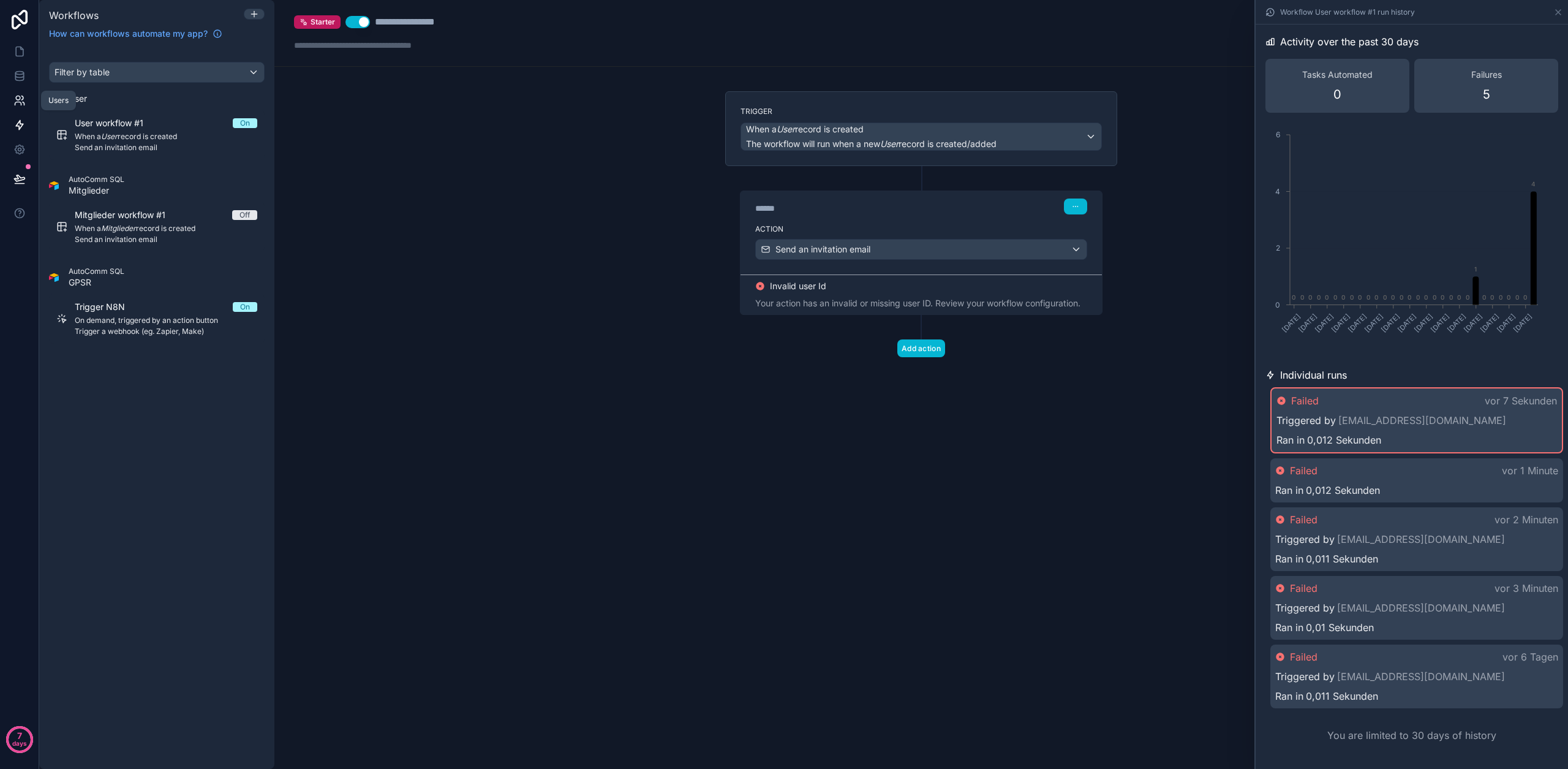
click at [18, 91] on link at bounding box center [19, 100] width 39 height 25
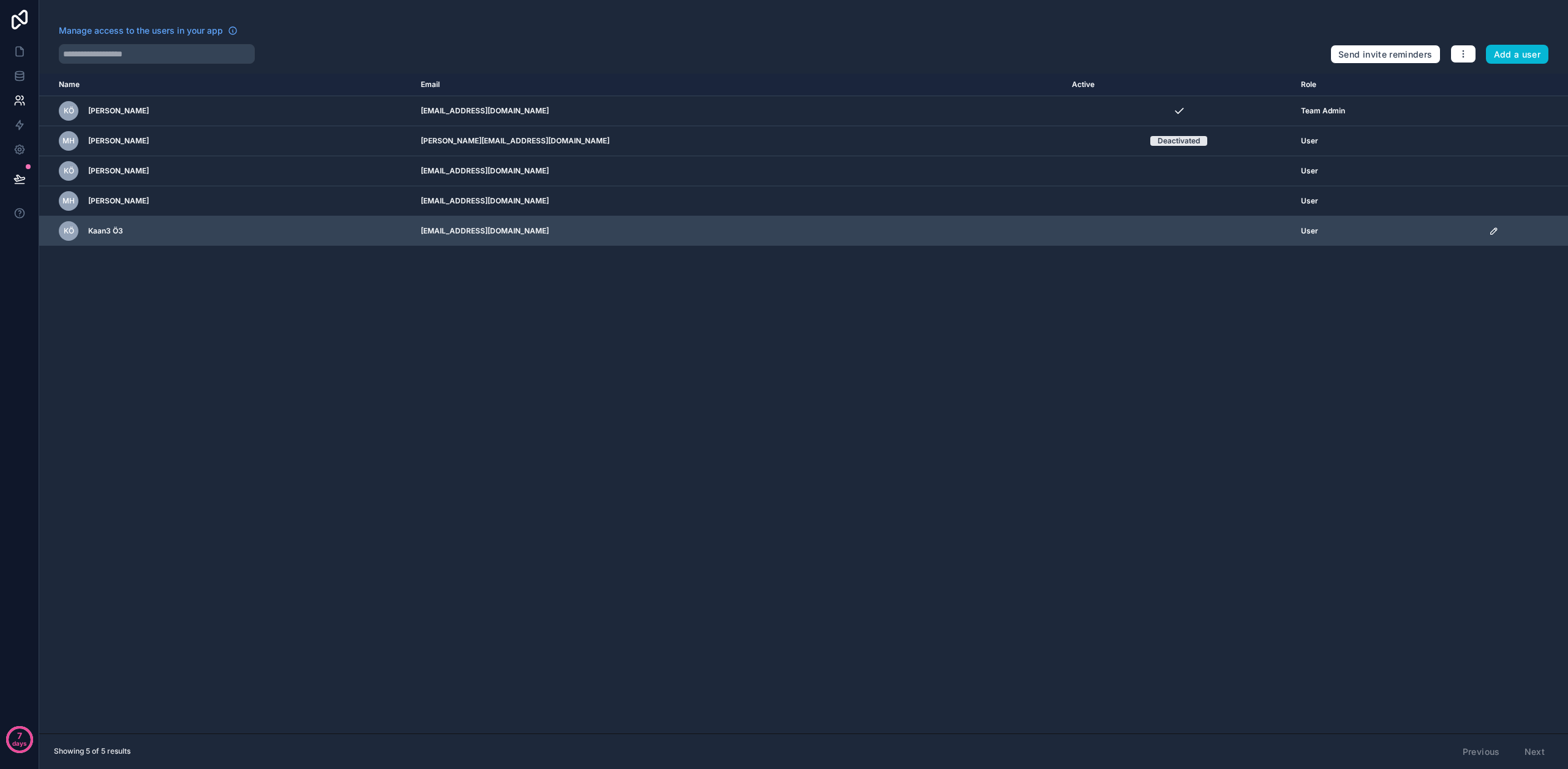
click at [1489, 234] on icon "scrollable content" at bounding box center [1493, 230] width 10 height 10
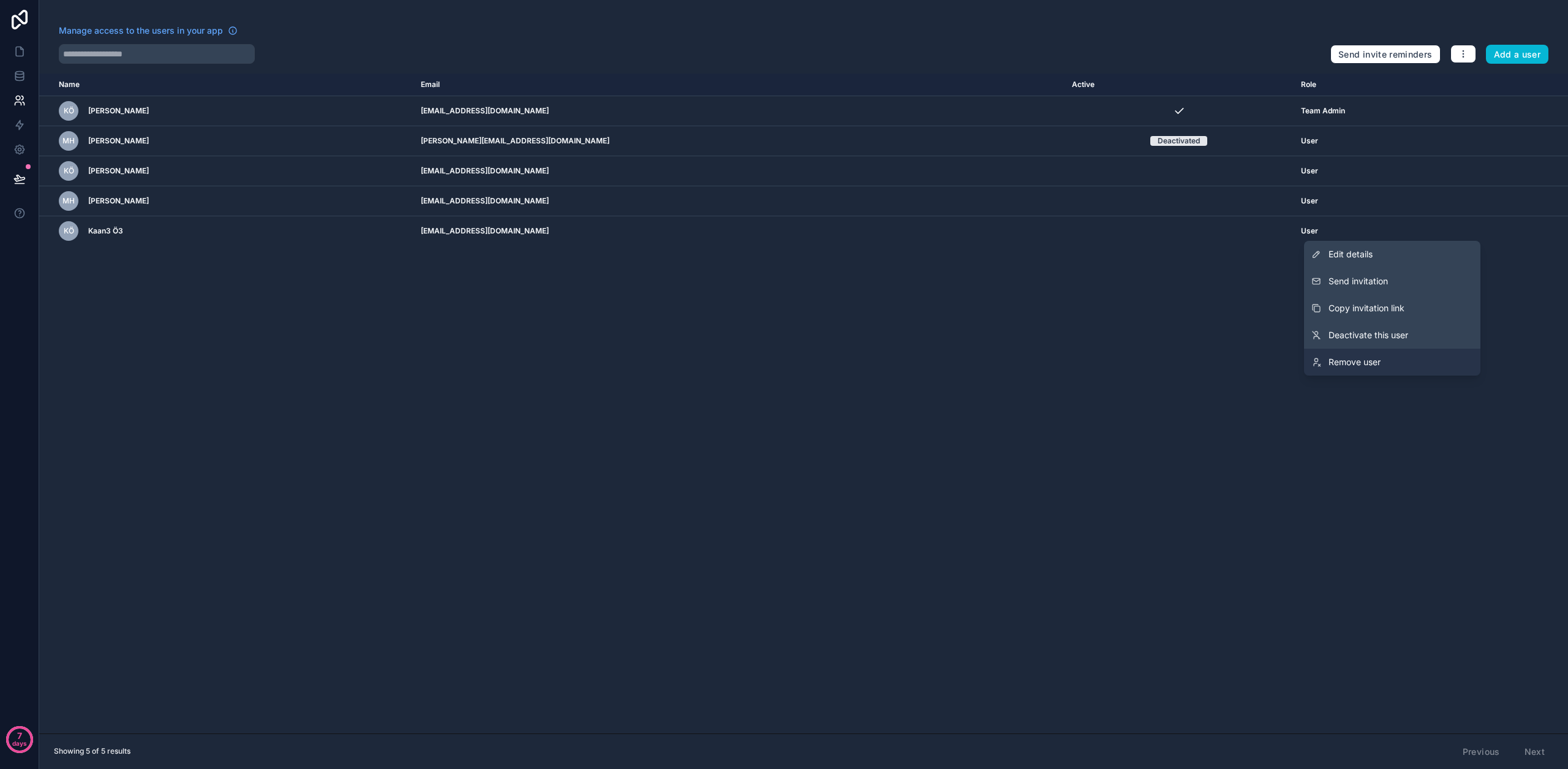
click at [1382, 366] on link "Remove user" at bounding box center [1391, 362] width 177 height 27
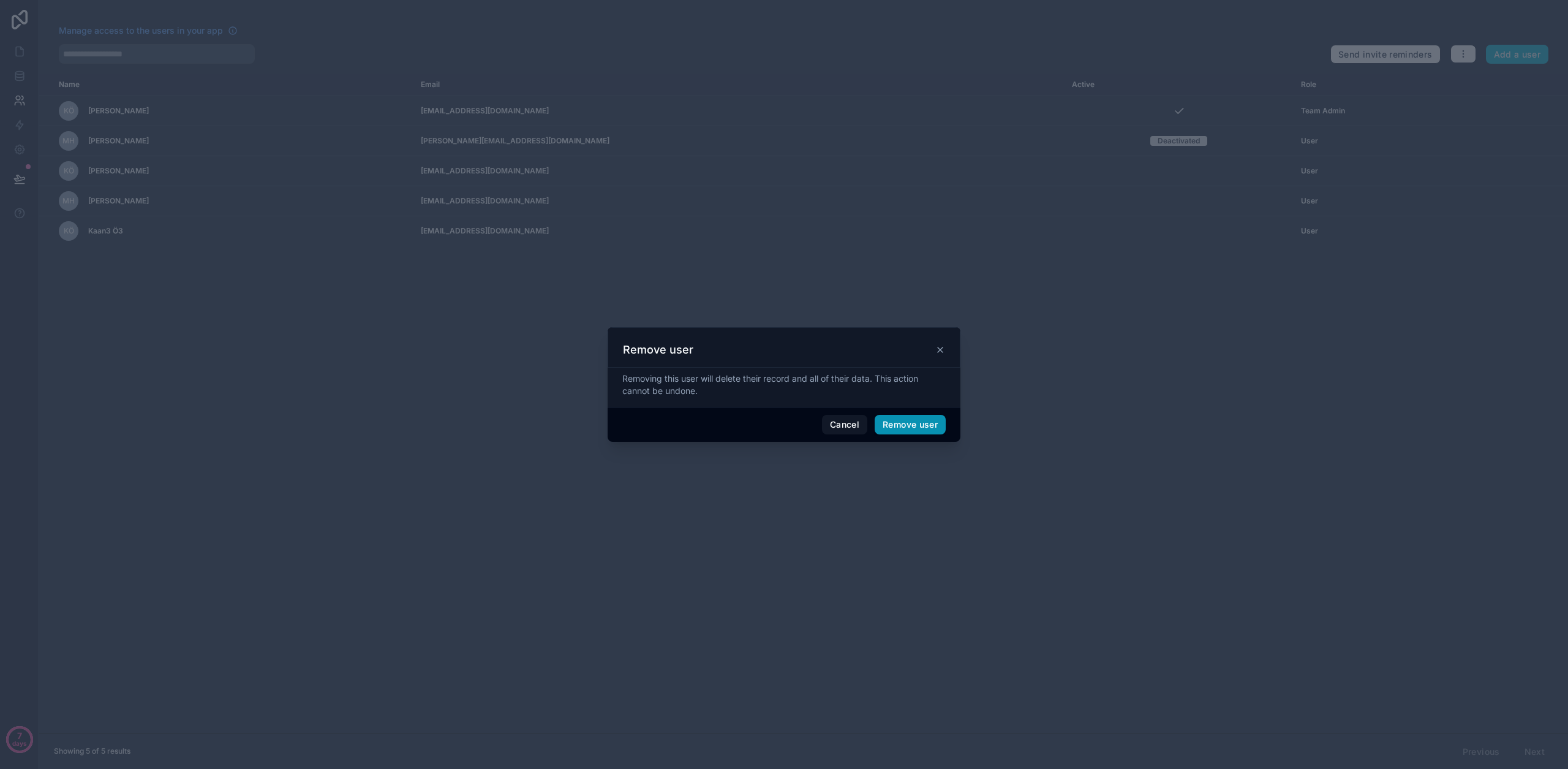
click at [909, 422] on button "Remove user" at bounding box center [910, 424] width 71 height 19
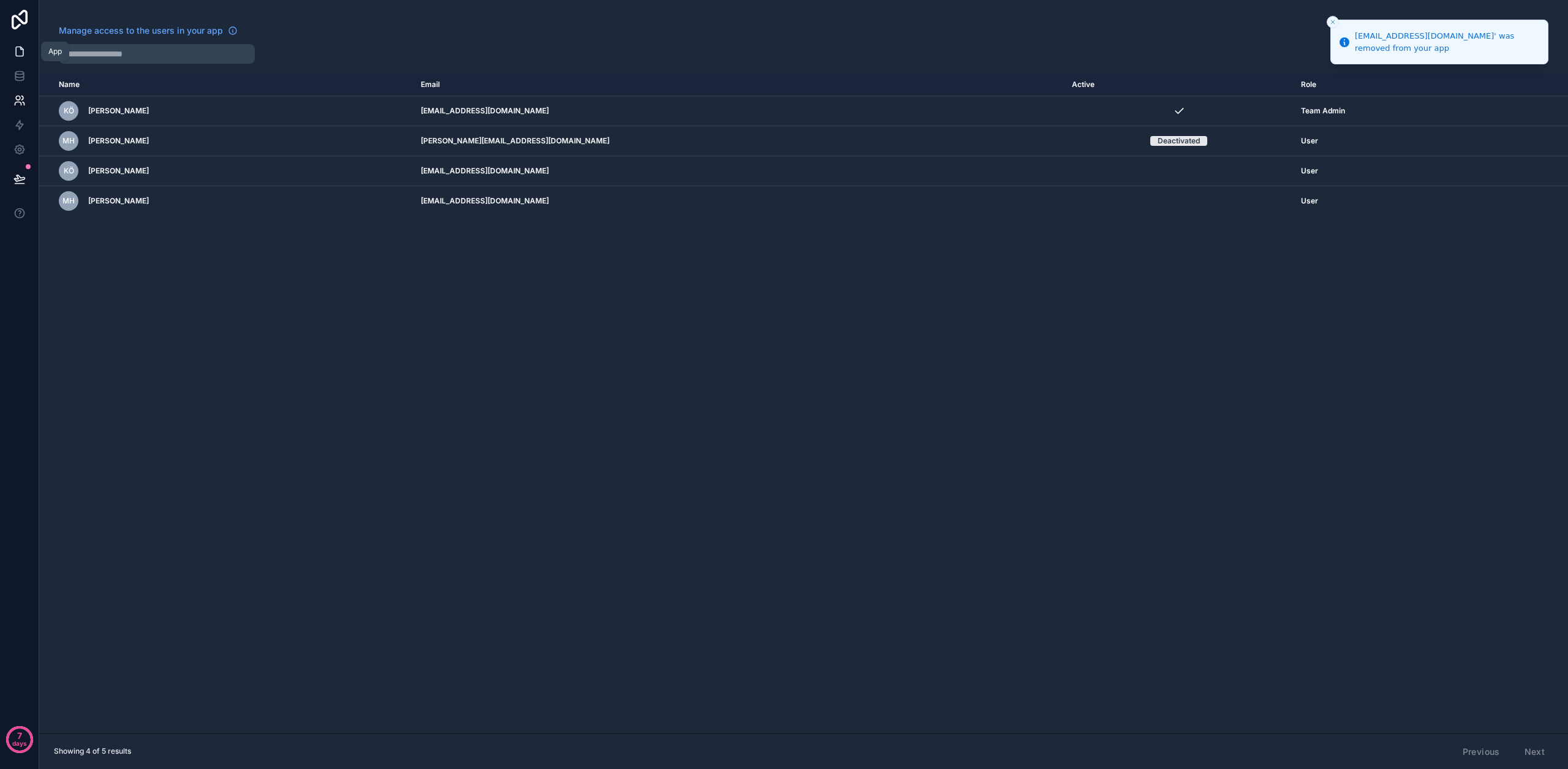
click at [30, 47] on link at bounding box center [19, 52] width 39 height 25
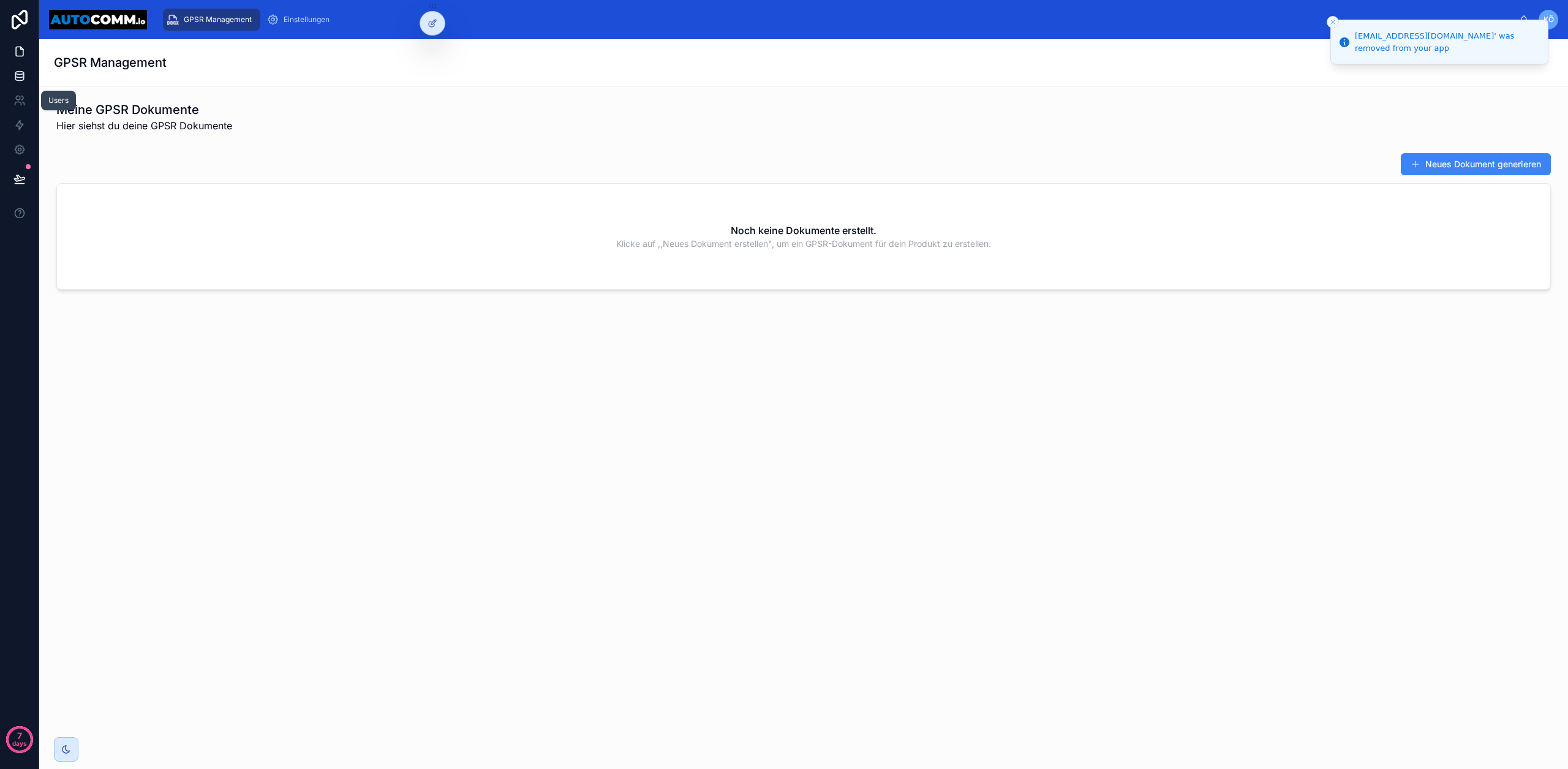
click at [23, 80] on icon at bounding box center [19, 76] width 12 height 12
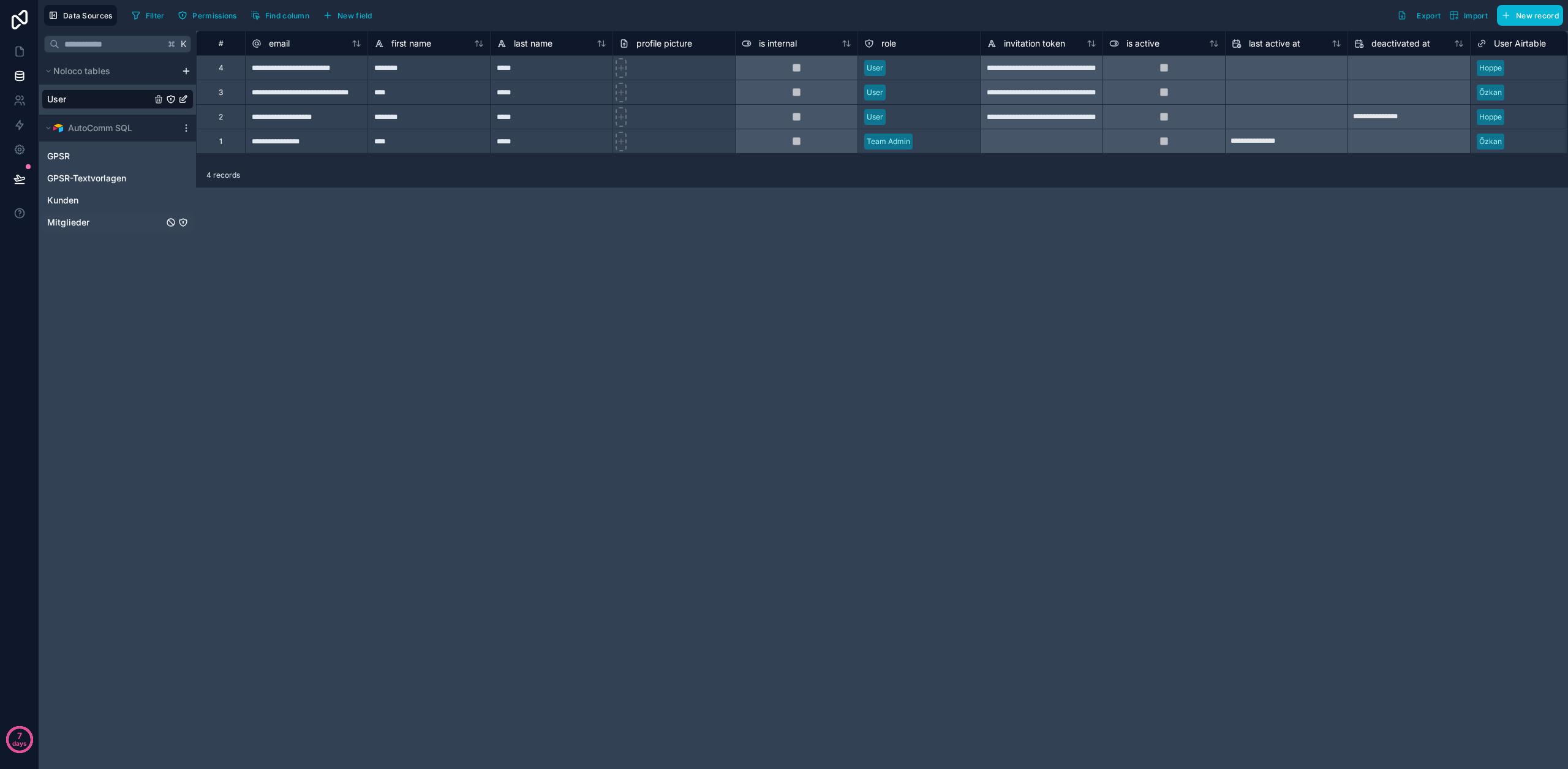
click at [81, 221] on span "Mitglieder" at bounding box center [69, 222] width 42 height 12
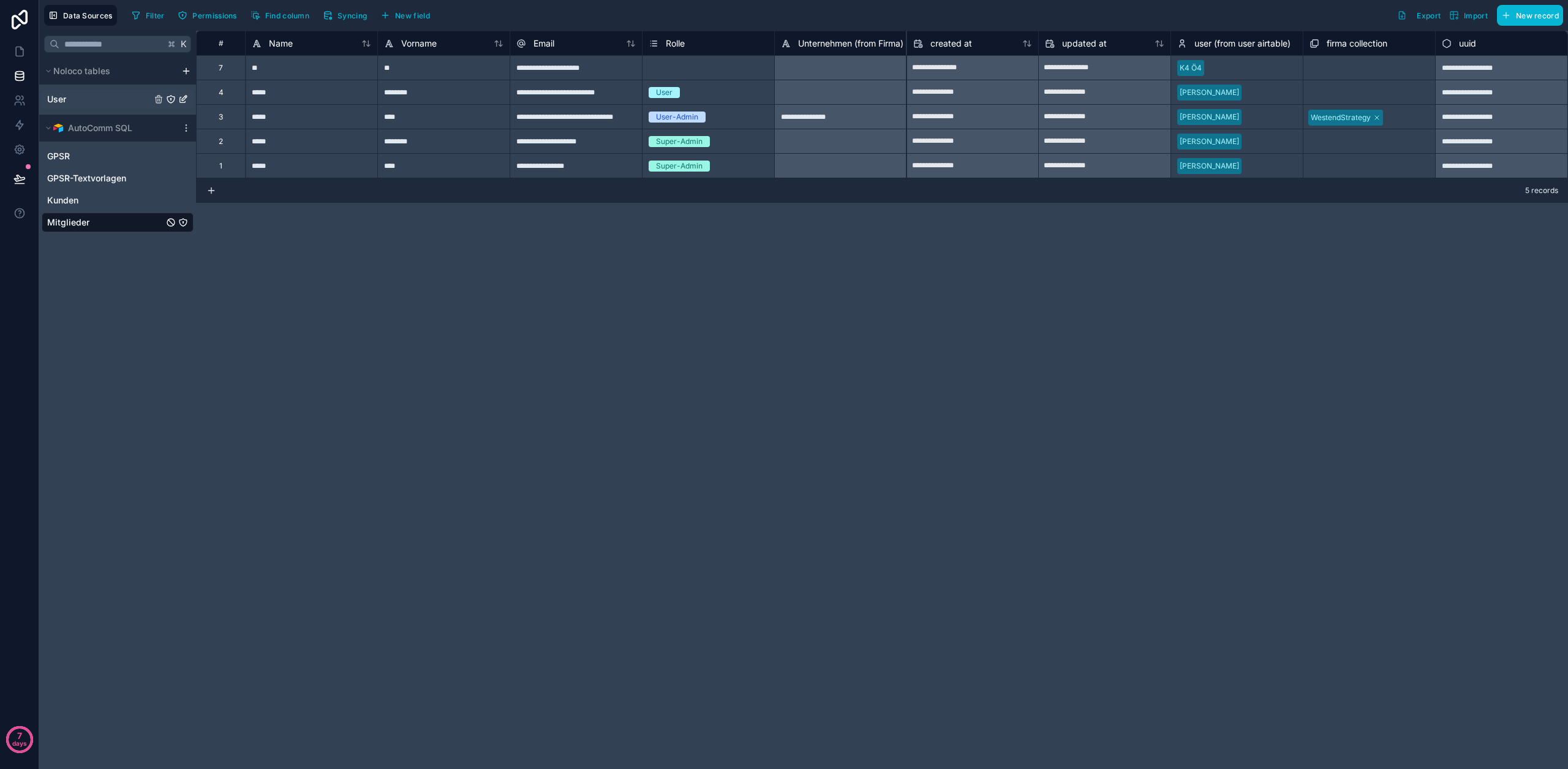
click at [67, 100] on link "User" at bounding box center [99, 99] width 105 height 12
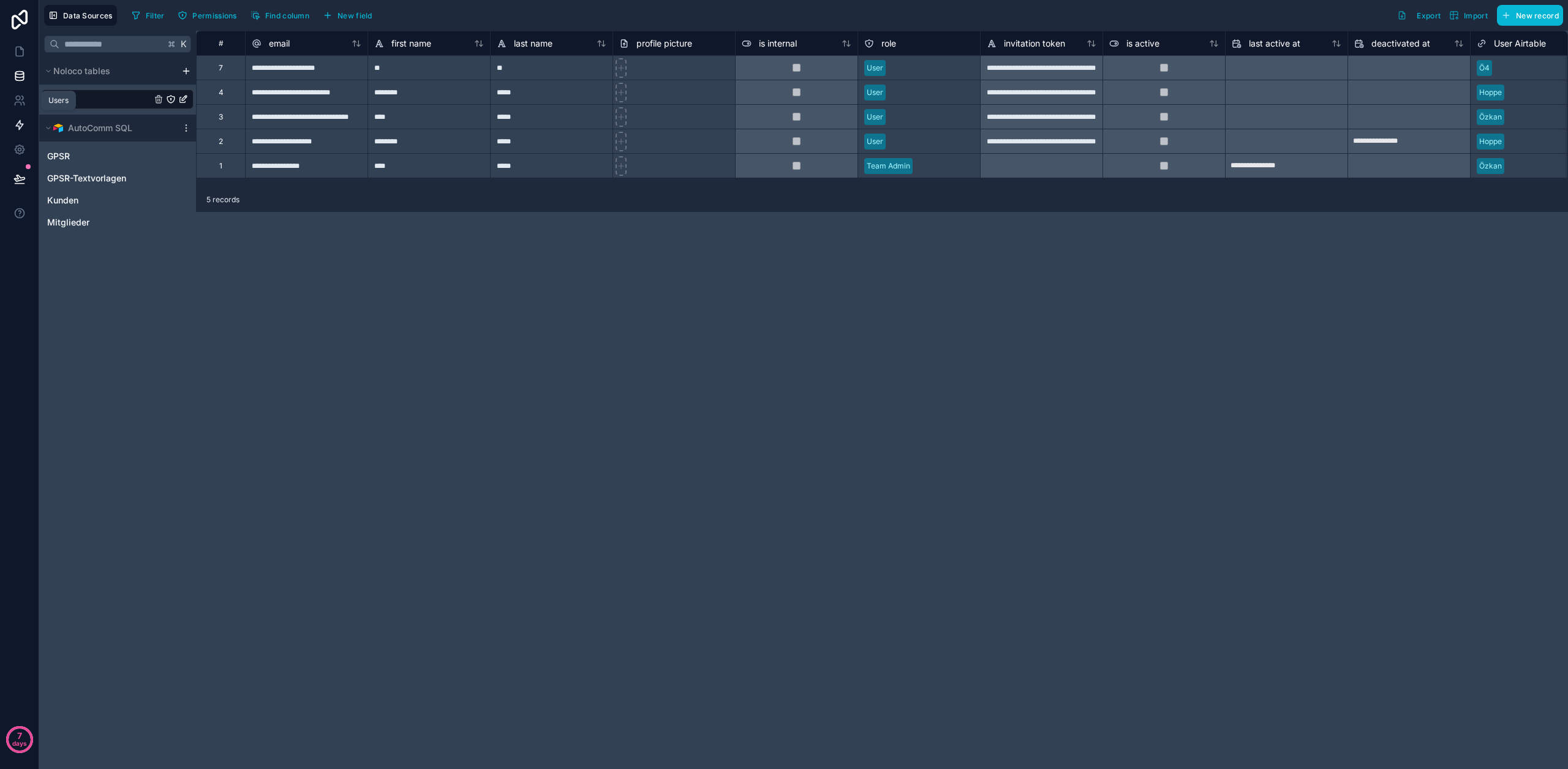
click at [25, 120] on link at bounding box center [19, 125] width 39 height 25
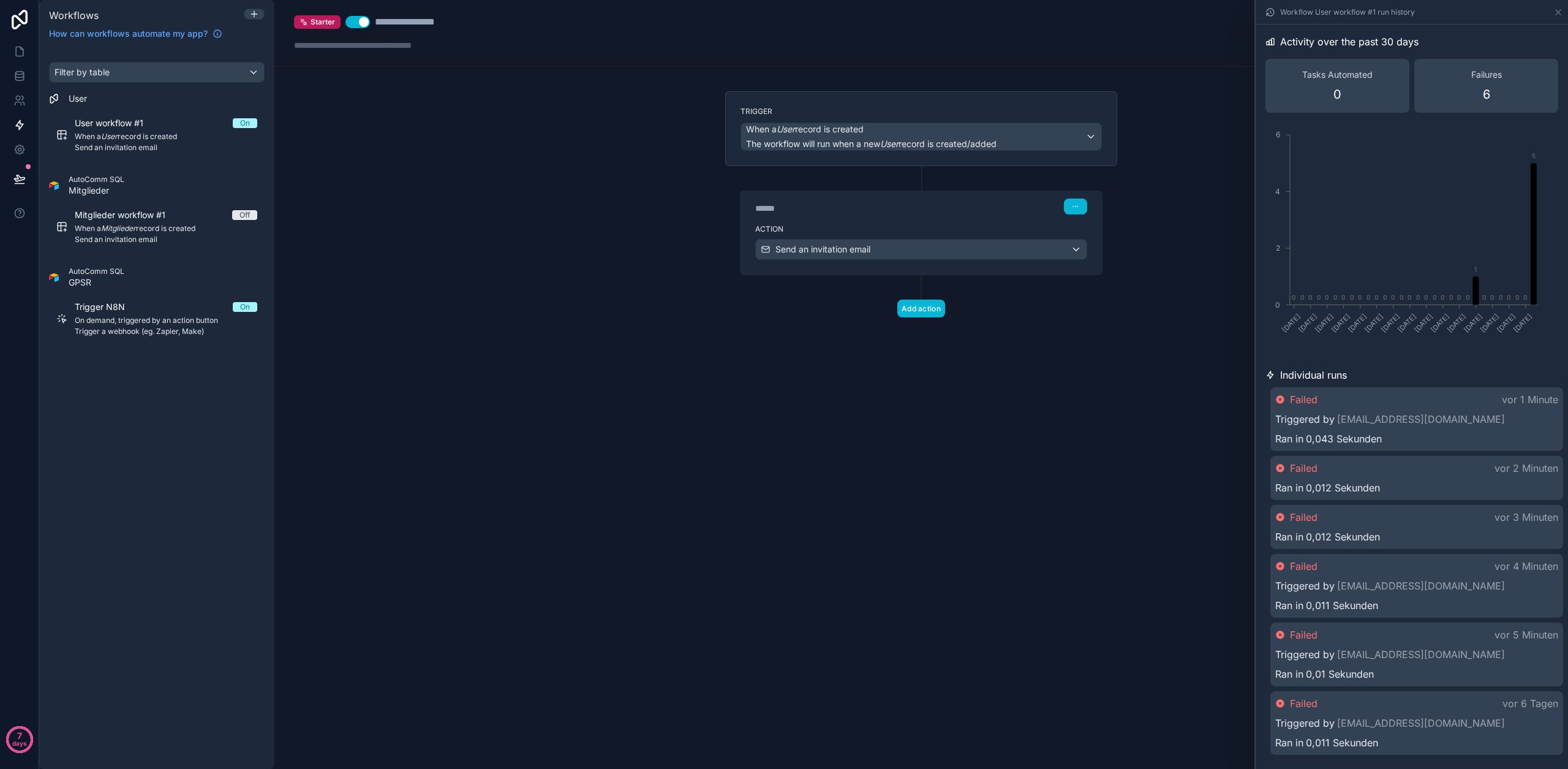
click at [1434, 394] on div "Failed vor 1 Minute" at bounding box center [1417, 399] width 283 height 15
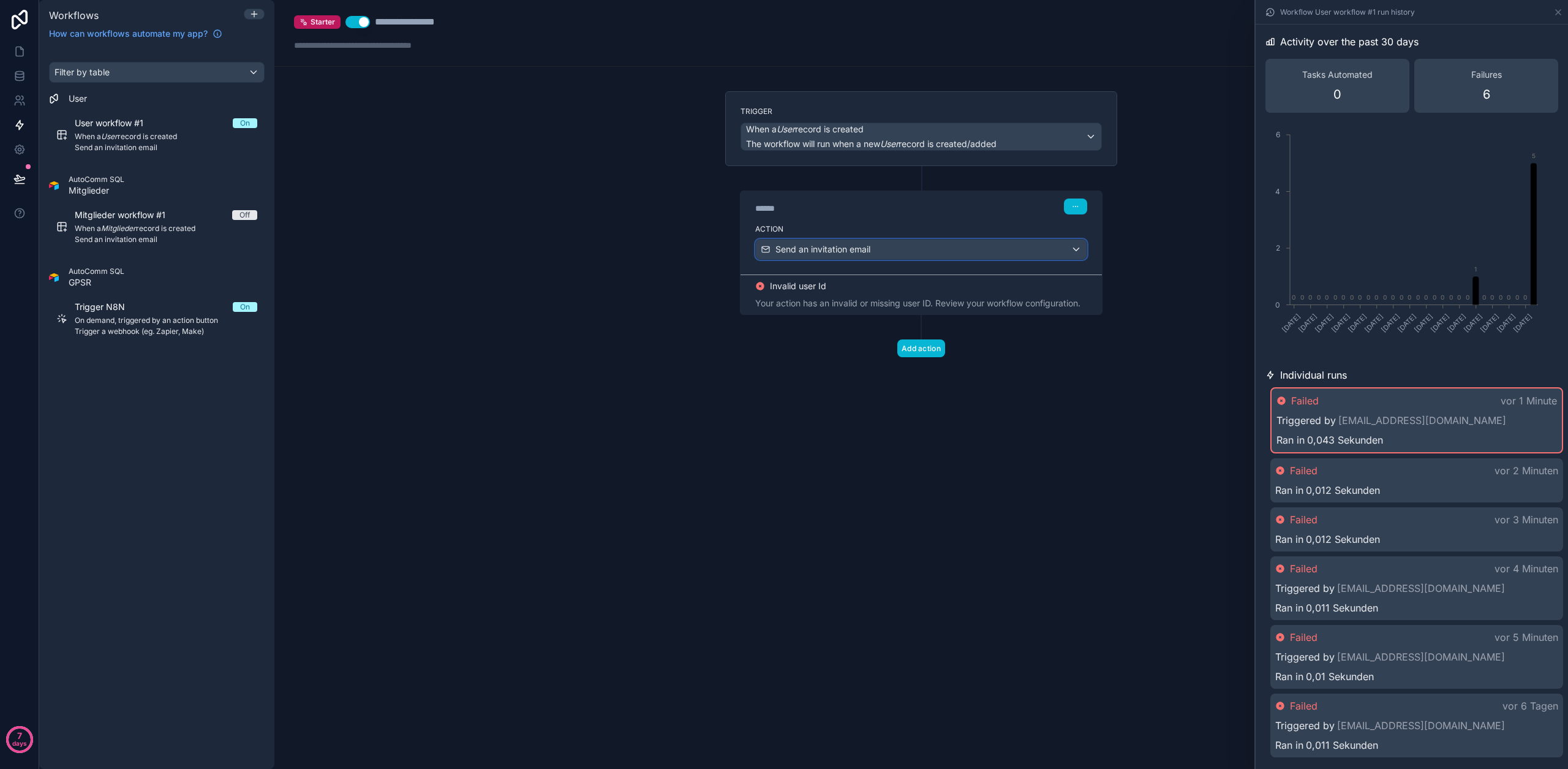
click at [878, 242] on div "Send an invitation email" at bounding box center [921, 250] width 330 height 19
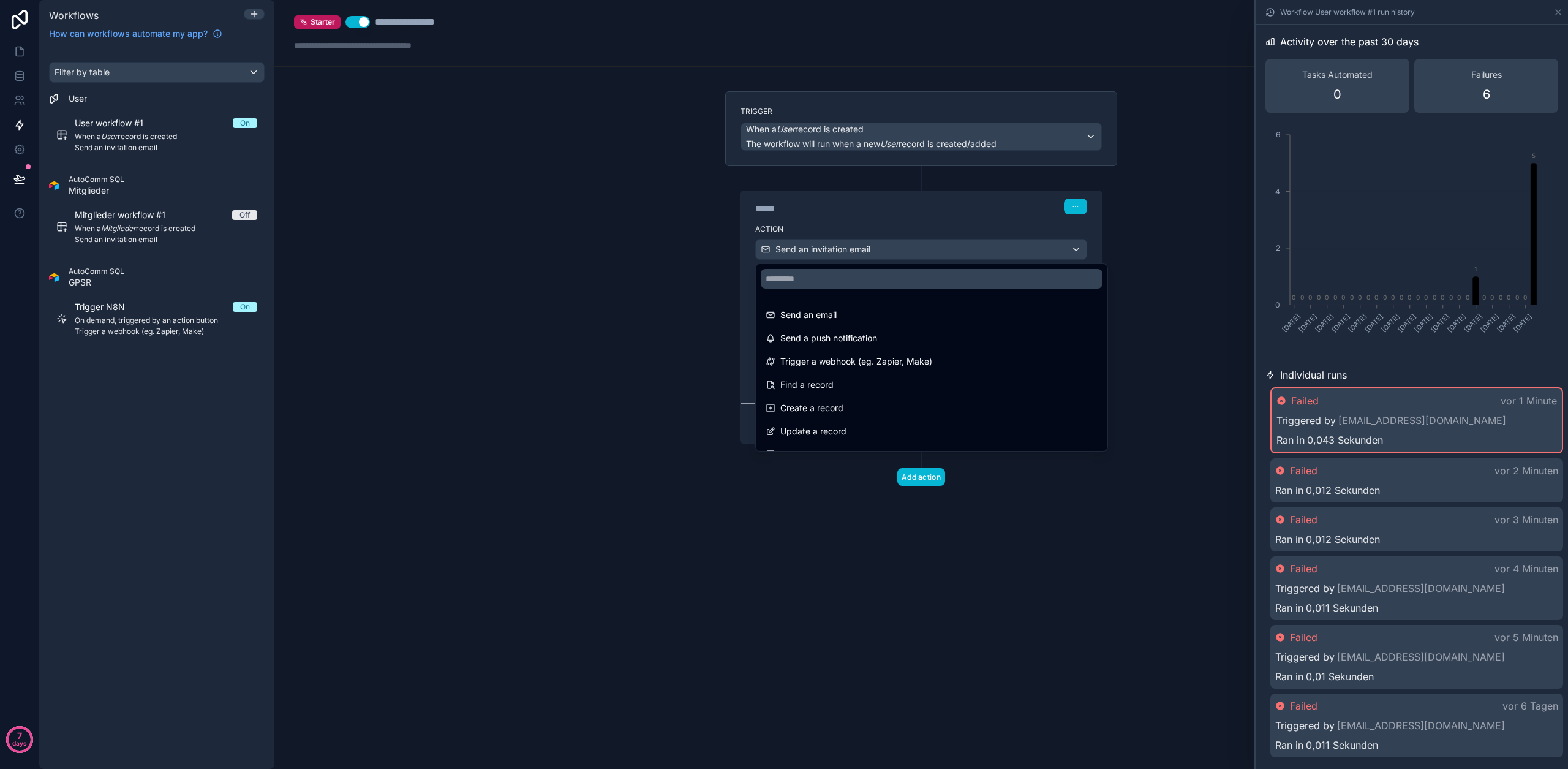
click at [878, 242] on div at bounding box center [784, 384] width 1568 height 769
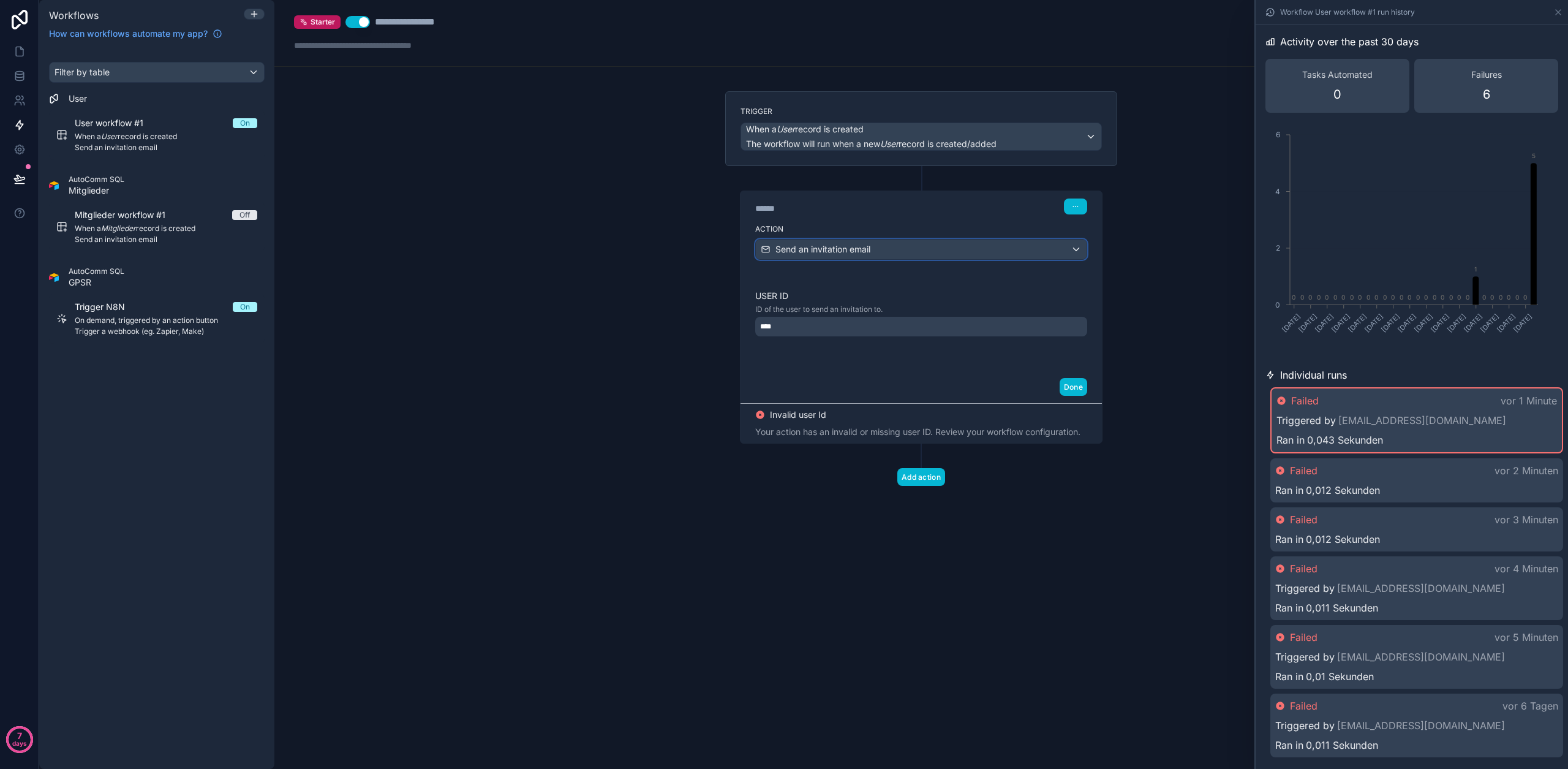
click at [878, 242] on div "Send an invitation email" at bounding box center [921, 250] width 330 height 19
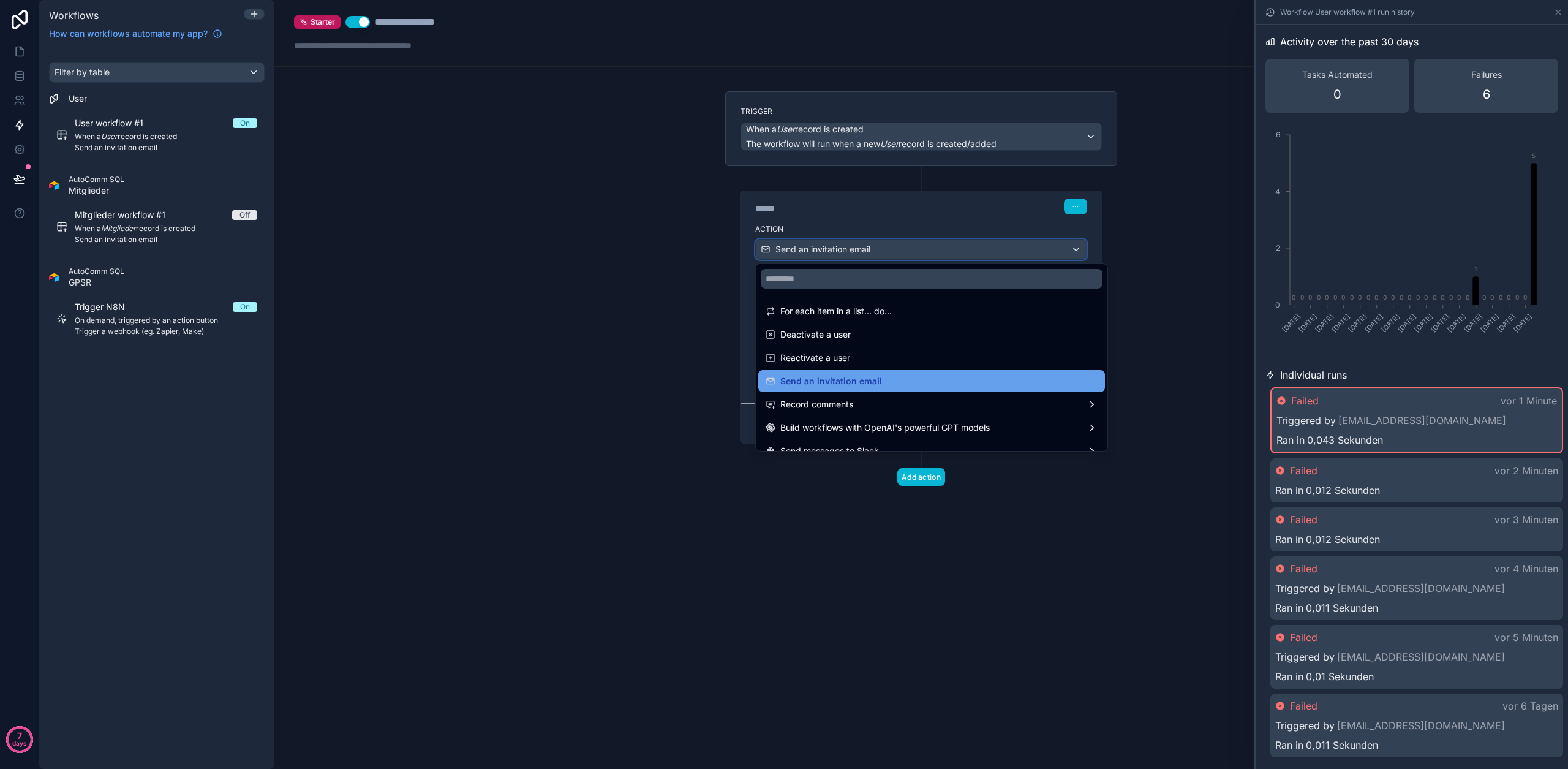
scroll to position [227, 0]
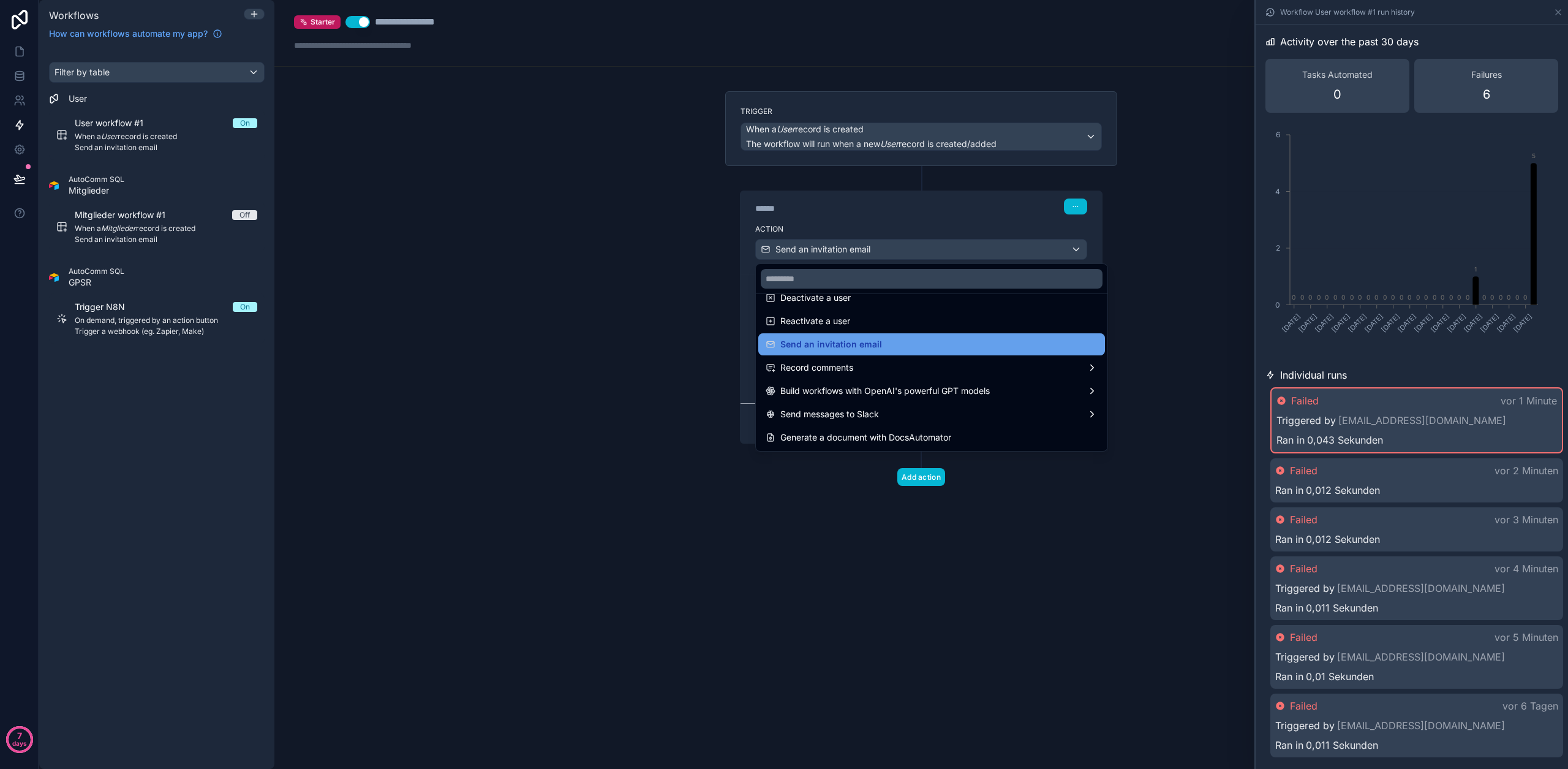
click at [860, 351] on span "Send an invitation email" at bounding box center [831, 344] width 102 height 15
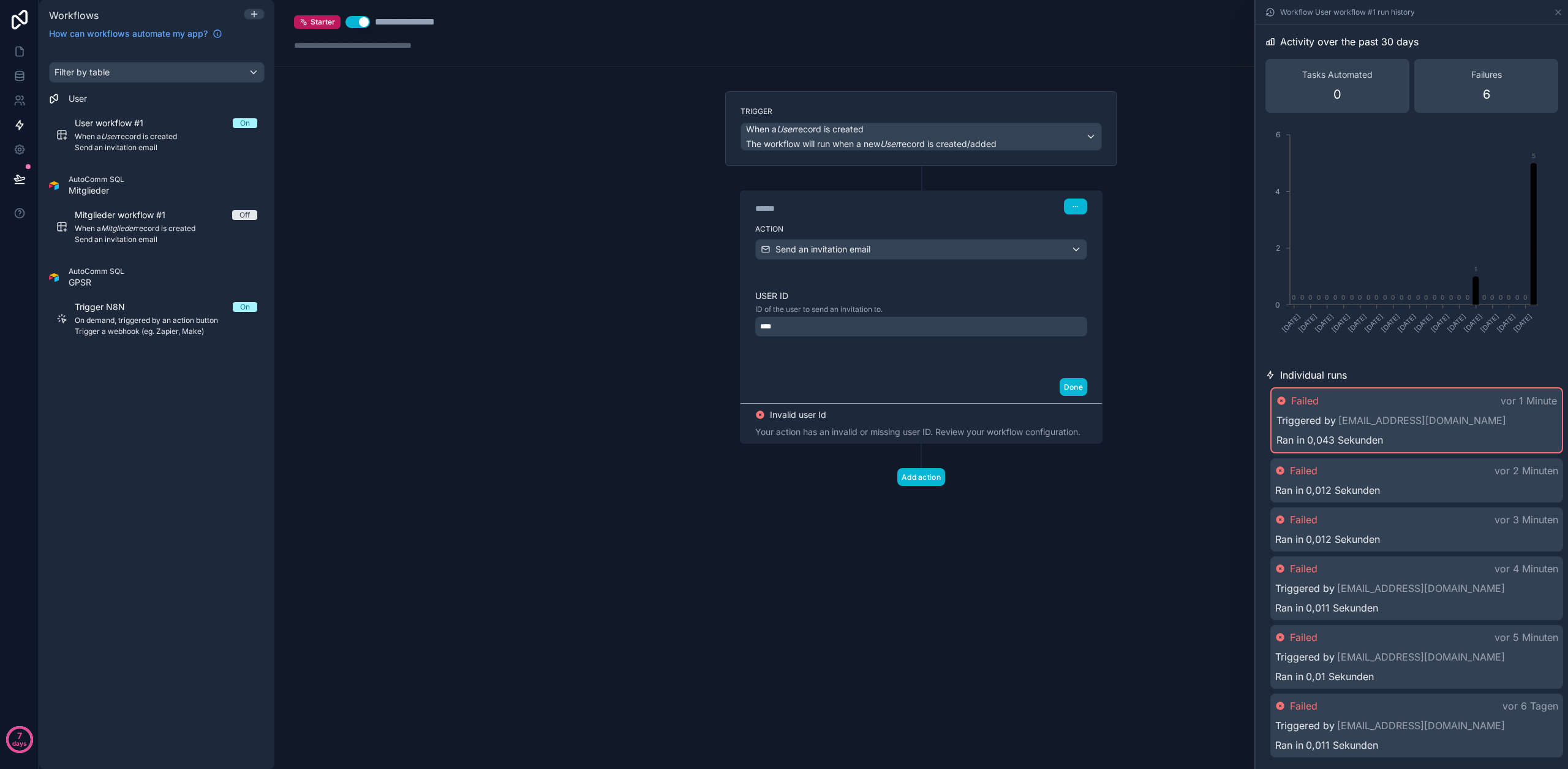
click at [861, 332] on div "****" at bounding box center [921, 326] width 332 height 19
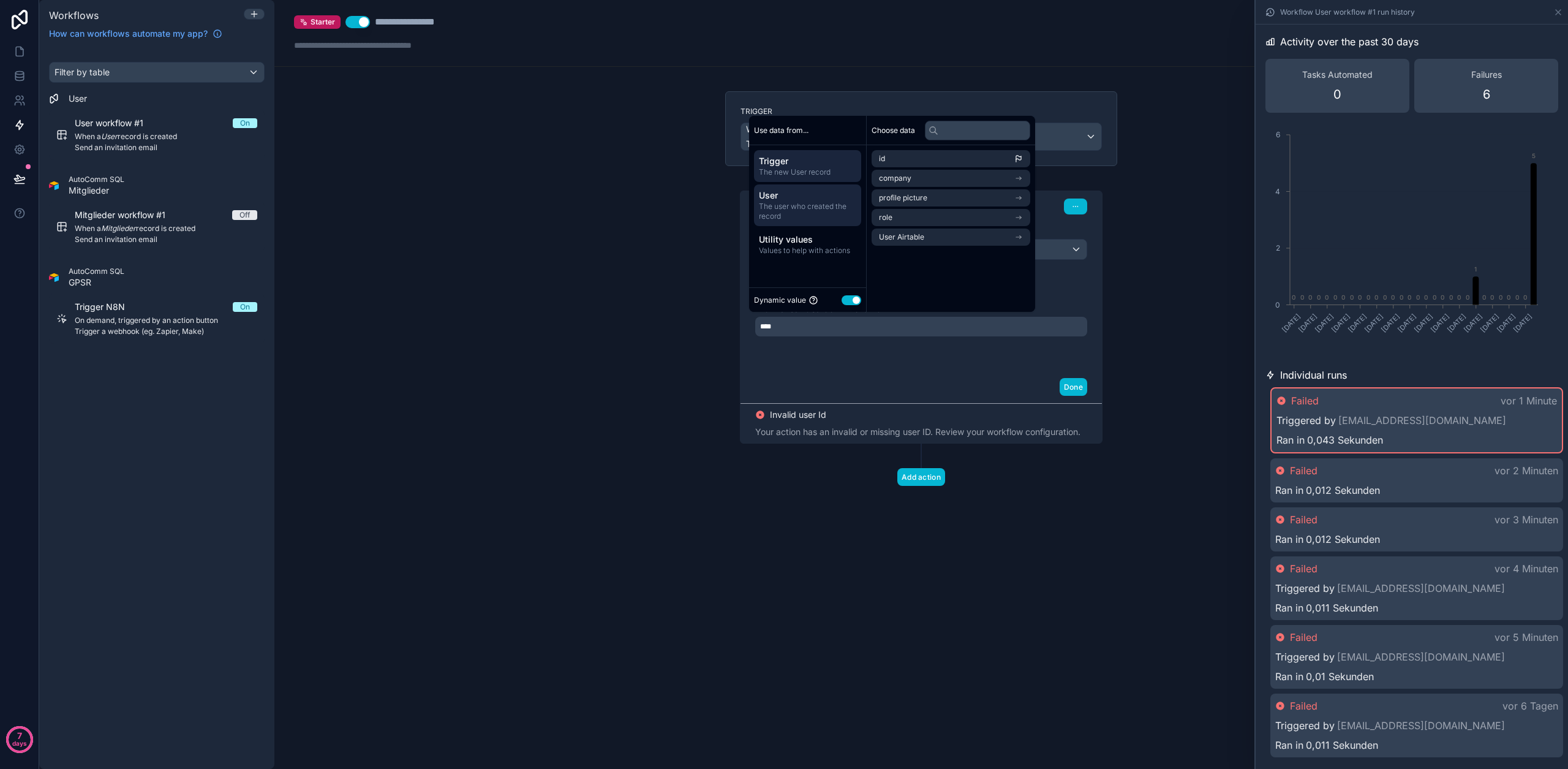
click at [813, 217] on span "The user who created the record" at bounding box center [807, 211] width 98 height 19
click at [923, 238] on span "User Airtable" at bounding box center [901, 236] width 46 height 10
click at [909, 179] on li "id" at bounding box center [950, 181] width 159 height 18
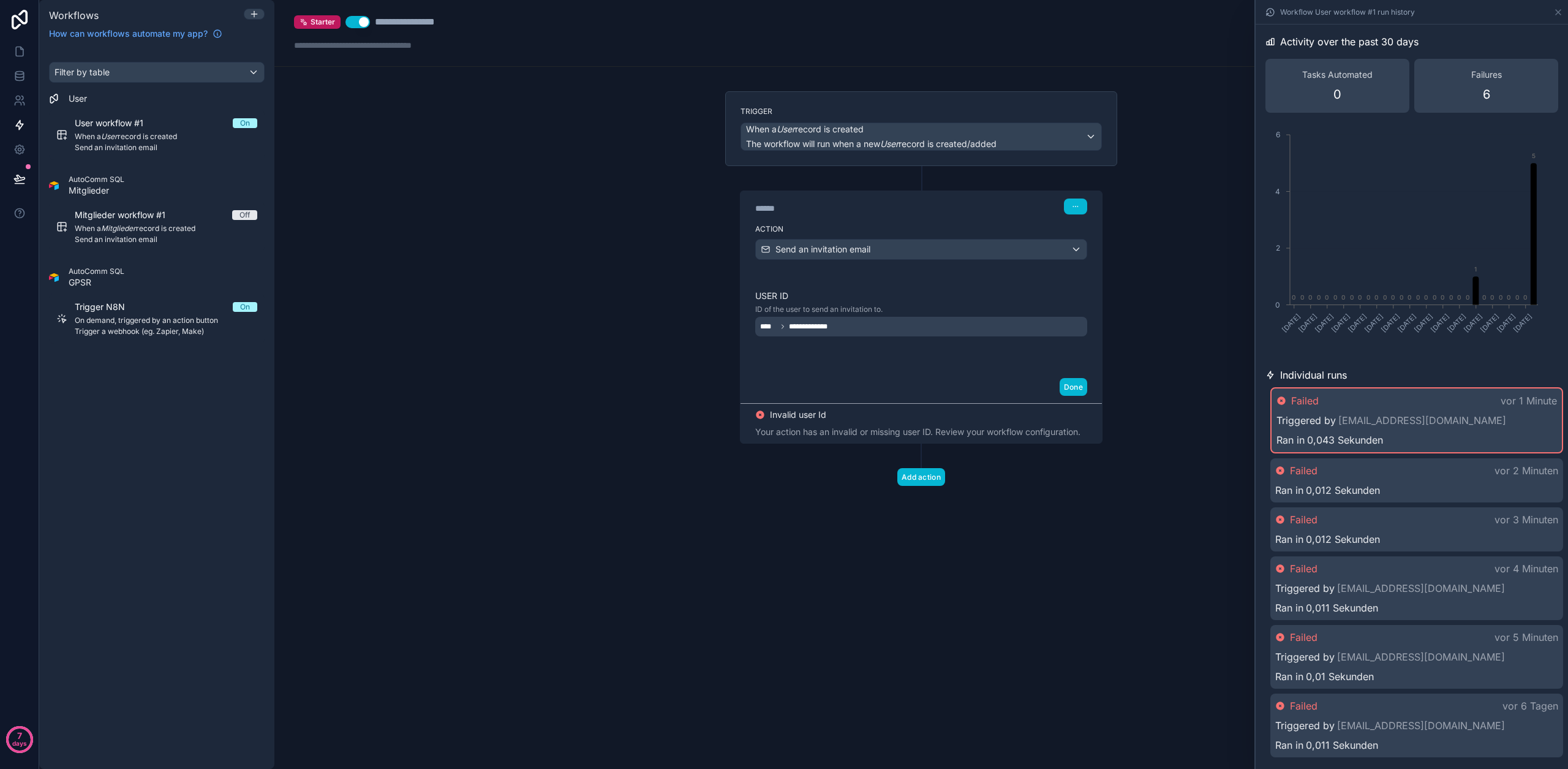
click at [952, 340] on div "**********" at bounding box center [921, 323] width 332 height 66
click at [1075, 389] on button "Done" at bounding box center [1073, 387] width 27 height 18
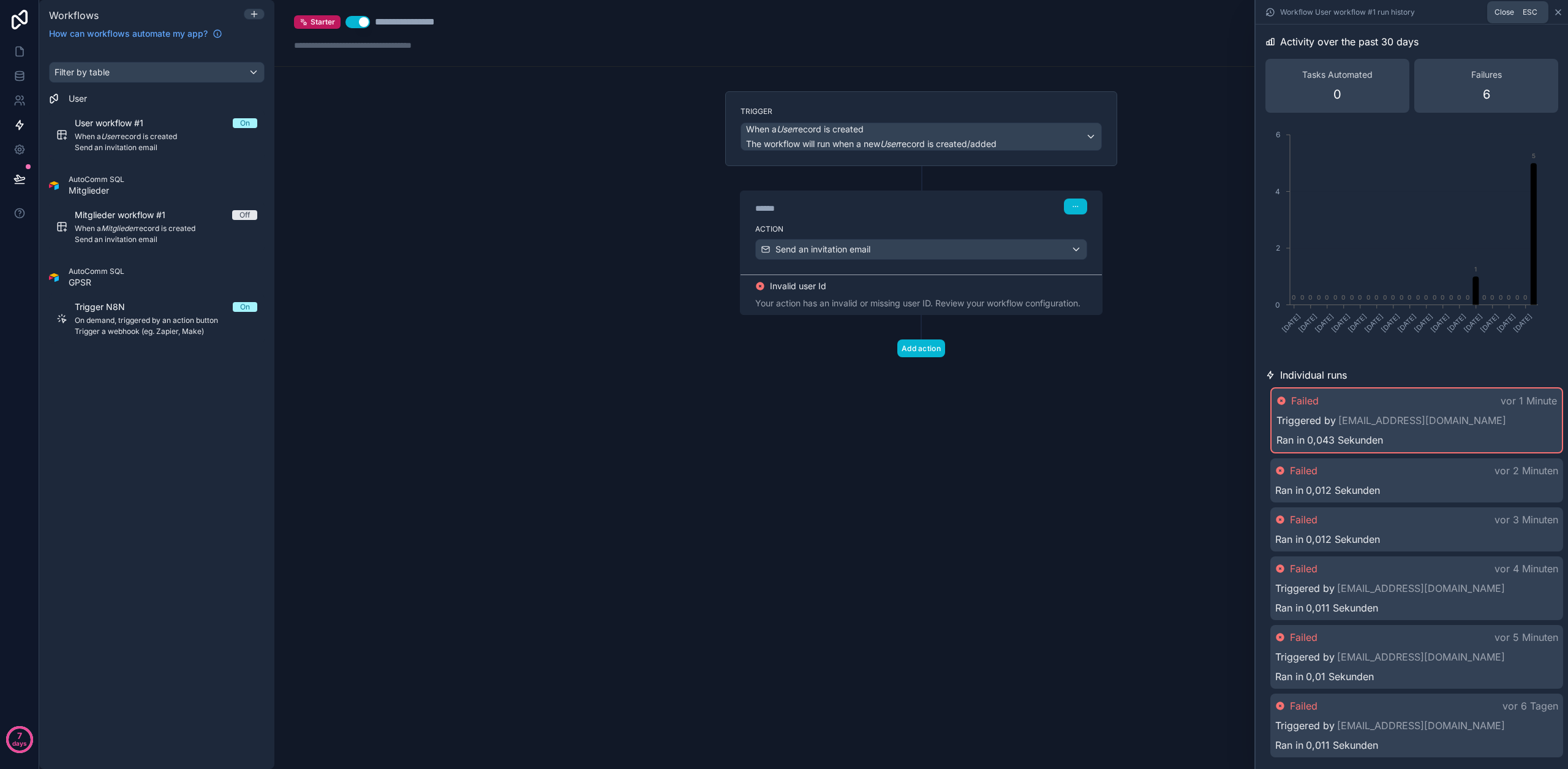
click at [1557, 15] on icon at bounding box center [1557, 11] width 10 height 10
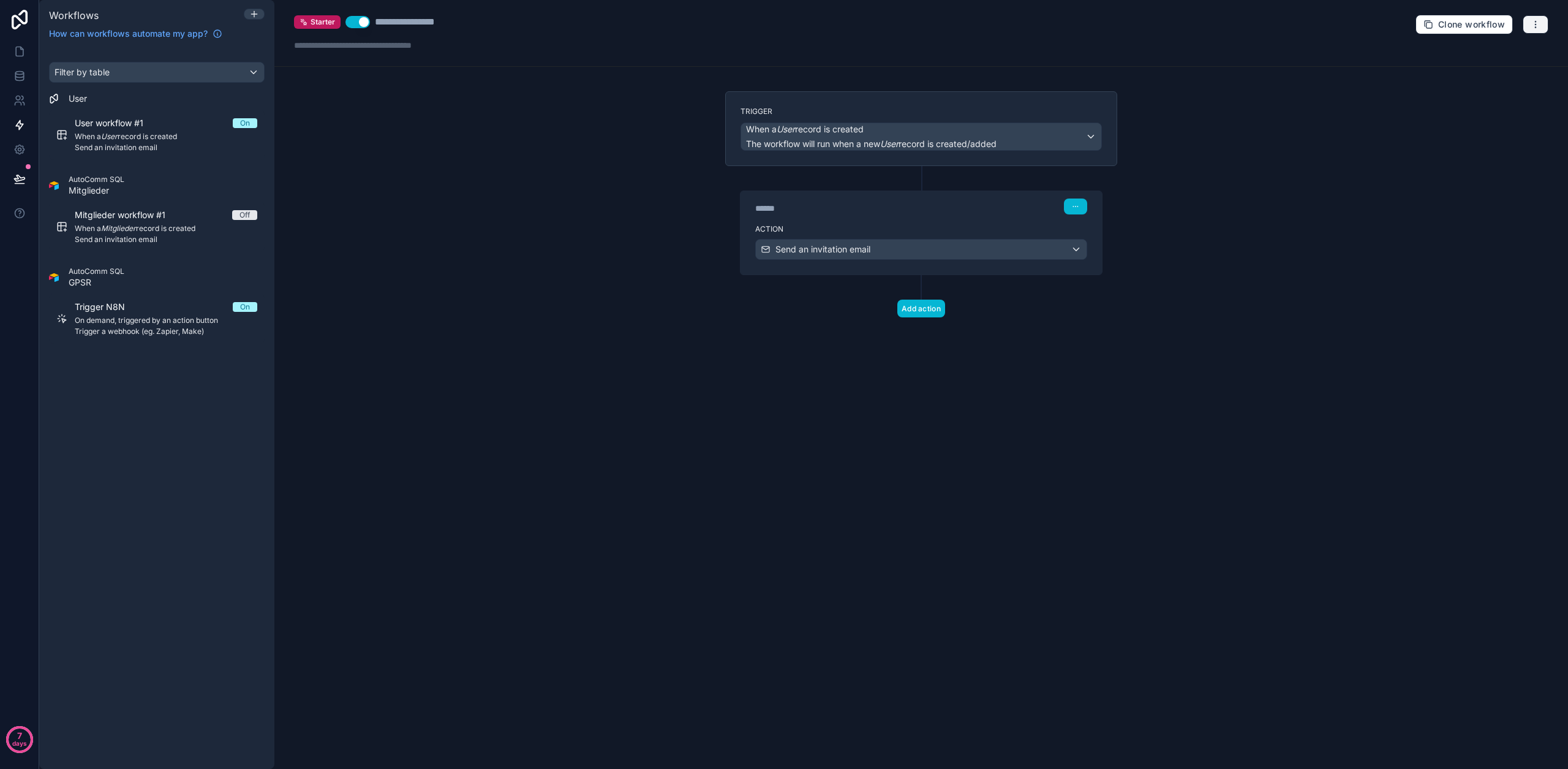
click at [1534, 25] on icon "button" at bounding box center [1535, 24] width 10 height 10
click at [1479, 60] on button "Test workflow" at bounding box center [1493, 53] width 88 height 19
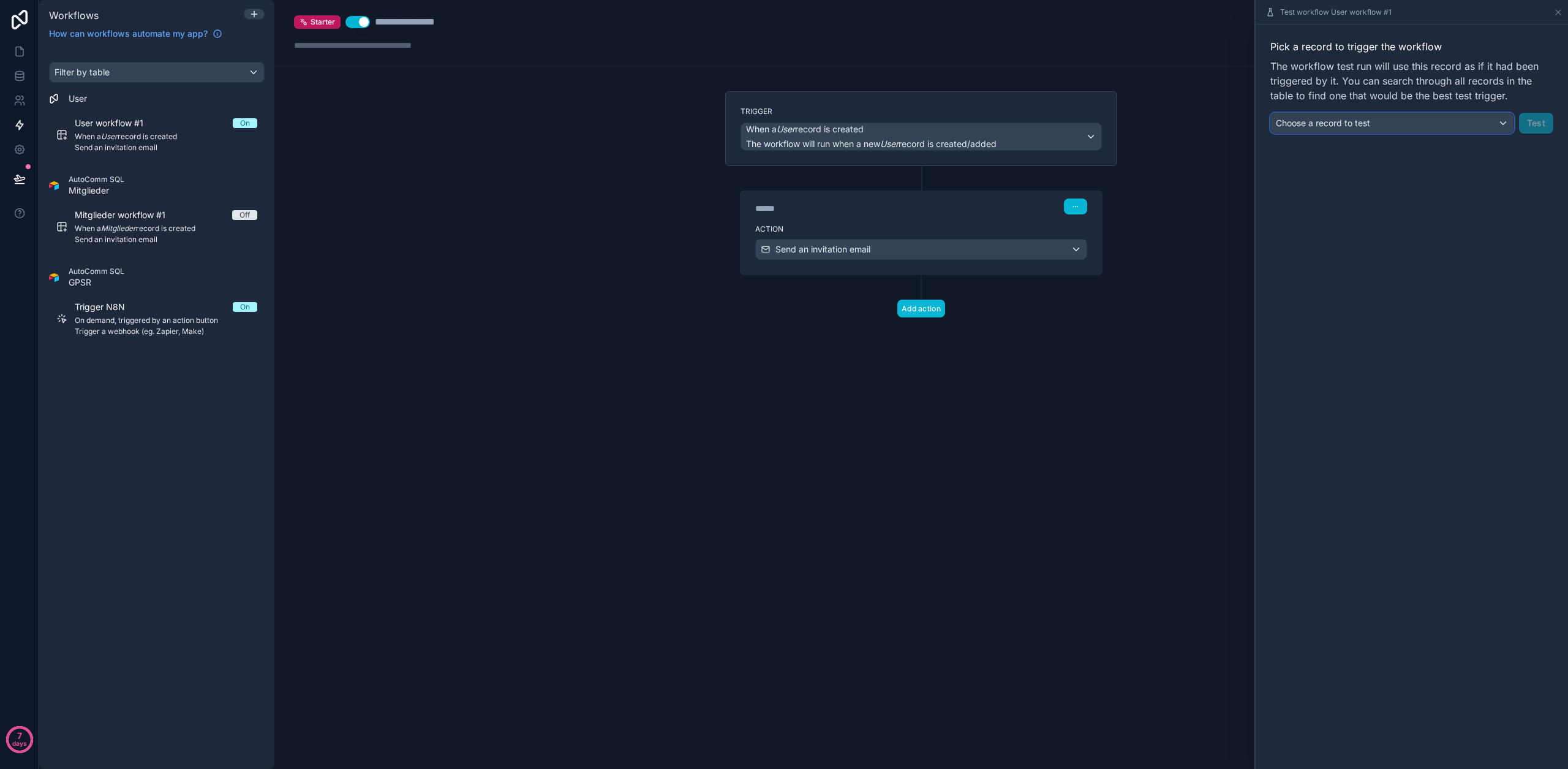
click at [1441, 127] on div "Choose a record to test" at bounding box center [1392, 123] width 242 height 19
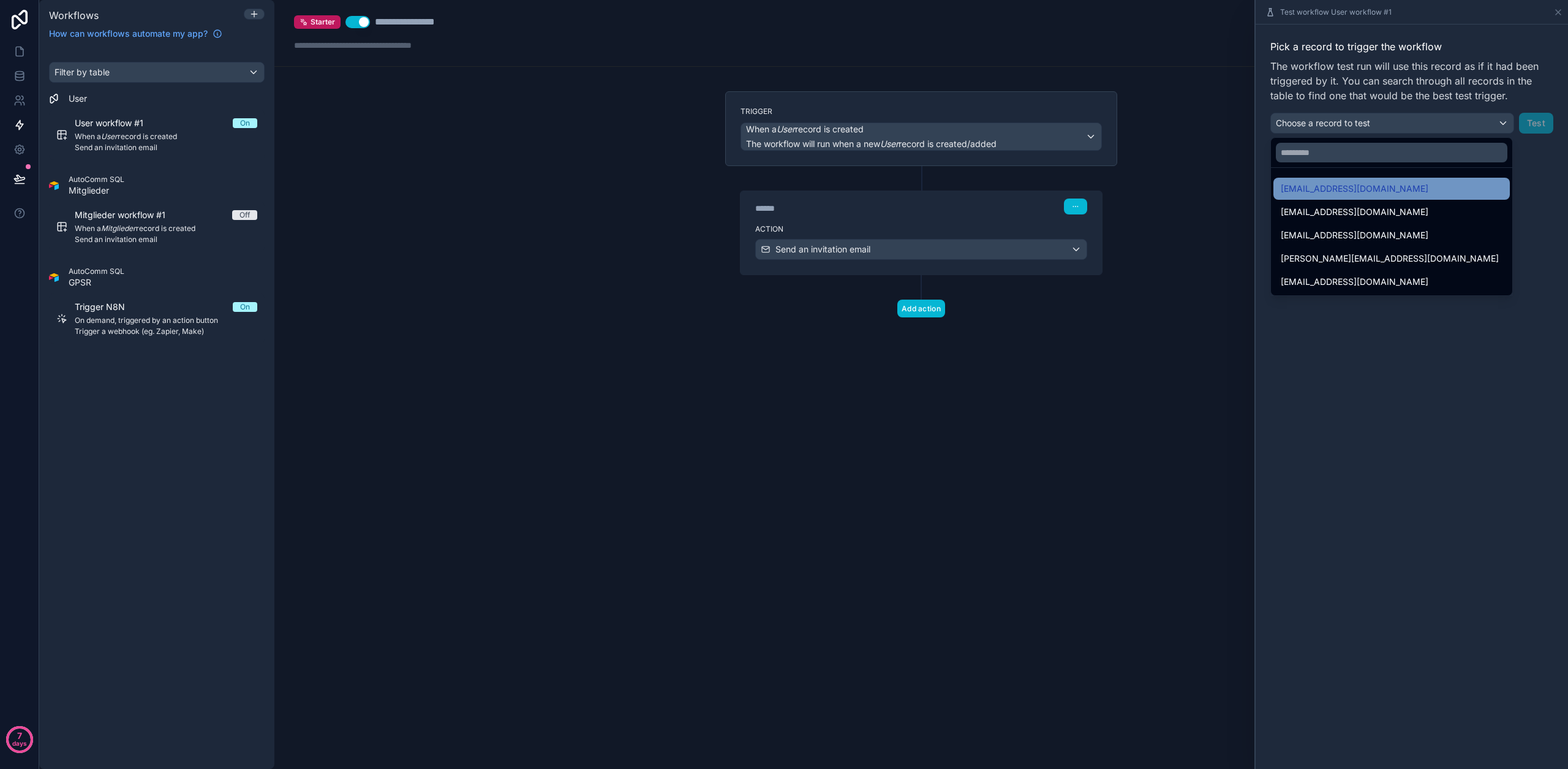
click at [1375, 195] on span "[EMAIL_ADDRESS][DOMAIN_NAME]" at bounding box center [1355, 188] width 148 height 15
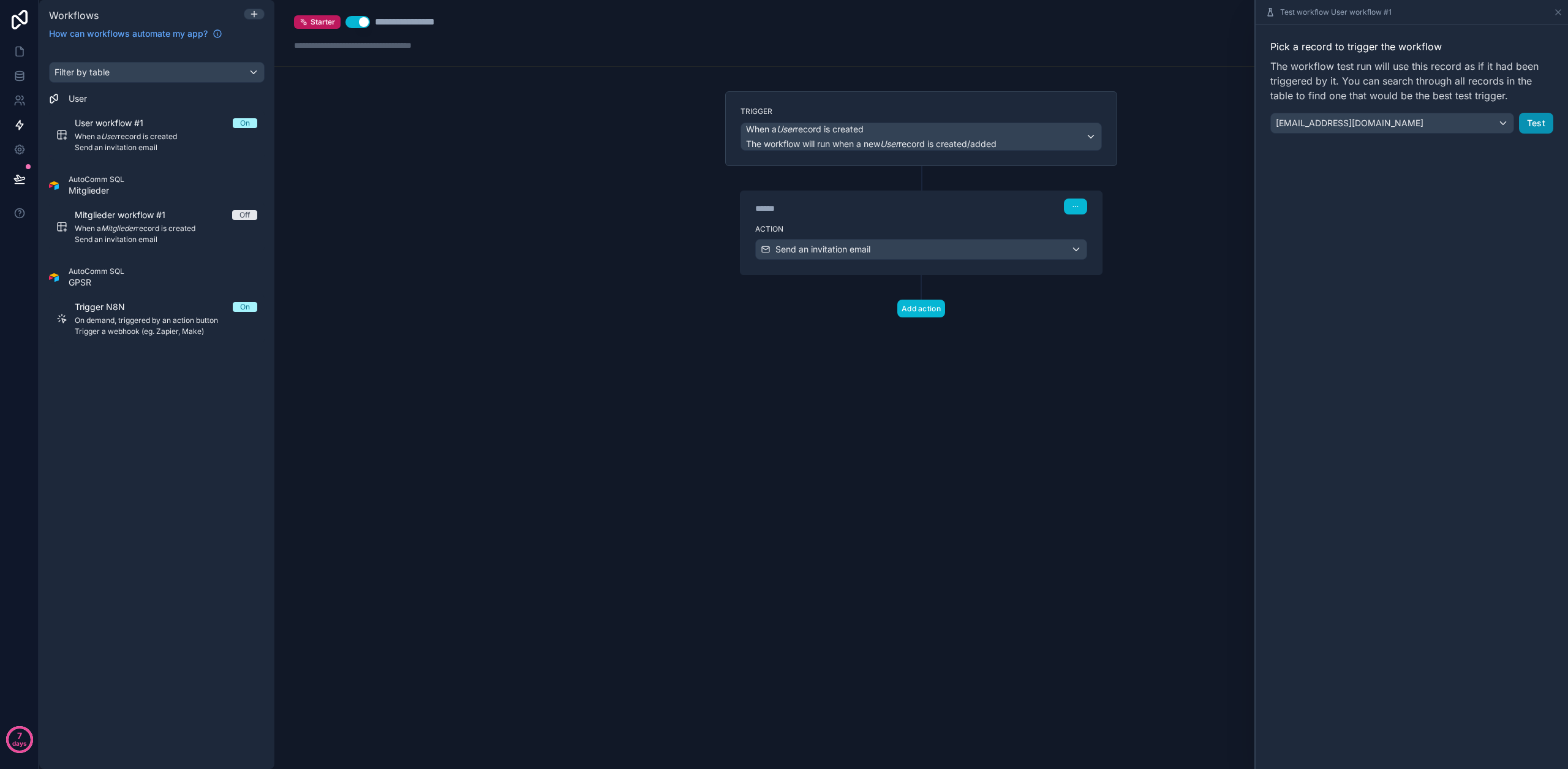
click at [1536, 120] on button "Test" at bounding box center [1535, 123] width 34 height 21
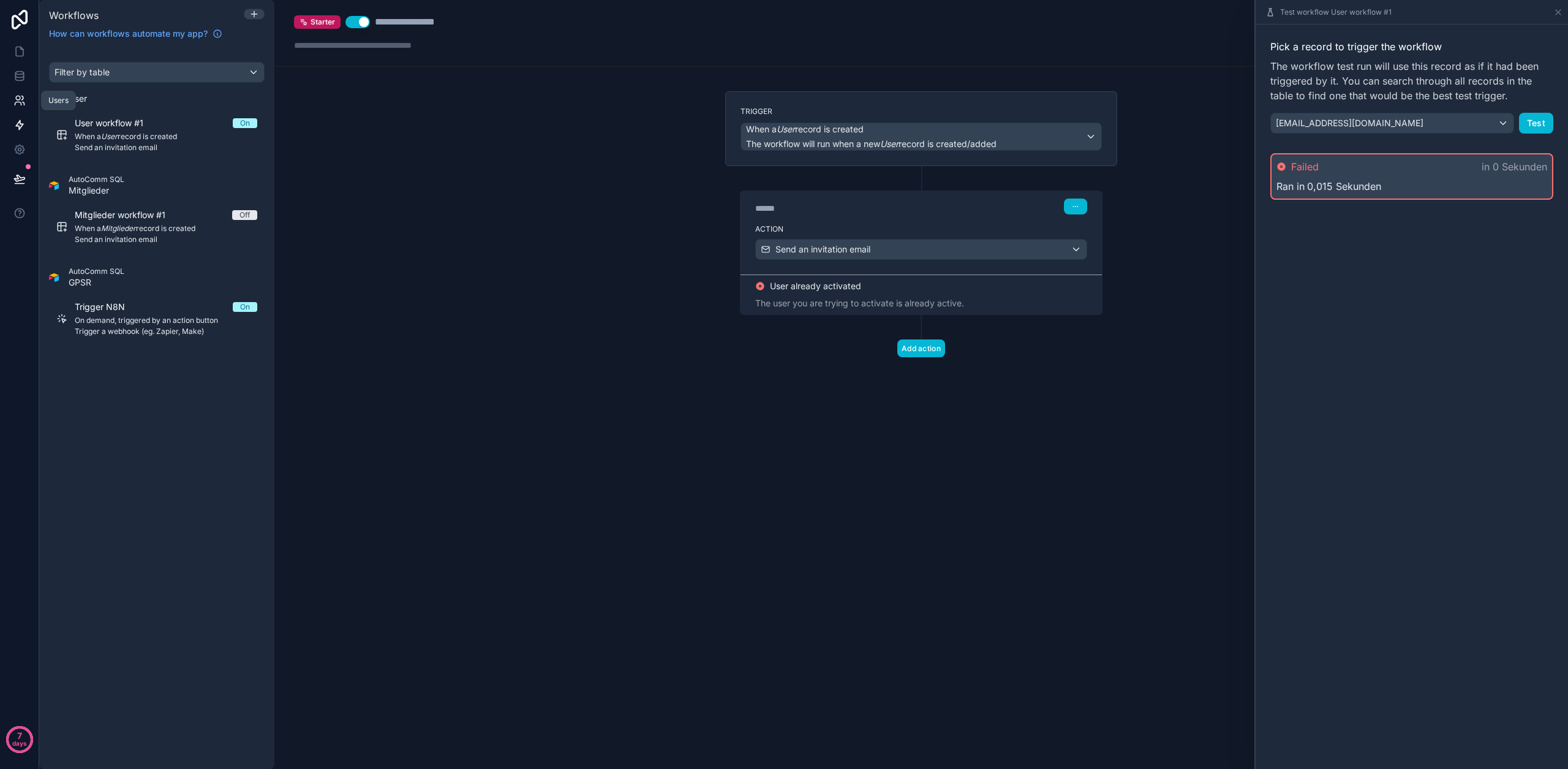
click at [16, 100] on icon at bounding box center [19, 100] width 12 height 12
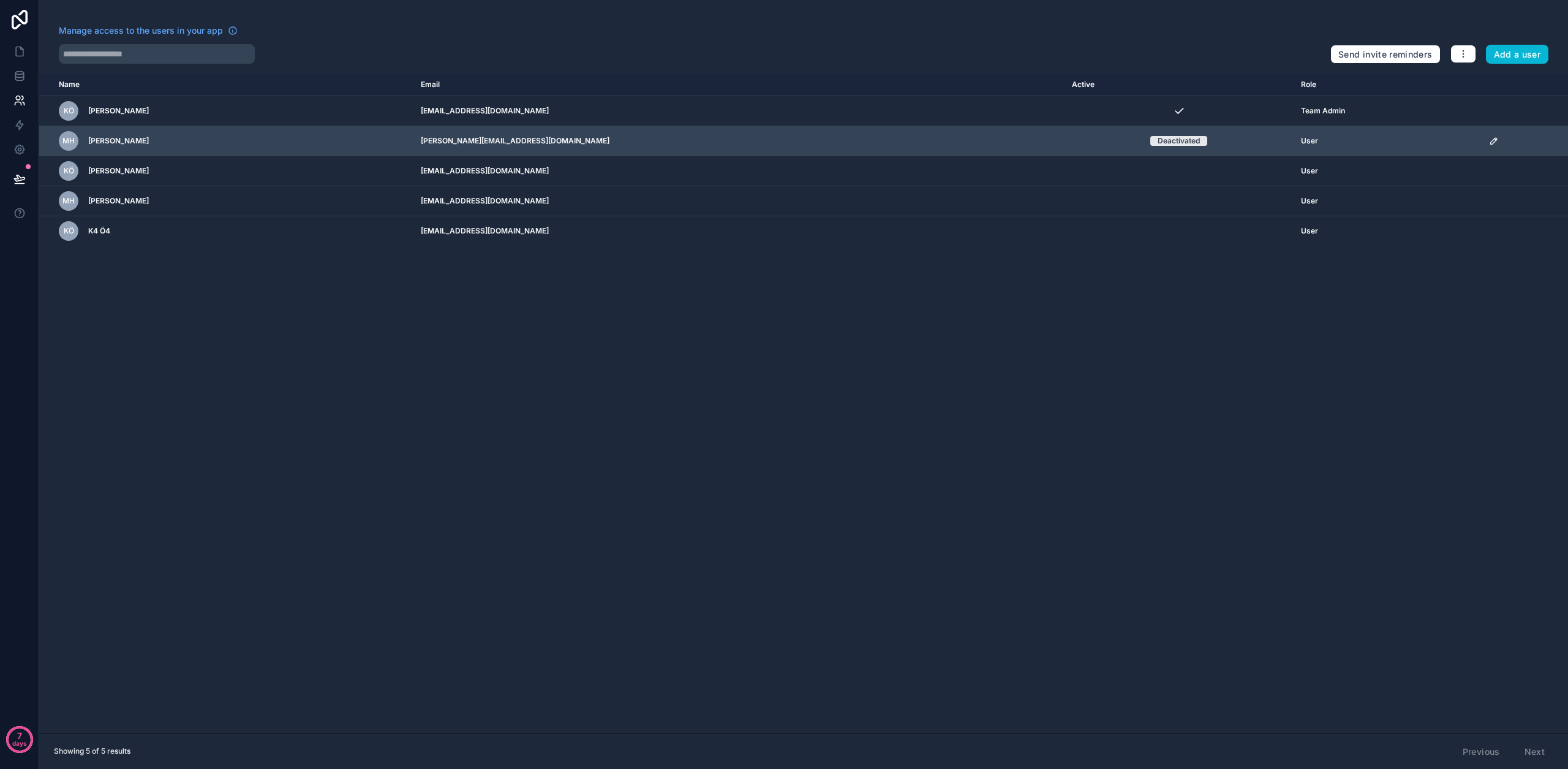
click at [1491, 138] on icon "scrollable content" at bounding box center [1493, 141] width 6 height 6
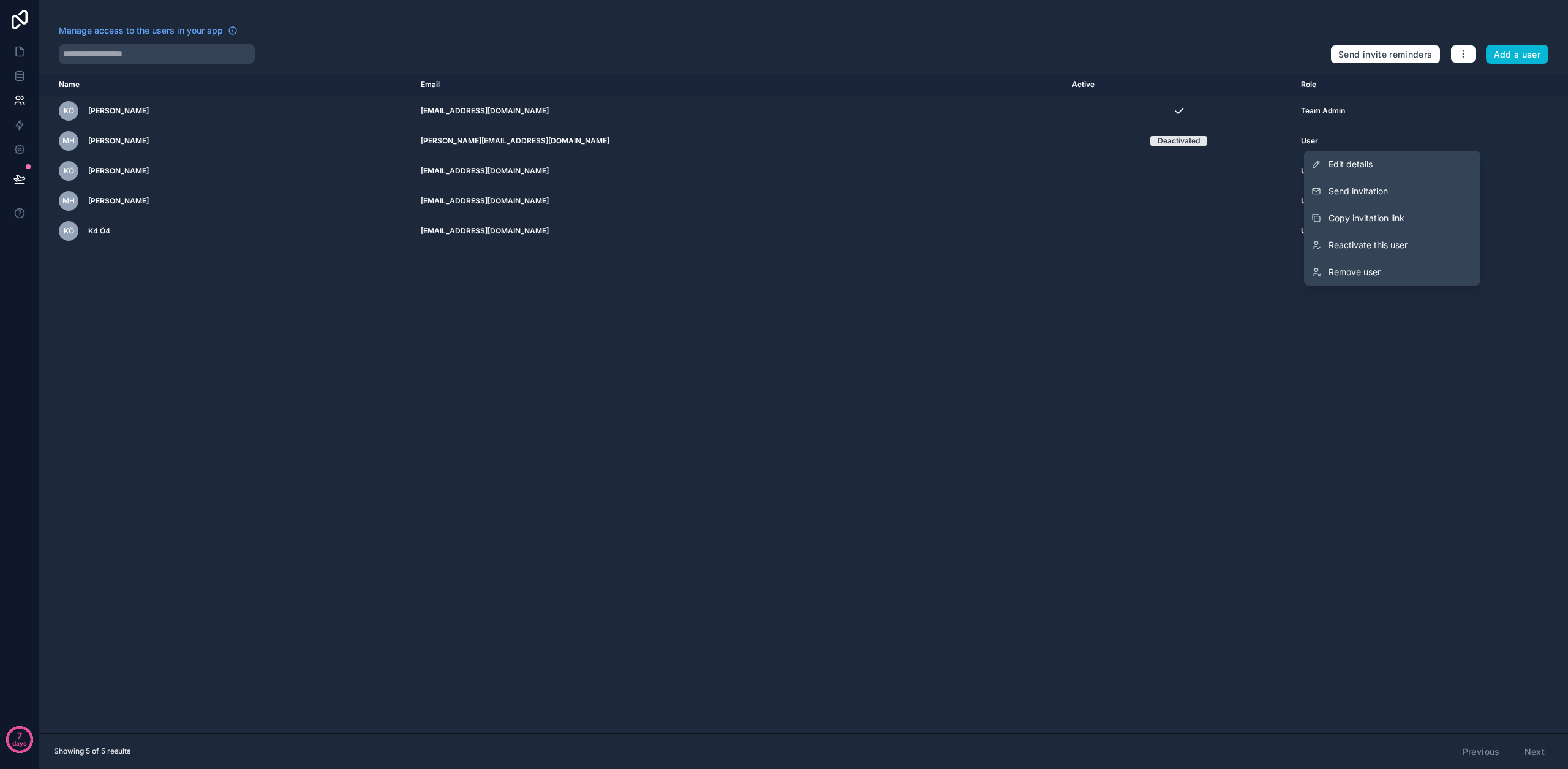
click at [1503, 246] on div "Name Email Active Role userTable.email KÖ Kaan Özkan kaan@autocomm.io Team Admi…" at bounding box center [804, 403] width 1528 height 660
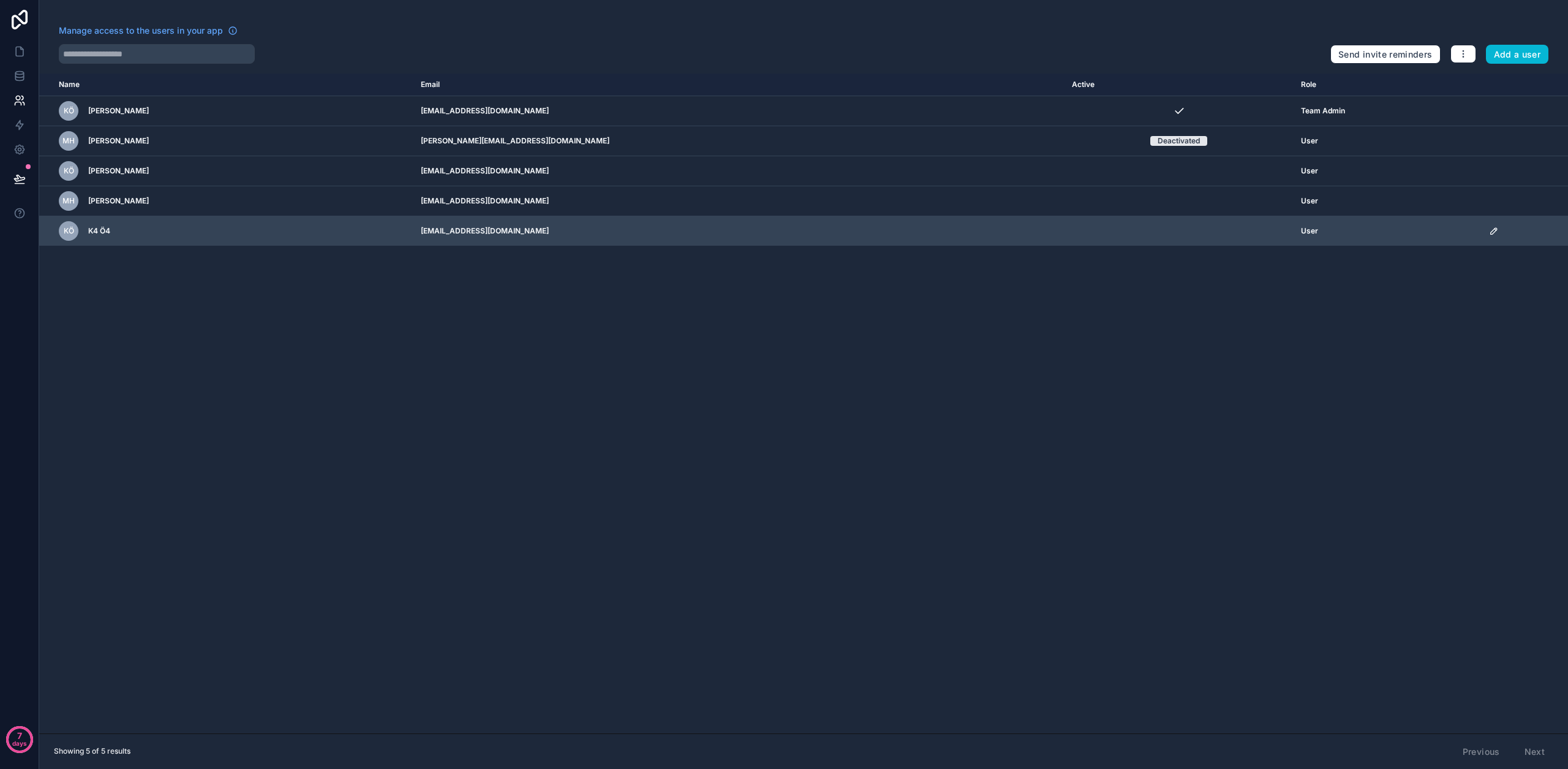
click at [1494, 229] on icon "scrollable content" at bounding box center [1495, 229] width 2 height 2
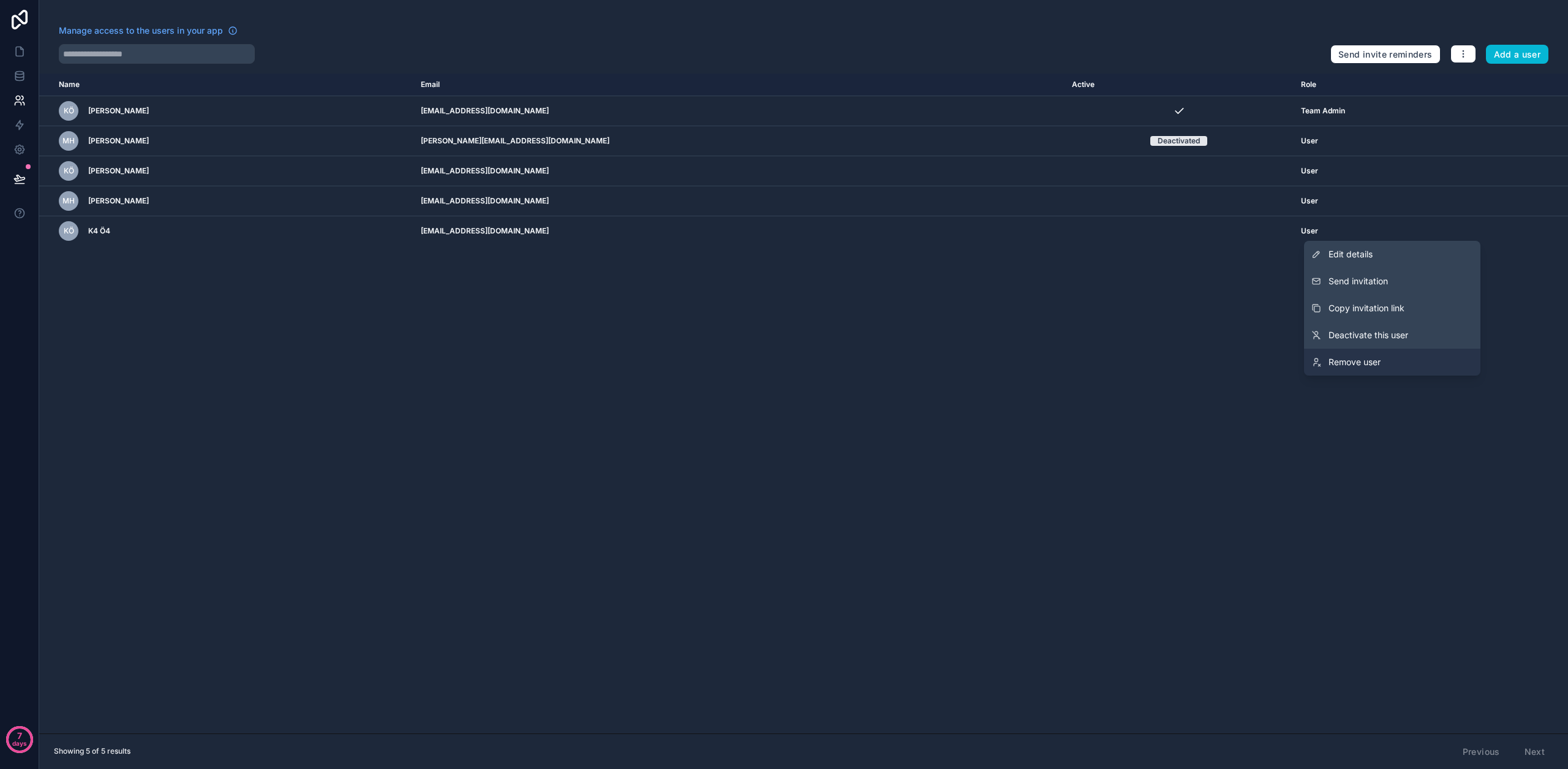
click at [1388, 357] on link "Remove user" at bounding box center [1391, 362] width 177 height 27
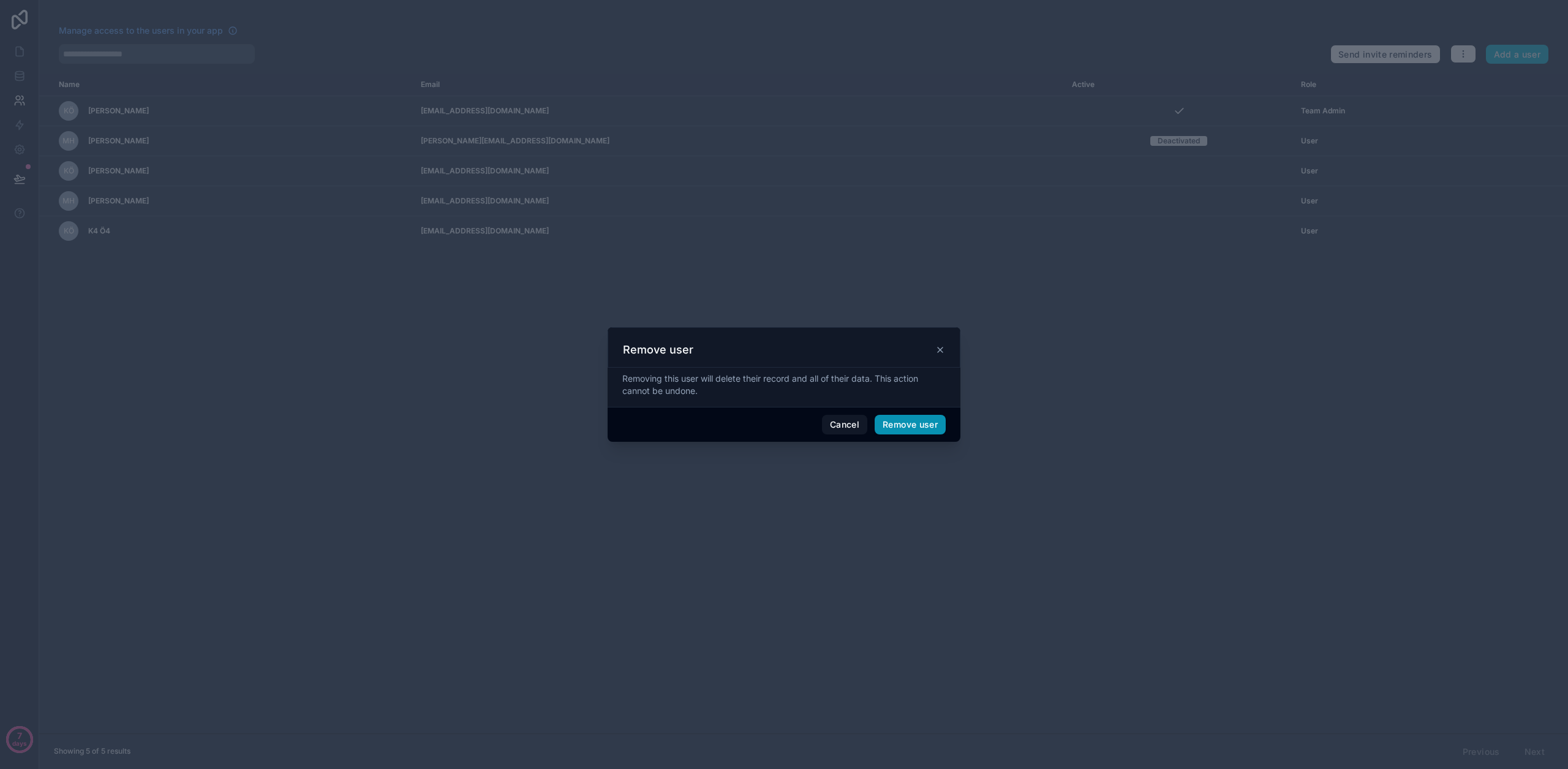
click at [927, 426] on button "Remove user" at bounding box center [910, 424] width 71 height 19
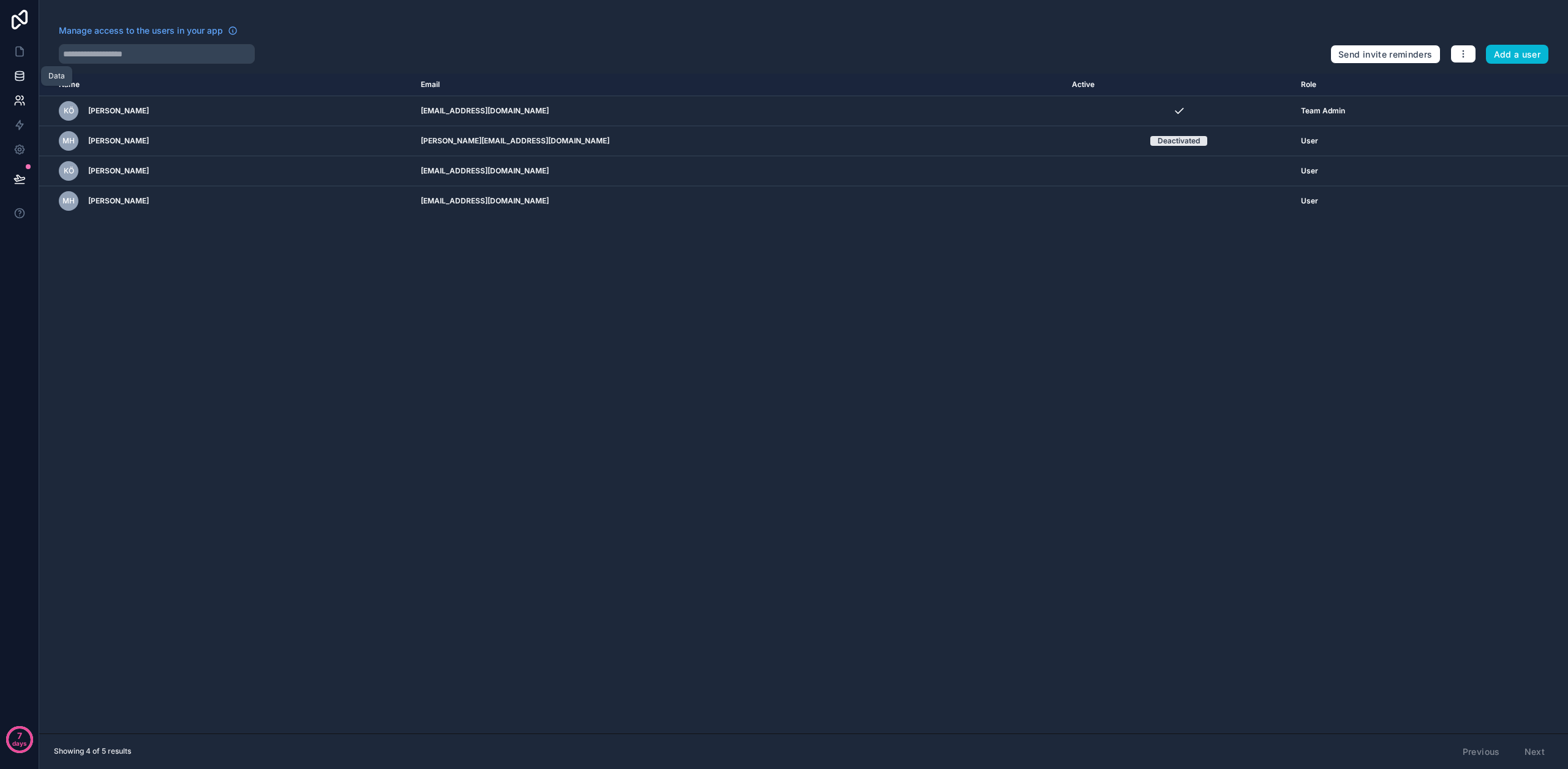
click at [12, 78] on link at bounding box center [19, 76] width 39 height 25
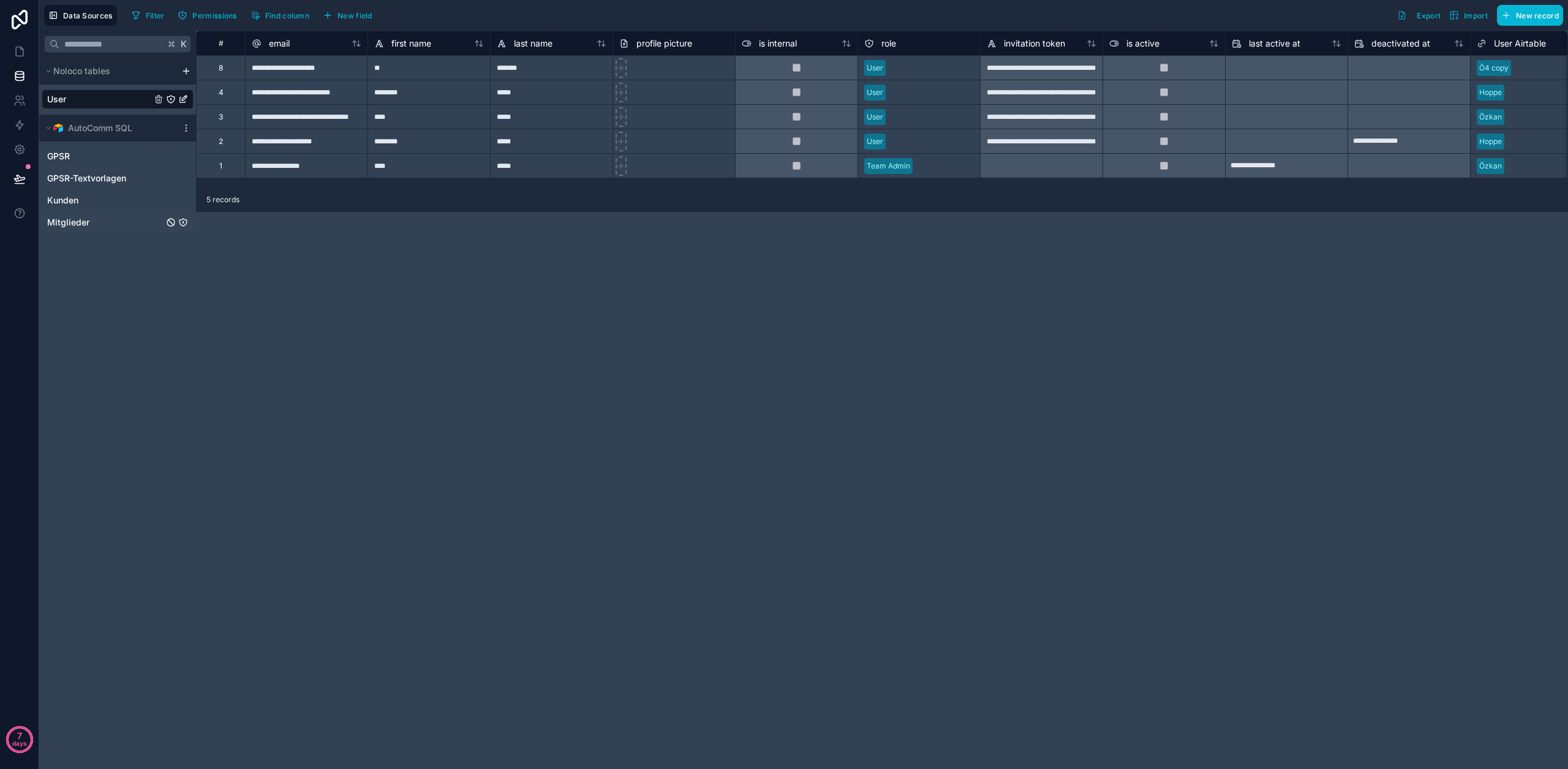
click at [90, 229] on div "Mitglieder" at bounding box center [117, 222] width 152 height 19
click at [88, 220] on span "Mitglieder" at bounding box center [69, 222] width 42 height 12
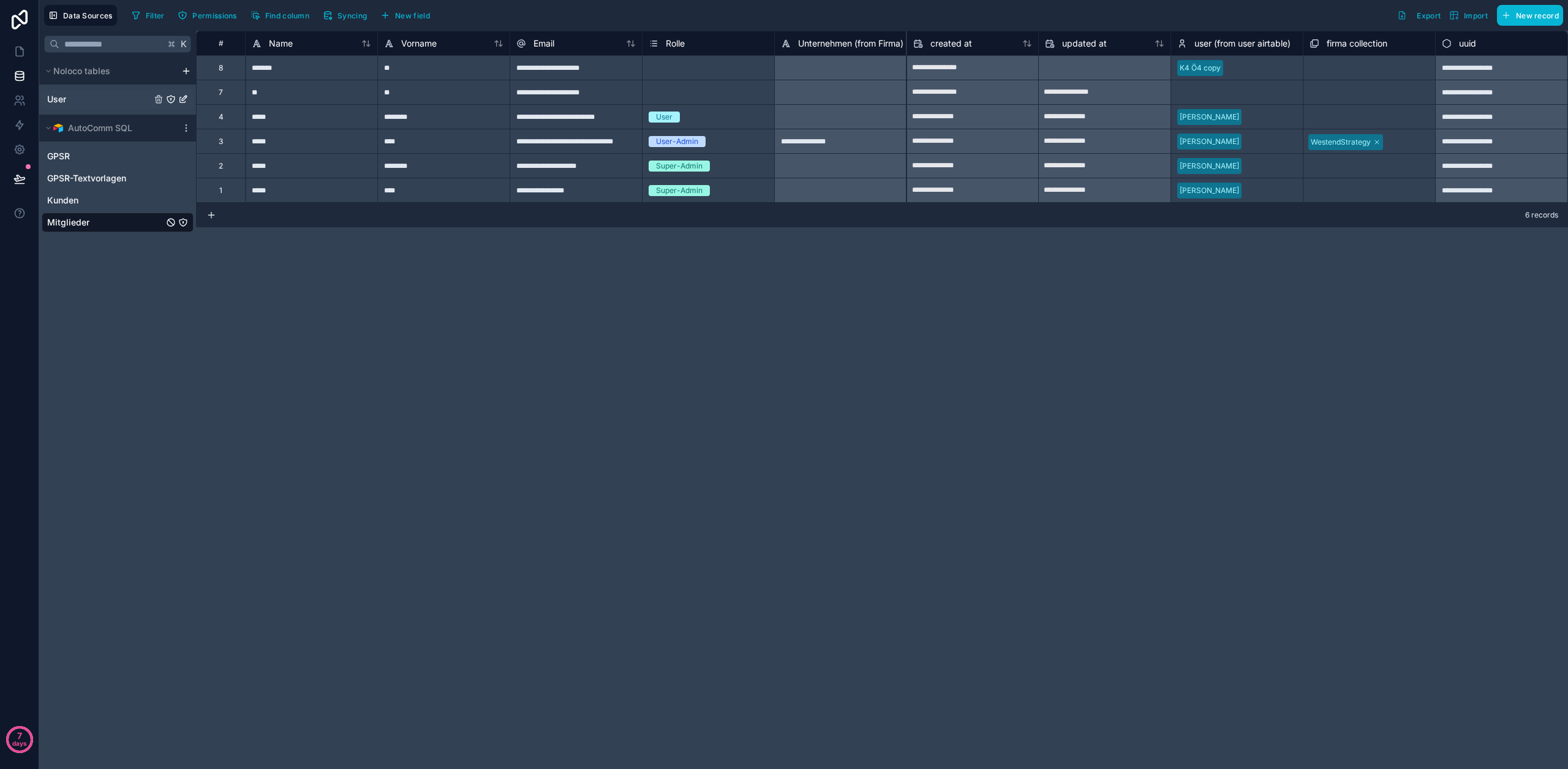
click at [58, 99] on span "User" at bounding box center [57, 99] width 19 height 12
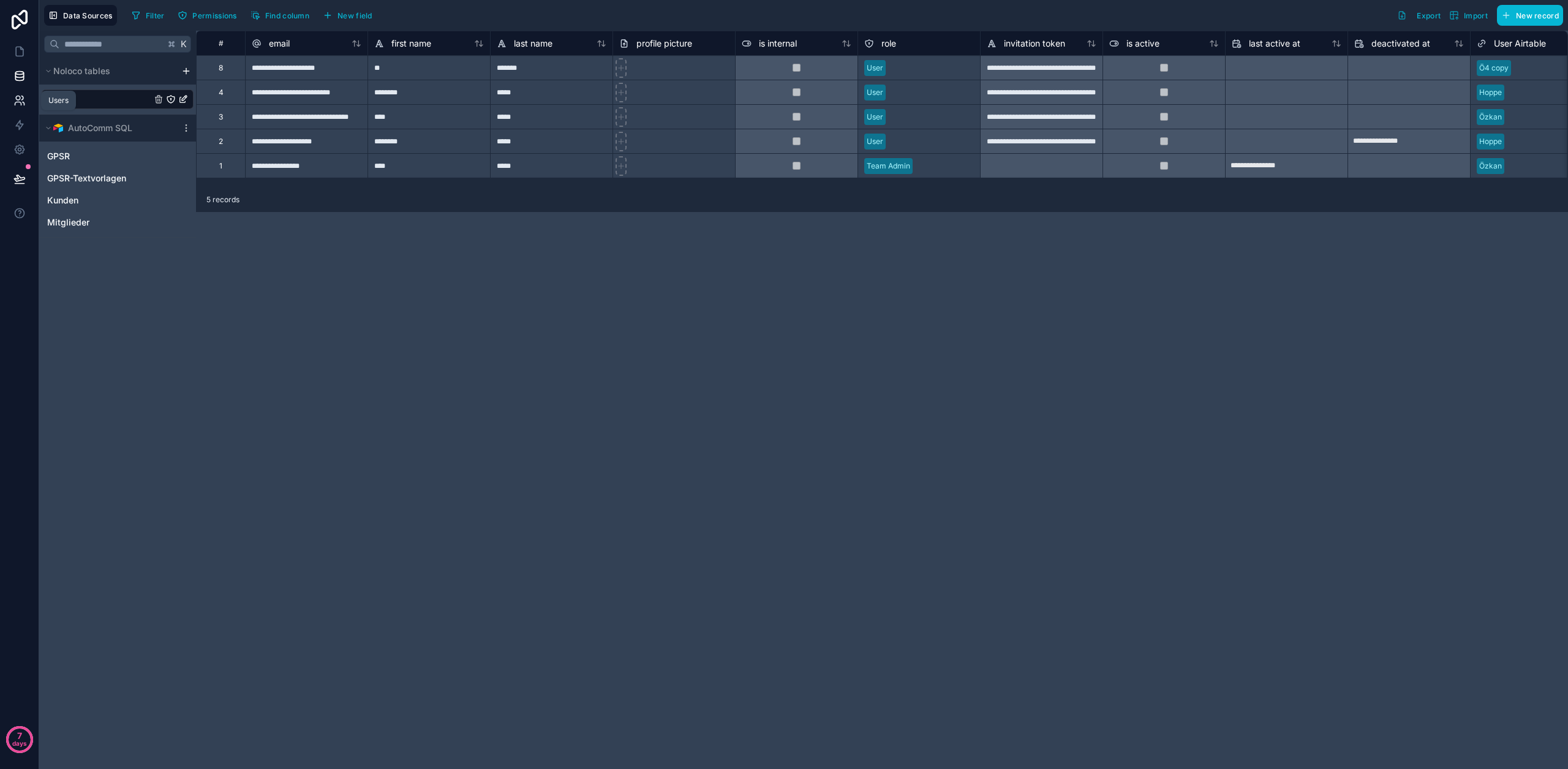
click at [21, 108] on link at bounding box center [19, 100] width 39 height 25
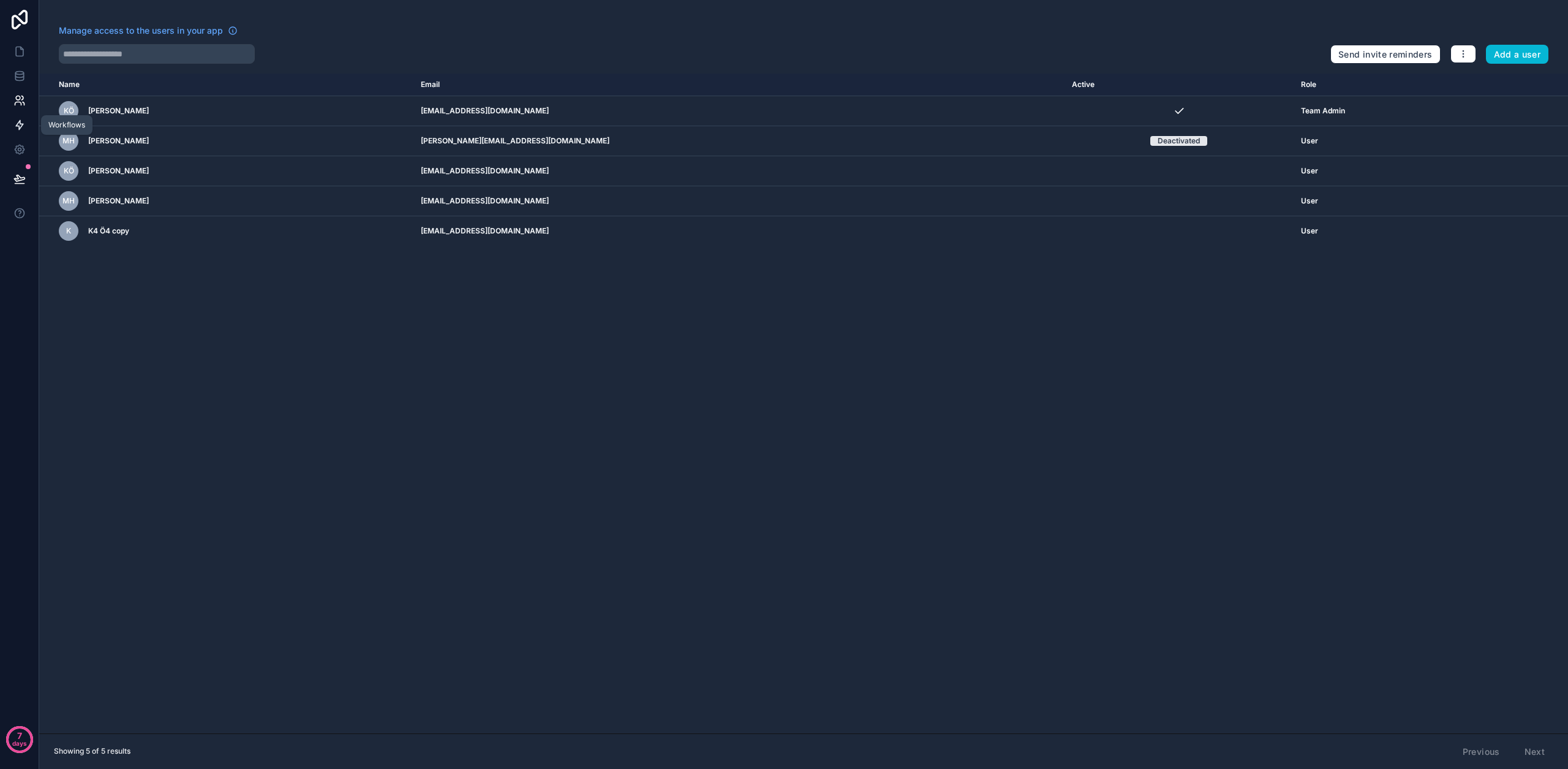
click at [18, 120] on icon at bounding box center [19, 125] width 12 height 12
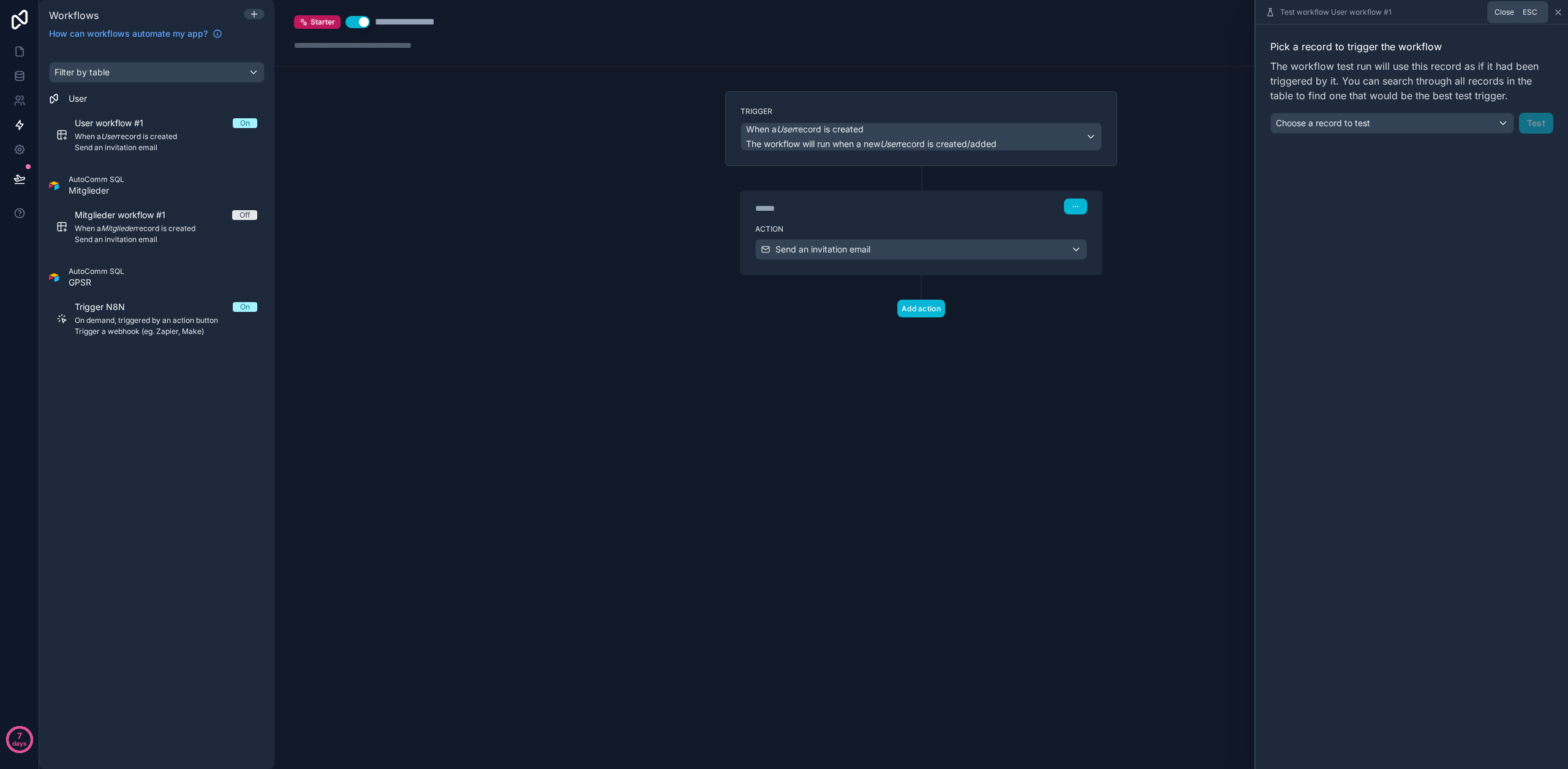
click at [1562, 13] on icon at bounding box center [1557, 11] width 10 height 10
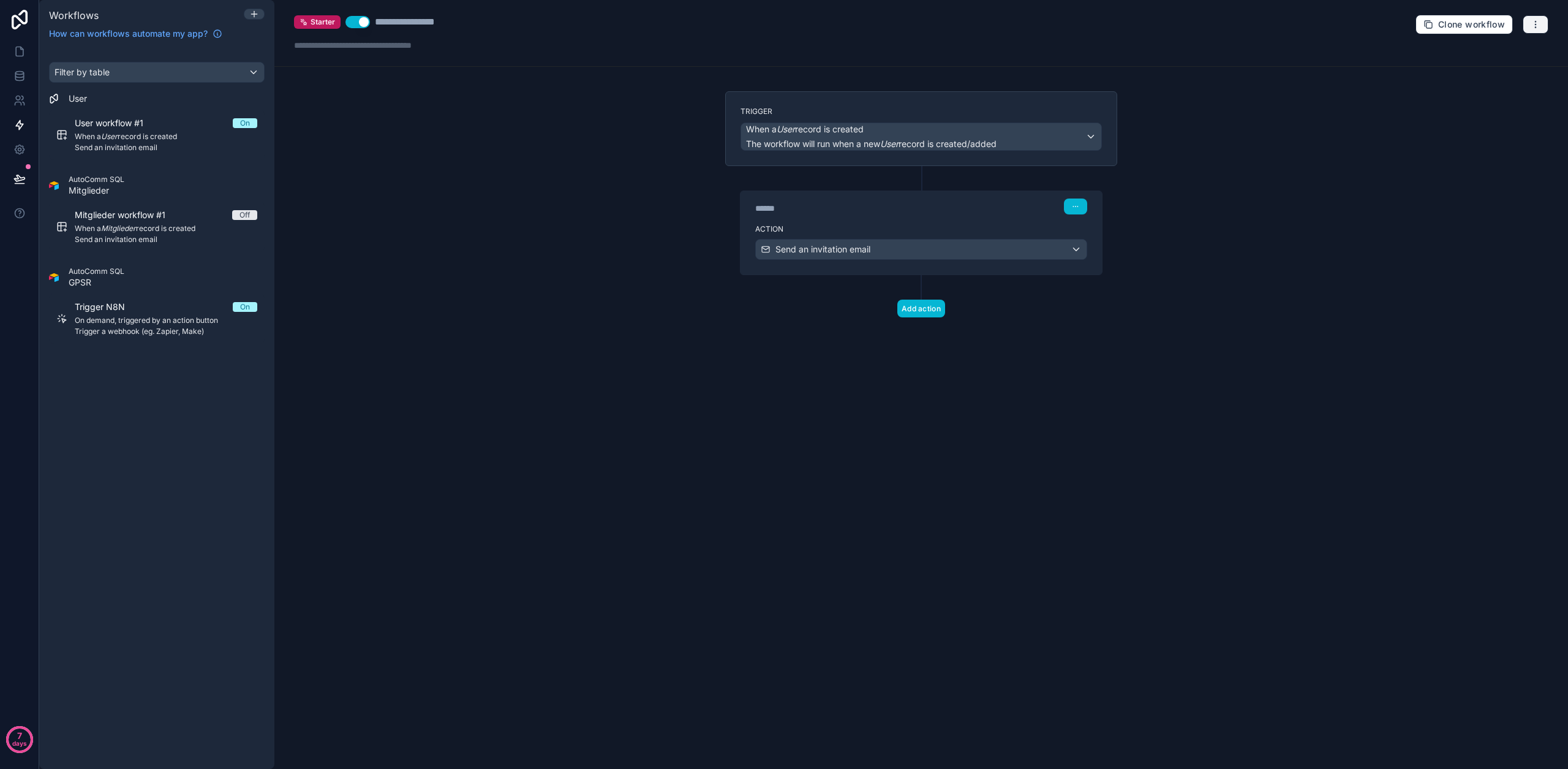
click at [1536, 20] on icon "button" at bounding box center [1535, 24] width 10 height 10
click at [1512, 66] on button "Run history" at bounding box center [1493, 73] width 88 height 19
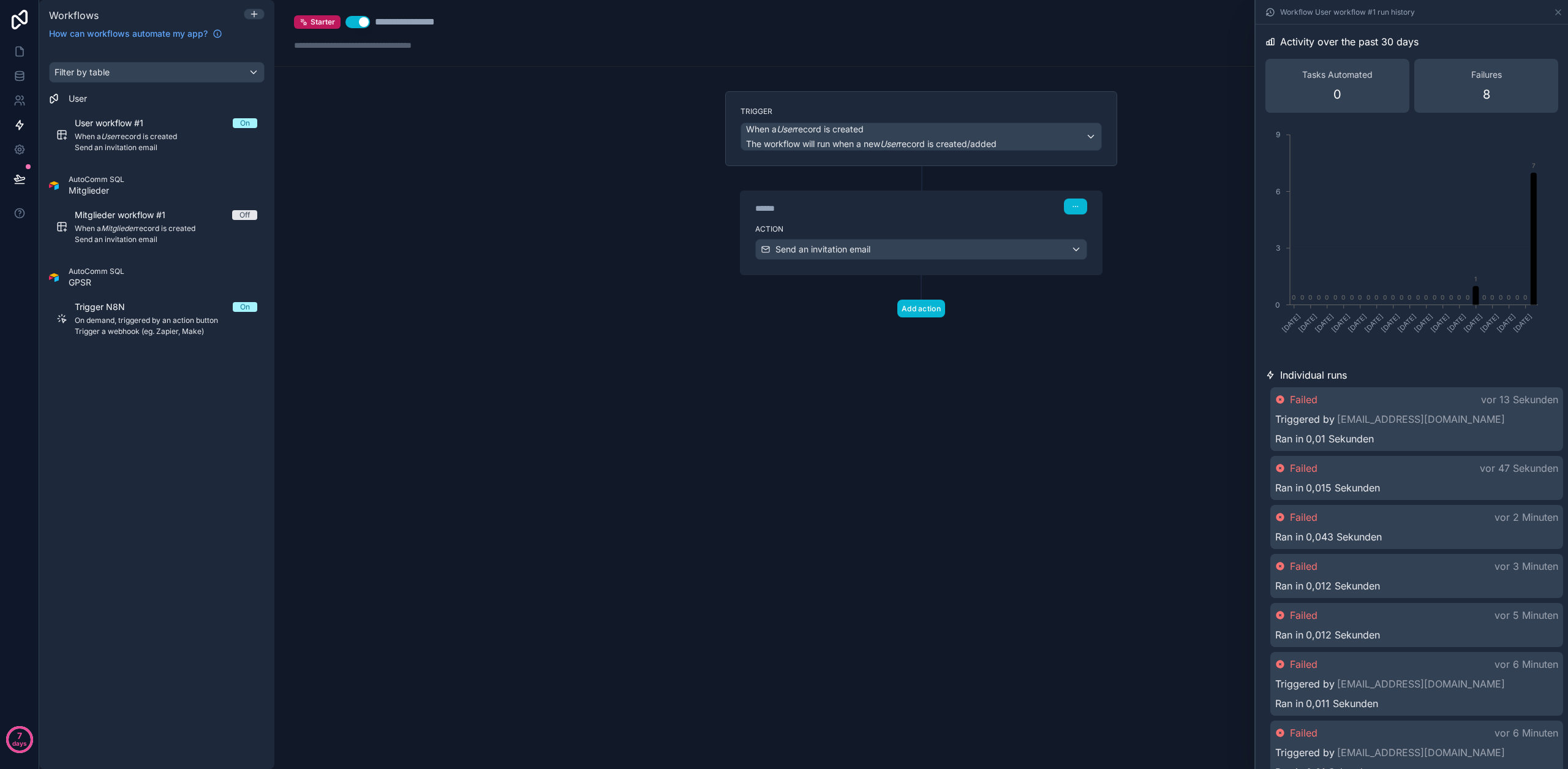
click at [1411, 393] on div "Failed vor 13 Sekunden" at bounding box center [1417, 399] width 283 height 15
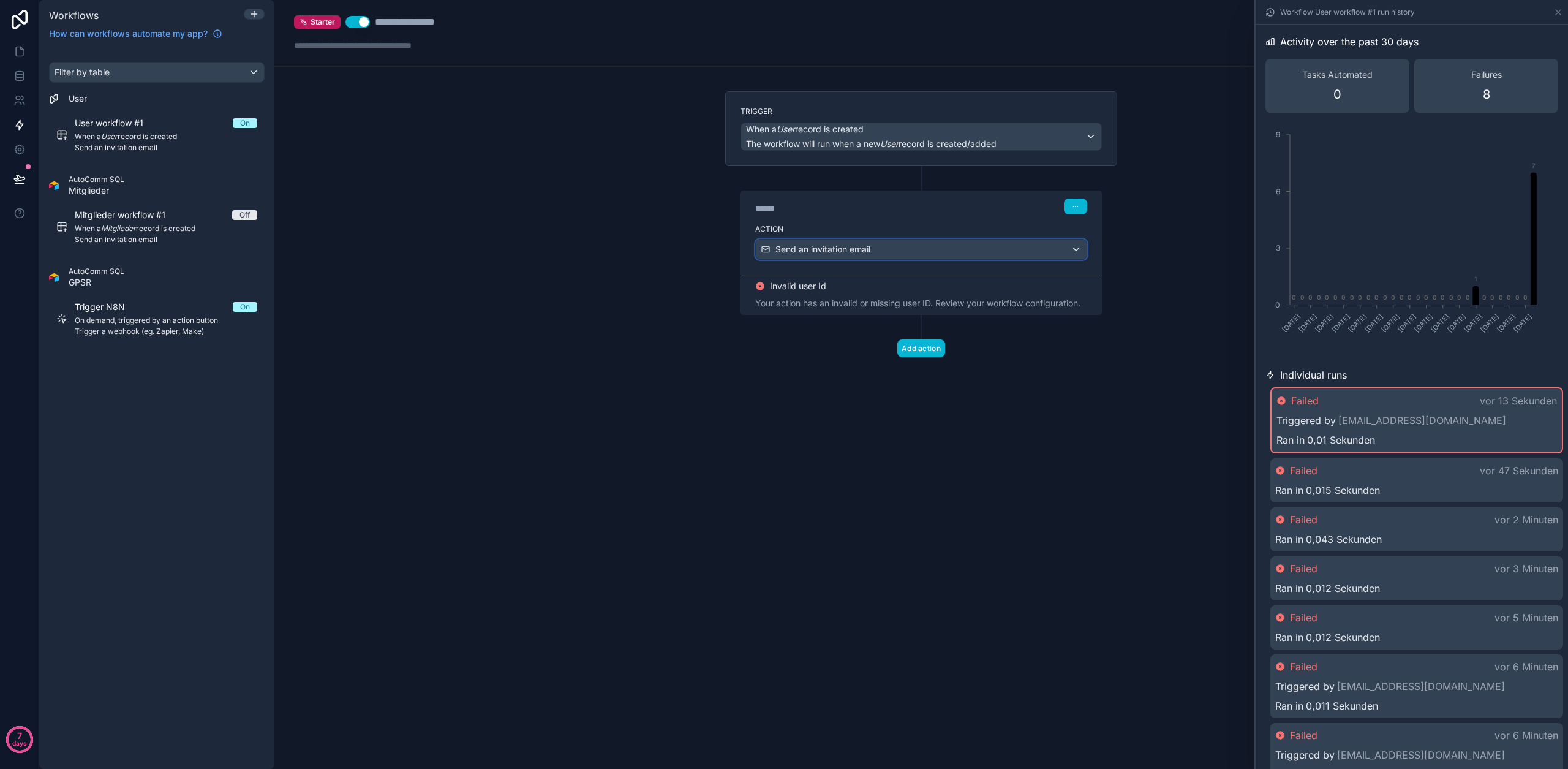
click at [954, 252] on div "Send an invitation email" at bounding box center [921, 250] width 330 height 19
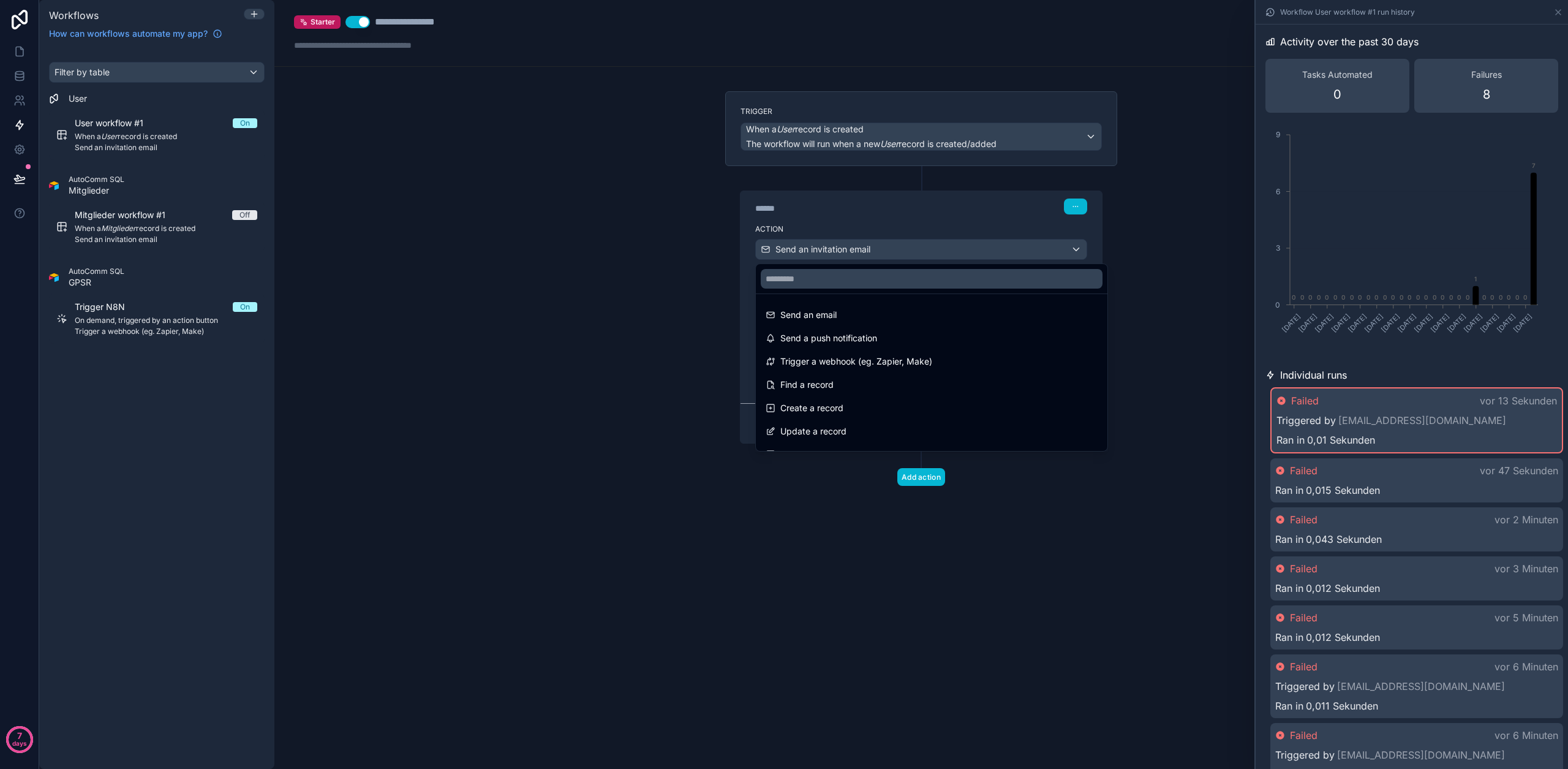
click at [954, 252] on div at bounding box center [784, 384] width 1568 height 769
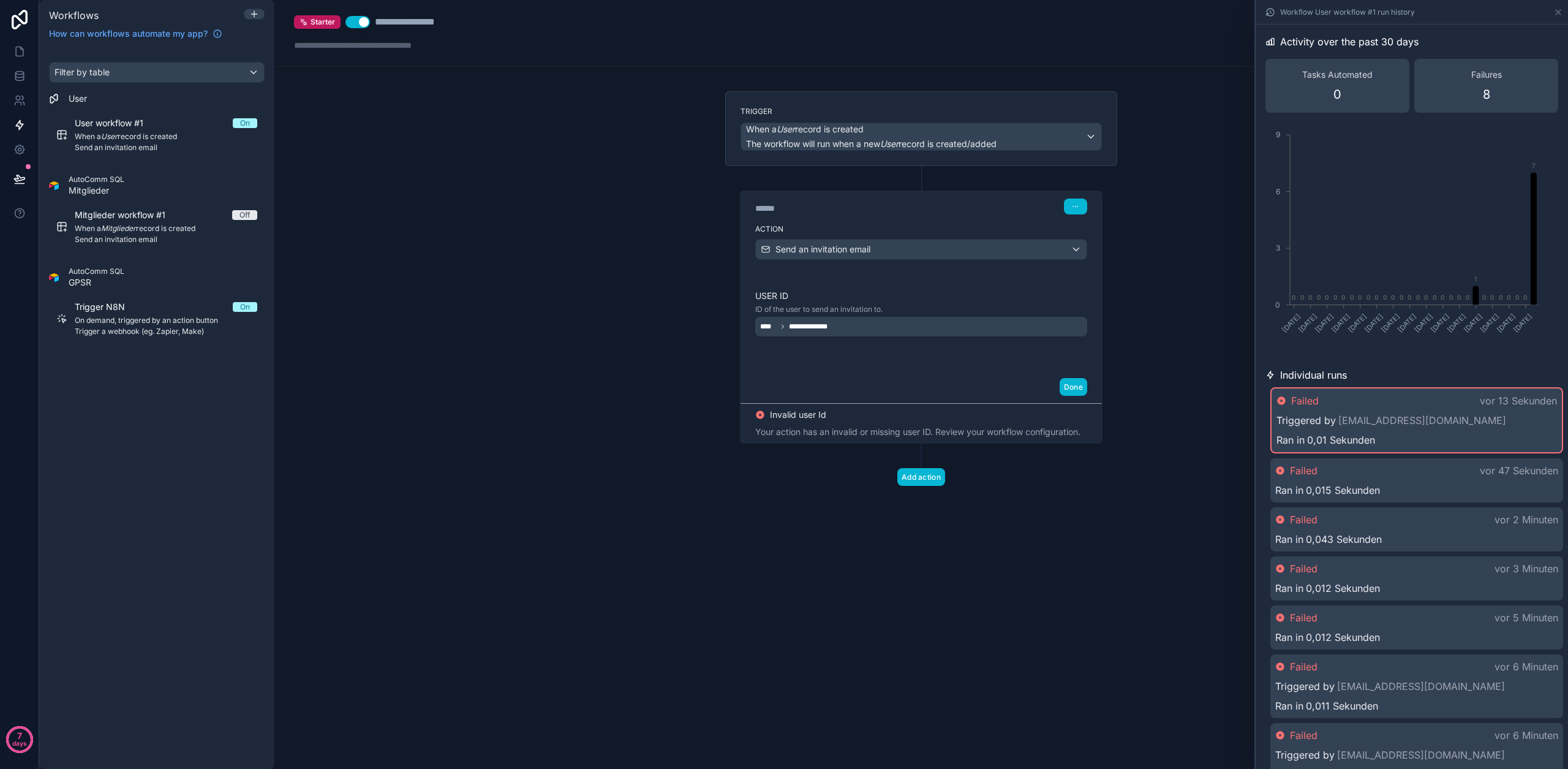
click at [1071, 329] on div "**********" at bounding box center [921, 326] width 332 height 19
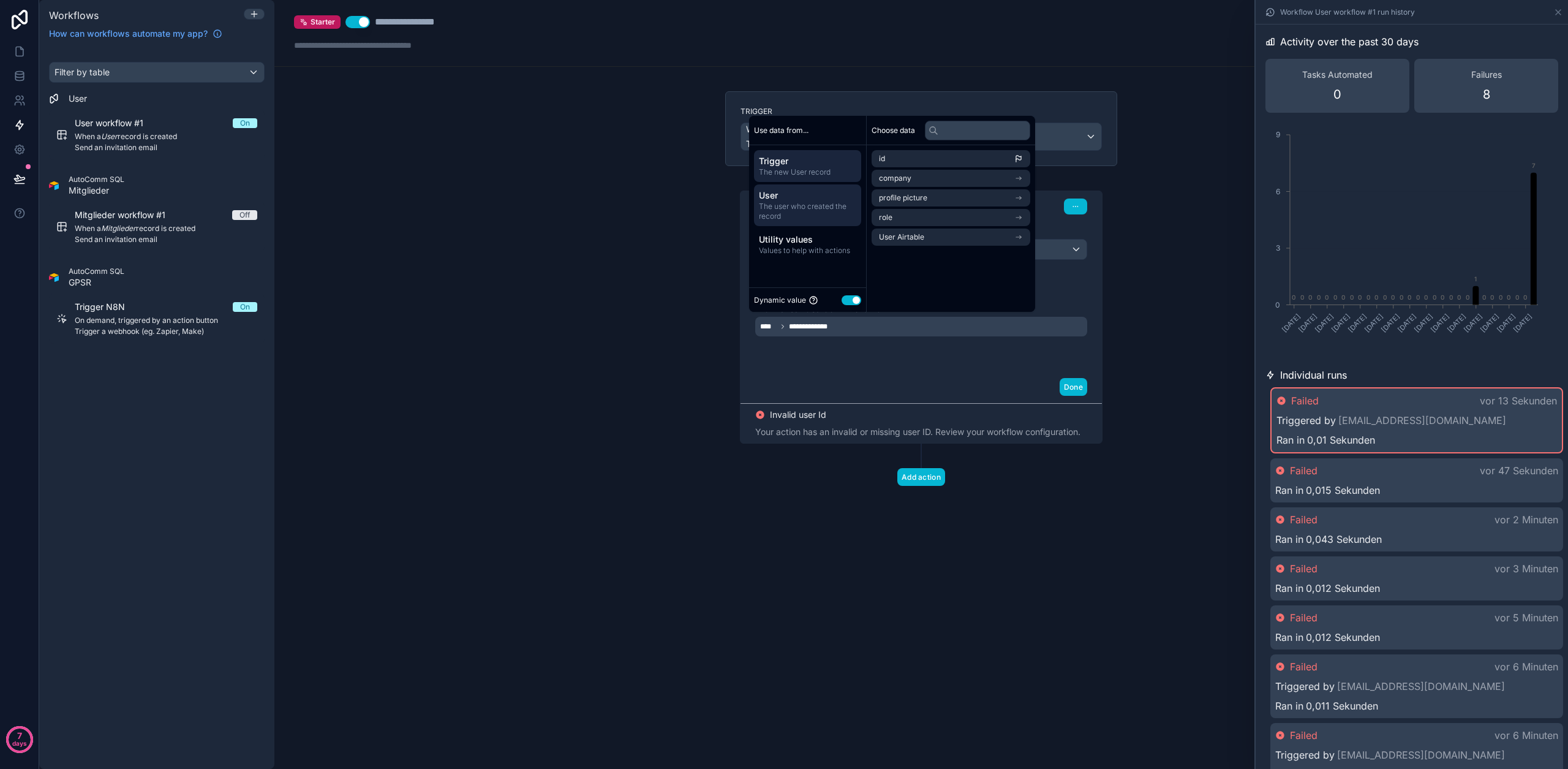
click at [809, 204] on span "The user who created the record" at bounding box center [807, 211] width 98 height 19
click at [909, 236] on span "User Airtable" at bounding box center [901, 236] width 46 height 10
click at [923, 187] on li "id" at bounding box center [950, 181] width 159 height 18
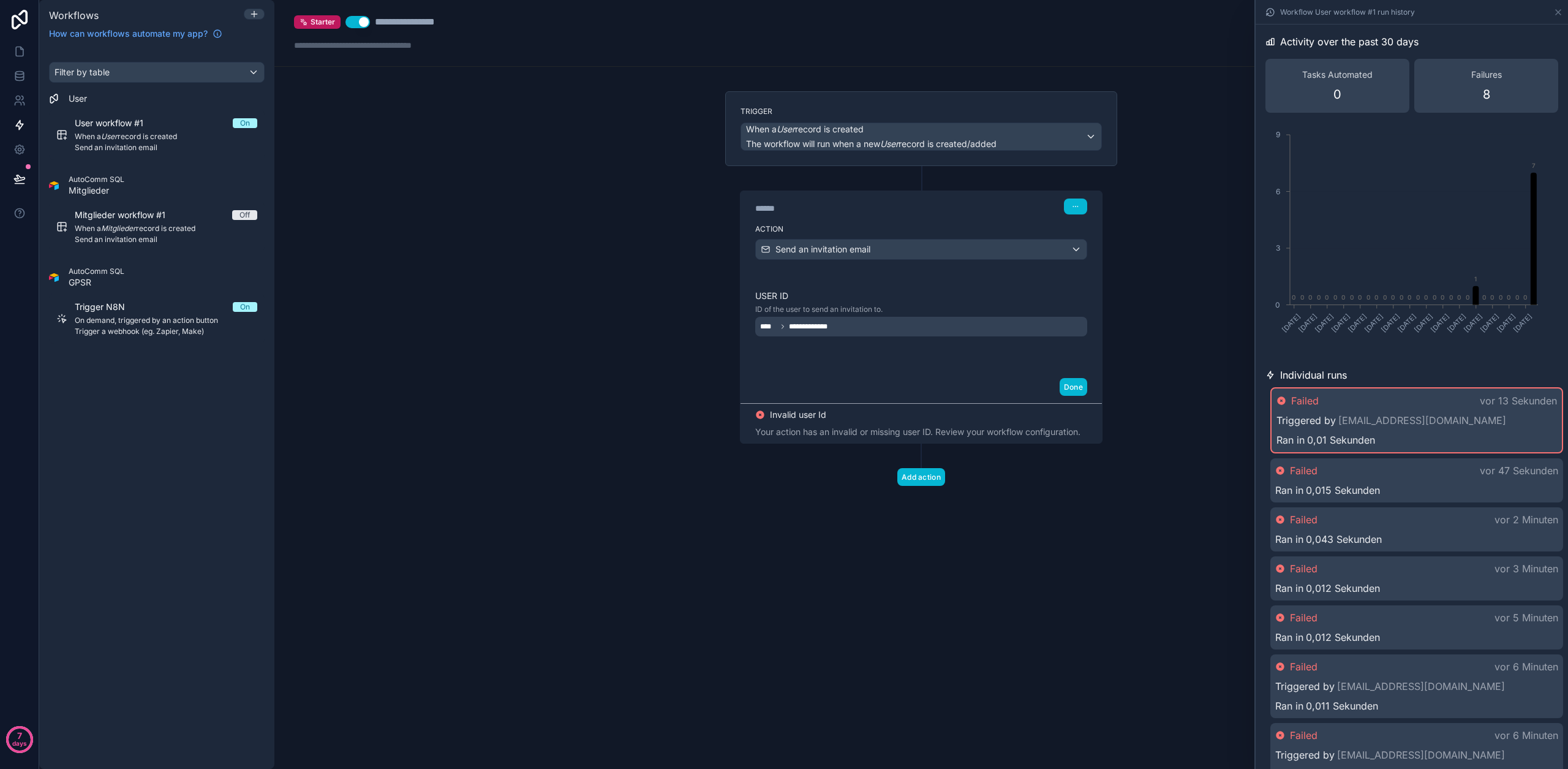
click at [952, 350] on div "**********" at bounding box center [921, 323] width 332 height 66
click at [123, 211] on span "Mitglieder workflow #1" at bounding box center [127, 215] width 105 height 12
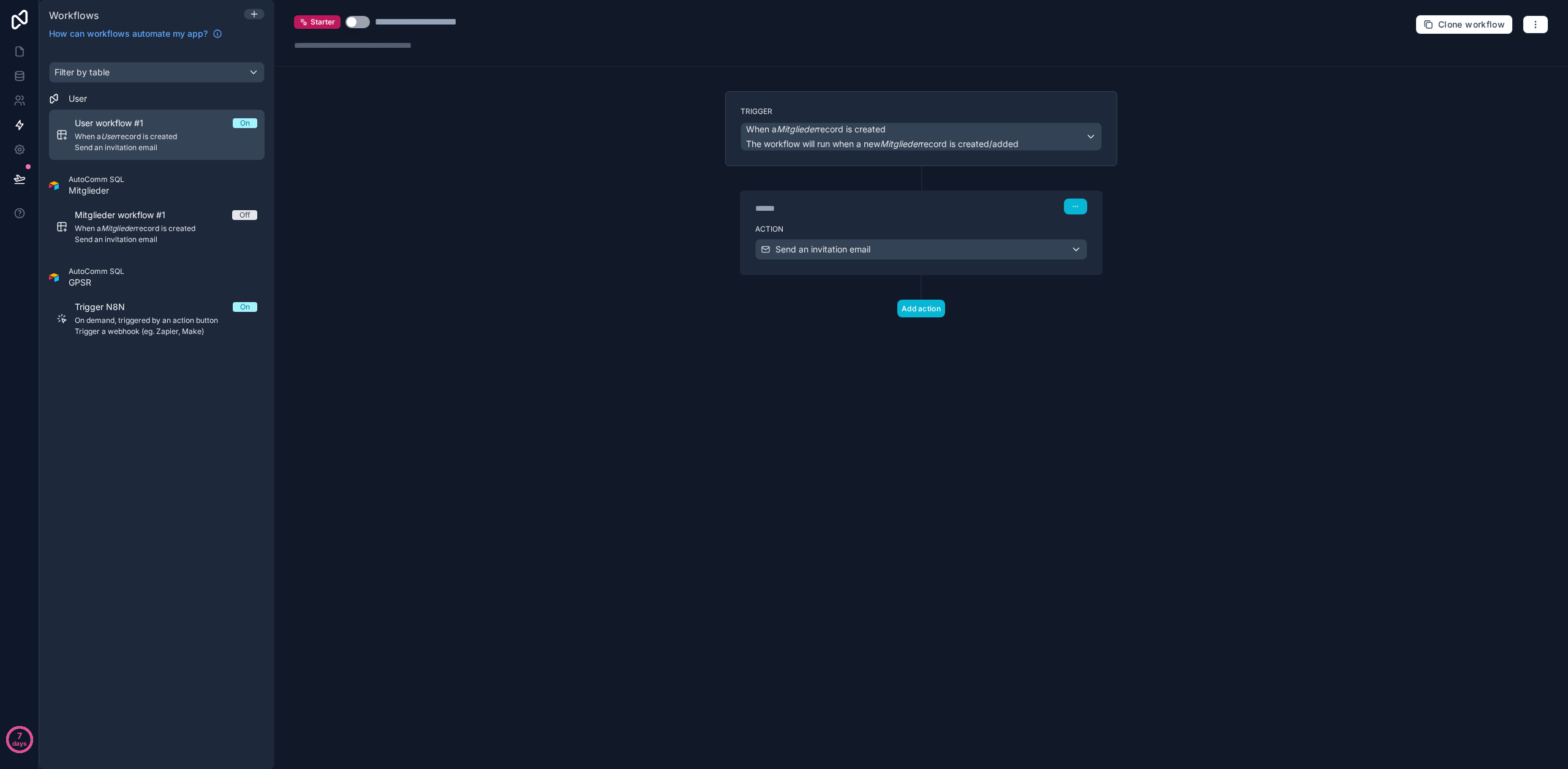
click at [217, 120] on div "User workflow #1 On" at bounding box center [166, 123] width 183 height 12
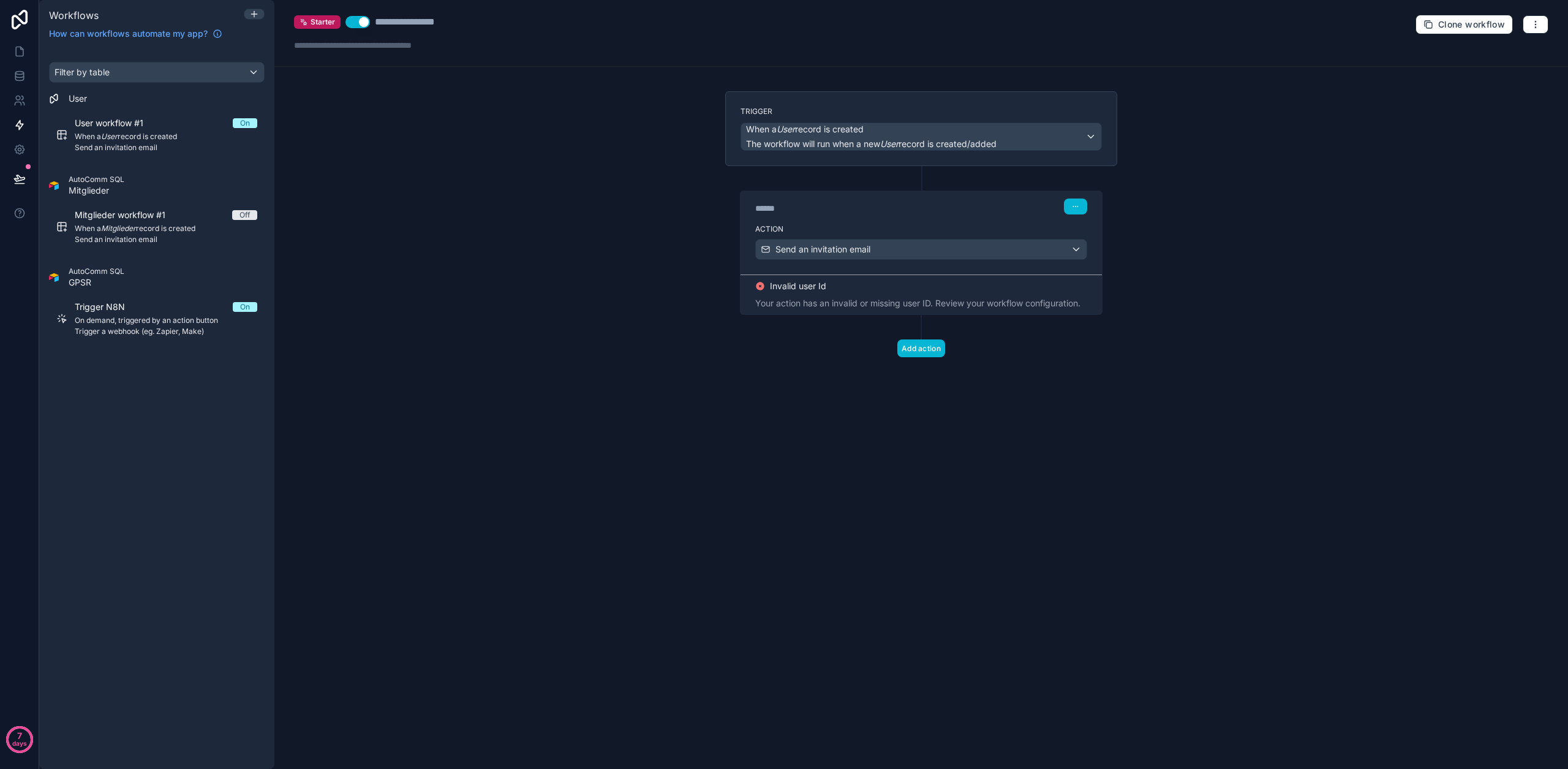
click at [365, 23] on button "Use setting" at bounding box center [358, 22] width 25 height 12
click at [191, 215] on div "Mitglieder workflow #1 Off" at bounding box center [166, 215] width 183 height 12
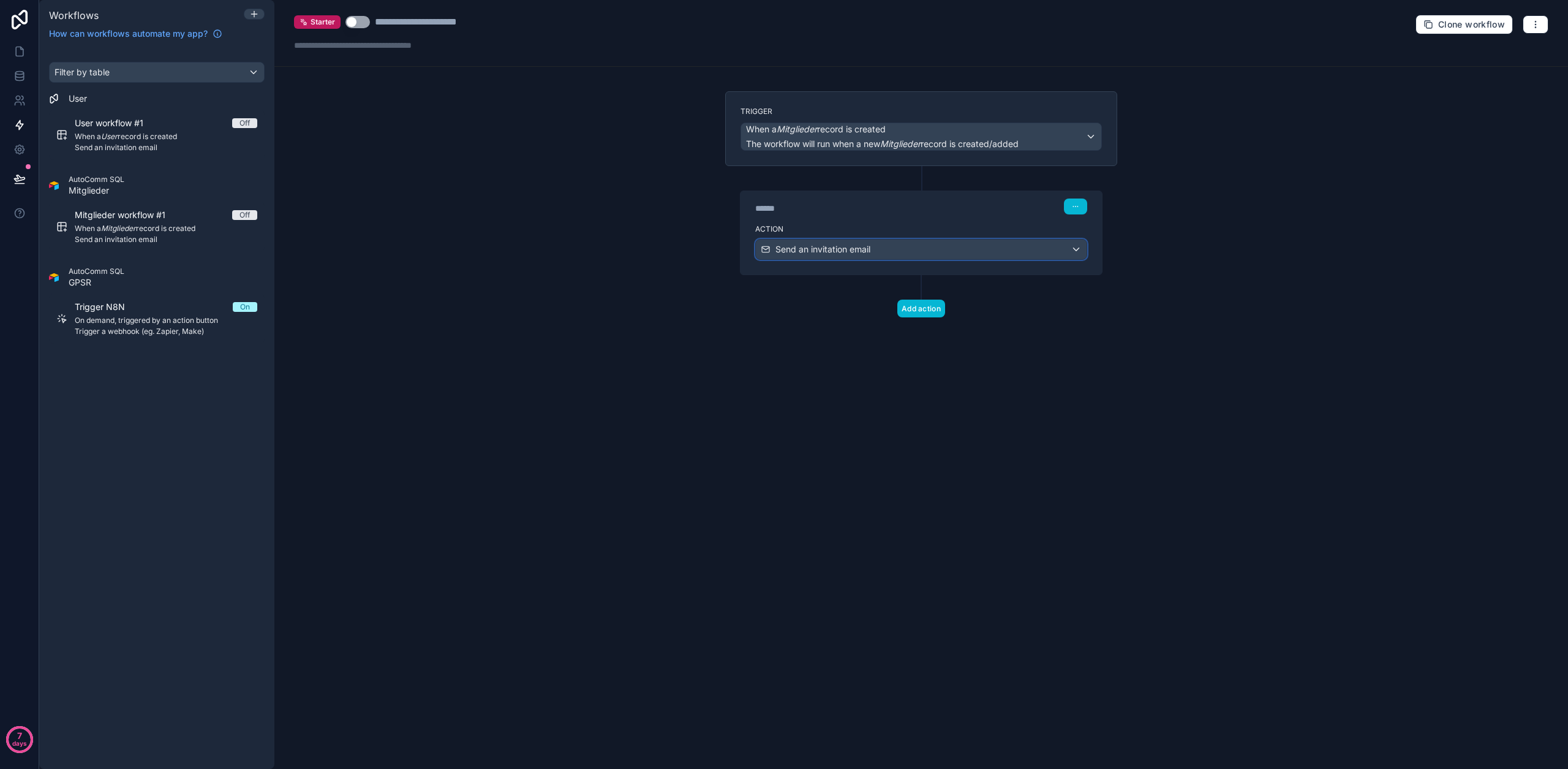
click at [839, 250] on span "Send an invitation email" at bounding box center [823, 250] width 95 height 12
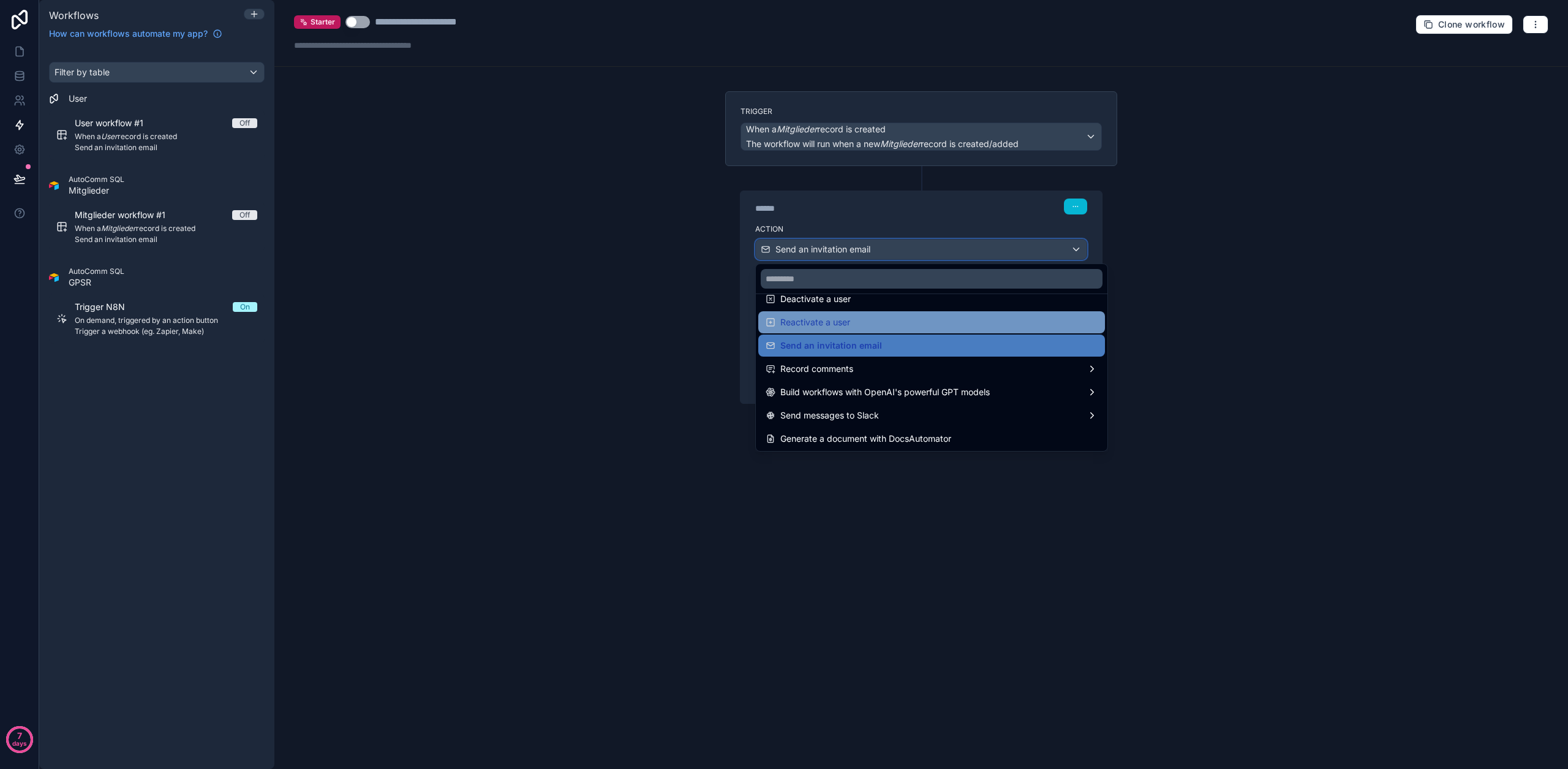
scroll to position [227, 0]
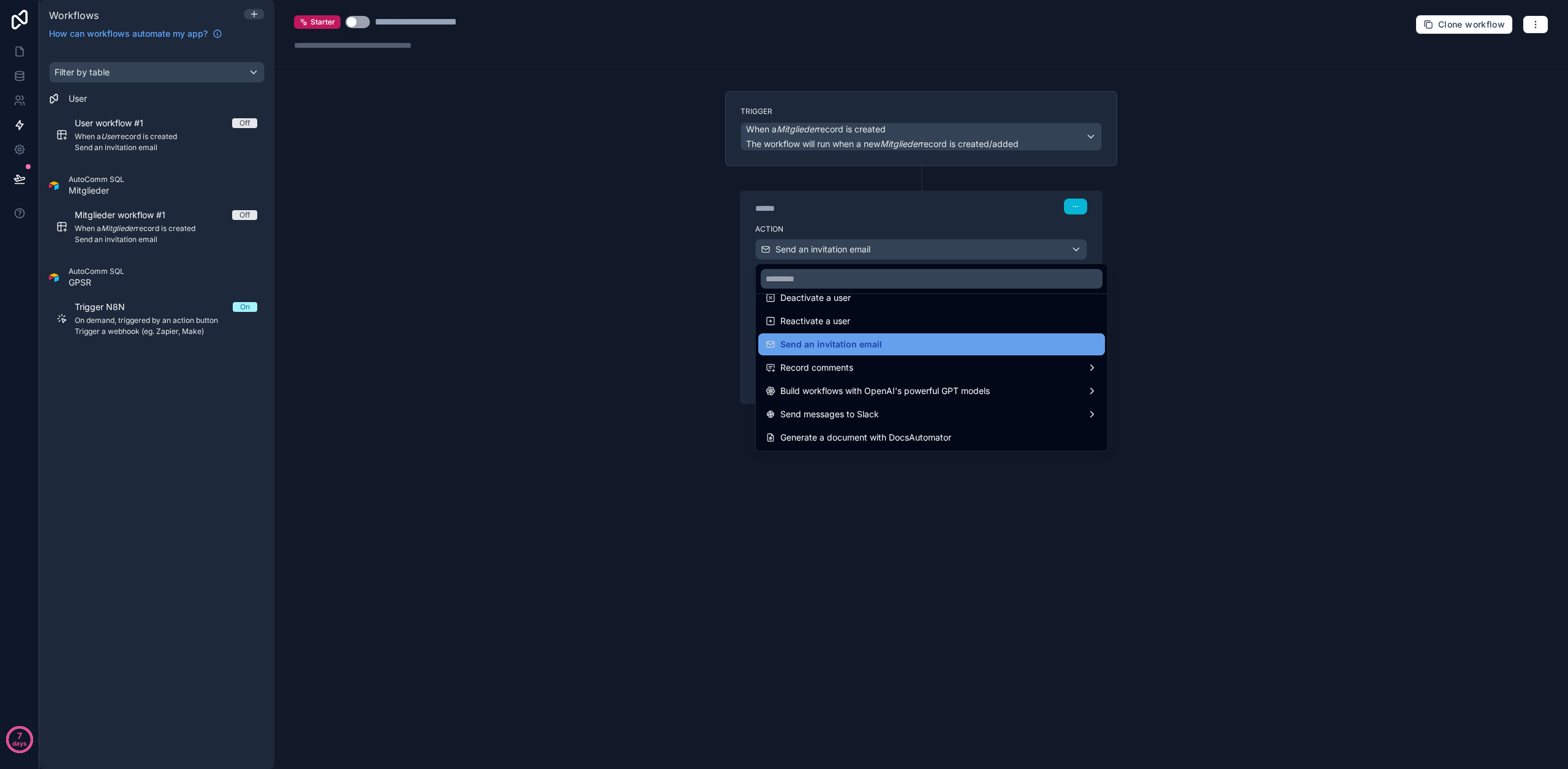
click at [832, 341] on span "Send an invitation email" at bounding box center [831, 344] width 102 height 15
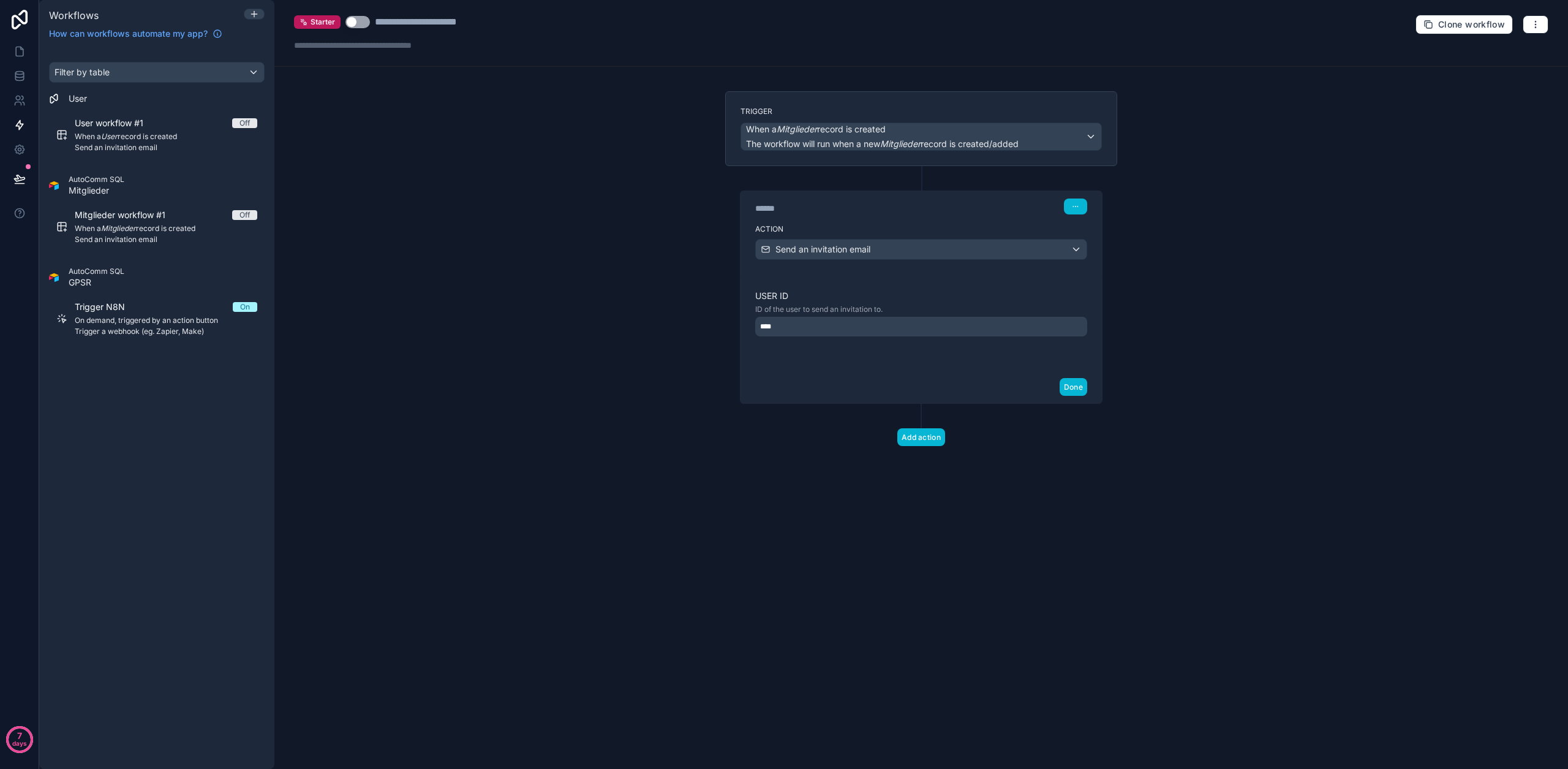
click at [842, 331] on div "****" at bounding box center [921, 326] width 332 height 19
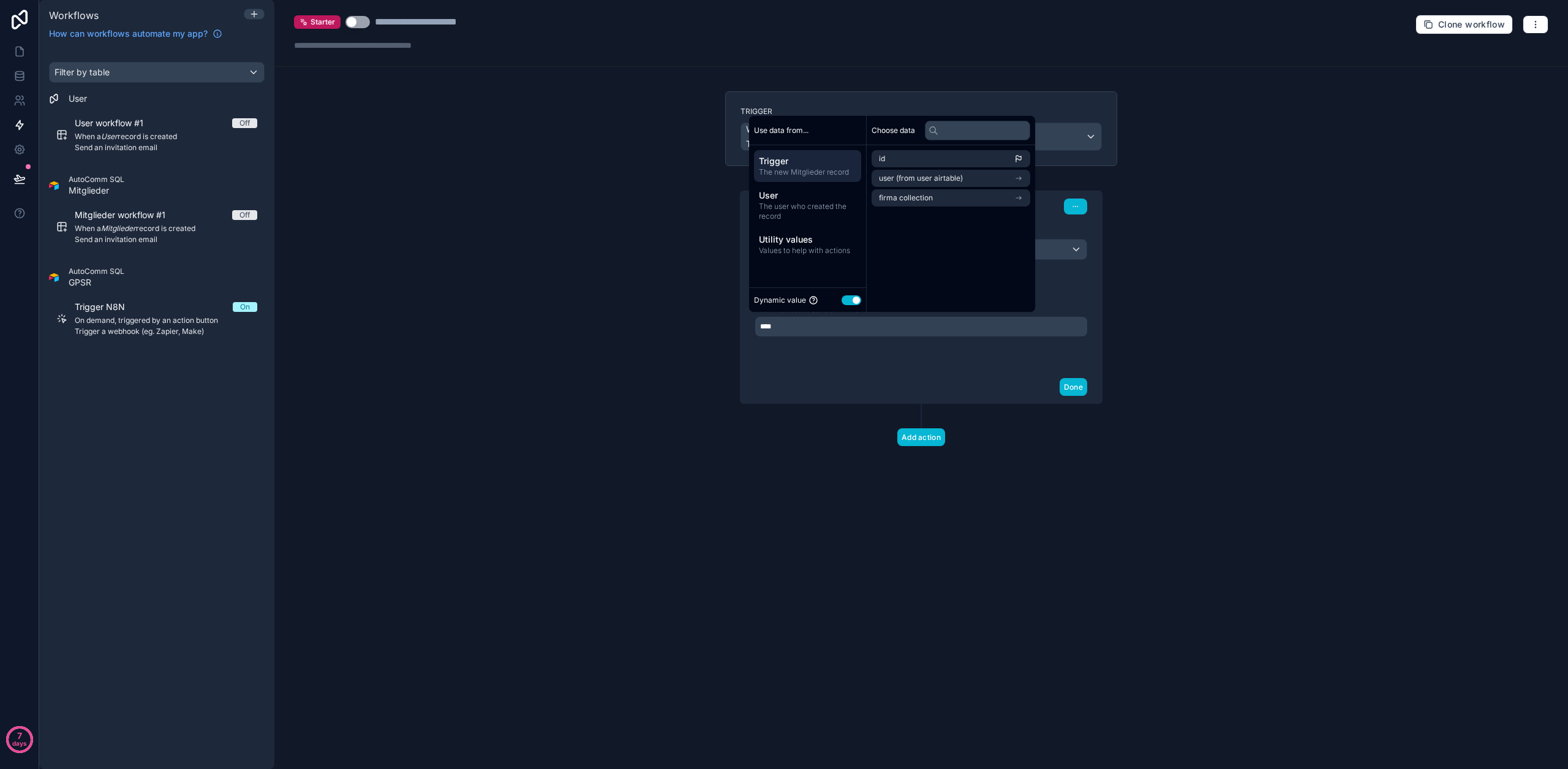
click at [816, 174] on span "The new Mitglieder record" at bounding box center [807, 171] width 98 height 10
click at [905, 179] on span "user (from user airtable)" at bounding box center [921, 178] width 84 height 10
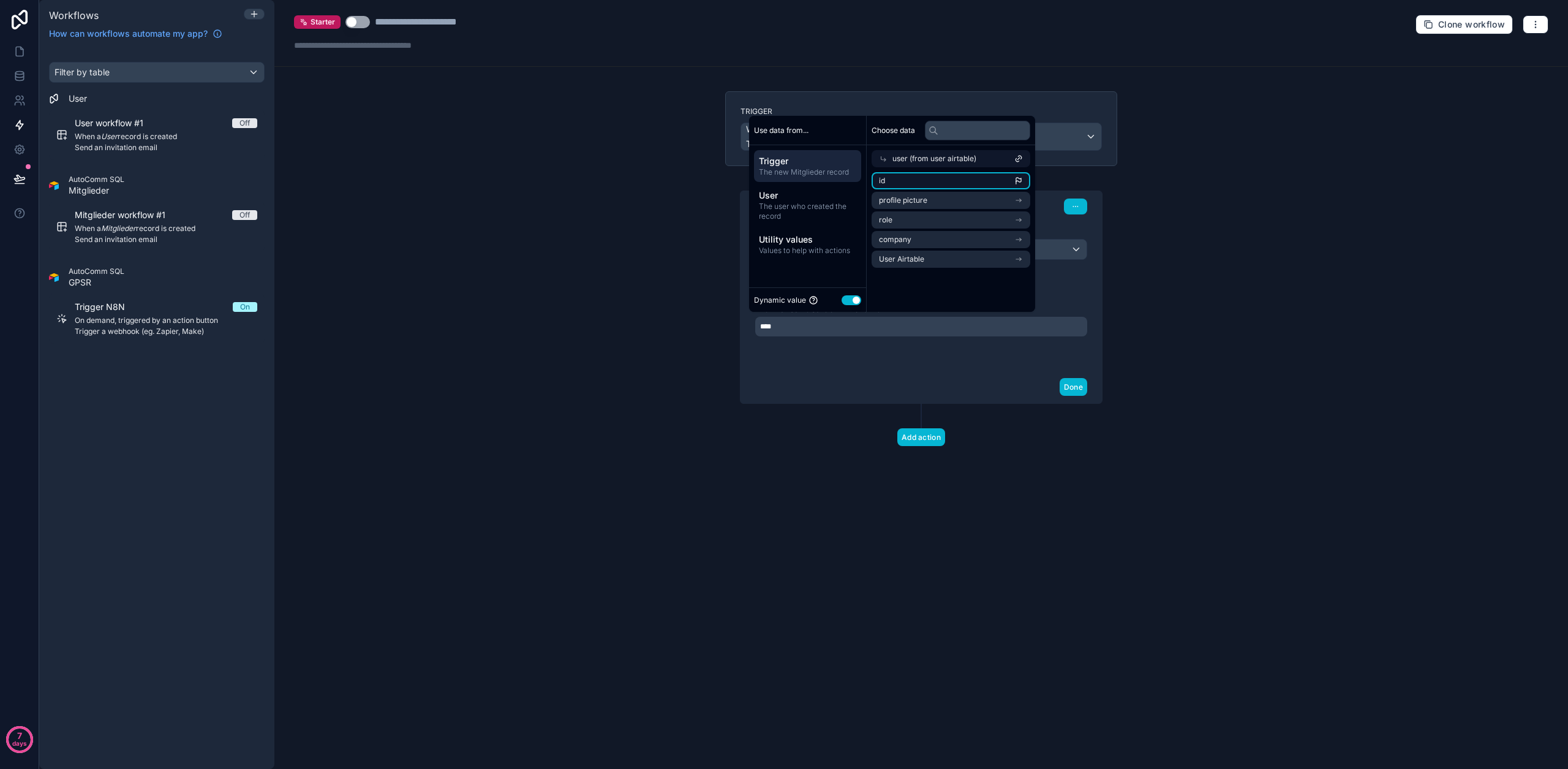
click at [904, 181] on li "id" at bounding box center [950, 181] width 159 height 18
click at [946, 342] on div "**********" at bounding box center [921, 323] width 332 height 66
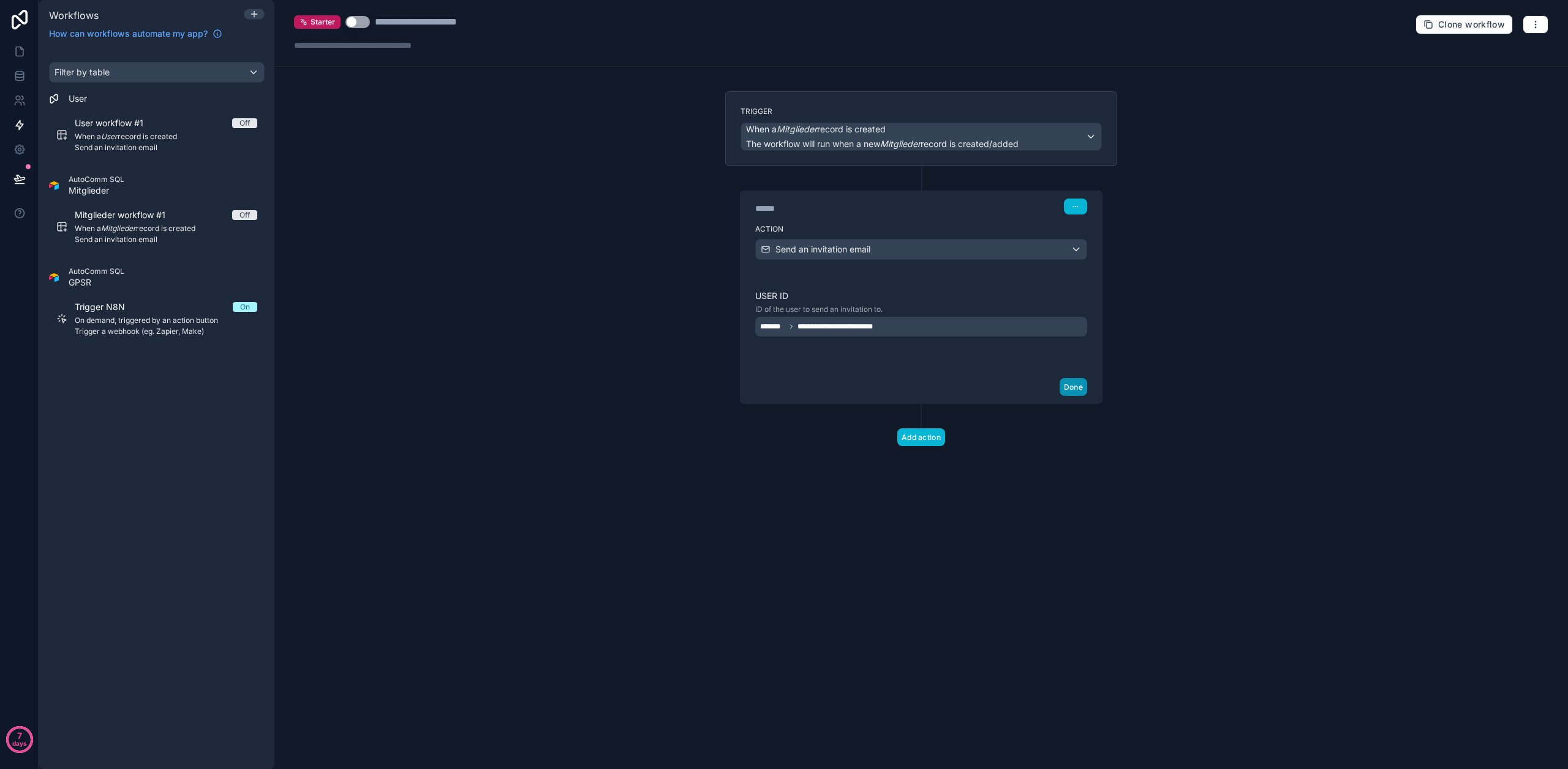
click at [1071, 386] on button "Done" at bounding box center [1073, 387] width 27 height 18
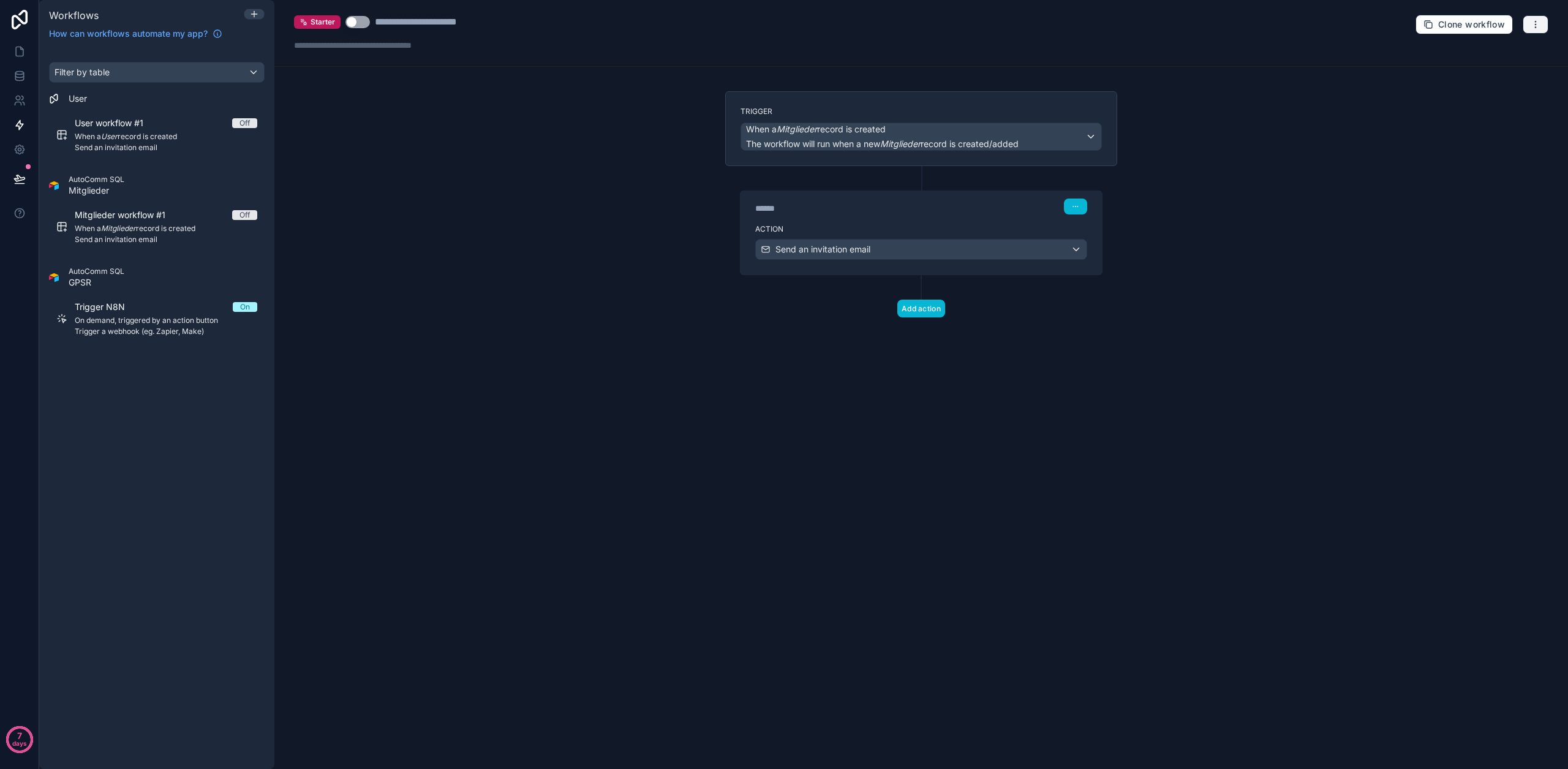
click at [1542, 30] on button "button" at bounding box center [1535, 24] width 25 height 18
click at [1498, 54] on span "Test workflow" at bounding box center [1502, 53] width 59 height 10
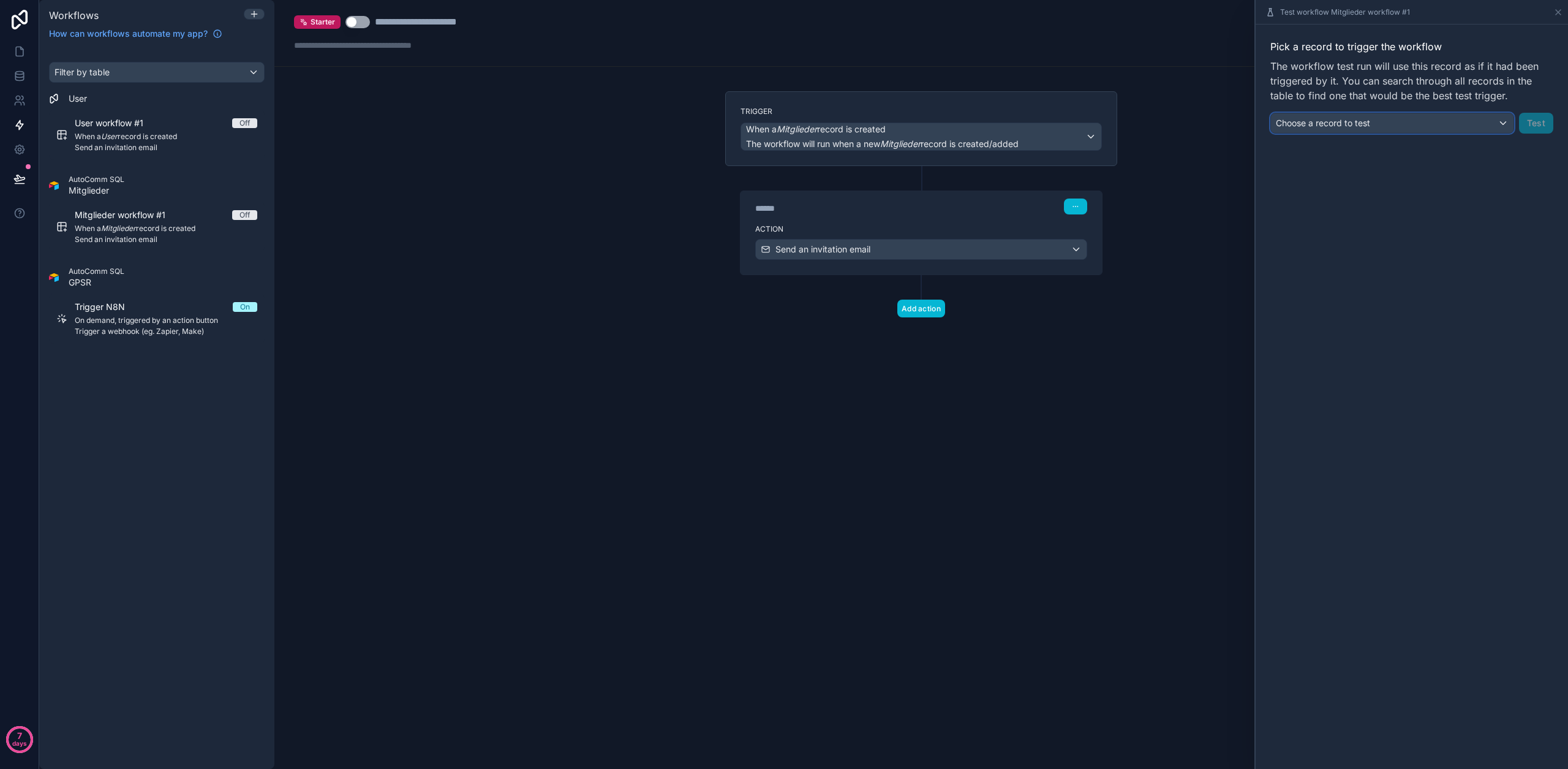
click at [1375, 112] on button "Choose a record to test" at bounding box center [1391, 123] width 243 height 21
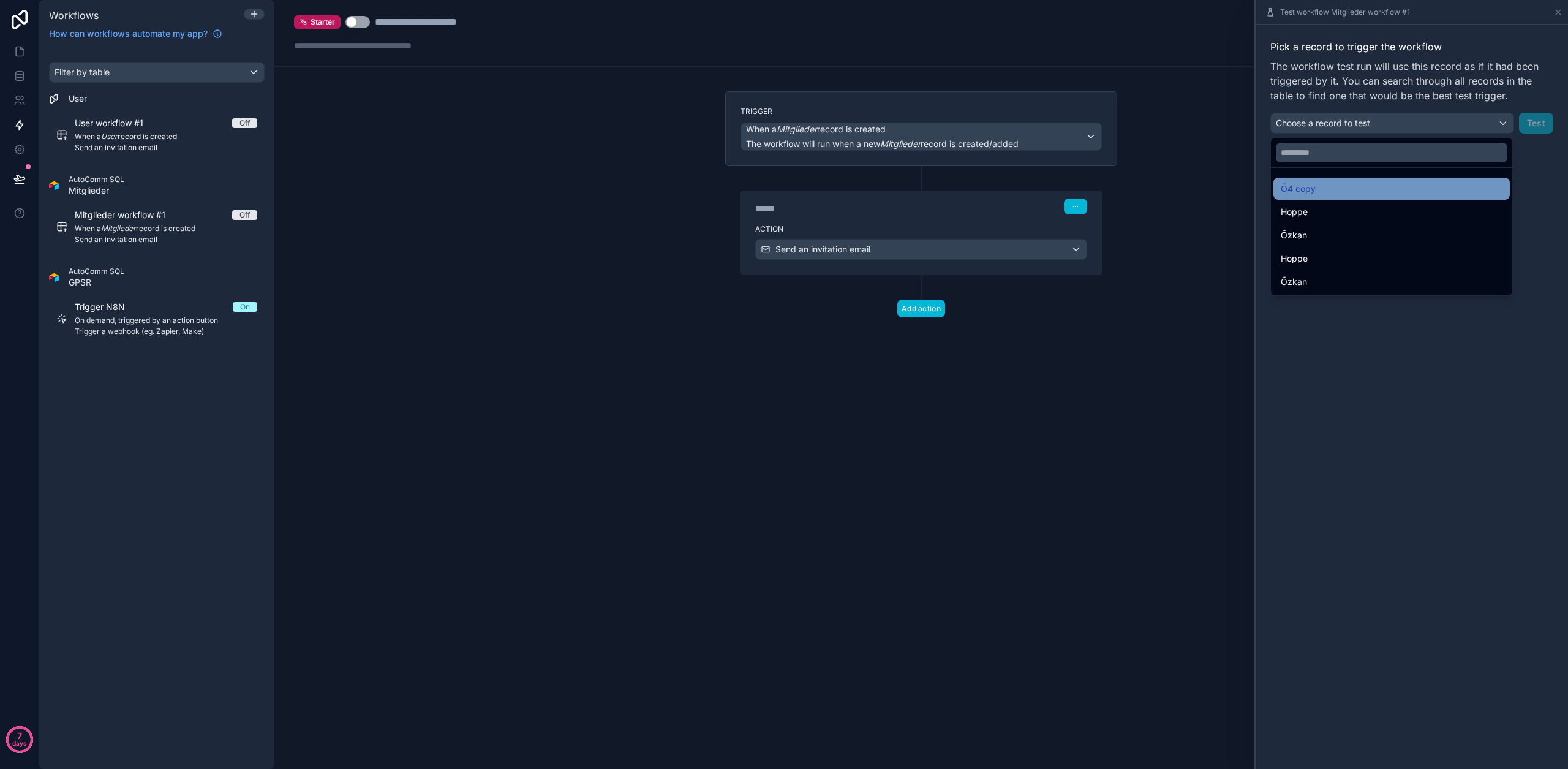
click at [1348, 187] on div "Ö4 copy" at bounding box center [1391, 188] width 221 height 15
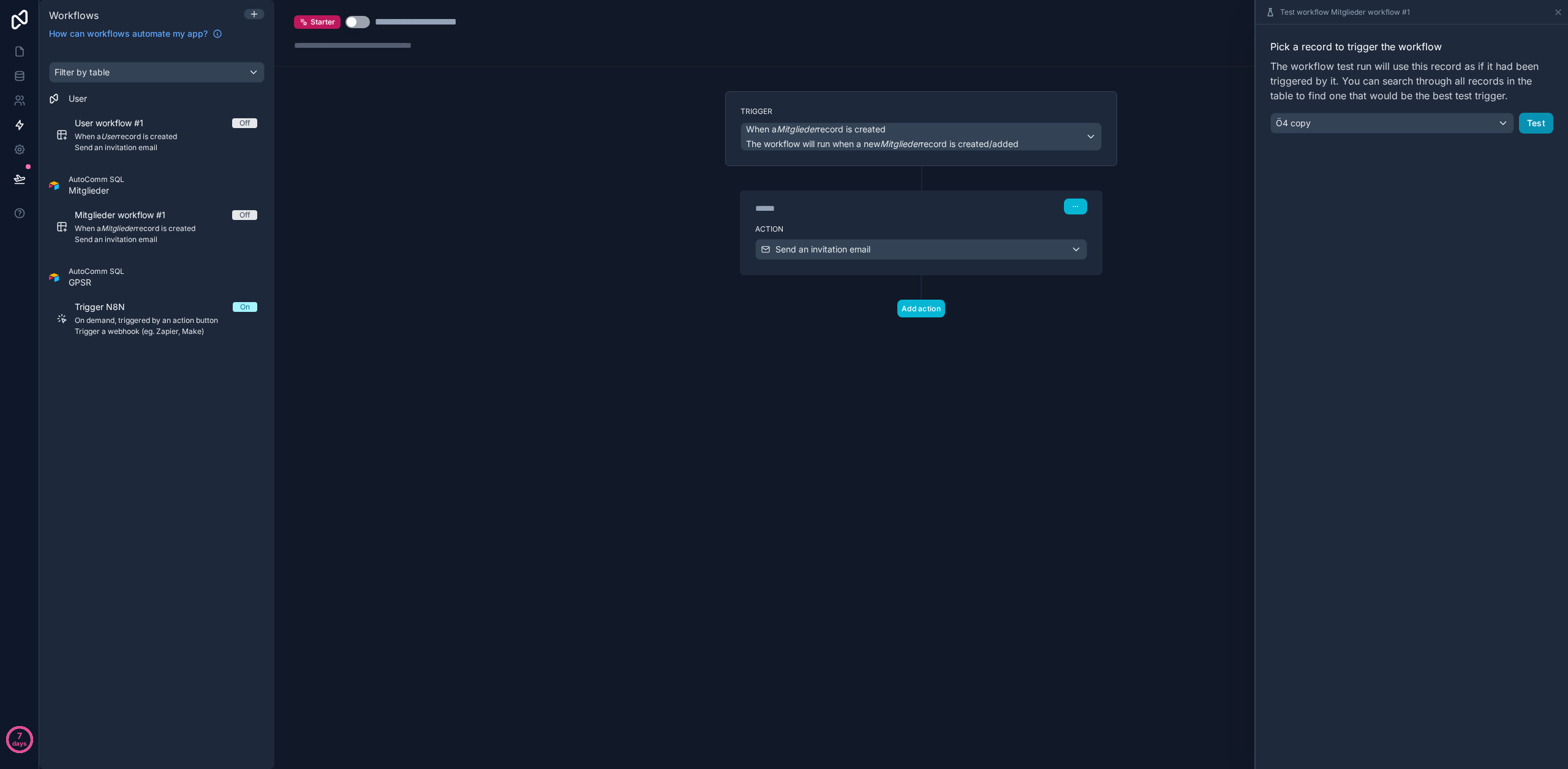
click at [1528, 122] on button "Test" at bounding box center [1535, 123] width 34 height 21
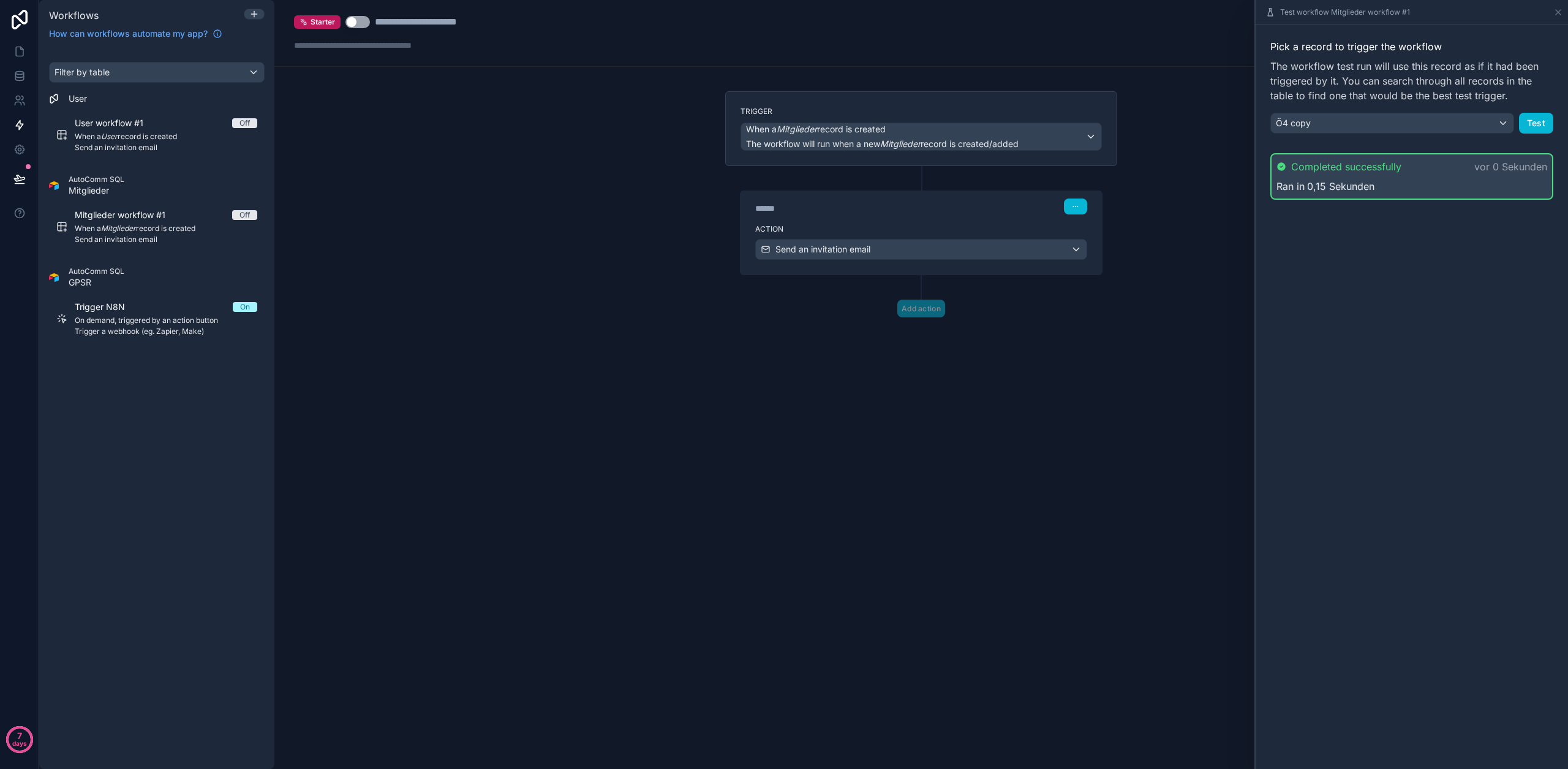
click at [361, 19] on button "Use setting" at bounding box center [358, 22] width 25 height 12
click at [234, 134] on span "When a User record is created" at bounding box center [166, 136] width 183 height 10
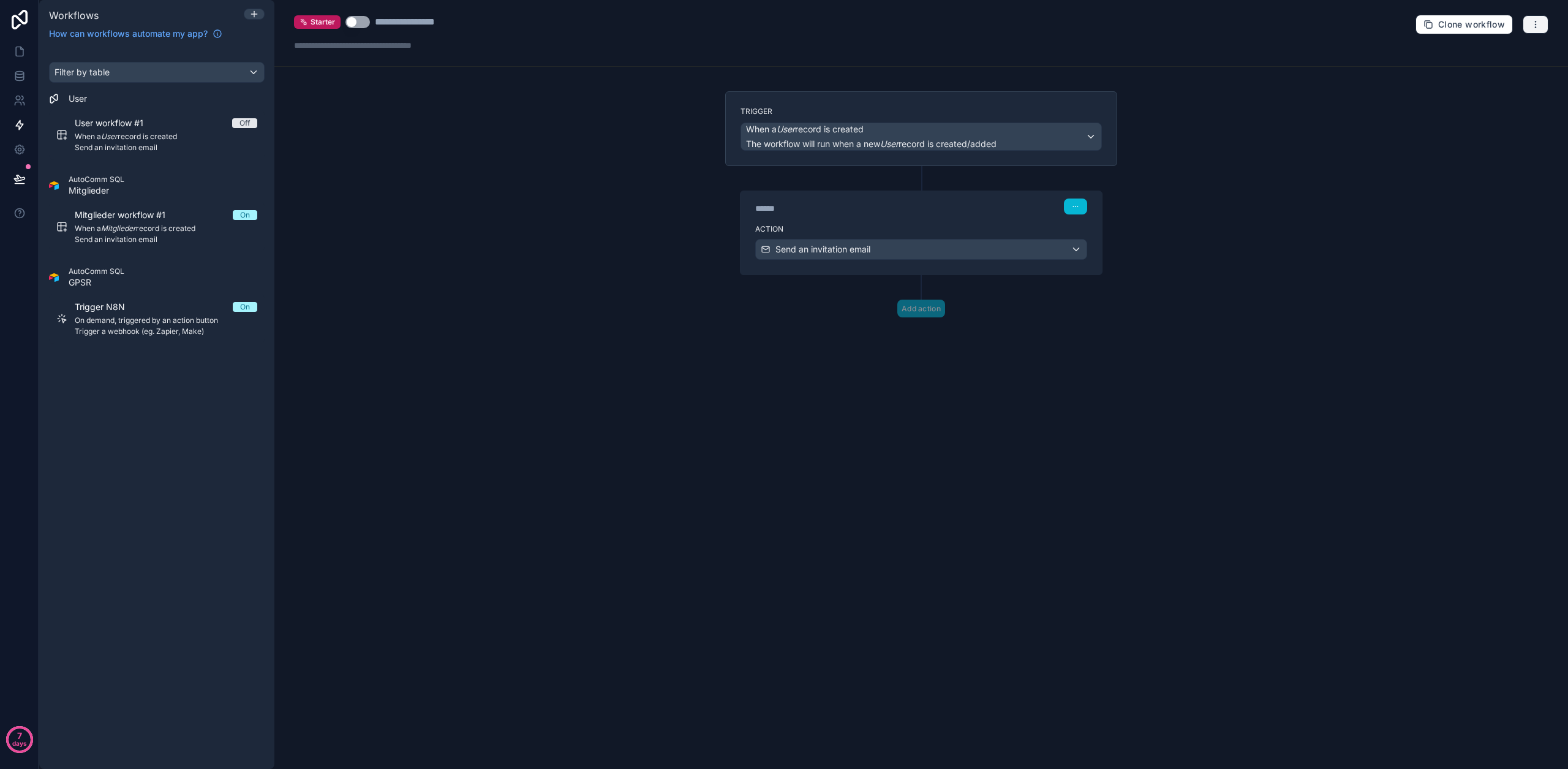
click at [1538, 24] on icon "button" at bounding box center [1535, 24] width 10 height 10
click at [1520, 95] on span "Delete workflow" at bounding box center [1502, 92] width 59 height 10
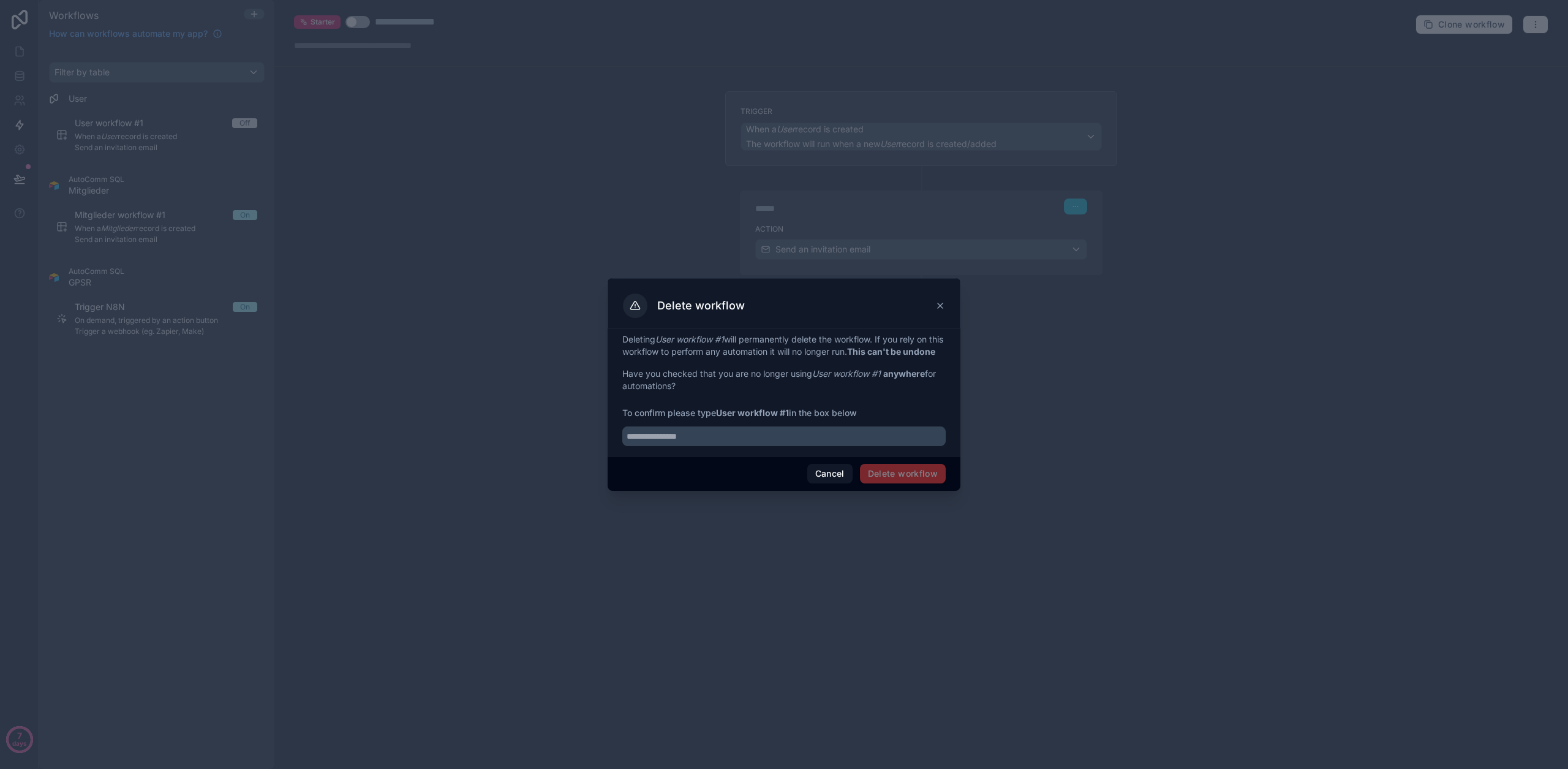
click at [763, 417] on strong "User workflow #1" at bounding box center [752, 413] width 73 height 11
click at [762, 417] on strong "User workflow #1" at bounding box center [752, 413] width 73 height 11
click at [723, 417] on strong "User workflow #1" at bounding box center [752, 413] width 73 height 11
drag, startPoint x: 719, startPoint y: 419, endPoint x: 790, endPoint y: 417, distance: 71.0
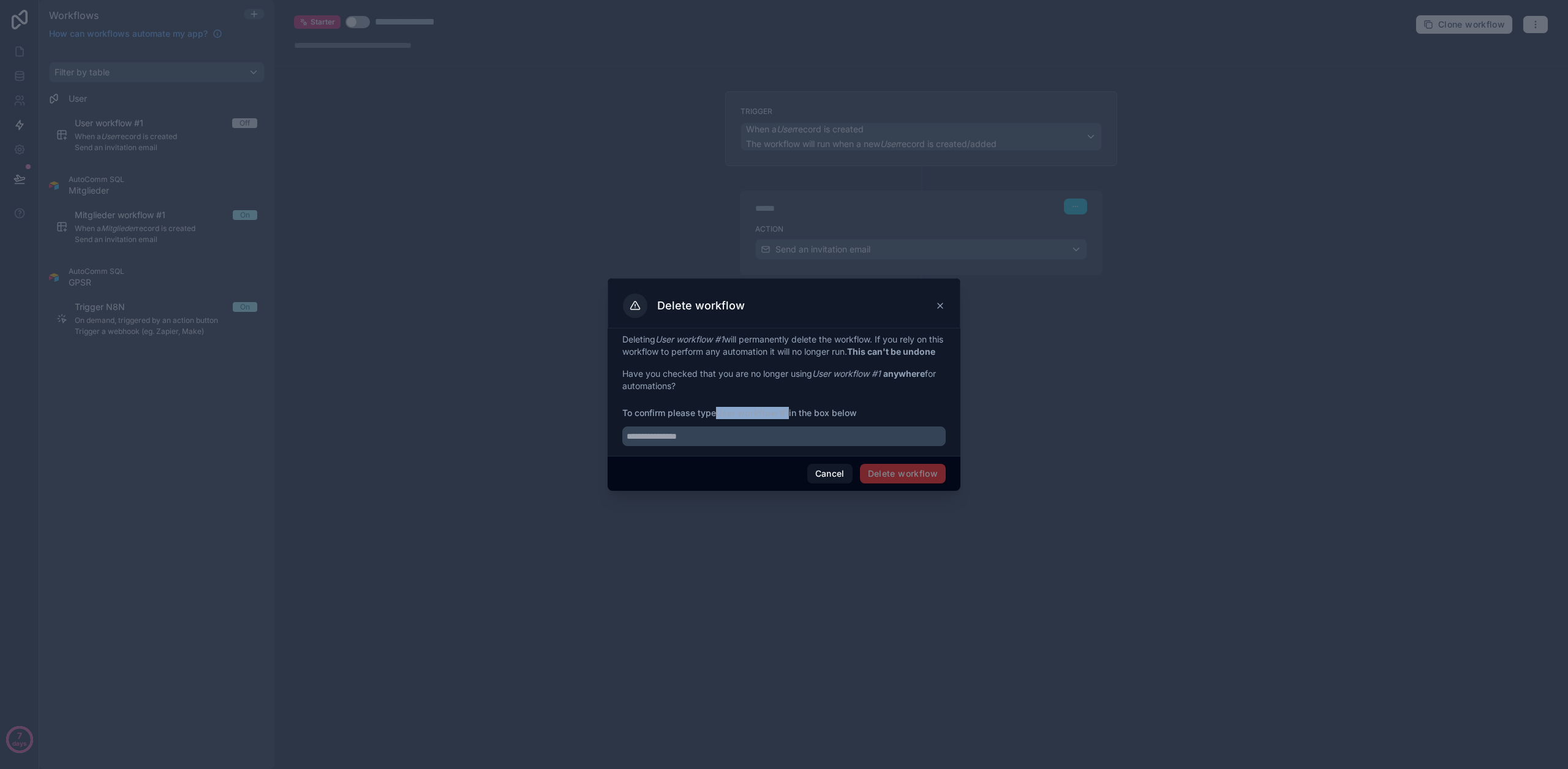
click at [790, 417] on span "To confirm please type User workflow #1 in the box below" at bounding box center [784, 413] width 323 height 12
copy strong "User workflow #1"
click at [710, 446] on input "text" at bounding box center [784, 436] width 323 height 19
paste input "**********"
type input "**********"
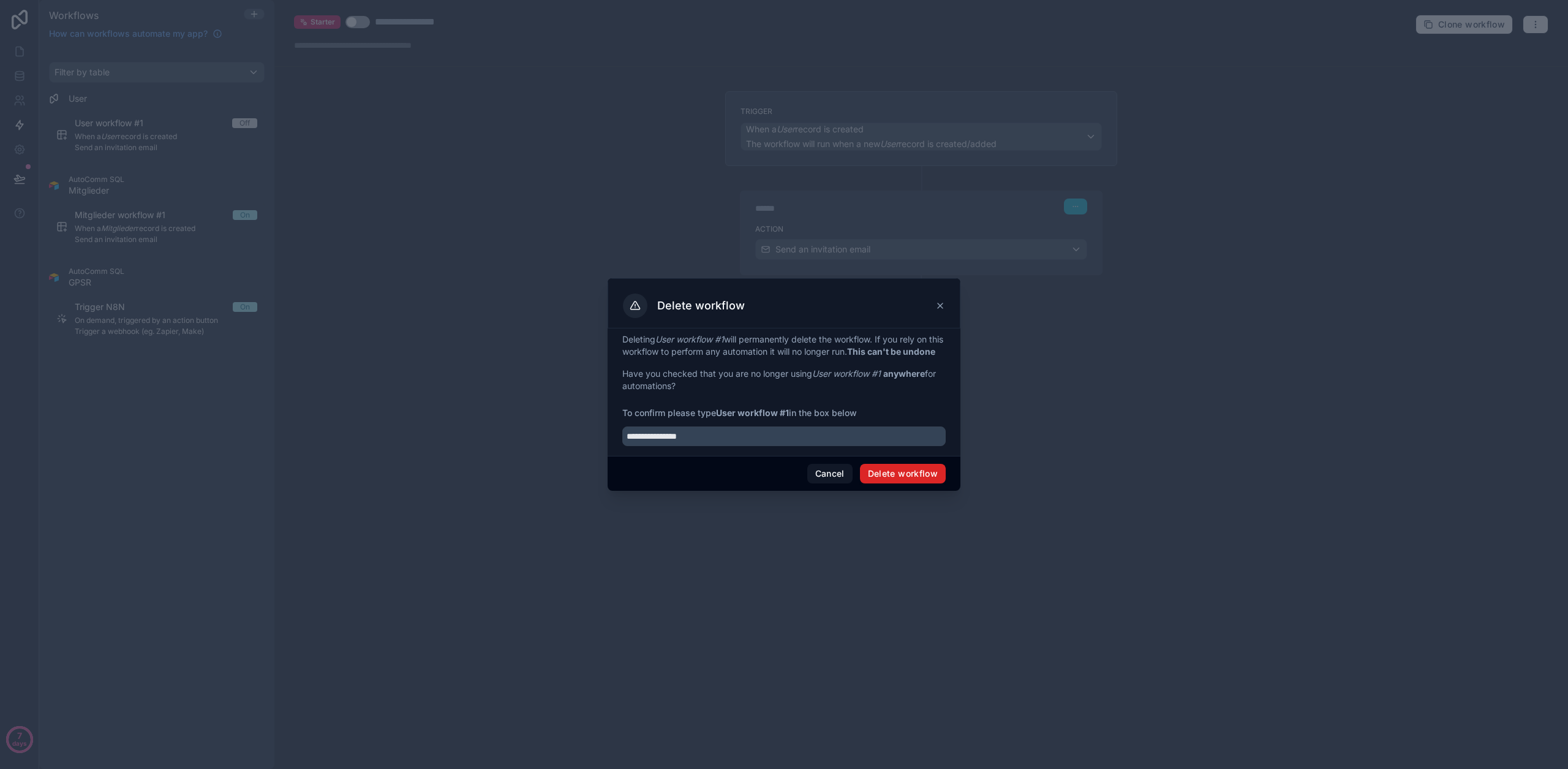
click at [914, 473] on button "Delete workflow" at bounding box center [903, 474] width 86 height 19
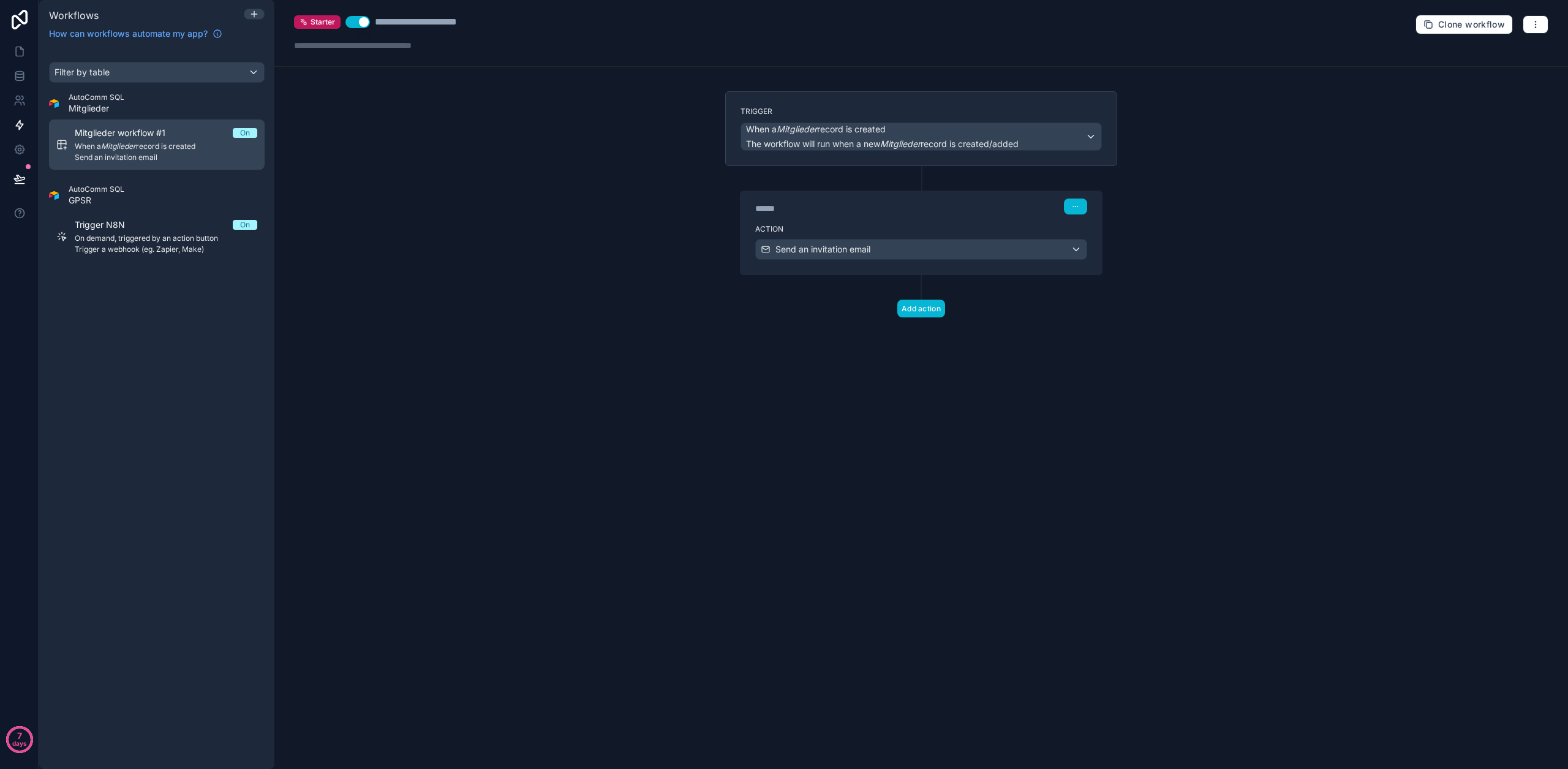
click at [167, 135] on span "Mitglieder workflow #1" at bounding box center [127, 133] width 105 height 12
click at [423, 25] on div "**********" at bounding box center [432, 22] width 114 height 15
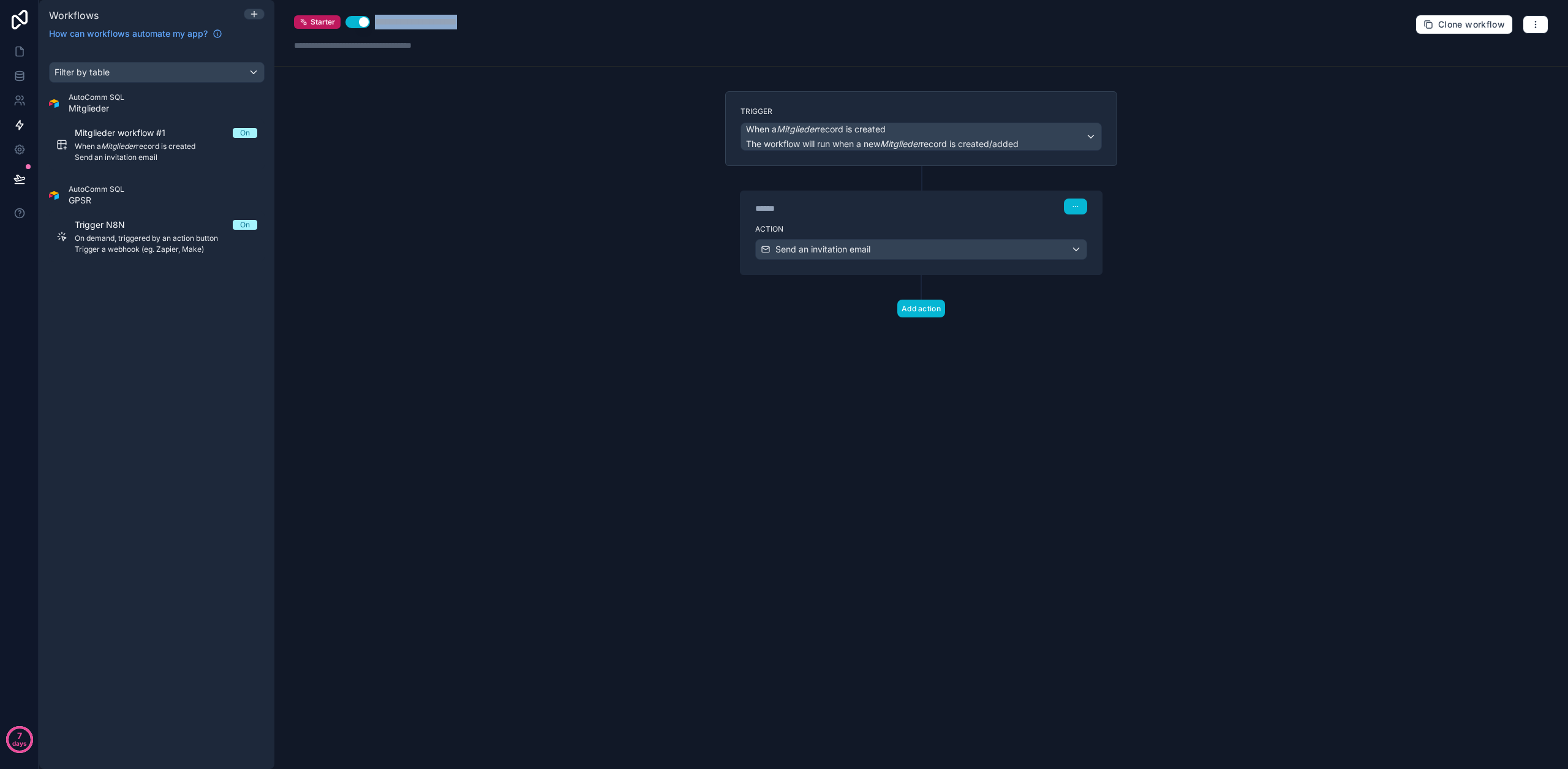
click at [423, 25] on div "**********" at bounding box center [432, 22] width 114 height 15
type div "**********"
click at [470, 147] on div "**********" at bounding box center [921, 384] width 1293 height 769
click at [478, 137] on div "**********" at bounding box center [921, 384] width 1293 height 769
click at [18, 49] on icon at bounding box center [19, 52] width 12 height 12
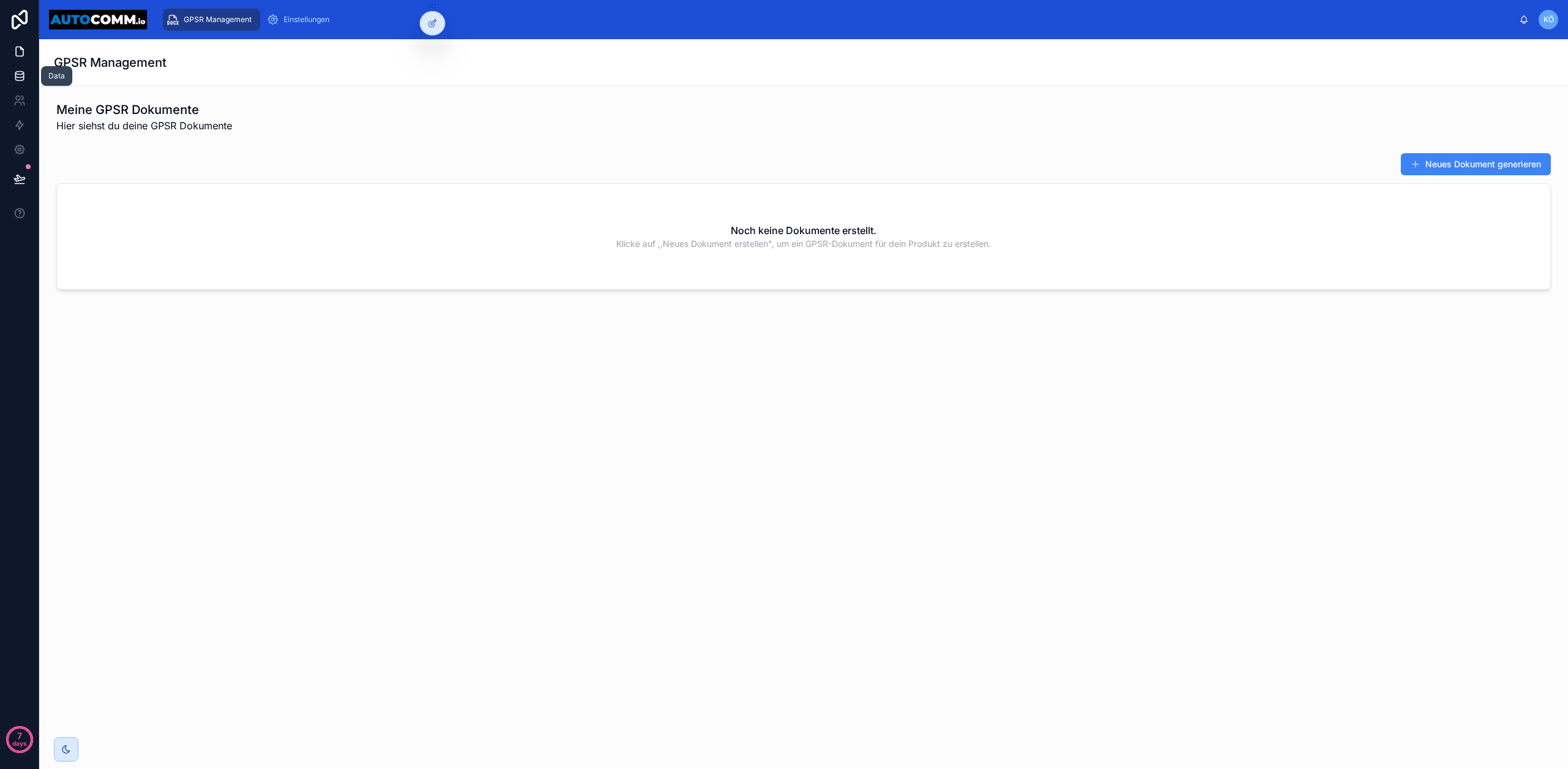
click at [10, 80] on link at bounding box center [19, 76] width 39 height 25
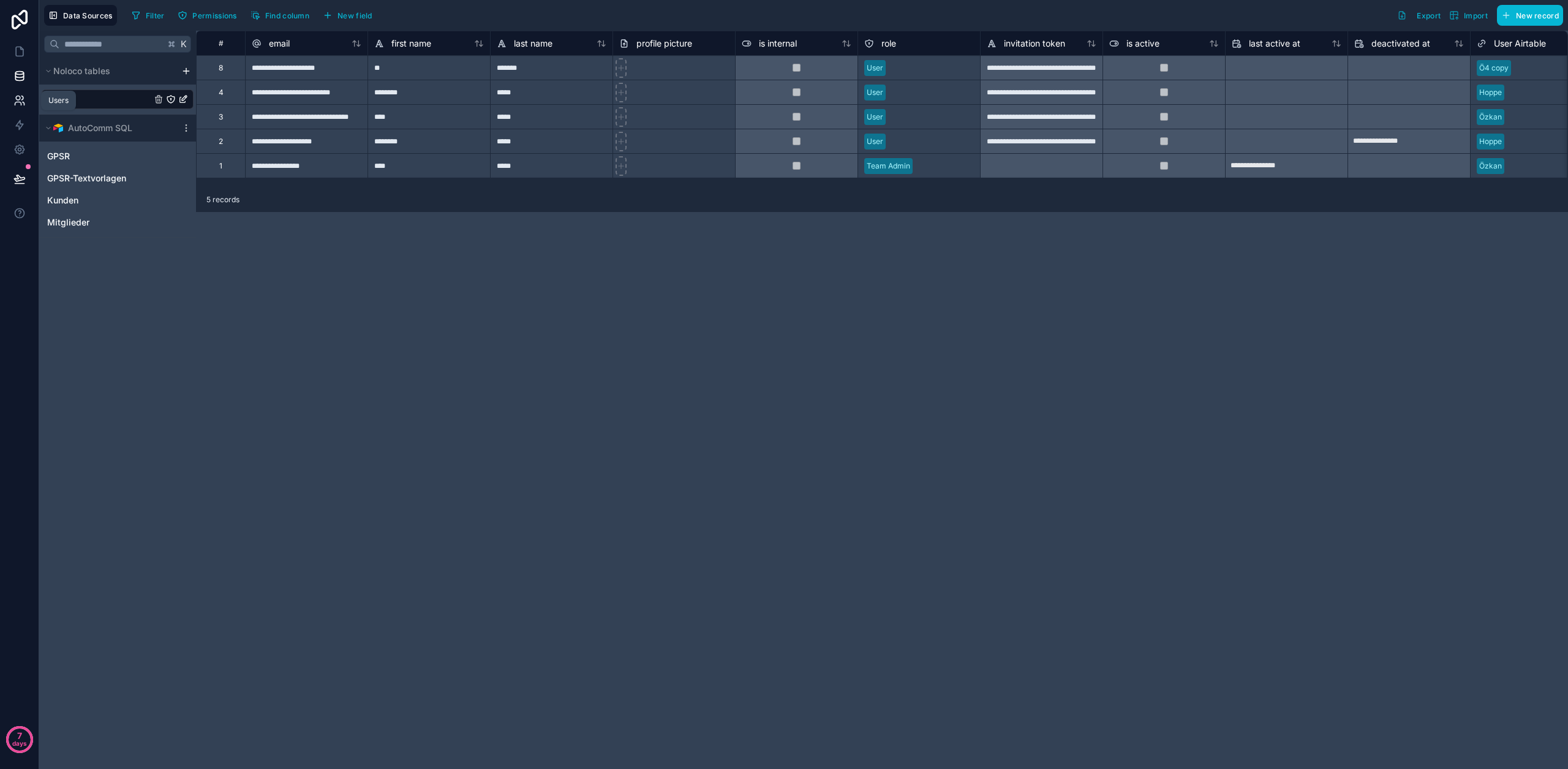
click at [17, 89] on link at bounding box center [19, 100] width 39 height 25
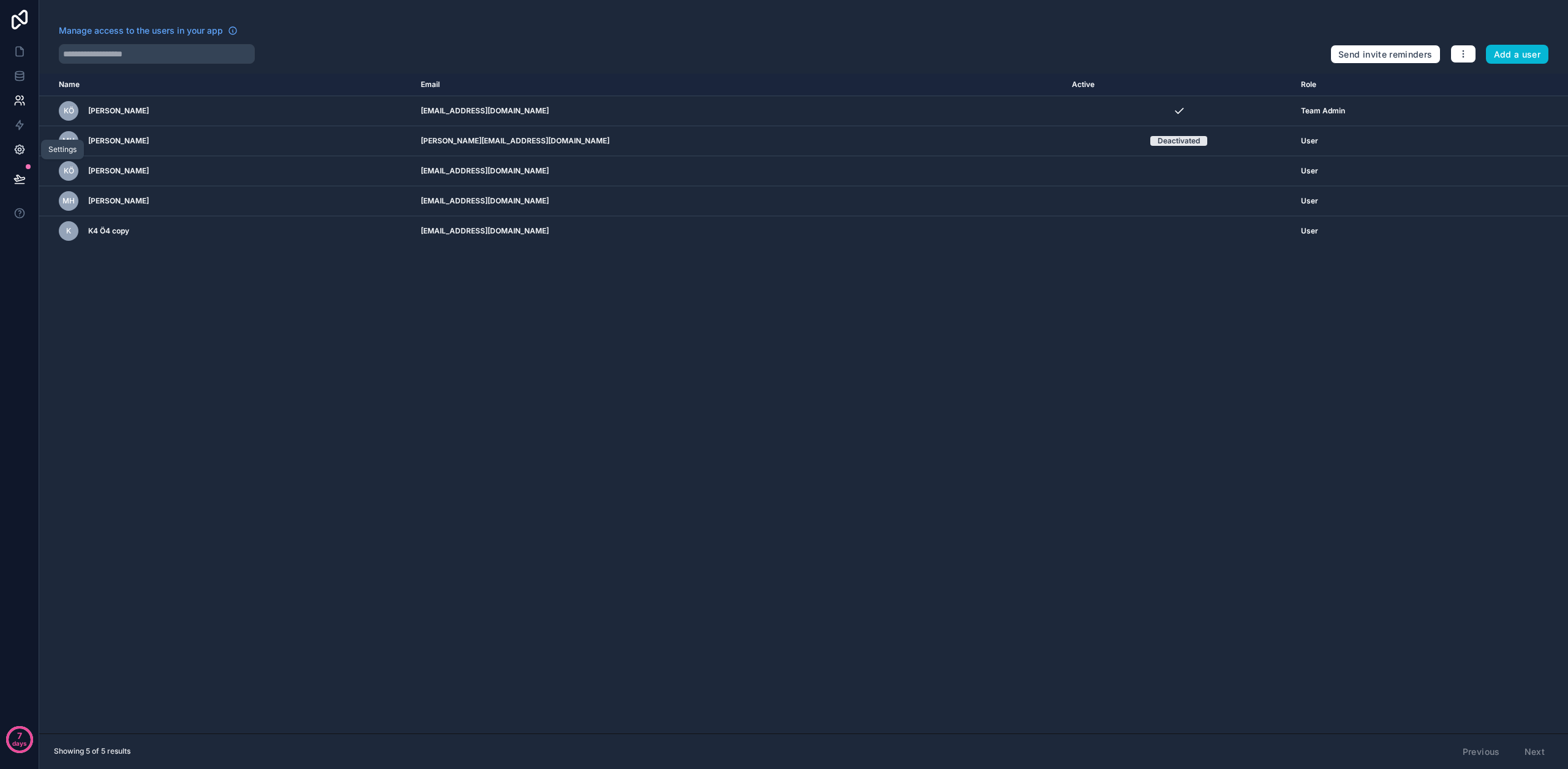
click at [25, 139] on link at bounding box center [19, 149] width 39 height 25
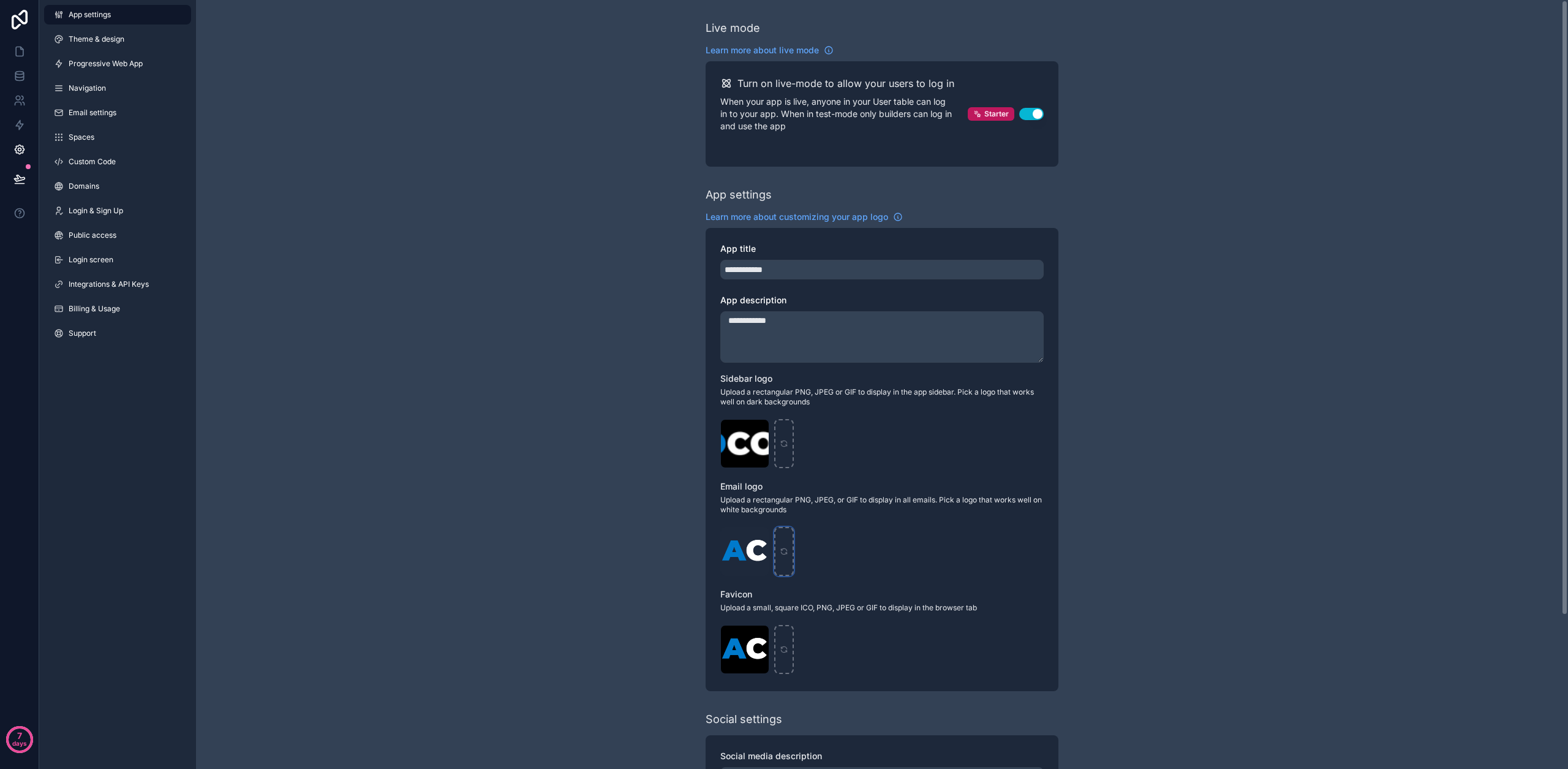
click at [783, 549] on icon "scrollable content" at bounding box center [784, 552] width 9 height 9
type input "**********"
click at [139, 69] on link "Progressive Web App" at bounding box center [117, 63] width 147 height 19
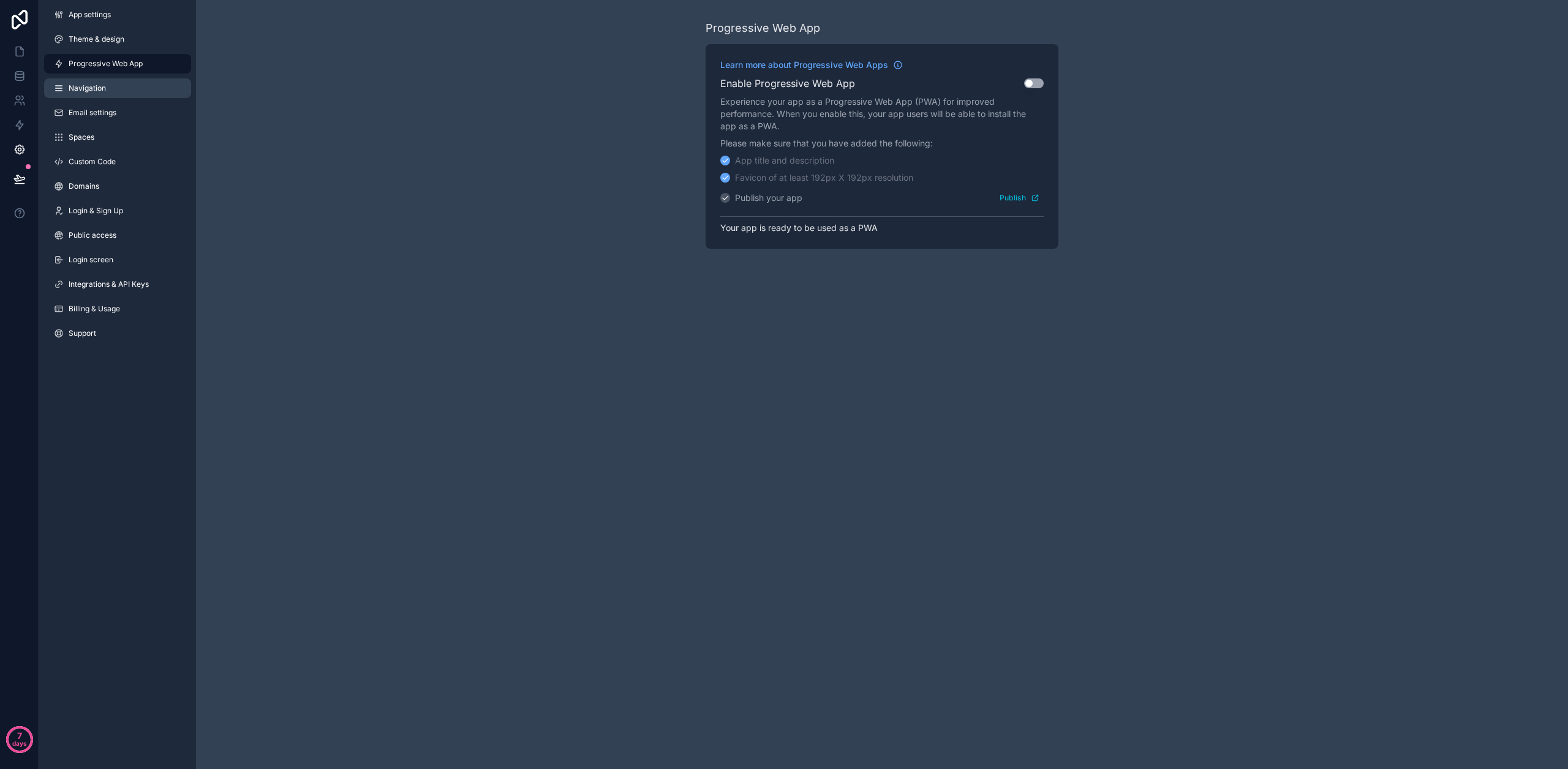
click at [119, 94] on link "Navigation" at bounding box center [117, 88] width 147 height 19
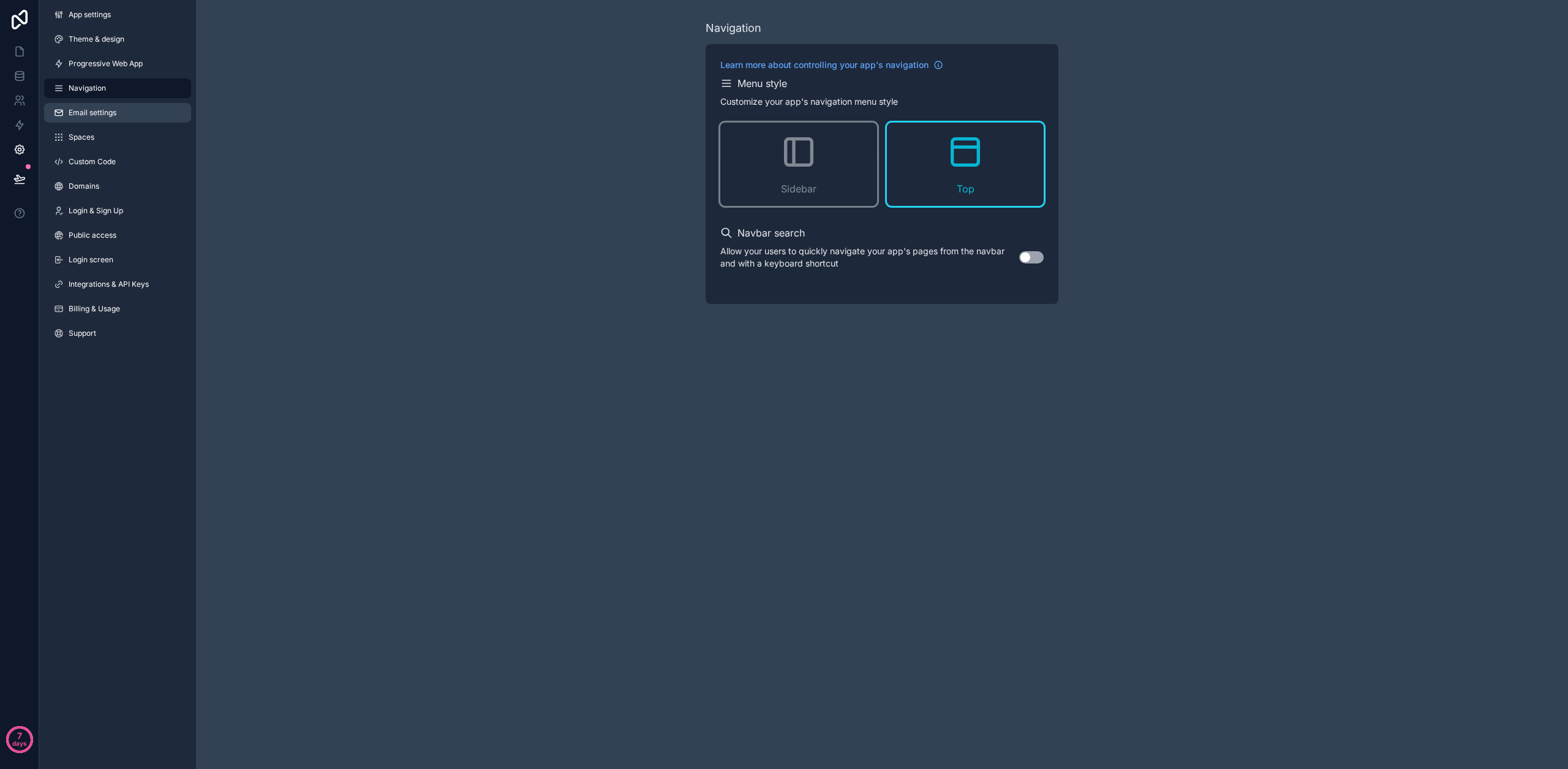
click at [117, 116] on link "Email settings" at bounding box center [117, 112] width 147 height 19
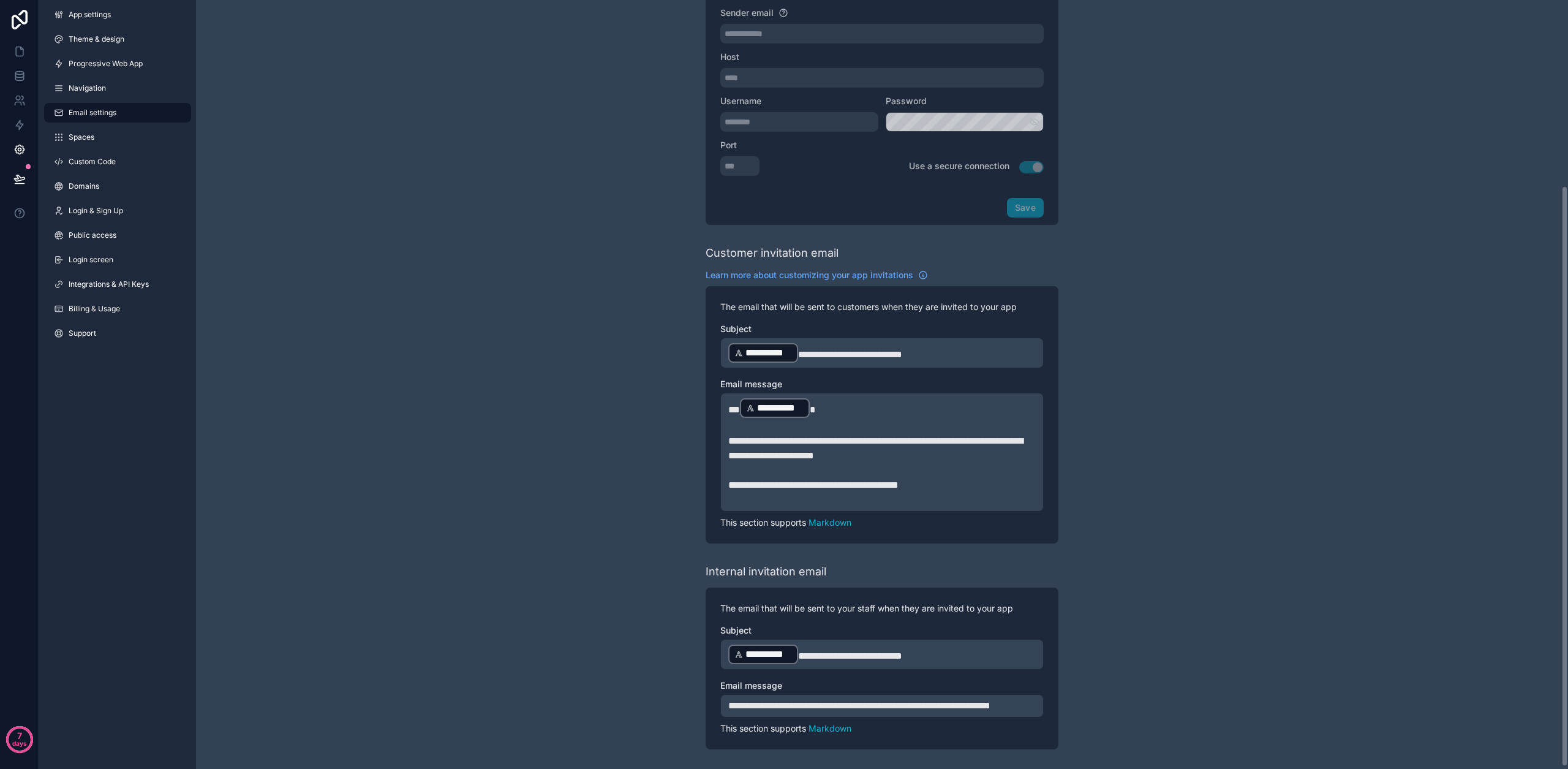
scroll to position [243, 0]
click at [834, 350] on span "**********" at bounding box center [849, 354] width 105 height 9
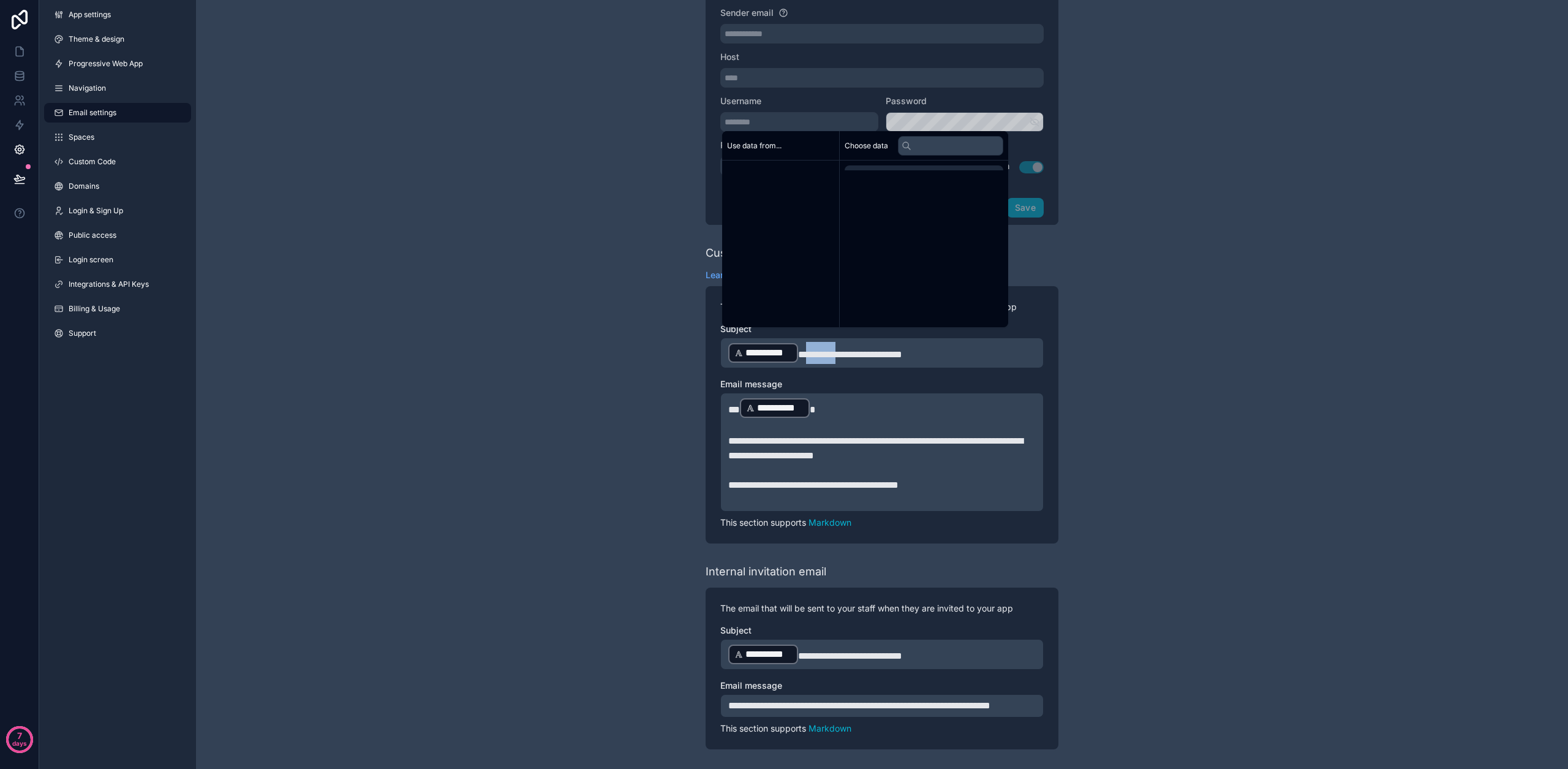
click at [834, 350] on span "**********" at bounding box center [849, 354] width 105 height 9
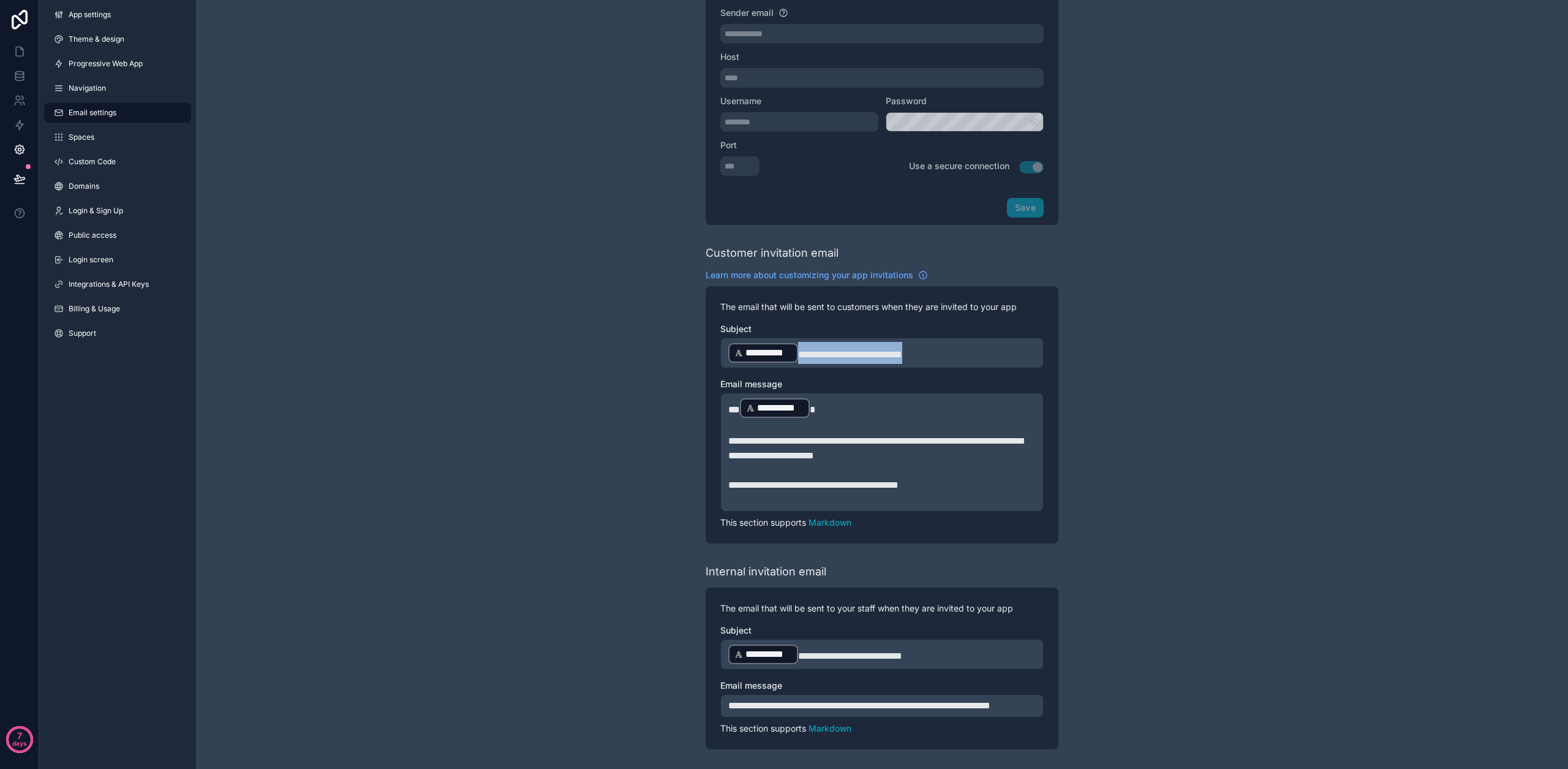
click at [834, 350] on span "**********" at bounding box center [849, 354] width 105 height 9
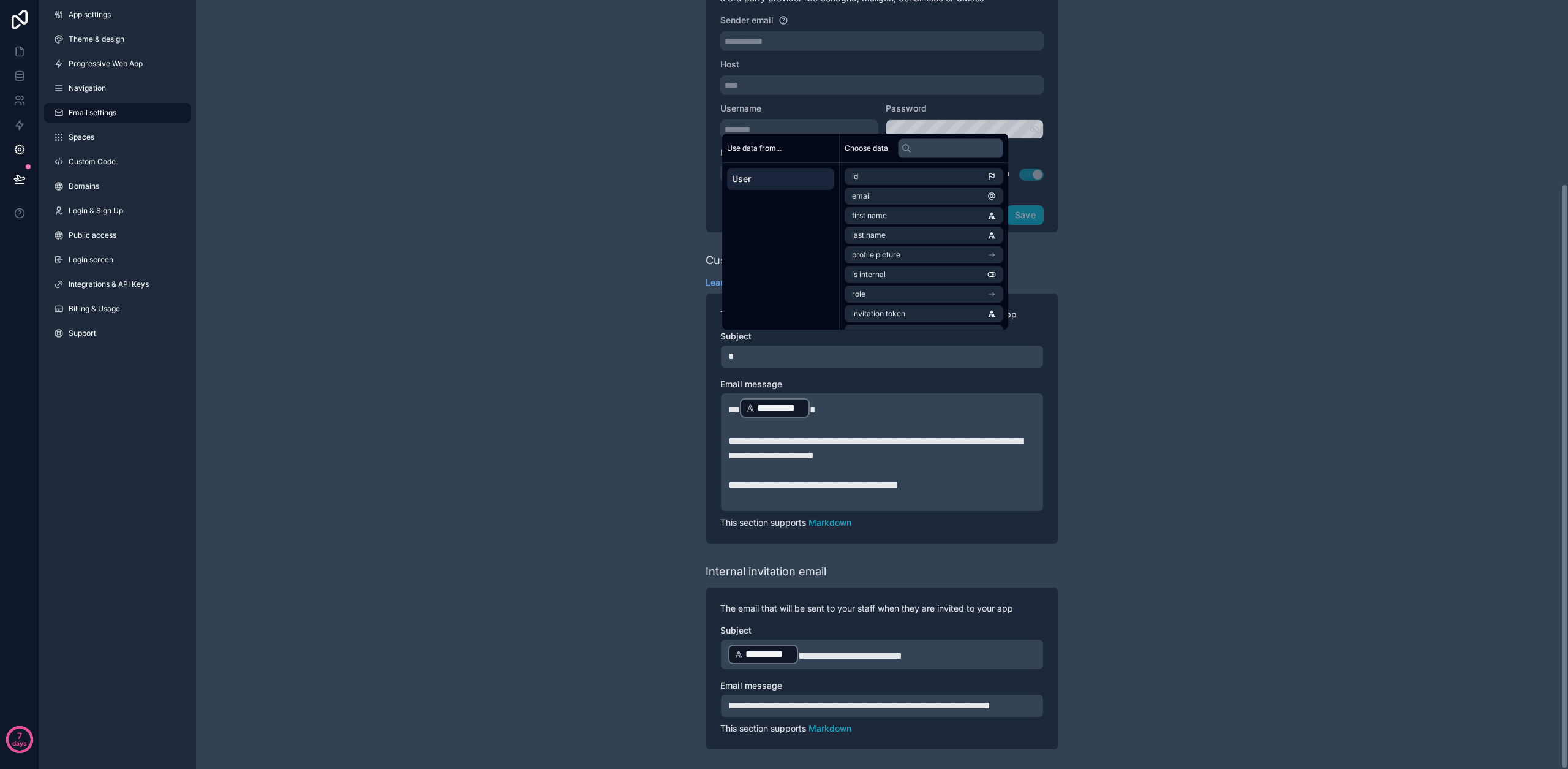
scroll to position [241, 0]
click at [929, 212] on li "first name" at bounding box center [923, 216] width 159 height 18
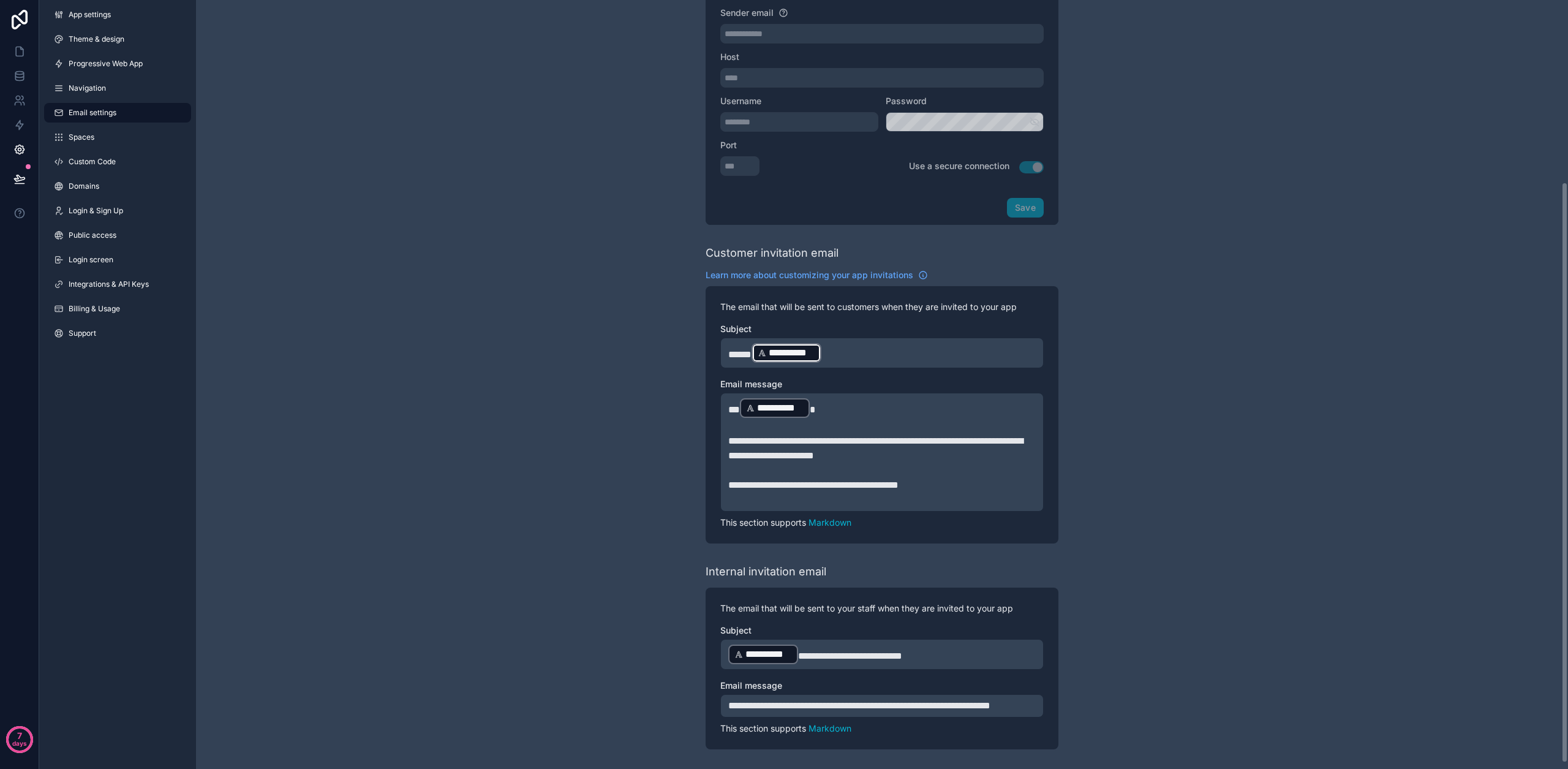
click at [858, 345] on p "**********" at bounding box center [882, 352] width 307 height 22
click at [858, 344] on p "**********" at bounding box center [882, 352] width 307 height 22
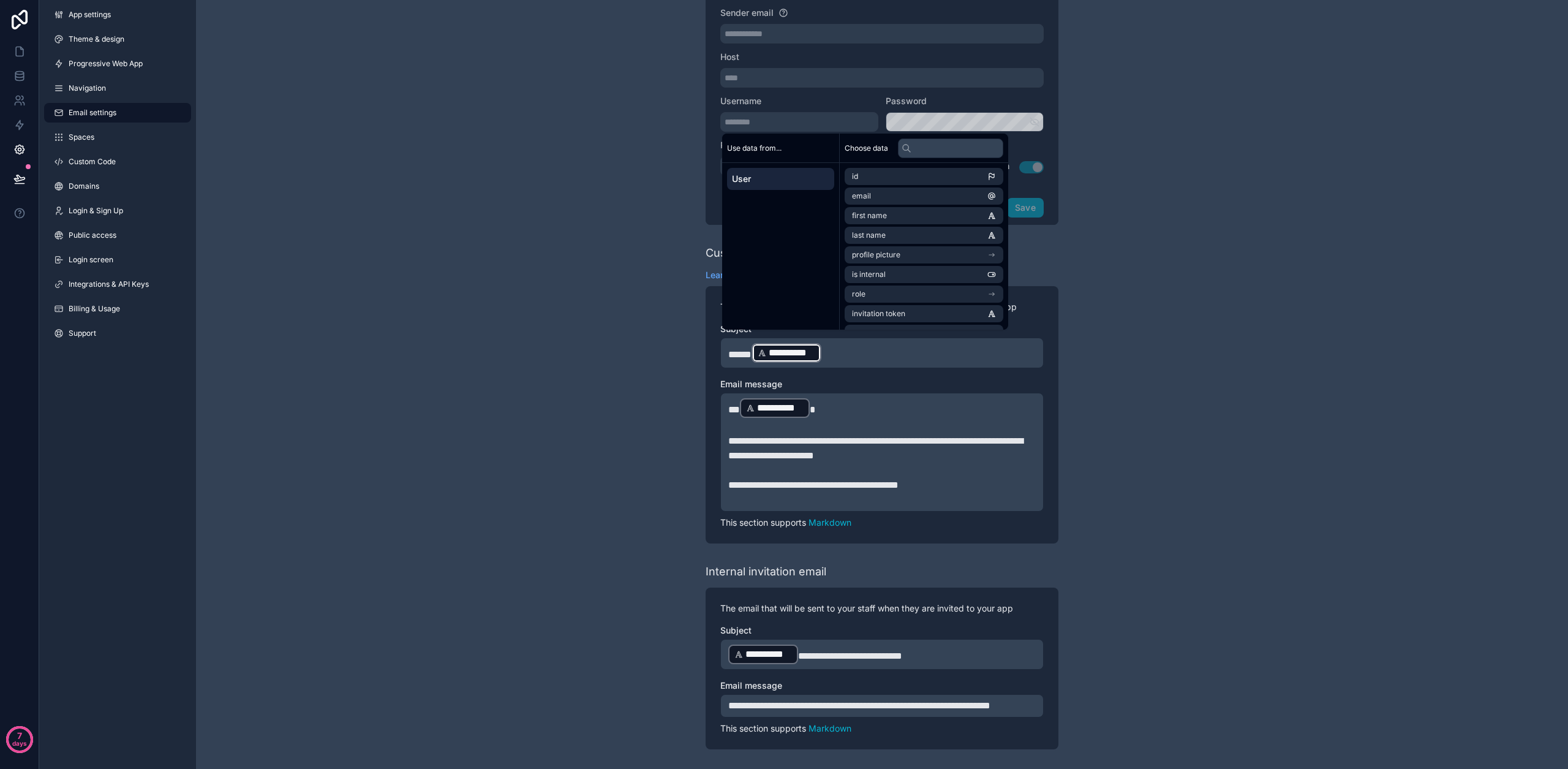
scroll to position [248, 0]
click at [854, 342] on p "**********" at bounding box center [882, 352] width 307 height 22
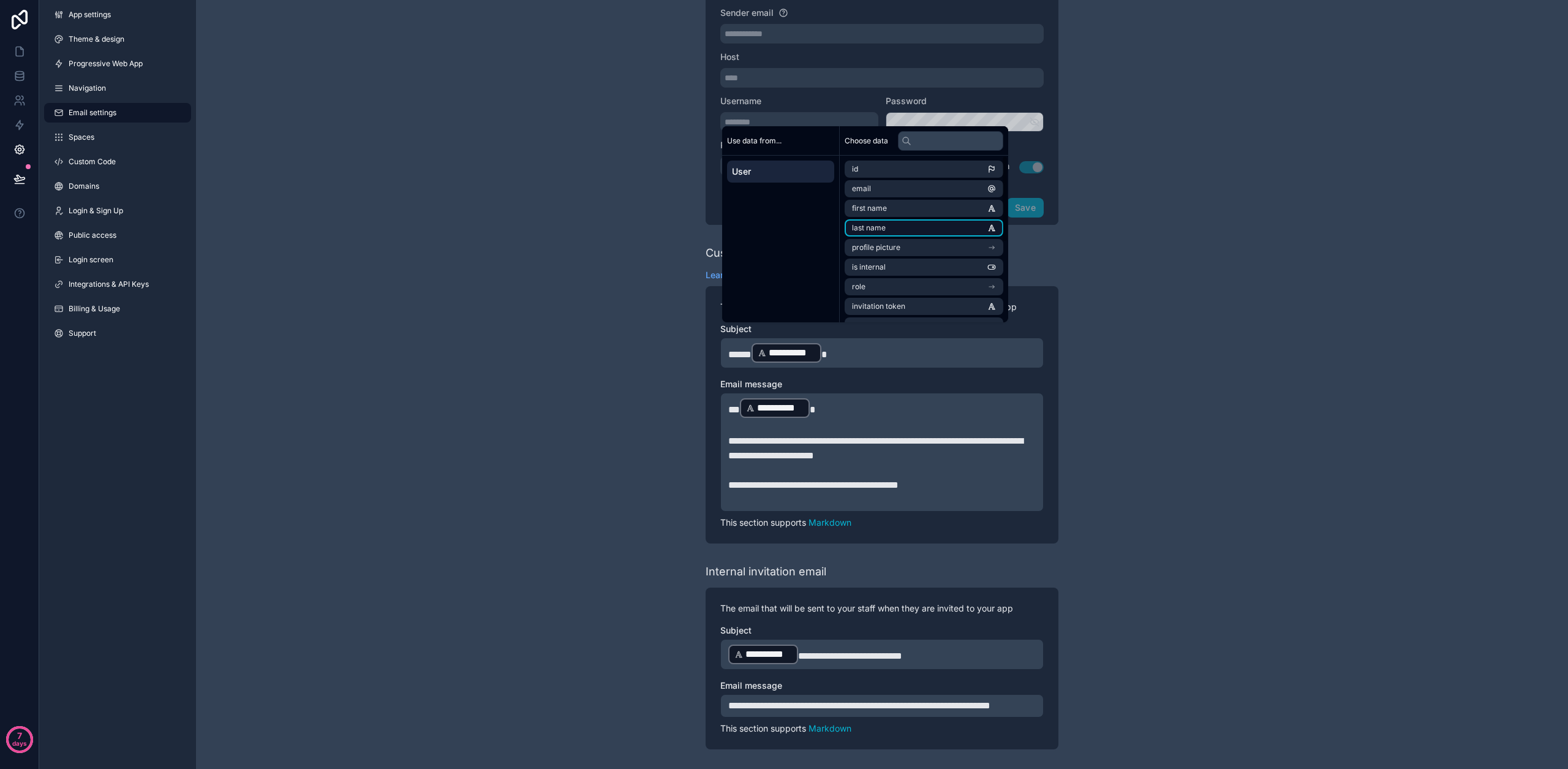
click at [886, 228] on li "last name" at bounding box center [923, 229] width 159 height 18
click at [912, 343] on p "**********" at bounding box center [882, 352] width 307 height 22
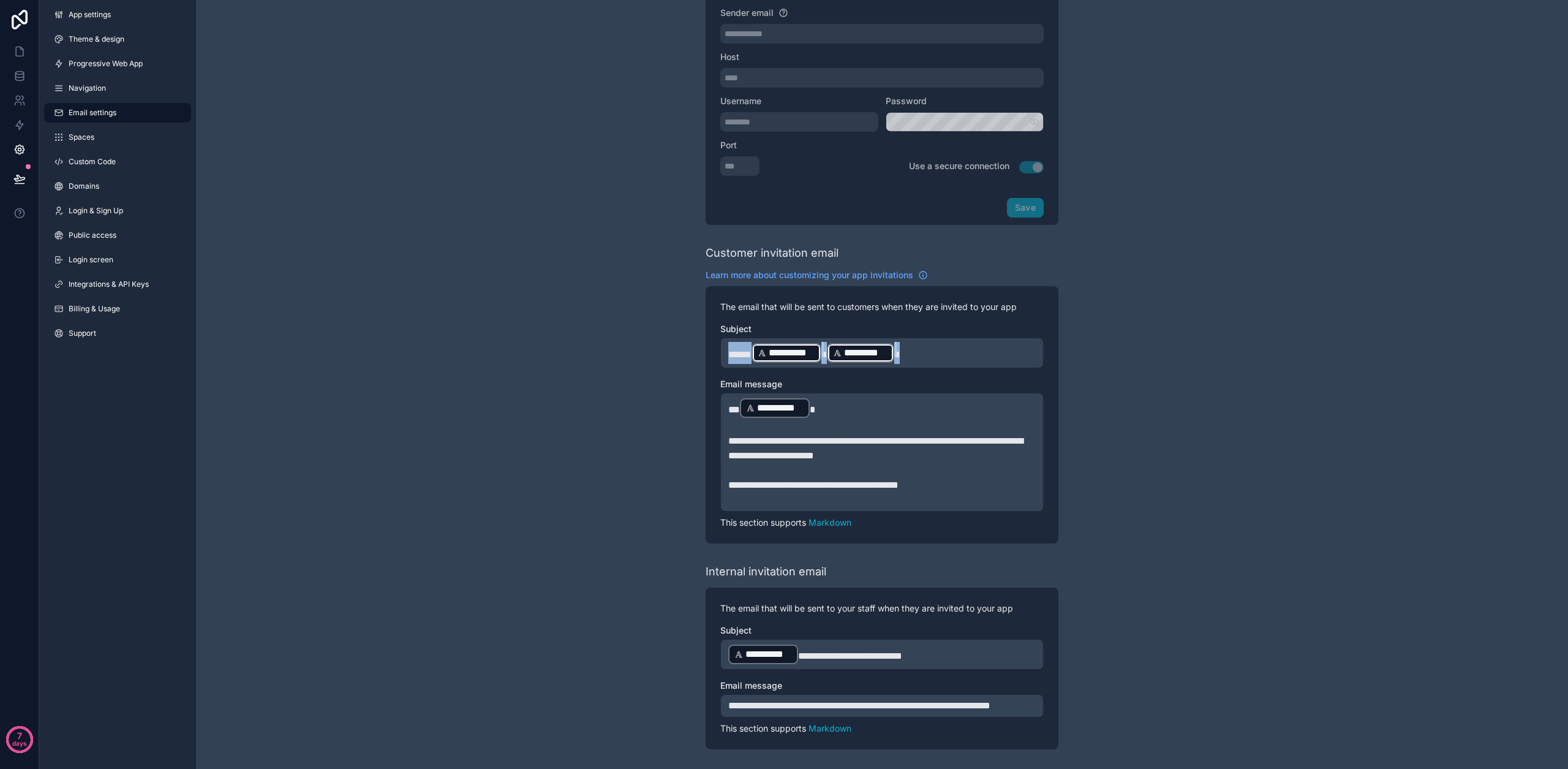
drag, startPoint x: 914, startPoint y: 340, endPoint x: 697, endPoint y: 341, distance: 217.0
click at [697, 341] on div "**********" at bounding box center [882, 267] width 1372 height 1003
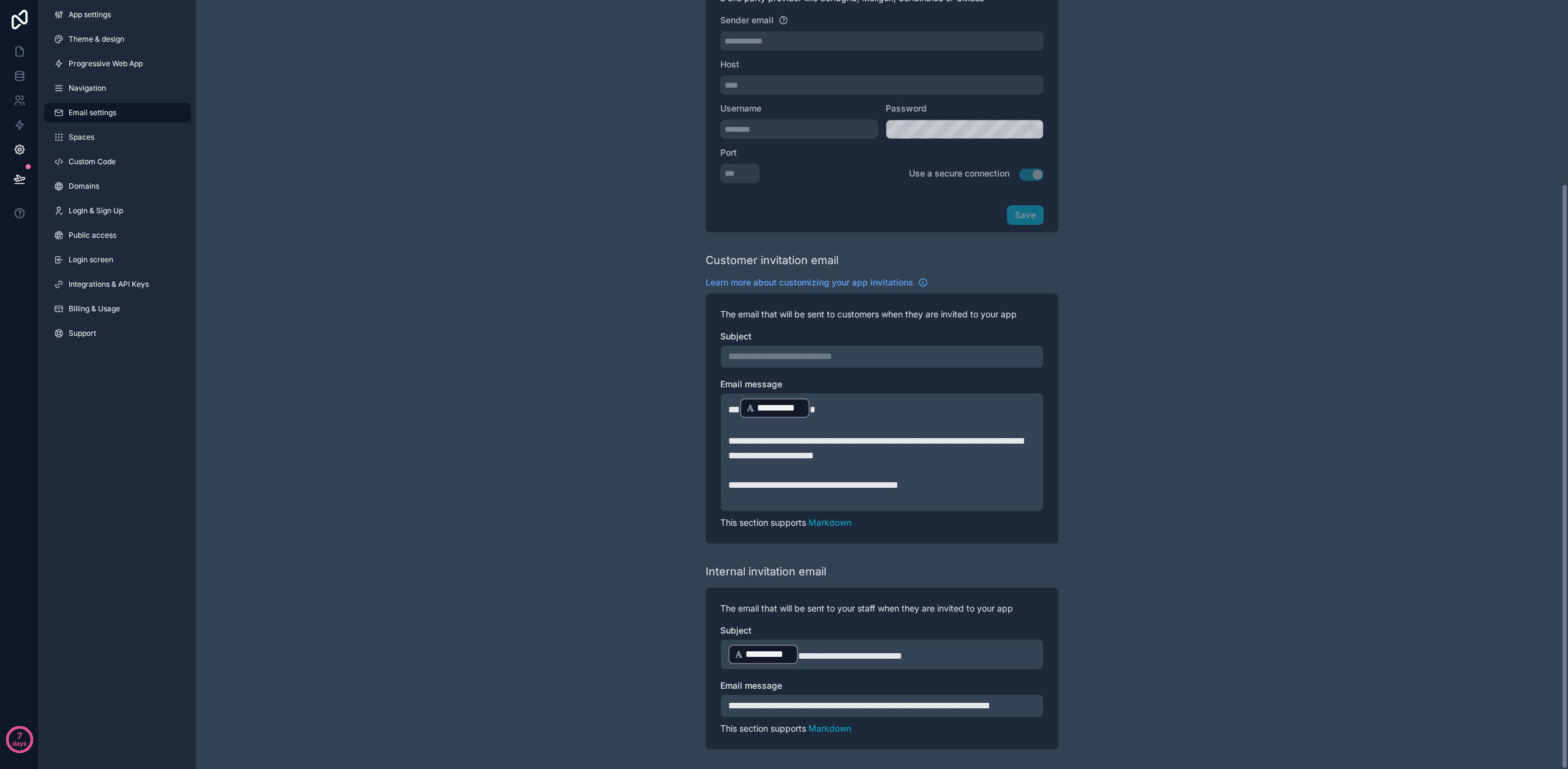
scroll to position [241, 0]
drag, startPoint x: 828, startPoint y: 394, endPoint x: 705, endPoint y: 391, distance: 123.0
click at [705, 391] on div "**********" at bounding box center [882, 418] width 353 height 250
click at [794, 349] on p "**********" at bounding box center [882, 356] width 307 height 15
click at [872, 378] on label "Email message" at bounding box center [882, 384] width 323 height 12
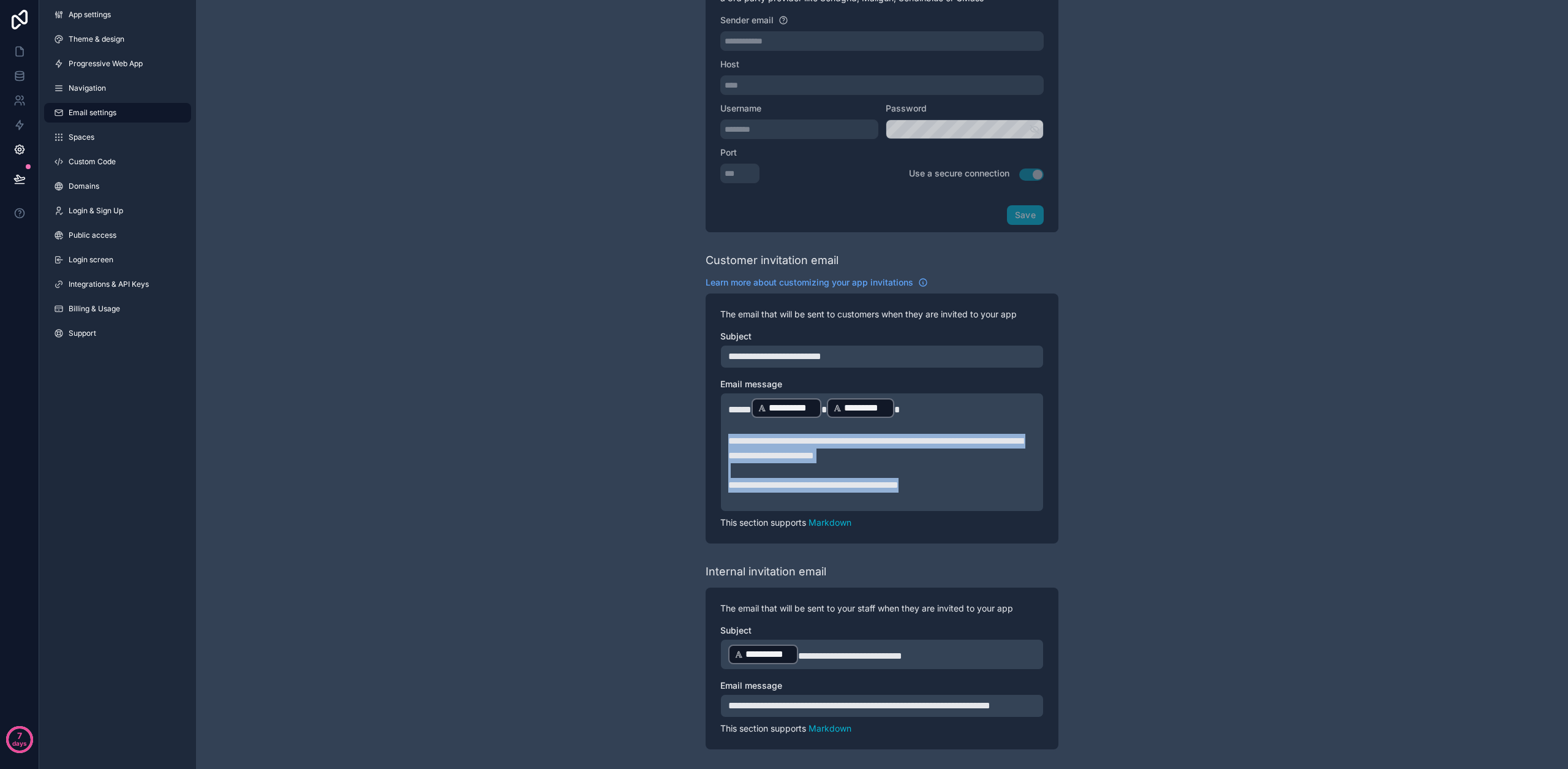
drag, startPoint x: 729, startPoint y: 426, endPoint x: 953, endPoint y: 473, distance: 228.9
click at [953, 473] on div "**********" at bounding box center [882, 452] width 307 height 110
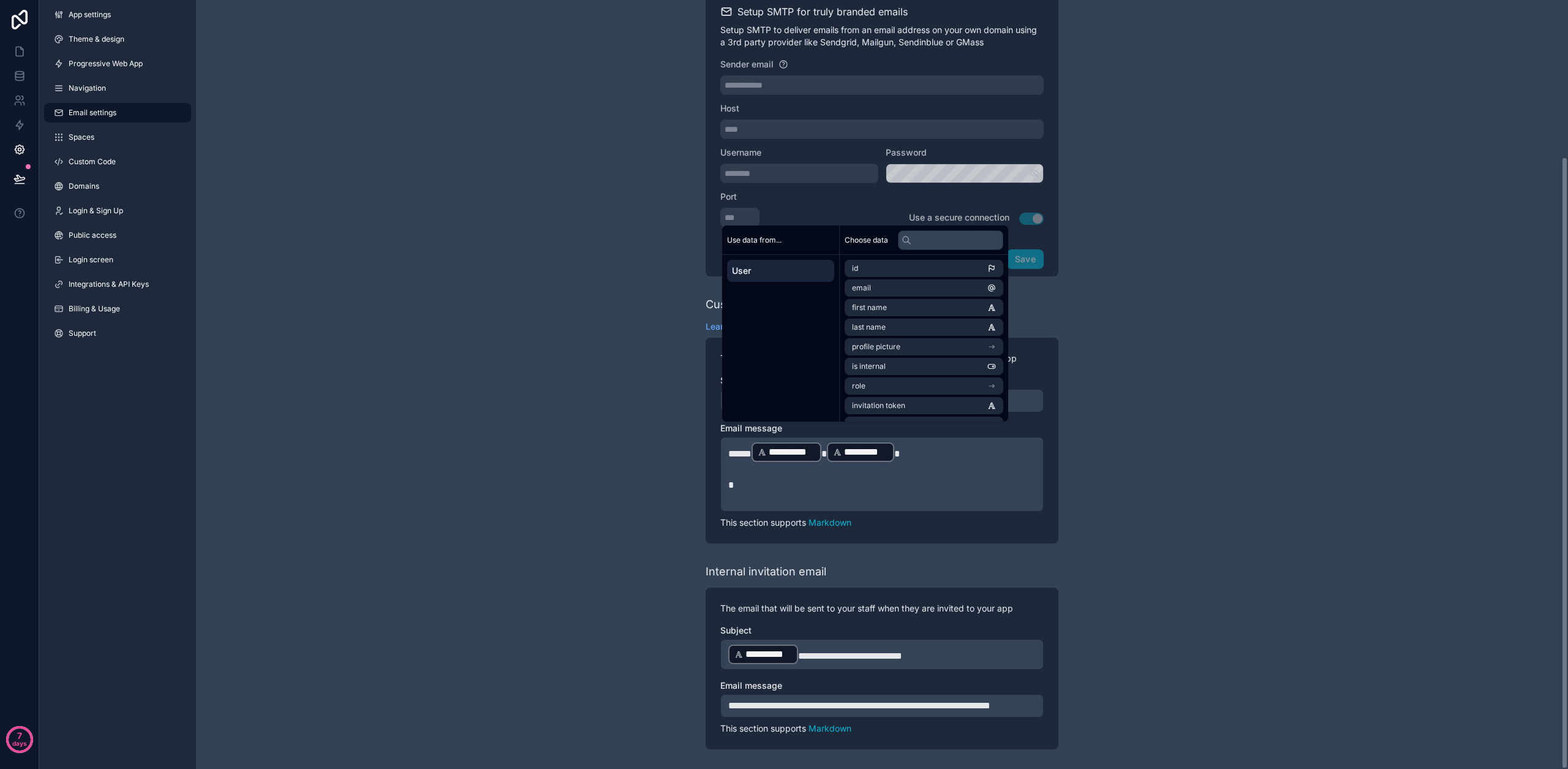
scroll to position [197, 0]
click at [1138, 482] on div "**********" at bounding box center [882, 294] width 1372 height 951
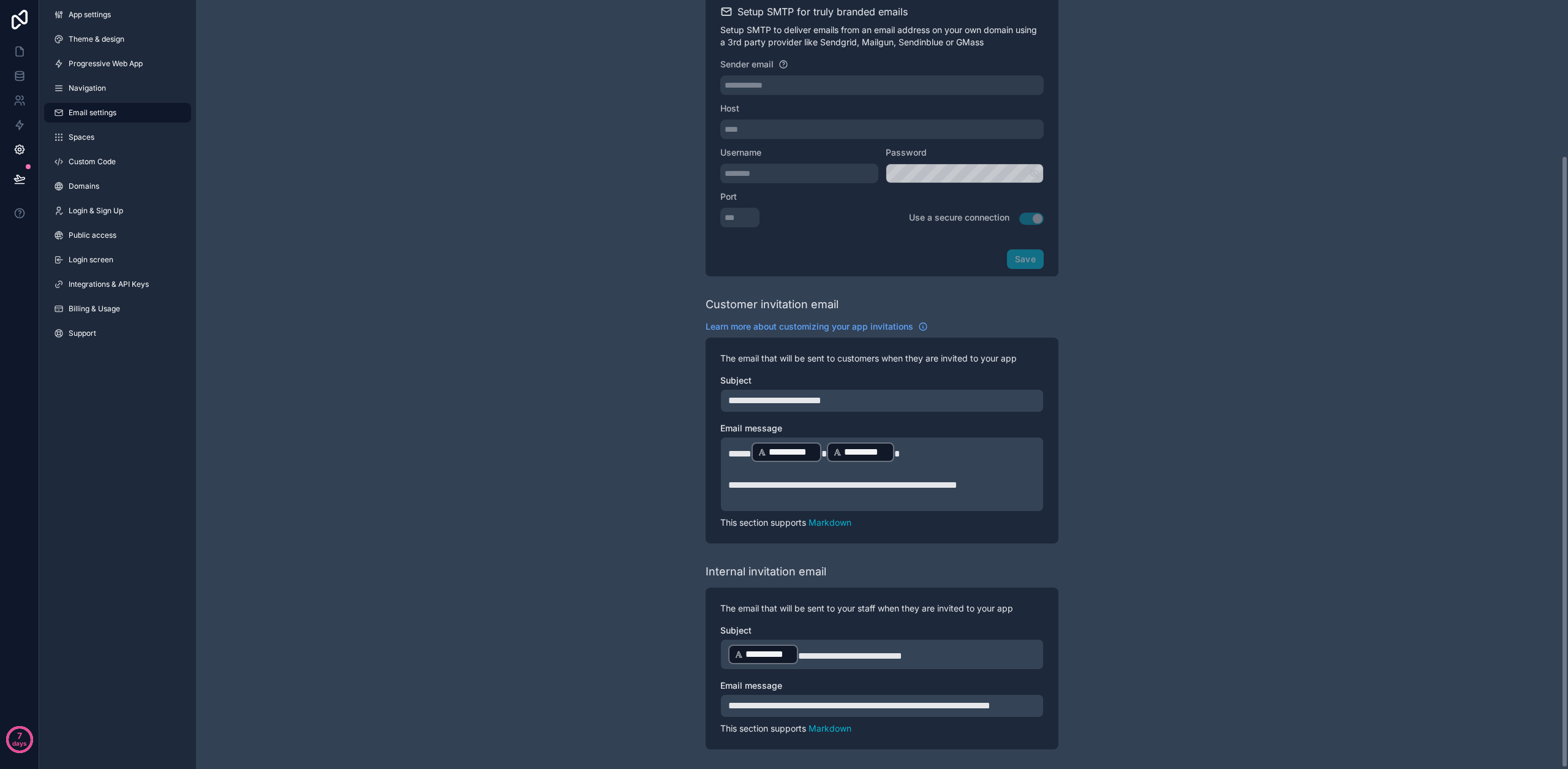
scroll to position [0, 0]
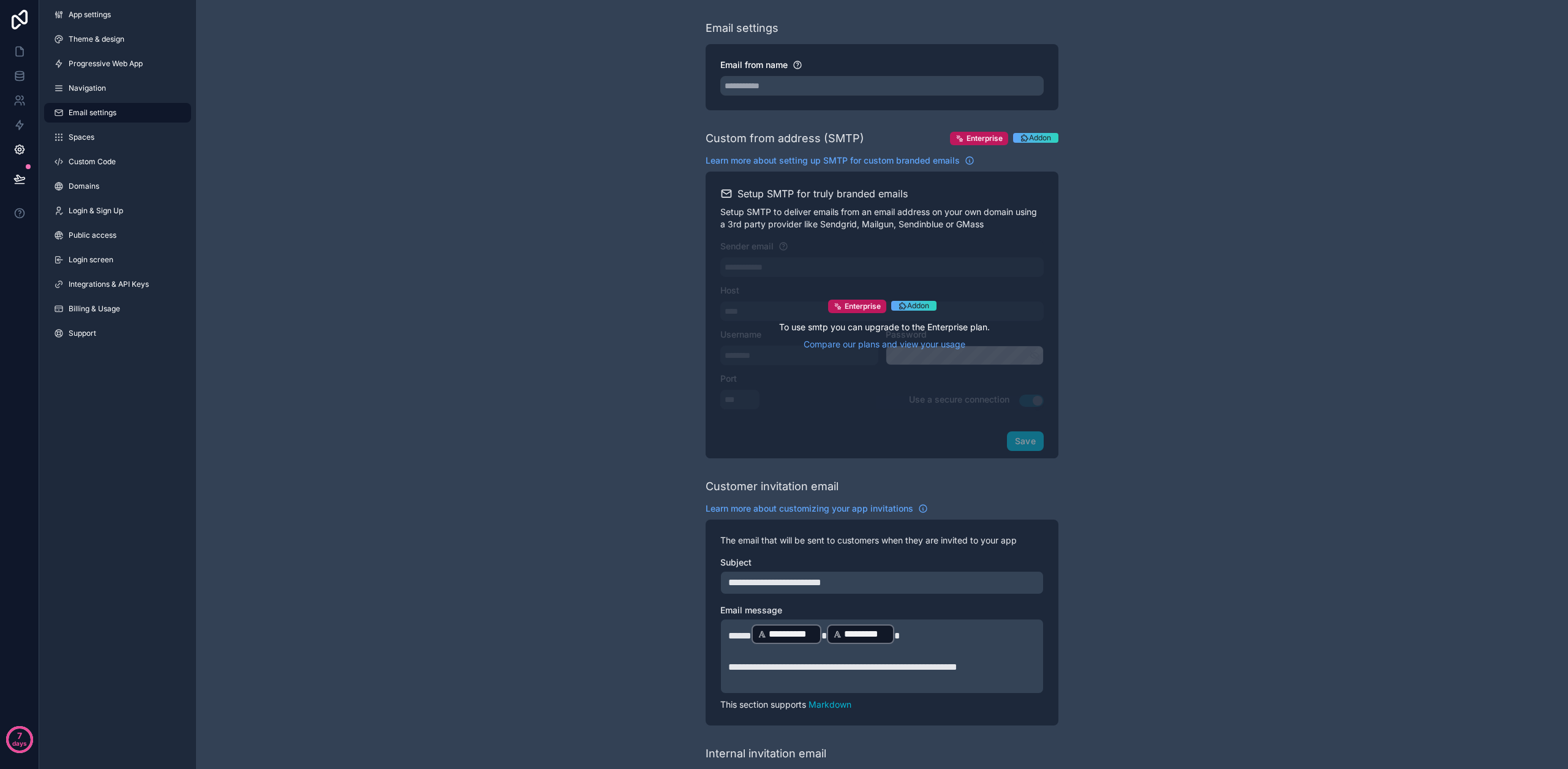
click at [914, 301] on span "Addon" at bounding box center [918, 305] width 22 height 10
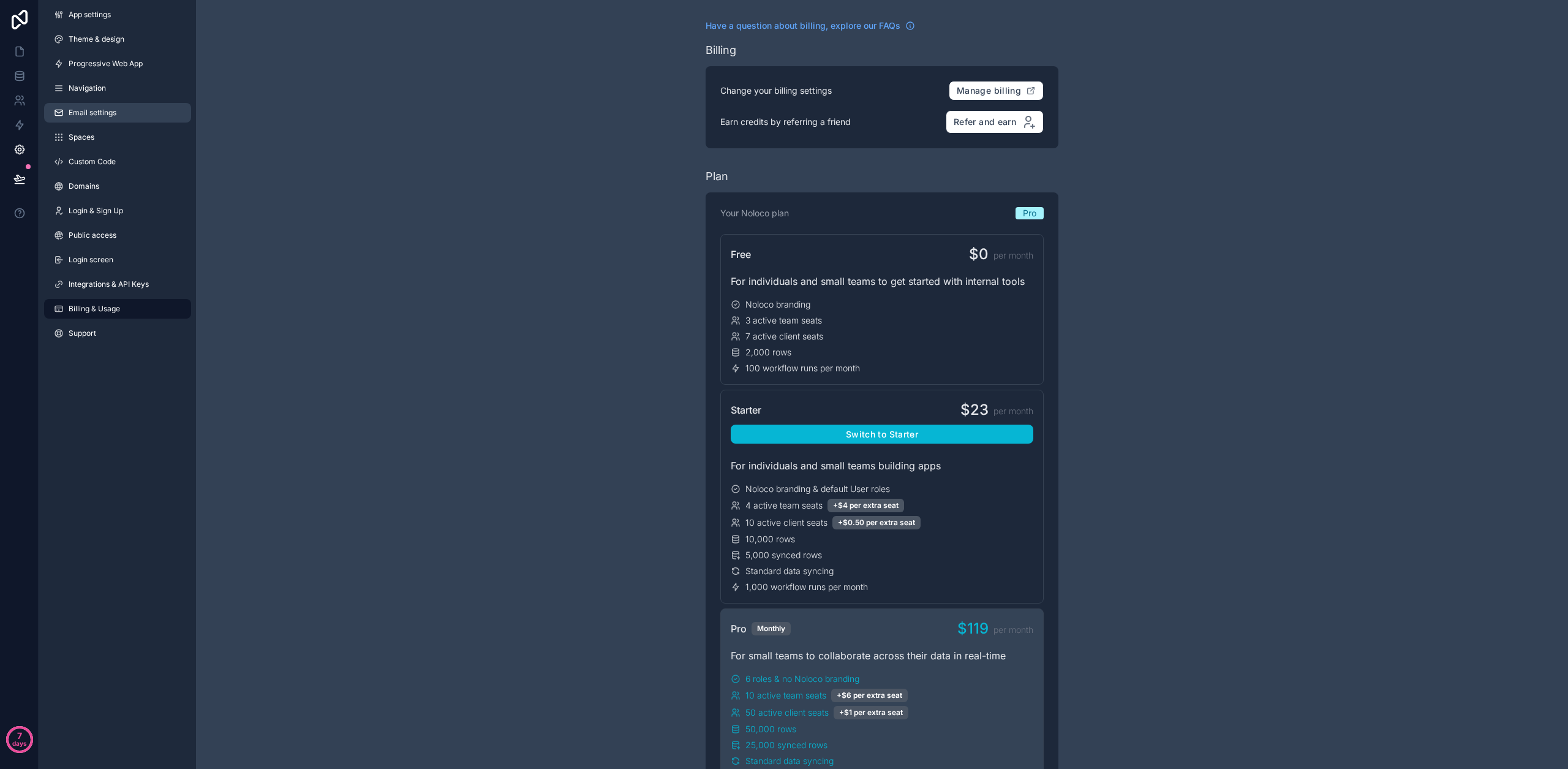
click at [116, 114] on link "Email settings" at bounding box center [117, 112] width 147 height 19
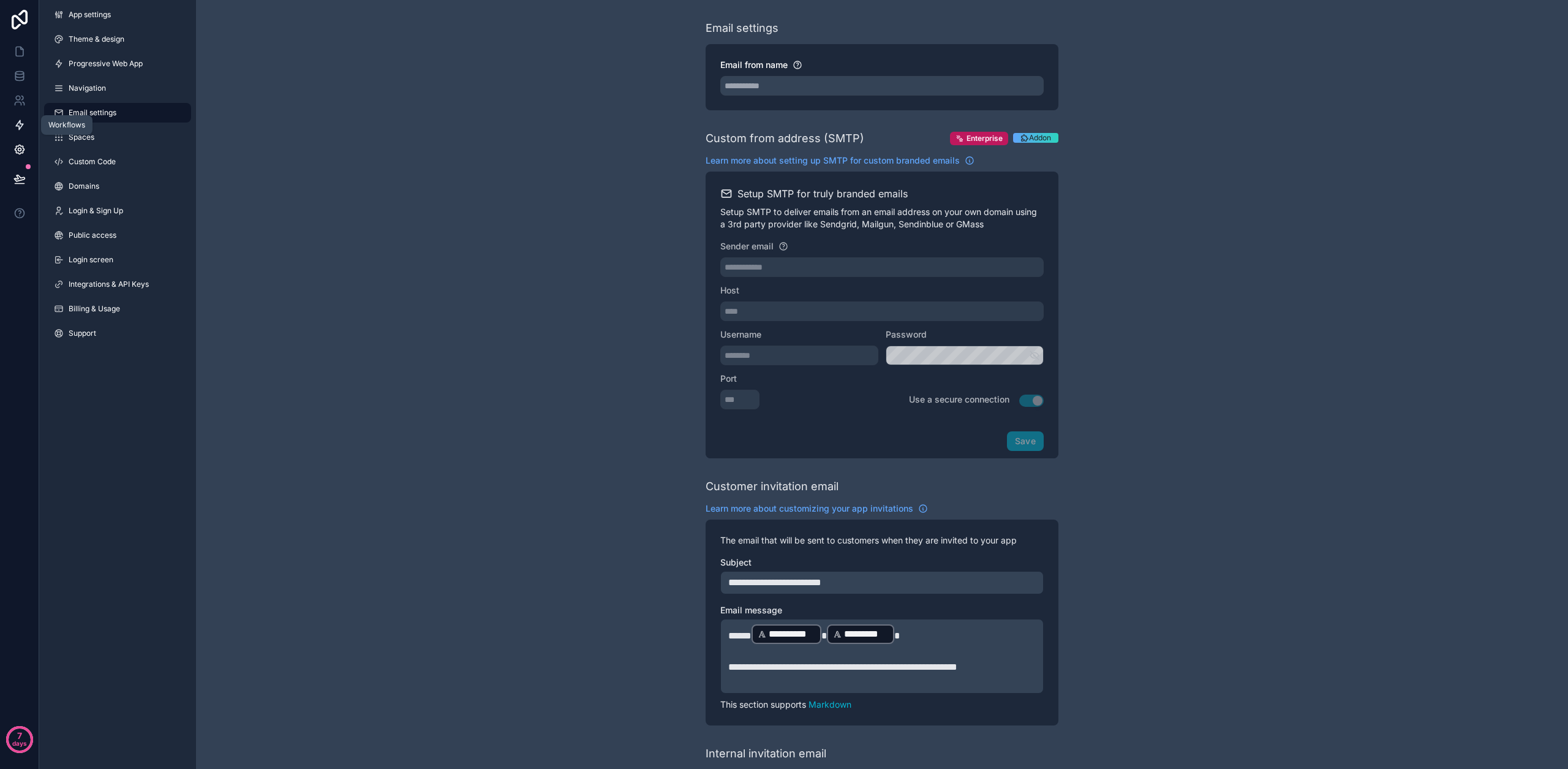
click at [16, 116] on link at bounding box center [19, 125] width 39 height 25
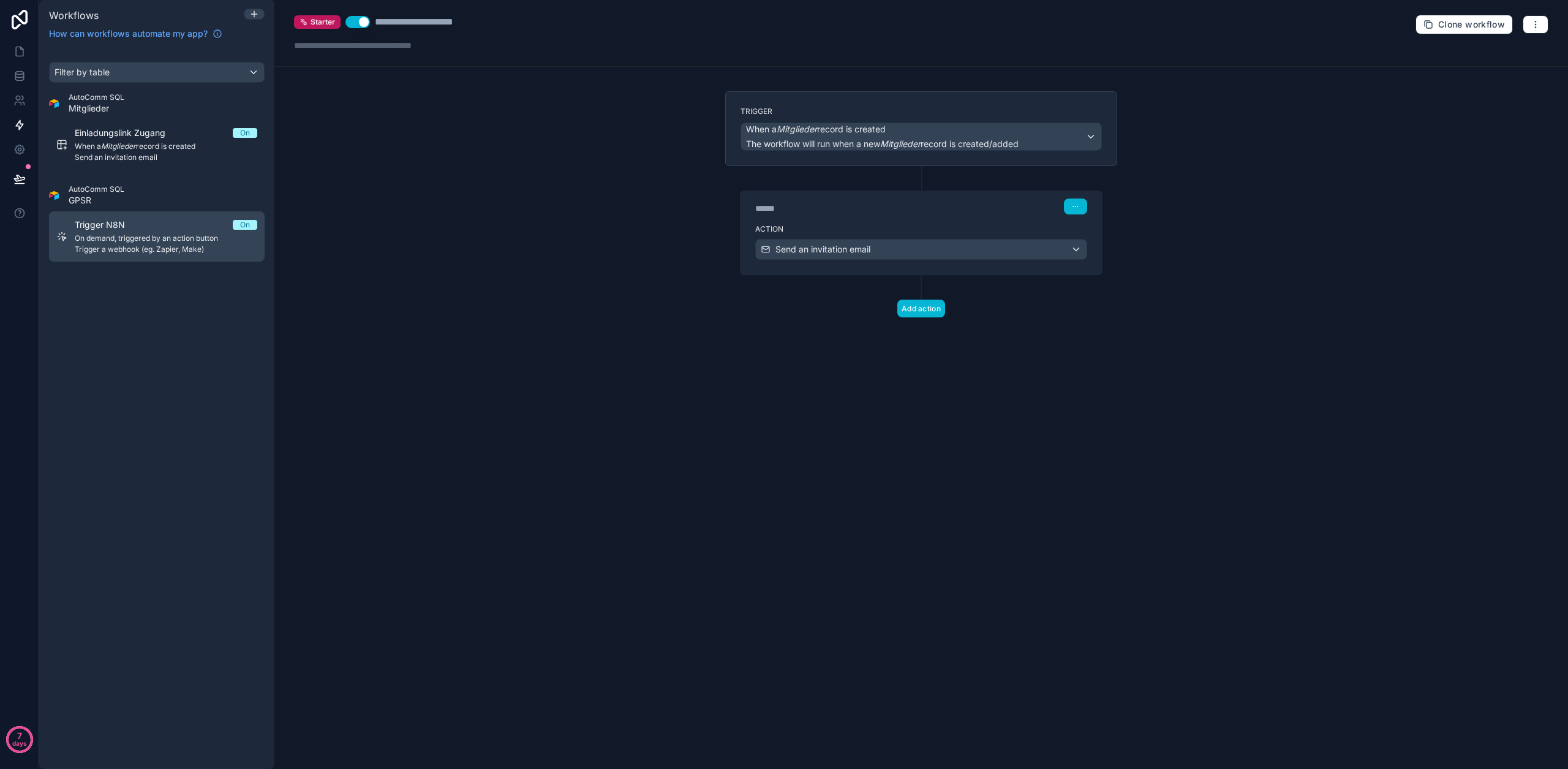
click at [160, 243] on span "On demand, triggered by an action button" at bounding box center [166, 238] width 183 height 10
click at [1531, 32] on button "button" at bounding box center [1535, 24] width 25 height 18
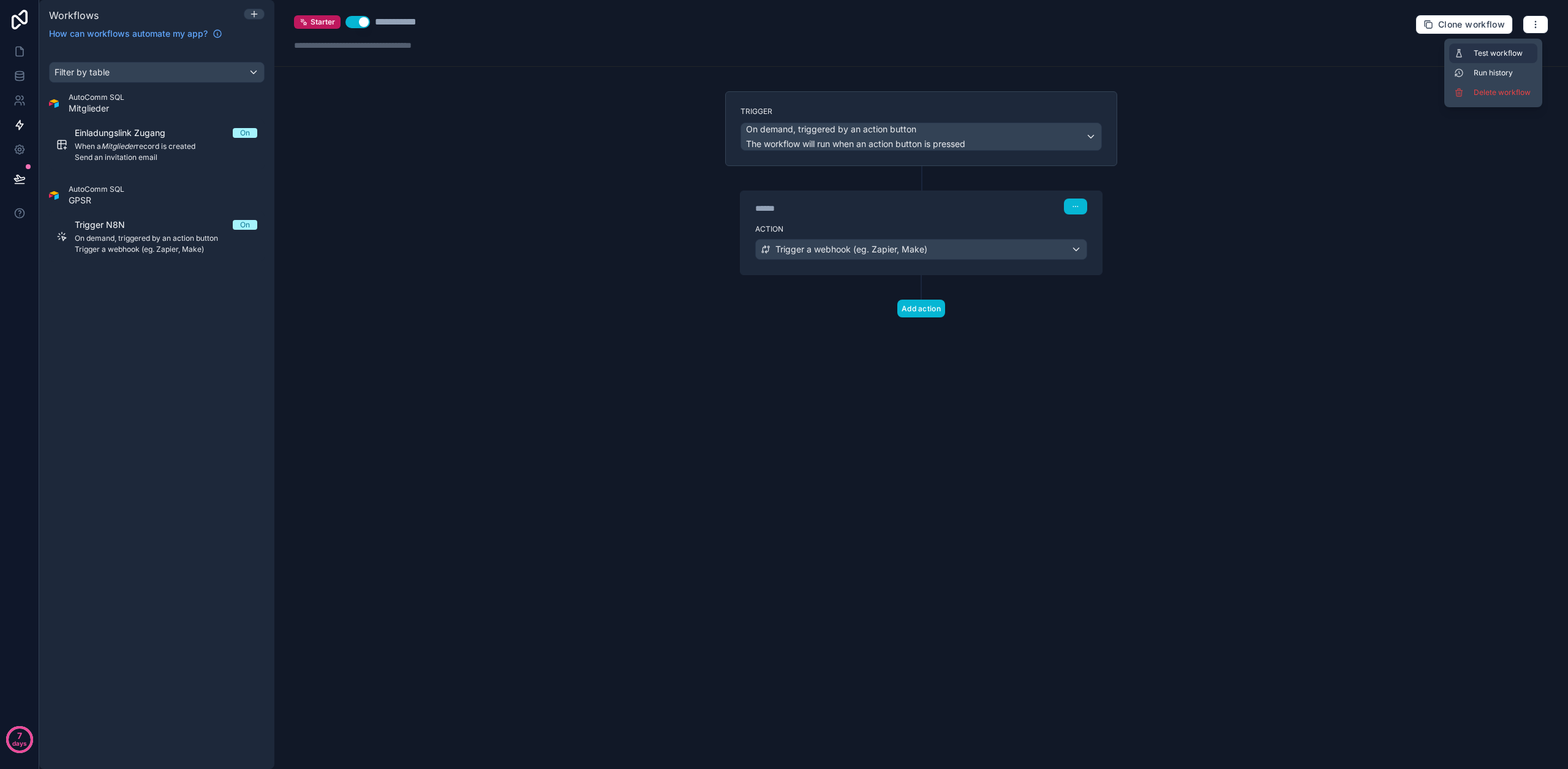
click at [1495, 49] on span "Test workflow" at bounding box center [1502, 53] width 59 height 10
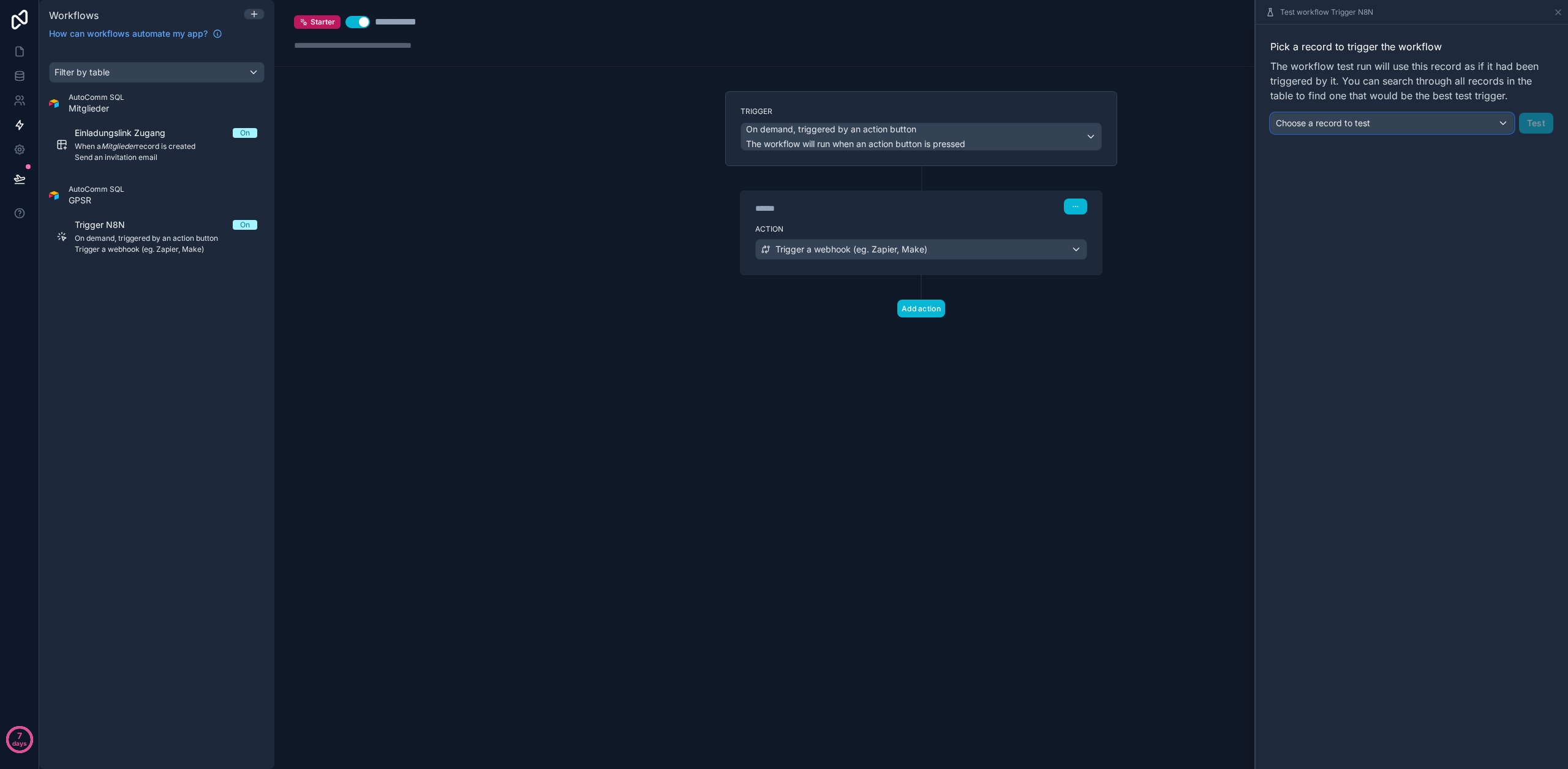
click at [1442, 128] on div "Choose a record to test" at bounding box center [1392, 123] width 242 height 19
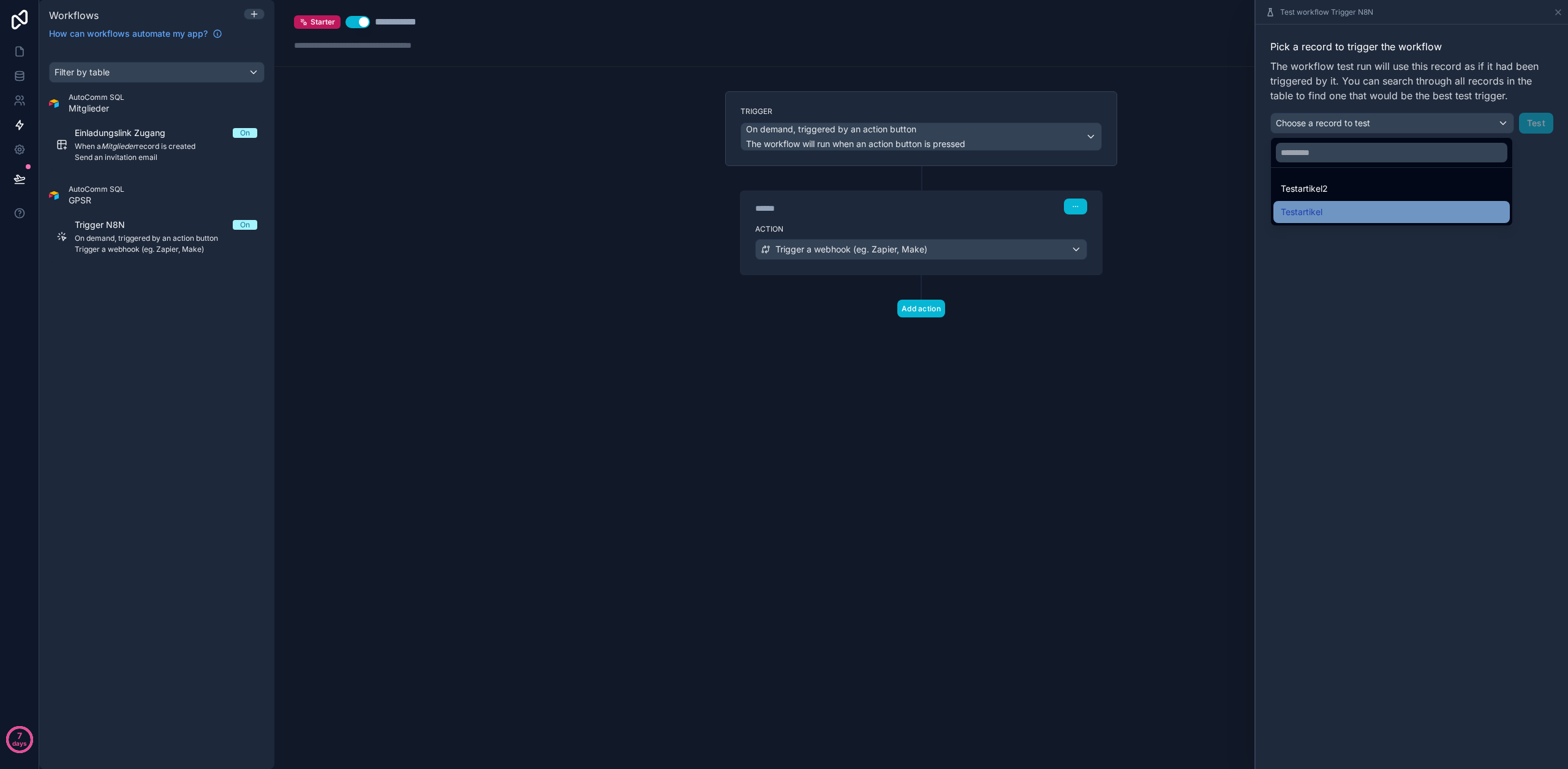
click at [1364, 213] on div "Testartikel" at bounding box center [1391, 212] width 221 height 15
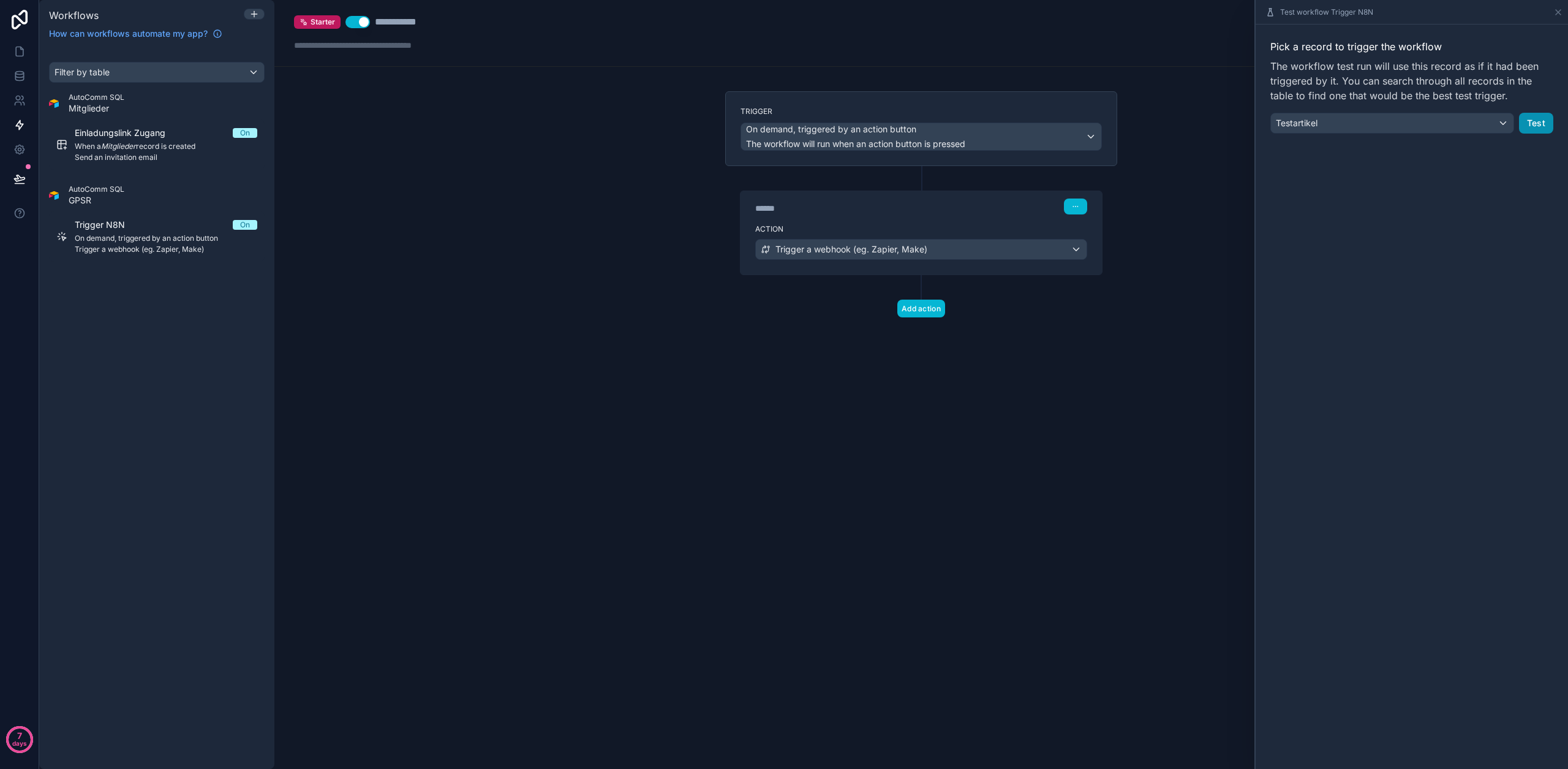
click at [1536, 124] on button "Test" at bounding box center [1535, 123] width 34 height 21
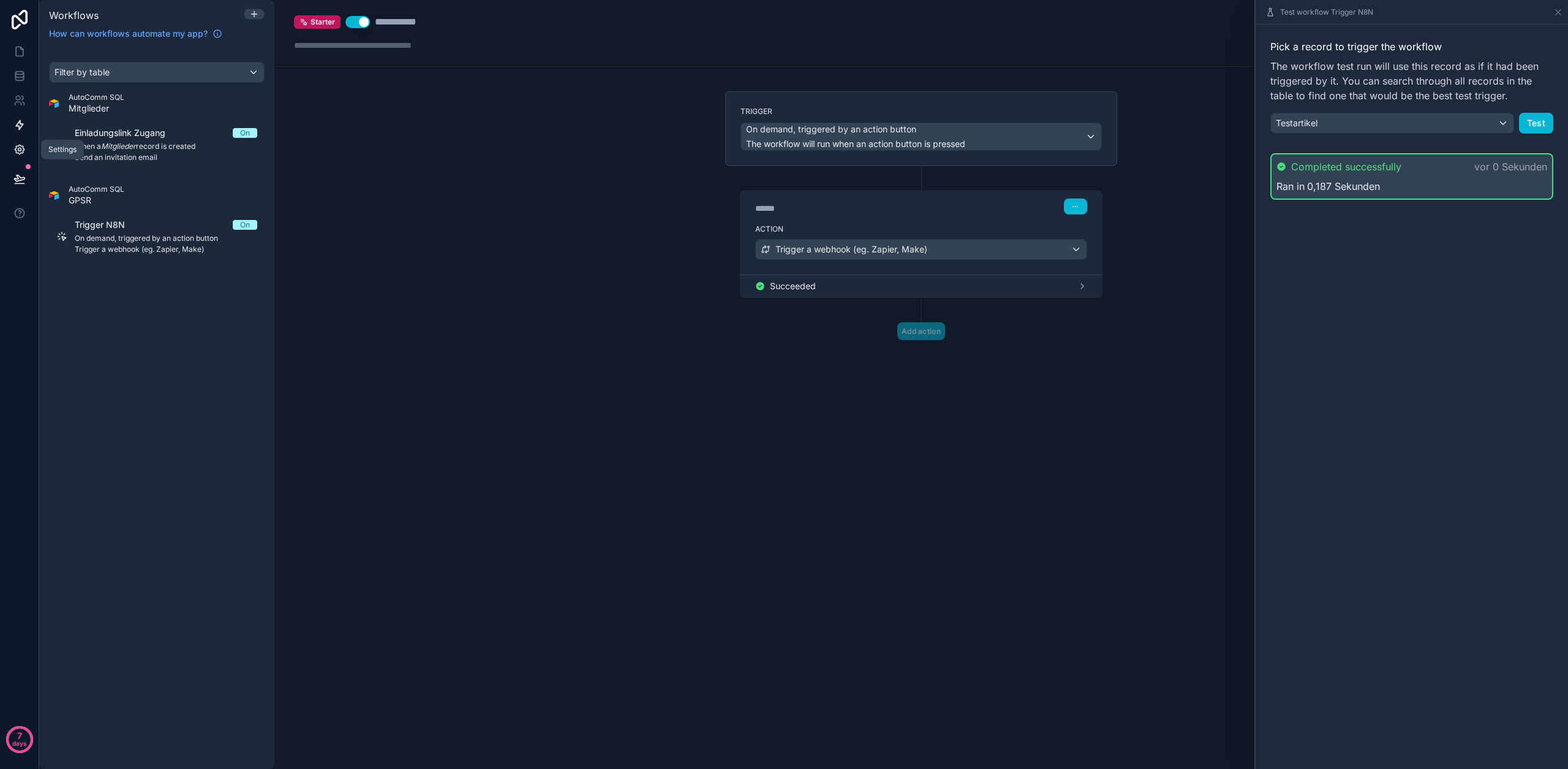
click at [12, 153] on link at bounding box center [19, 149] width 39 height 25
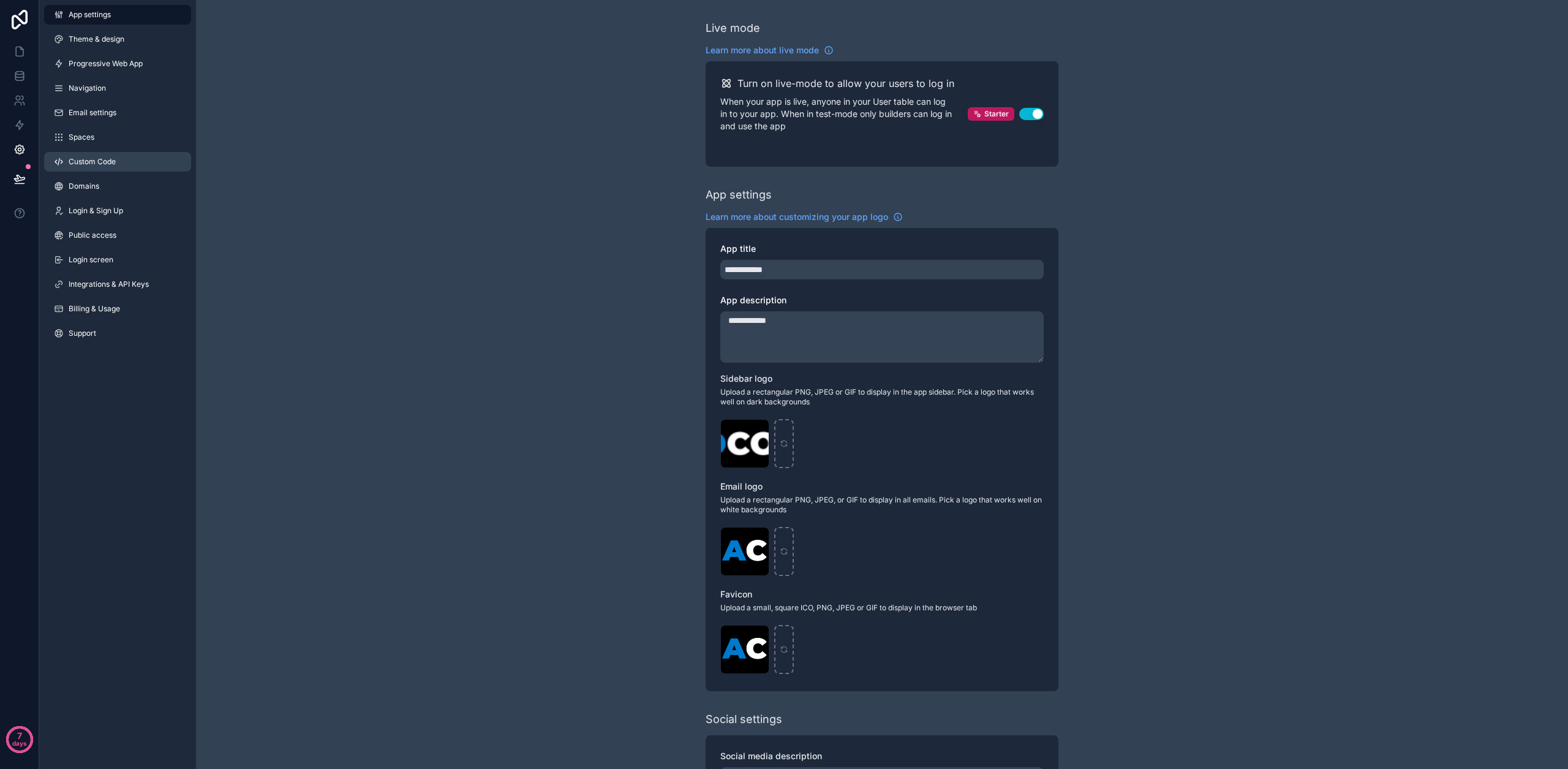
click at [112, 169] on link "Custom Code" at bounding box center [117, 162] width 147 height 19
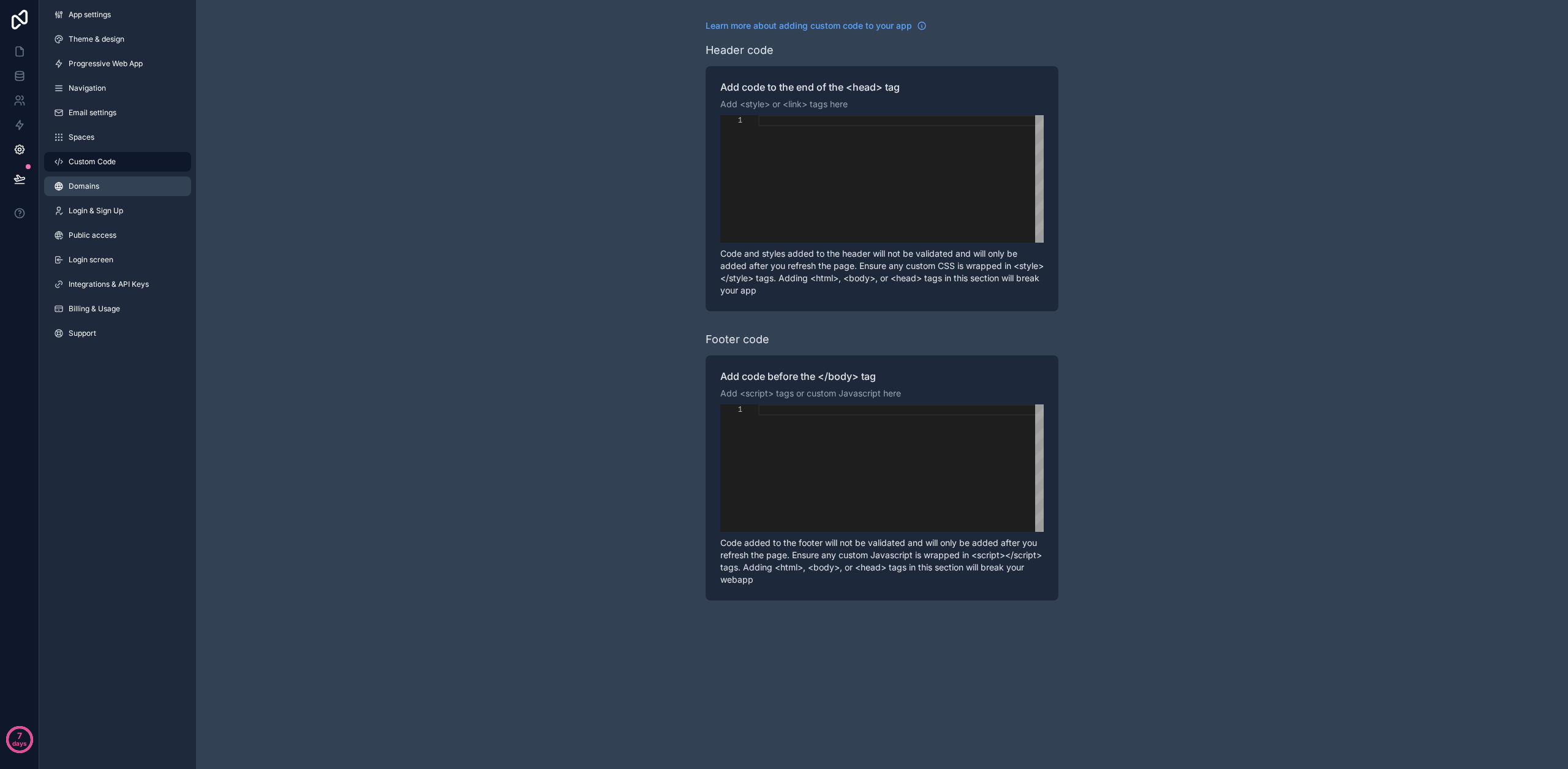
click at [114, 182] on link "Domains" at bounding box center [117, 186] width 147 height 19
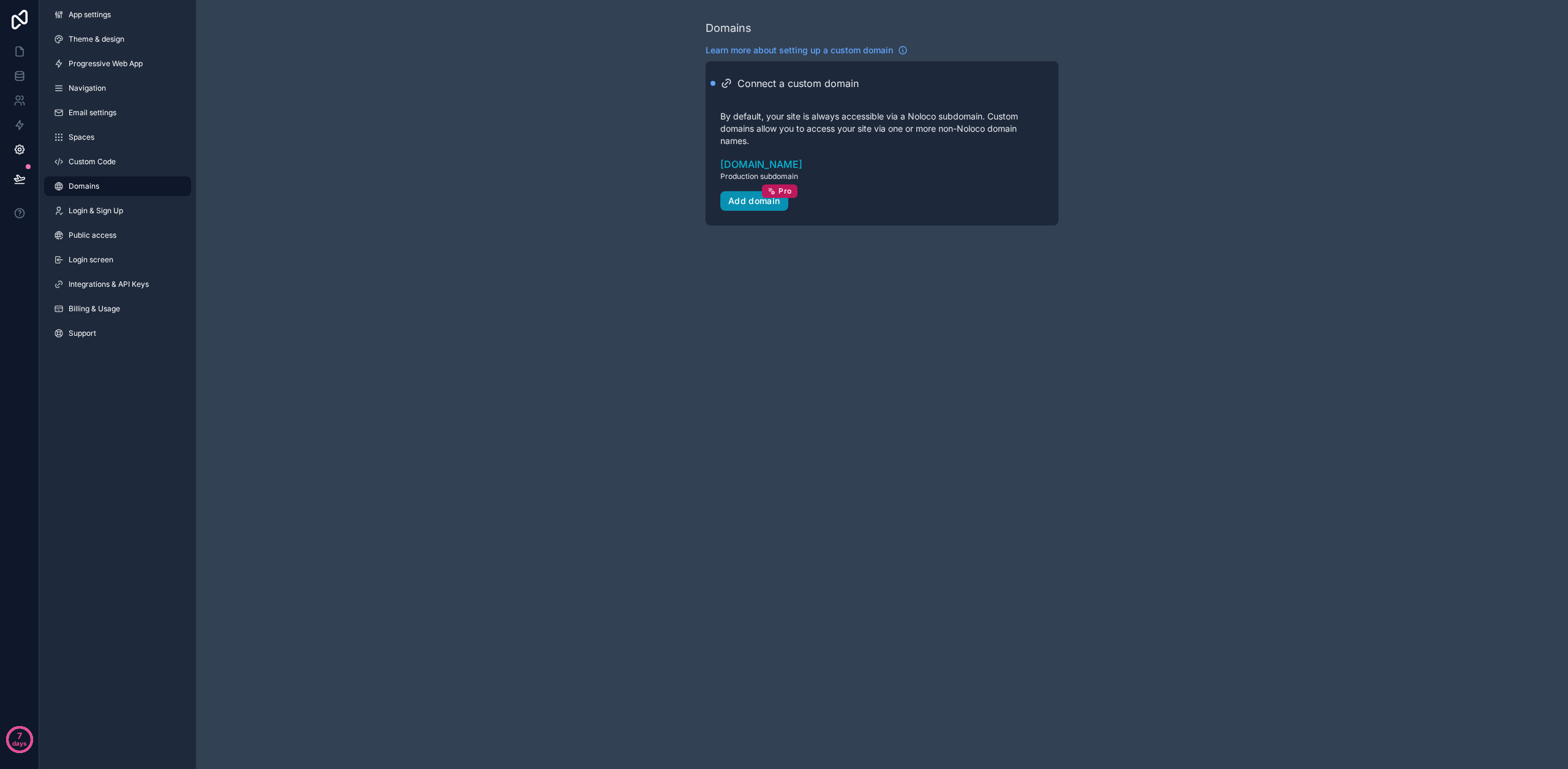
click at [762, 201] on div "Add domain Pro" at bounding box center [754, 200] width 52 height 11
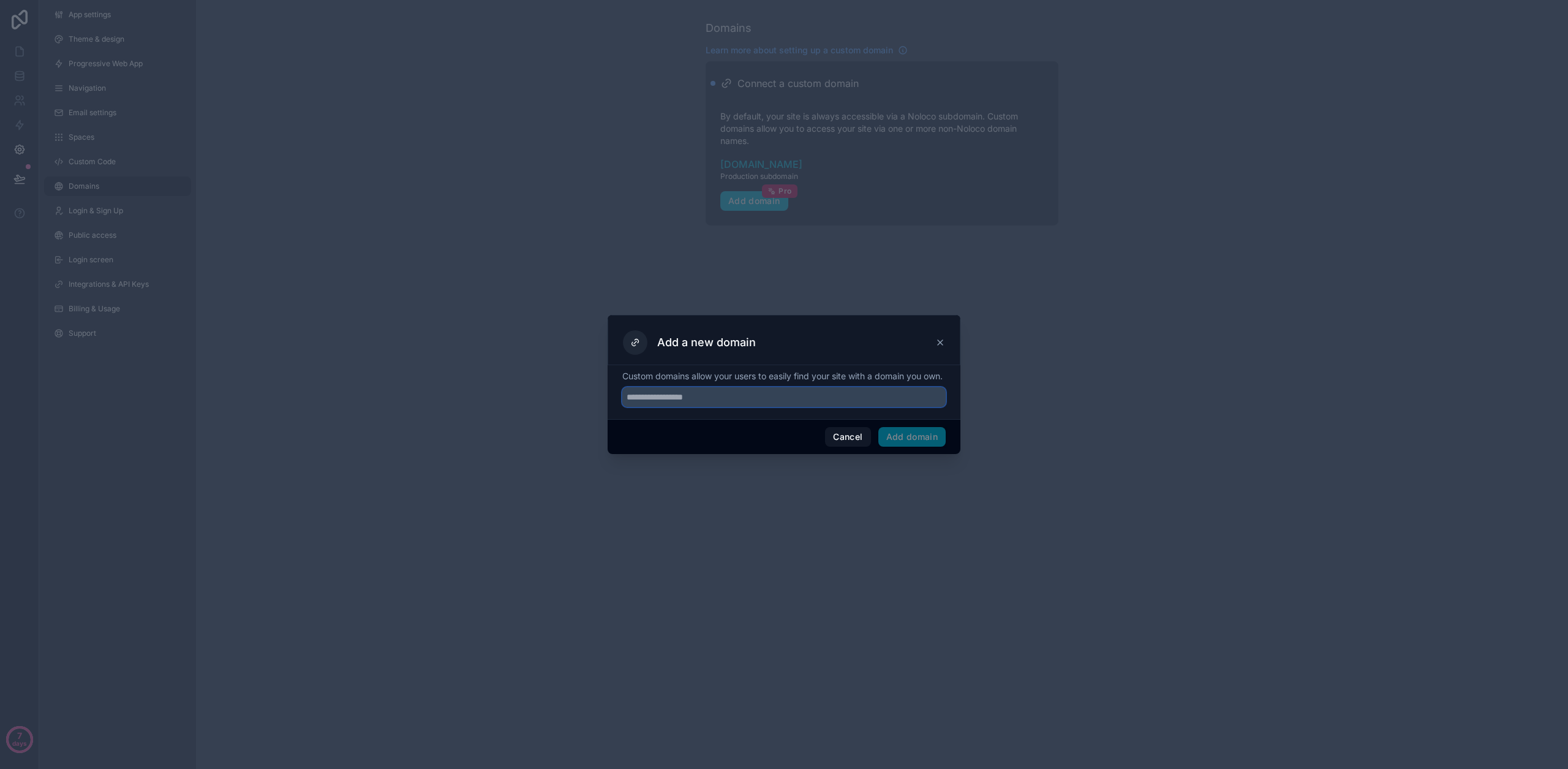
click at [668, 406] on input "text" at bounding box center [784, 397] width 323 height 19
type input "**********"
click at [922, 440] on button "Add domain" at bounding box center [912, 437] width 68 height 19
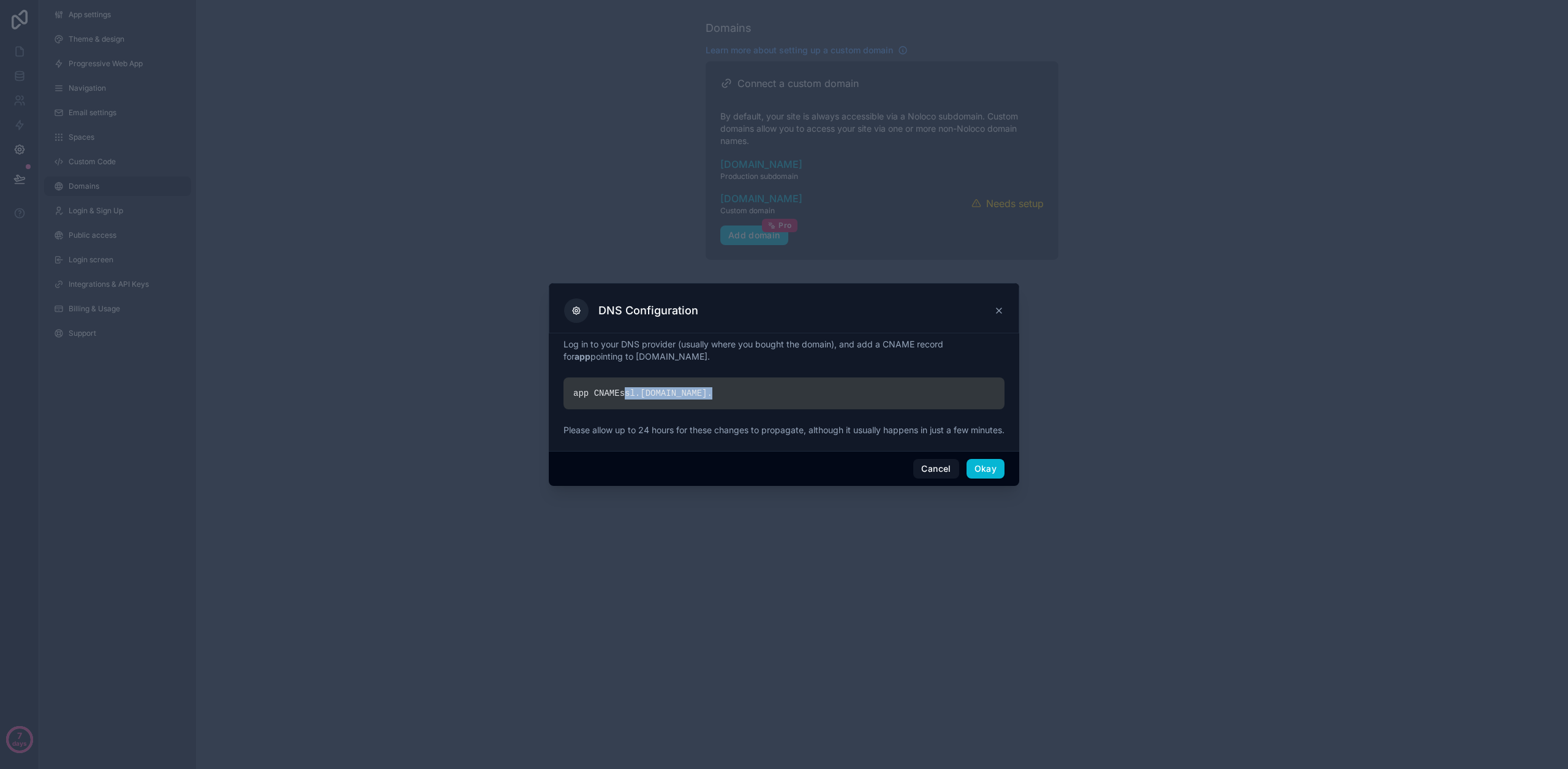
drag, startPoint x: 719, startPoint y: 391, endPoint x: 624, endPoint y: 390, distance: 95.0
click at [624, 390] on div "app CNAME ssl. noloco.co ." at bounding box center [784, 393] width 441 height 32
copy div "ssl. noloco.co ."
click at [979, 478] on button "Okay" at bounding box center [985, 468] width 38 height 19
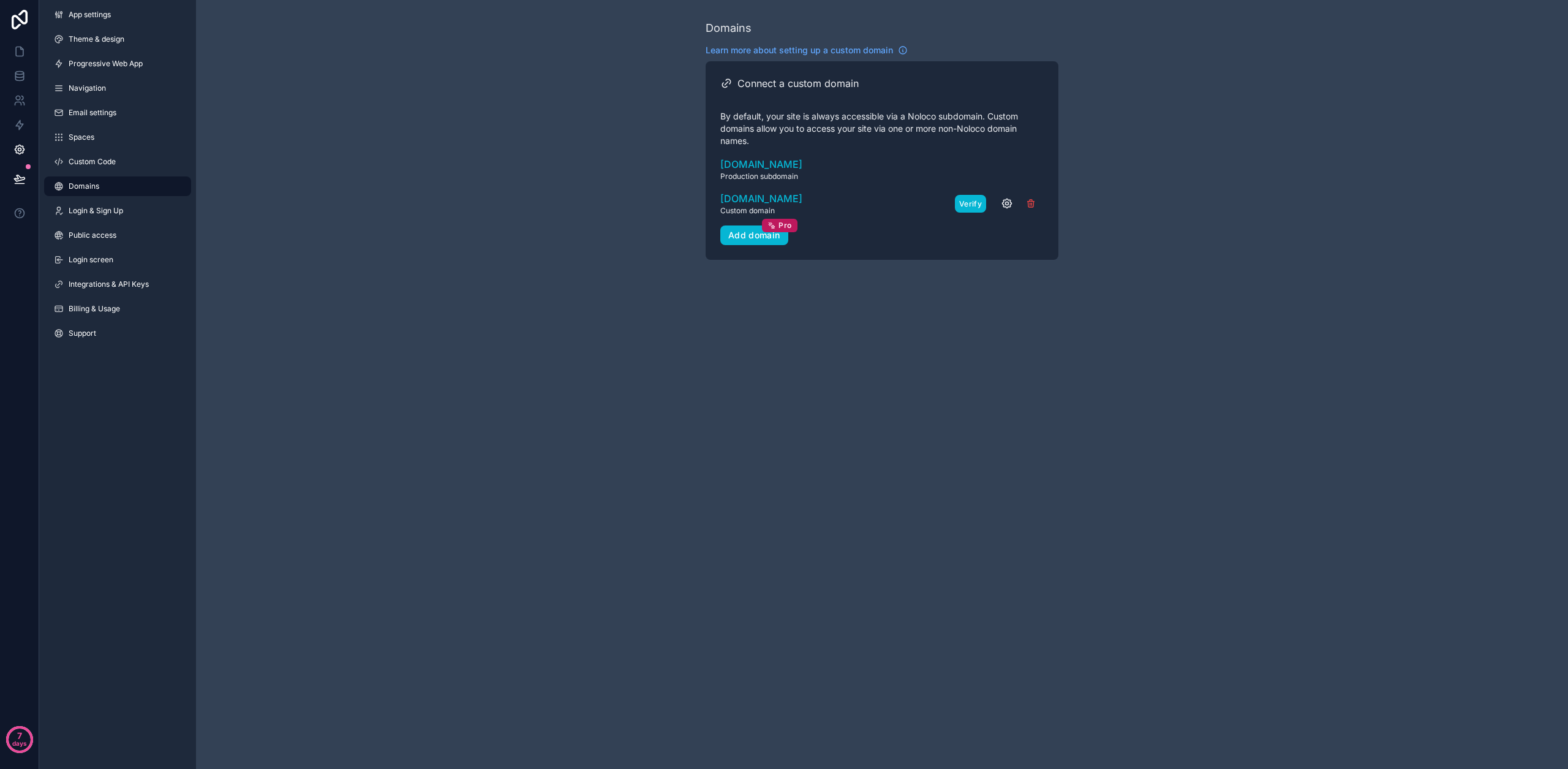
click at [974, 212] on button "Verify" at bounding box center [971, 204] width 32 height 18
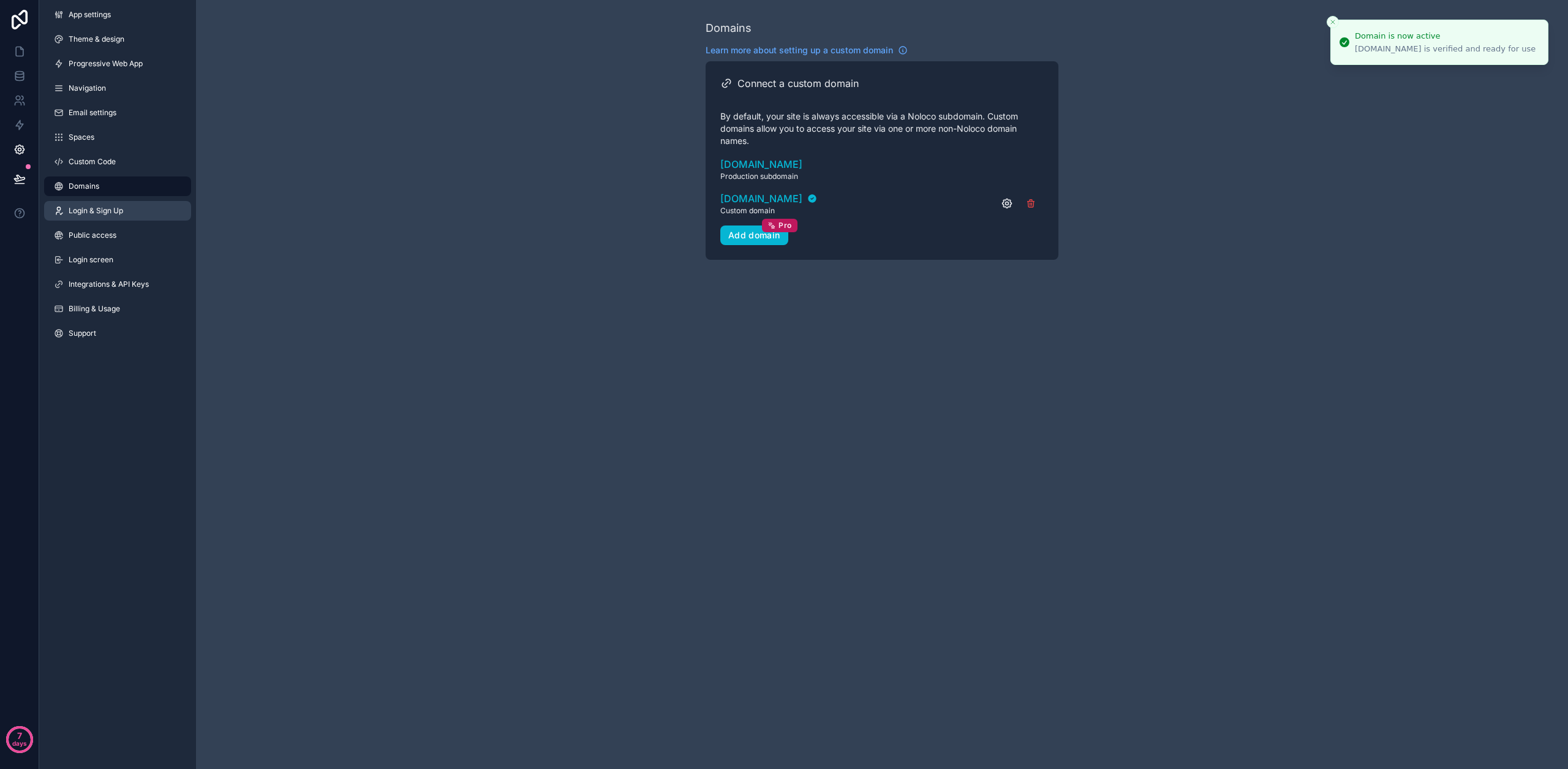
click at [135, 212] on link "Login & Sign Up" at bounding box center [117, 211] width 147 height 19
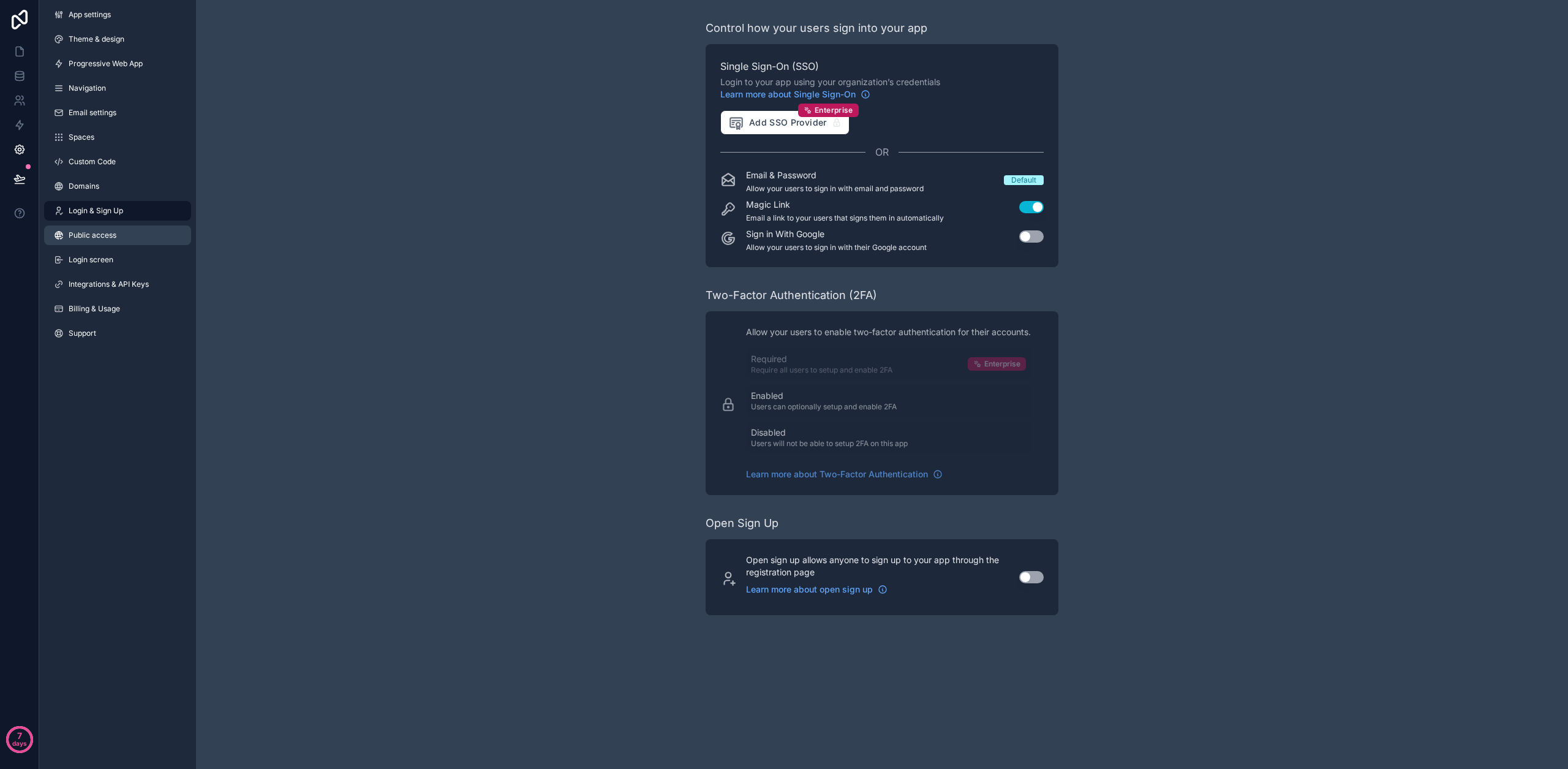
click at [98, 240] on span "Public access" at bounding box center [92, 235] width 47 height 10
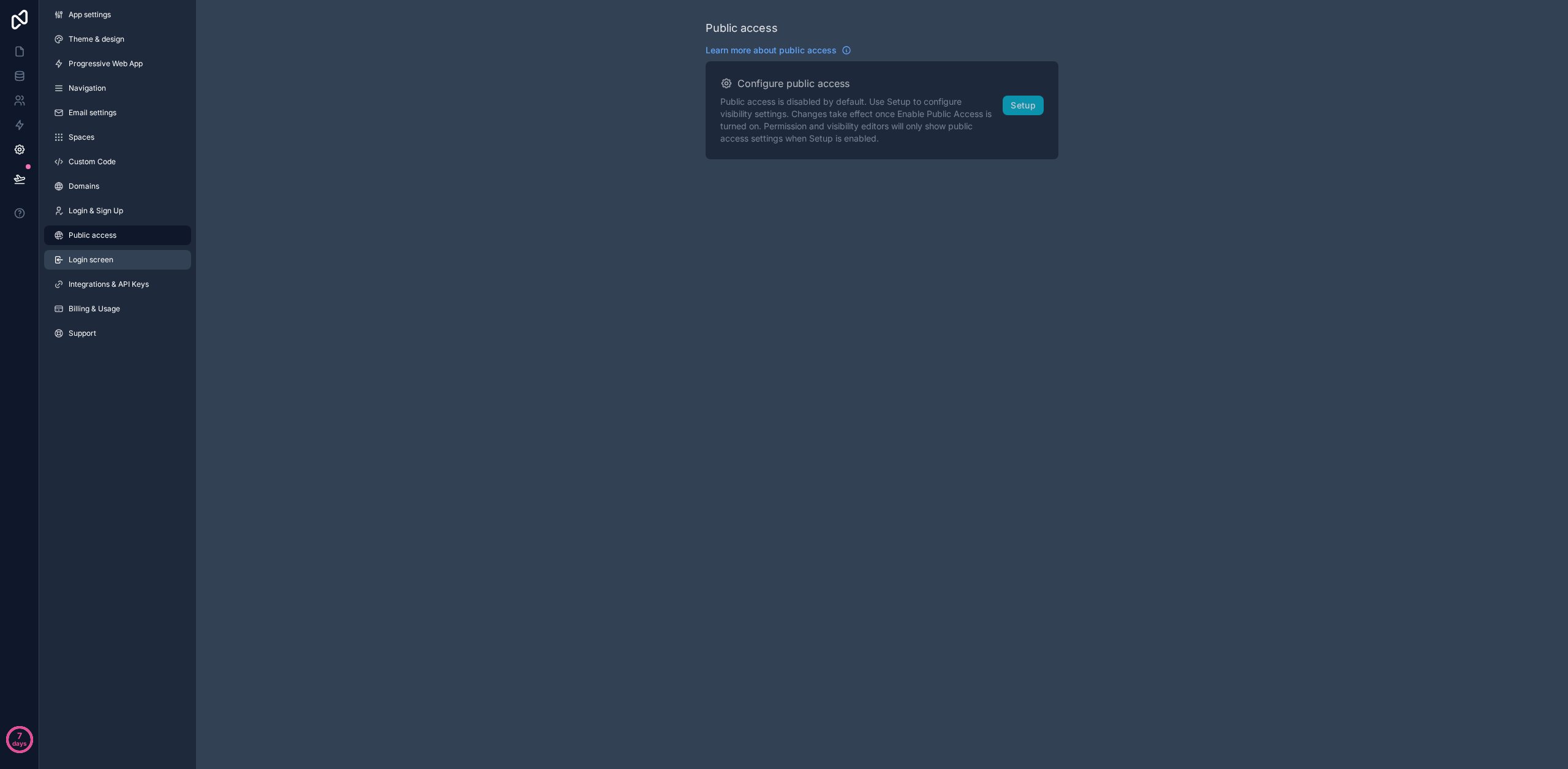
click at [102, 260] on span "Login screen" at bounding box center [90, 259] width 45 height 10
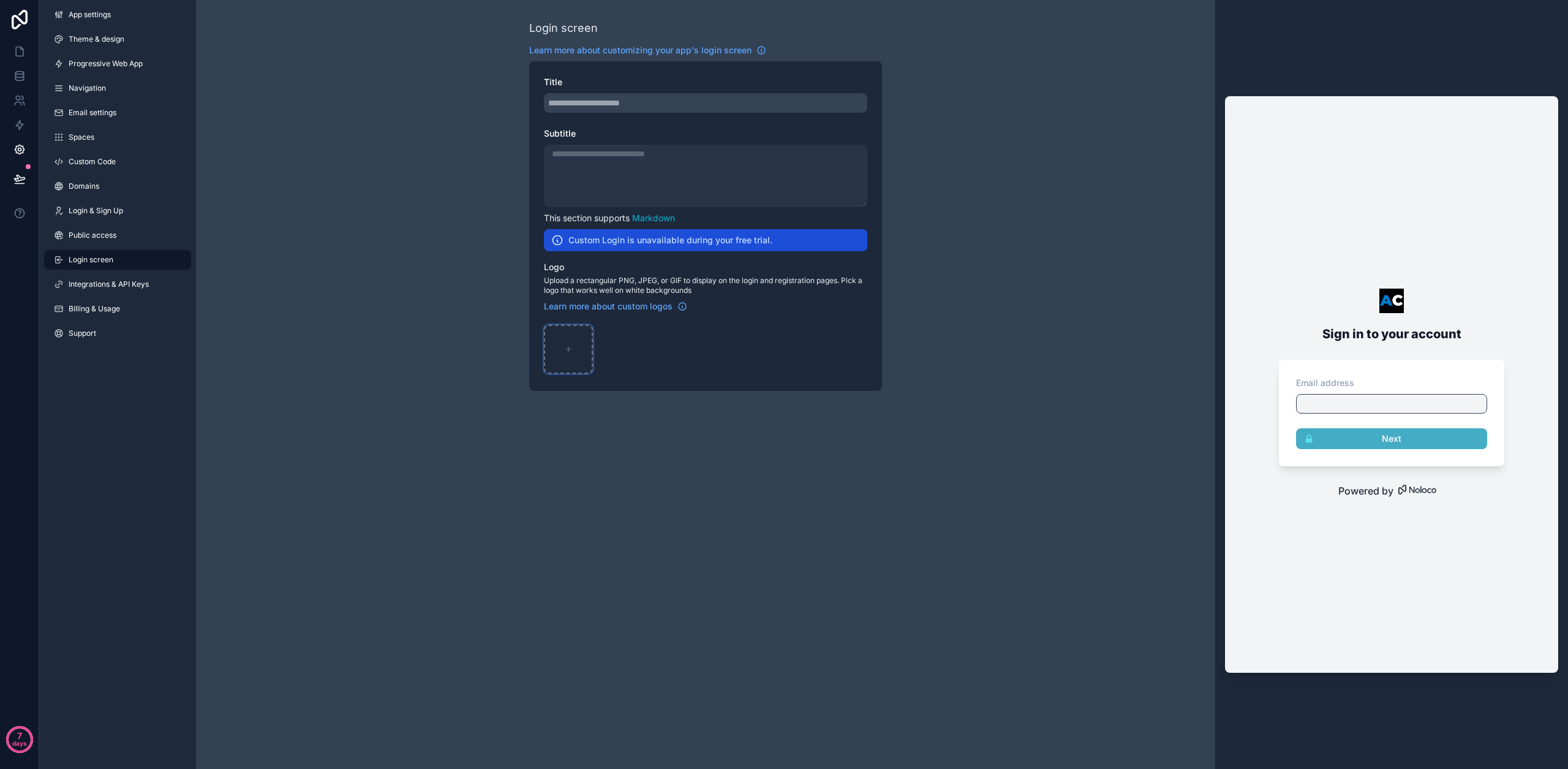
click at [579, 353] on div "scrollable content" at bounding box center [568, 350] width 49 height 49
type input "**********"
click at [586, 359] on div "Logo-(1) .png" at bounding box center [568, 366] width 47 height 15
click at [575, 333] on div "scrollable content" at bounding box center [582, 335] width 15 height 15
click at [580, 337] on icon "scrollable content" at bounding box center [582, 336] width 5 height 5
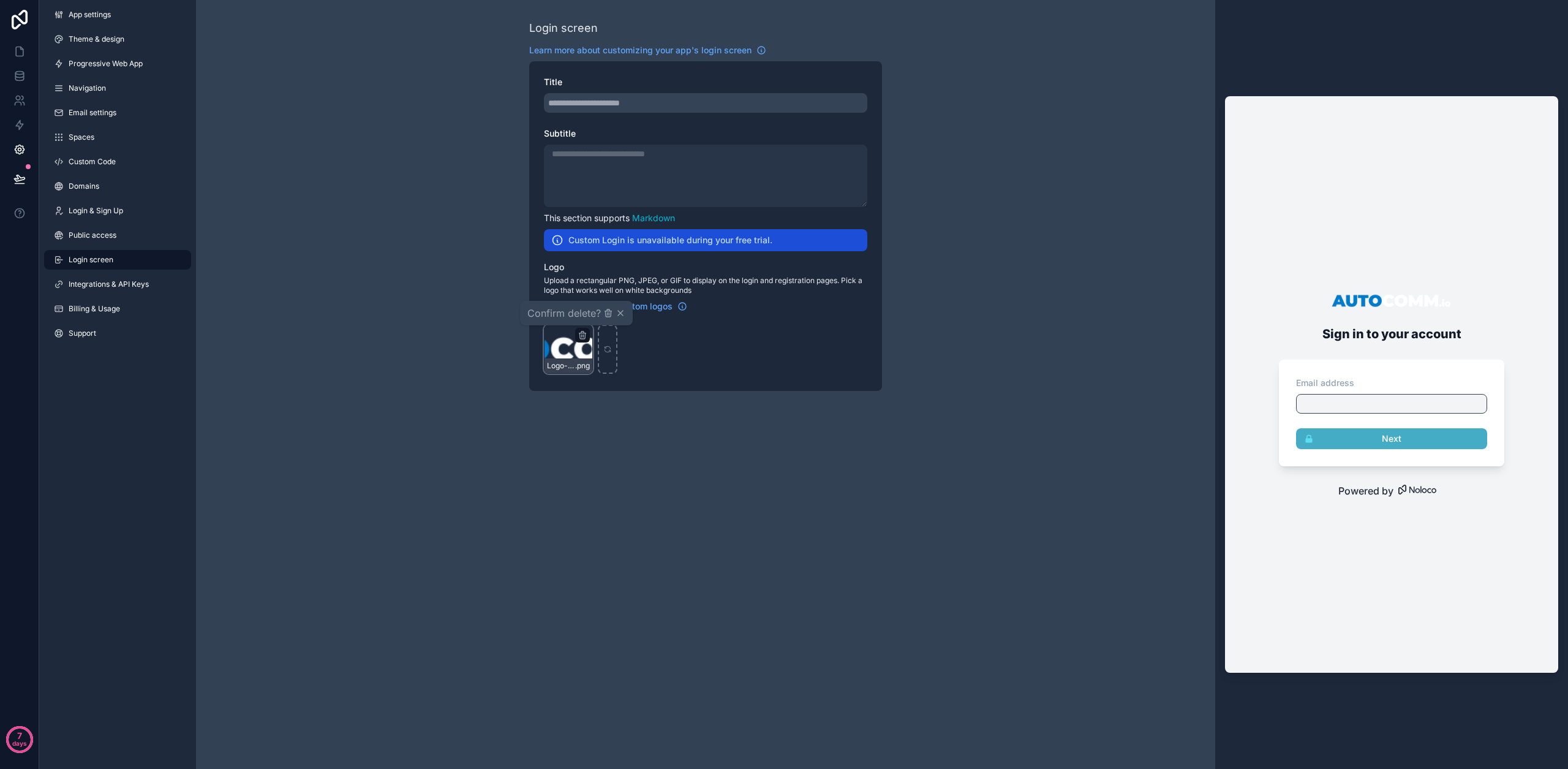
click at [585, 314] on span "Confirm delete?" at bounding box center [564, 313] width 74 height 15
click at [610, 314] on icon "button" at bounding box center [608, 313] width 10 height 10
click at [571, 340] on div "scrollable content" at bounding box center [568, 350] width 49 height 49
type input "**********"
click at [620, 105] on div "scrollable content" at bounding box center [705, 103] width 323 height 19
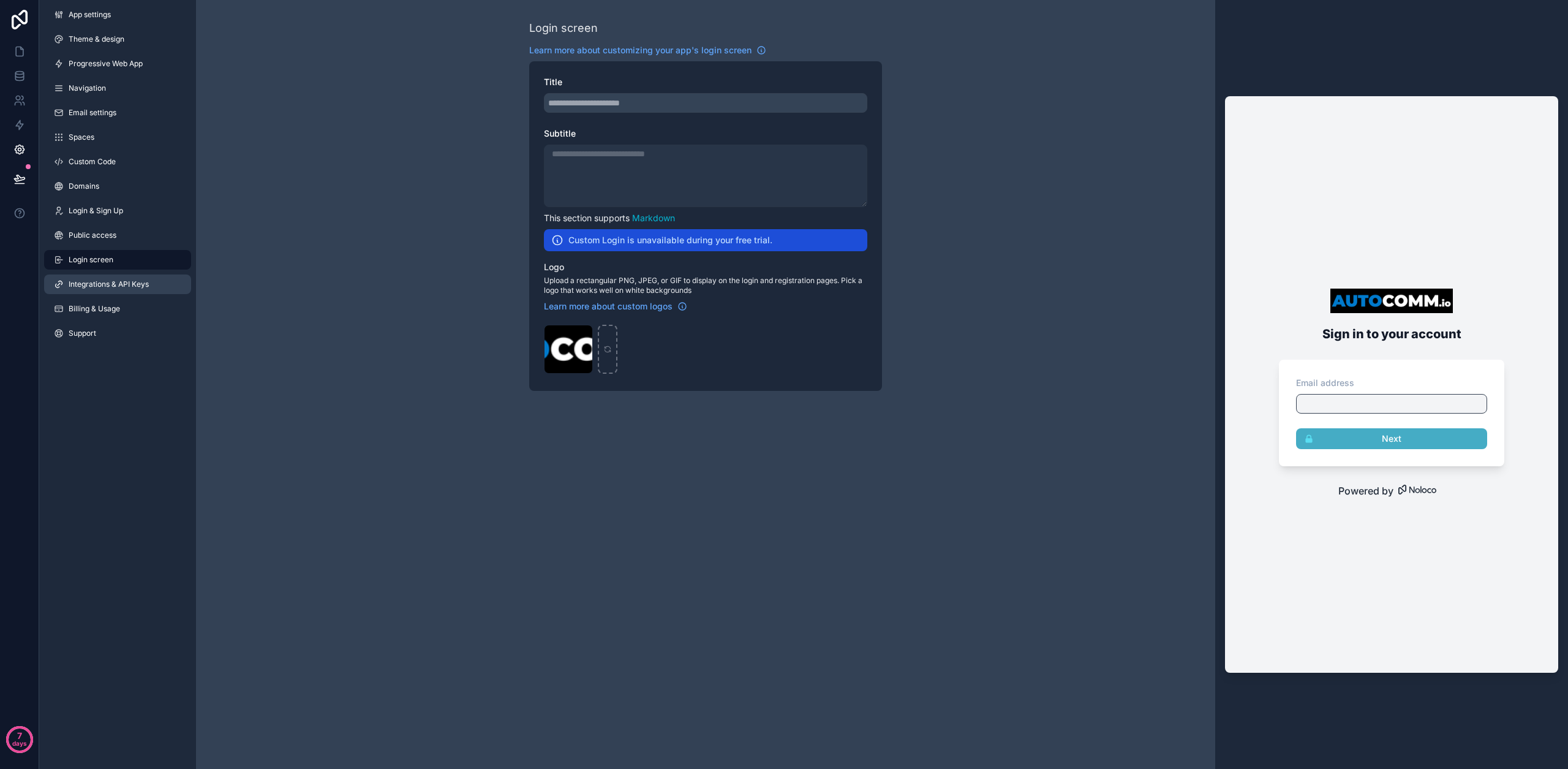
click at [149, 280] on link "Integrations & API Keys" at bounding box center [117, 284] width 147 height 19
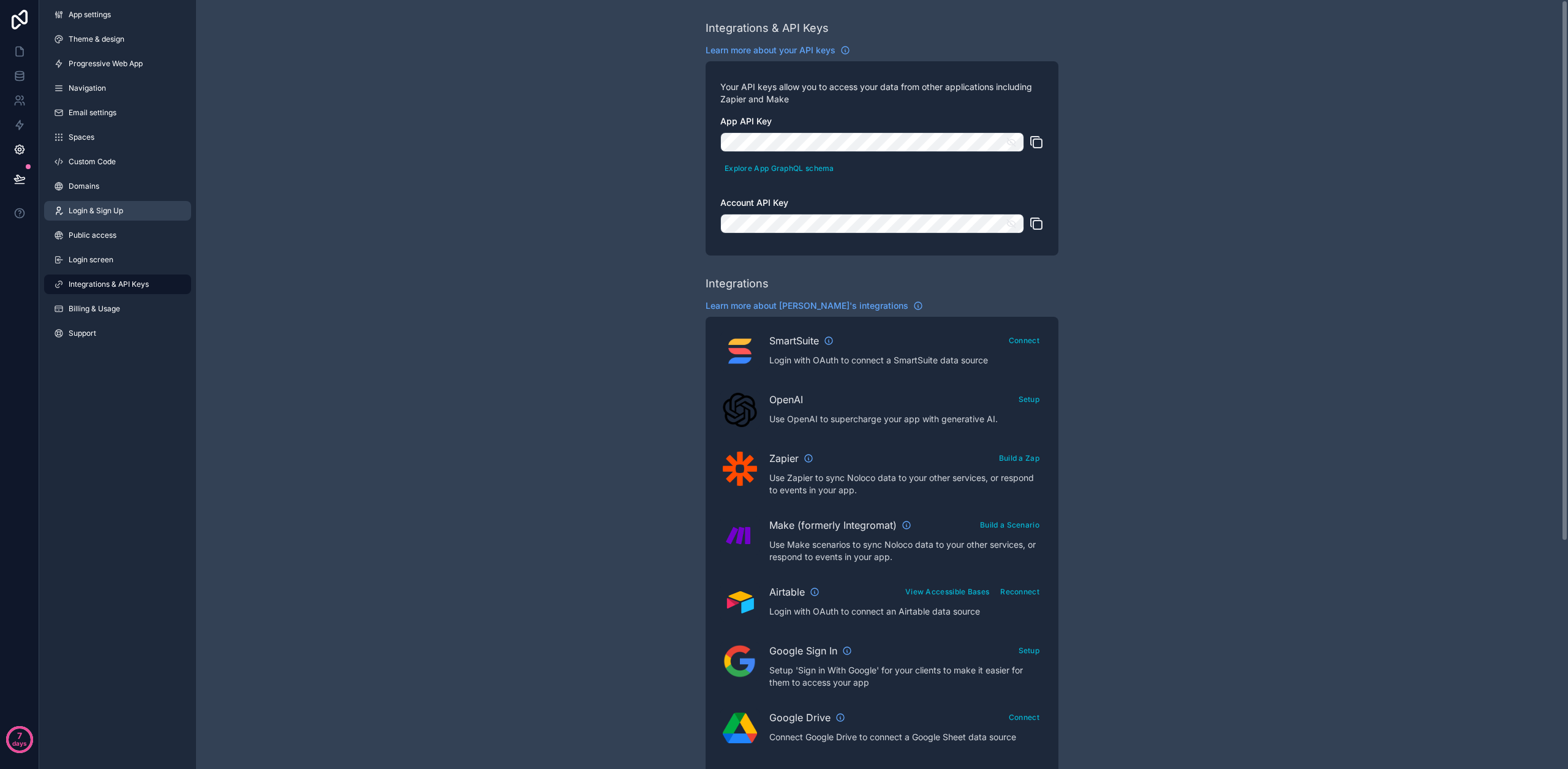
click at [101, 209] on span "Login & Sign Up" at bounding box center [96, 210] width 54 height 10
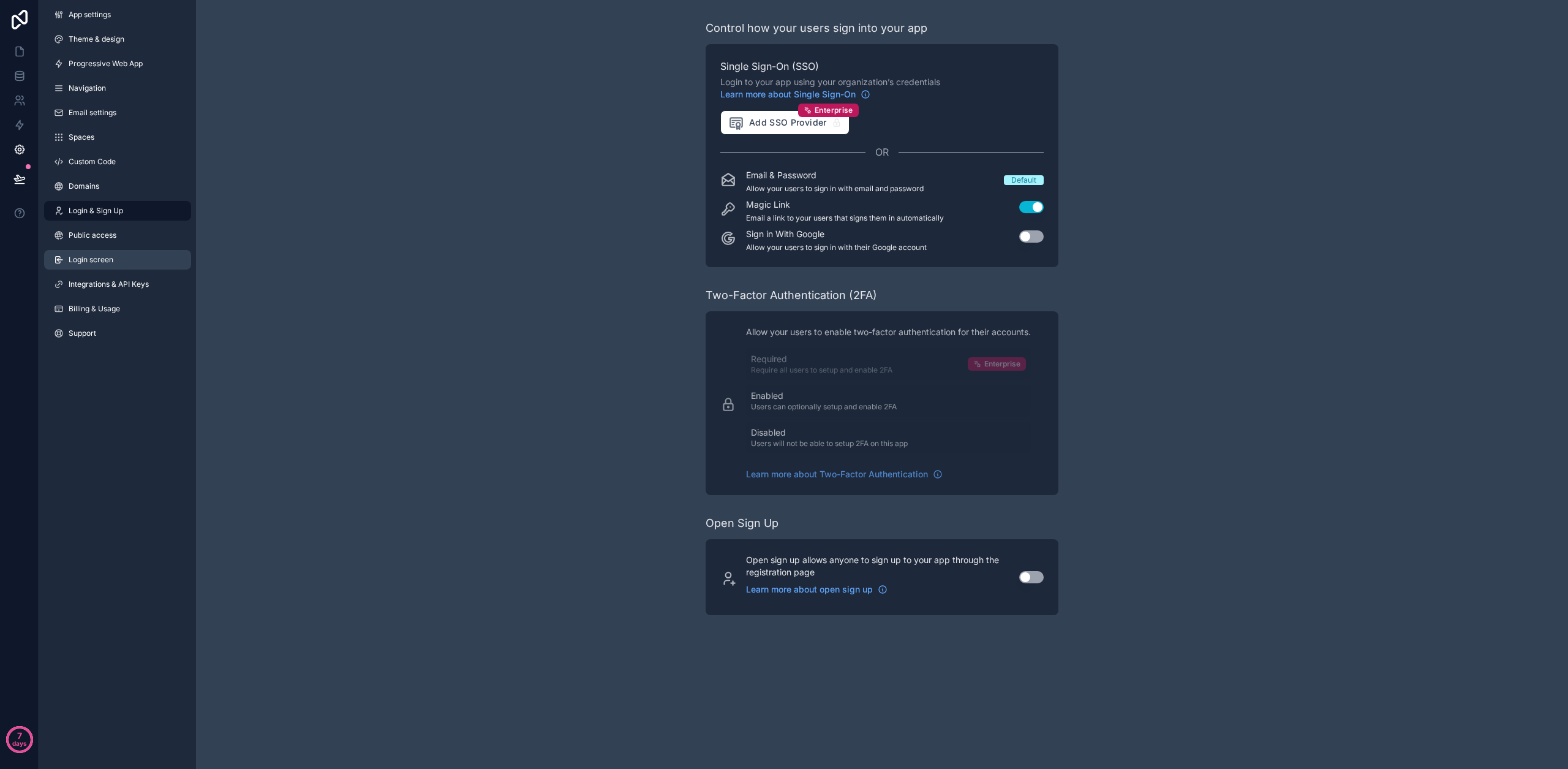
click at [98, 263] on span "Login screen" at bounding box center [90, 259] width 45 height 10
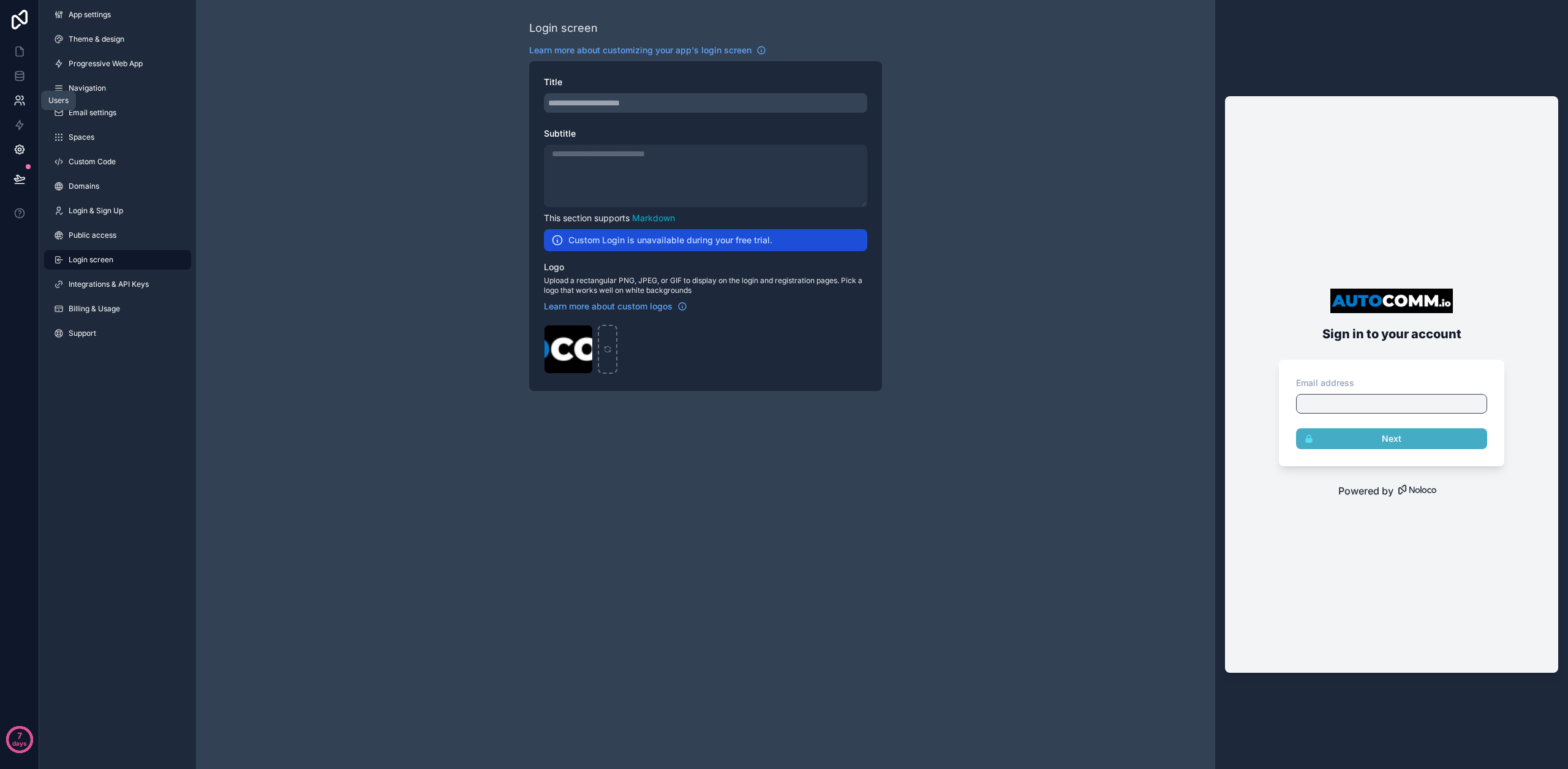
click at [24, 108] on link at bounding box center [19, 100] width 39 height 25
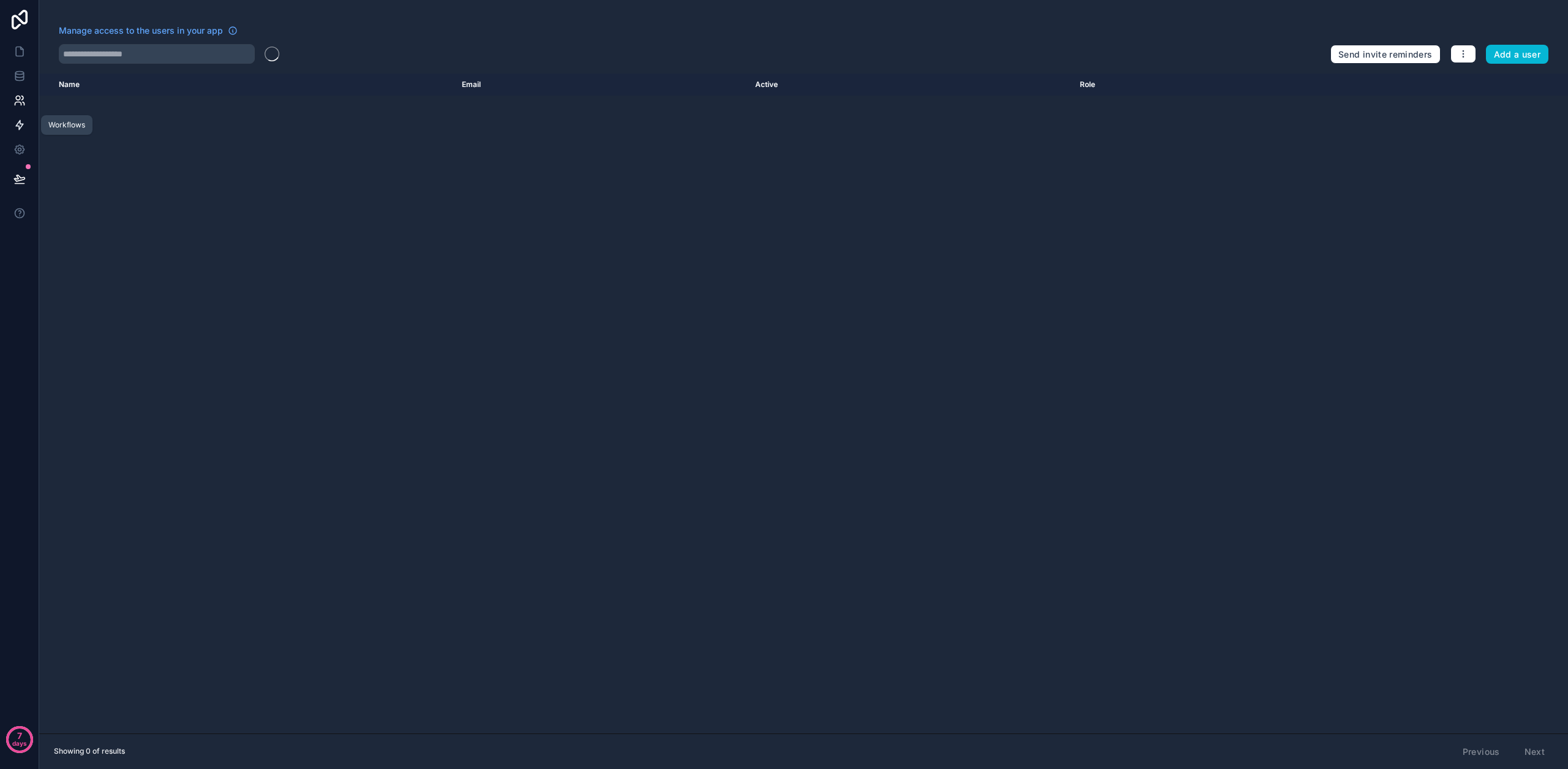
click at [24, 119] on icon at bounding box center [19, 125] width 12 height 12
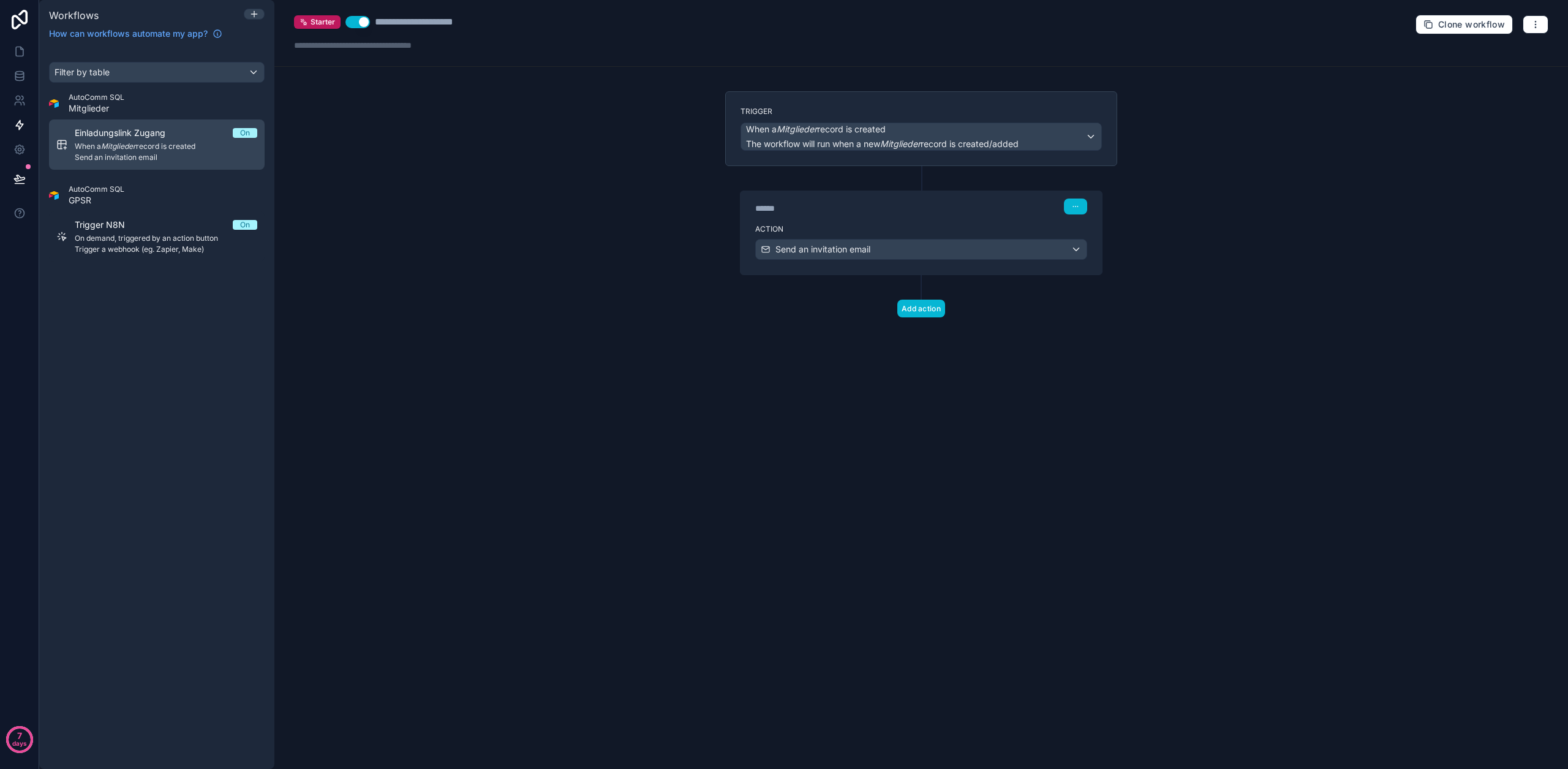
click at [156, 155] on span "Send an invitation email" at bounding box center [166, 157] width 183 height 10
click at [1533, 18] on button "button" at bounding box center [1535, 24] width 25 height 18
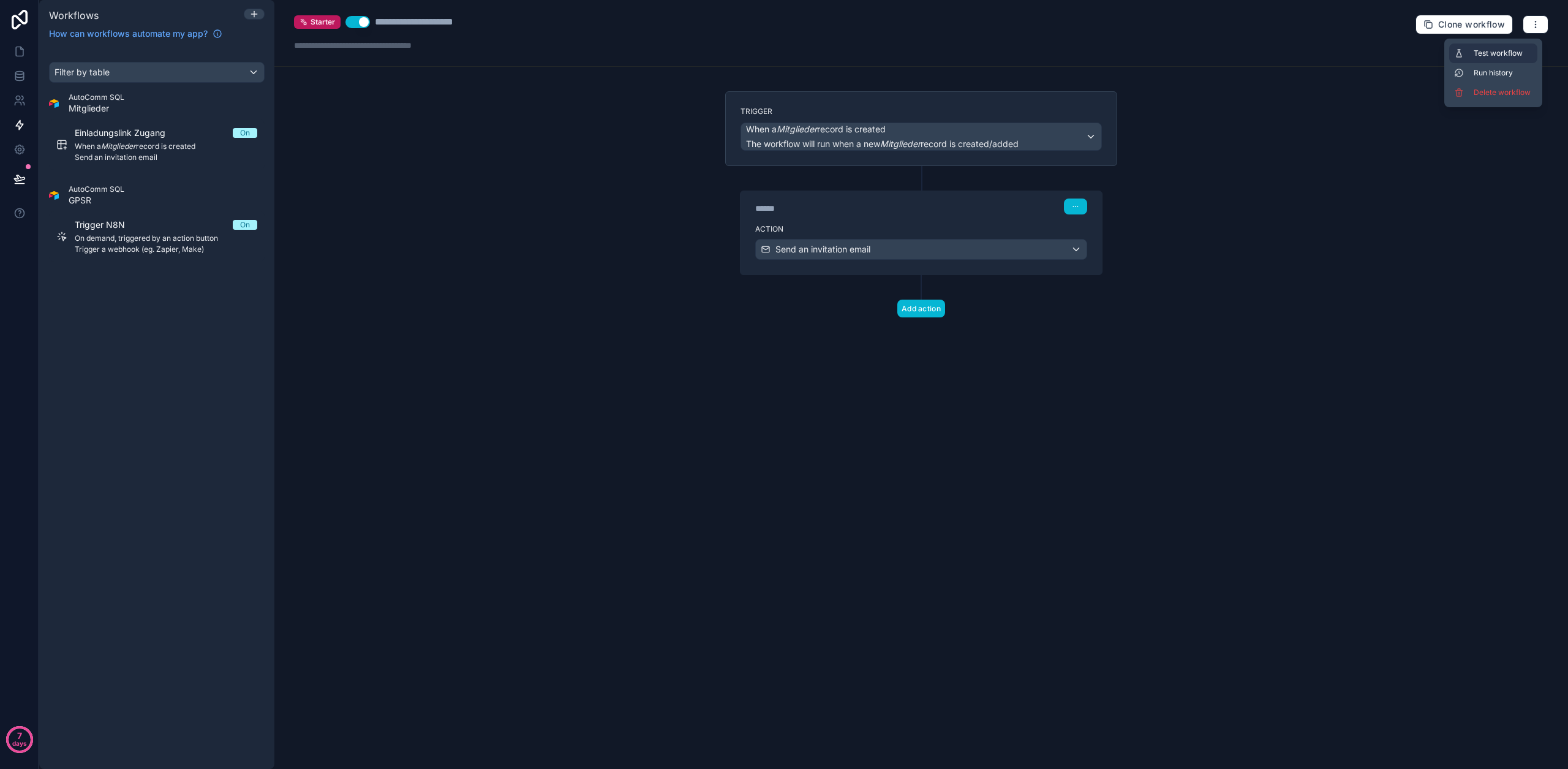
click at [1496, 54] on span "Test workflow" at bounding box center [1502, 53] width 59 height 10
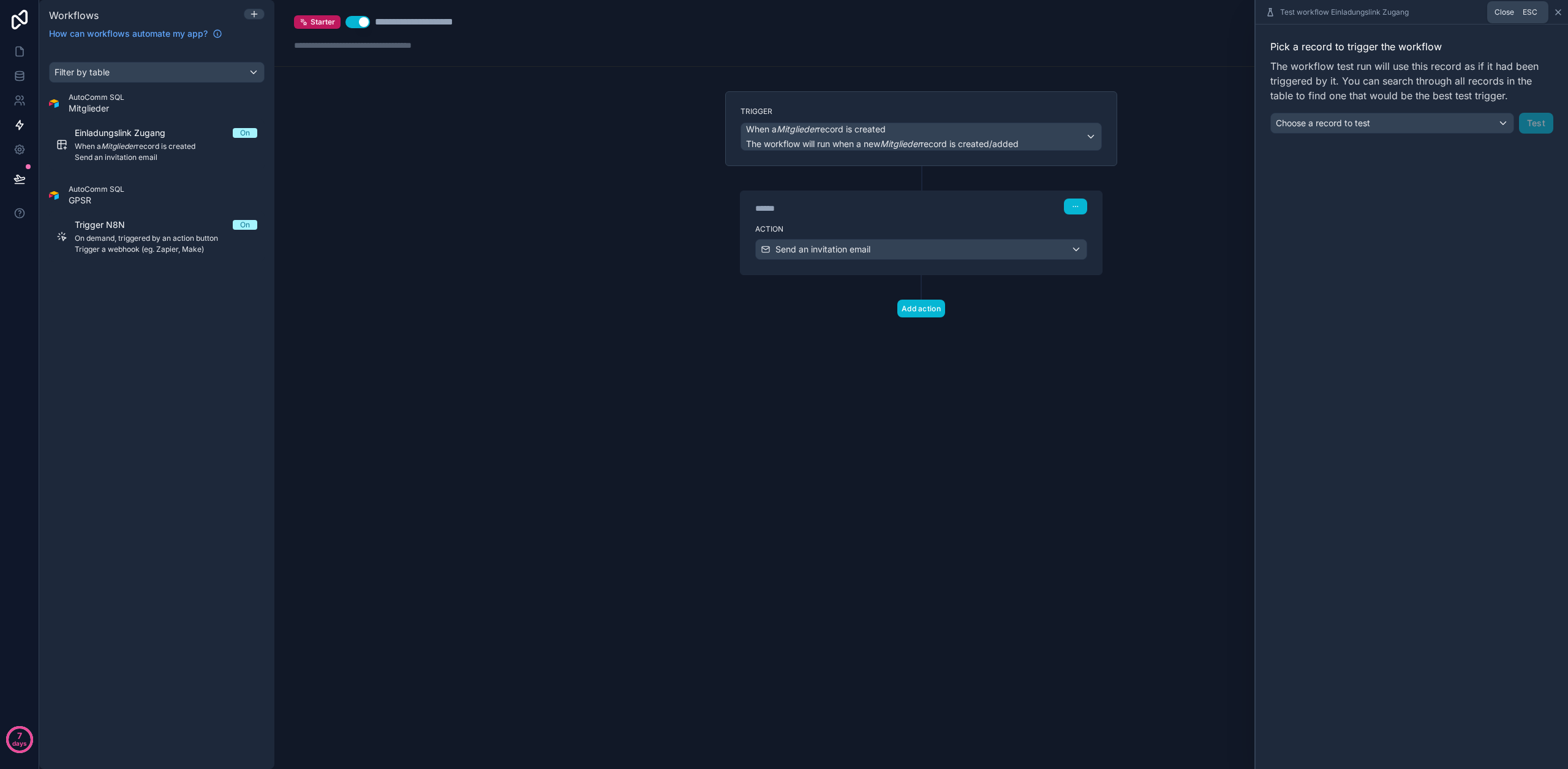
click at [1554, 15] on icon at bounding box center [1557, 11] width 10 height 10
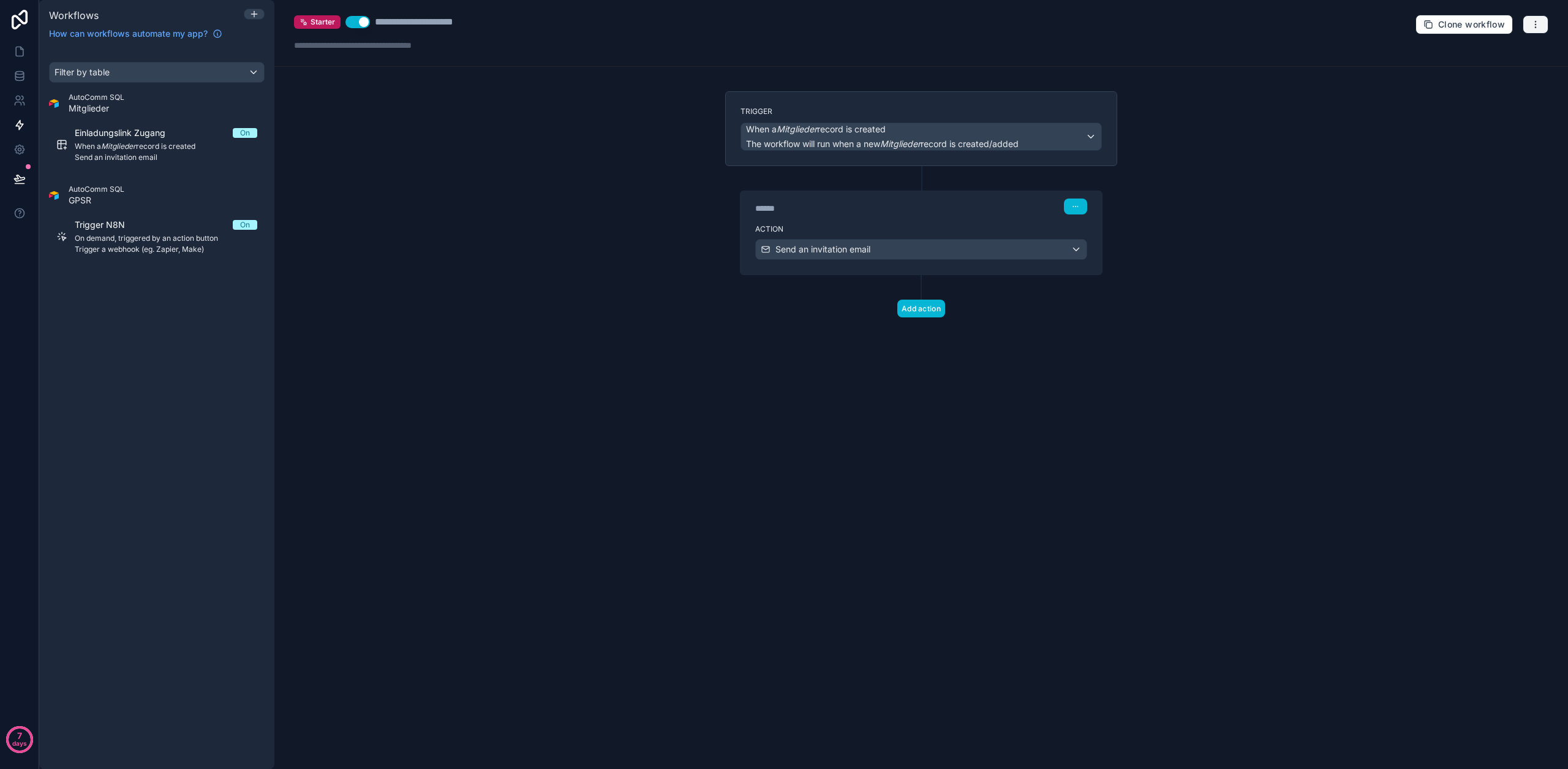
click at [1543, 19] on button "button" at bounding box center [1535, 24] width 25 height 18
click at [1526, 69] on span "Run history" at bounding box center [1502, 72] width 59 height 10
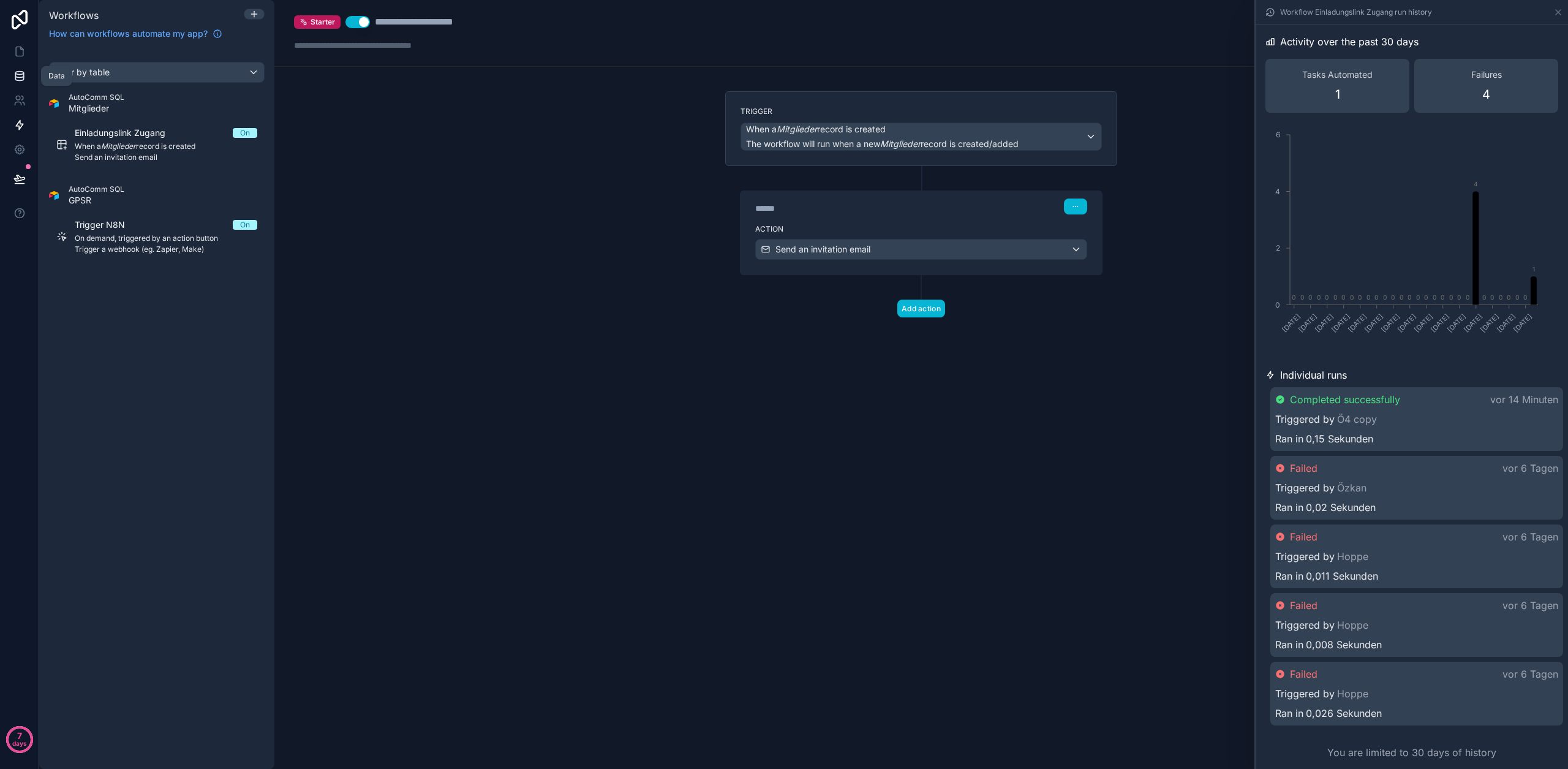
click at [3, 76] on link at bounding box center [19, 76] width 39 height 25
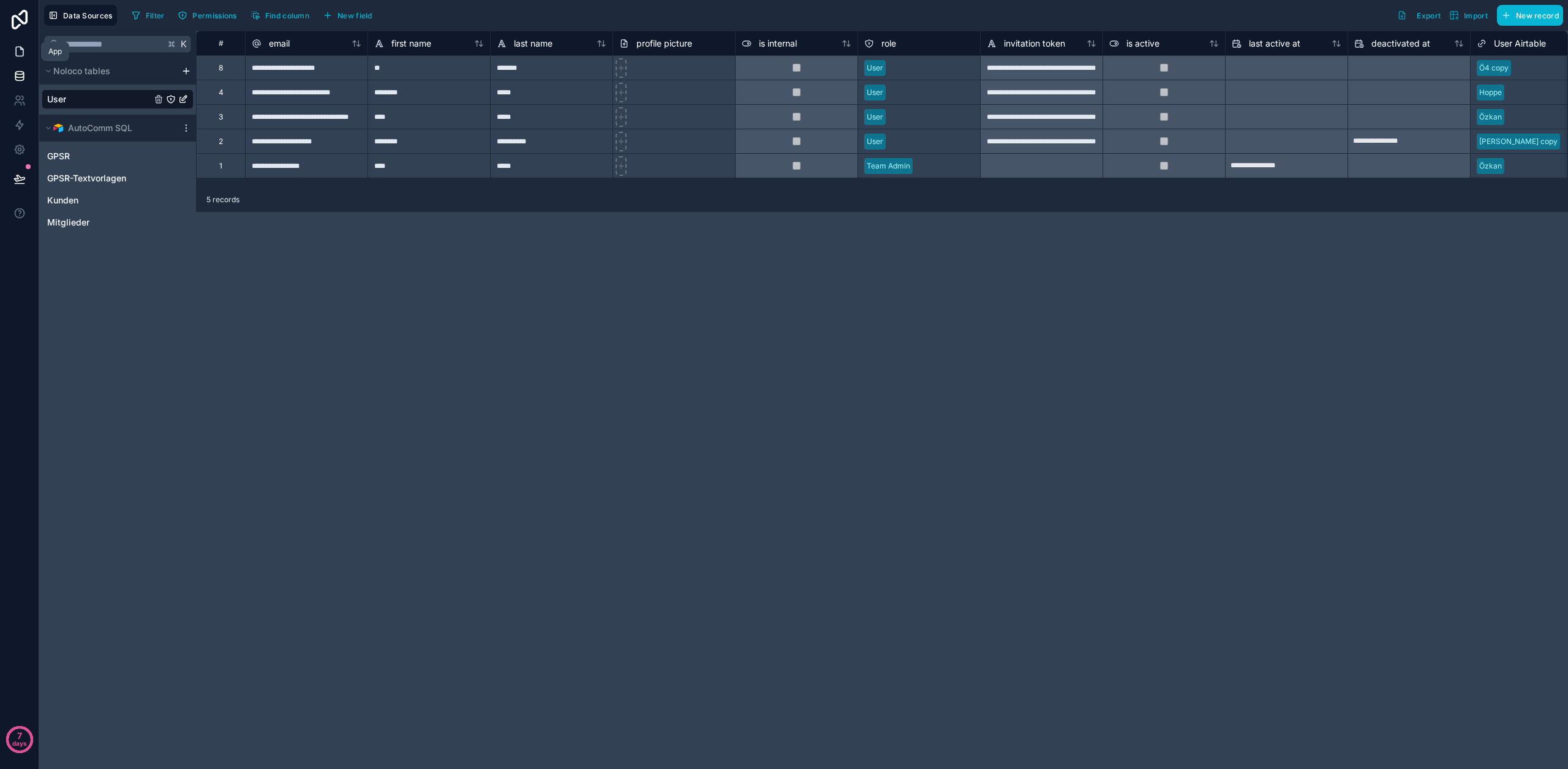
click at [23, 62] on link at bounding box center [19, 52] width 39 height 25
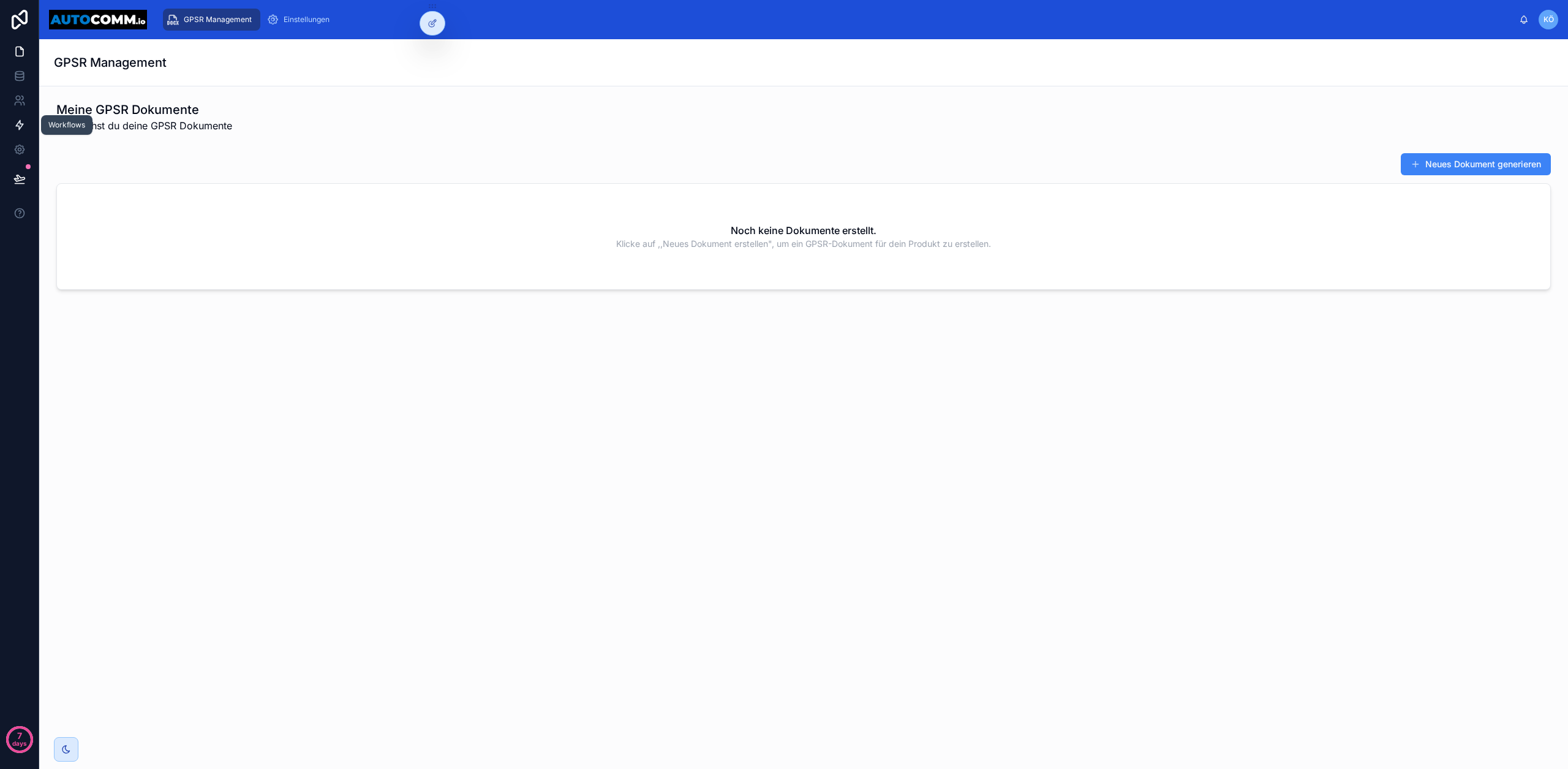
click at [21, 123] on icon at bounding box center [19, 125] width 12 height 12
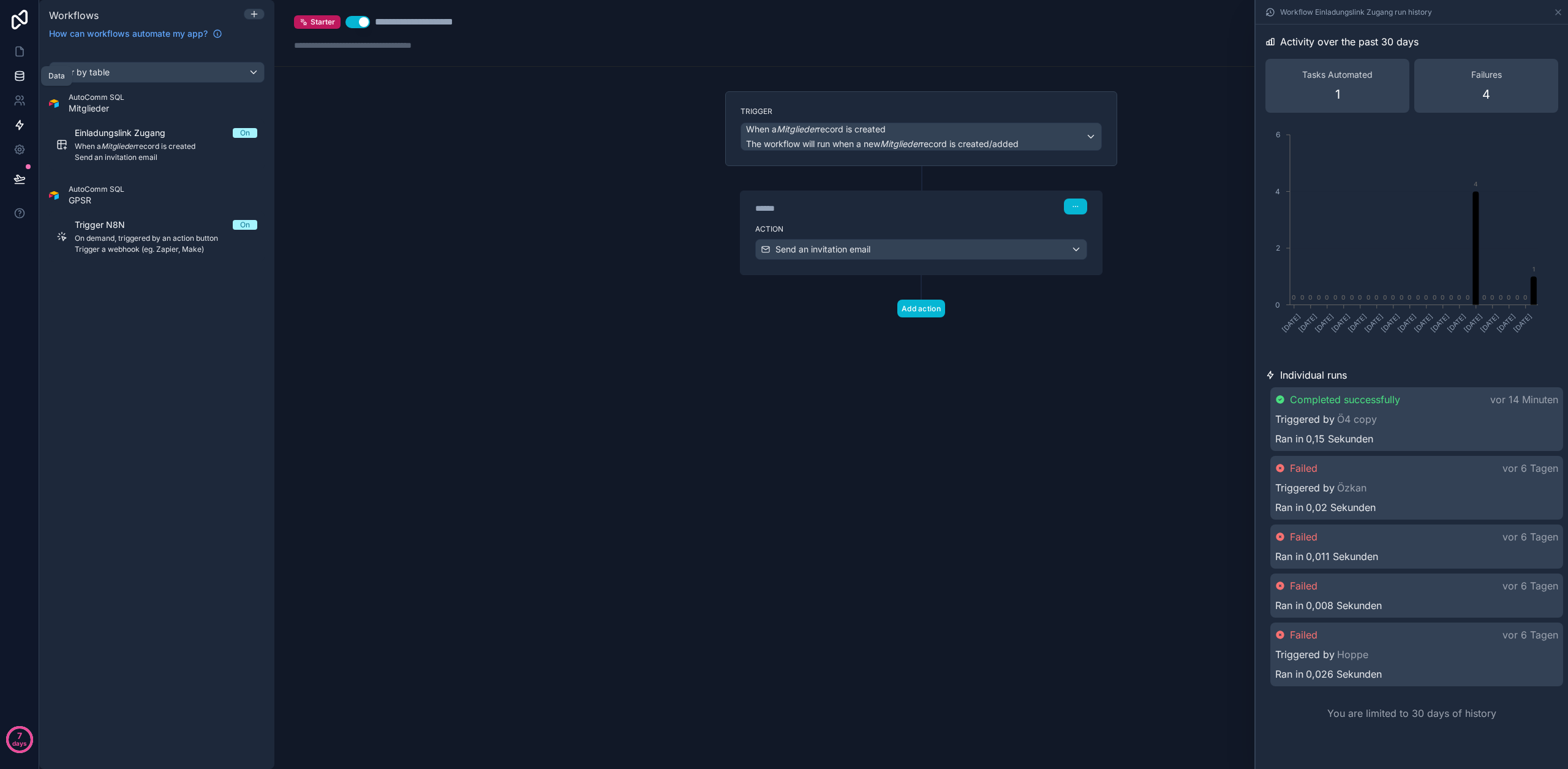
click at [24, 69] on link at bounding box center [19, 76] width 39 height 25
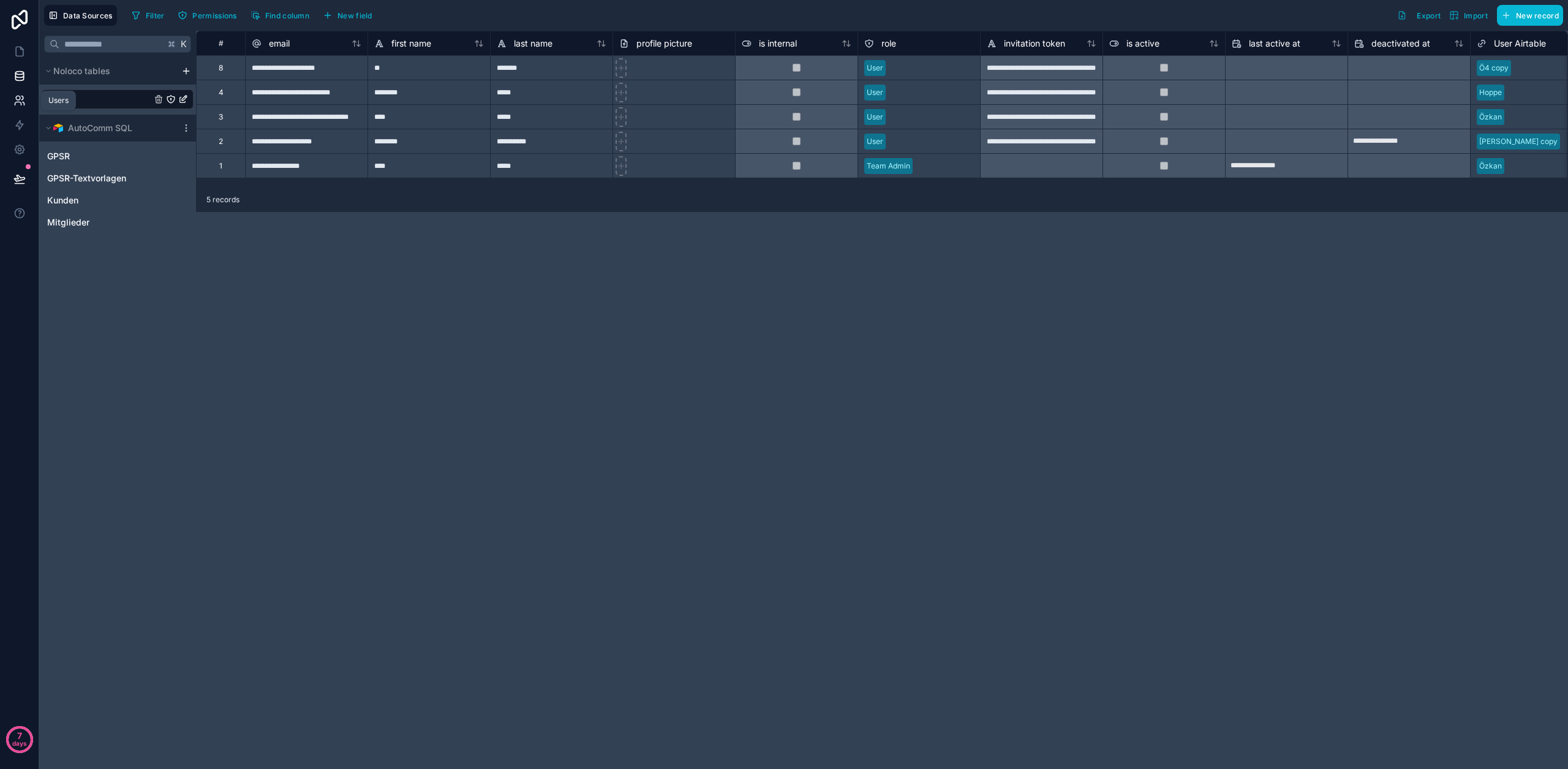
click at [29, 105] on link at bounding box center [19, 100] width 39 height 25
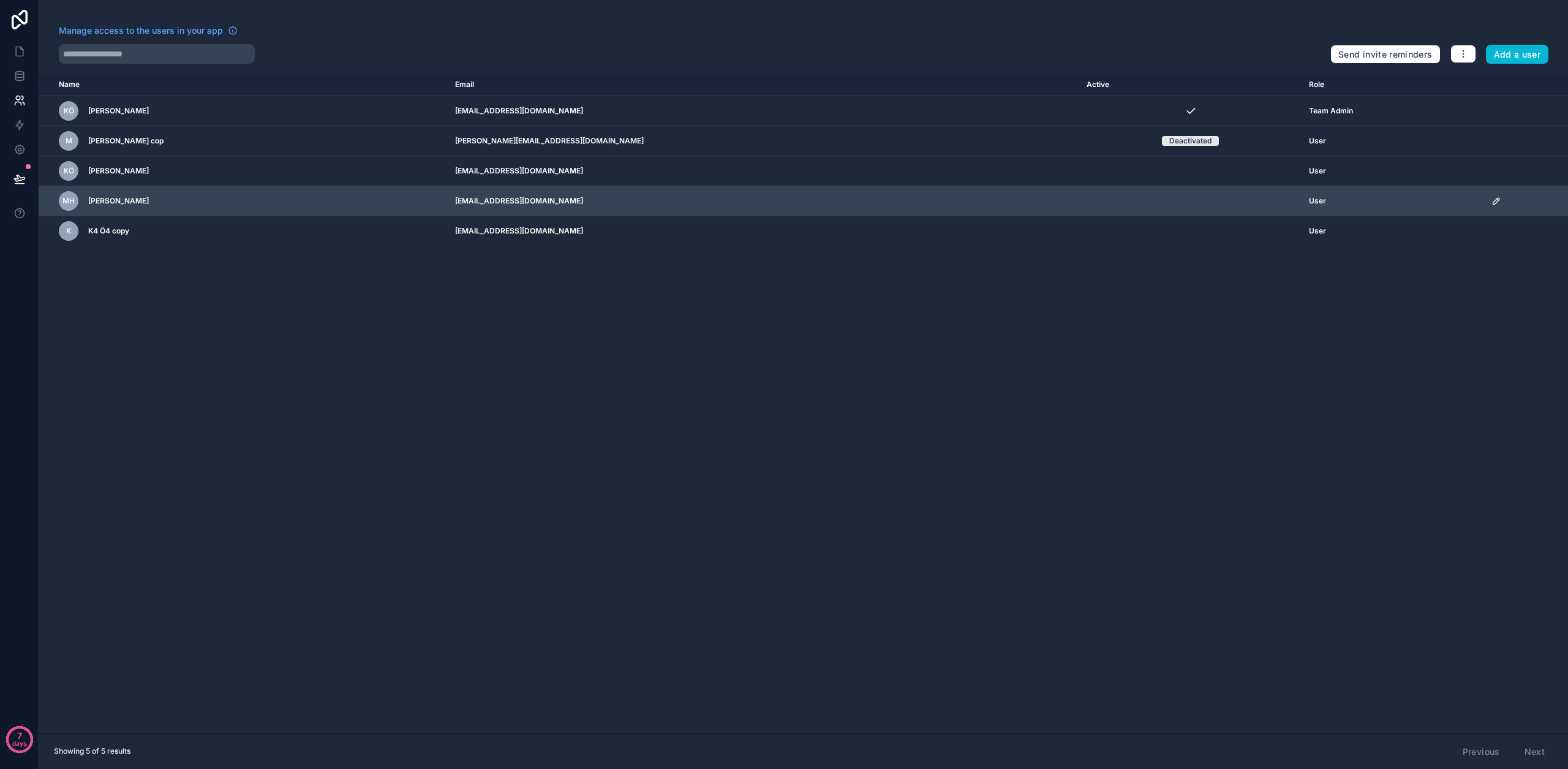
click at [1493, 202] on icon "scrollable content" at bounding box center [1496, 200] width 6 height 6
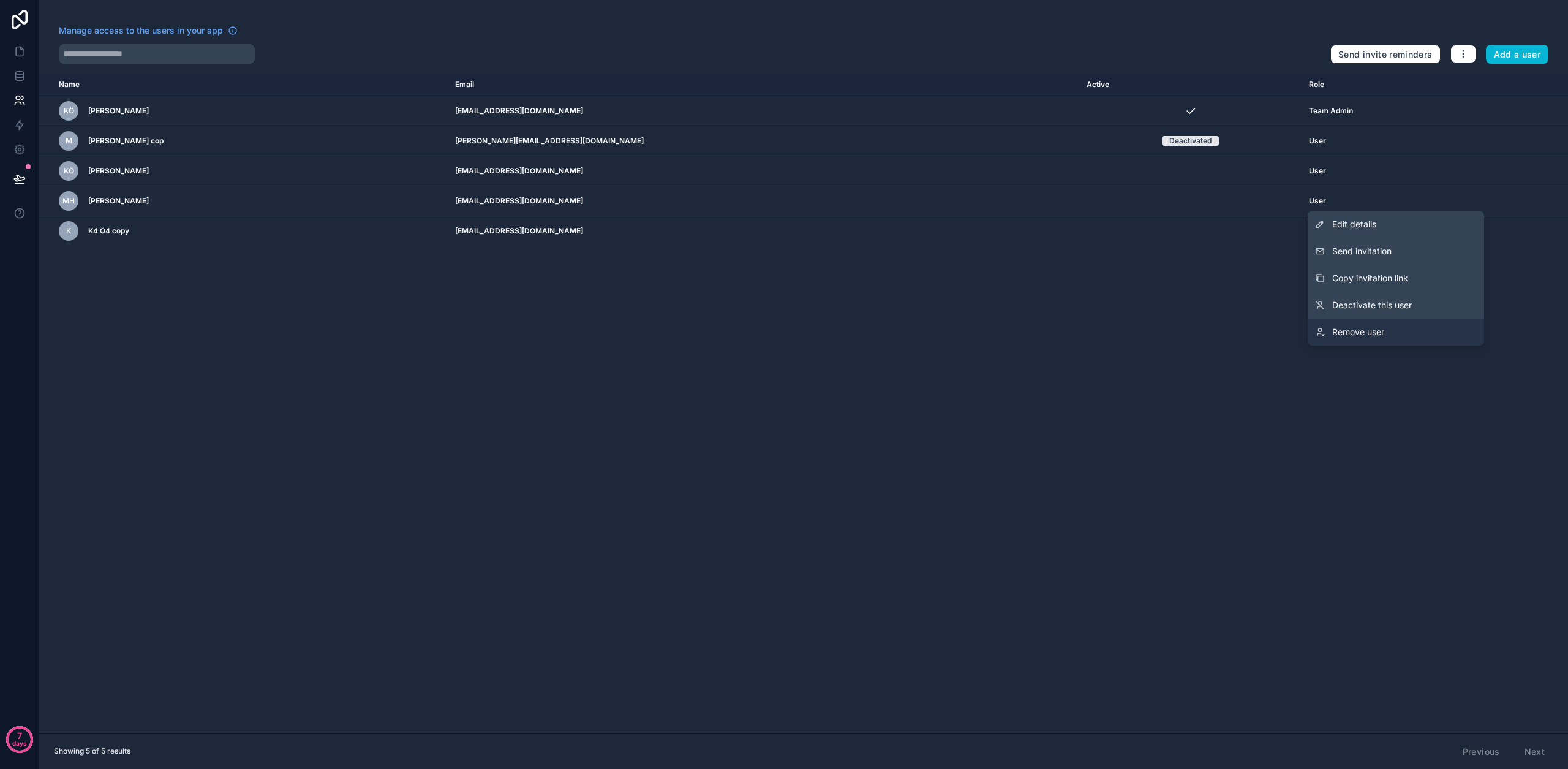
click at [1396, 337] on link "Remove user" at bounding box center [1395, 332] width 177 height 27
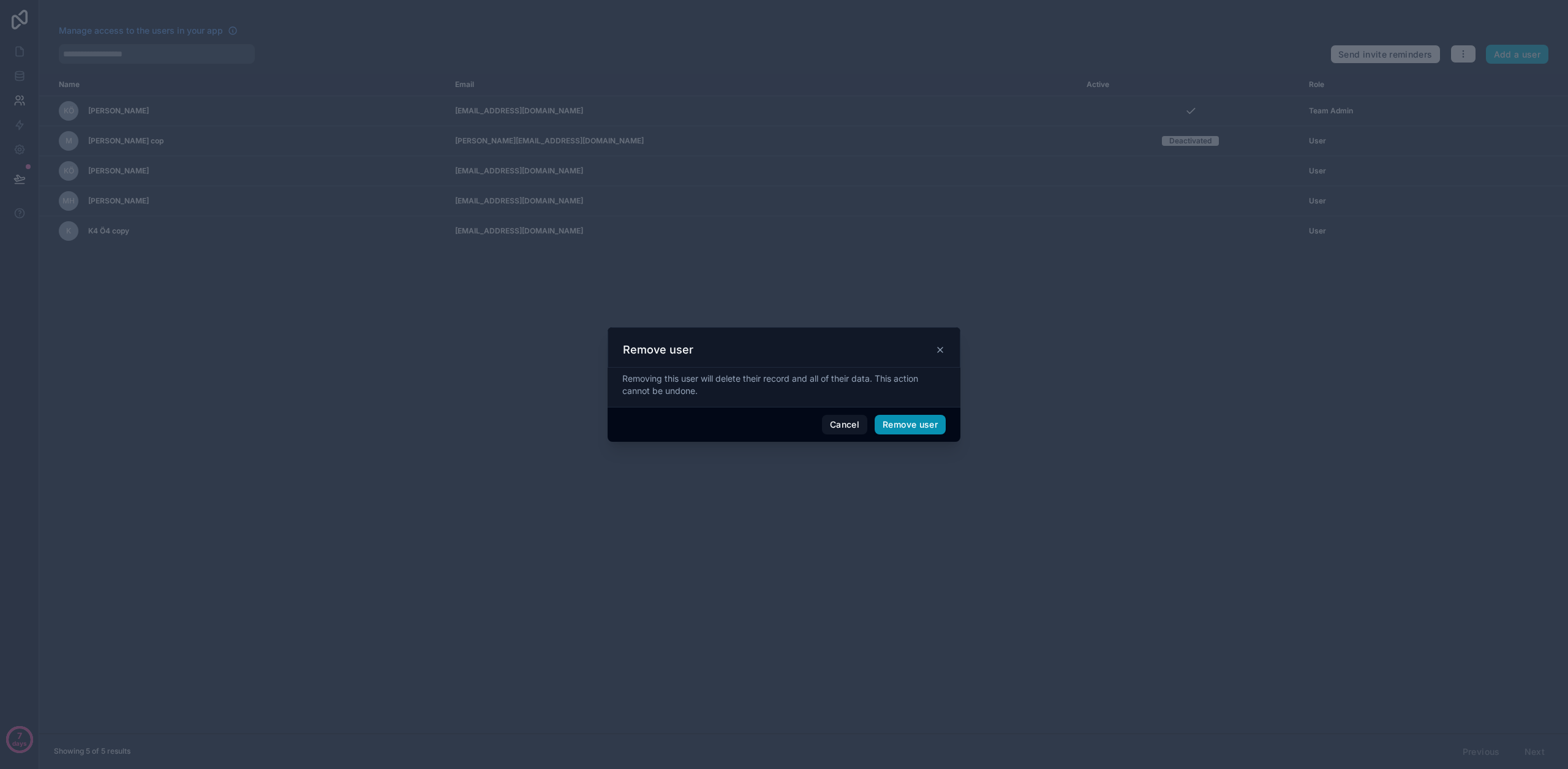
click at [924, 417] on button "Remove user" at bounding box center [910, 424] width 71 height 19
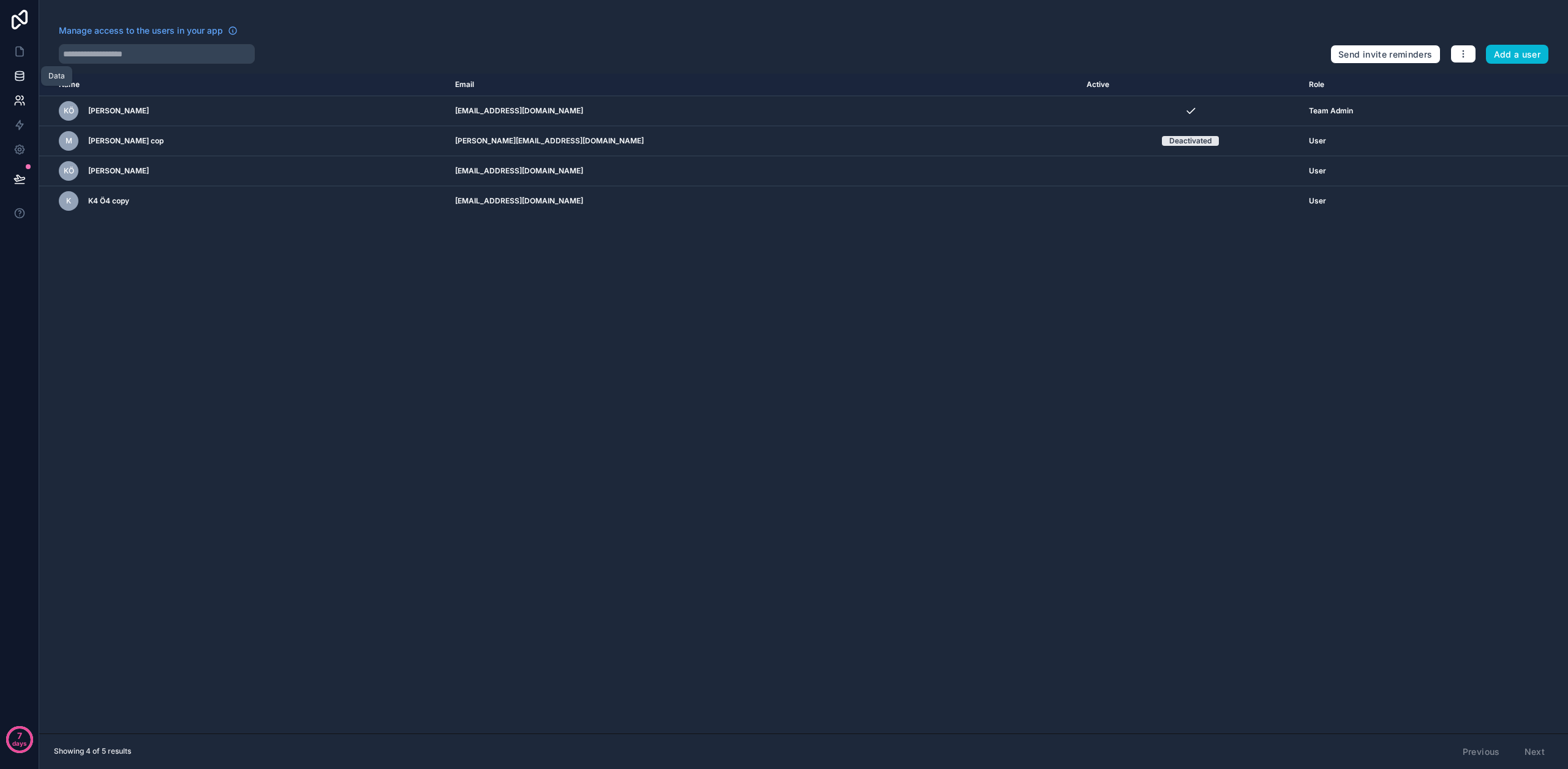
click at [28, 82] on link at bounding box center [19, 76] width 39 height 25
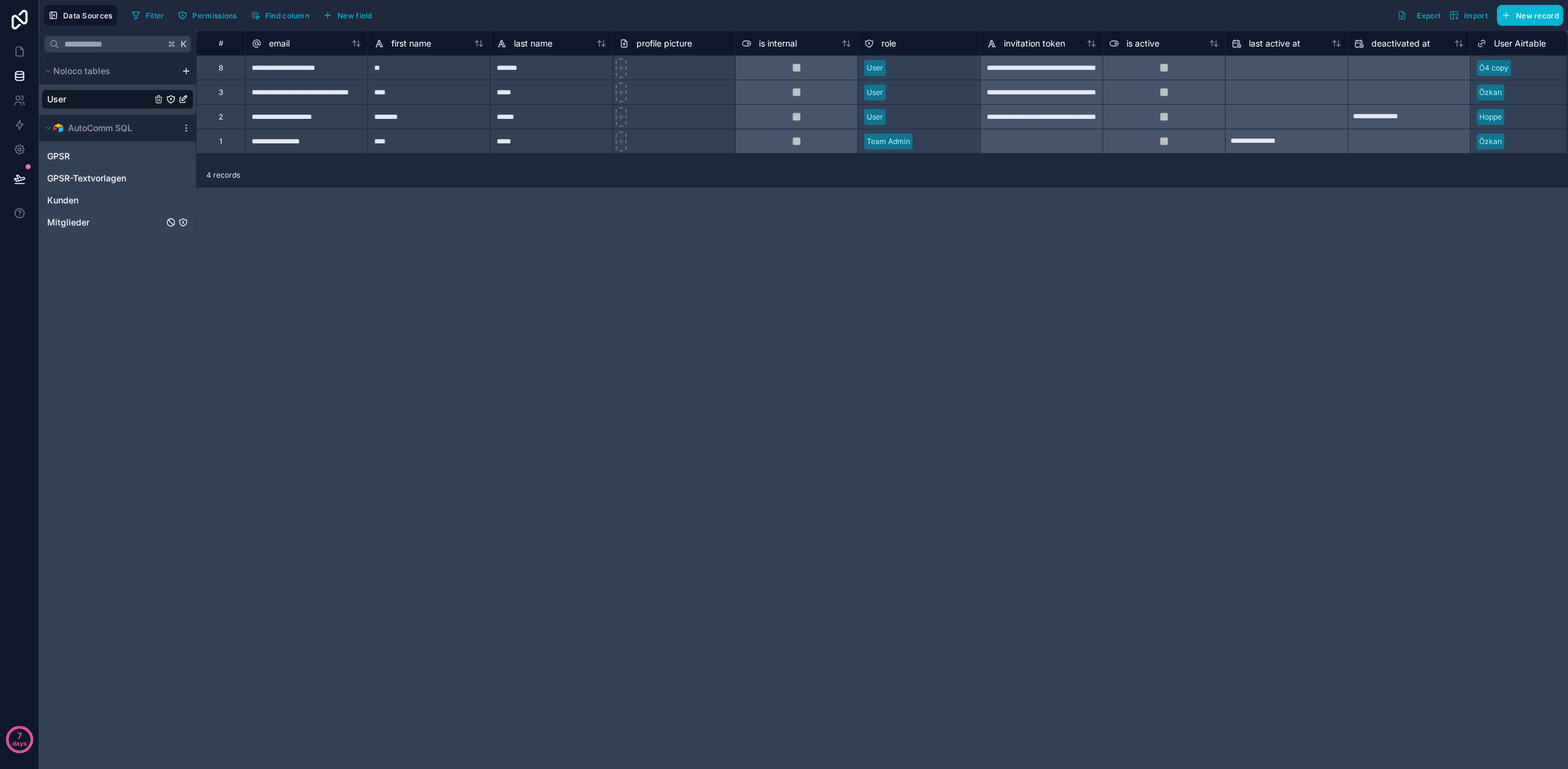
click at [85, 215] on div "Mitglieder" at bounding box center [117, 222] width 152 height 19
click at [96, 220] on link "Mitglieder" at bounding box center [105, 222] width 116 height 12
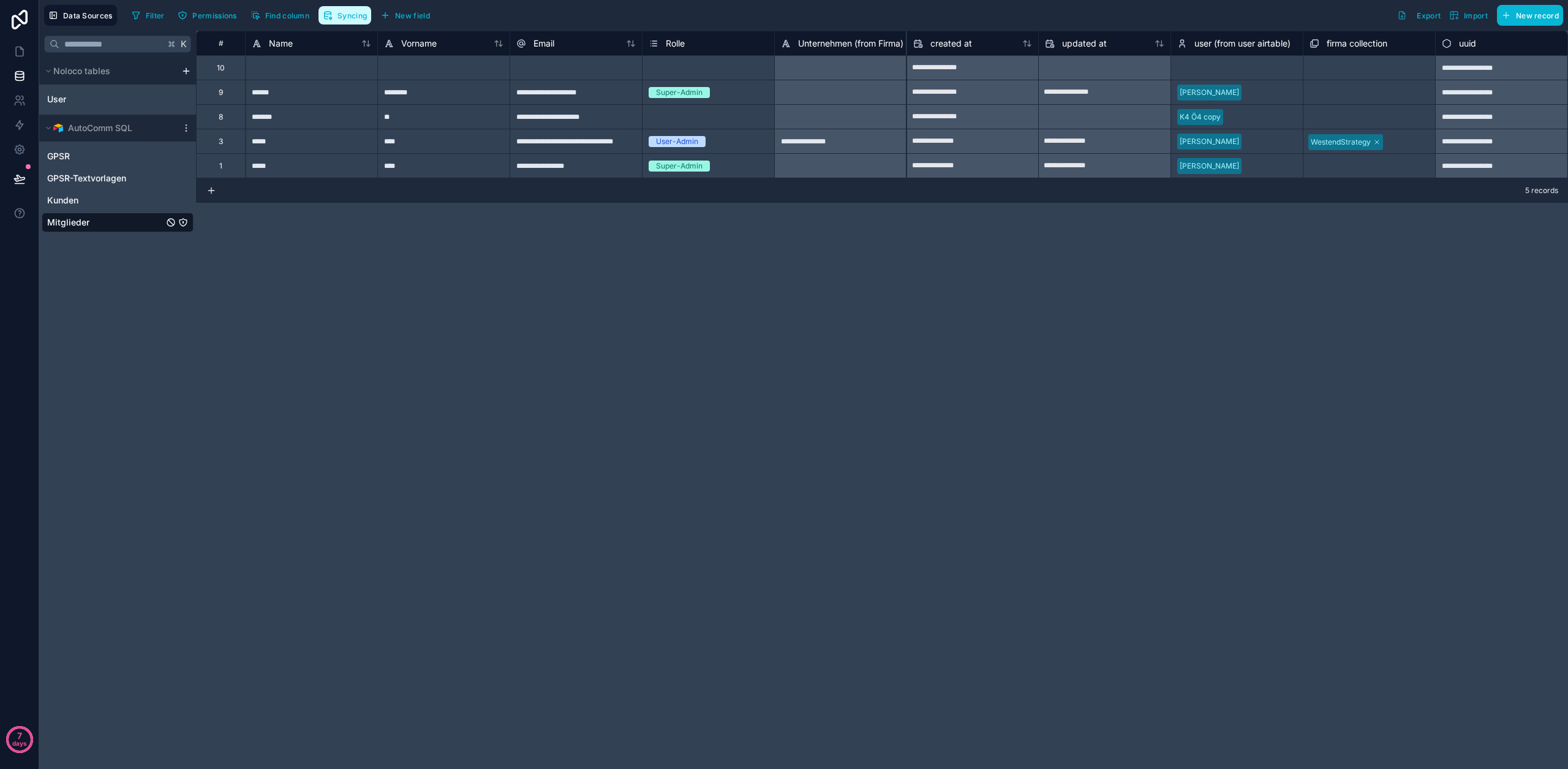
click at [349, 11] on span "Syncing" at bounding box center [351, 16] width 29 height 9
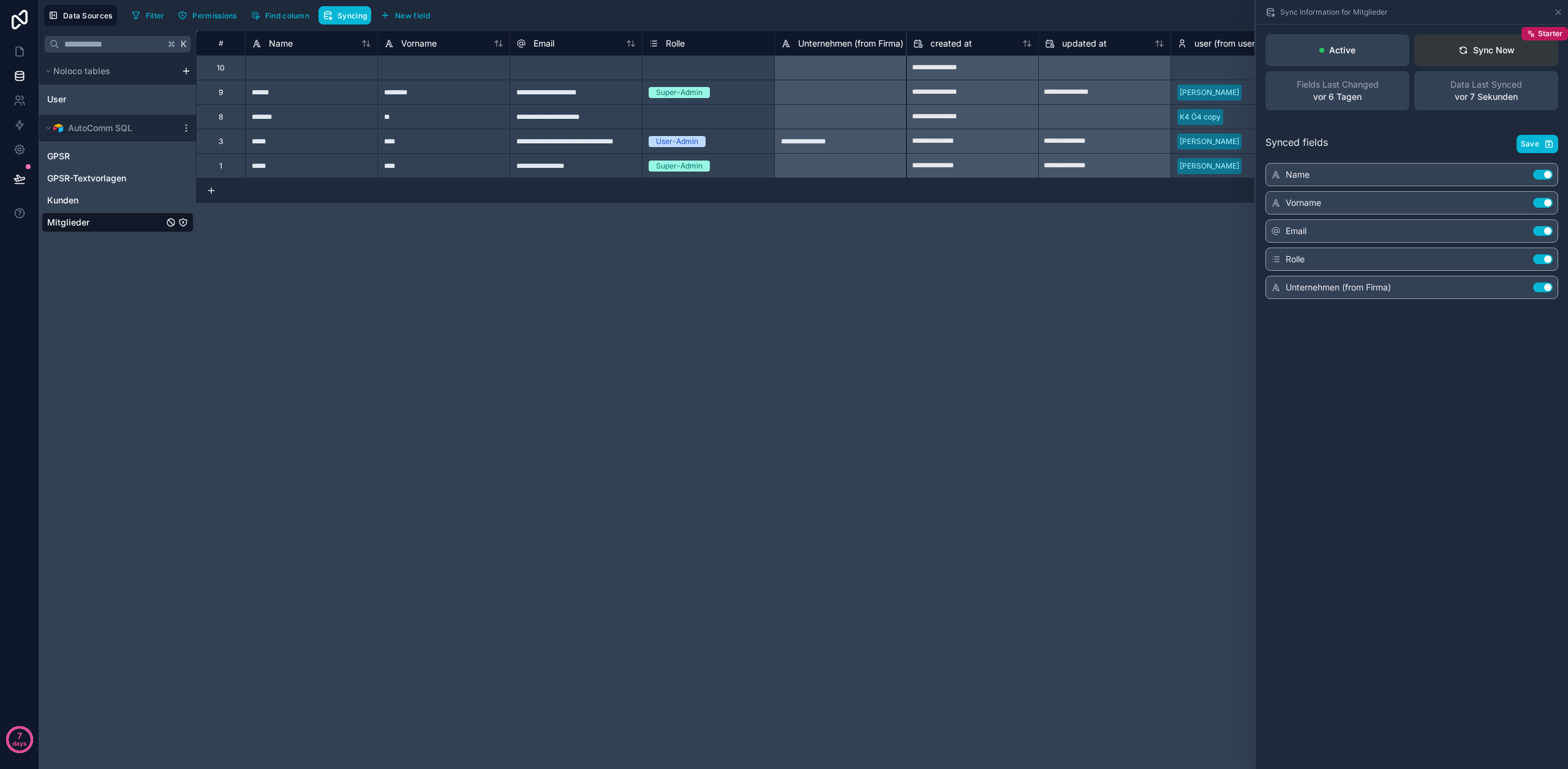
click at [1485, 48] on div "Sync Now" at bounding box center [1486, 50] width 56 height 12
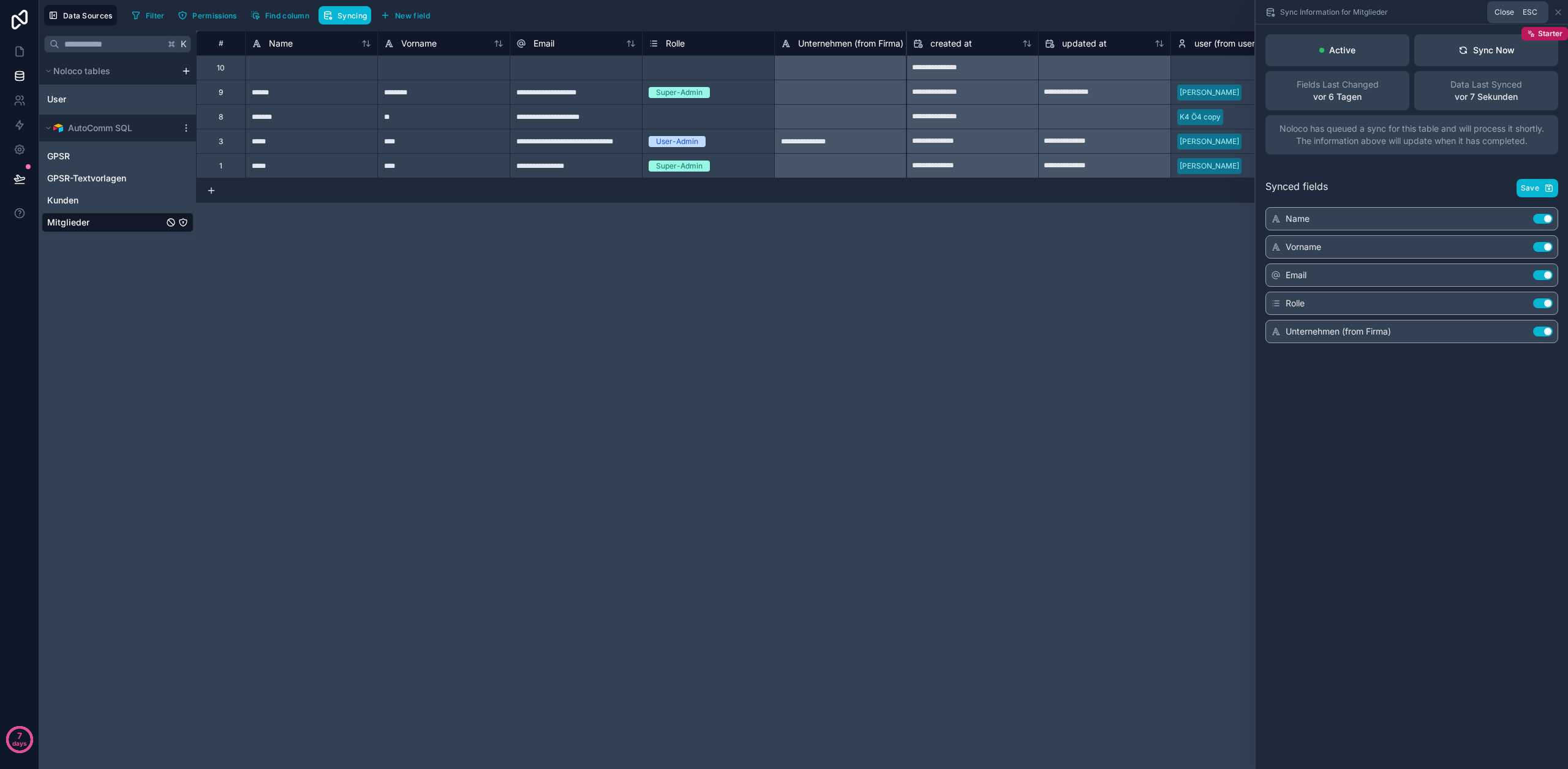
click at [1555, 13] on icon at bounding box center [1557, 11] width 10 height 10
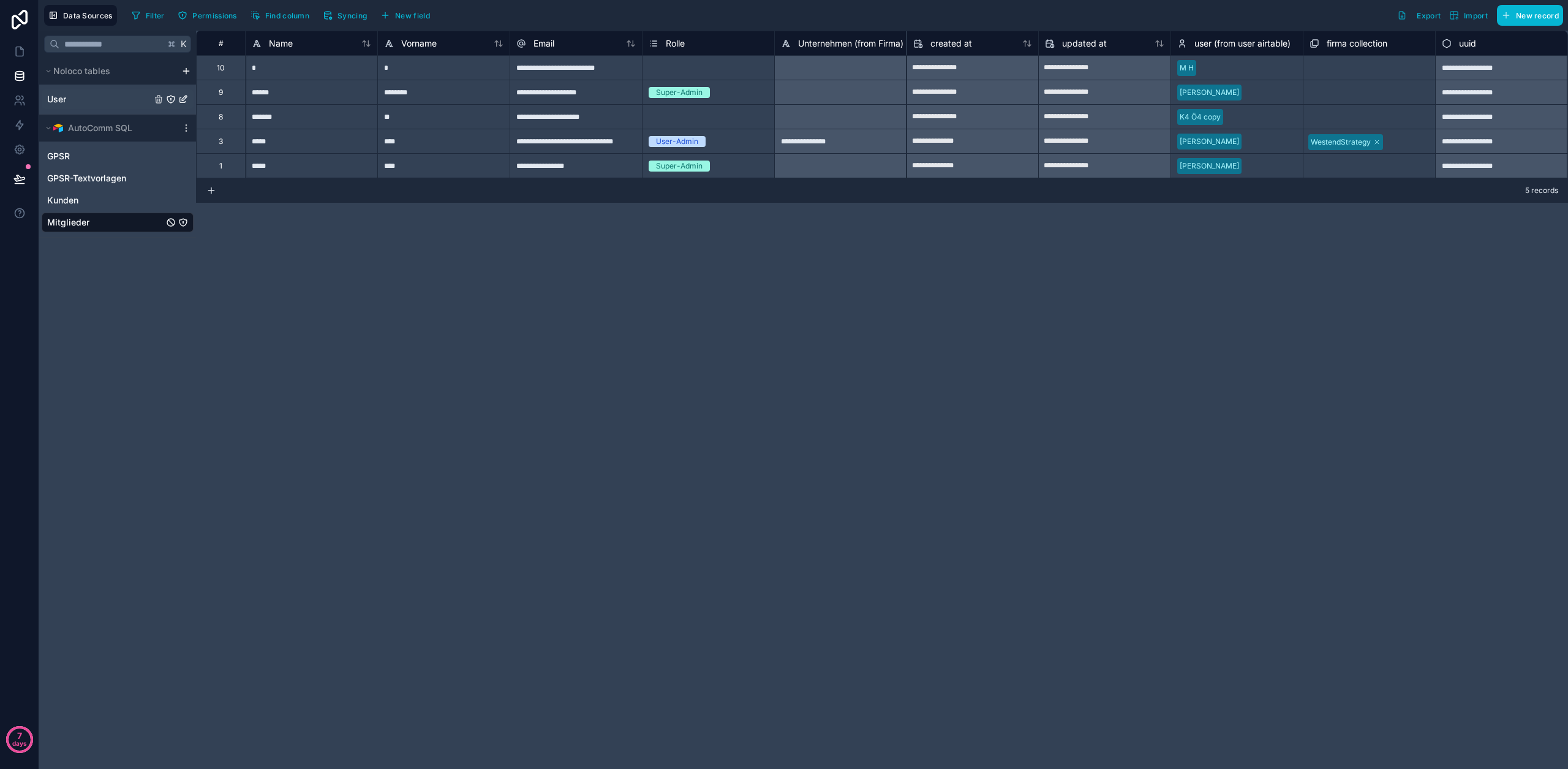
click at [67, 102] on link "User" at bounding box center [99, 99] width 105 height 12
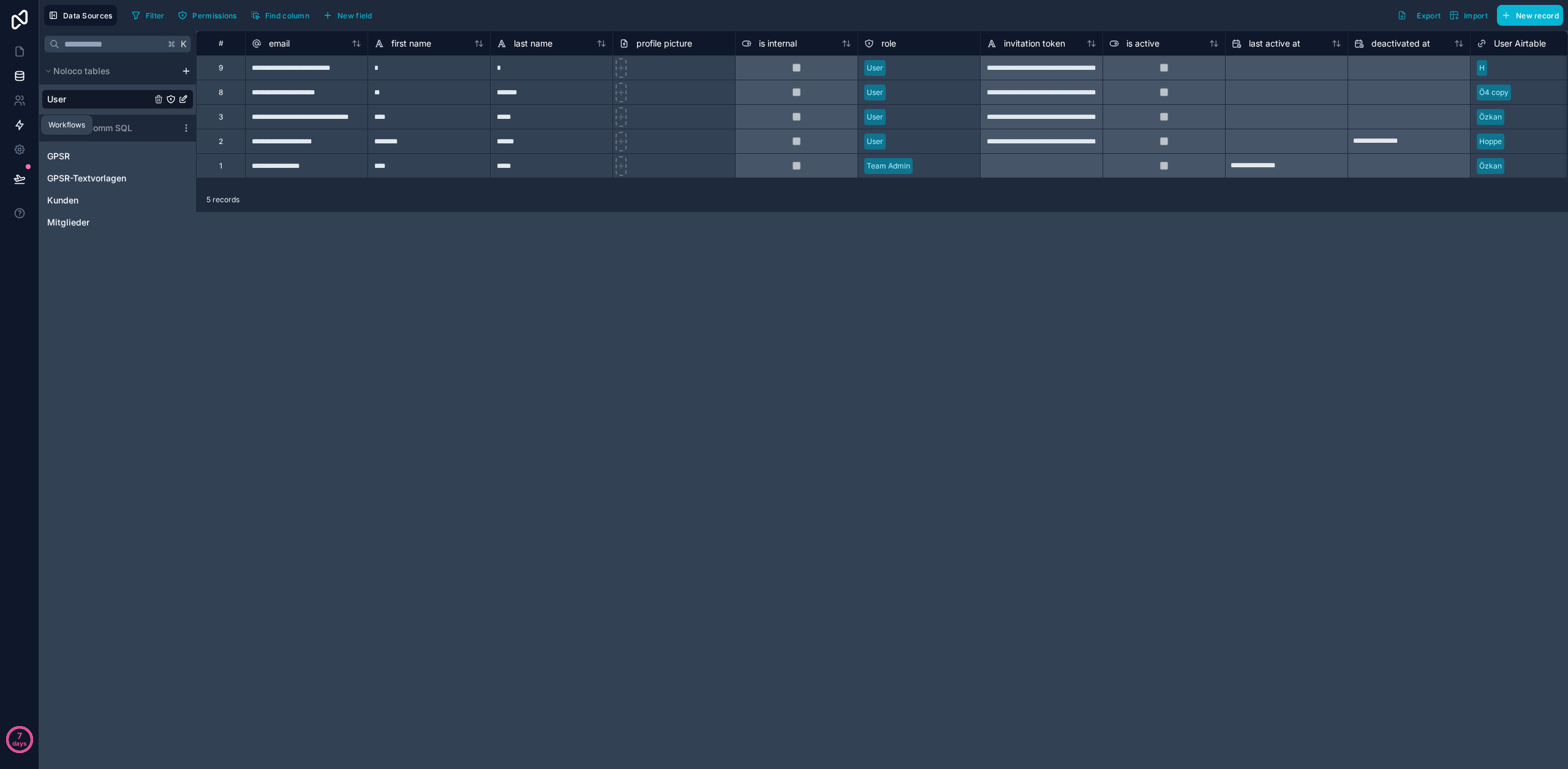
click at [23, 125] on icon at bounding box center [19, 125] width 12 height 12
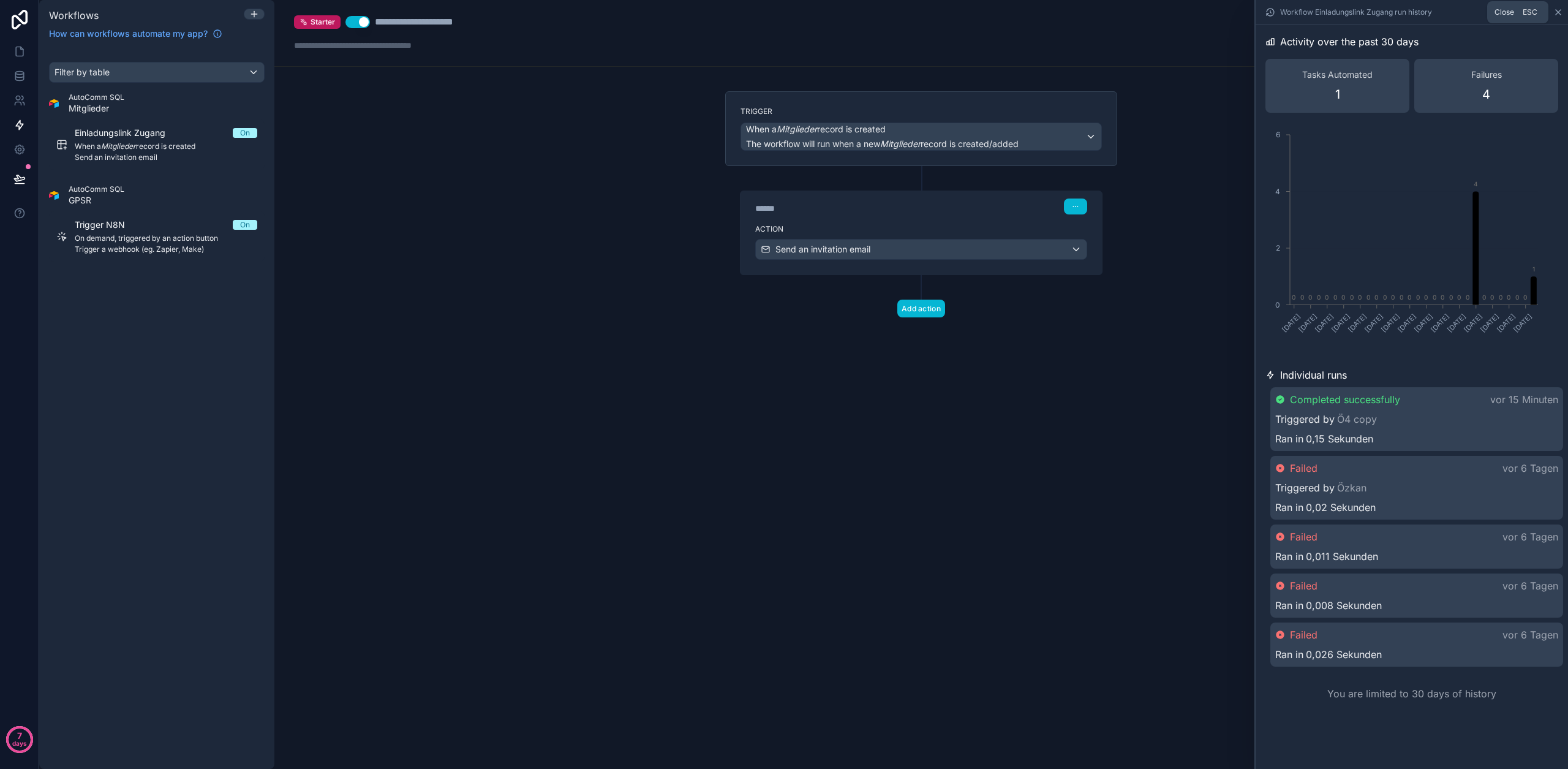
click at [1559, 11] on icon at bounding box center [1557, 11] width 10 height 10
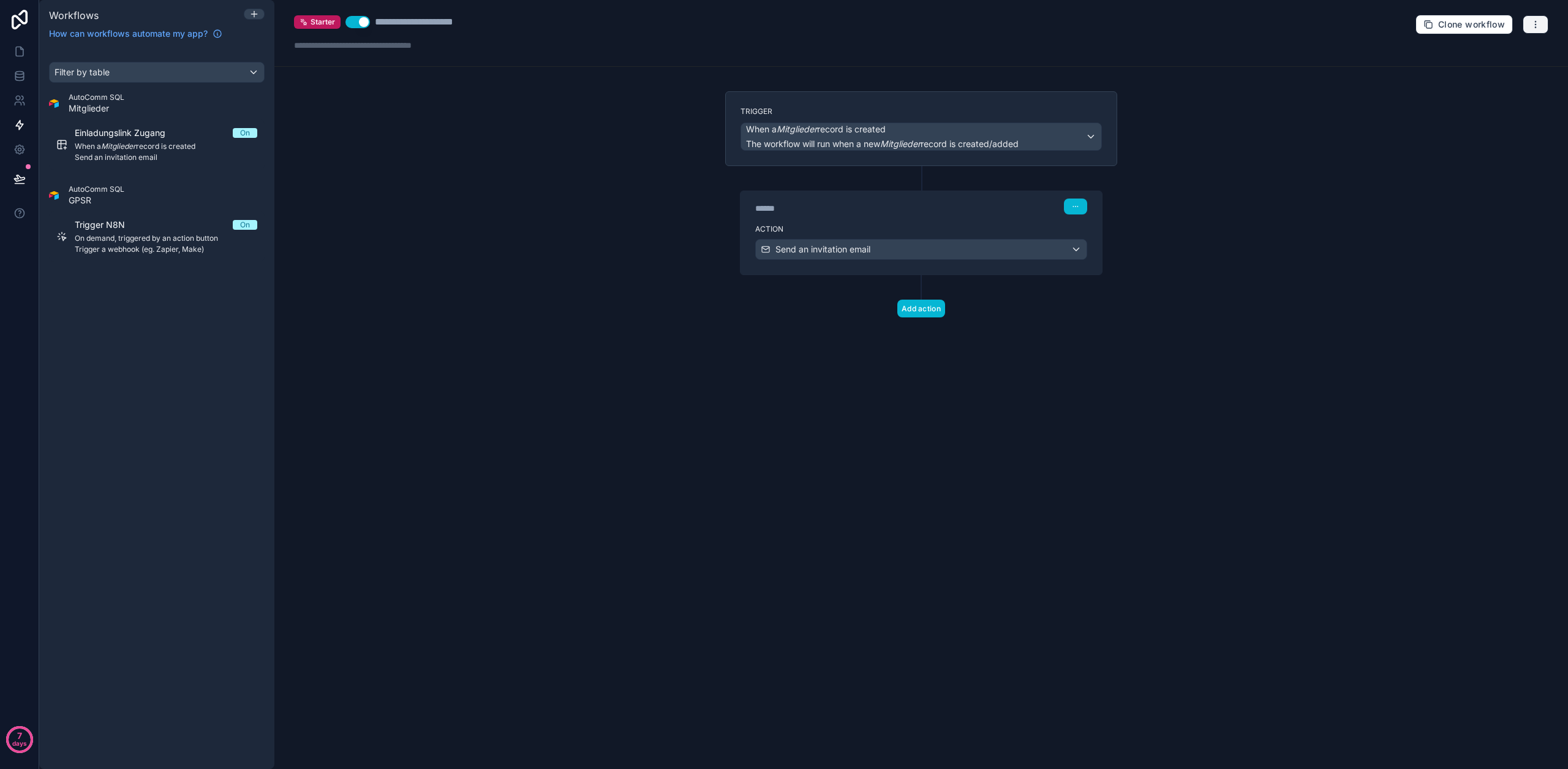
click at [1541, 23] on button "button" at bounding box center [1535, 24] width 25 height 18
click at [1487, 55] on span "Test workflow" at bounding box center [1502, 53] width 59 height 10
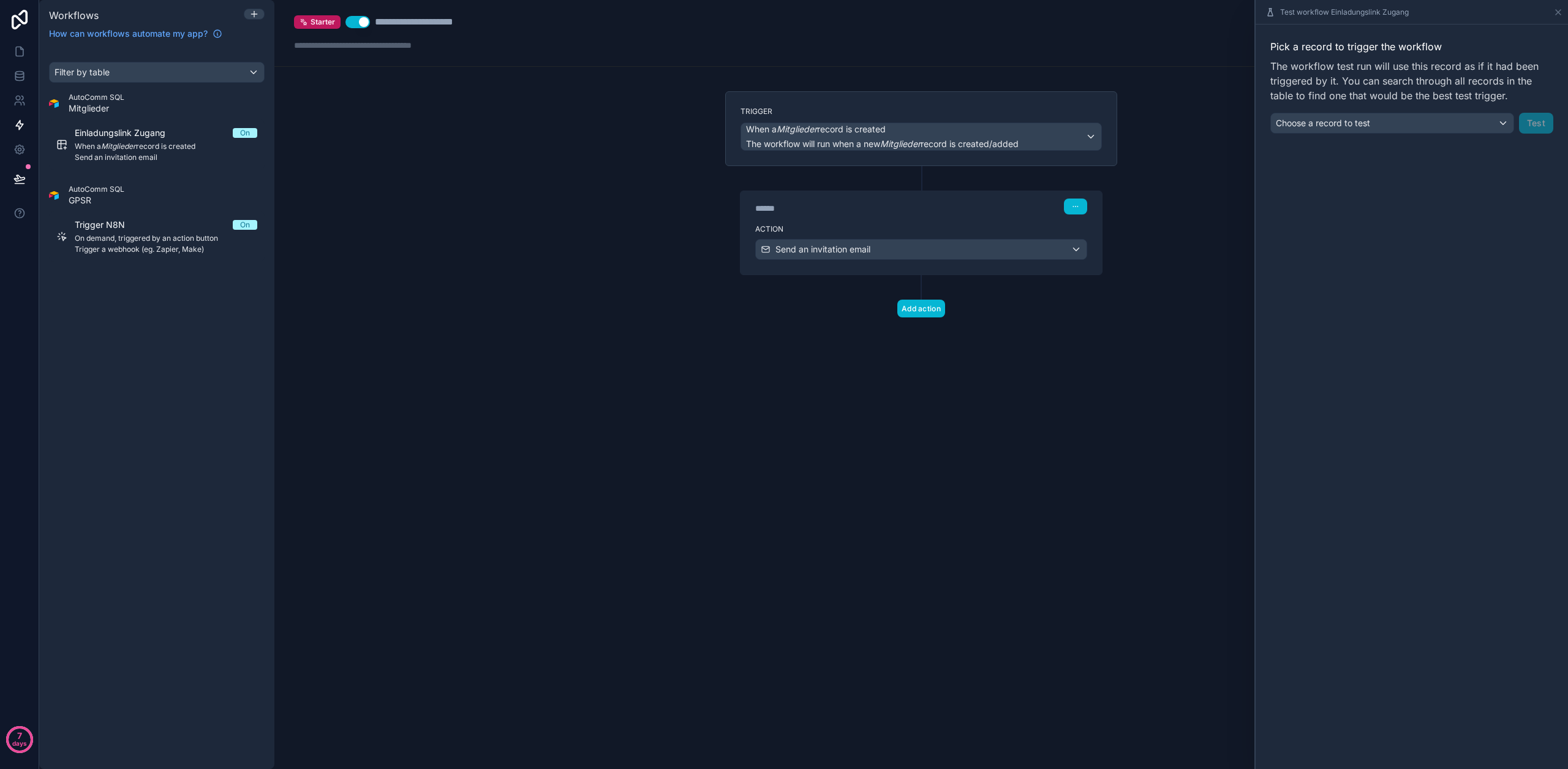
click at [1357, 134] on div "Pick a record to trigger the workflow The workflow test run will use this recor…" at bounding box center [1412, 86] width 313 height 124
click at [1355, 127] on span "Choose a record to test" at bounding box center [1322, 123] width 94 height 11
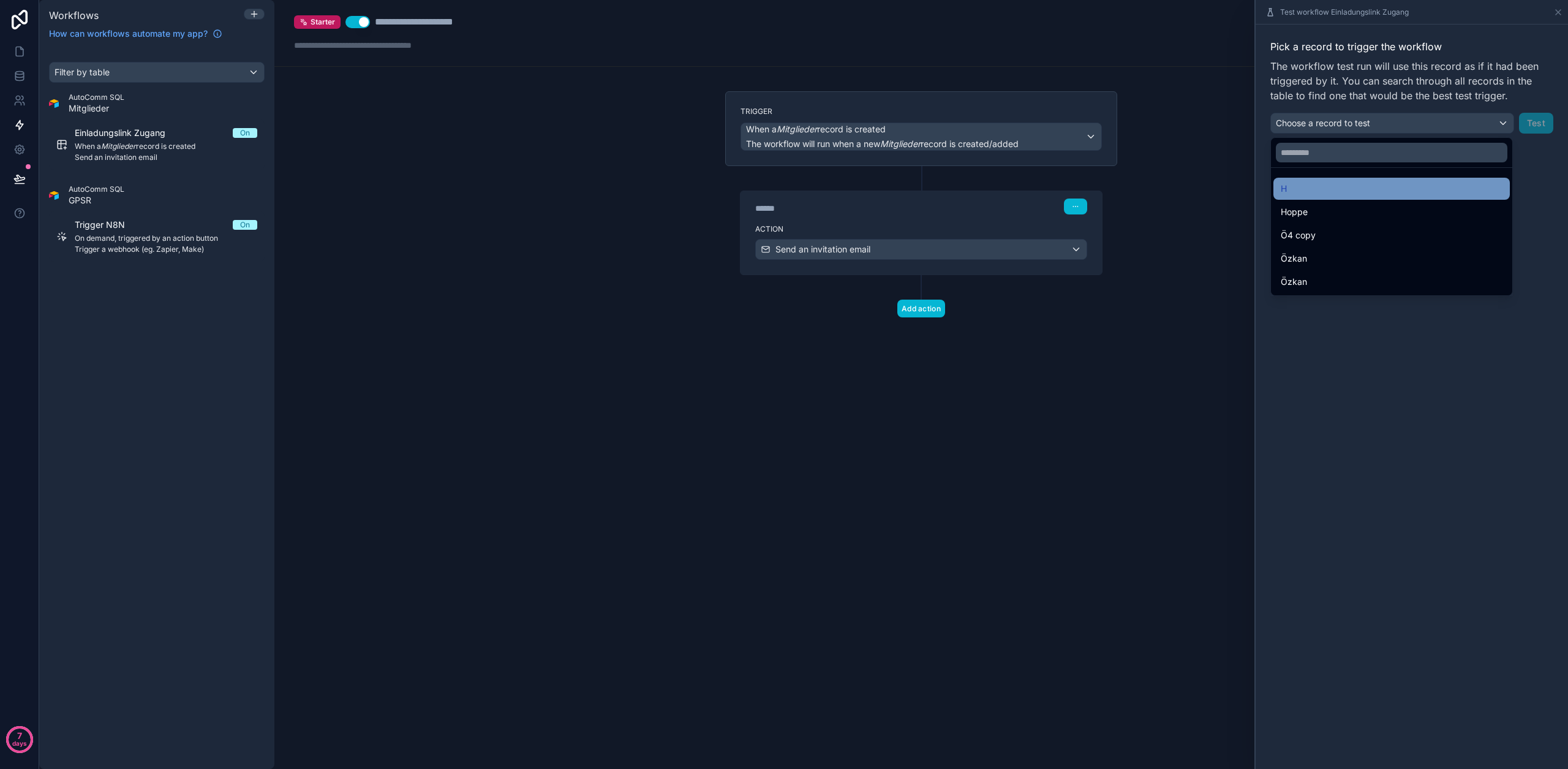
click at [1311, 187] on div "H" at bounding box center [1391, 188] width 221 height 15
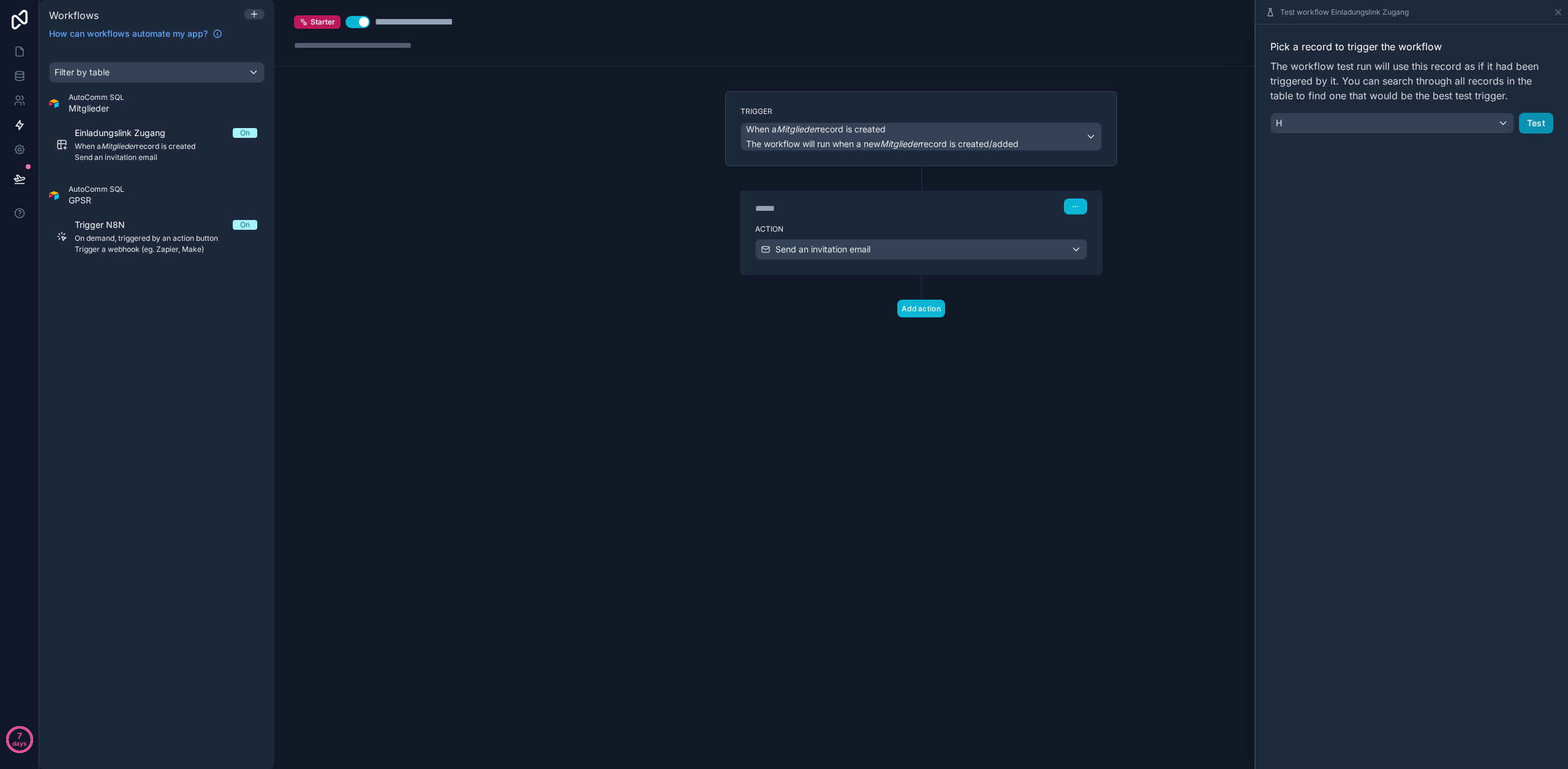
click at [1542, 124] on button "Test" at bounding box center [1535, 123] width 34 height 21
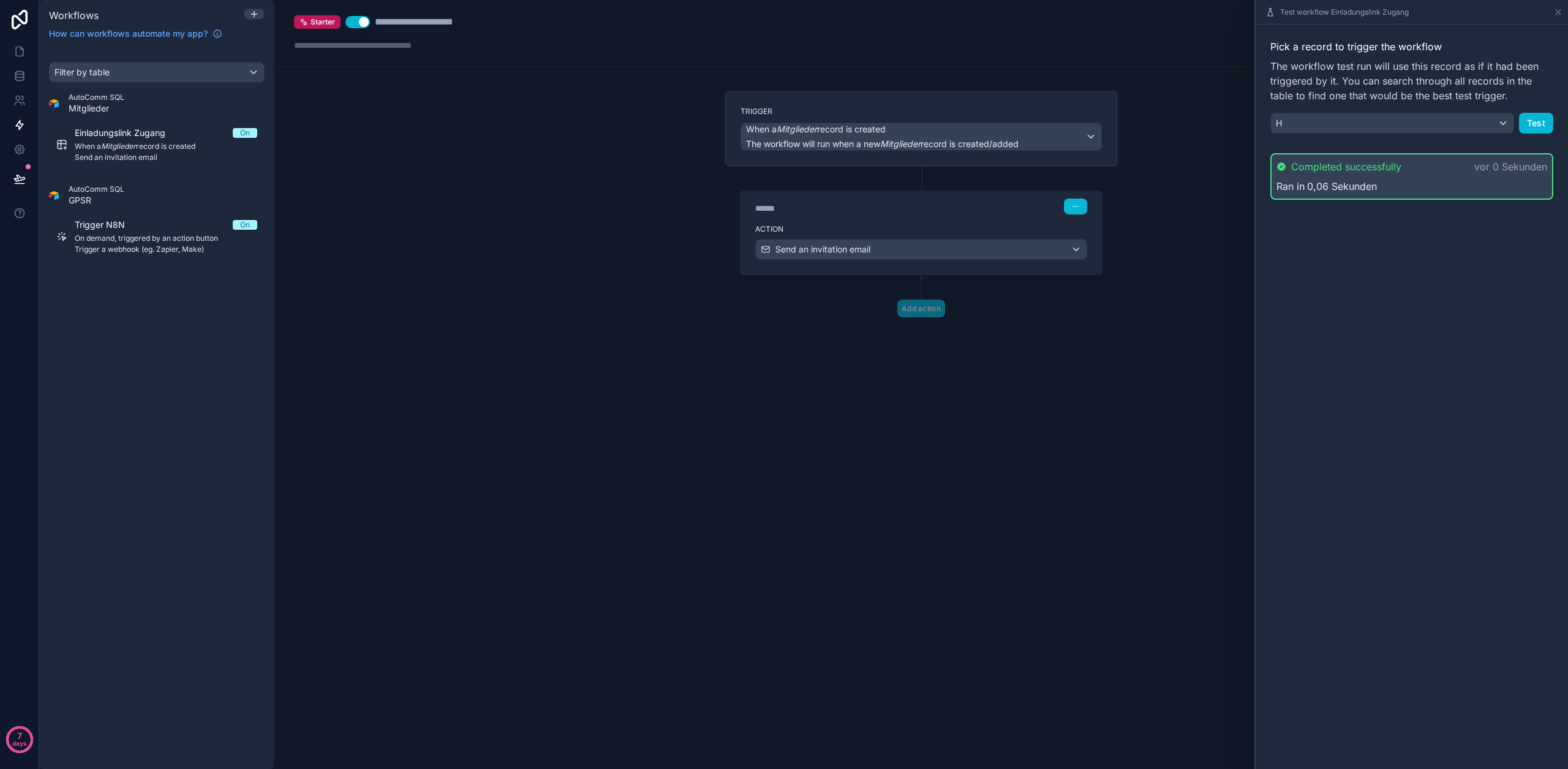
click at [1170, 340] on div "**********" at bounding box center [921, 384] width 1293 height 769
click at [1557, 11] on icon at bounding box center [1557, 11] width 10 height 10
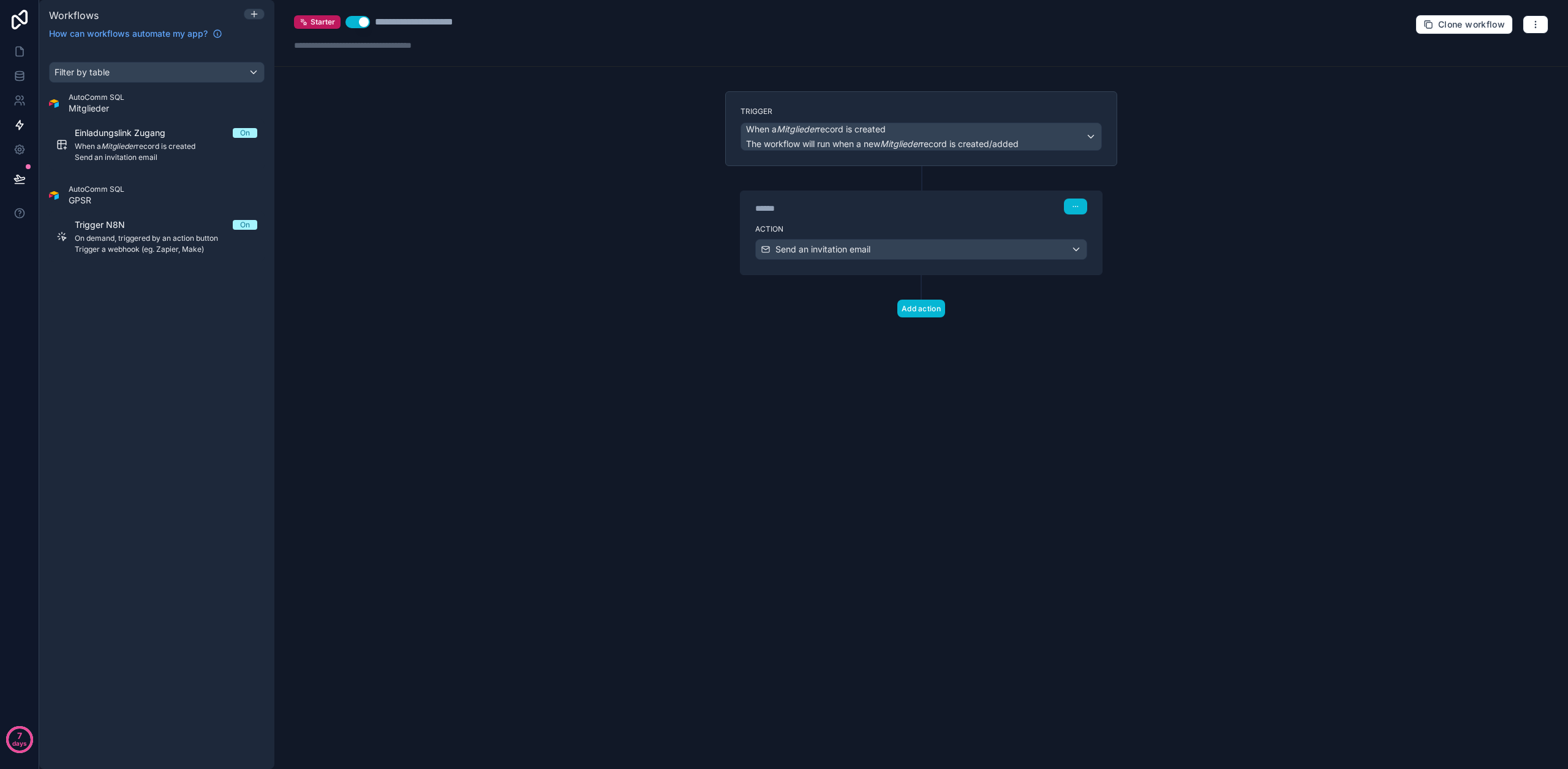
click at [931, 184] on div "****** Step 1 Action Send an invitation email" at bounding box center [921, 221] width 392 height 109
click at [923, 319] on div "Trigger When a Mitglieder record is created The workflow will run when a new Mi…" at bounding box center [921, 224] width 412 height 265
click at [923, 315] on button "Add action" at bounding box center [921, 308] width 47 height 18
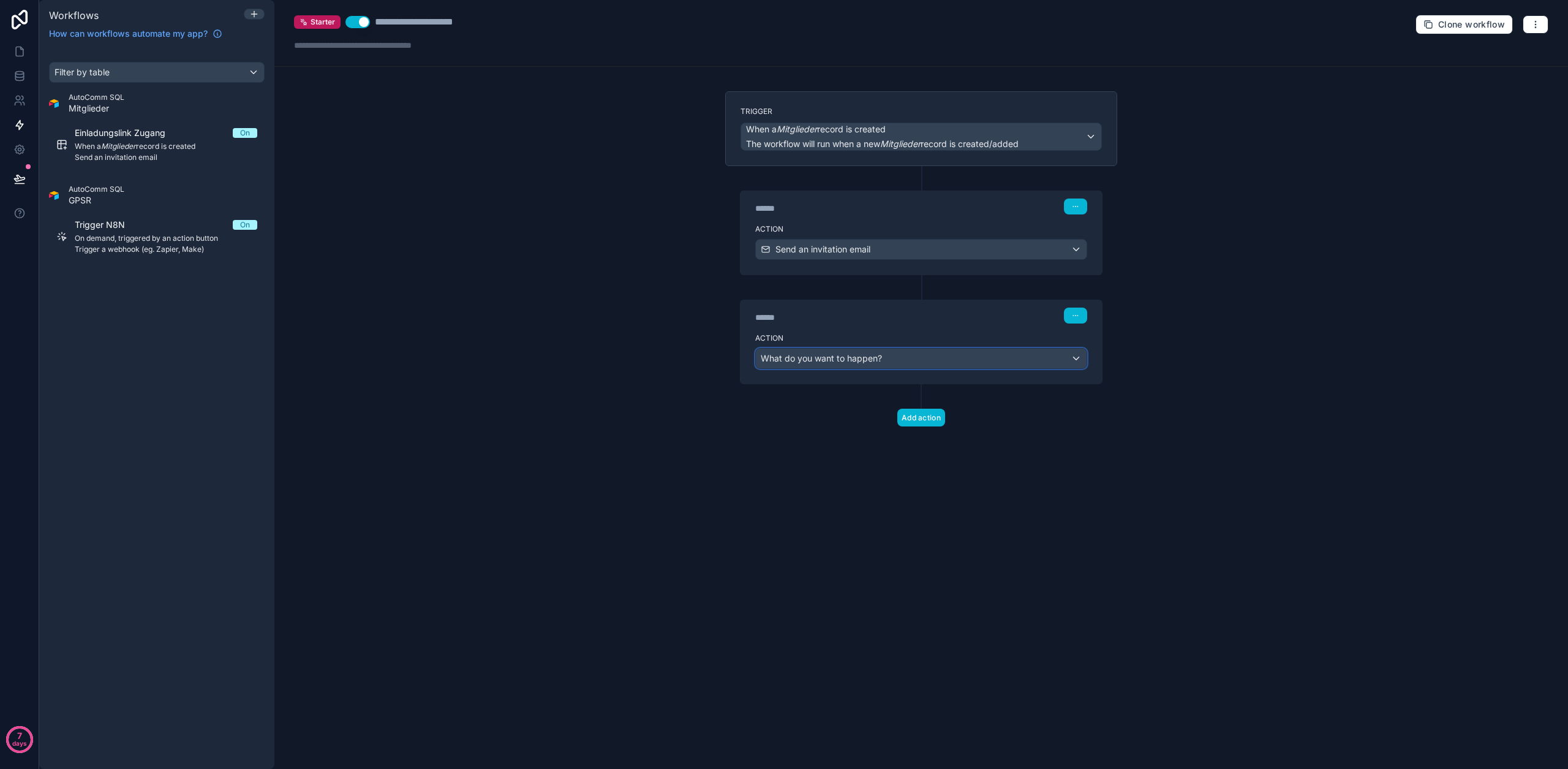
click at [883, 351] on div "What do you want to happen?" at bounding box center [921, 359] width 330 height 19
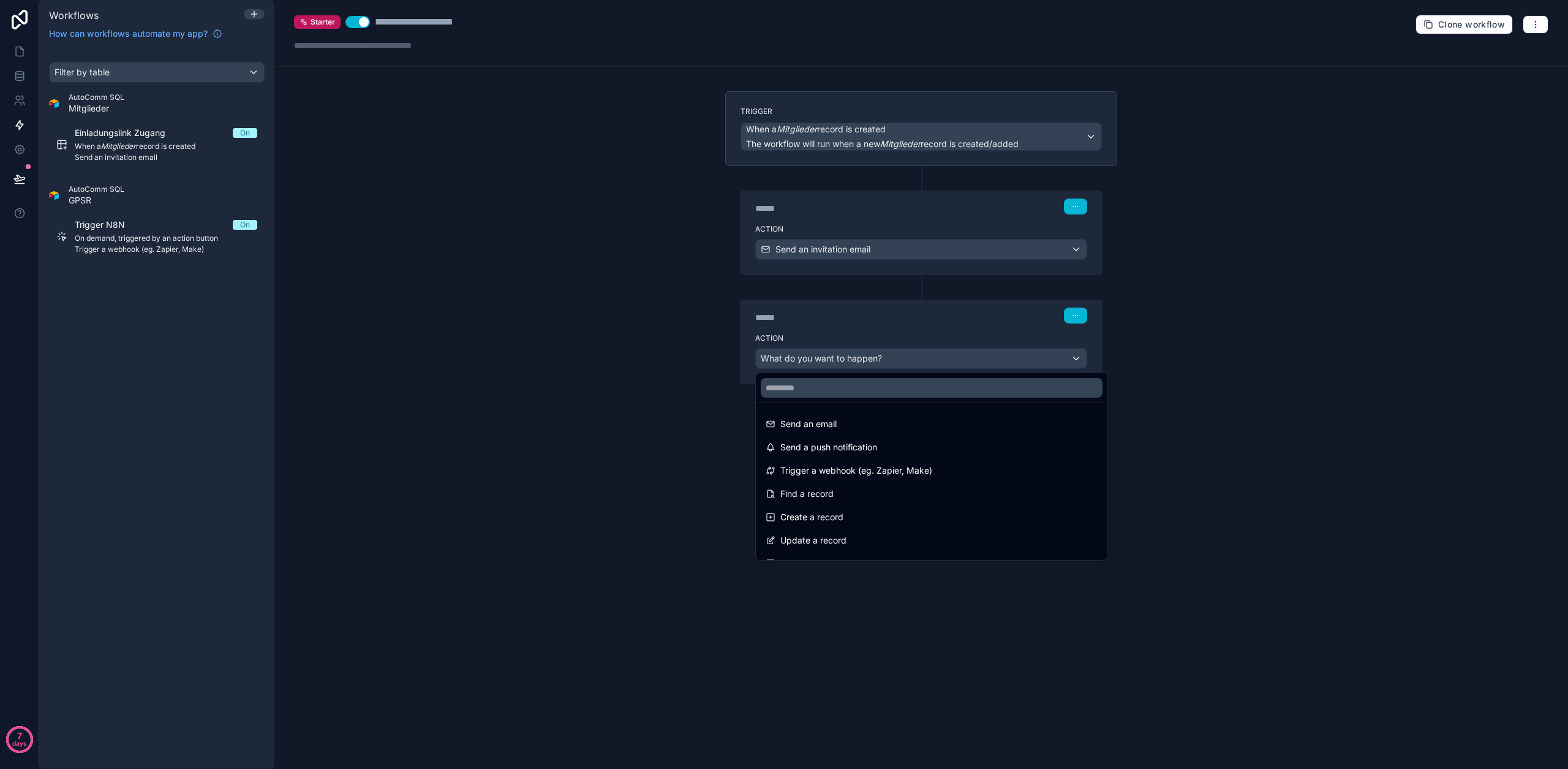
click at [561, 100] on div at bounding box center [784, 384] width 1568 height 769
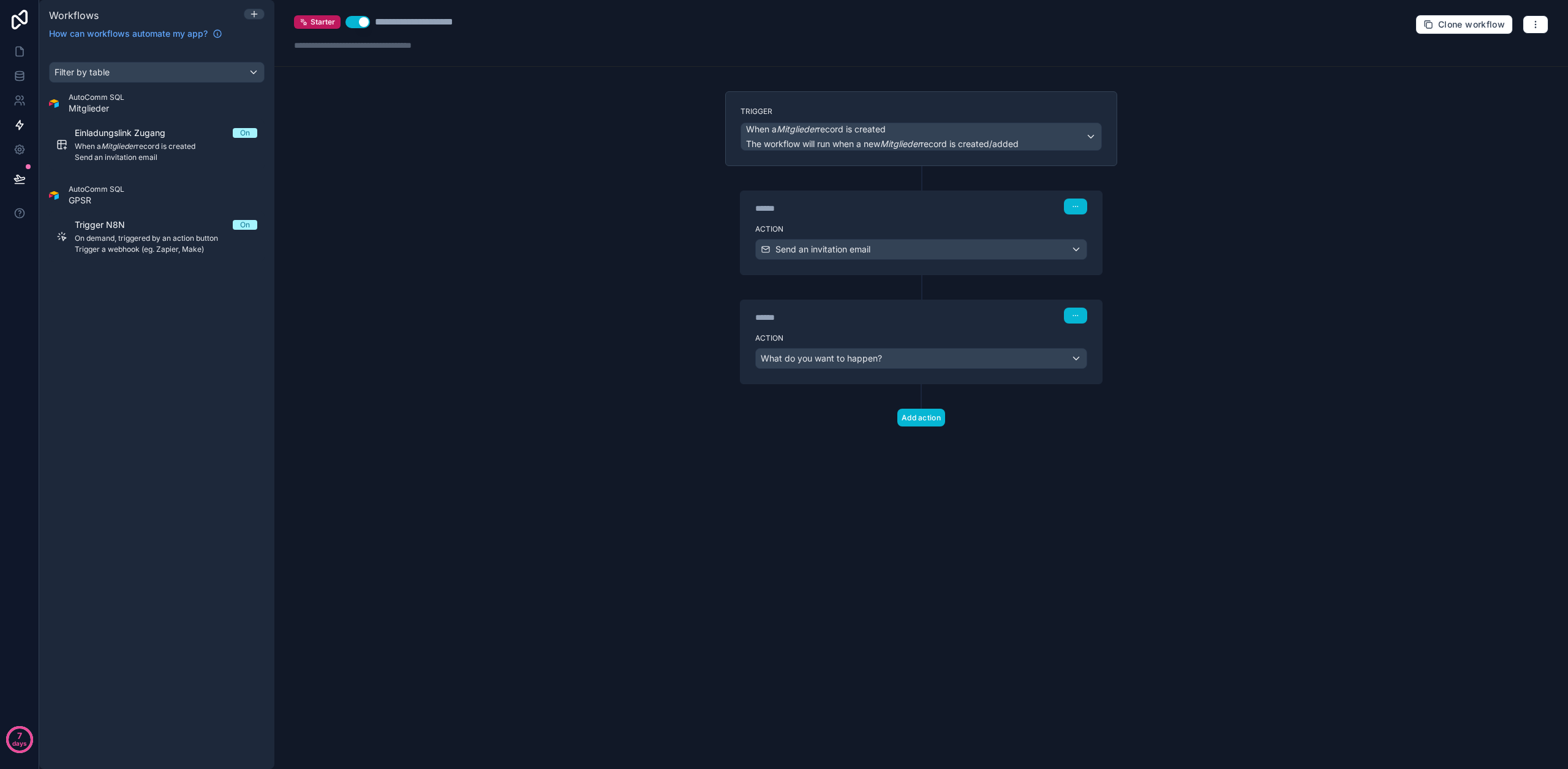
click at [466, 144] on div "**********" at bounding box center [921, 384] width 1293 height 769
click at [29, 148] on link at bounding box center [19, 149] width 39 height 25
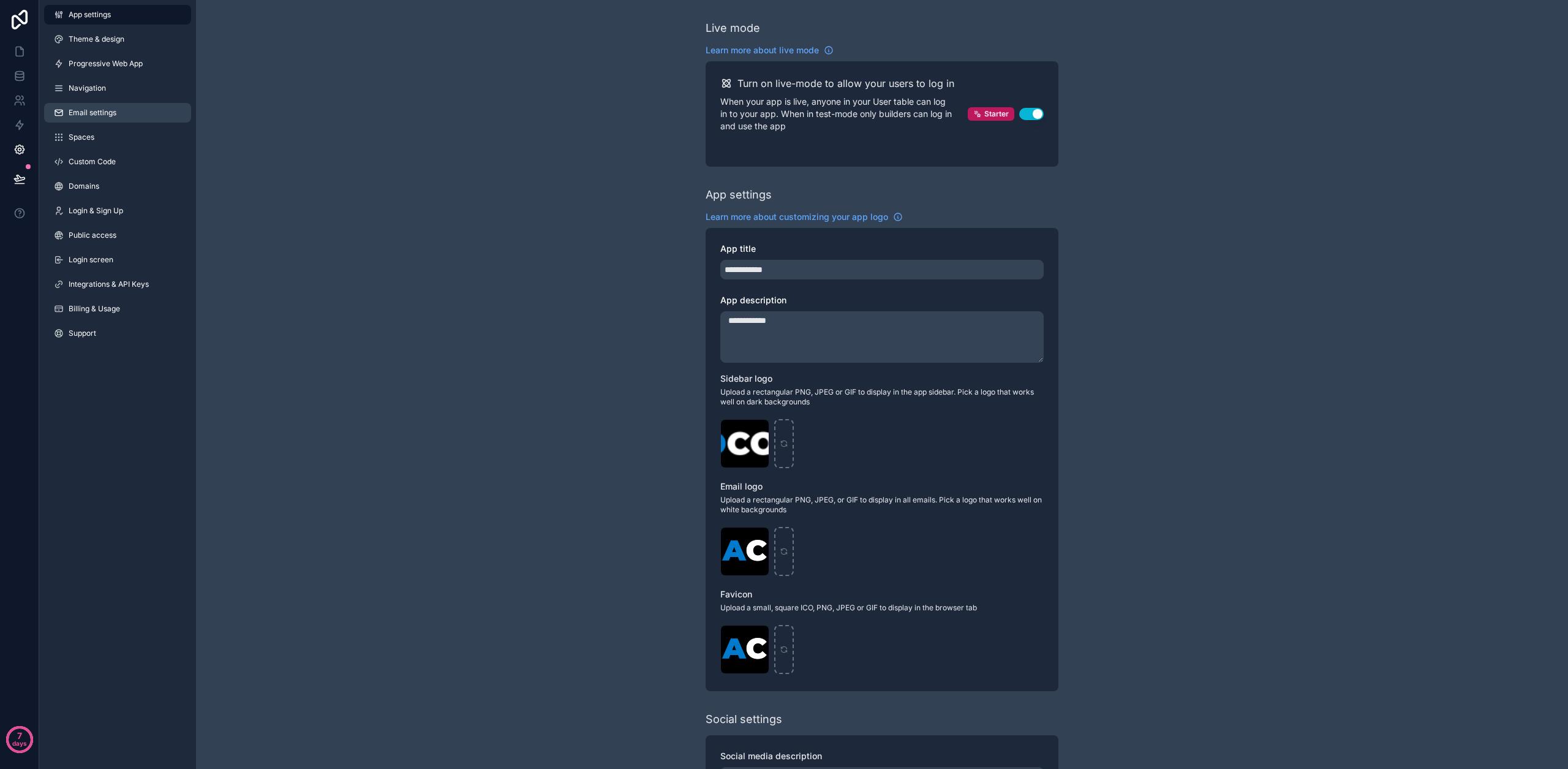
click at [100, 115] on span "Email settings" at bounding box center [92, 112] width 47 height 10
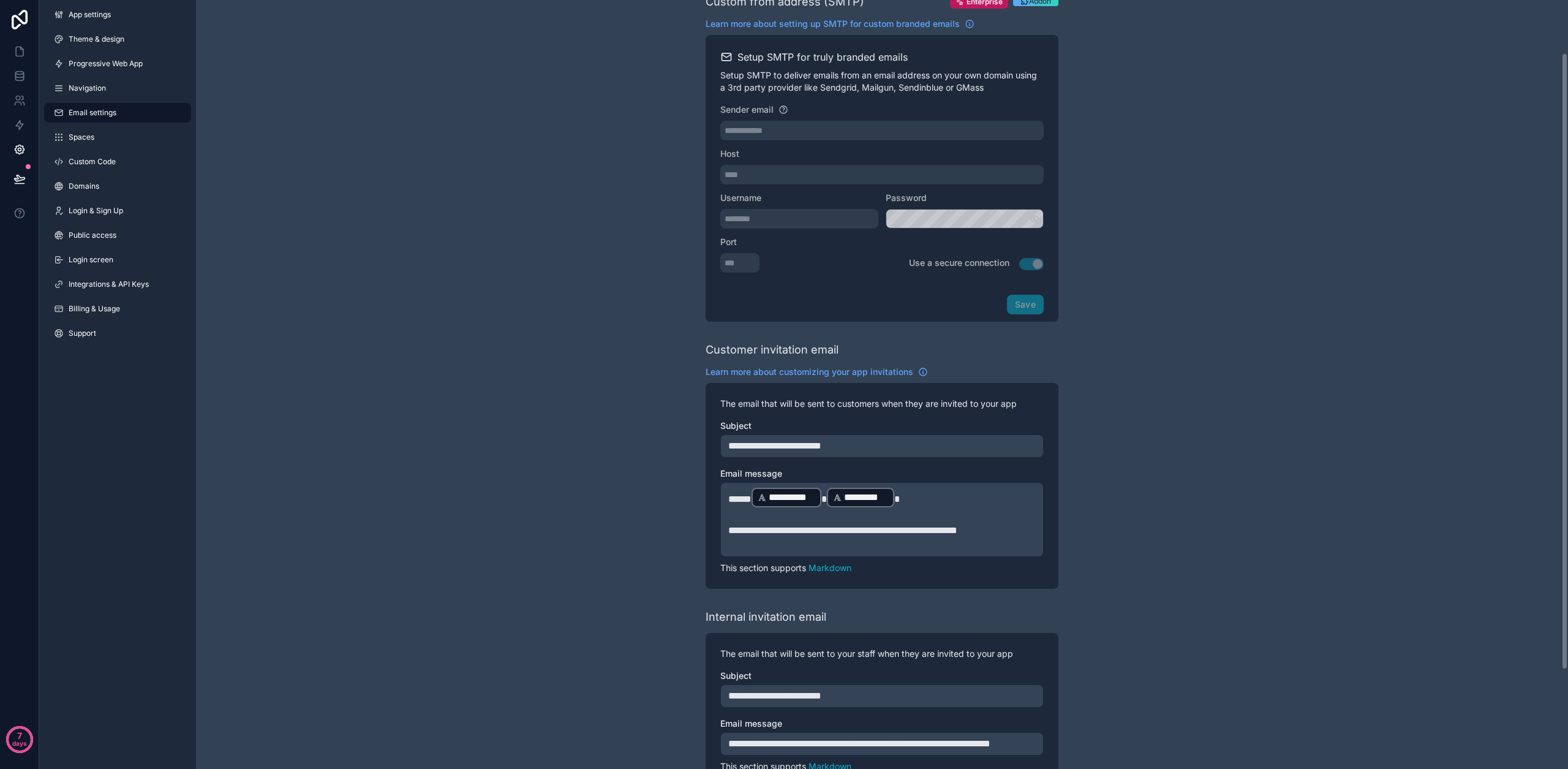
scroll to position [189, 0]
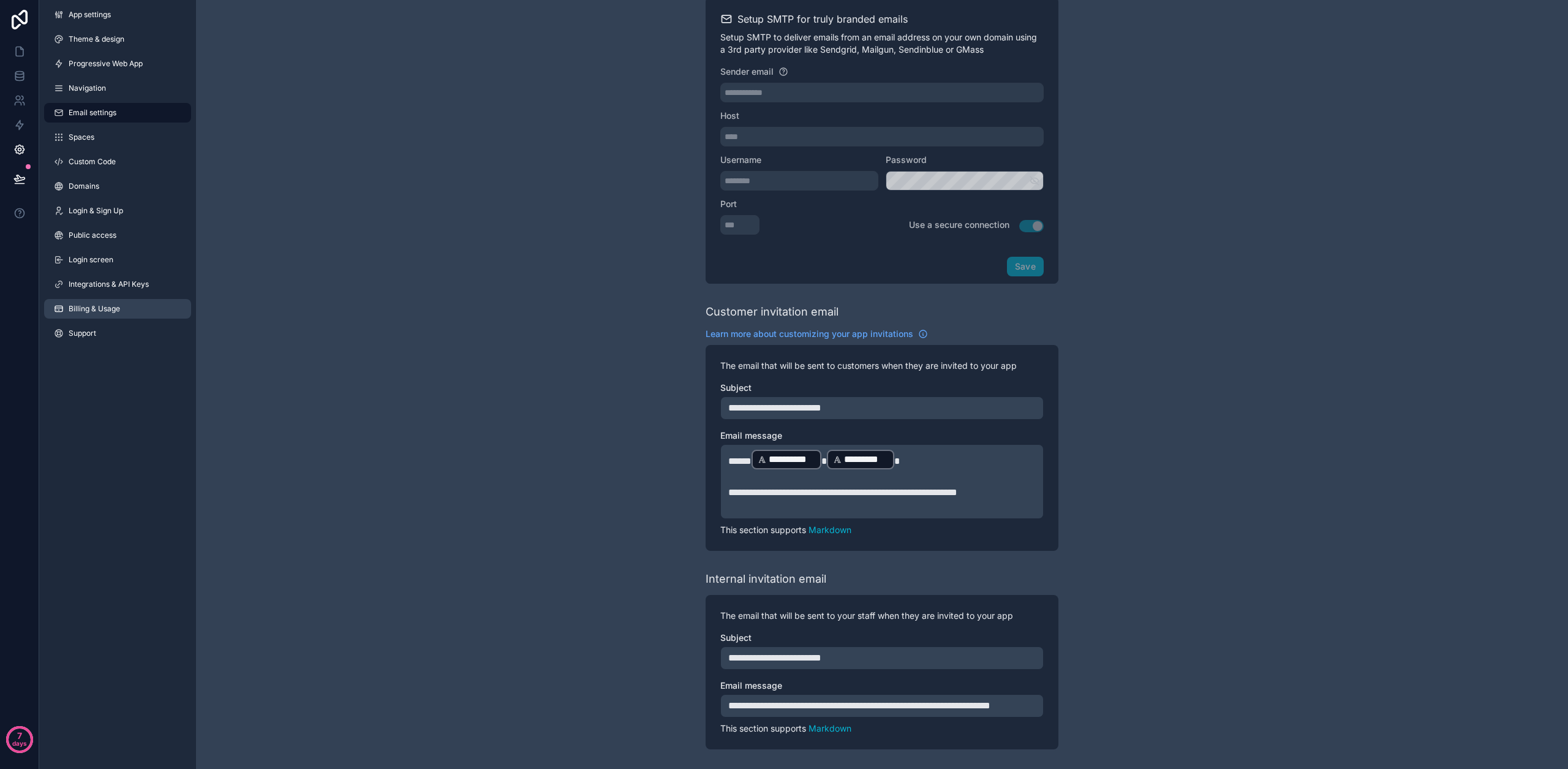
click at [110, 304] on span "Billing & Usage" at bounding box center [94, 308] width 52 height 10
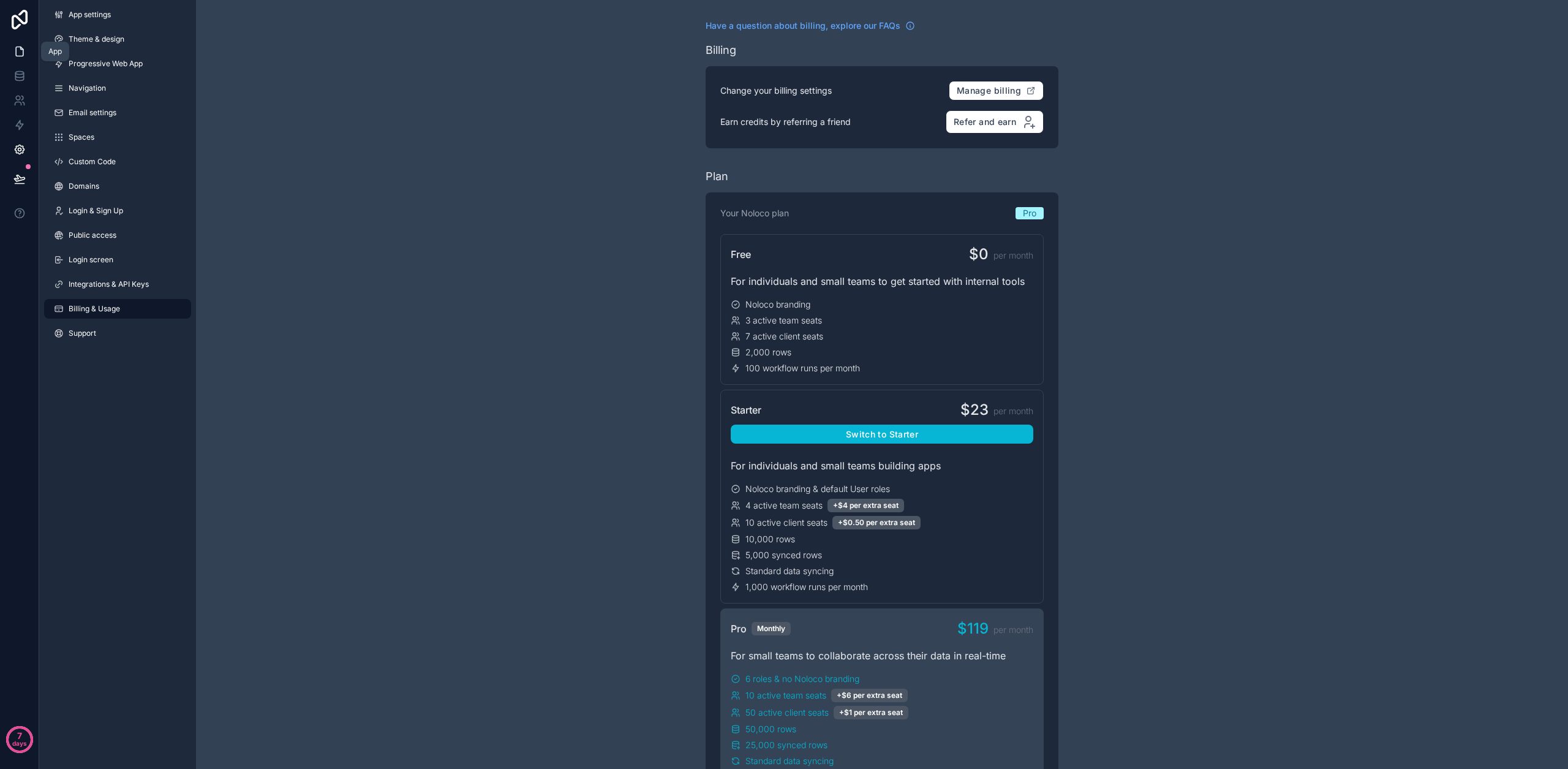
click at [25, 49] on link at bounding box center [19, 52] width 39 height 25
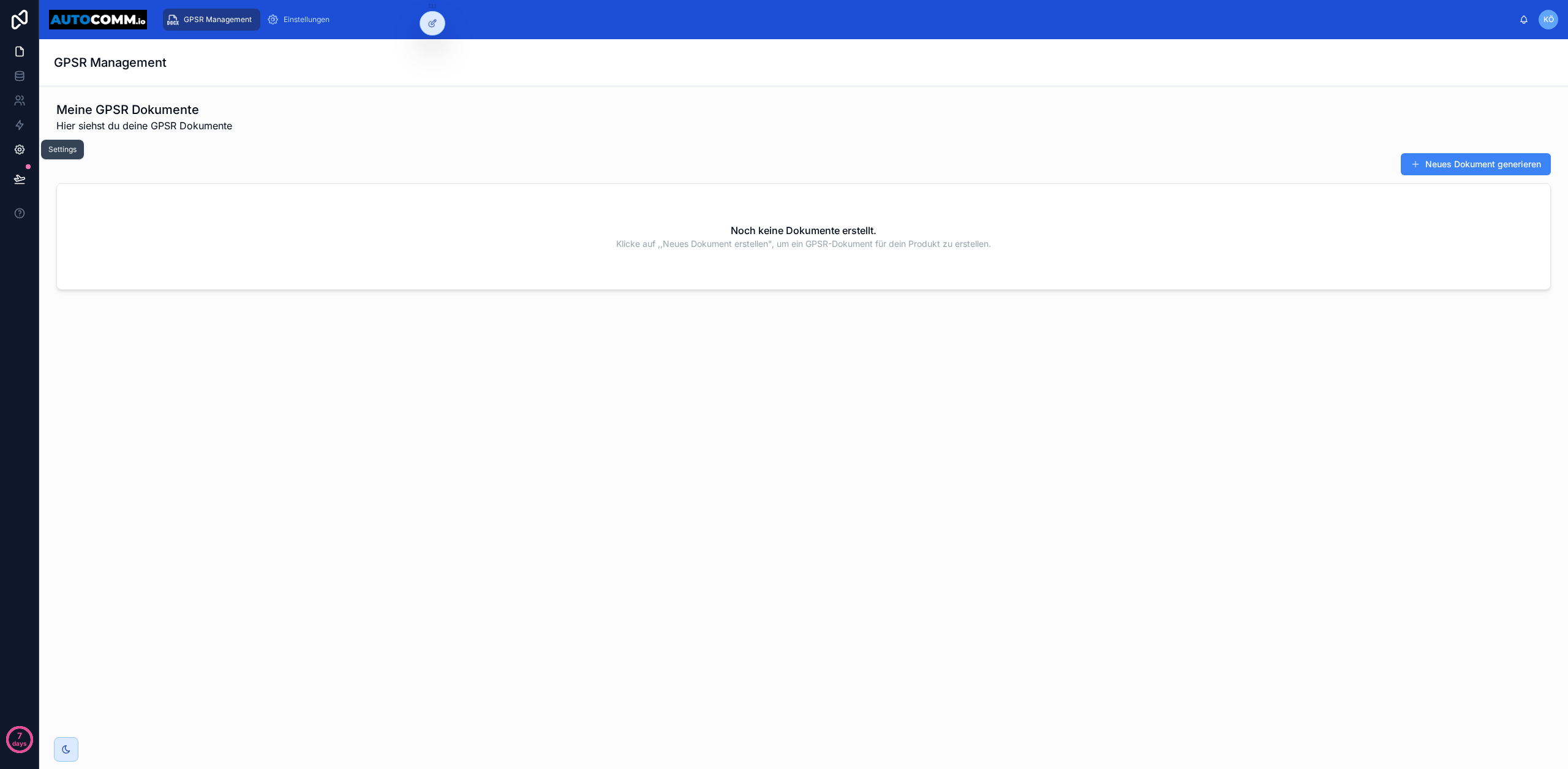
click at [19, 153] on icon at bounding box center [19, 149] width 12 height 12
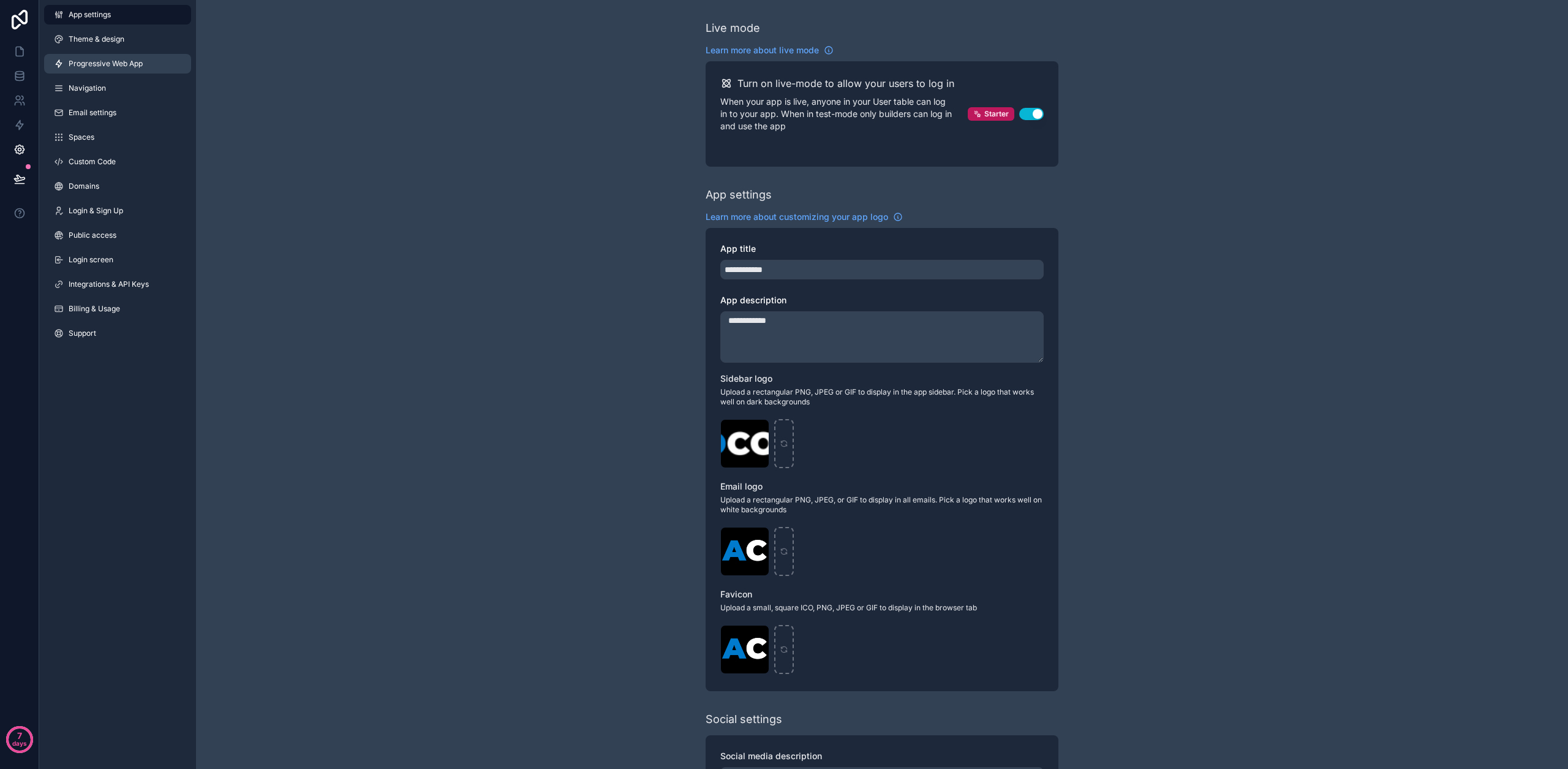
click at [110, 60] on span "Progressive Web App" at bounding box center [105, 63] width 74 height 10
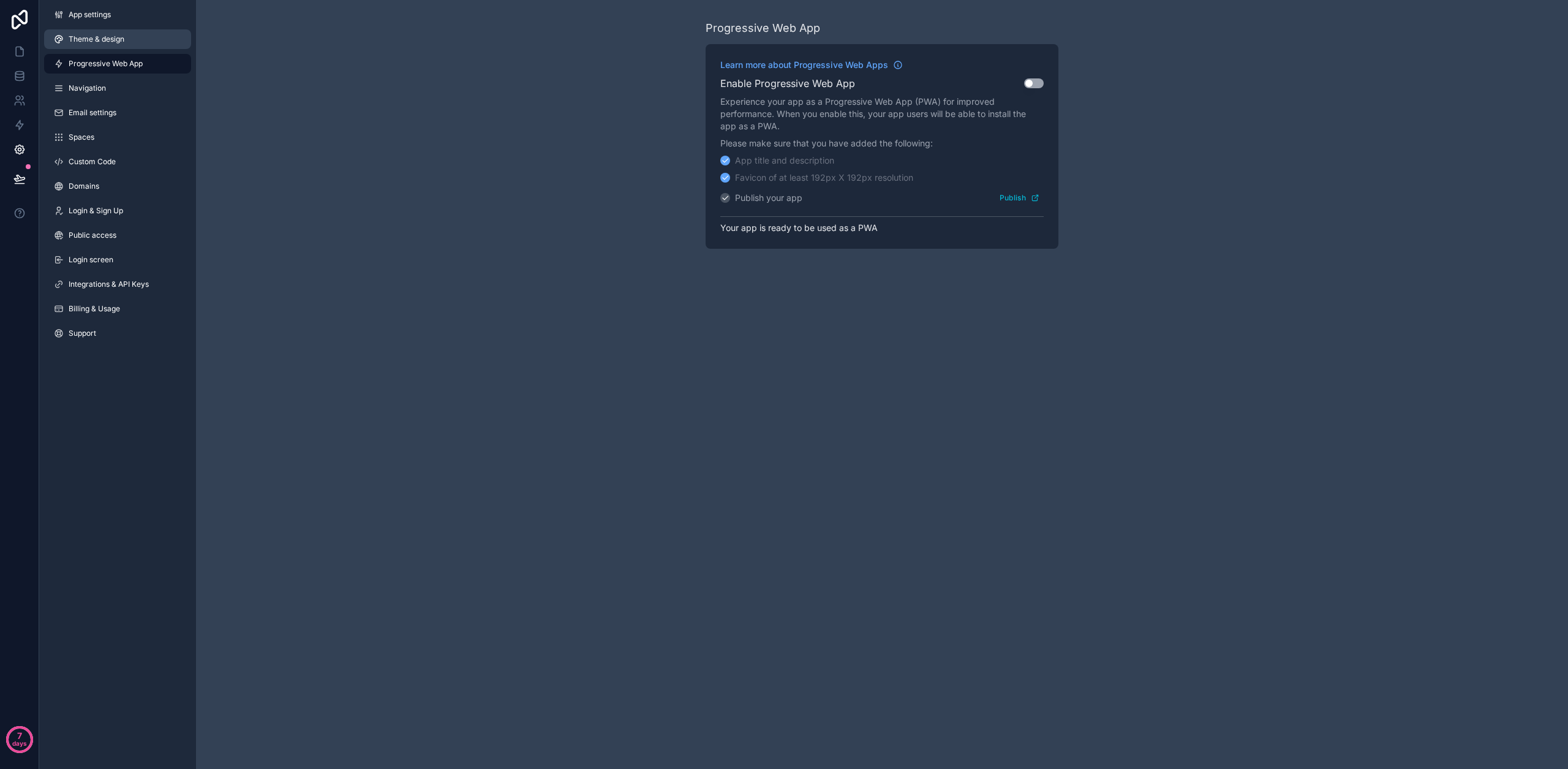
click at [110, 46] on link "Theme & design" at bounding box center [117, 39] width 147 height 19
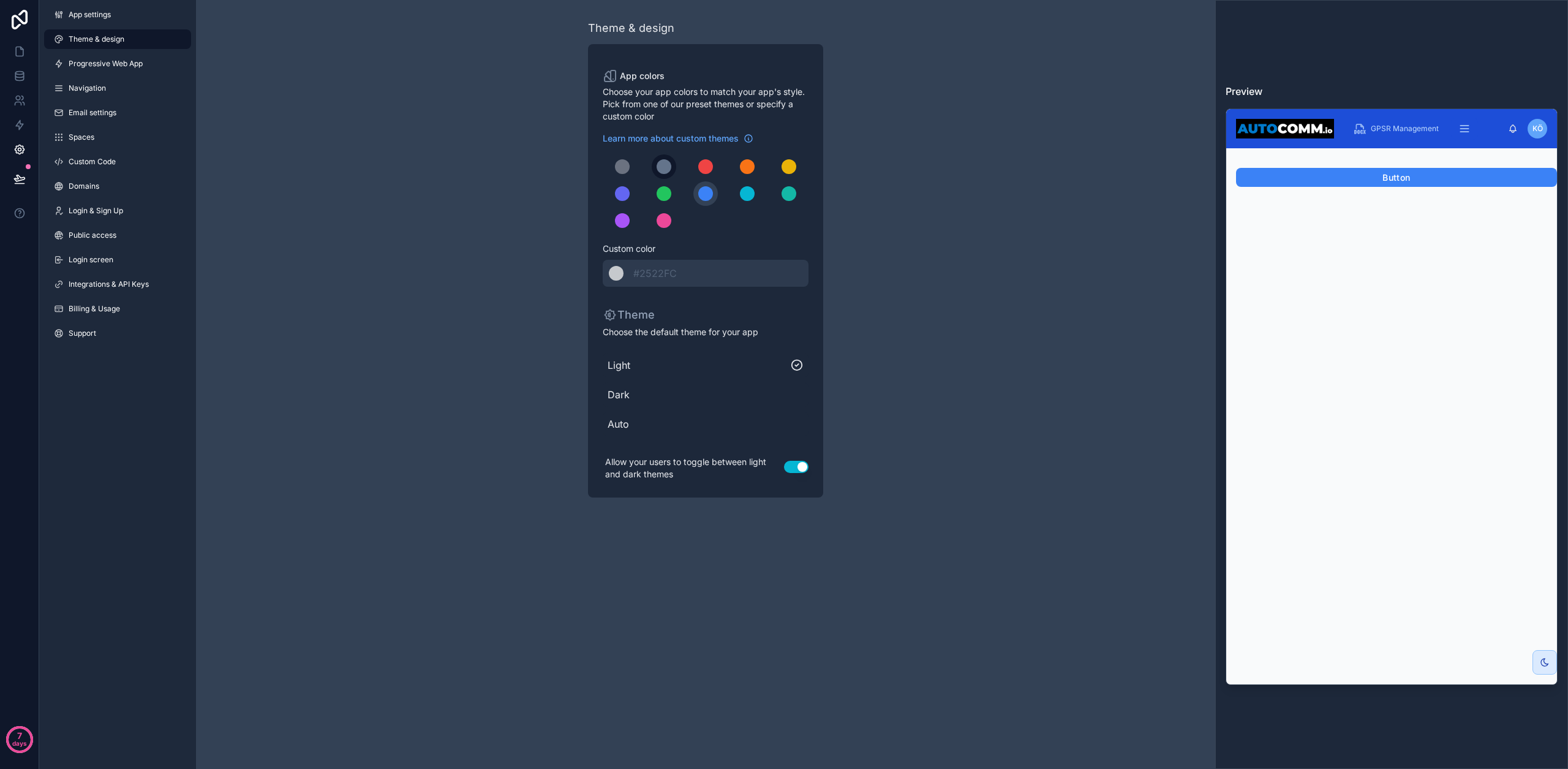
click at [670, 165] on div "scrollable content" at bounding box center [663, 166] width 15 height 15
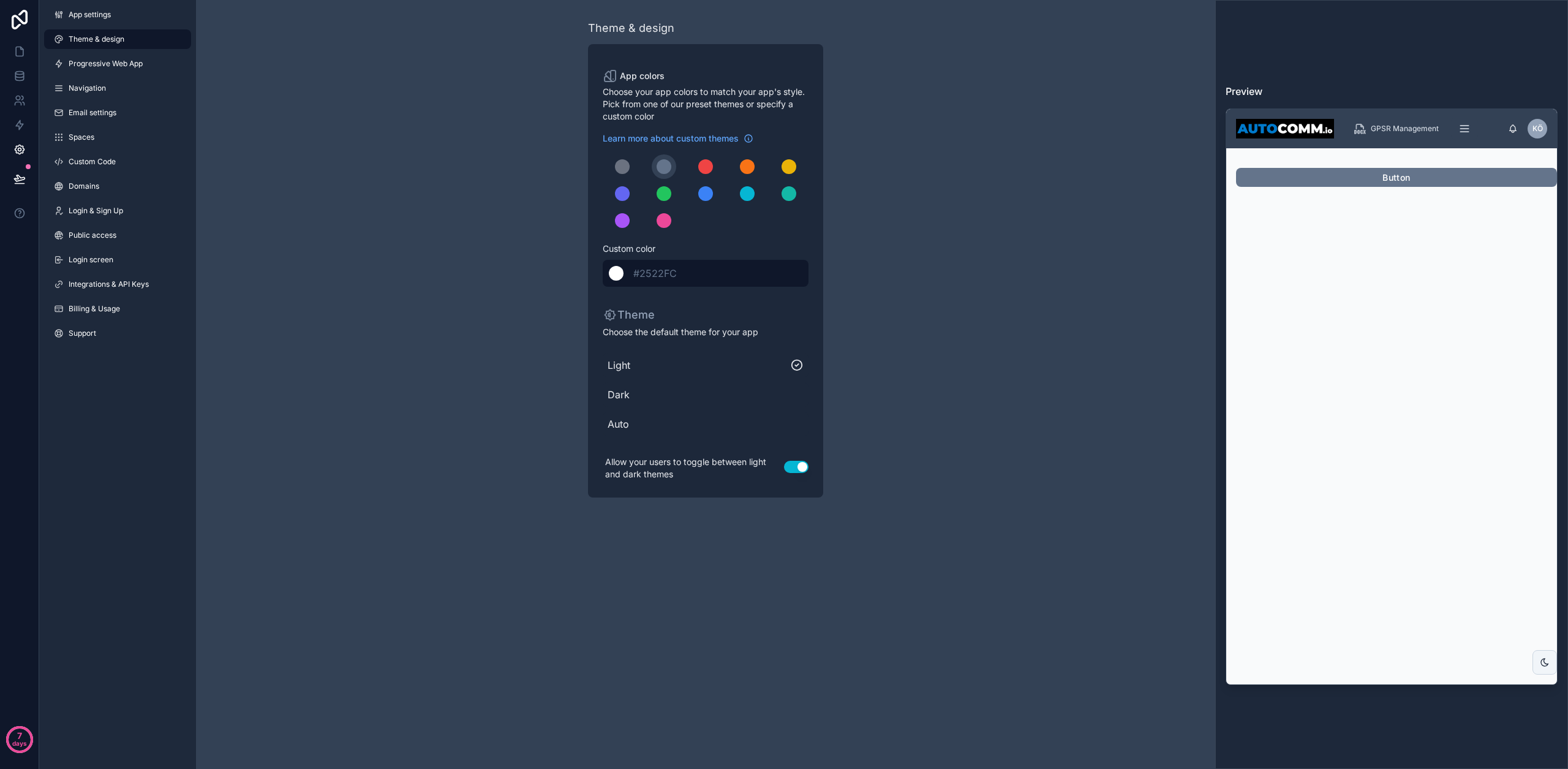
click at [616, 274] on div "scrollable content" at bounding box center [616, 273] width 15 height 15
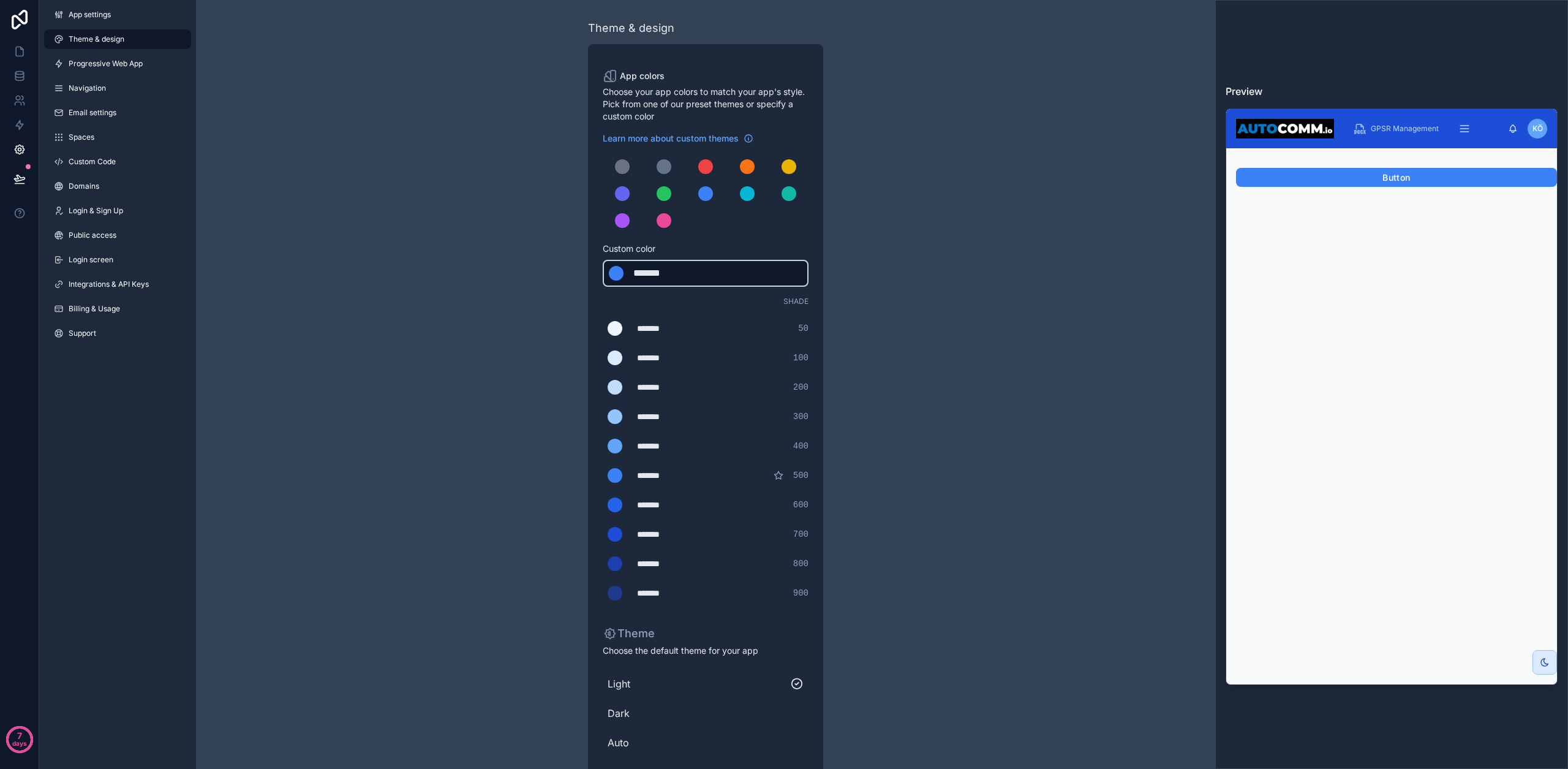
click at [663, 274] on div "*******" at bounding box center [664, 273] width 61 height 15
type div "*******"
click at [719, 246] on span "Custom color" at bounding box center [700, 249] width 196 height 12
click at [27, 54] on link at bounding box center [19, 52] width 39 height 25
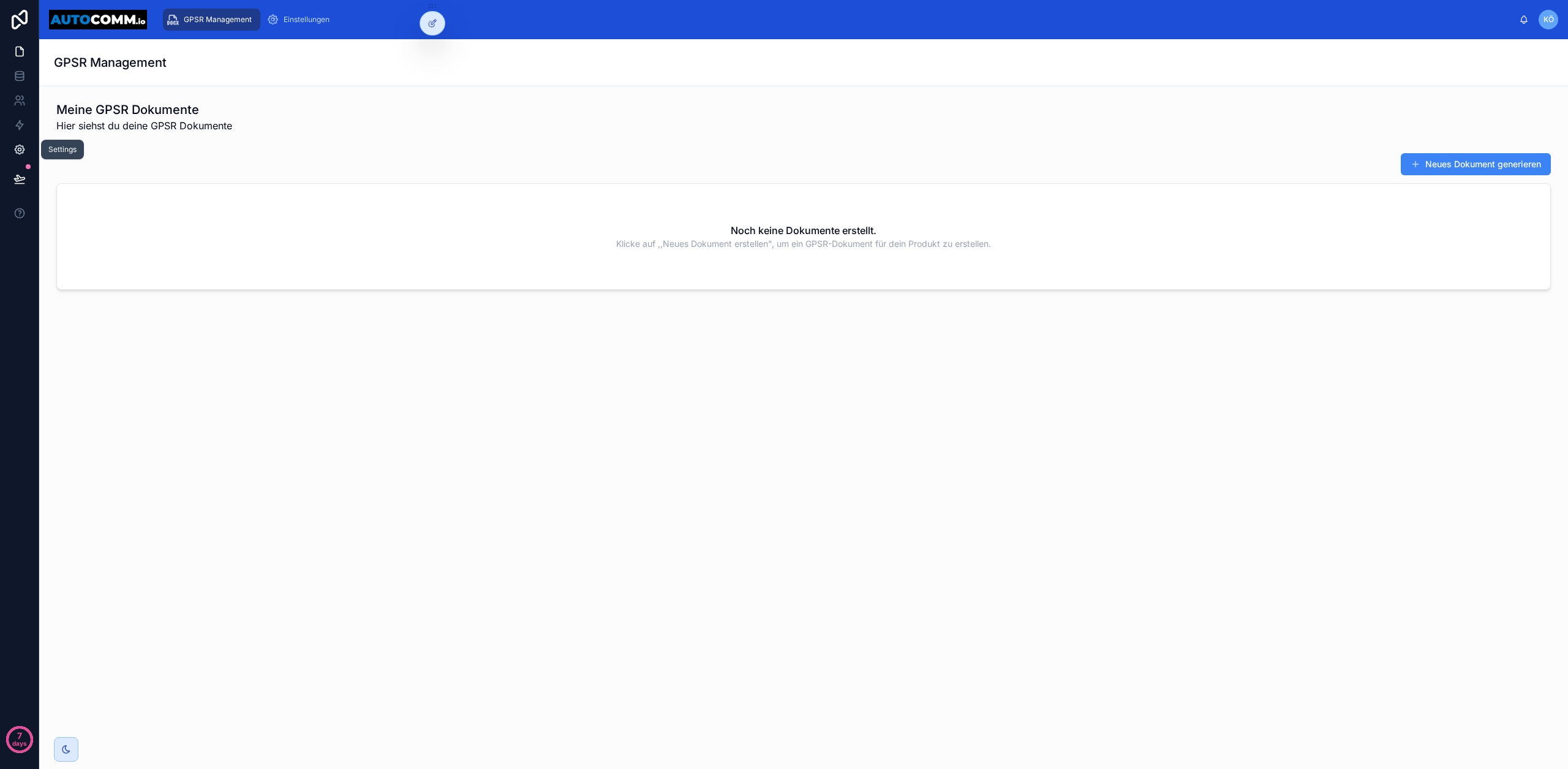
click at [25, 148] on link at bounding box center [19, 149] width 39 height 25
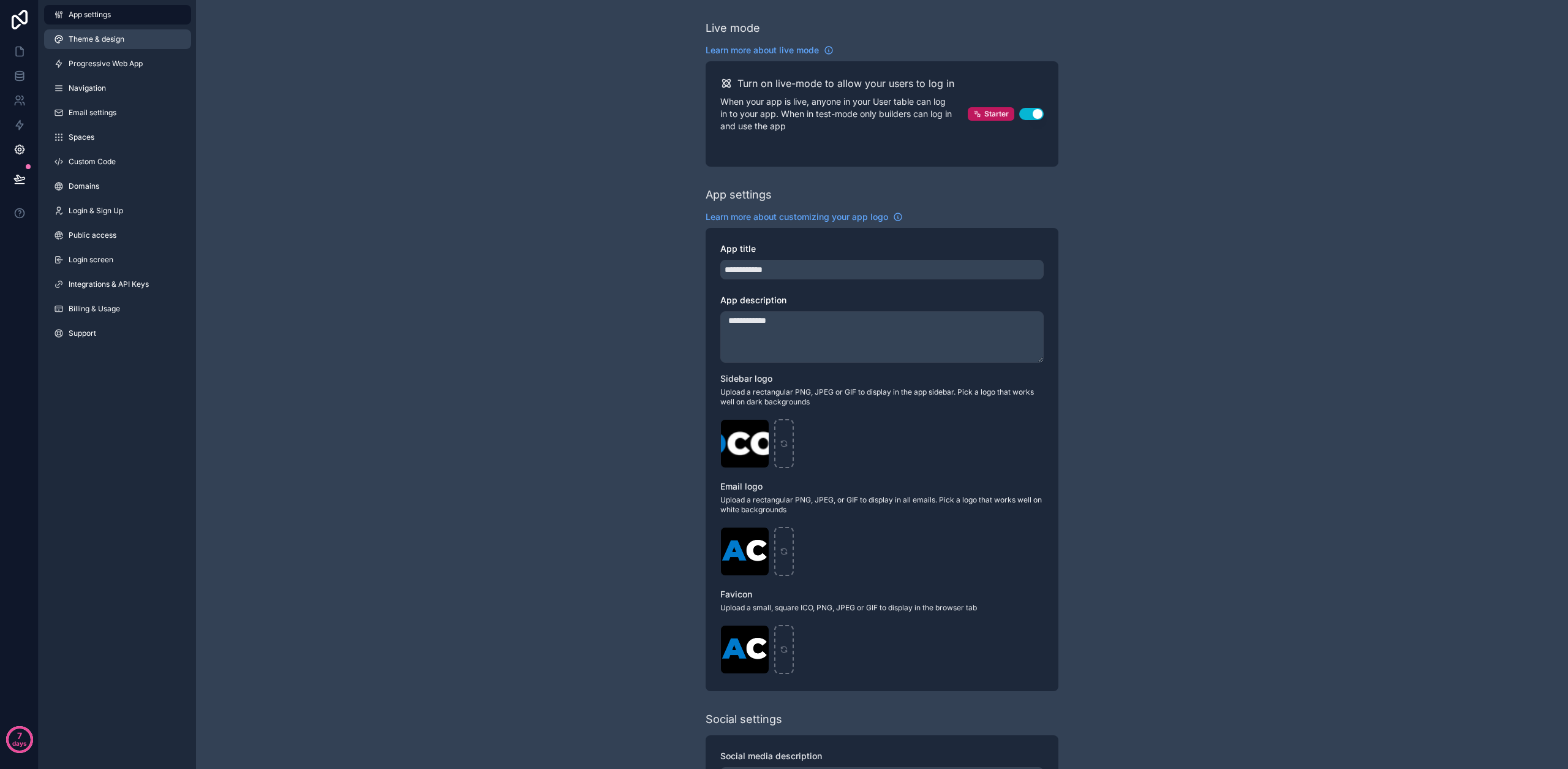
click at [131, 40] on link "Theme & design" at bounding box center [117, 39] width 147 height 19
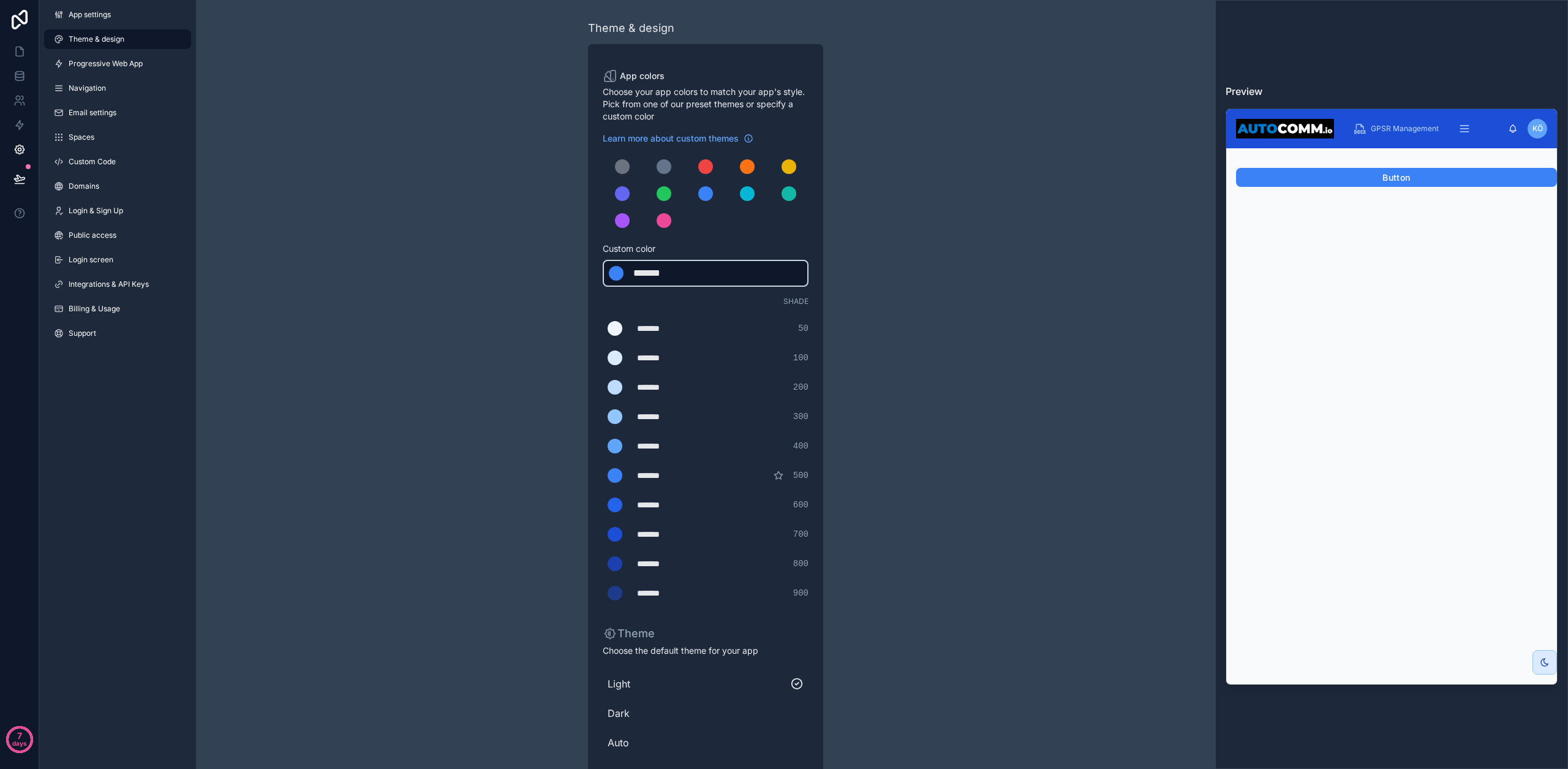
click at [683, 273] on div "*******" at bounding box center [664, 273] width 61 height 15
type div "*******"
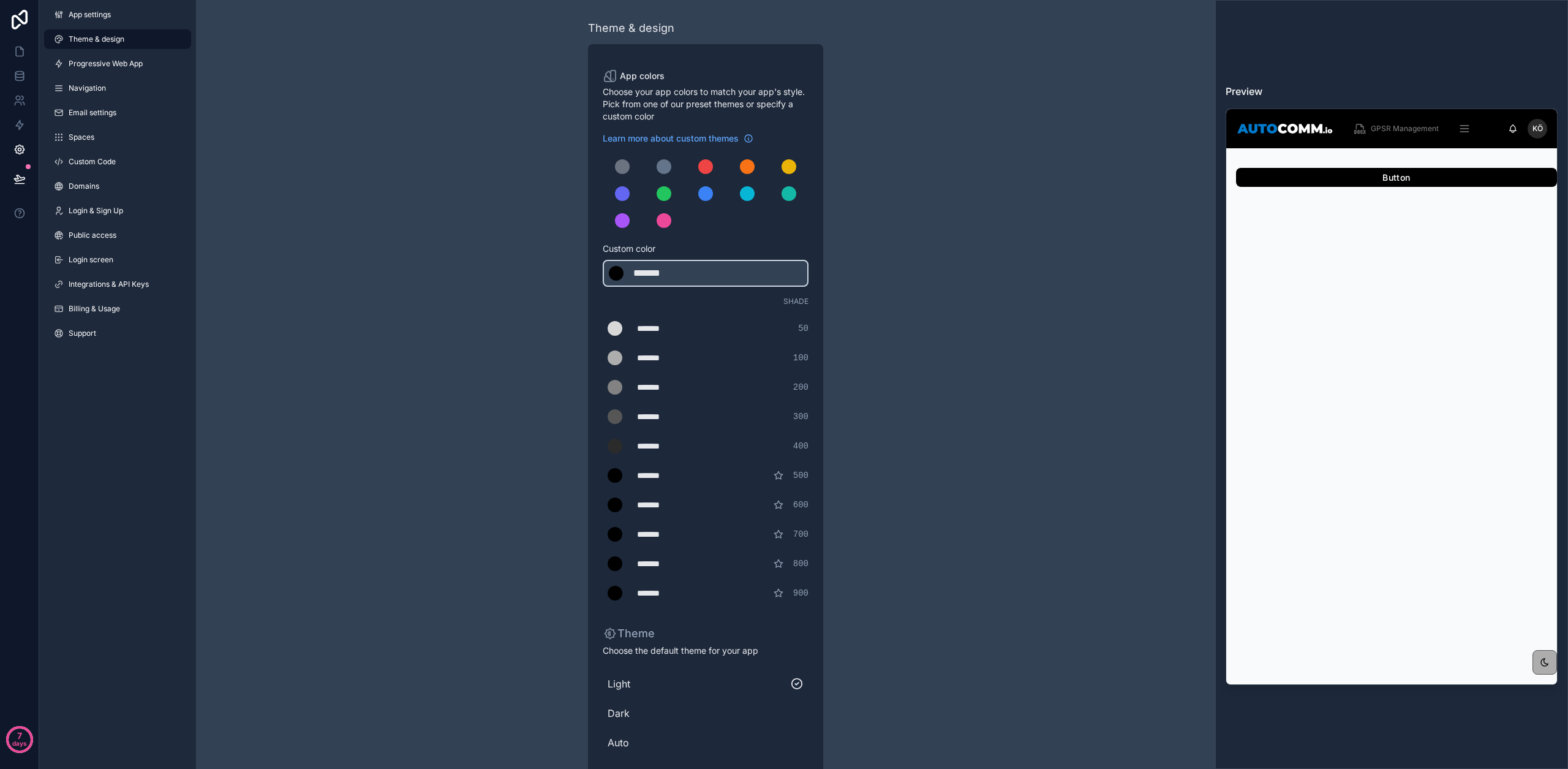
click at [889, 246] on div "Theme & design App colors Choose your app colors to match your app's style. Pic…" at bounding box center [705, 417] width 1019 height 836
click at [11, 122] on link at bounding box center [19, 125] width 39 height 25
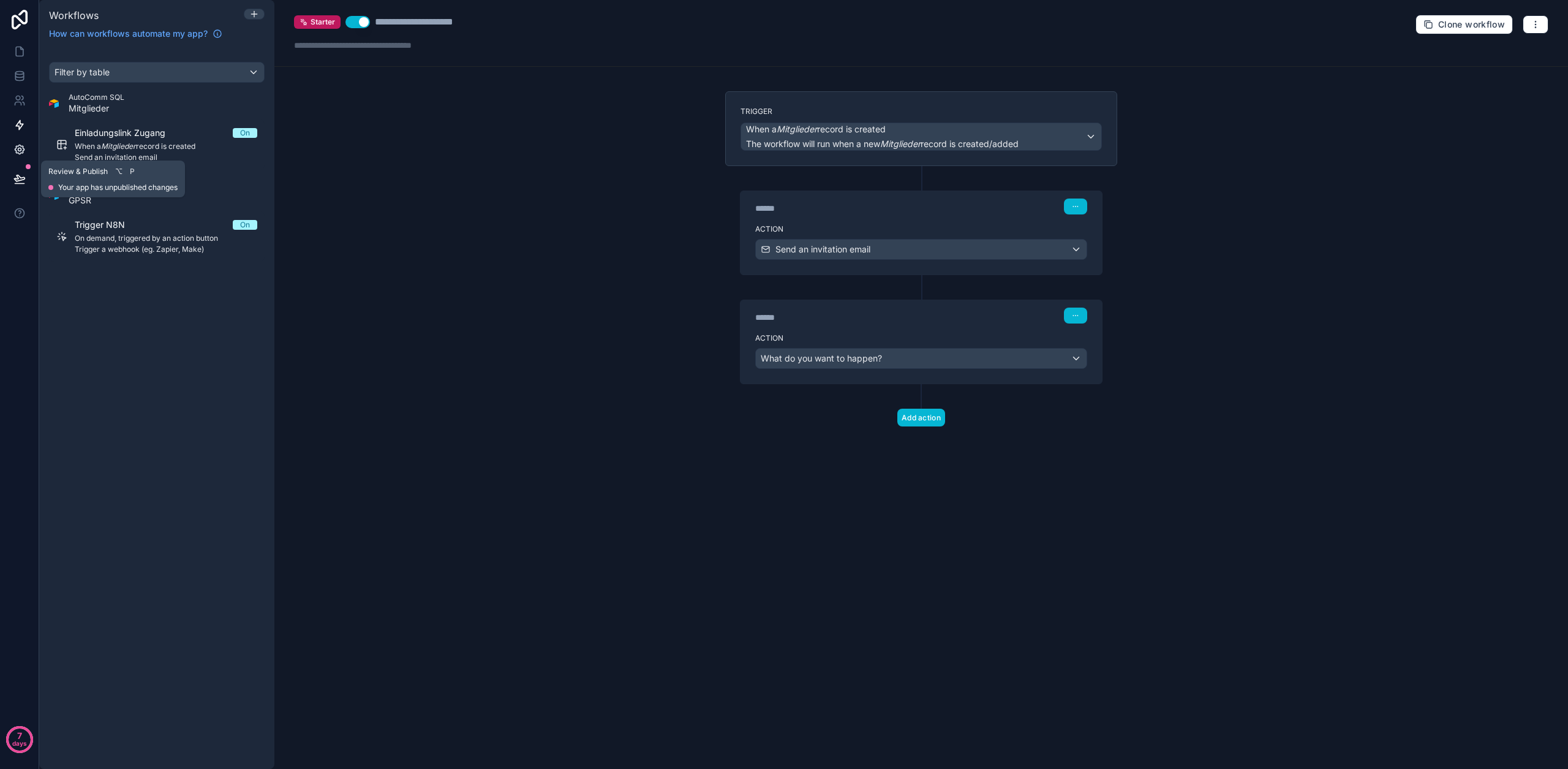
click at [18, 149] on icon at bounding box center [18, 149] width 3 height 3
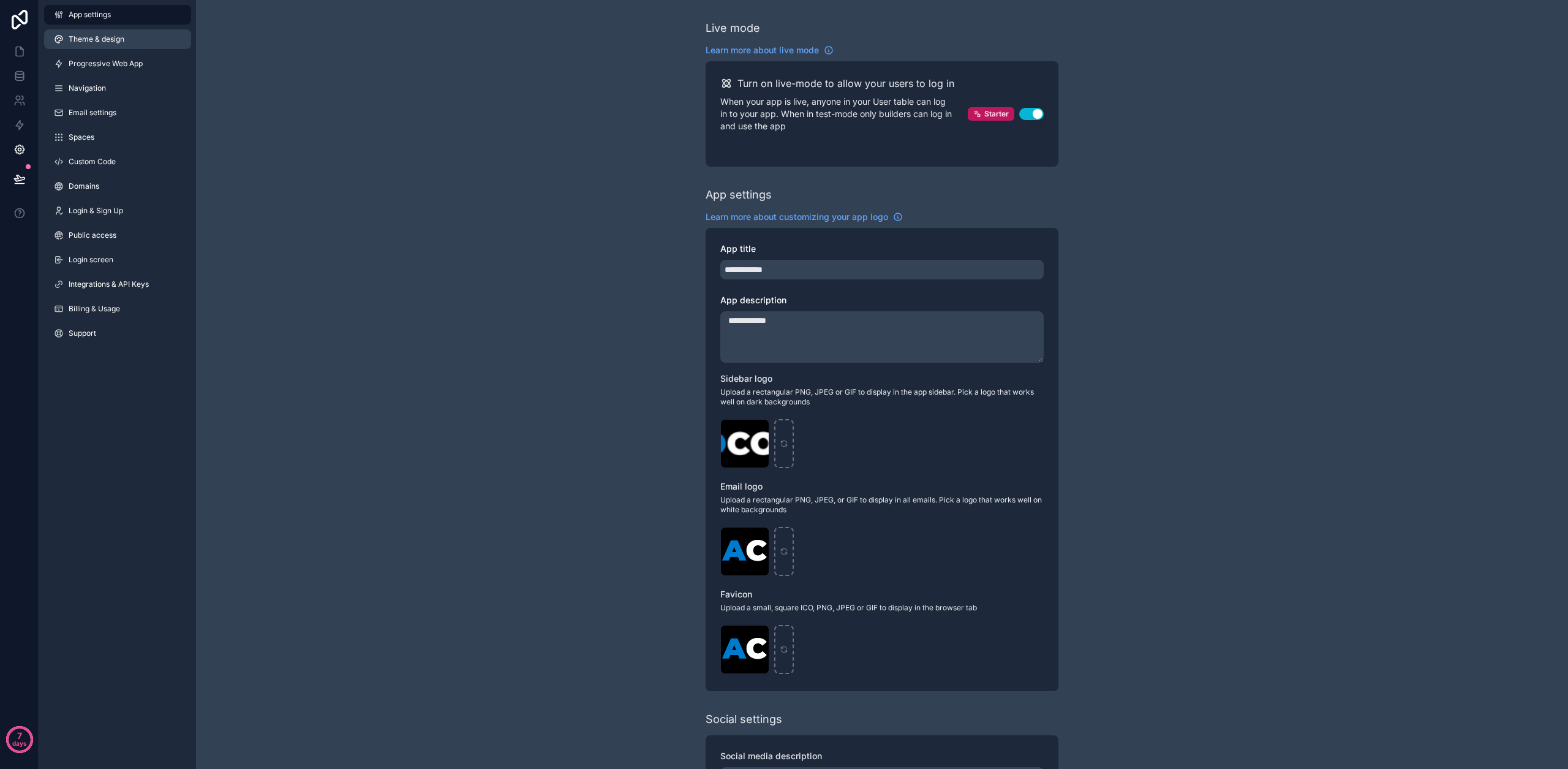
click at [92, 44] on link "Theme & design" at bounding box center [117, 39] width 147 height 19
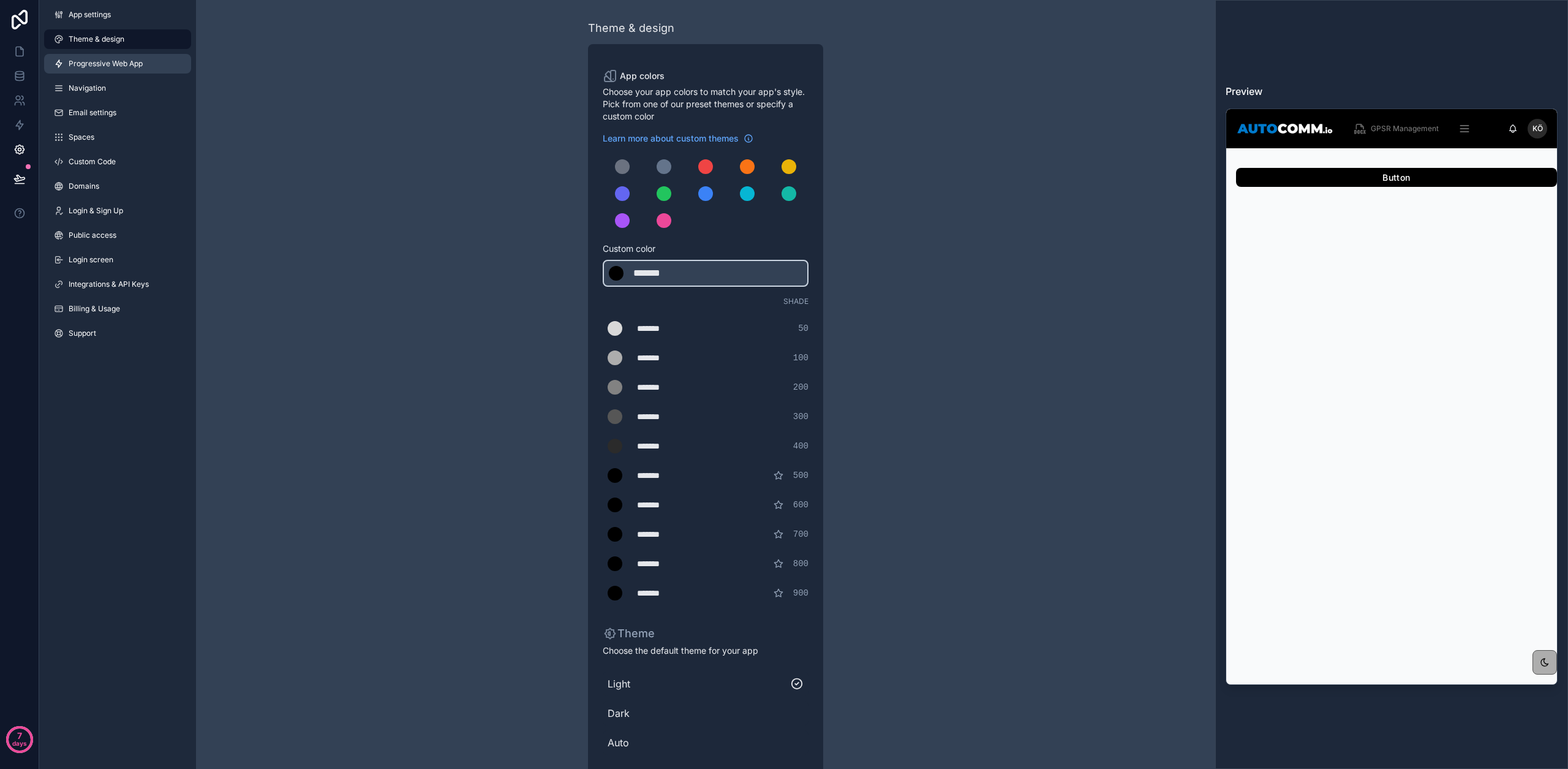
click at [94, 70] on link "Progressive Web App" at bounding box center [117, 63] width 147 height 19
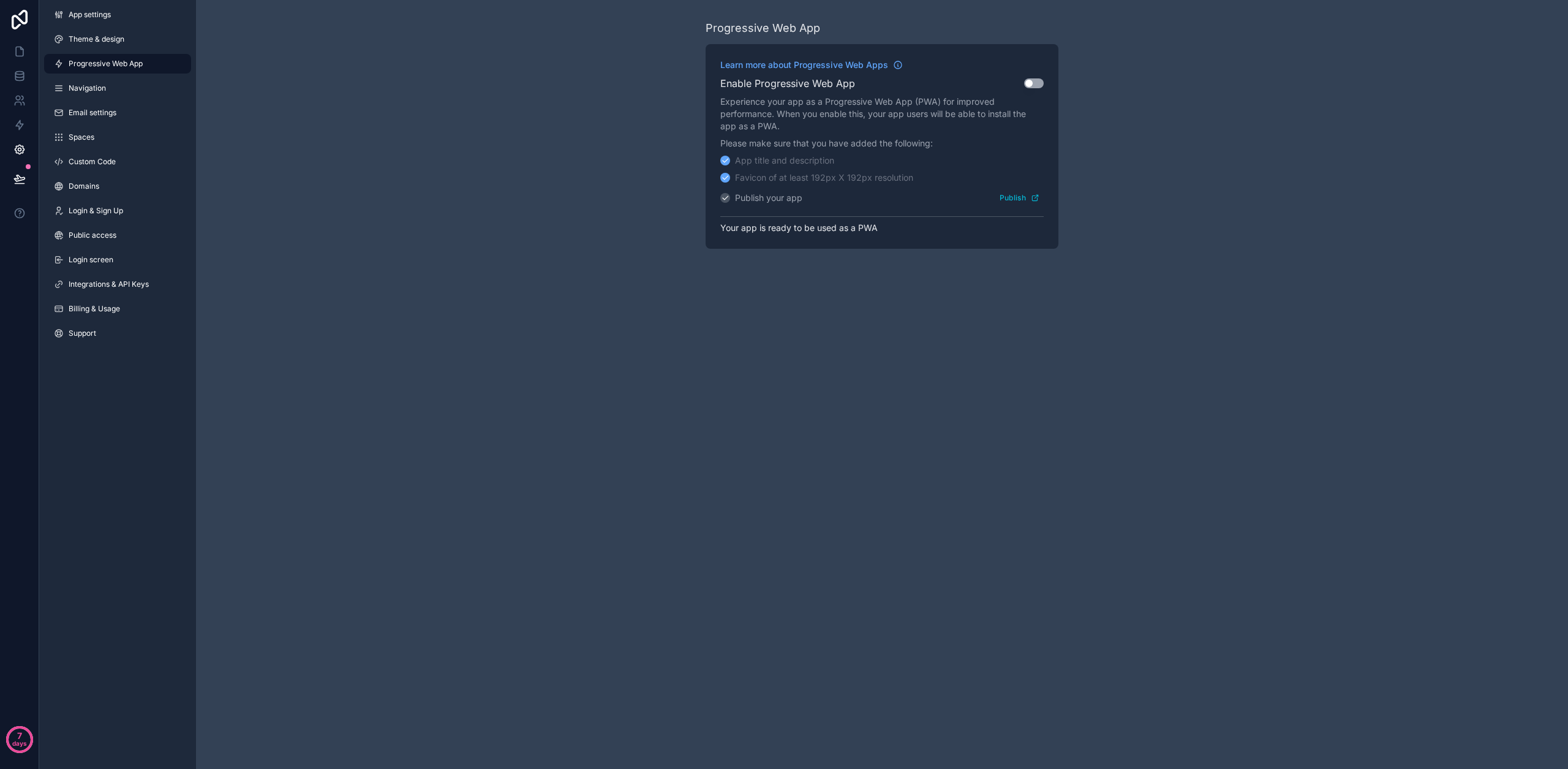
click at [89, 49] on div "App settings Theme & design Progressive Web App Navigation Email settings Space…" at bounding box center [118, 177] width 156 height 353
click at [90, 43] on span "Theme & design" at bounding box center [96, 39] width 55 height 10
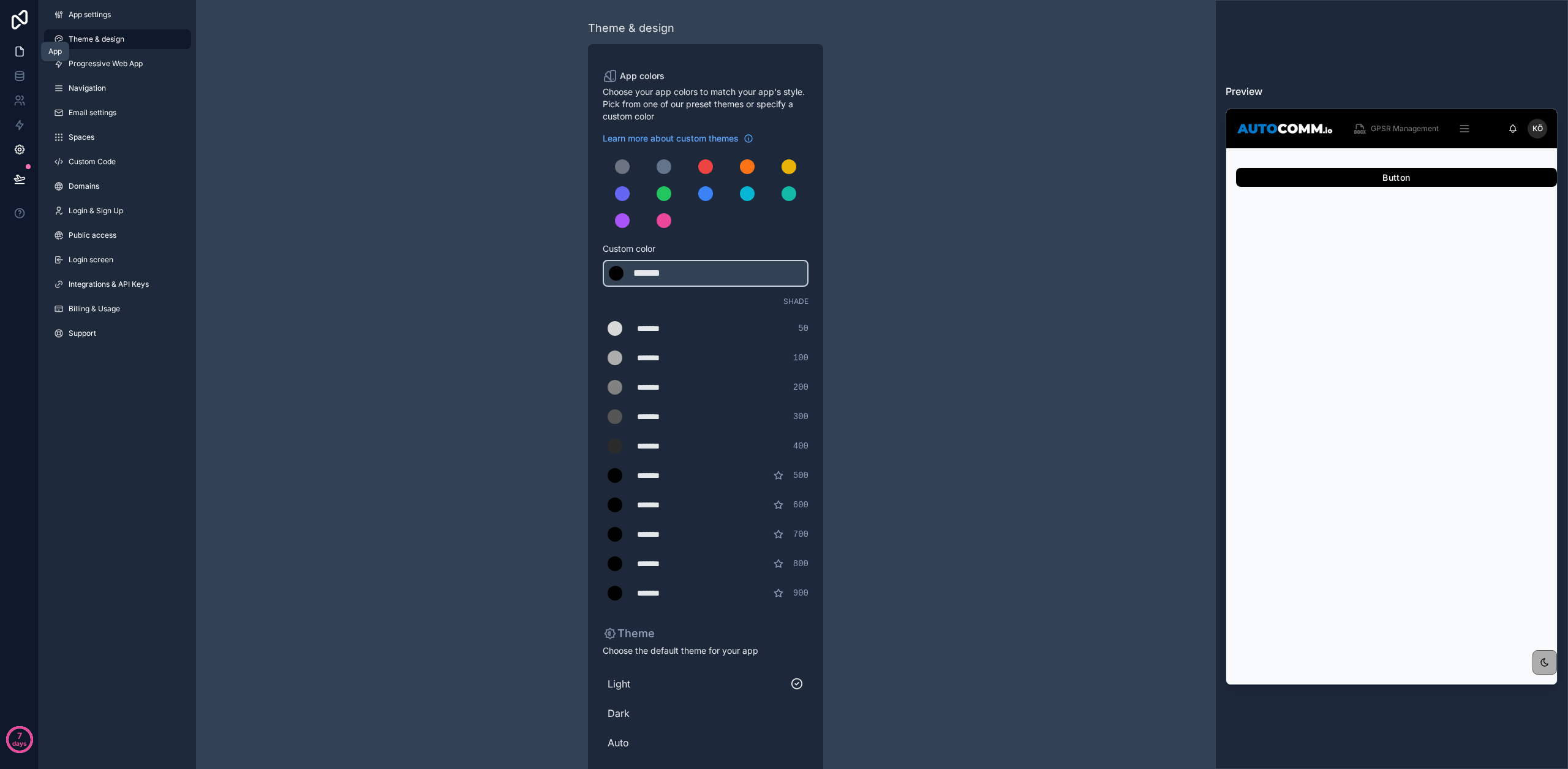
click at [17, 55] on icon at bounding box center [19, 52] width 7 height 9
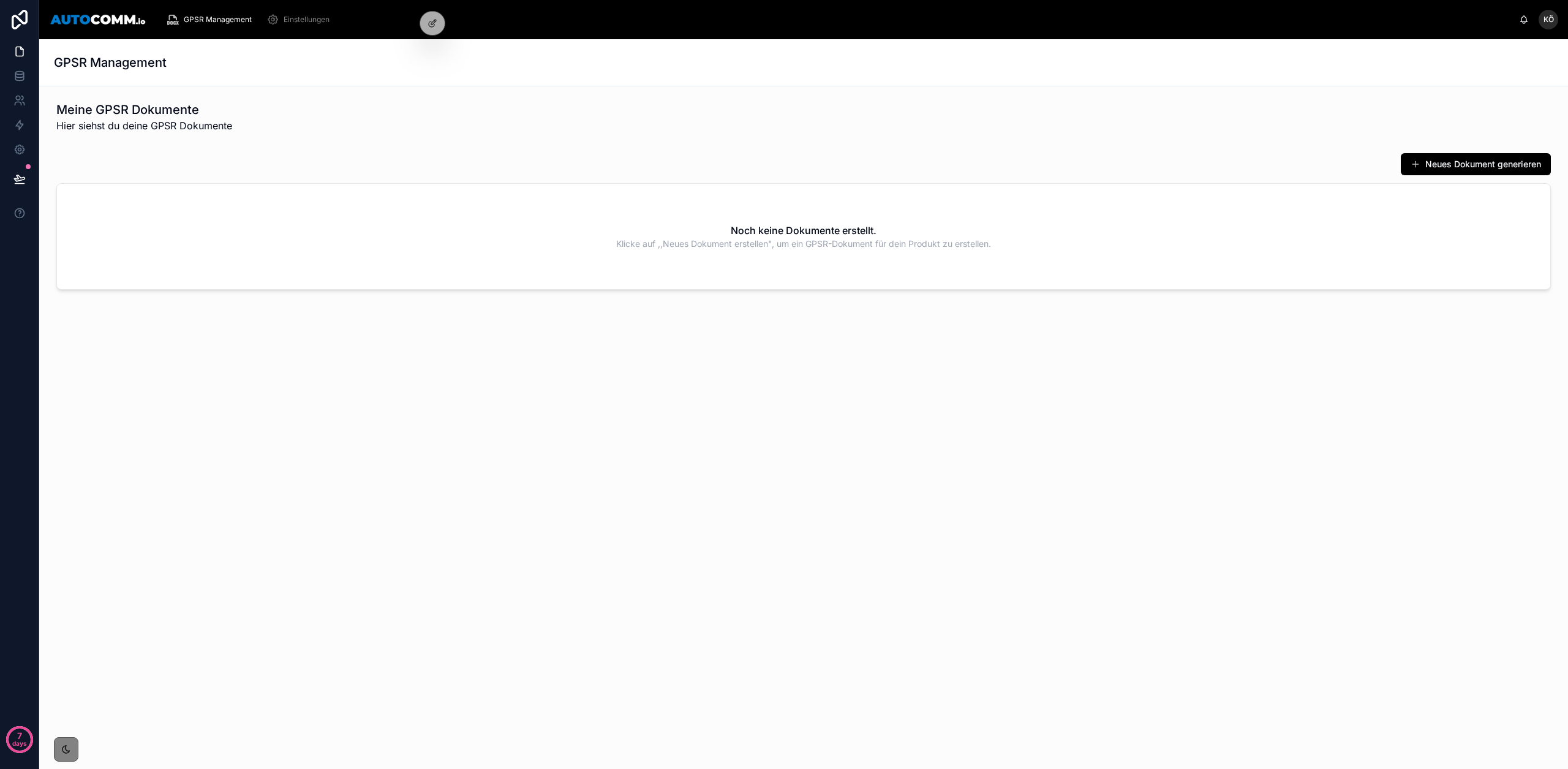
click at [72, 750] on div at bounding box center [66, 750] width 25 height 25
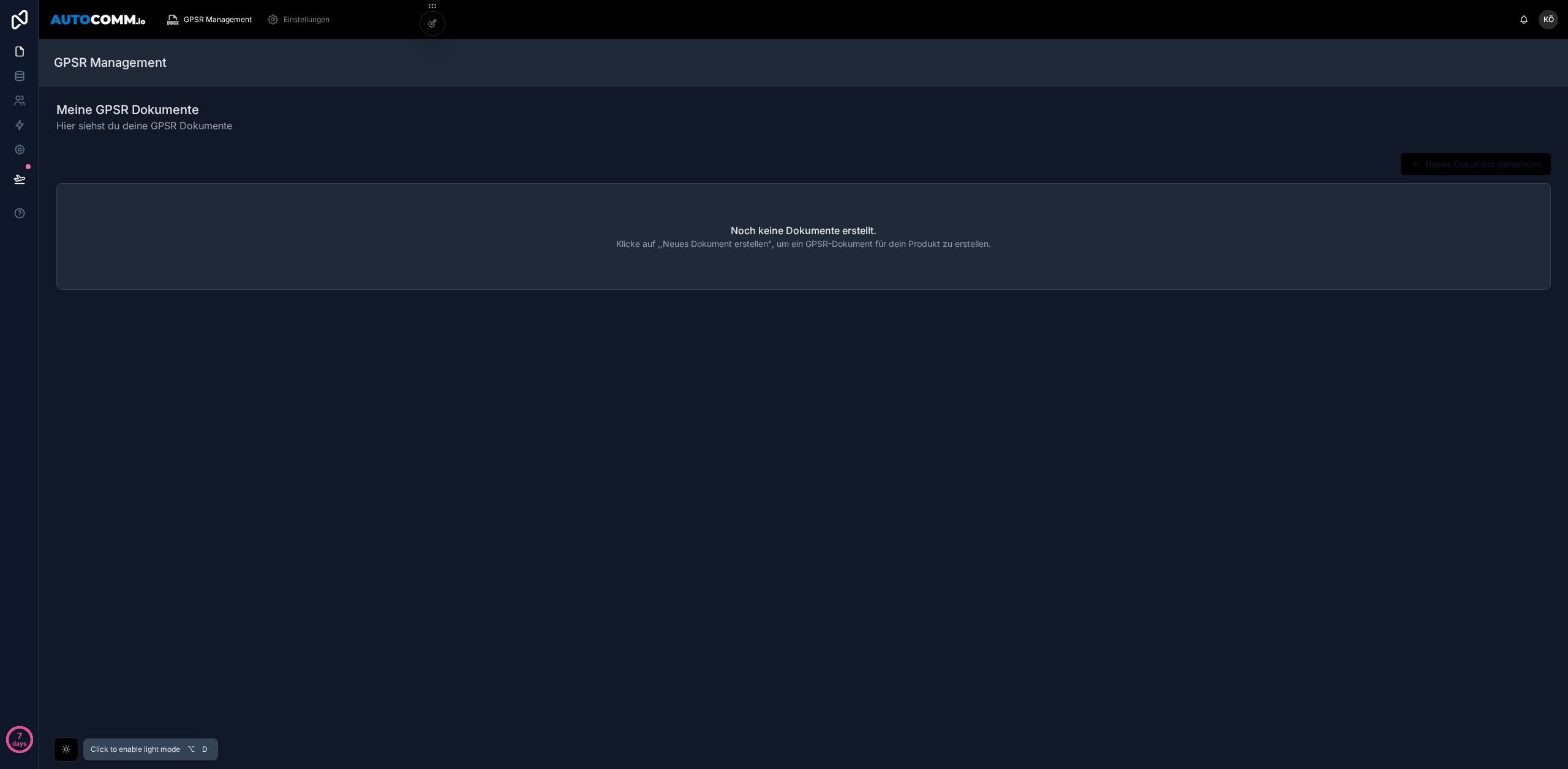
click at [72, 750] on div at bounding box center [66, 750] width 25 height 25
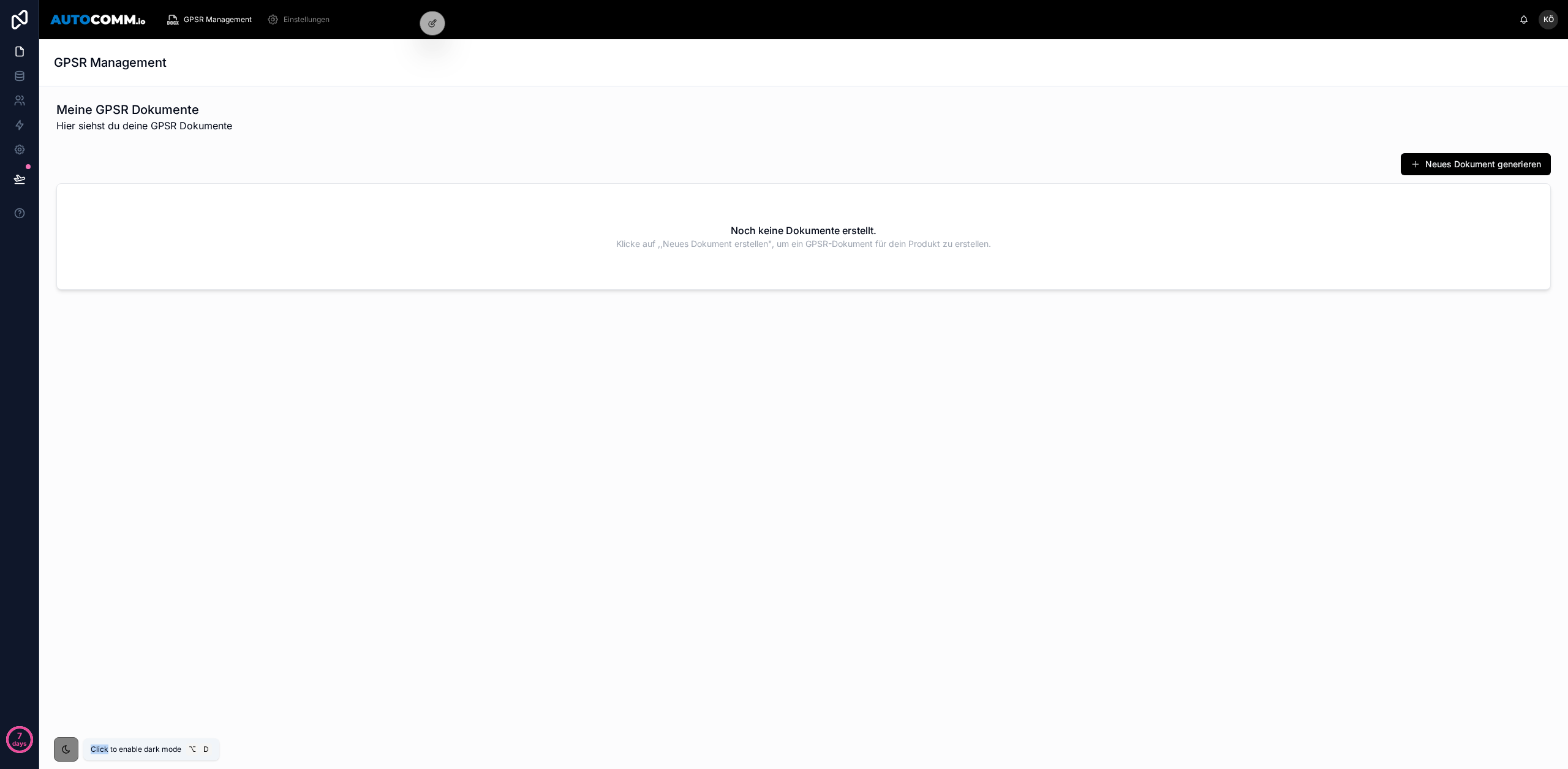
click at [72, 750] on div at bounding box center [66, 750] width 25 height 25
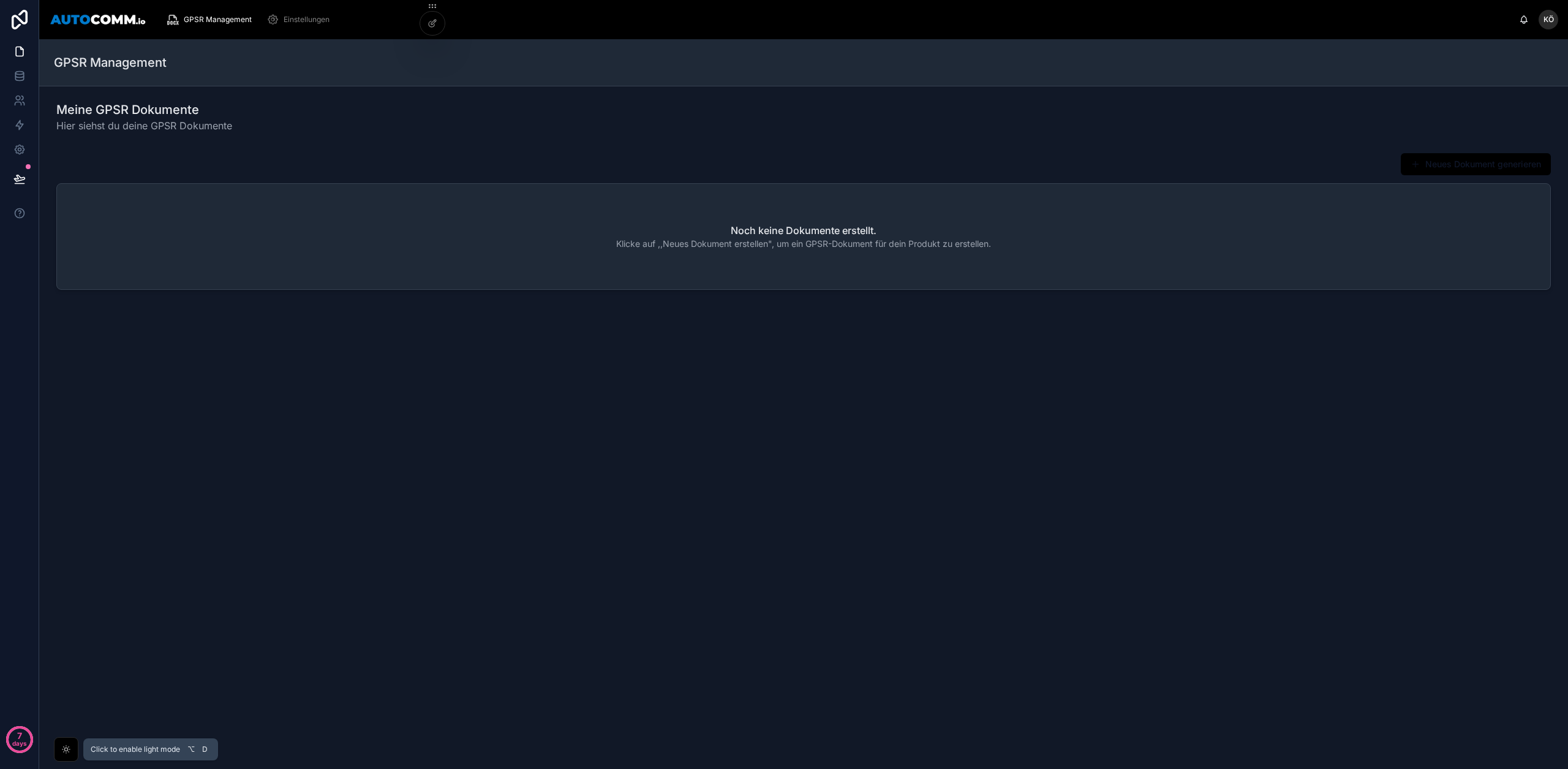
click at [72, 750] on div at bounding box center [66, 750] width 25 height 25
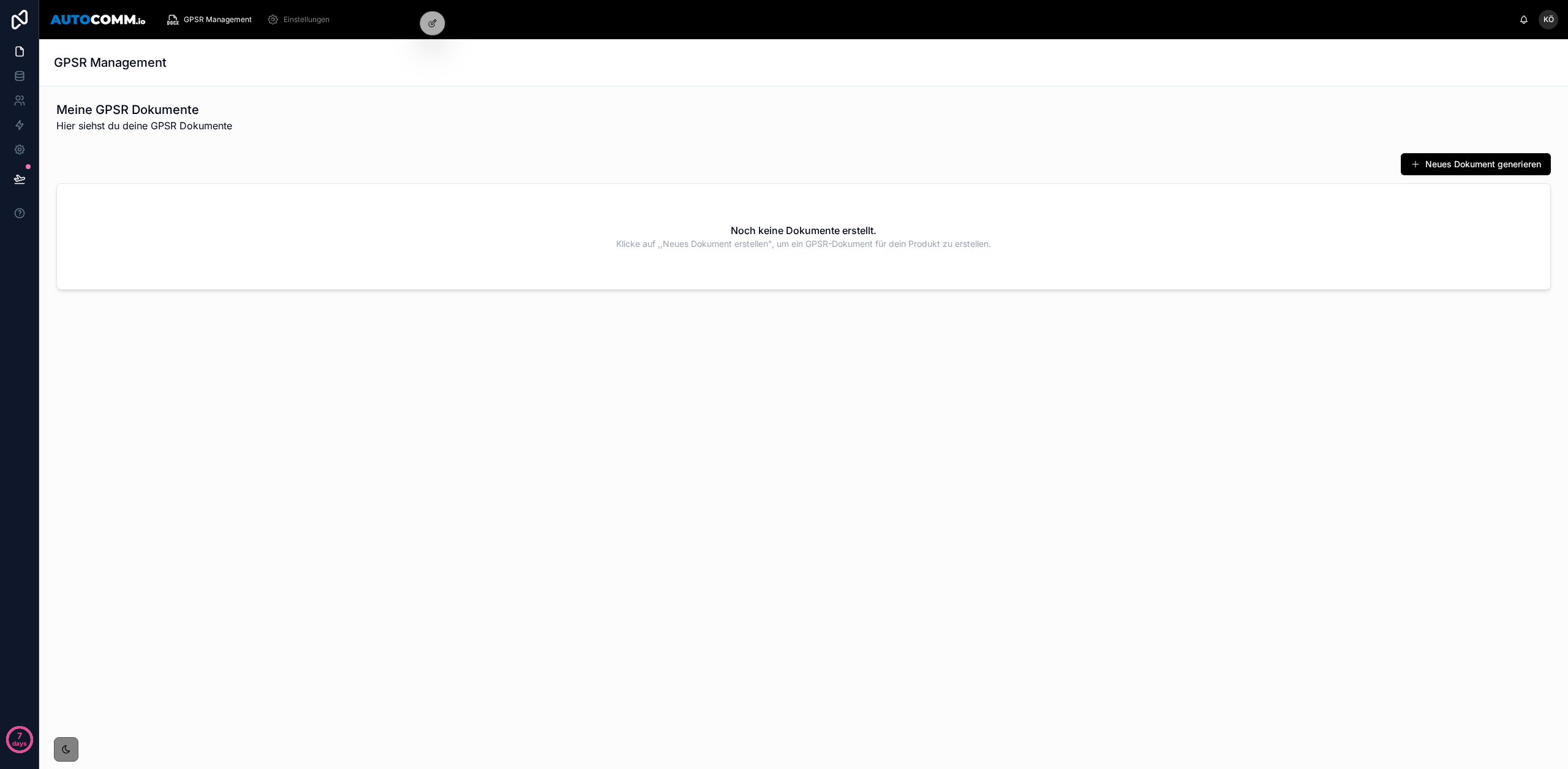
click at [74, 747] on div at bounding box center [66, 750] width 25 height 25
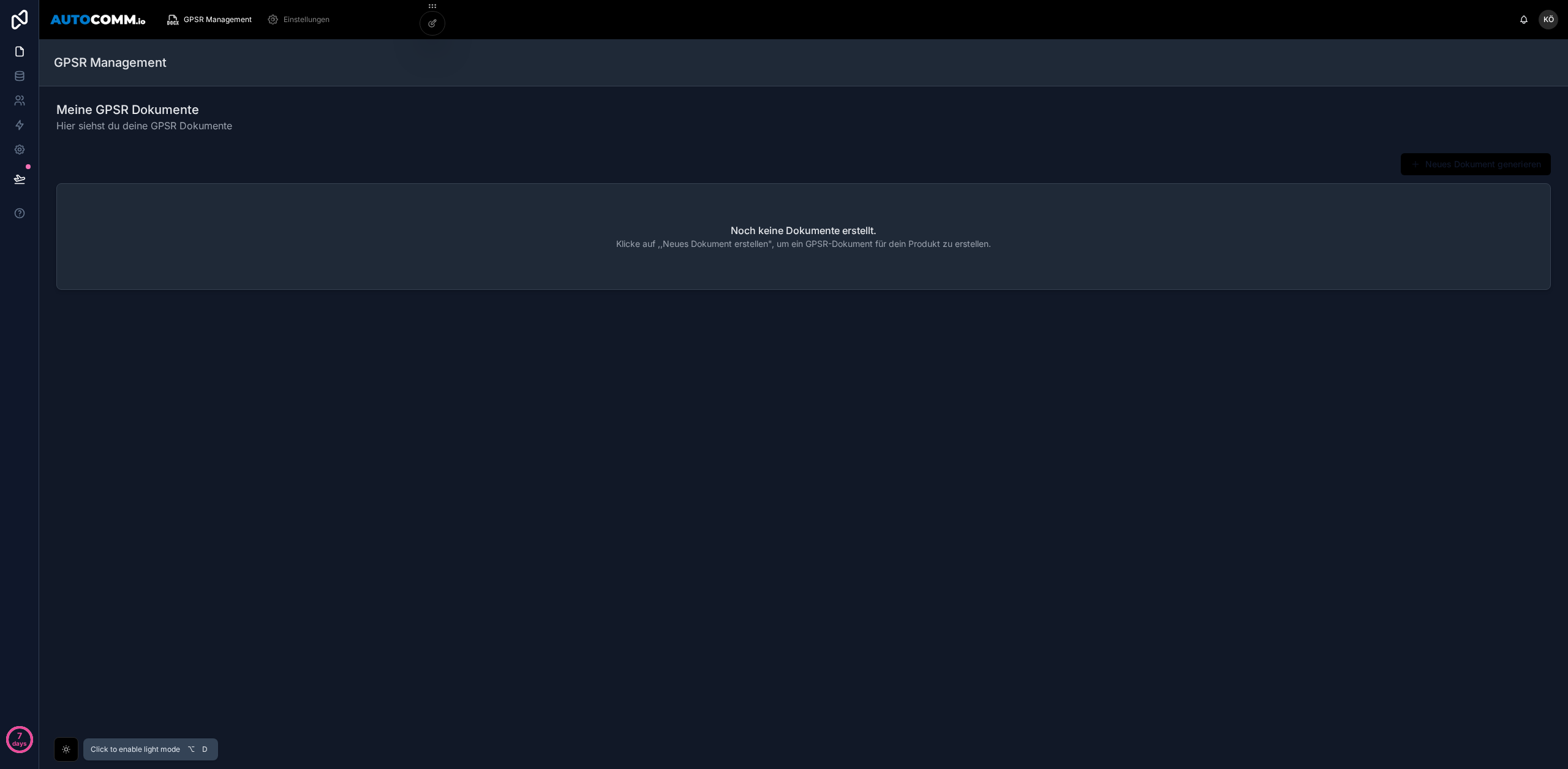
click at [74, 747] on div at bounding box center [66, 750] width 25 height 25
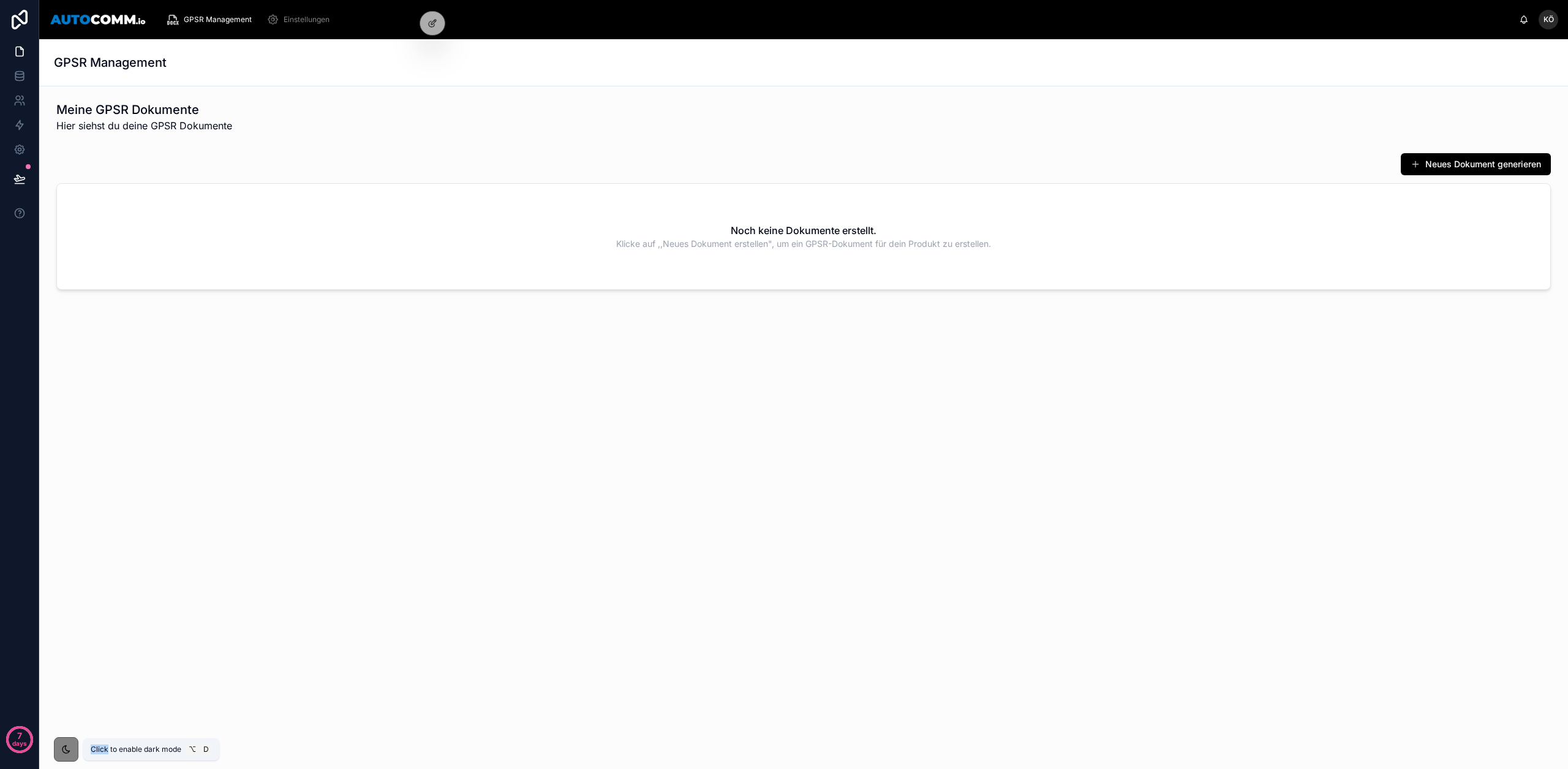
click at [75, 747] on div at bounding box center [66, 750] width 25 height 25
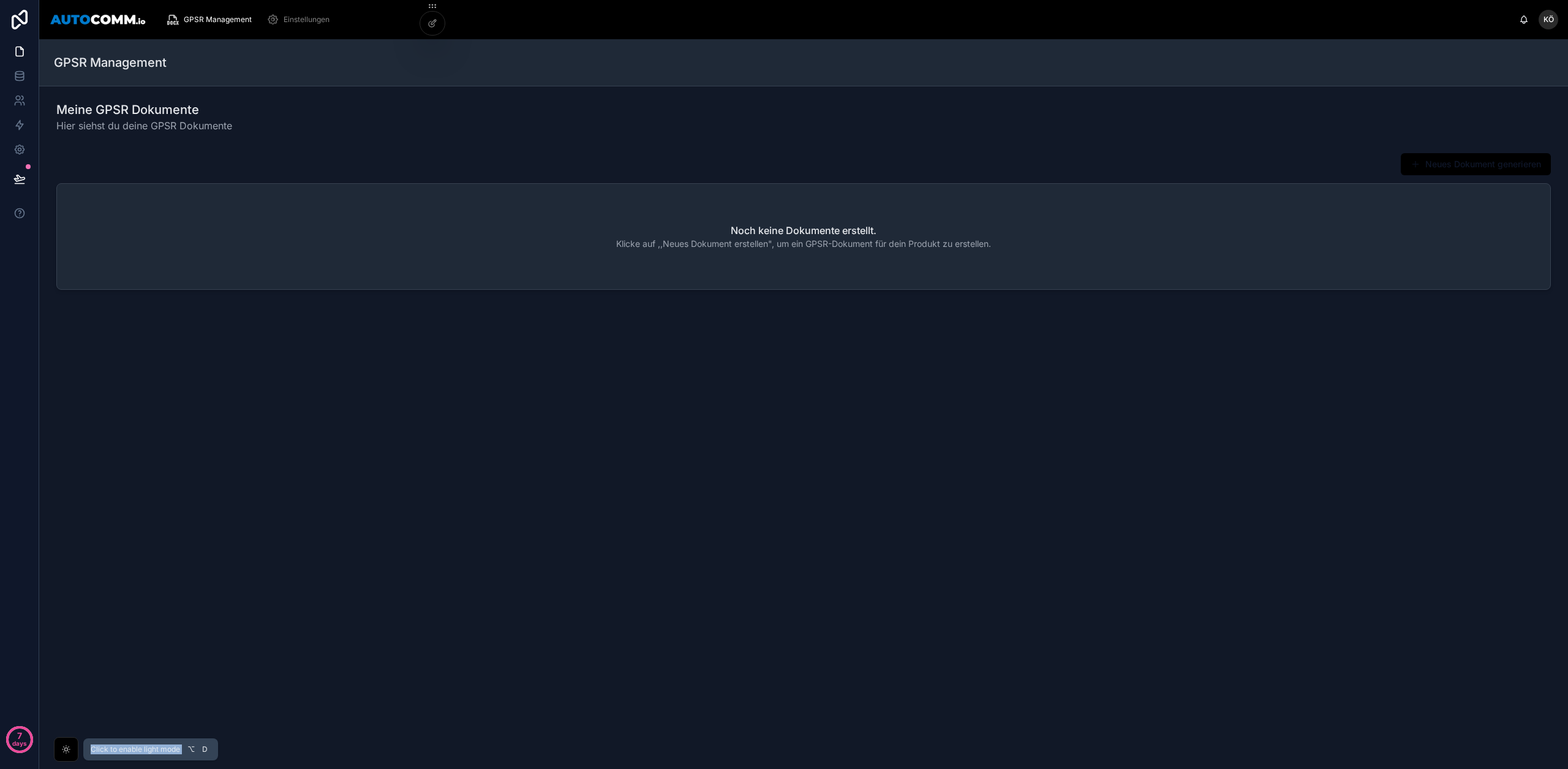
click at [74, 747] on div at bounding box center [66, 750] width 25 height 25
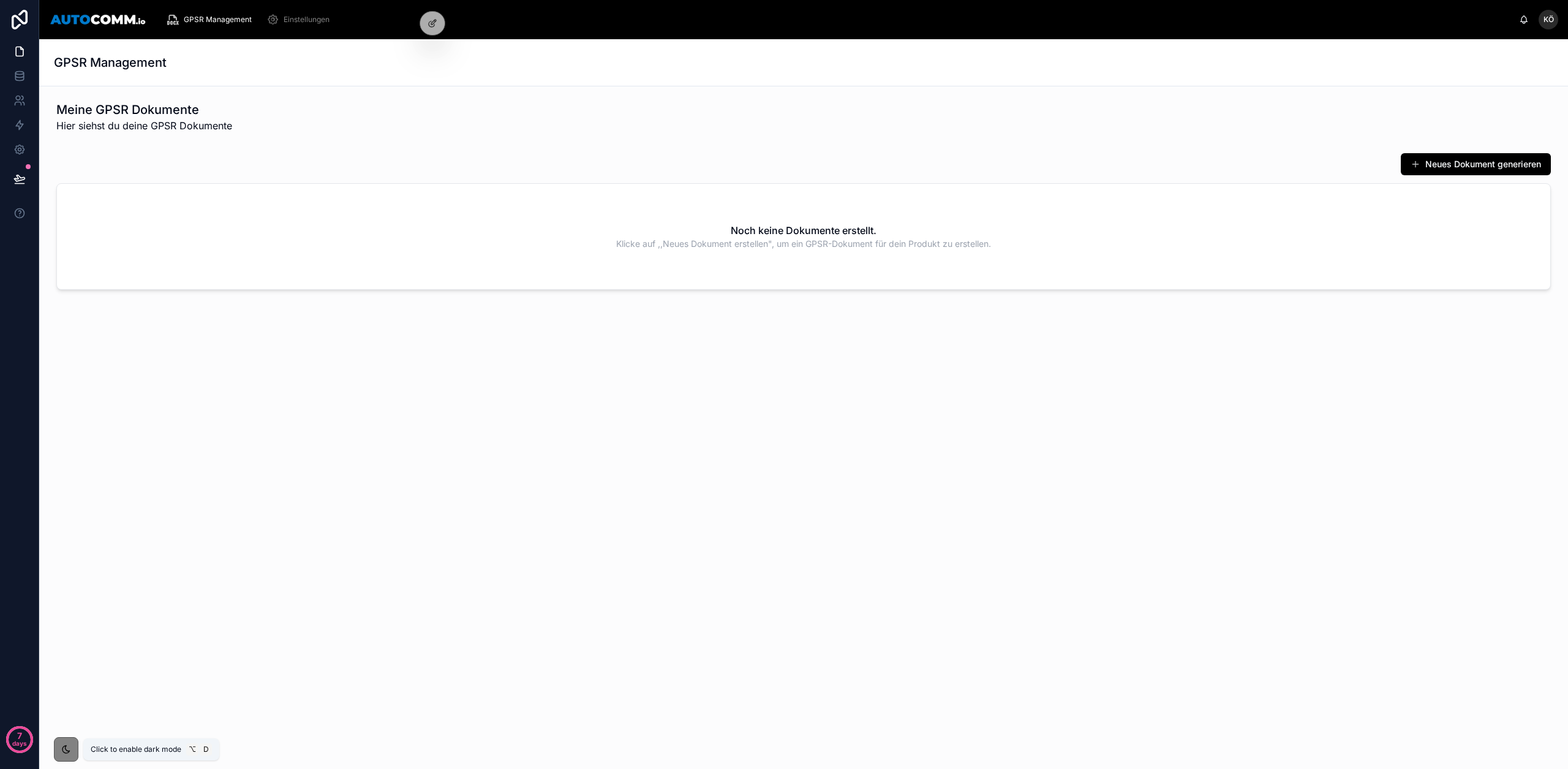
click at [63, 751] on icon at bounding box center [66, 749] width 7 height 7
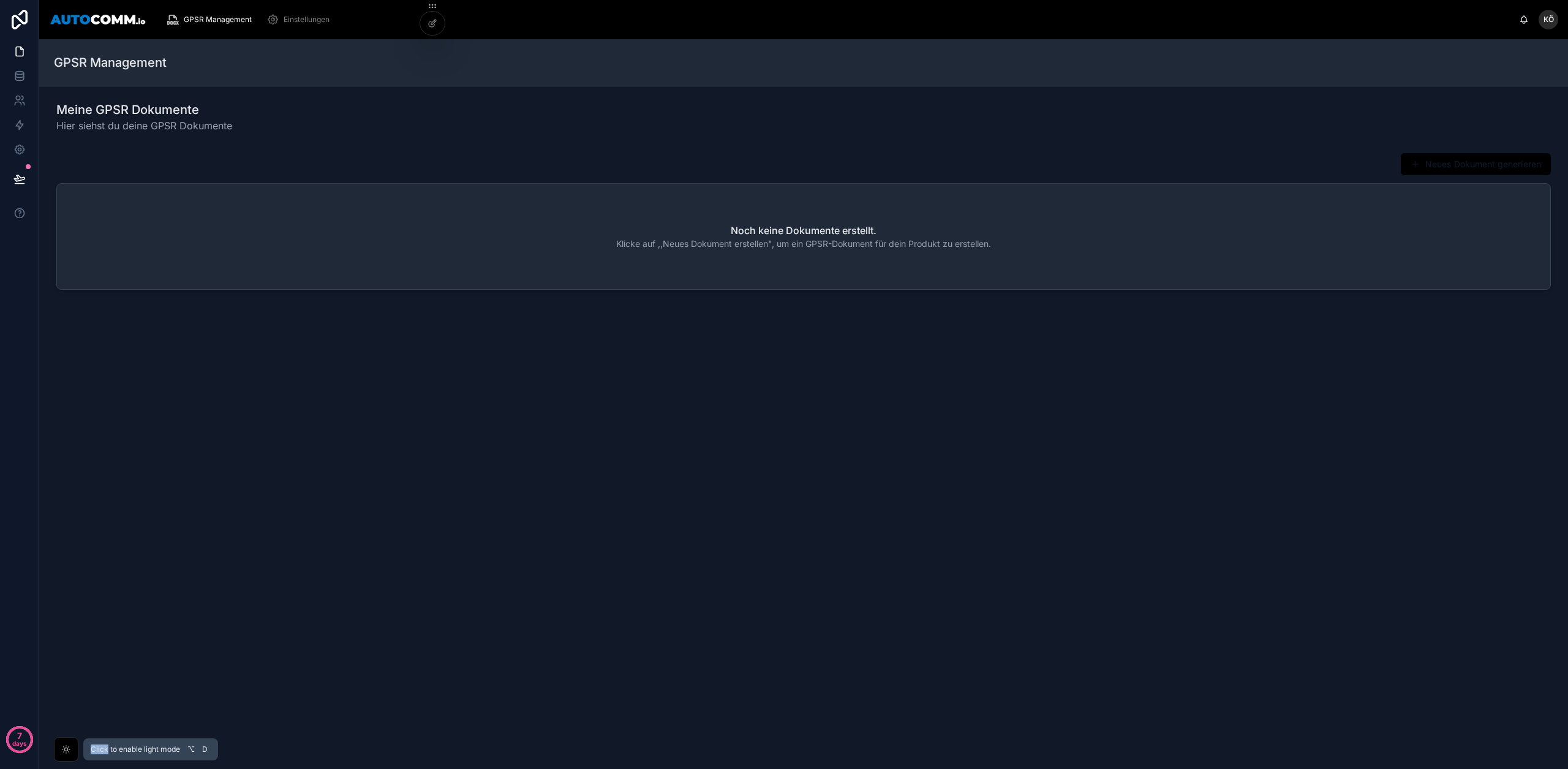
click at [63, 751] on icon at bounding box center [66, 749] width 10 height 10
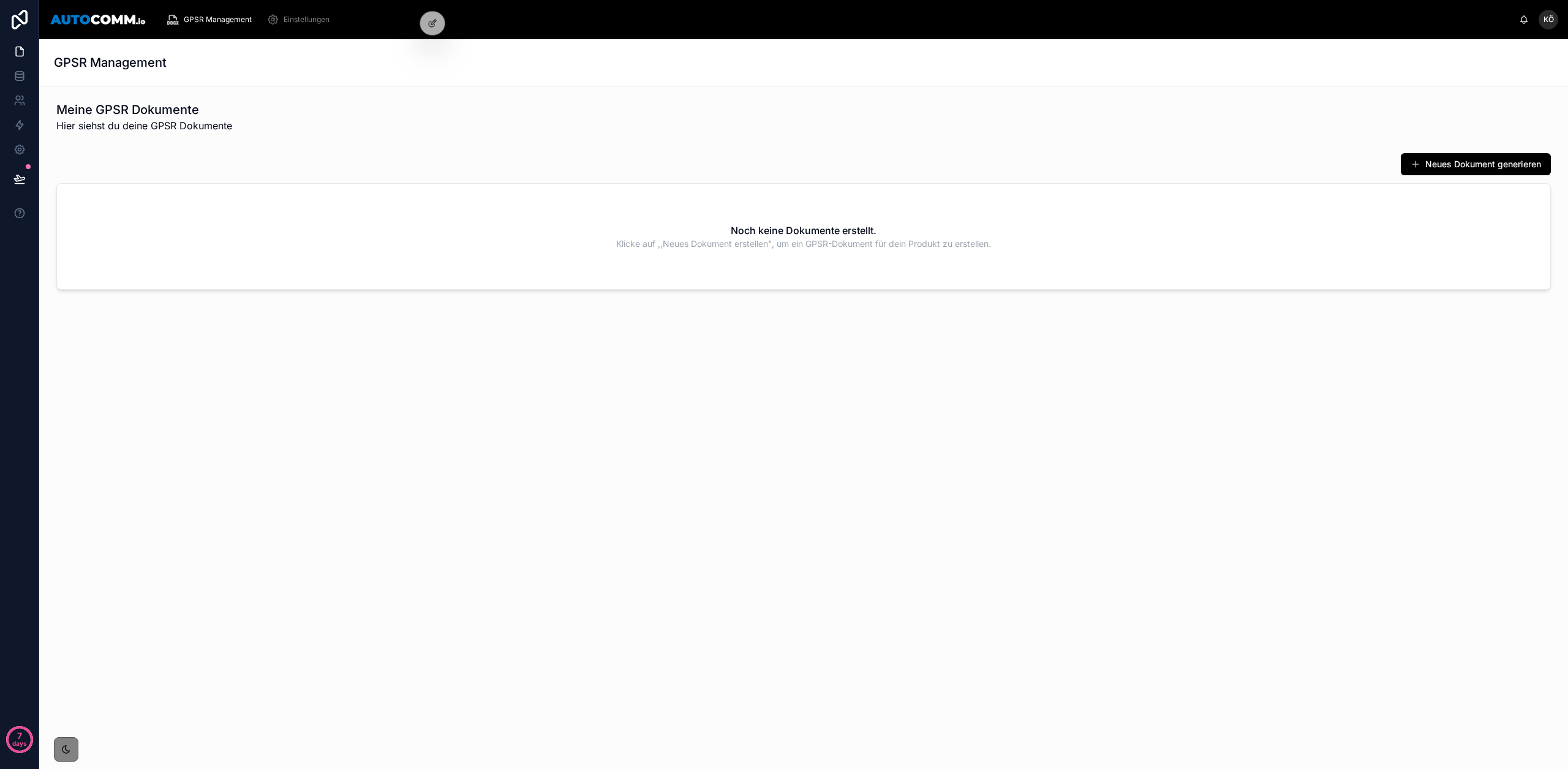
click at [220, 22] on span "GPSR Management" at bounding box center [217, 19] width 68 height 10
click at [295, 26] on div "Einstellungen" at bounding box center [300, 19] width 68 height 19
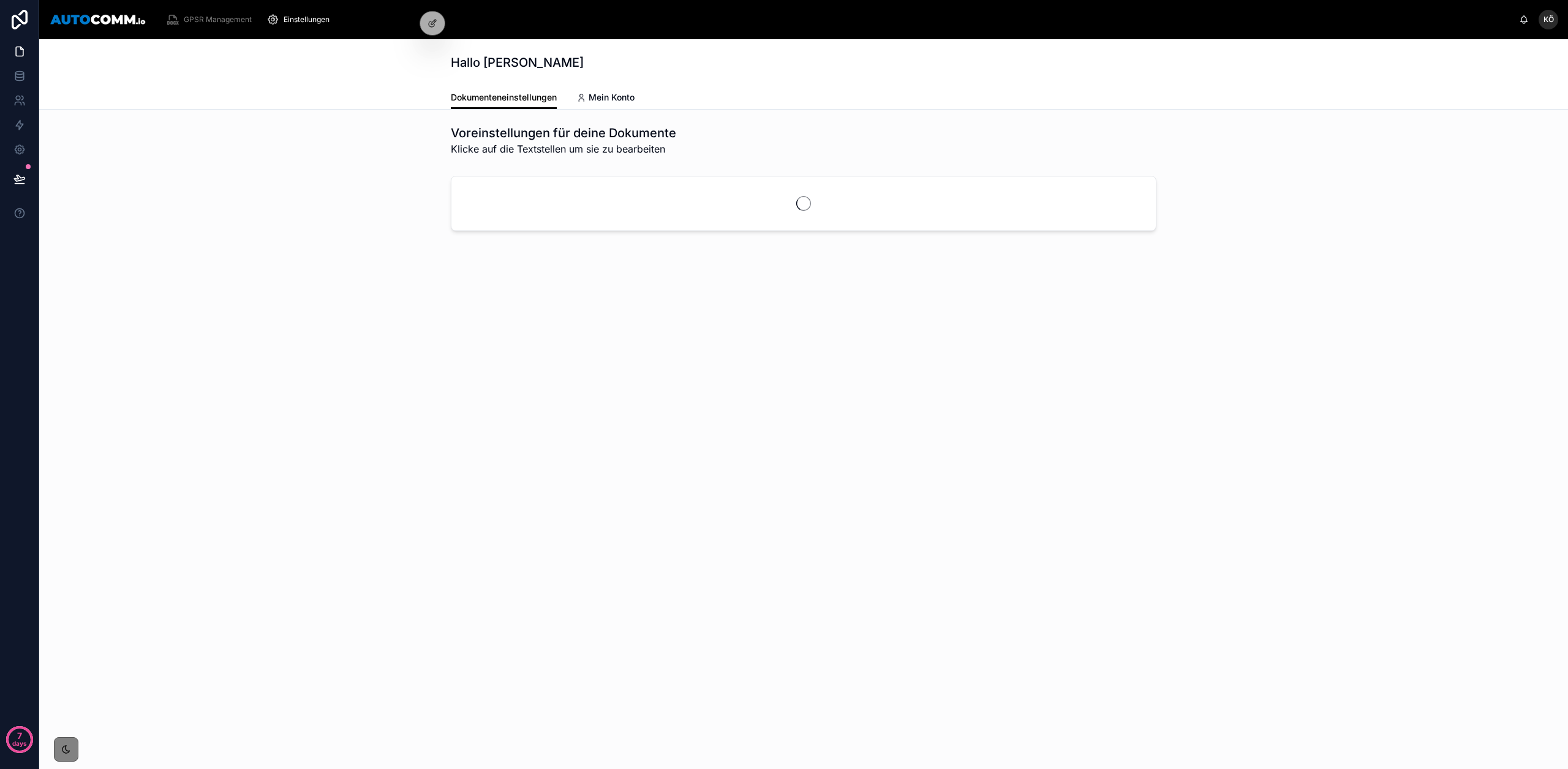
click at [219, 23] on span "GPSR Management" at bounding box center [217, 19] width 68 height 10
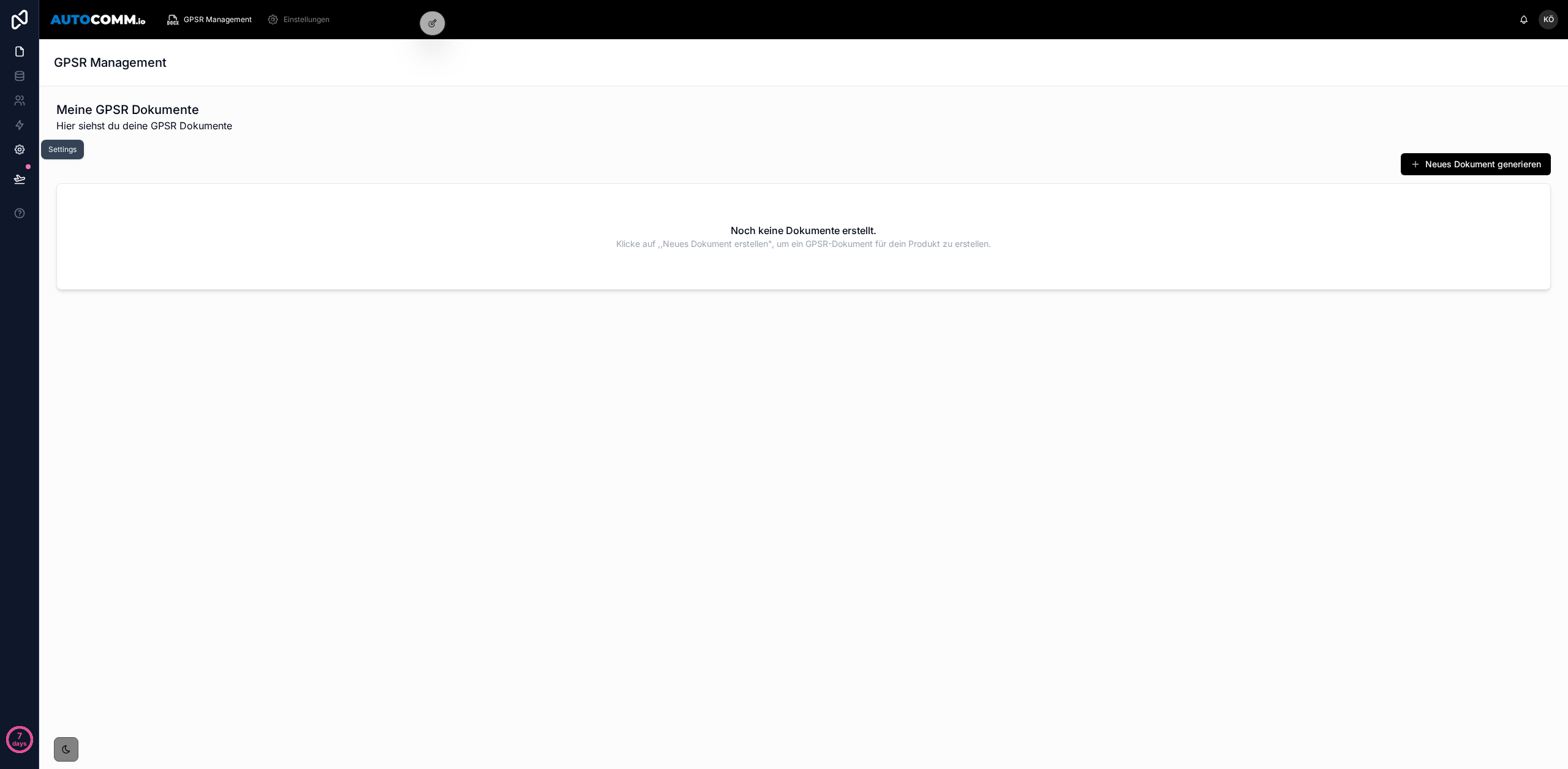
click at [27, 150] on link at bounding box center [19, 149] width 39 height 25
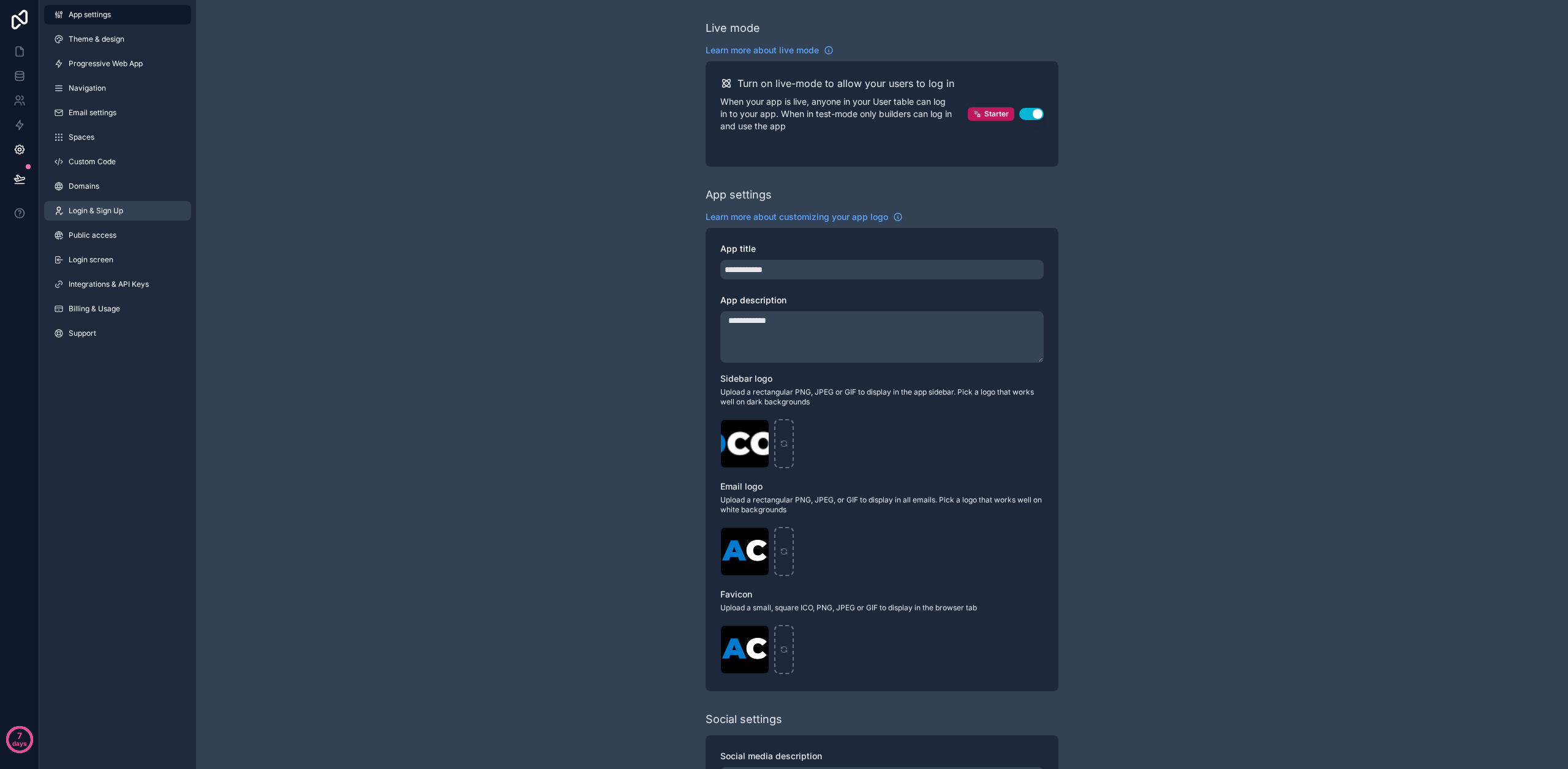
click at [88, 206] on span "Login & Sign Up" at bounding box center [96, 210] width 54 height 10
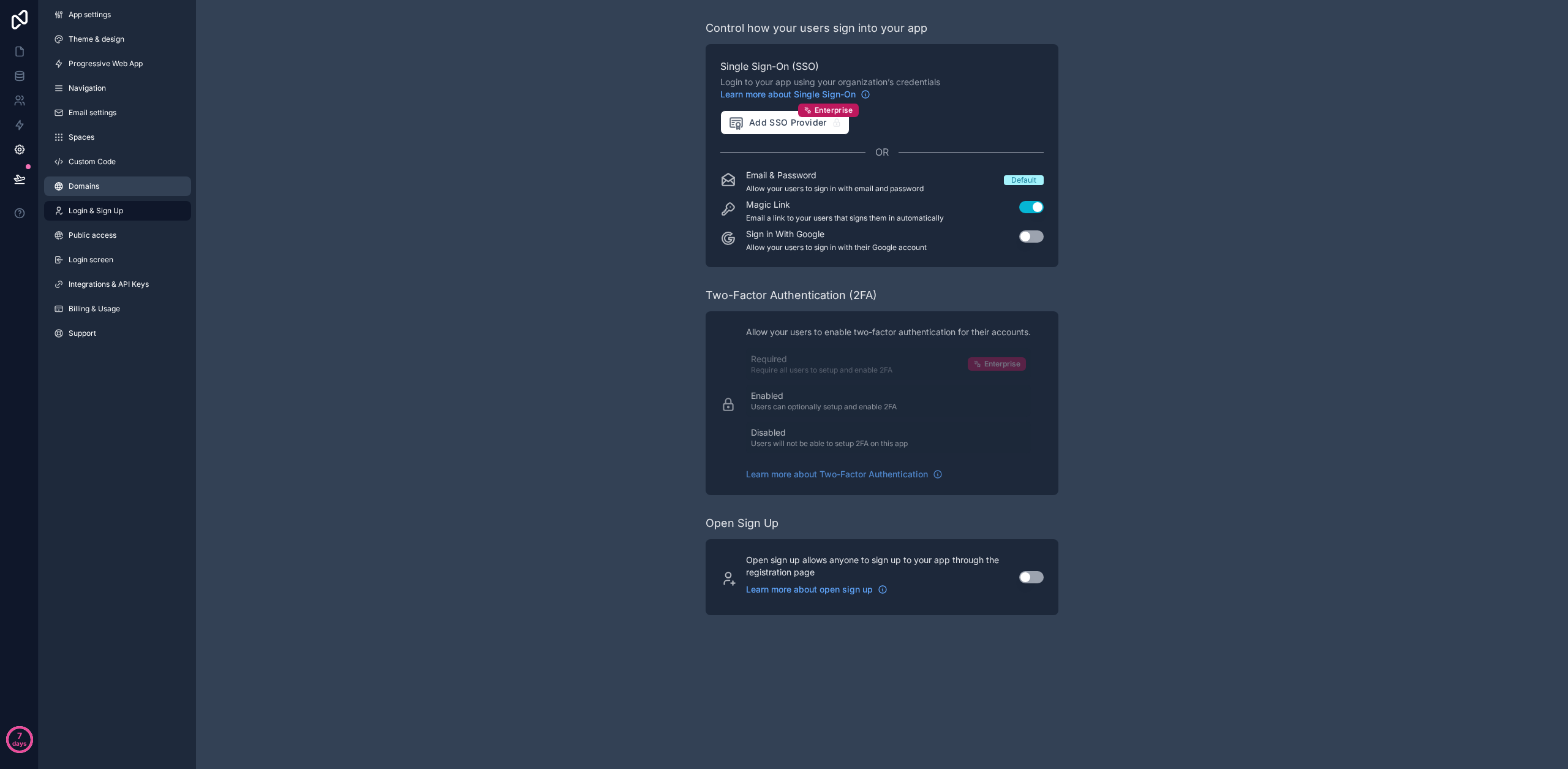
click at [90, 185] on span "Domains" at bounding box center [83, 185] width 31 height 10
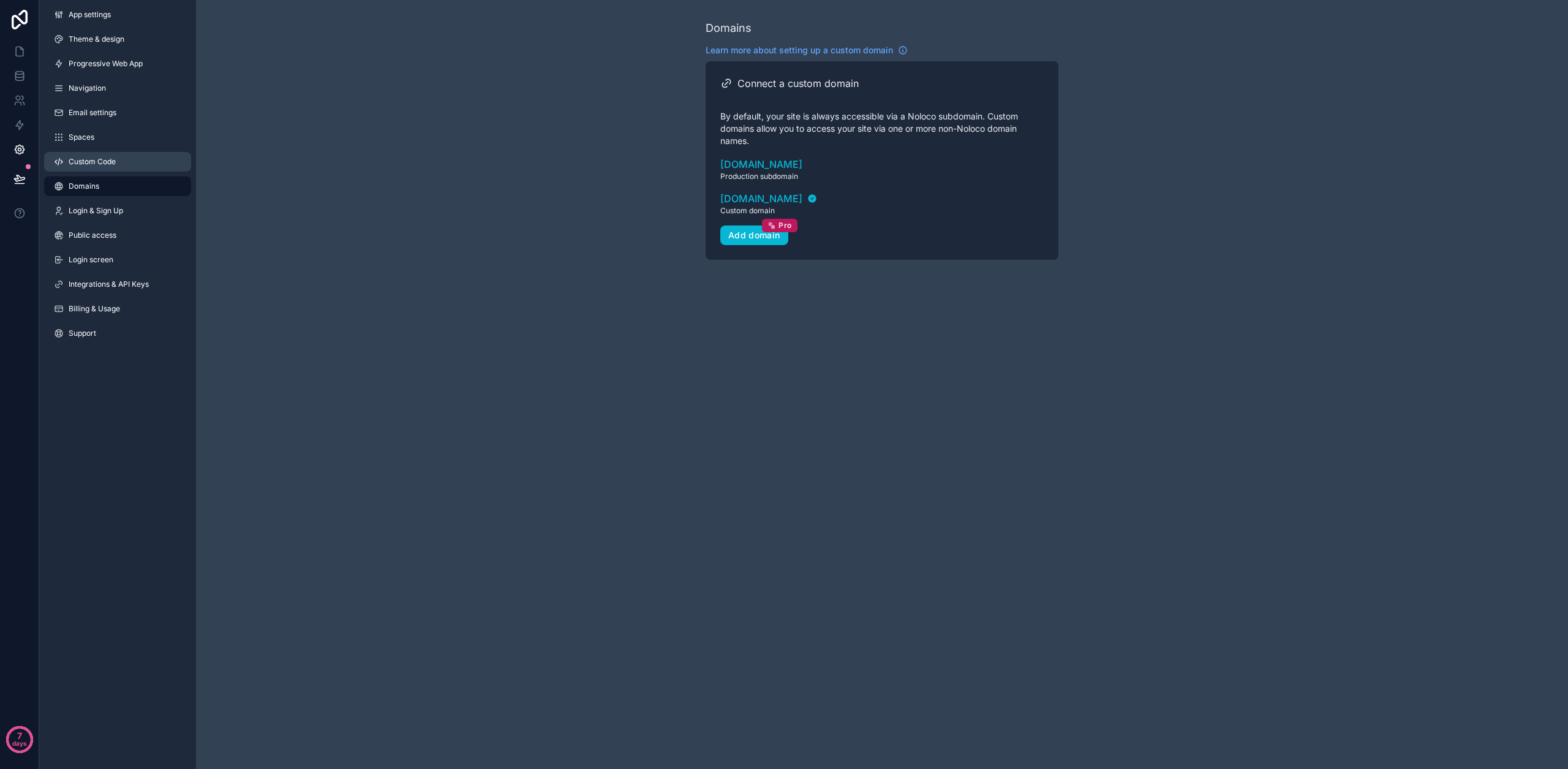
click at [86, 165] on span "Custom Code" at bounding box center [92, 161] width 47 height 10
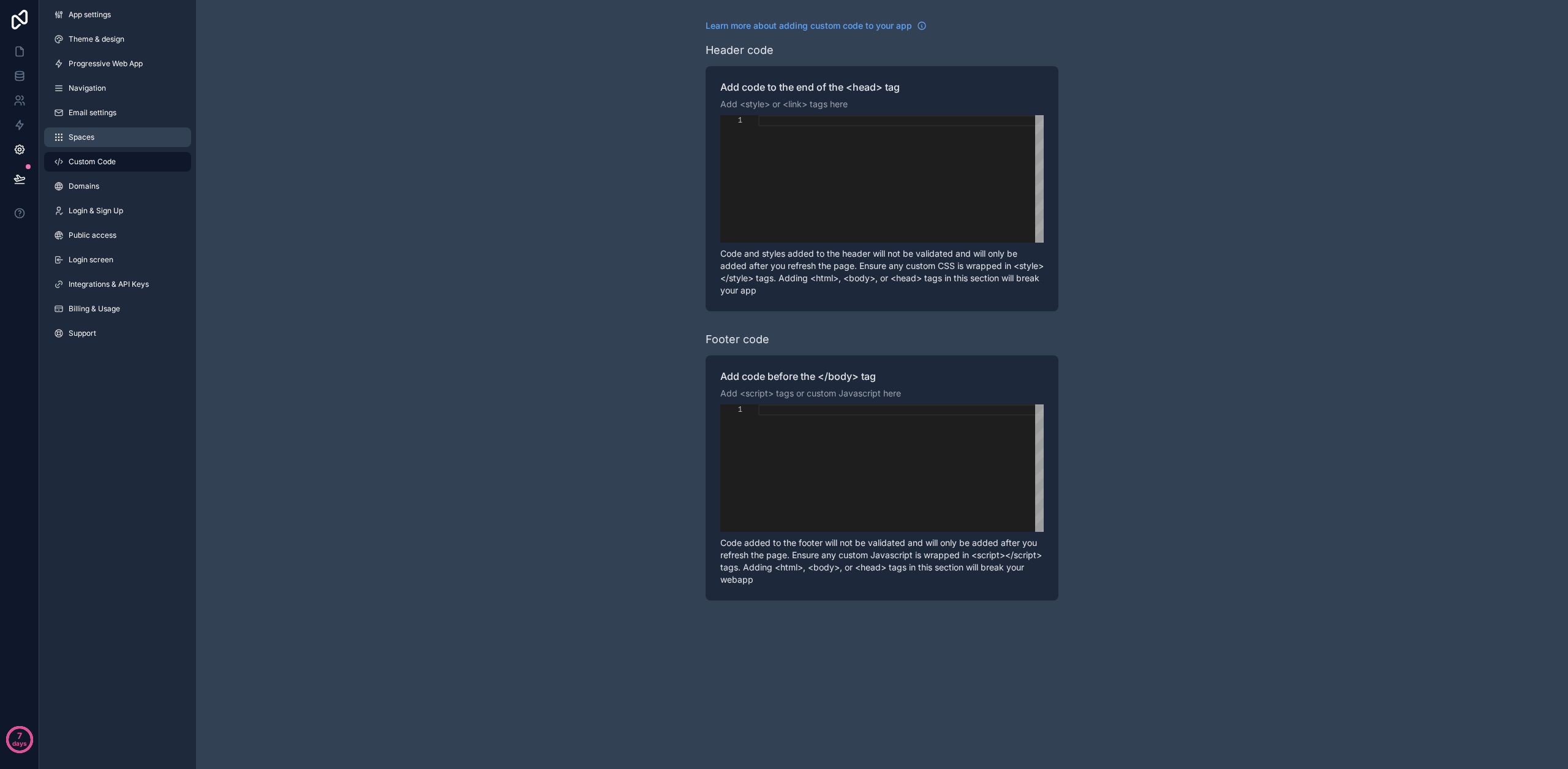
click at [94, 133] on span "Spaces" at bounding box center [81, 137] width 25 height 10
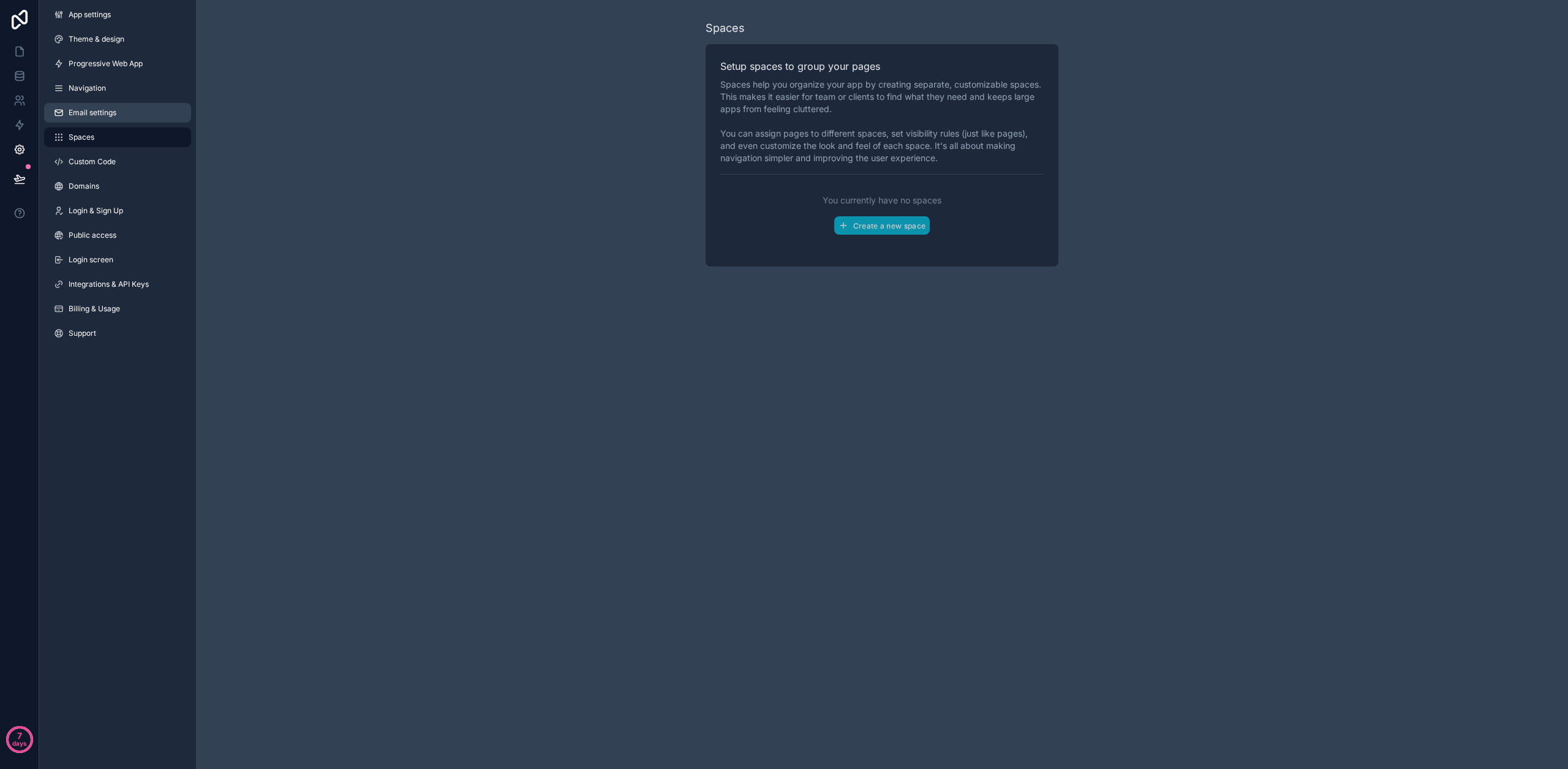
click at [84, 114] on span "Email settings" at bounding box center [92, 112] width 47 height 10
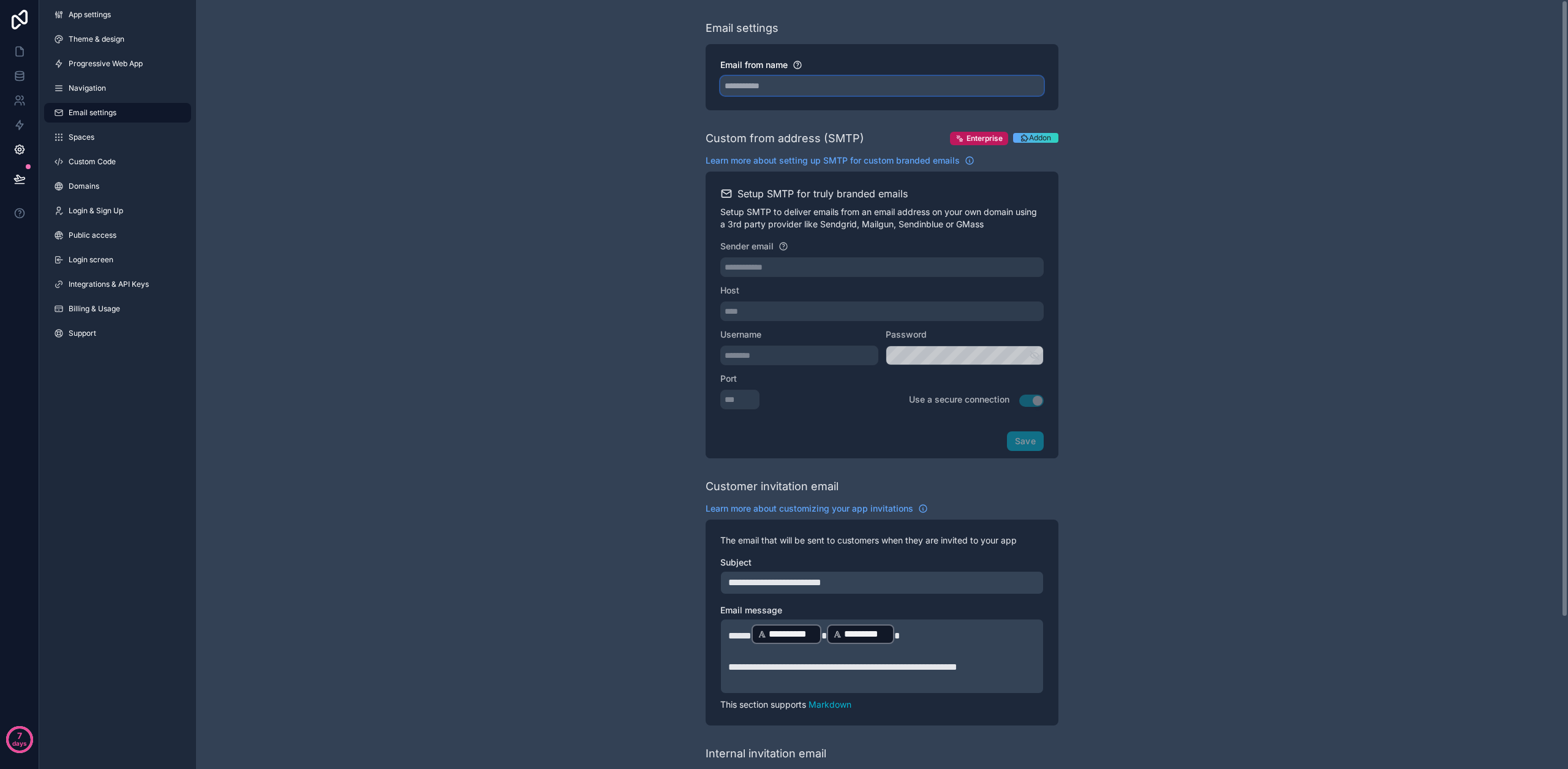
click at [762, 83] on input "Email from name" at bounding box center [882, 85] width 323 height 19
type input "**********"
click at [580, 134] on div "**********" at bounding box center [882, 472] width 1372 height 944
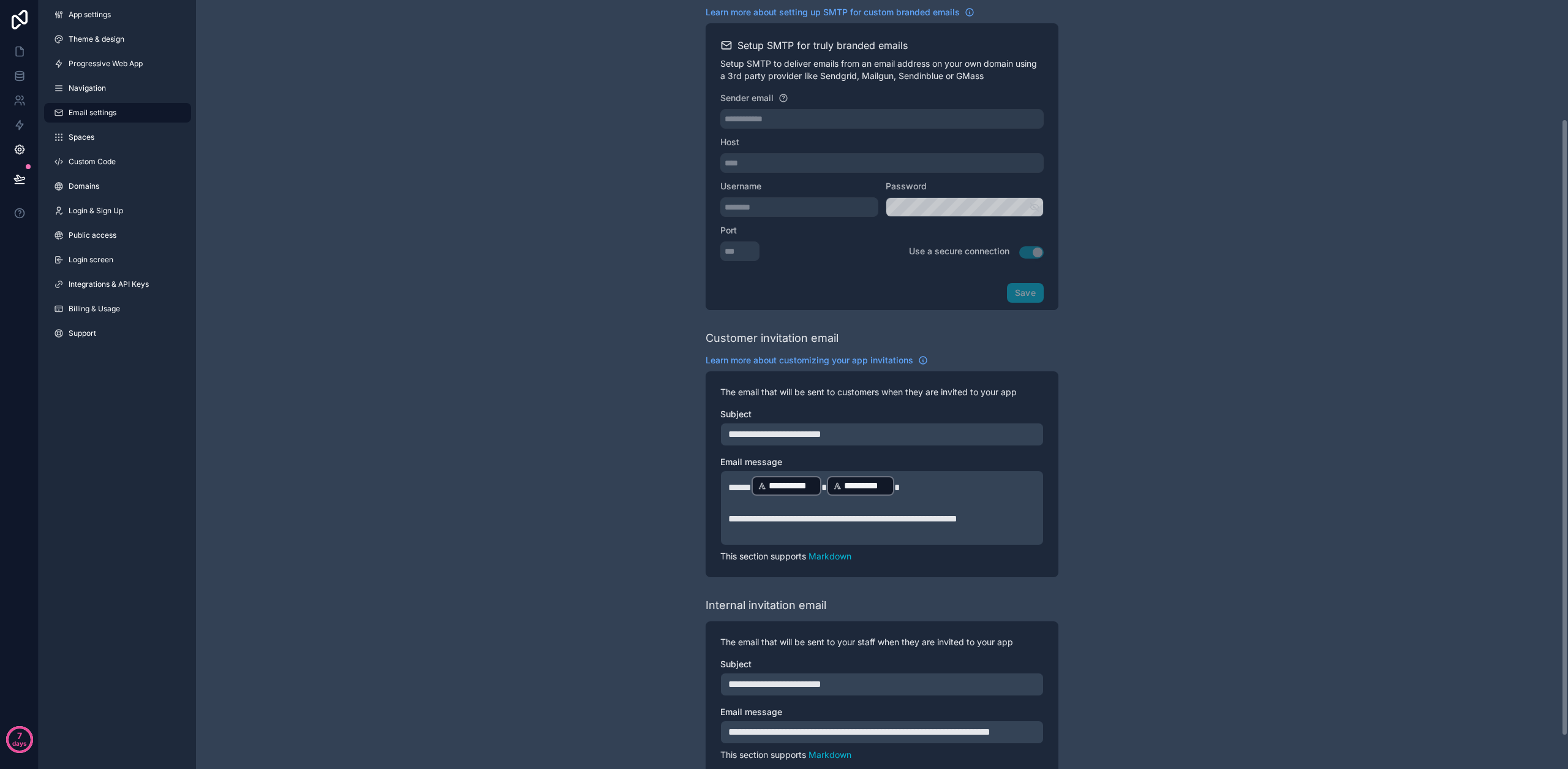
scroll to position [189, 0]
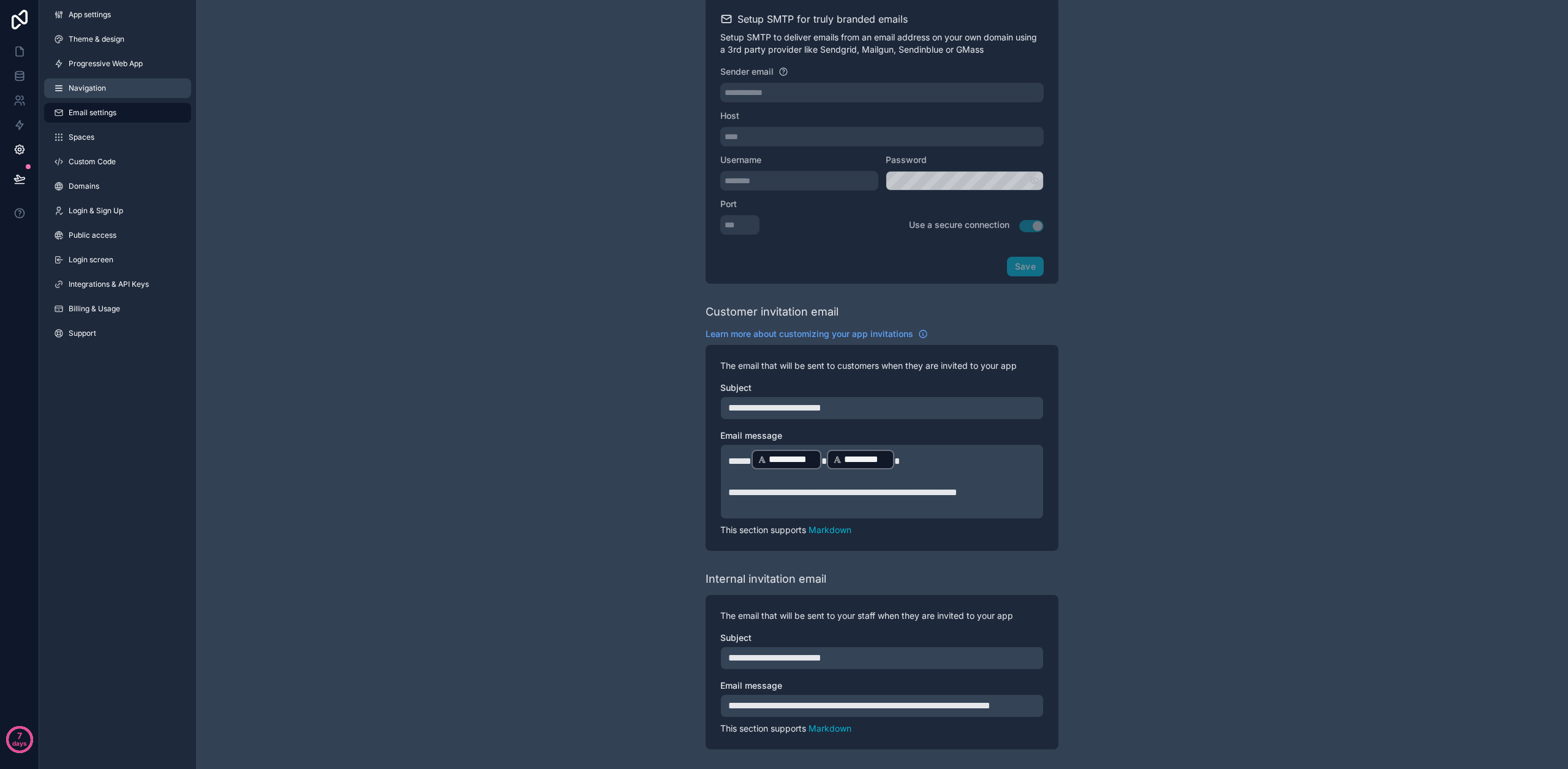
click at [119, 86] on link "Navigation" at bounding box center [117, 88] width 147 height 19
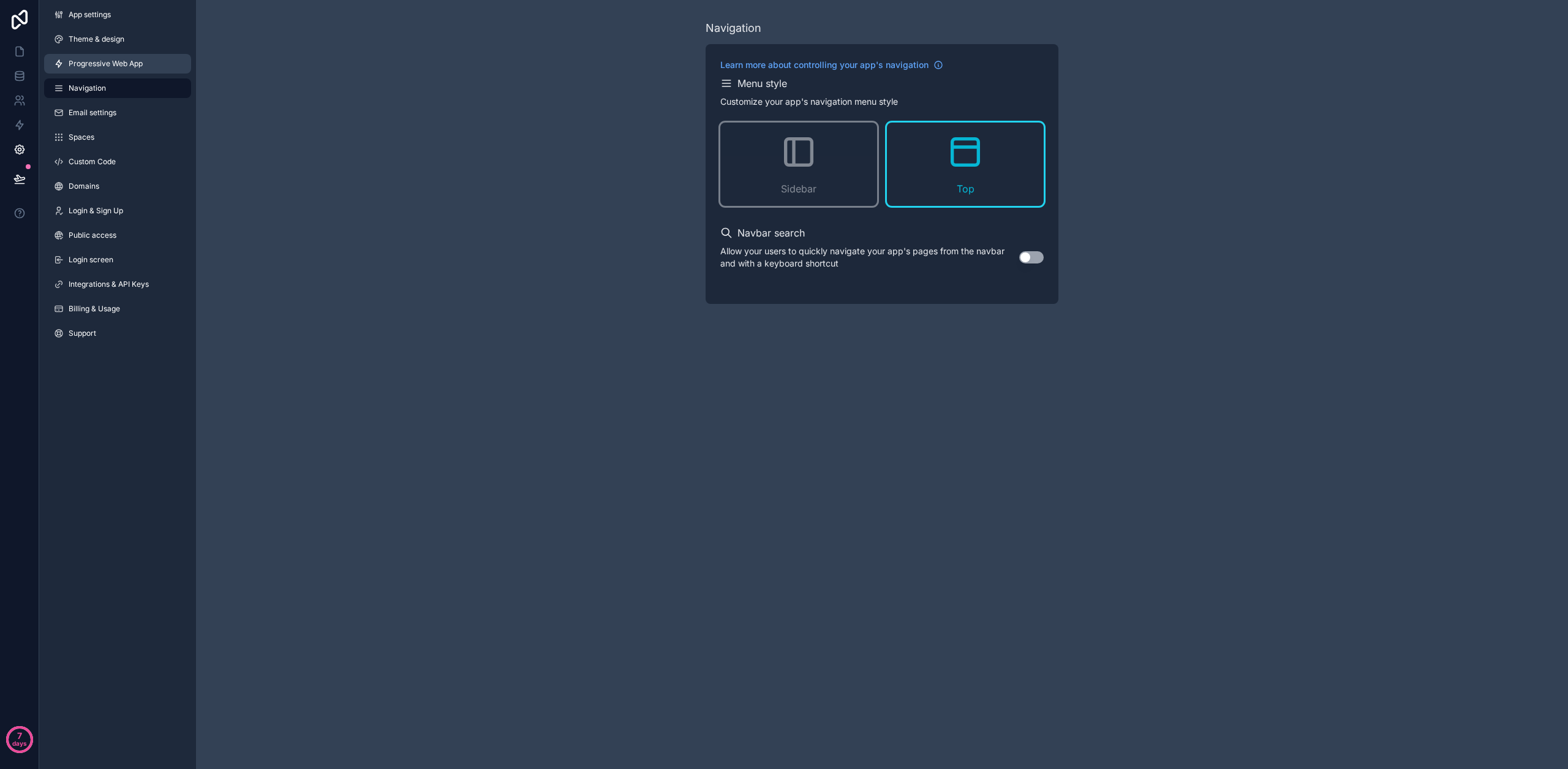
click at [123, 64] on span "Progressive Web App" at bounding box center [105, 63] width 74 height 10
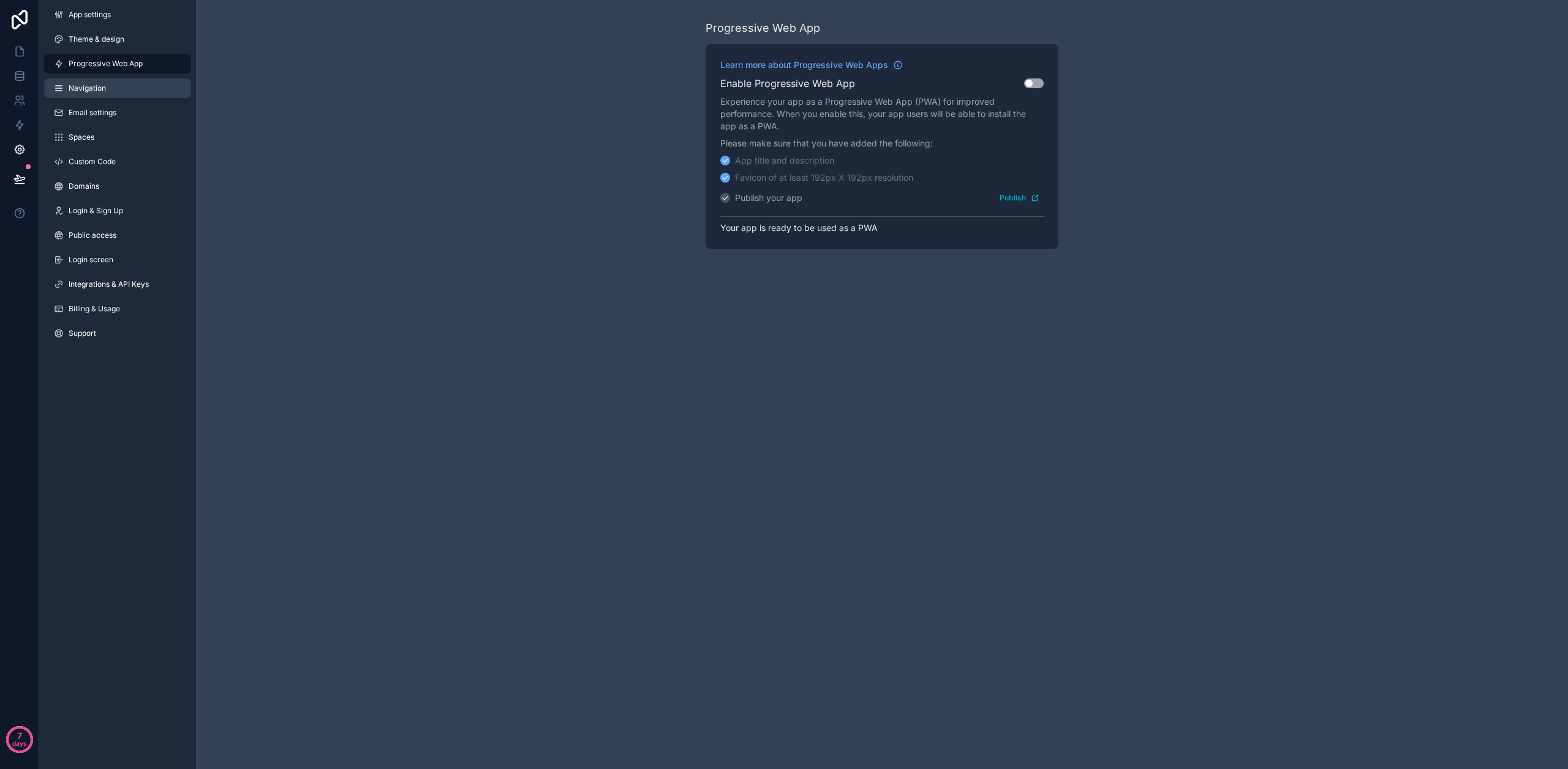
click at [123, 82] on link "Navigation" at bounding box center [117, 88] width 147 height 19
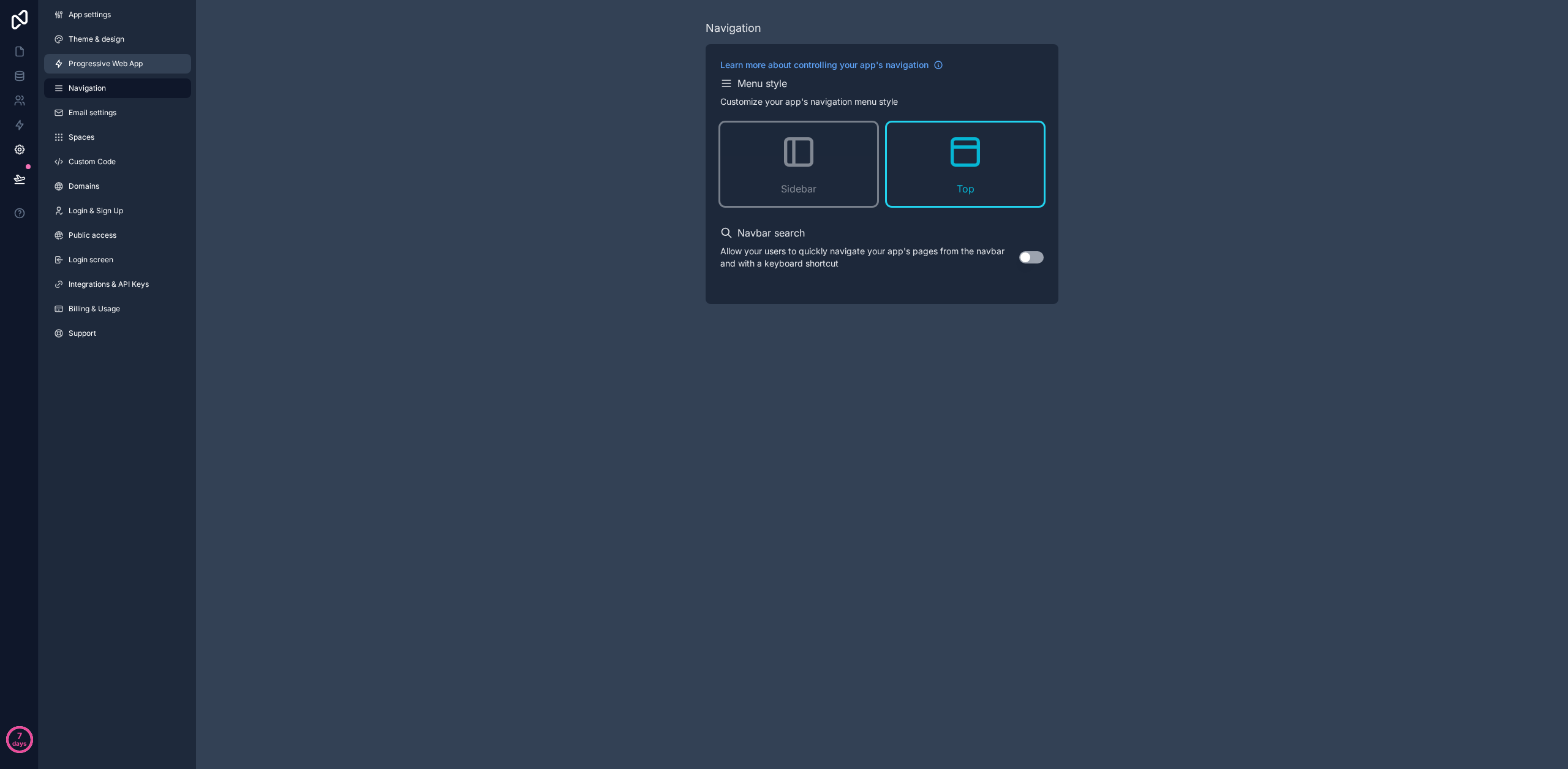
click at [125, 69] on link "Progressive Web App" at bounding box center [117, 63] width 147 height 19
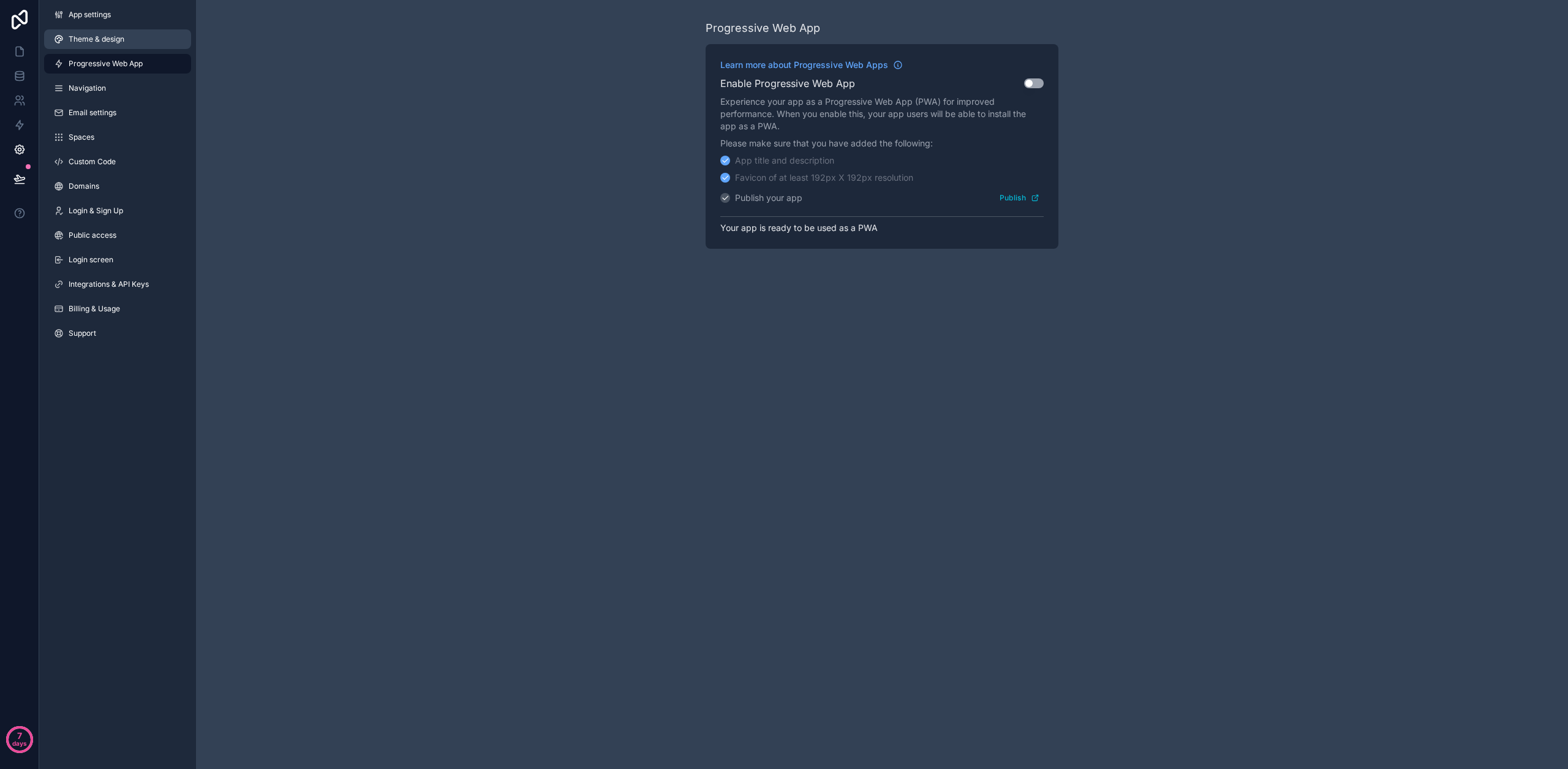
click at [112, 43] on span "Theme & design" at bounding box center [96, 39] width 55 height 10
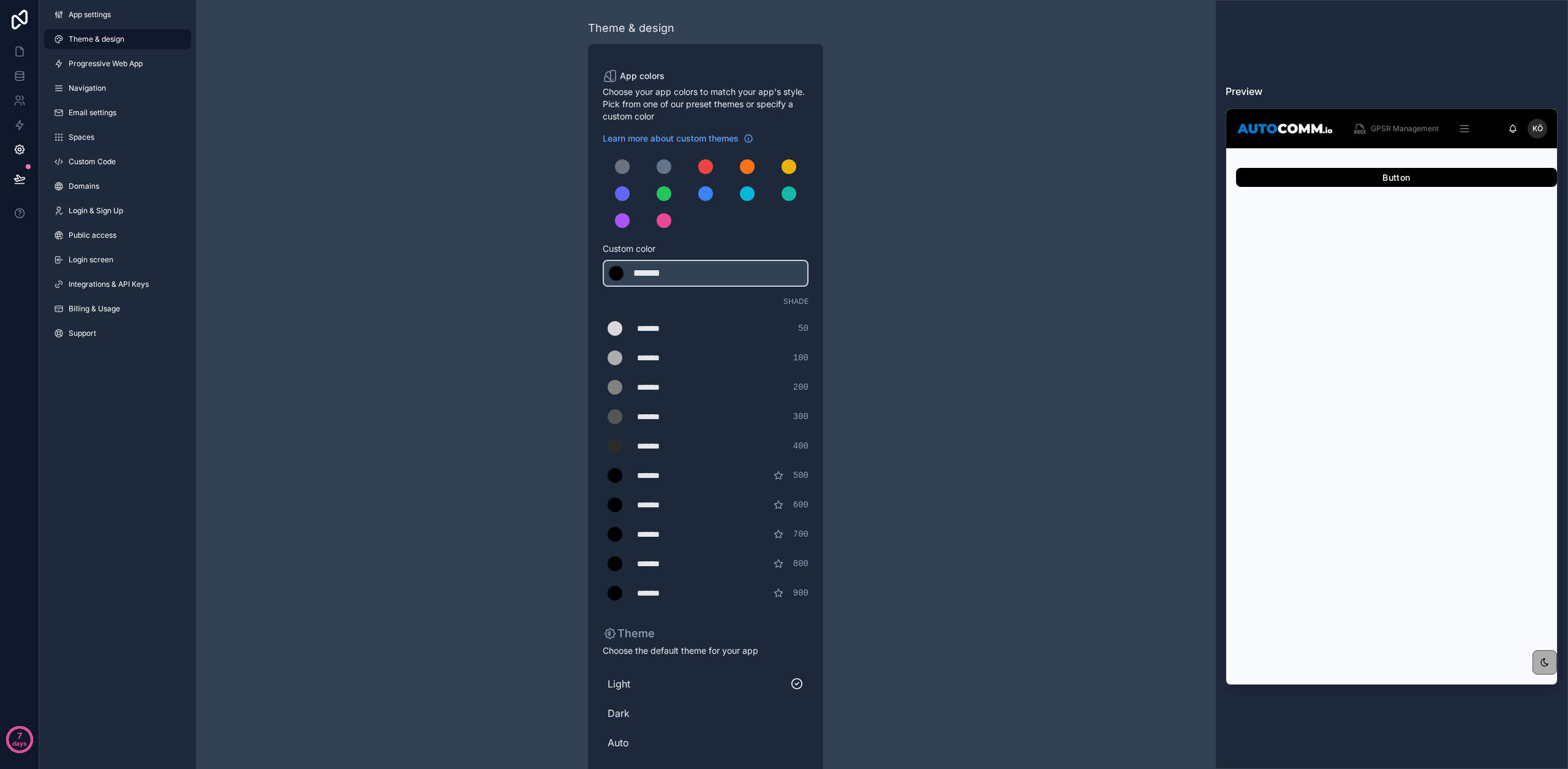
click at [119, 25] on div "App settings Theme & design Progressive Web App Navigation Email settings Space…" at bounding box center [118, 177] width 156 height 353
click at [119, 21] on link "App settings" at bounding box center [117, 15] width 147 height 19
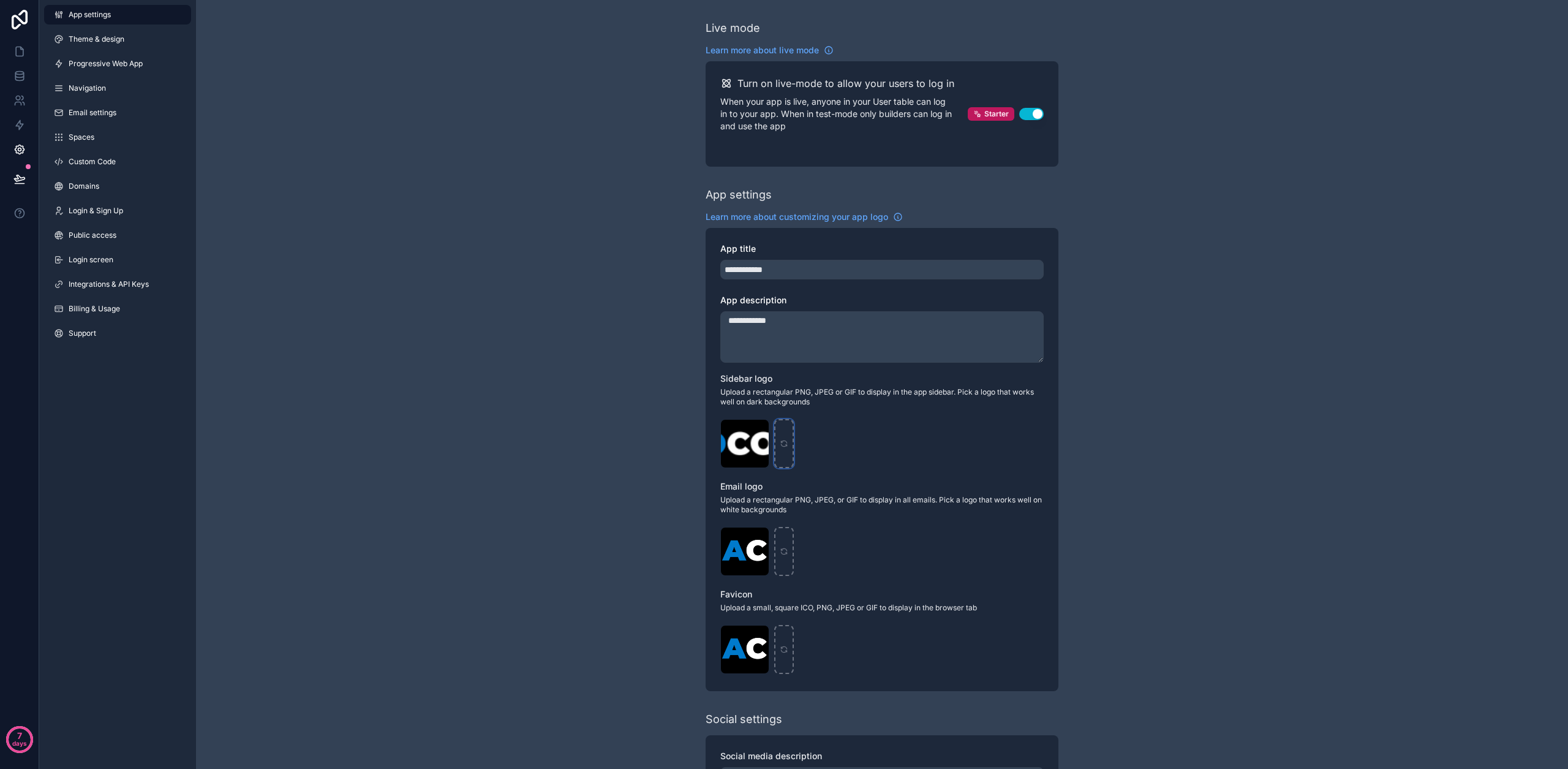
click at [787, 446] on icon "scrollable content" at bounding box center [784, 444] width 9 height 9
type input "**********"
click at [16, 47] on icon at bounding box center [19, 52] width 7 height 9
